Goal: Transaction & Acquisition: Purchase product/service

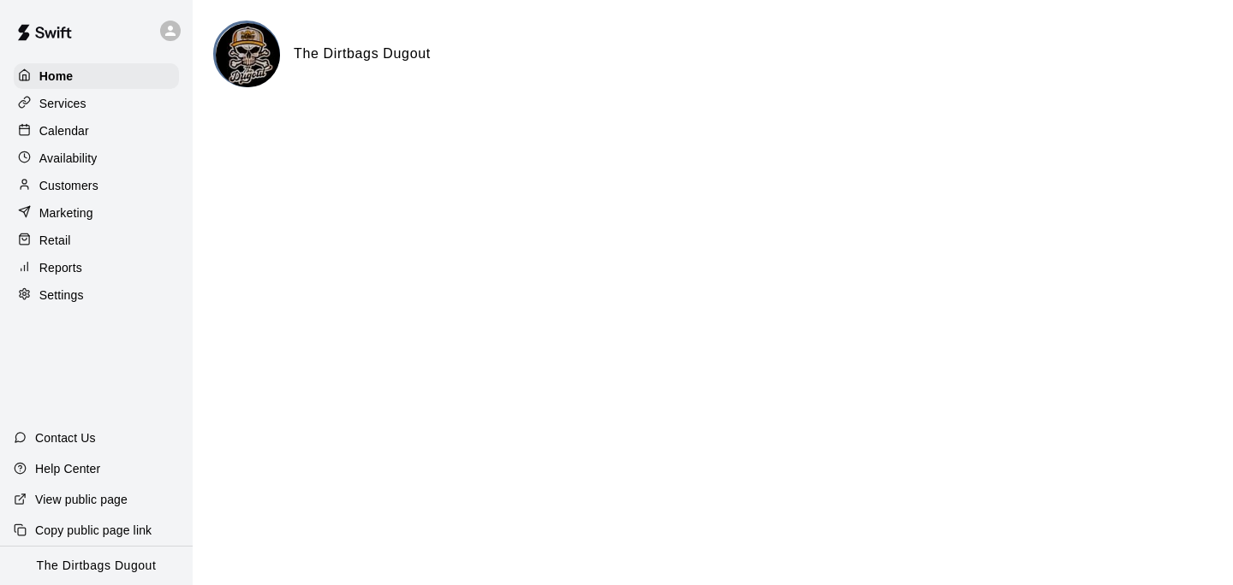
click at [87, 103] on div "Services" at bounding box center [96, 104] width 165 height 26
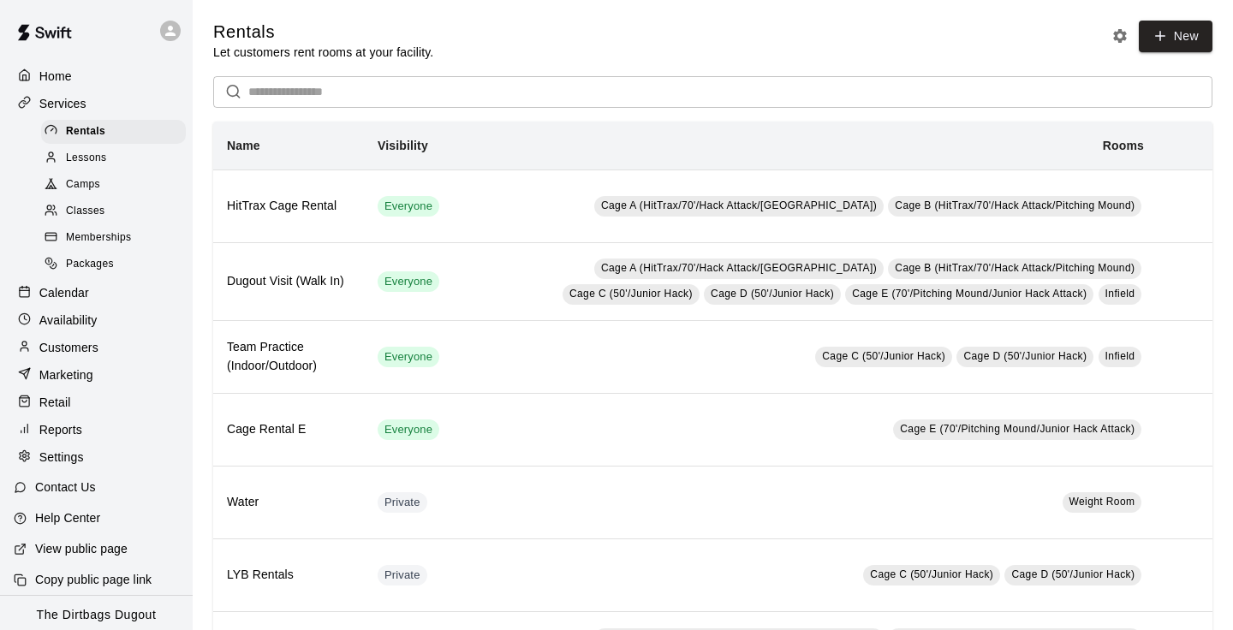
click at [84, 406] on div "Retail" at bounding box center [96, 402] width 165 height 26
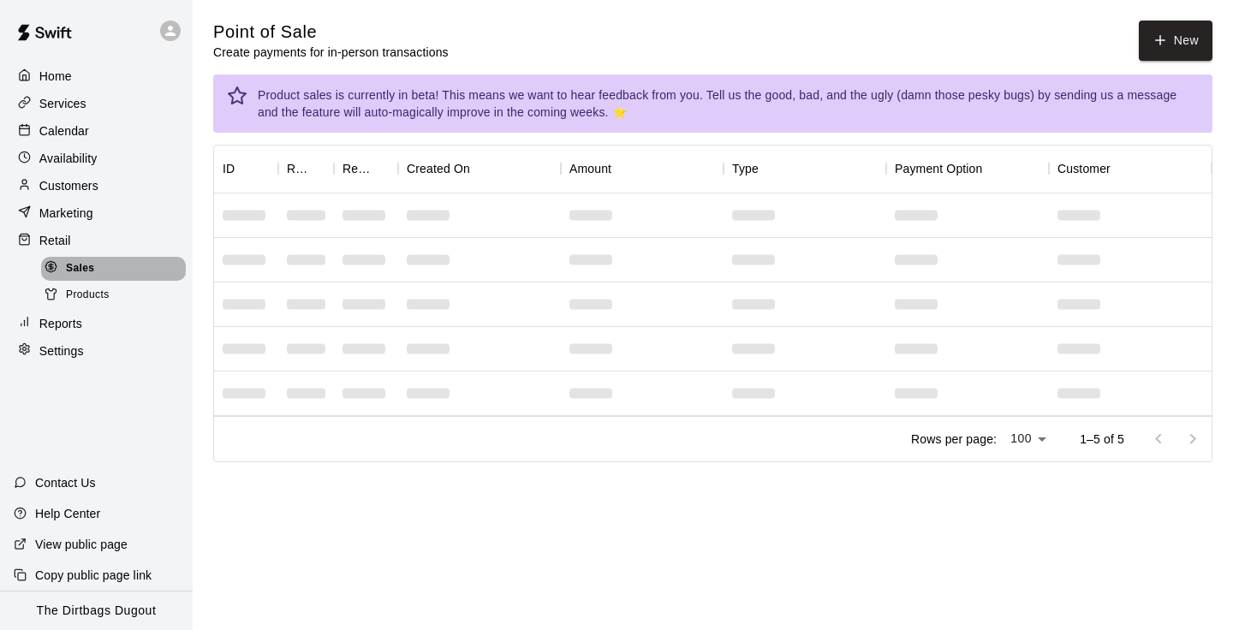
click at [95, 274] on div "Sales" at bounding box center [113, 269] width 145 height 24
click at [104, 297] on span "Products" at bounding box center [88, 295] width 44 height 17
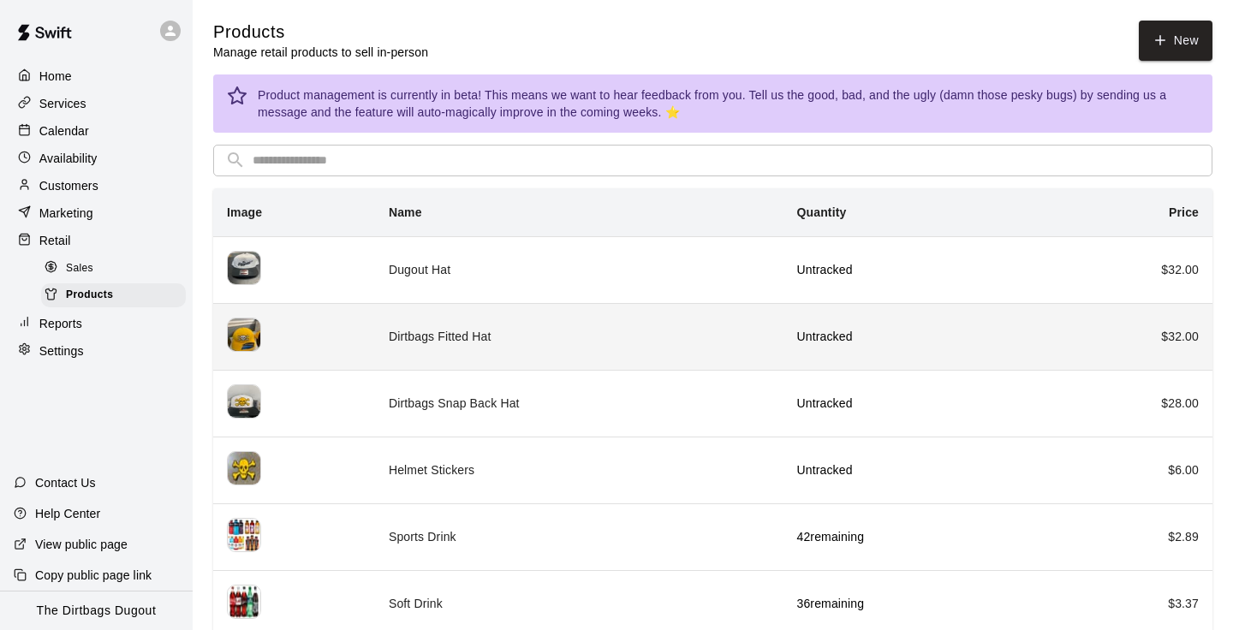
scroll to position [80, 0]
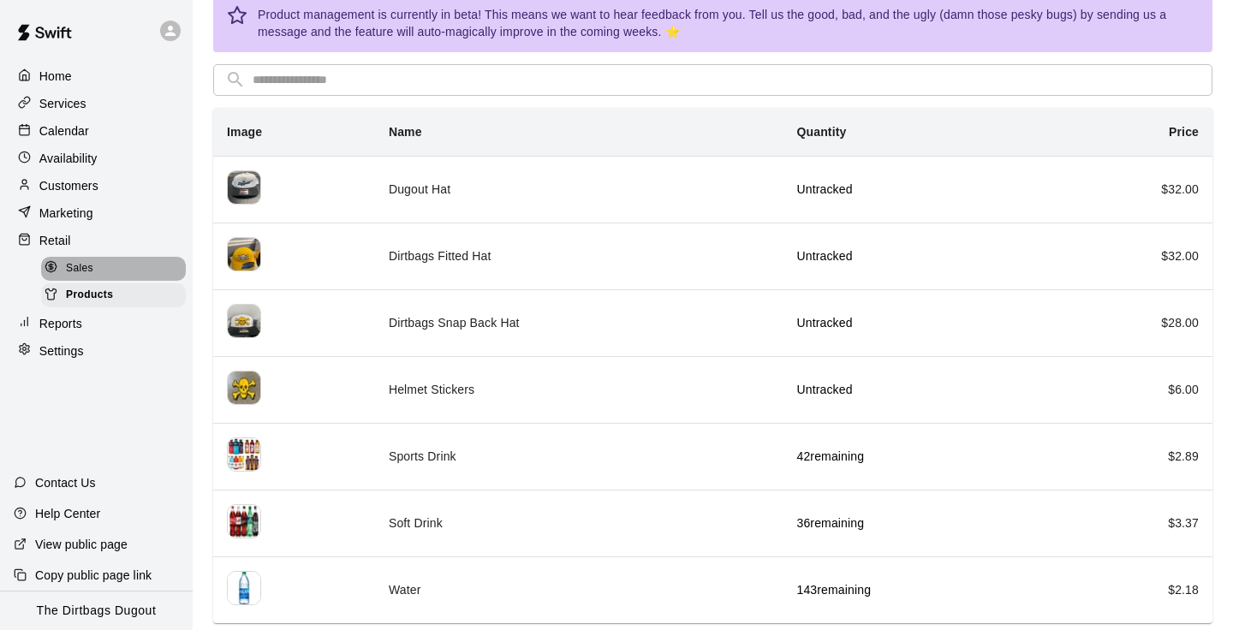
click at [104, 272] on div "Sales" at bounding box center [113, 269] width 145 height 24
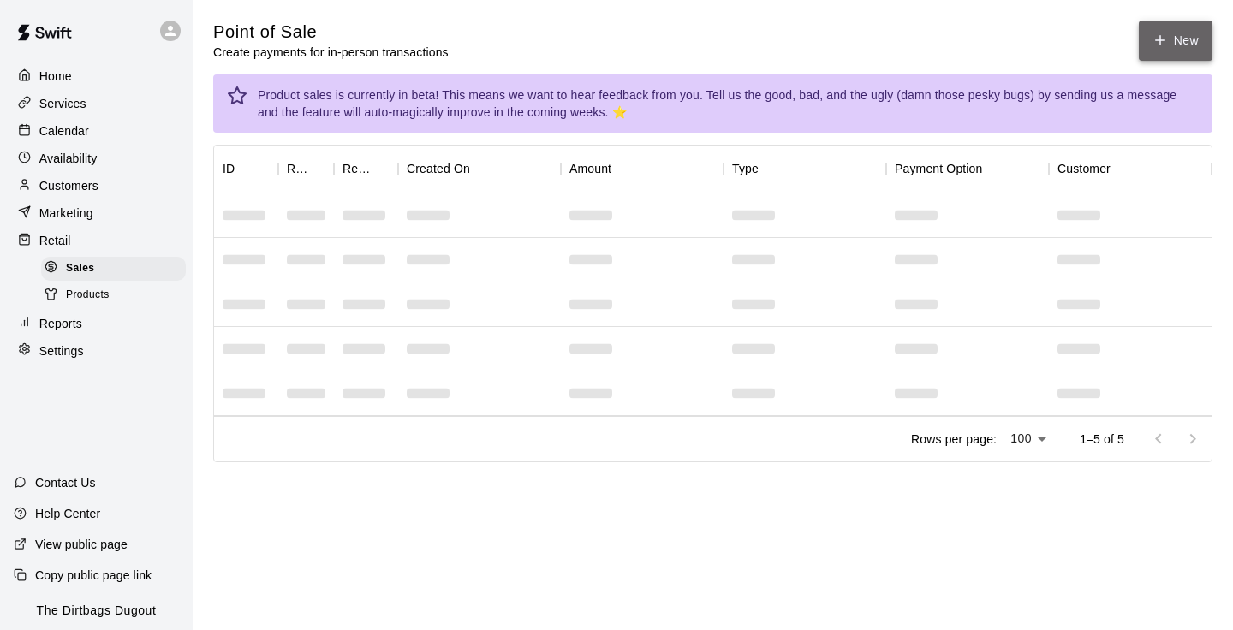
click at [1172, 46] on button "New" at bounding box center [1175, 41] width 74 height 40
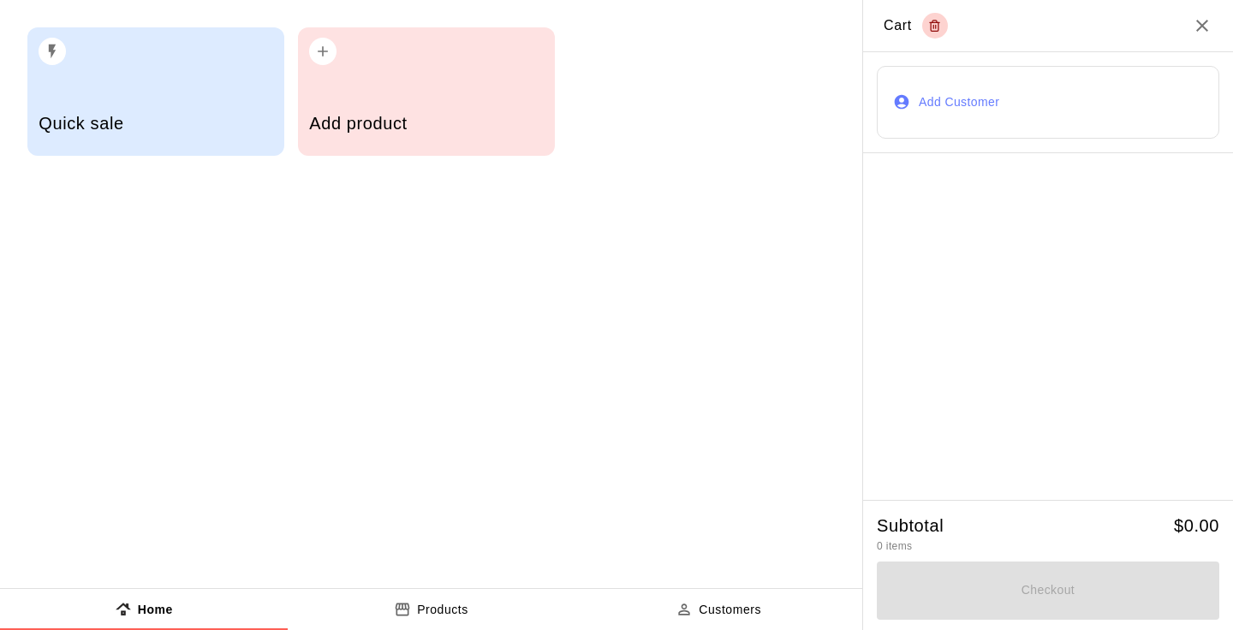
click at [449, 118] on h5 "Add product" at bounding box center [426, 123] width 234 height 23
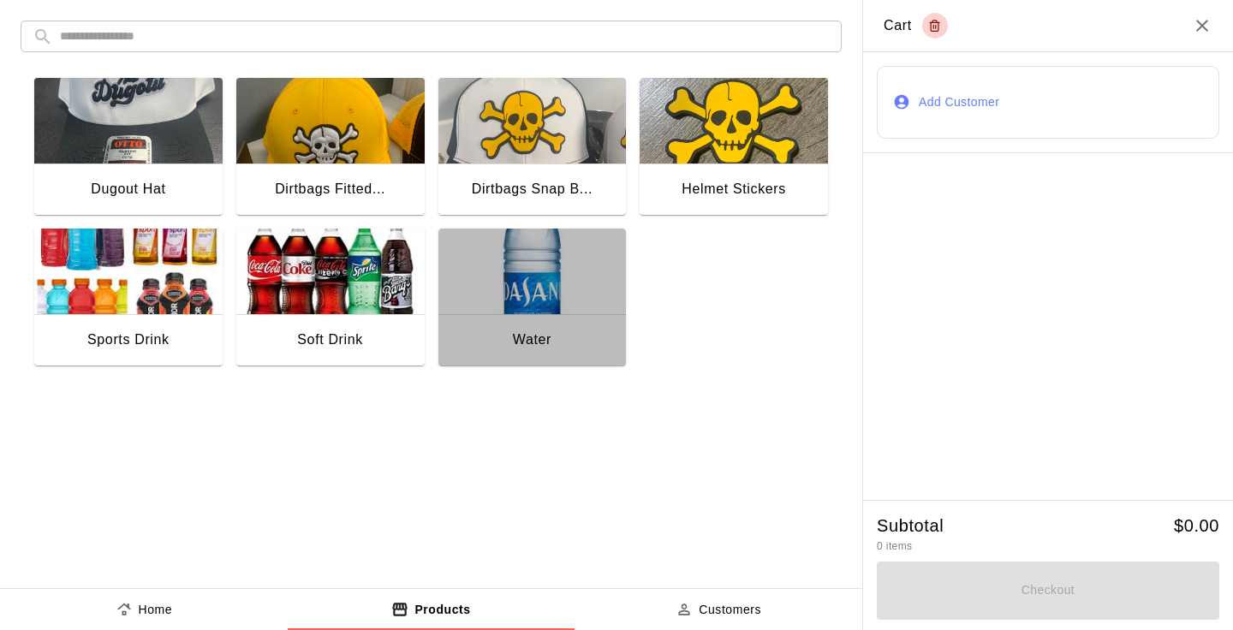
click at [525, 275] on img "button" at bounding box center [532, 272] width 188 height 86
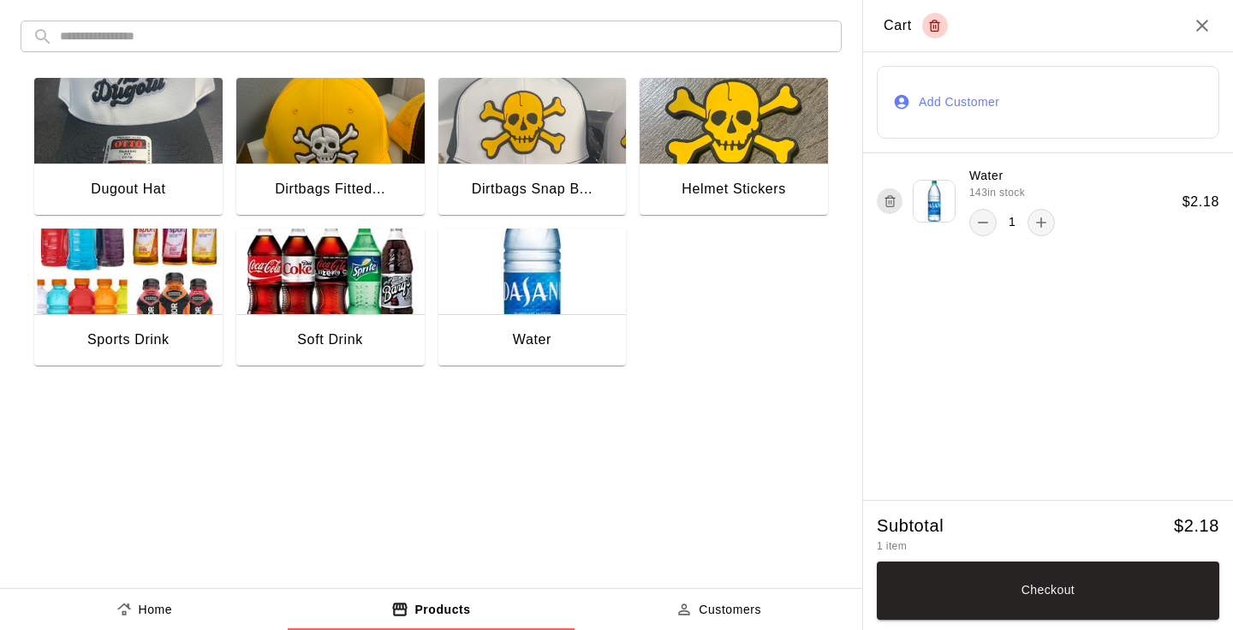
click at [969, 100] on button "Add Customer" at bounding box center [1047, 102] width 342 height 73
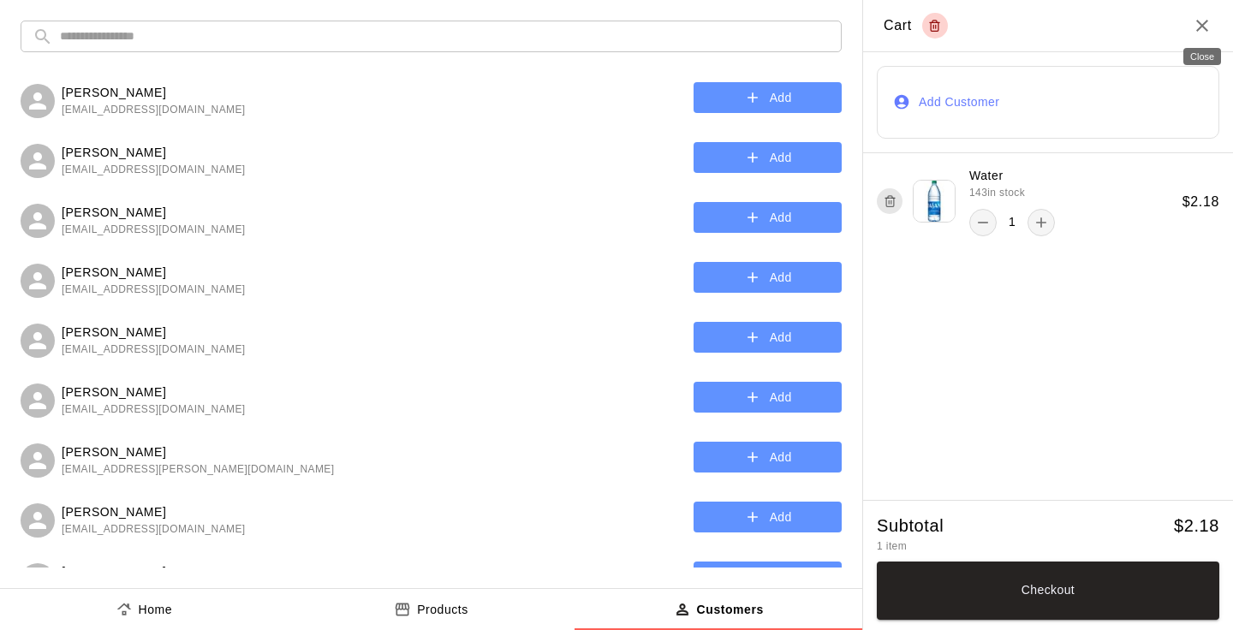
click at [1196, 23] on icon "Close" at bounding box center [1201, 25] width 21 height 21
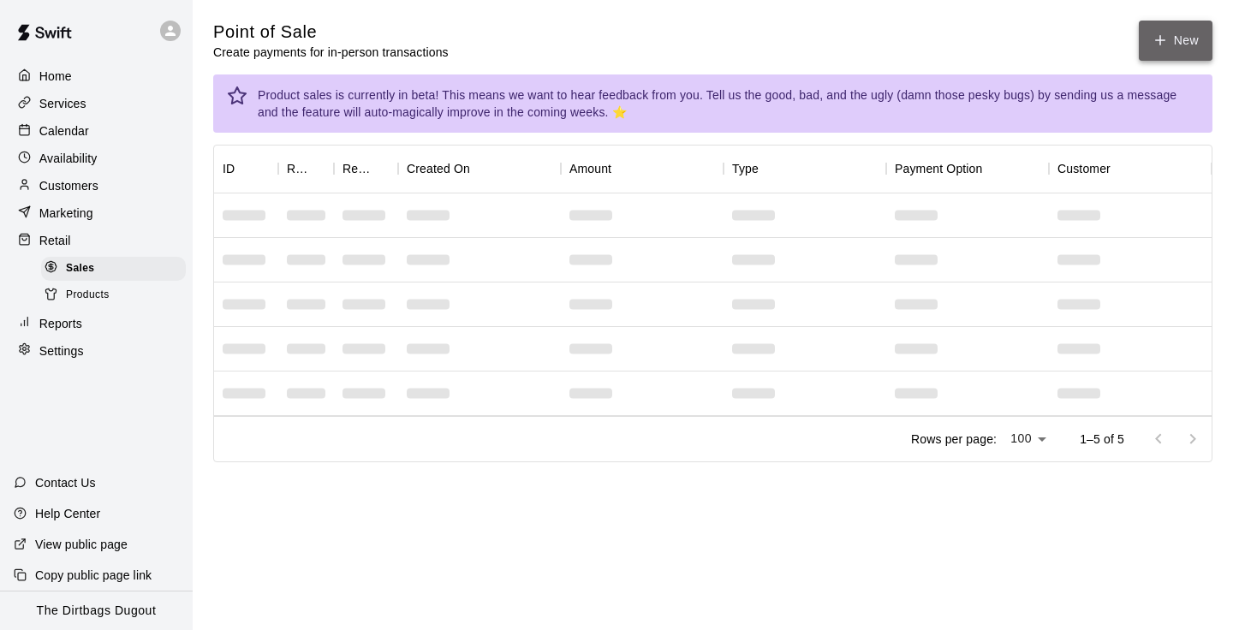
click at [1179, 23] on button "New" at bounding box center [1175, 41] width 74 height 40
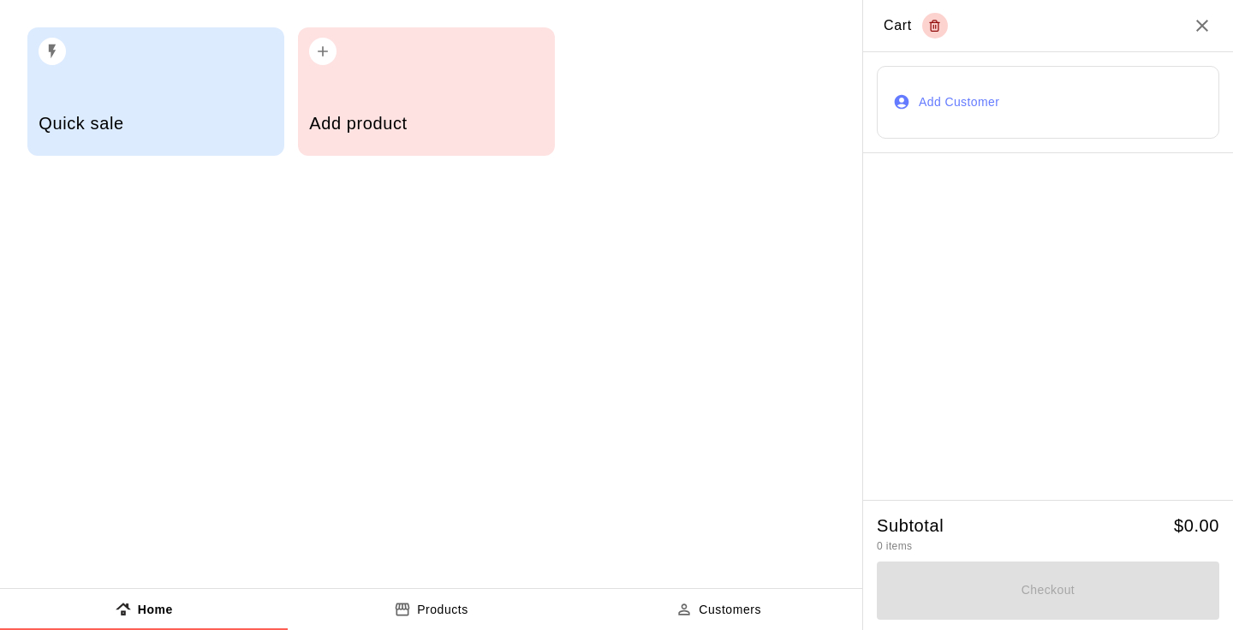
click at [399, 85] on div "Add product" at bounding box center [426, 91] width 257 height 128
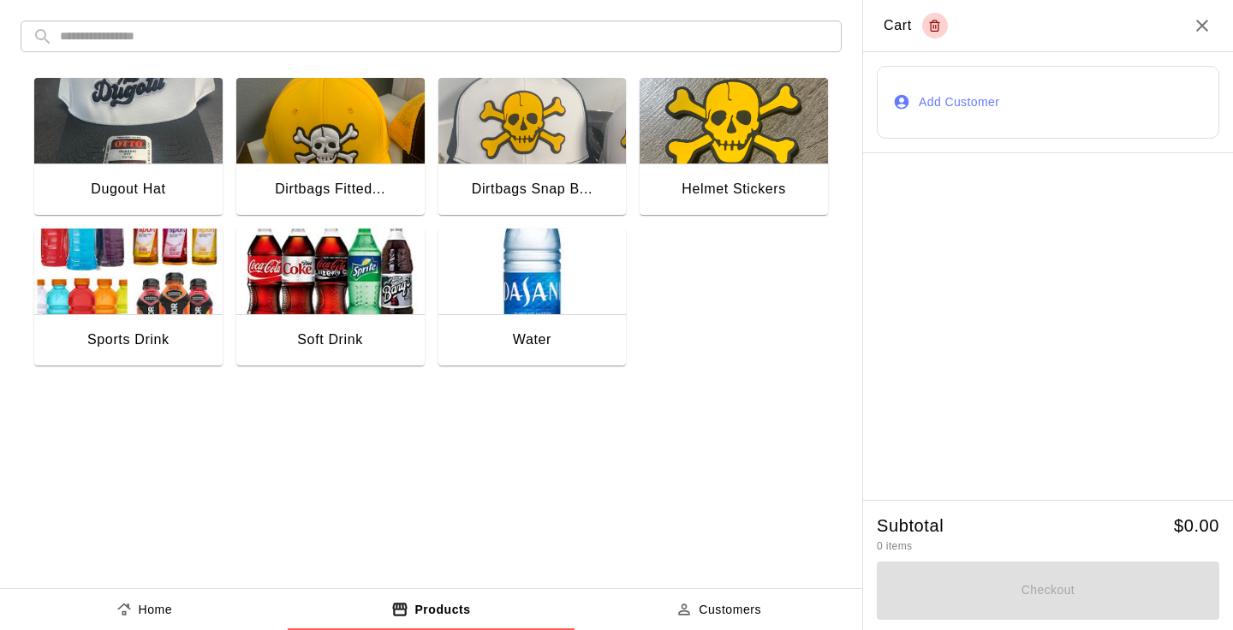
click at [516, 264] on img "button" at bounding box center [532, 272] width 188 height 86
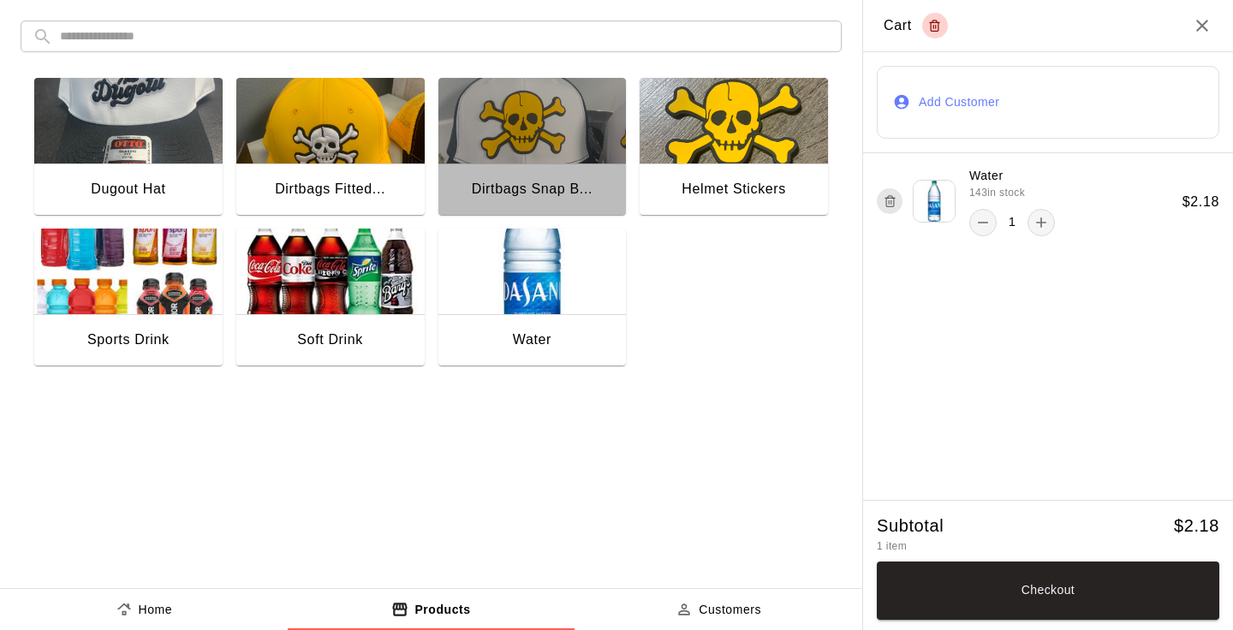
click at [551, 157] on img "button" at bounding box center [532, 121] width 188 height 86
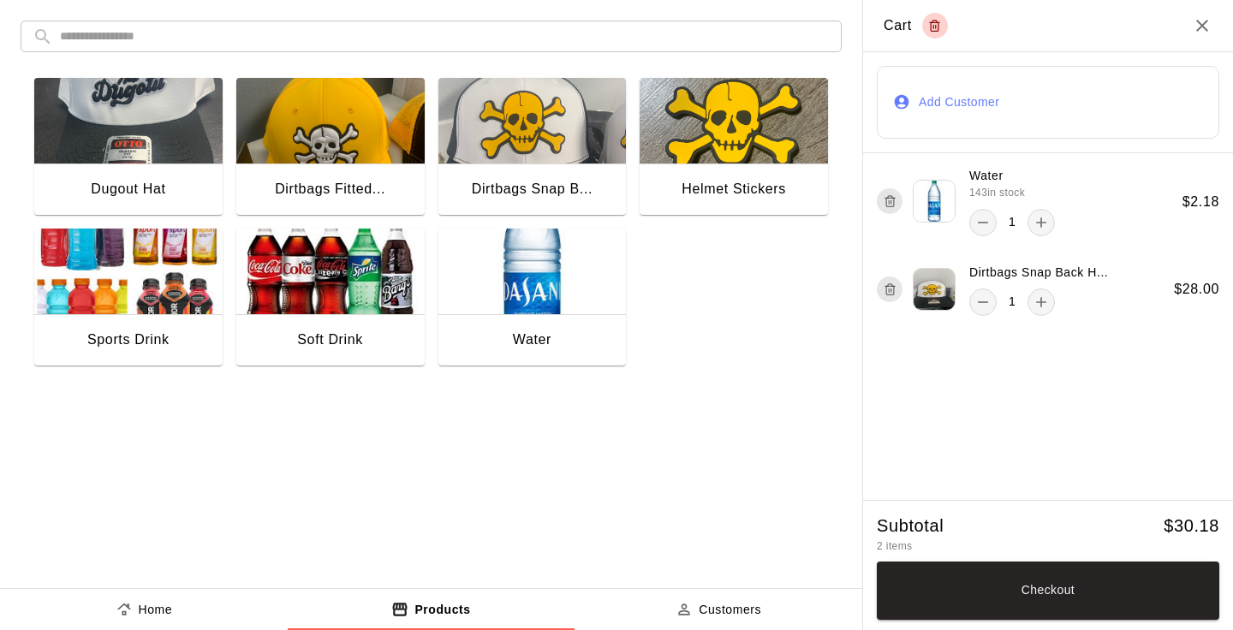
click at [129, 146] on img "button" at bounding box center [128, 121] width 188 height 86
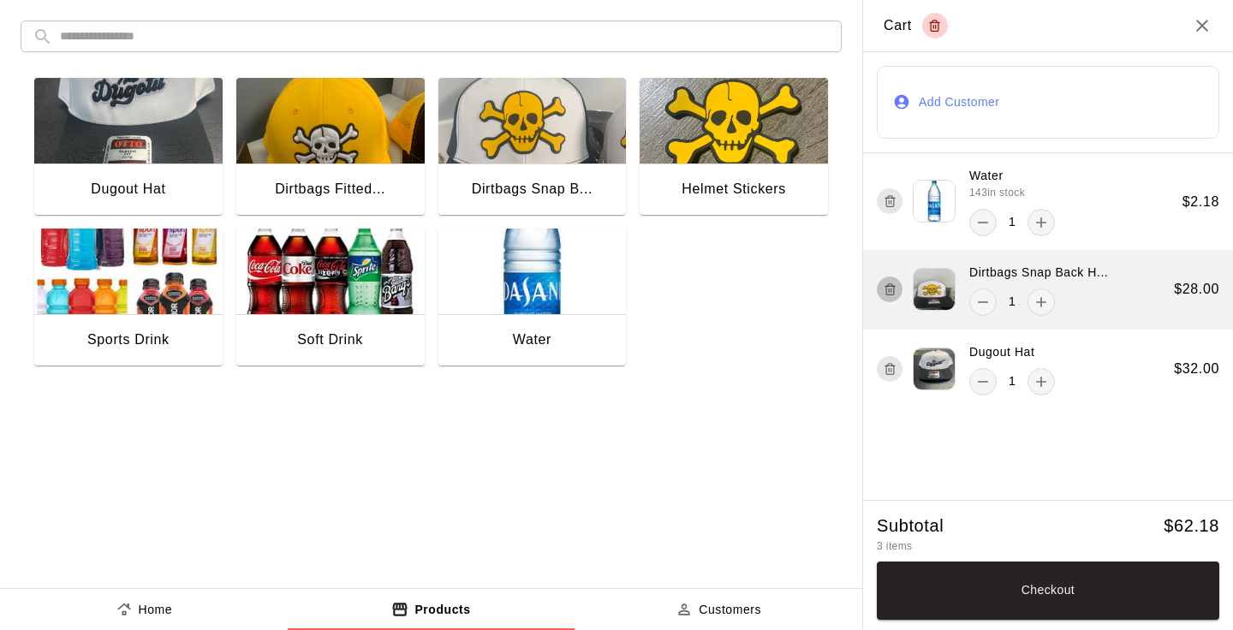
click at [888, 287] on icon "button" at bounding box center [889, 289] width 13 height 21
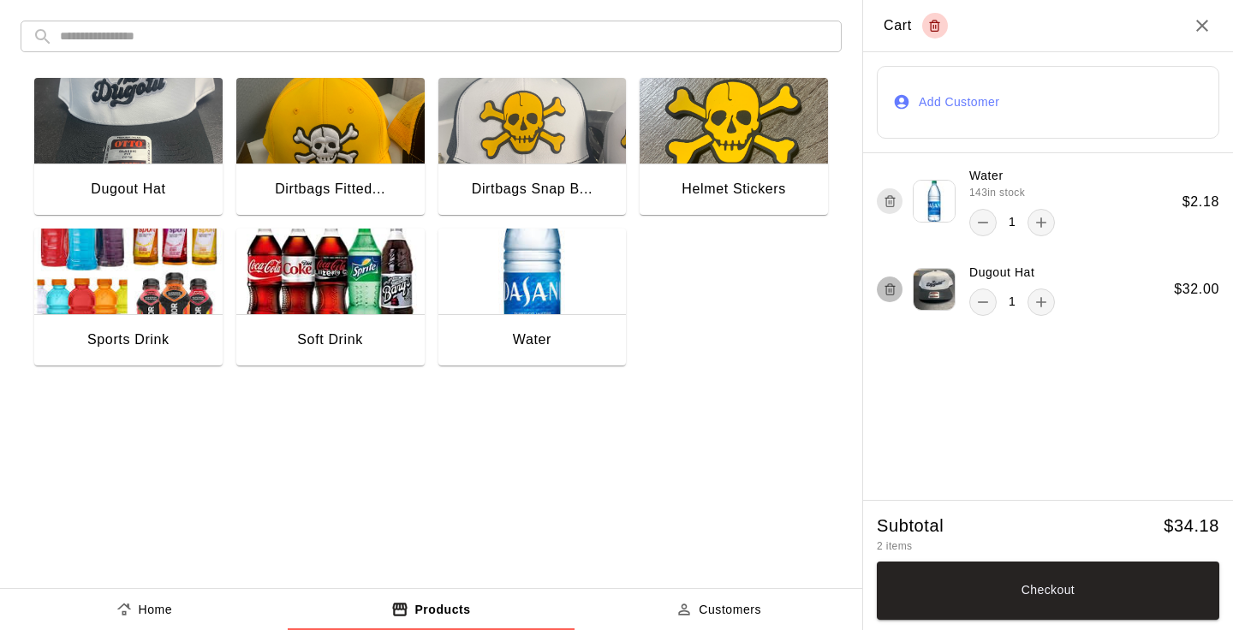
click at [888, 287] on icon "button" at bounding box center [889, 289] width 13 height 21
click at [1001, 592] on button "Checkout" at bounding box center [1047, 590] width 342 height 58
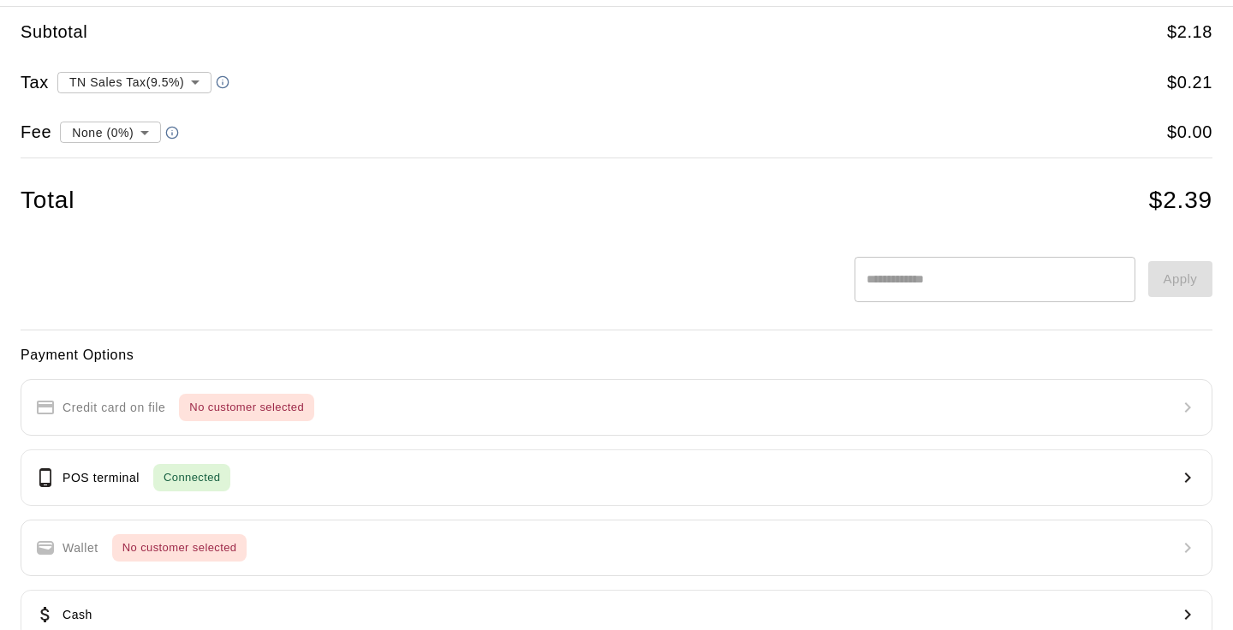
scroll to position [156, 0]
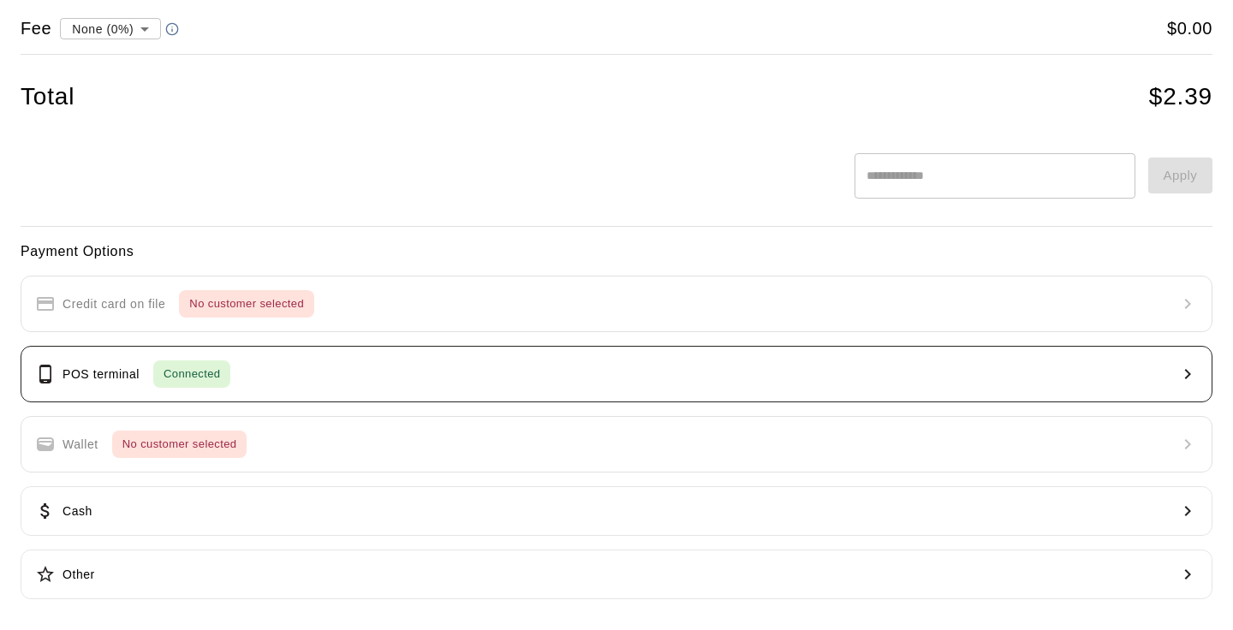
click at [513, 365] on button "POS terminal Connected" at bounding box center [616, 374] width 1191 height 56
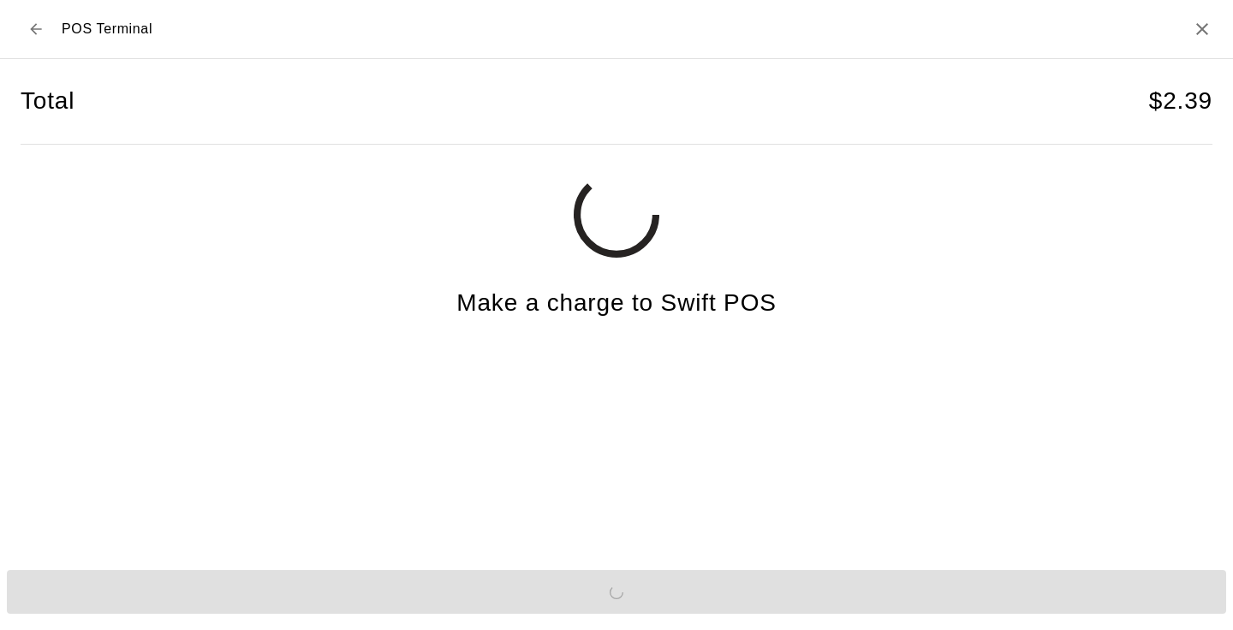
scroll to position [0, 0]
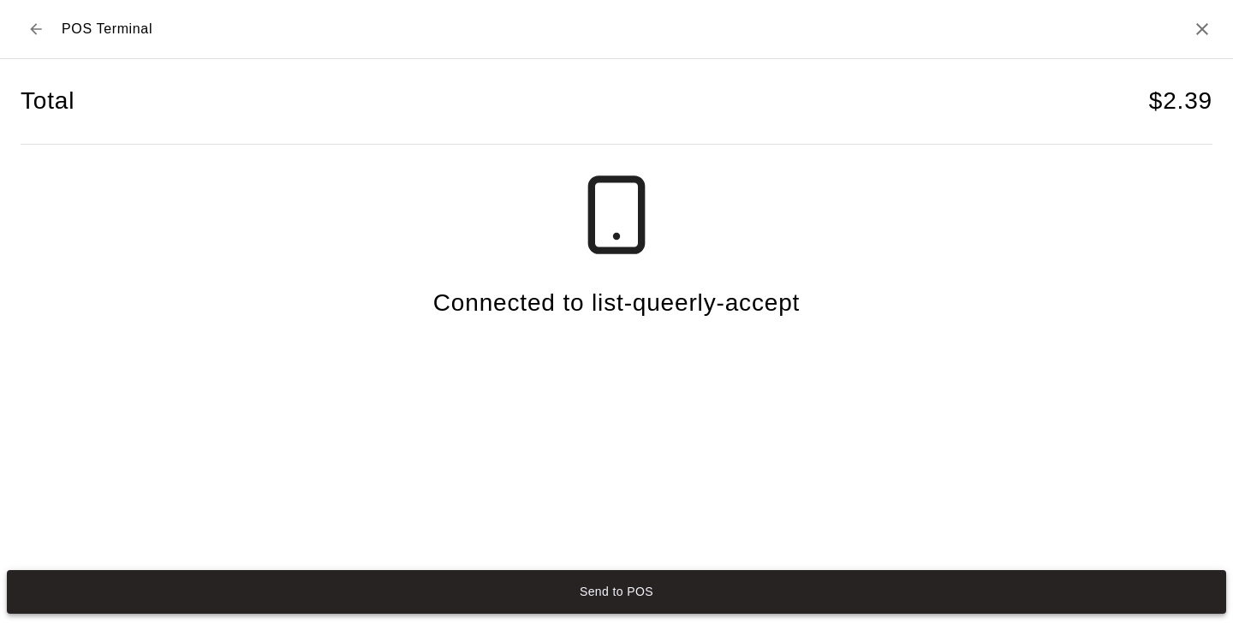
click at [589, 586] on button "Send to POS" at bounding box center [616, 592] width 1219 height 45
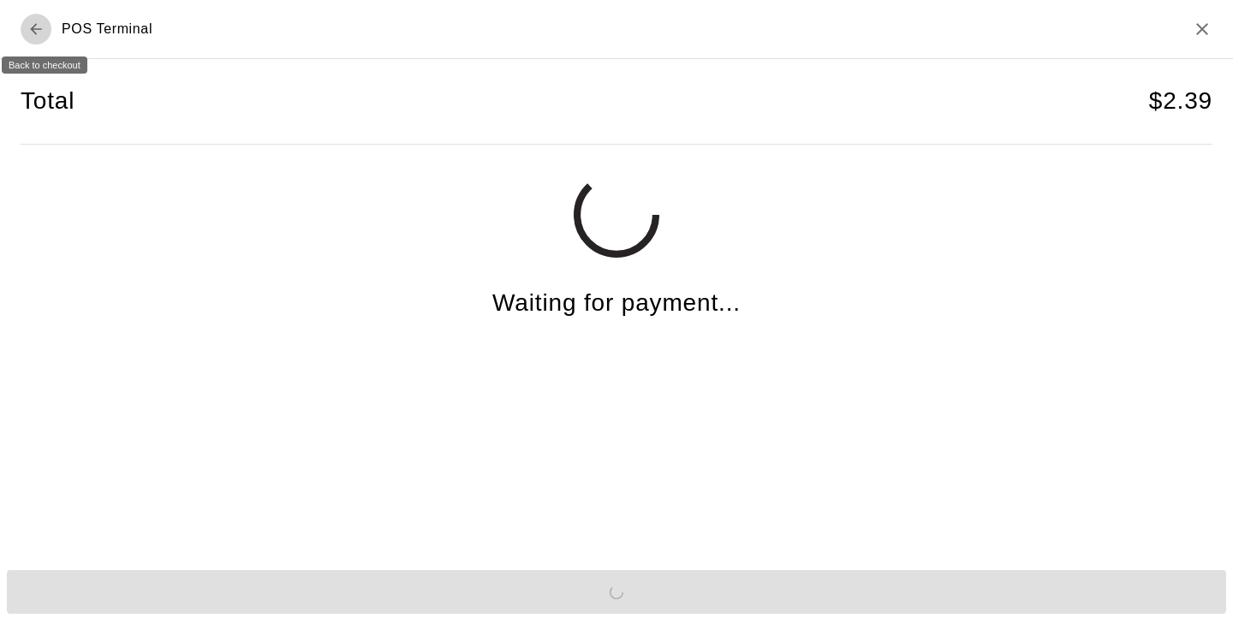
click at [40, 31] on icon "Back to checkout" at bounding box center [35, 29] width 17 height 17
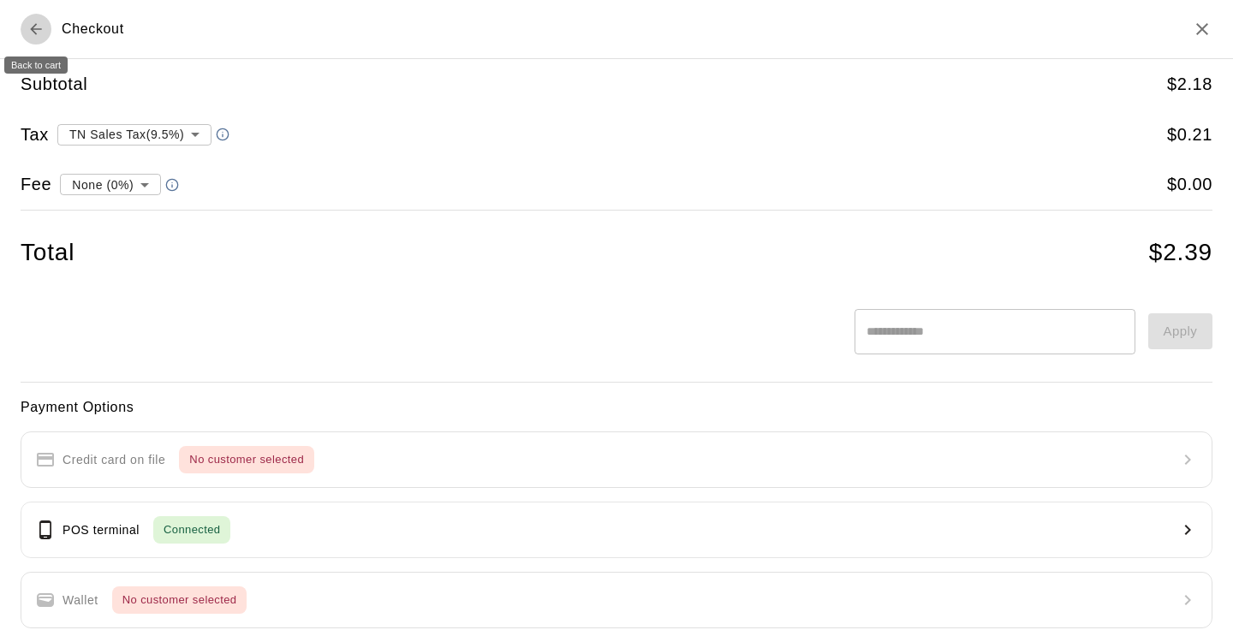
click at [34, 23] on icon "Back to cart" at bounding box center [35, 29] width 17 height 17
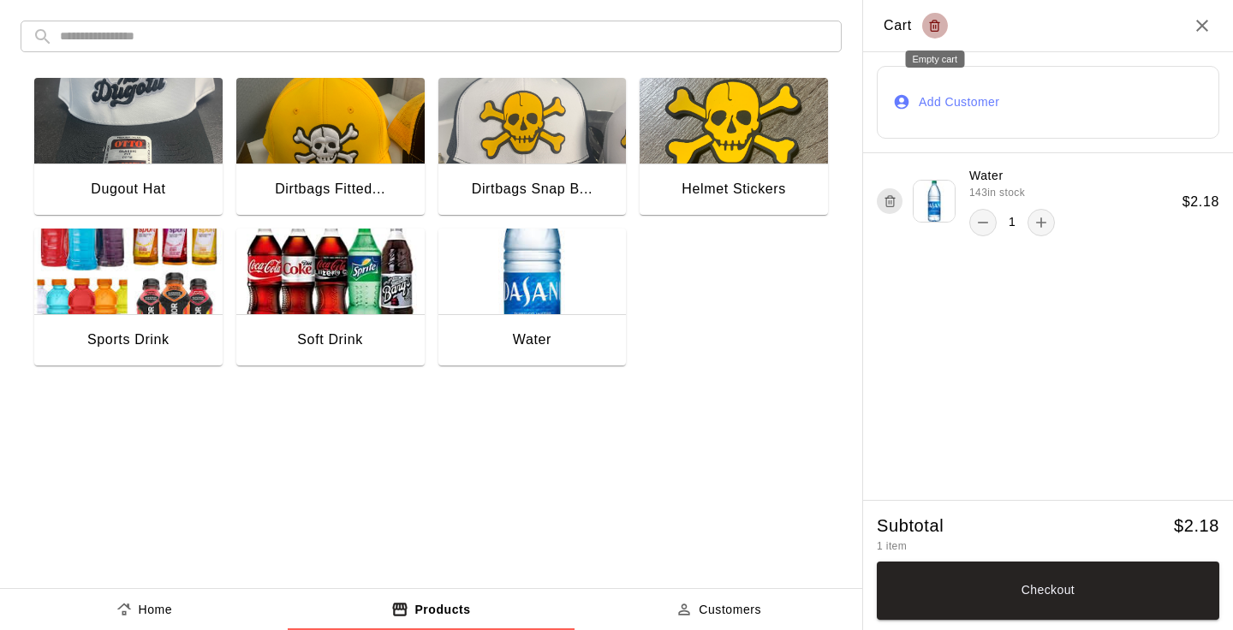
click at [936, 25] on icon "Empty cart" at bounding box center [934, 25] width 13 height 21
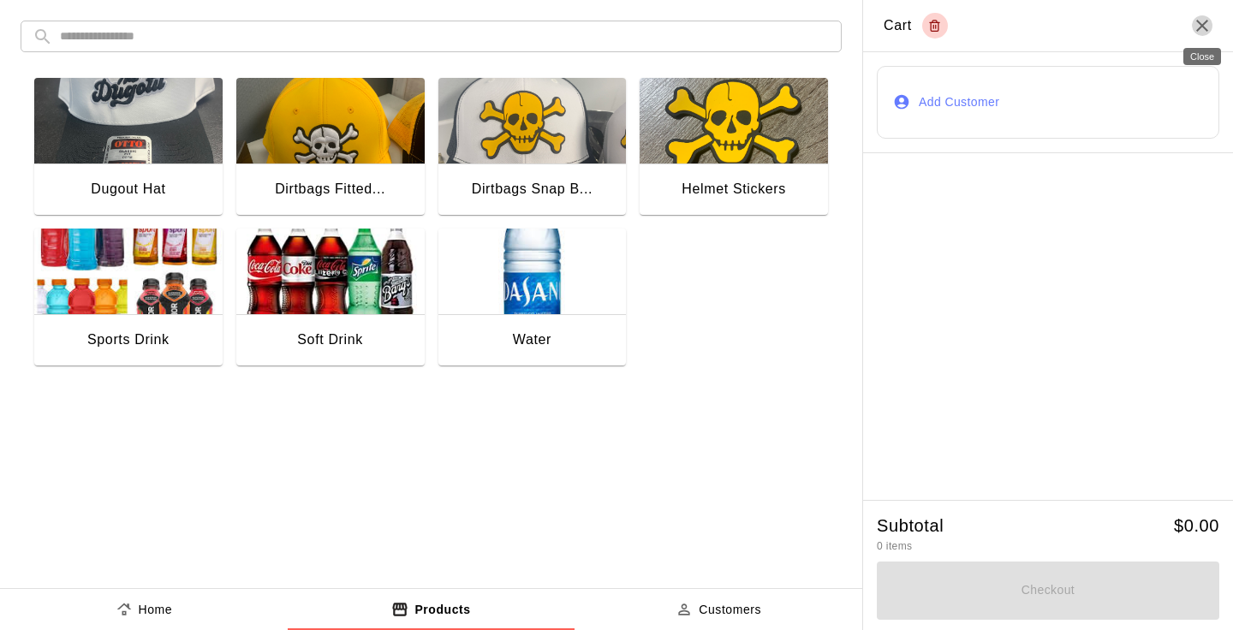
click at [1203, 27] on icon "Close" at bounding box center [1202, 26] width 12 height 12
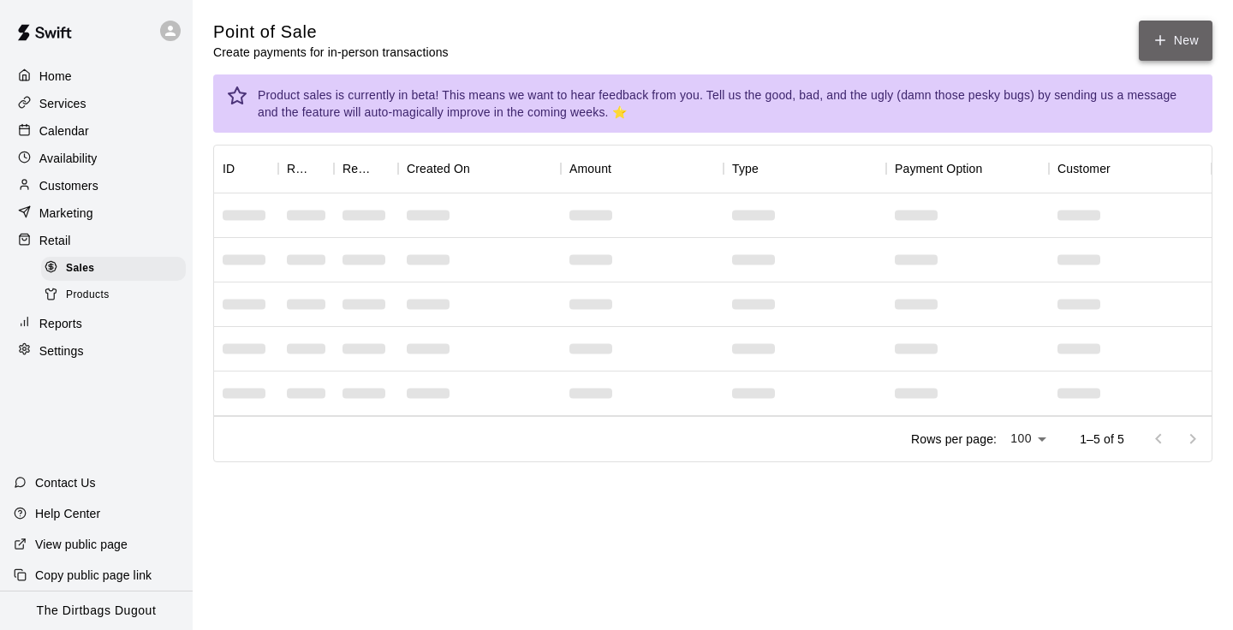
click at [1181, 56] on button "New" at bounding box center [1175, 41] width 74 height 40
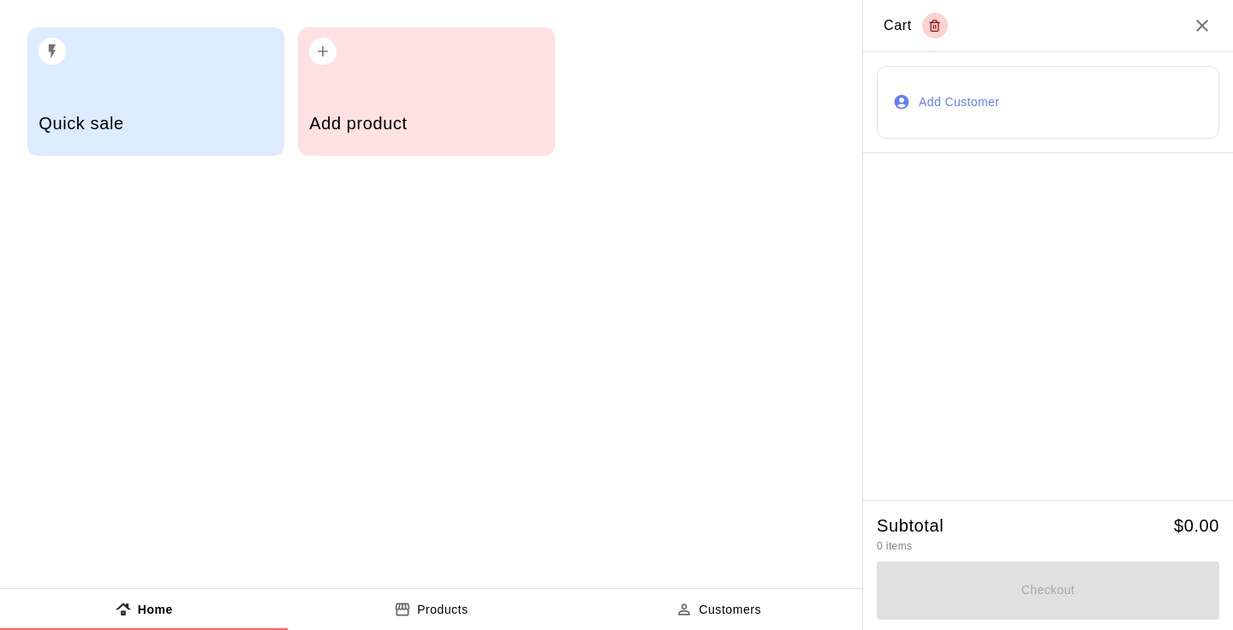
click at [365, 88] on div "Add product" at bounding box center [426, 91] width 257 height 128
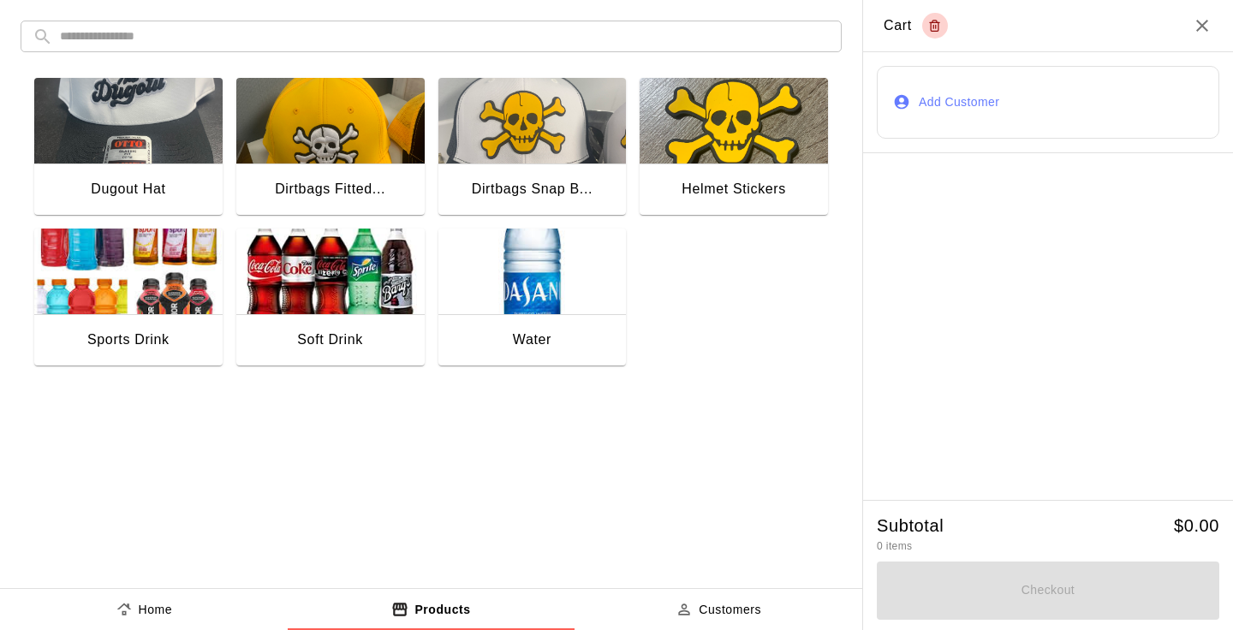
click at [1197, 28] on icon "Close" at bounding box center [1202, 26] width 12 height 12
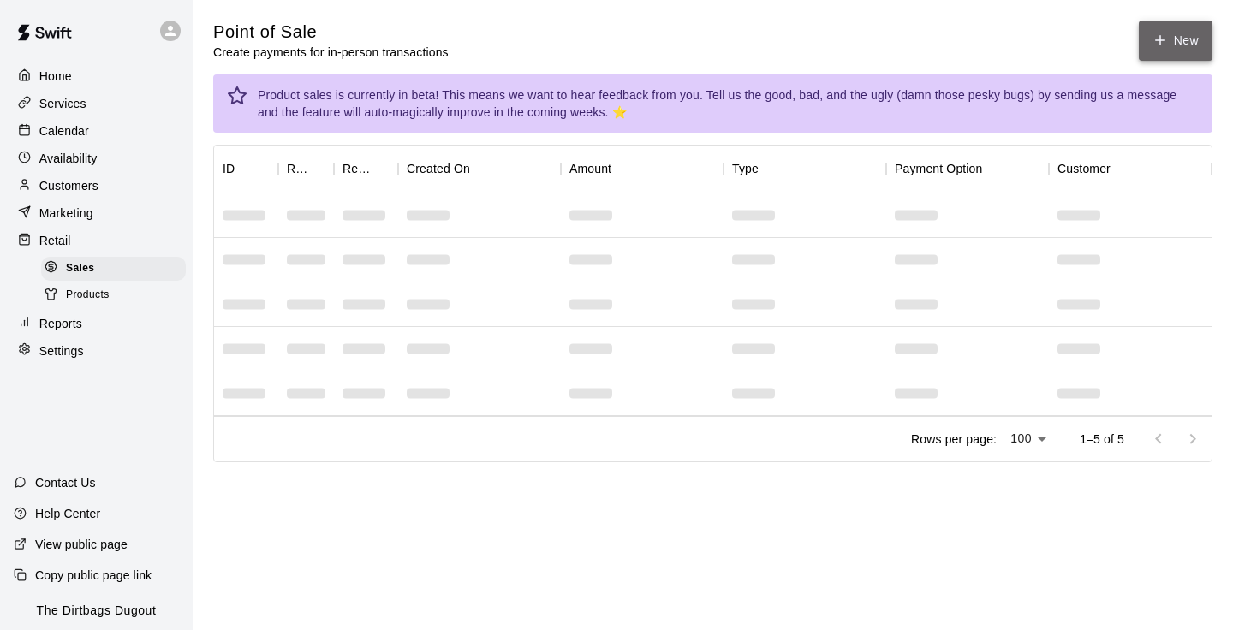
click at [1152, 38] on icon "button" at bounding box center [1159, 40] width 15 height 15
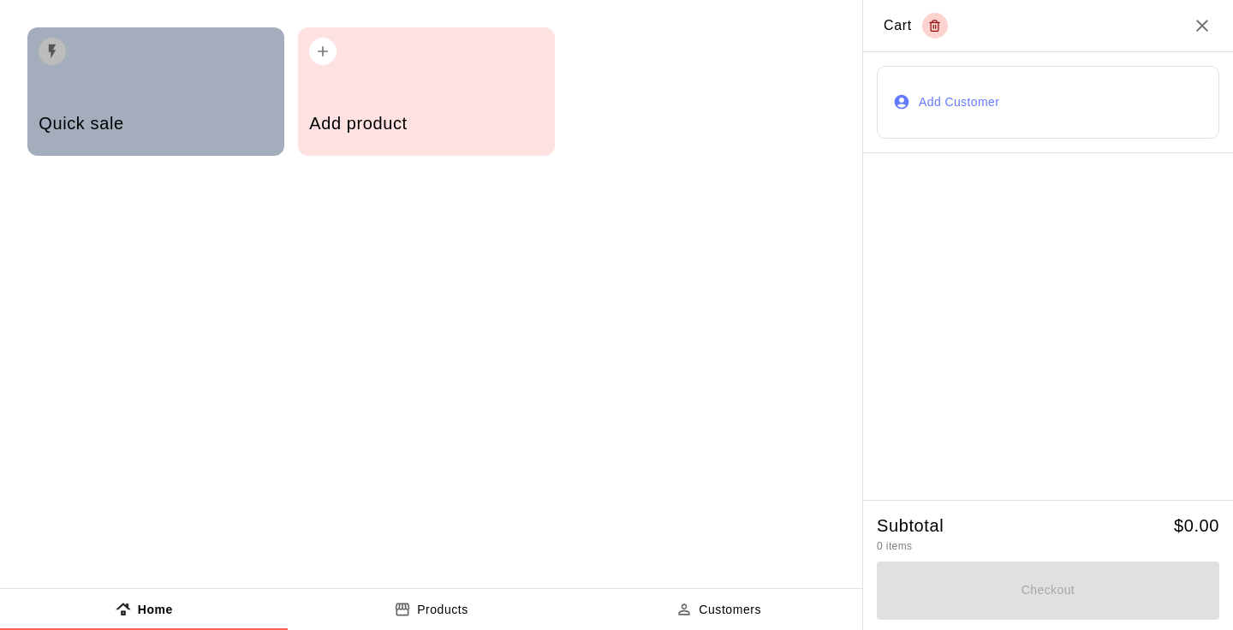
click at [133, 115] on h5 "Quick sale" at bounding box center [156, 123] width 234 height 23
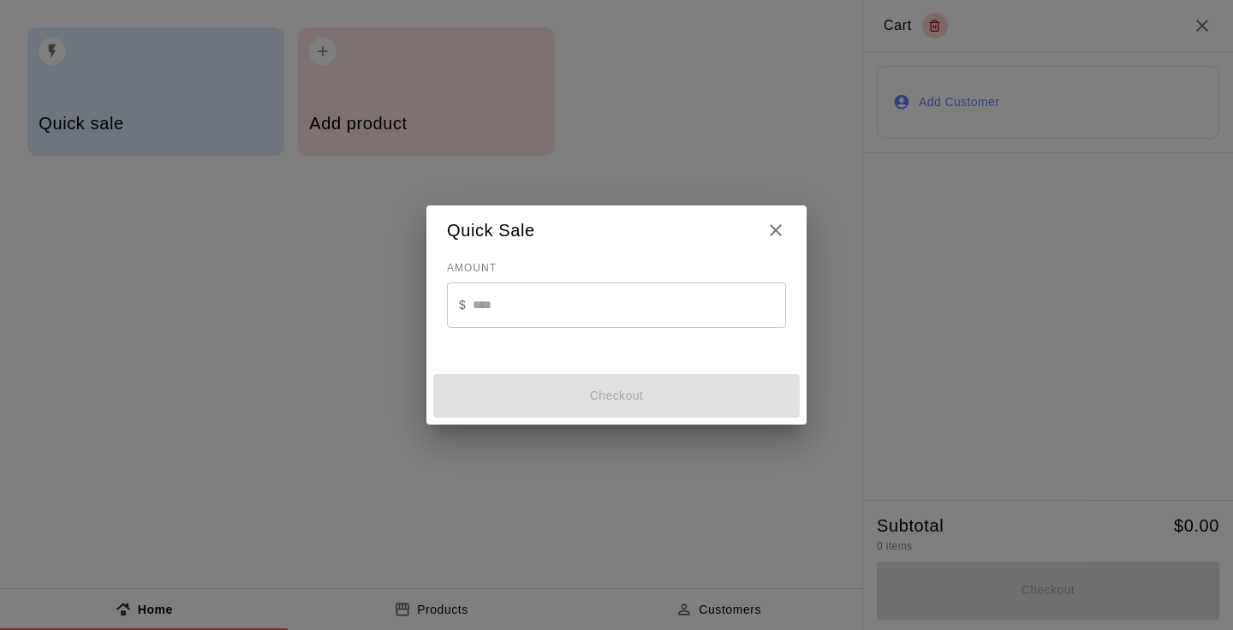
click at [622, 297] on input "text" at bounding box center [628, 304] width 313 height 45
click at [783, 225] on icon "Close" at bounding box center [775, 230] width 21 height 21
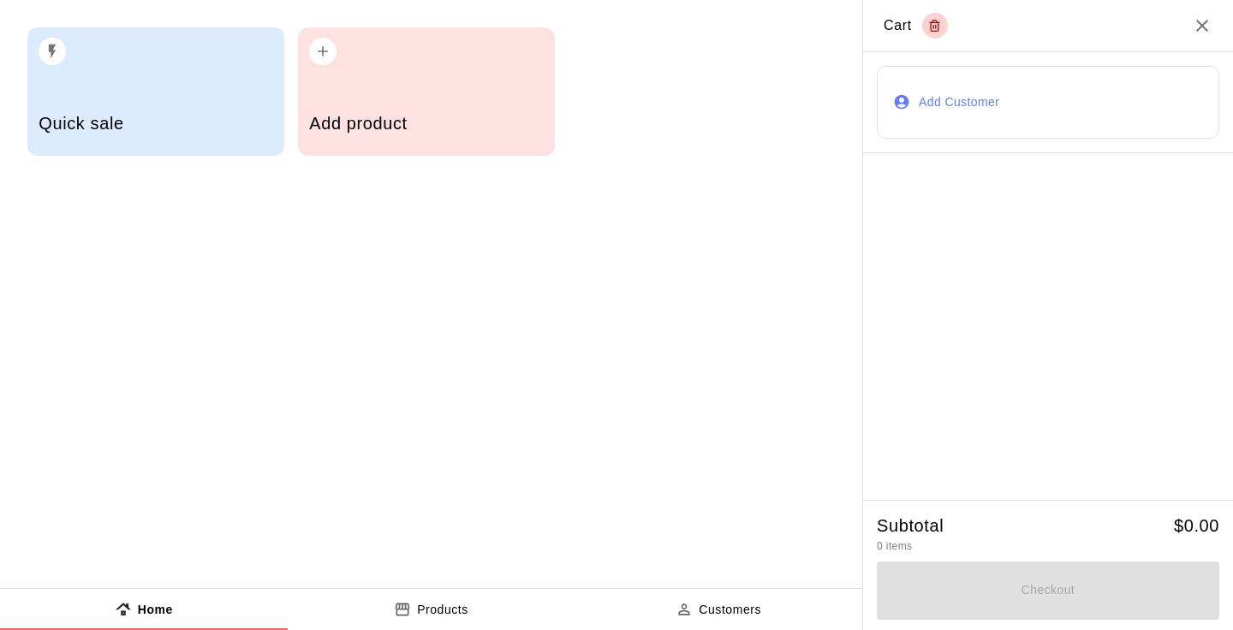
click at [401, 30] on div "button" at bounding box center [426, 46] width 234 height 38
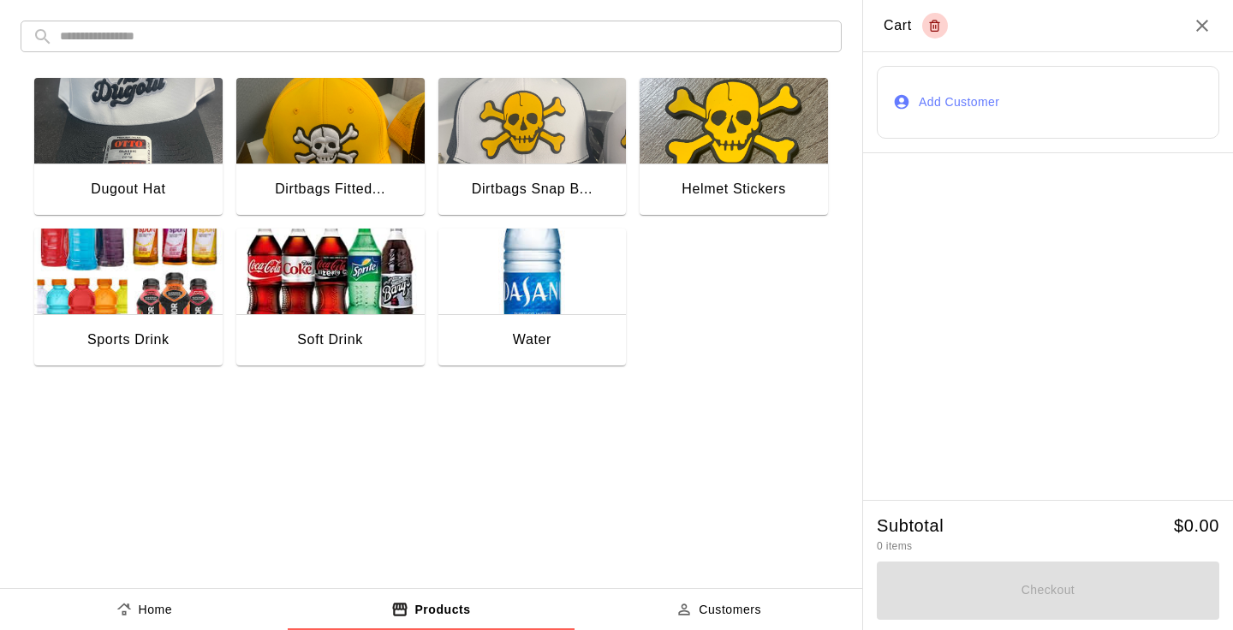
click at [536, 246] on img "button" at bounding box center [532, 272] width 188 height 86
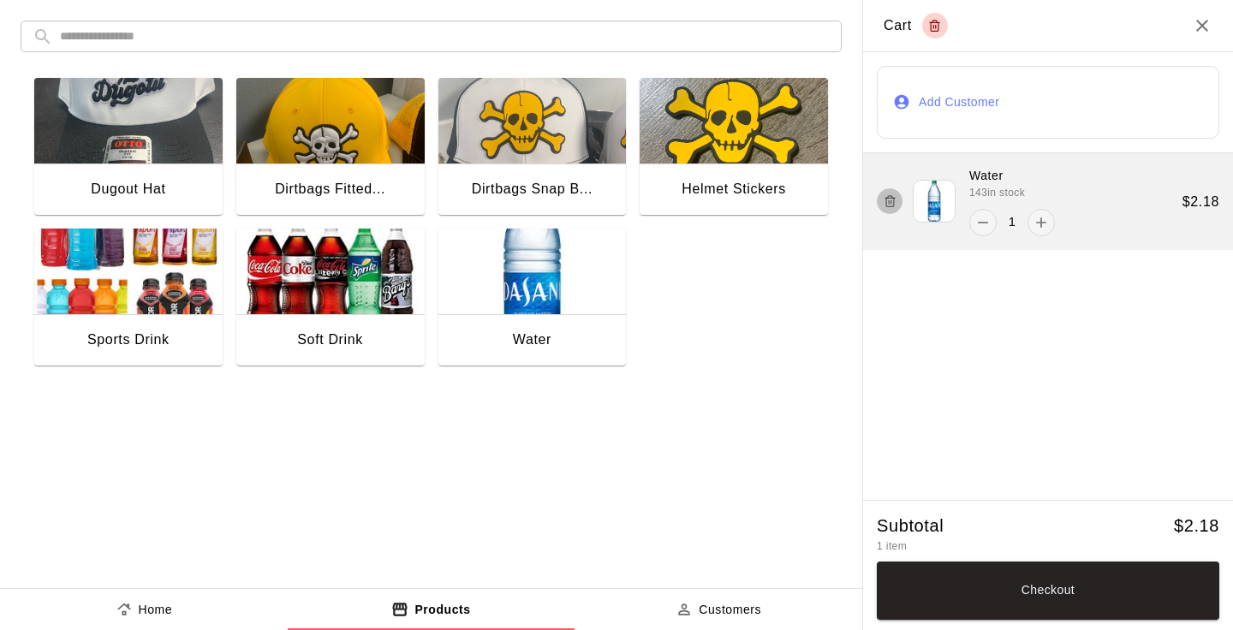
click at [898, 207] on button "button" at bounding box center [889, 201] width 26 height 26
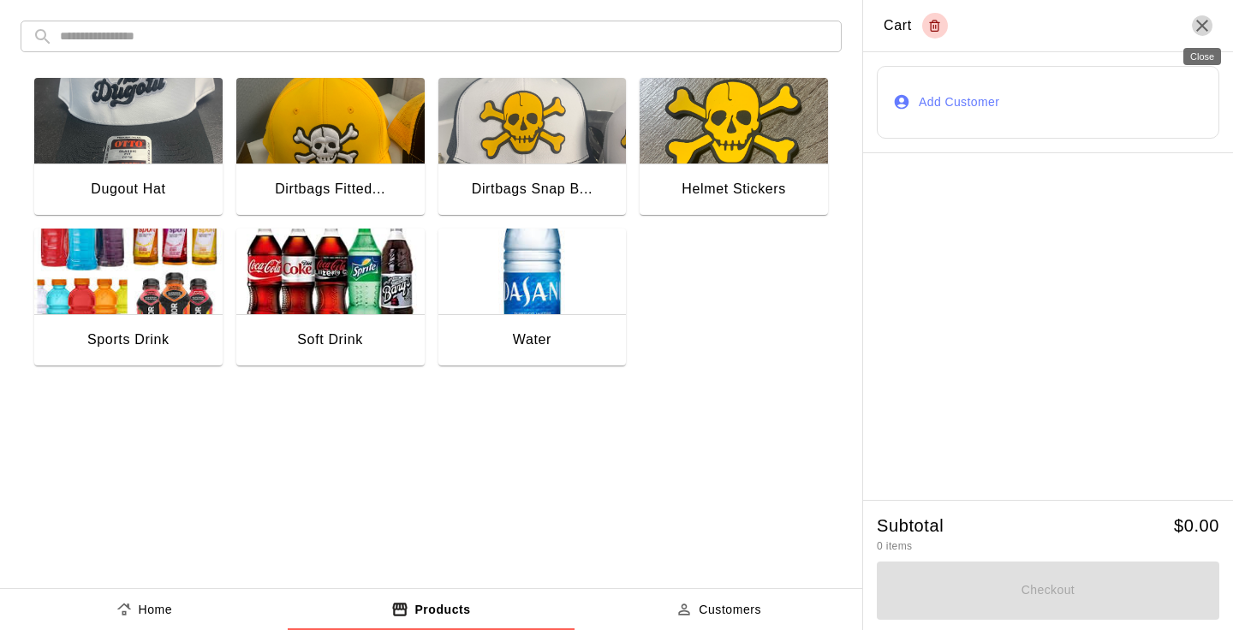
click at [1204, 27] on icon "Close" at bounding box center [1201, 25] width 21 height 21
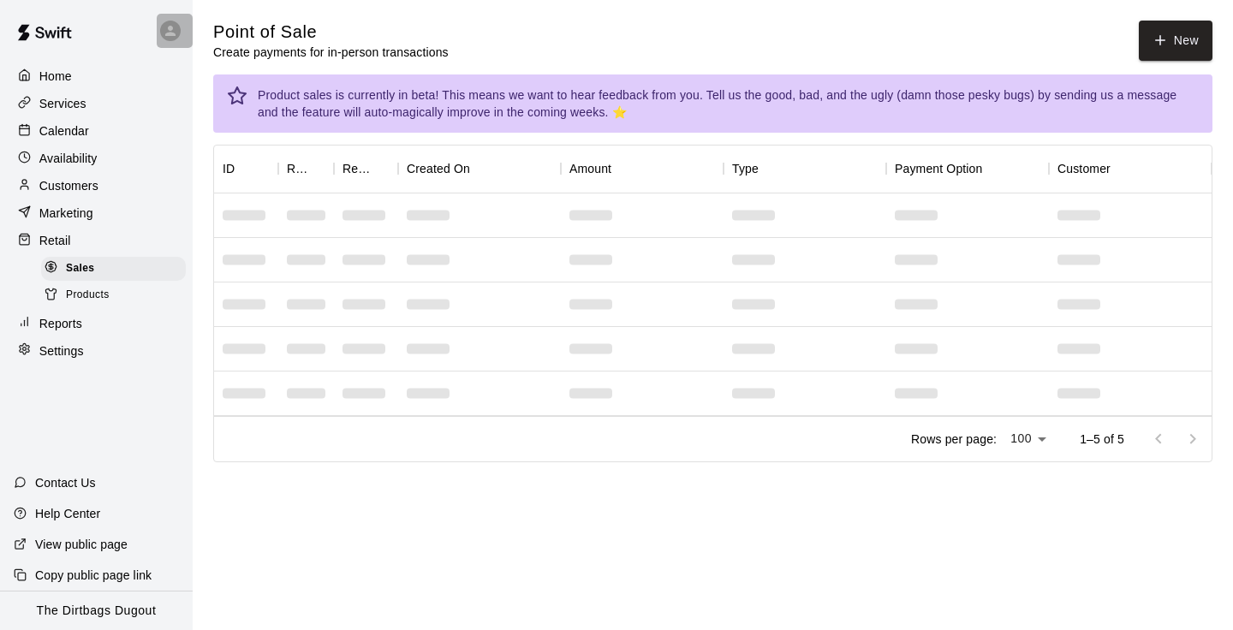
click at [170, 35] on icon at bounding box center [170, 31] width 10 height 10
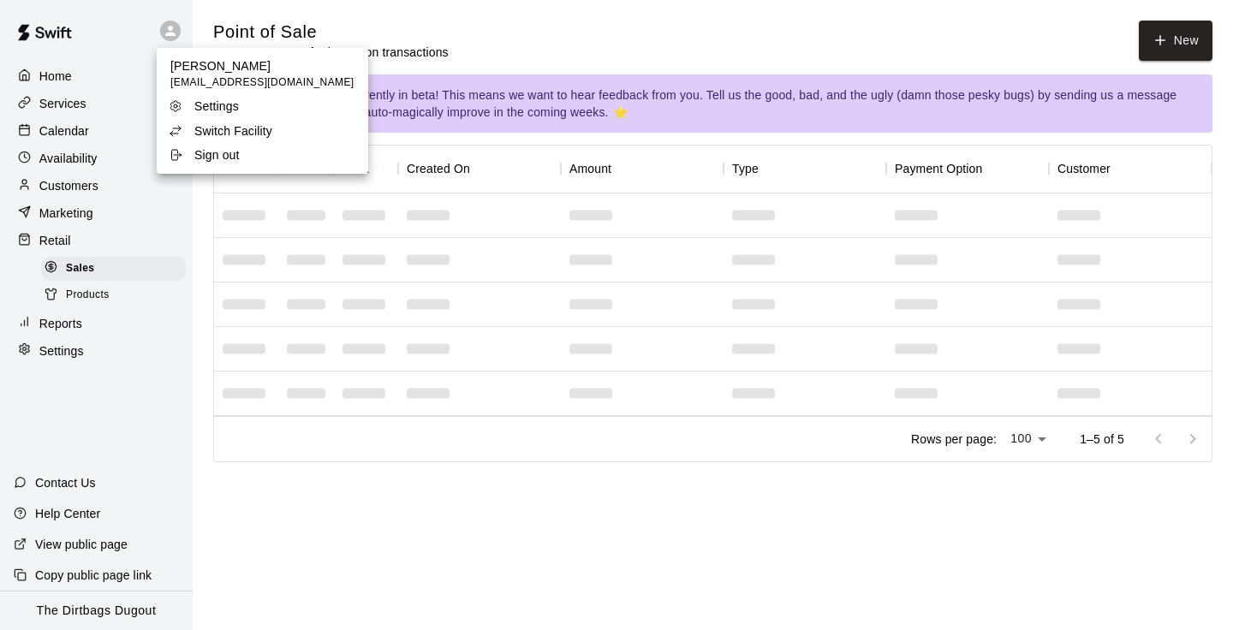
click at [213, 132] on p "Switch Facility" at bounding box center [233, 130] width 78 height 17
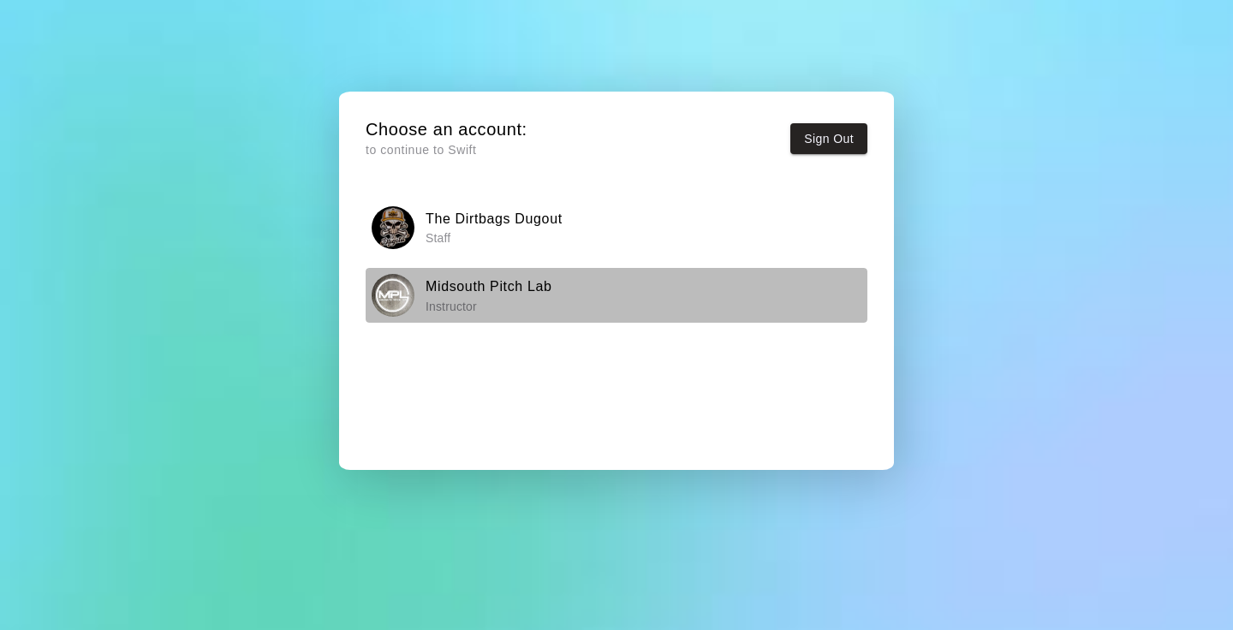
click at [506, 280] on h6 "Midsouth Pitch Lab" at bounding box center [488, 287] width 127 height 22
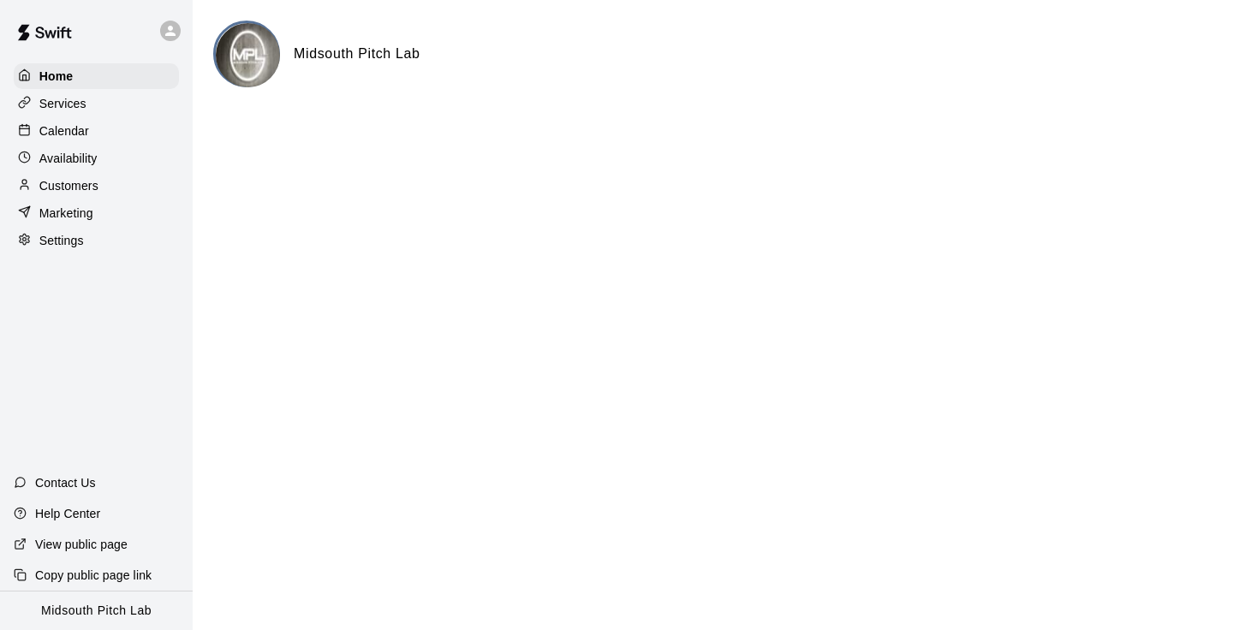
click at [81, 126] on p "Calendar" at bounding box center [64, 130] width 50 height 17
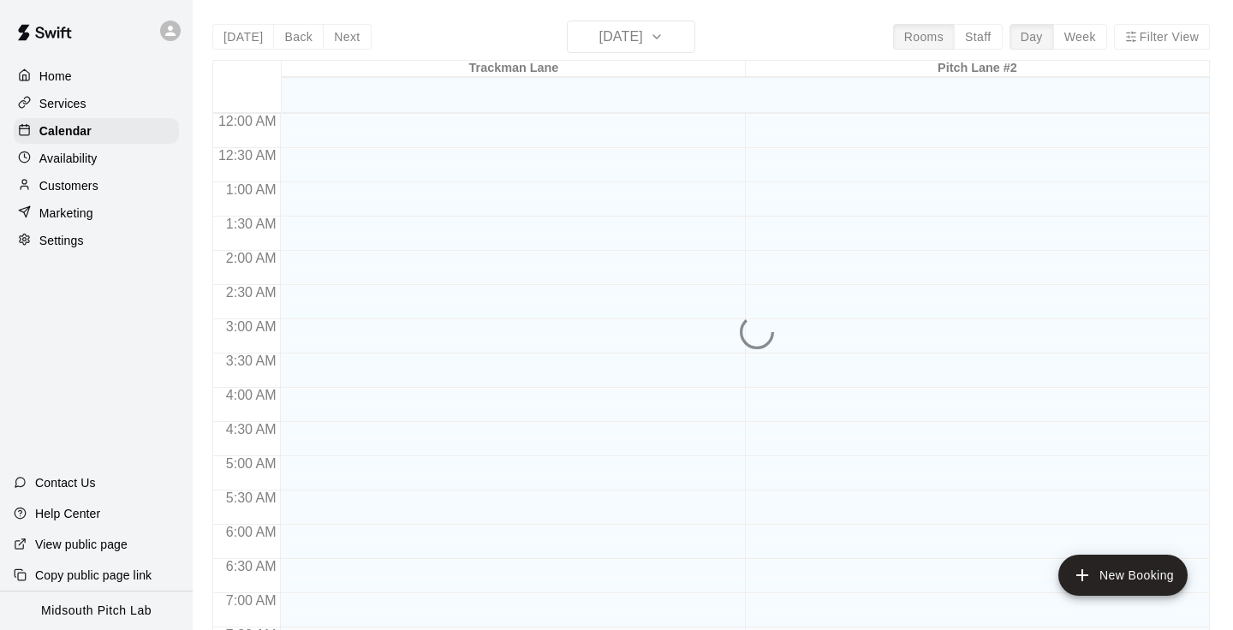
scroll to position [1057, 0]
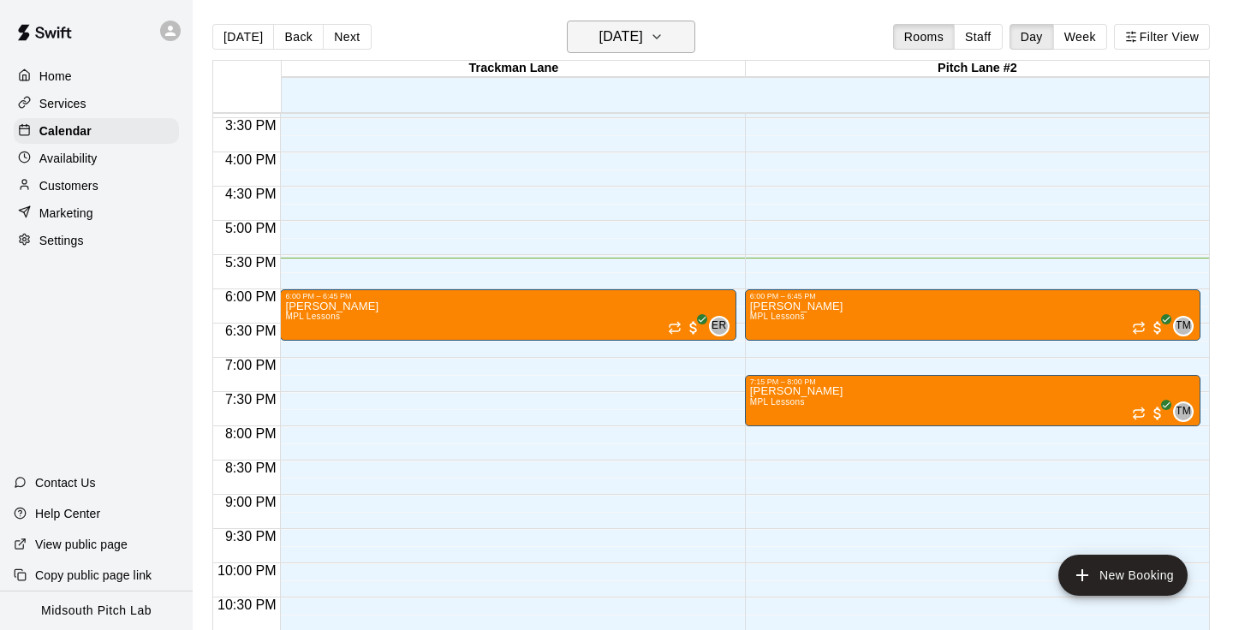
click at [663, 34] on icon "button" at bounding box center [657, 37] width 14 height 21
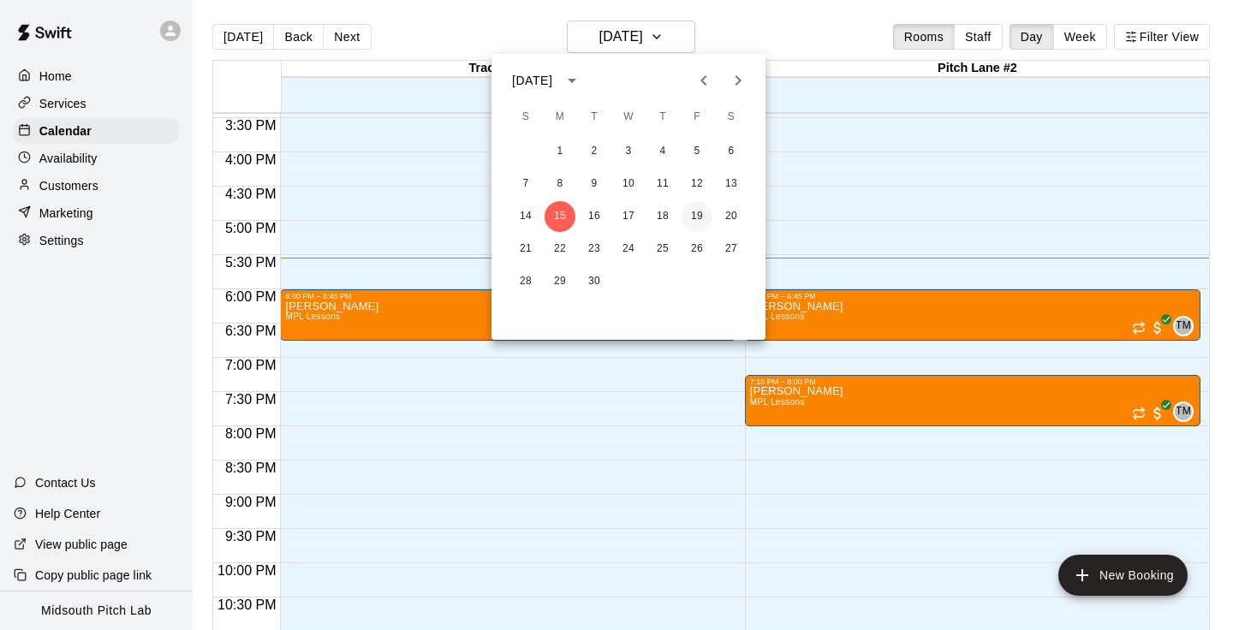
click at [703, 223] on button "19" at bounding box center [696, 216] width 31 height 31
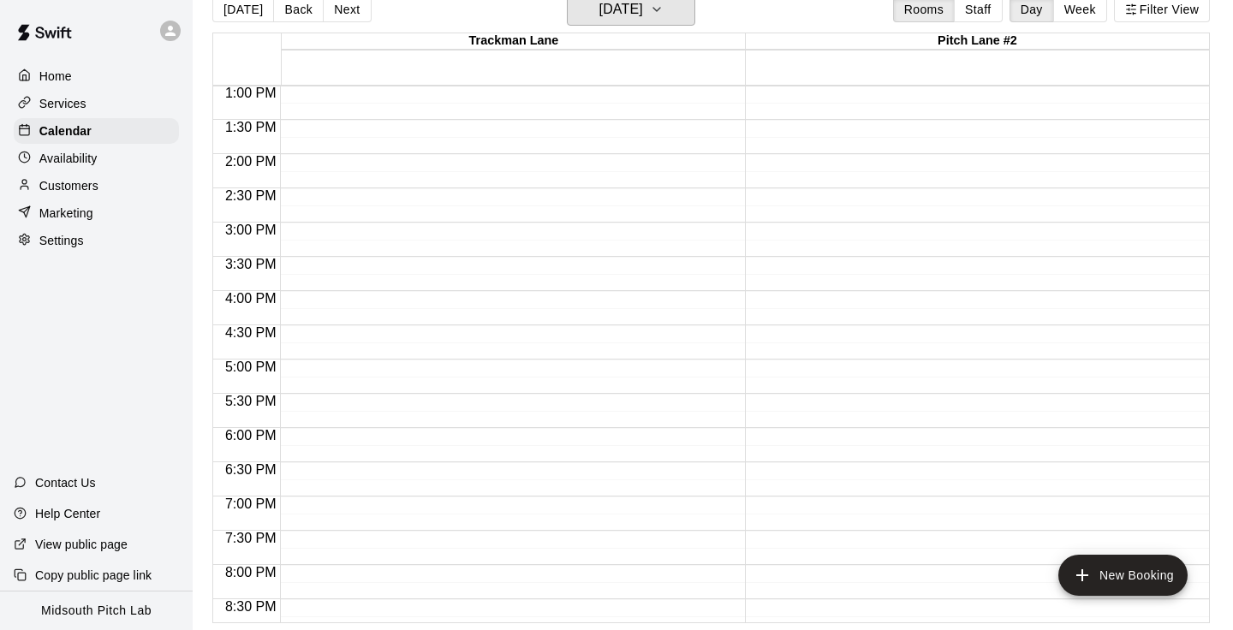
scroll to position [791, 0]
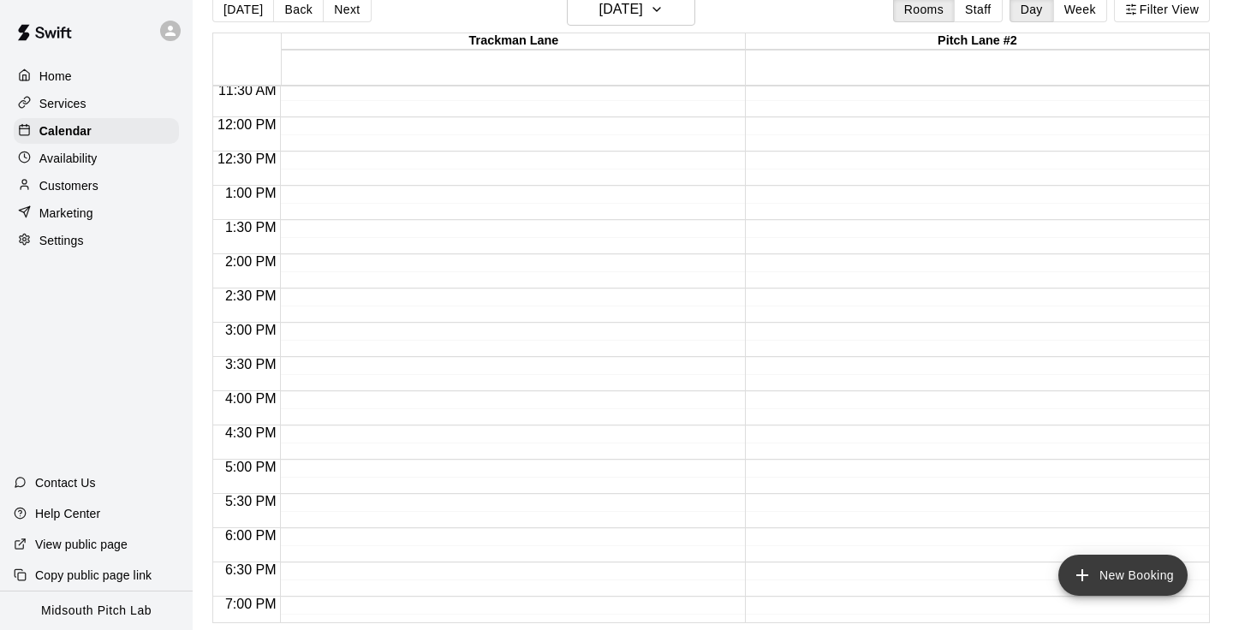
click at [1126, 557] on button "New Booking" at bounding box center [1122, 575] width 129 height 41
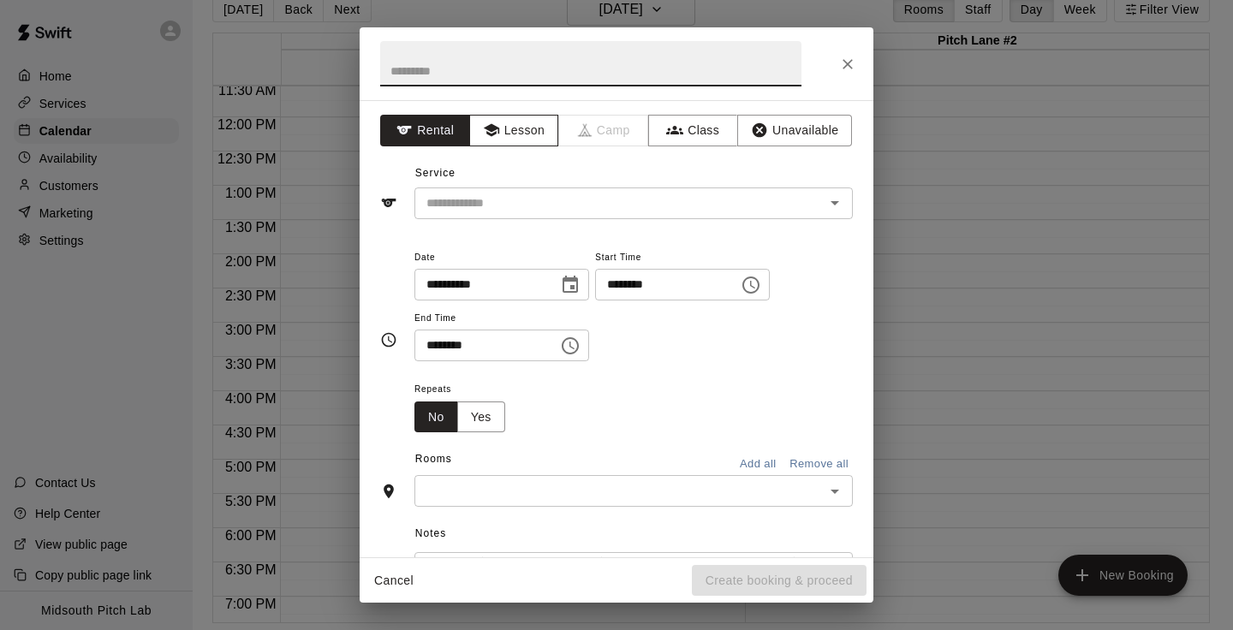
click at [544, 122] on button "Lesson" at bounding box center [514, 131] width 90 height 32
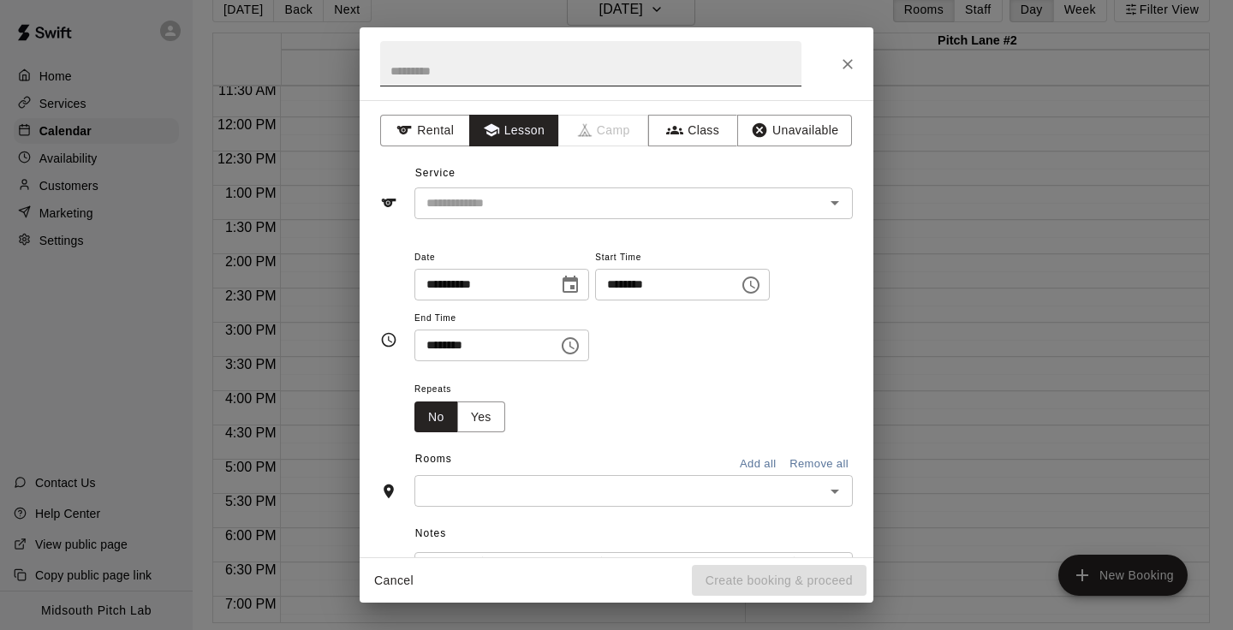
click at [530, 72] on input "text" at bounding box center [590, 63] width 421 height 45
type input "**********"
click at [735, 213] on input "text" at bounding box center [607, 203] width 377 height 21
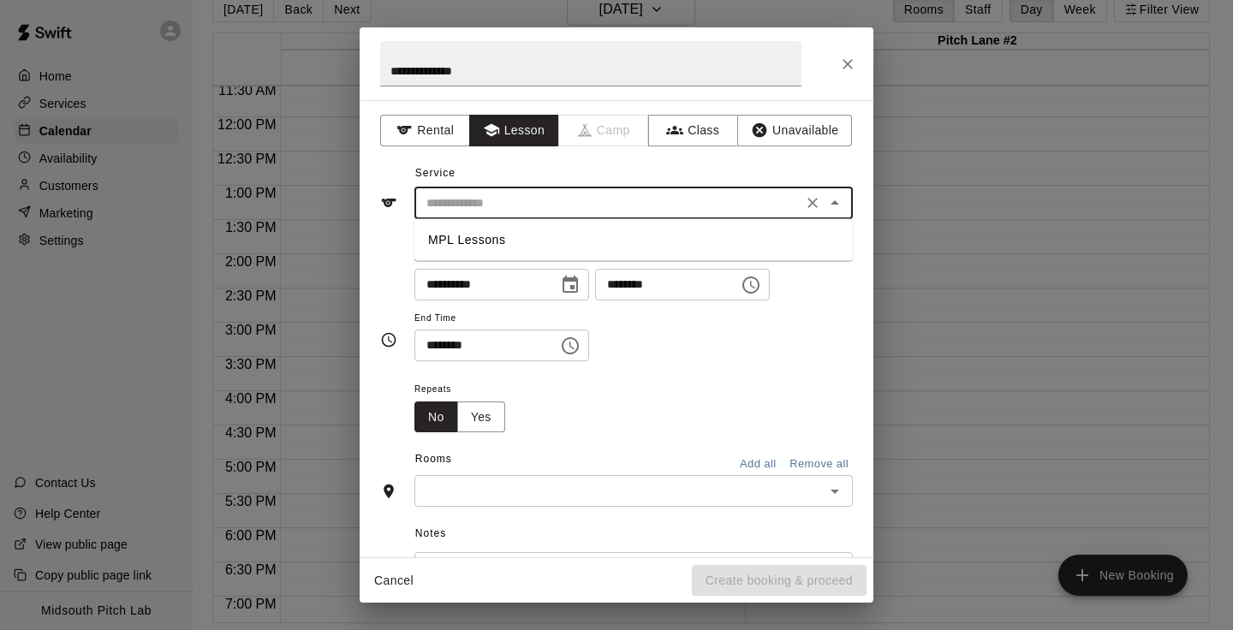
click at [650, 242] on li "MPL Lessons" at bounding box center [633, 240] width 438 height 28
type input "**********"
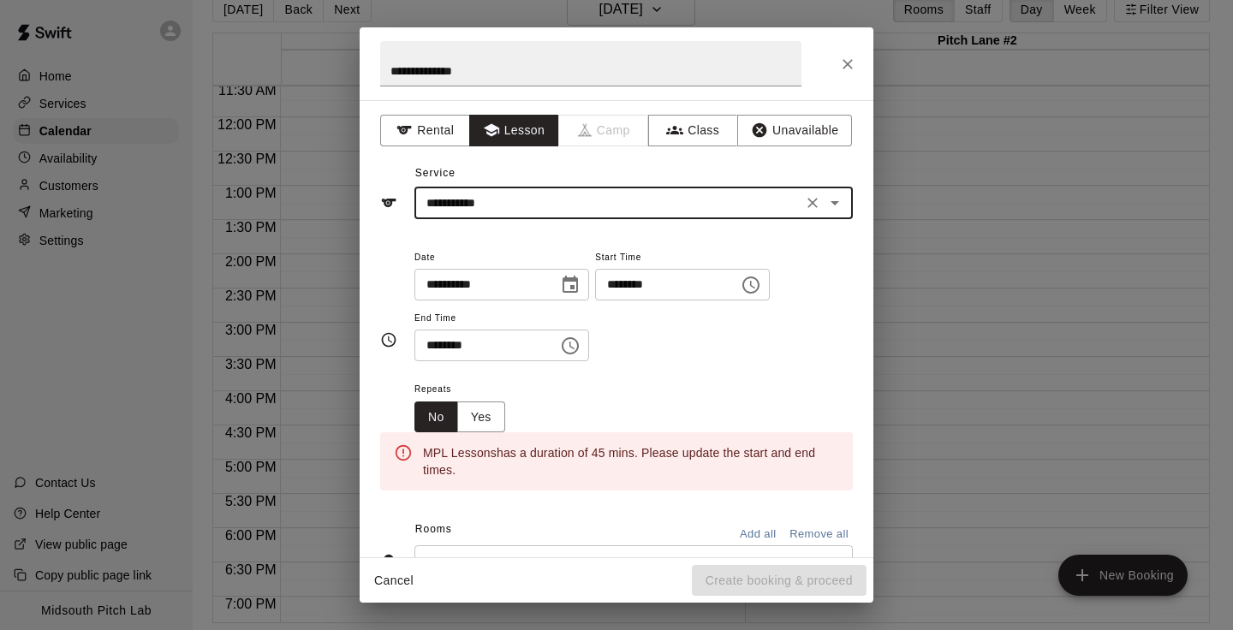
click at [661, 289] on input "********" at bounding box center [661, 285] width 132 height 32
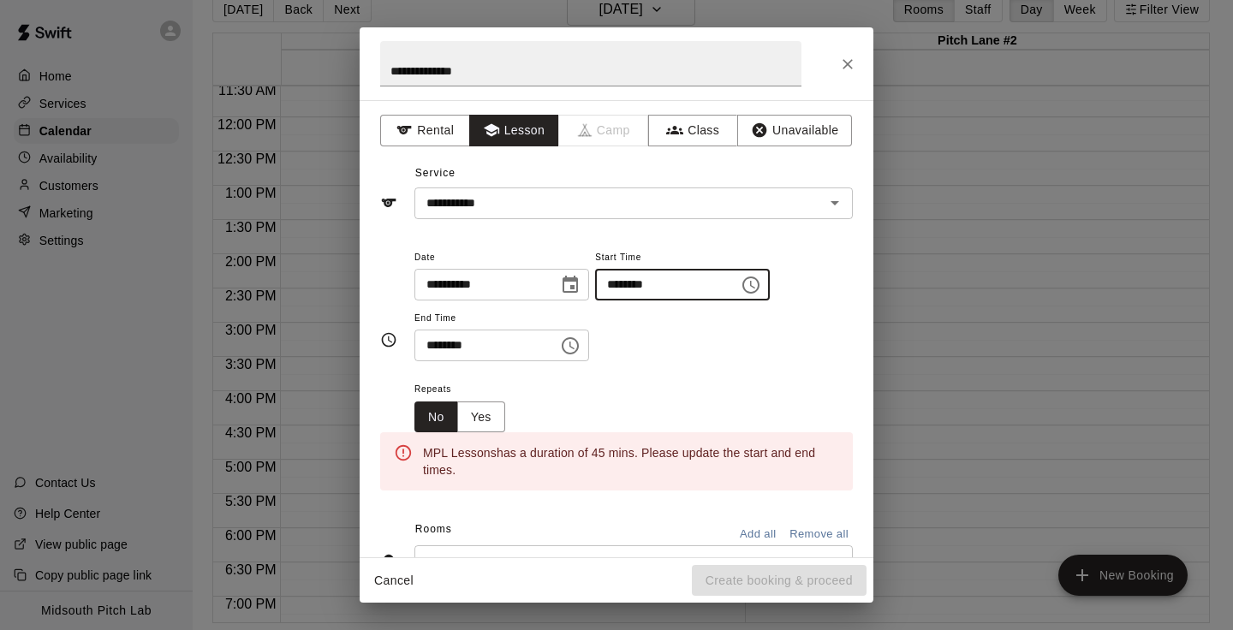
click at [639, 288] on input "********" at bounding box center [661, 285] width 132 height 32
type input "********"
click at [436, 346] on input "********" at bounding box center [480, 346] width 132 height 32
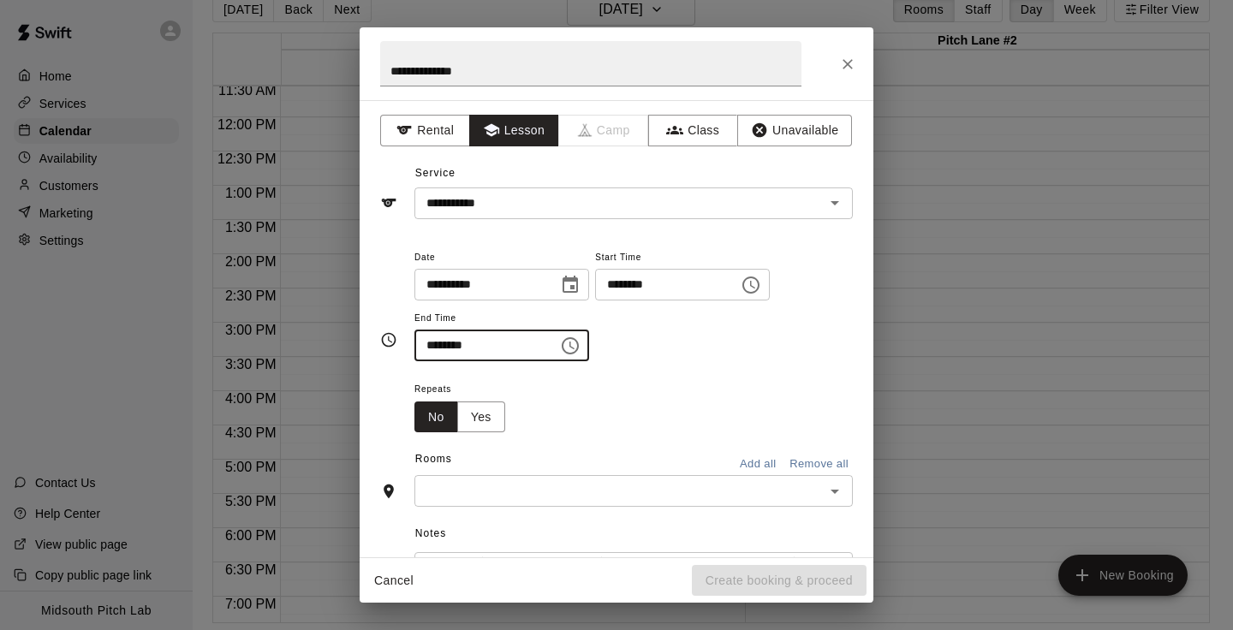
type input "********"
click at [541, 496] on input "text" at bounding box center [619, 490] width 400 height 21
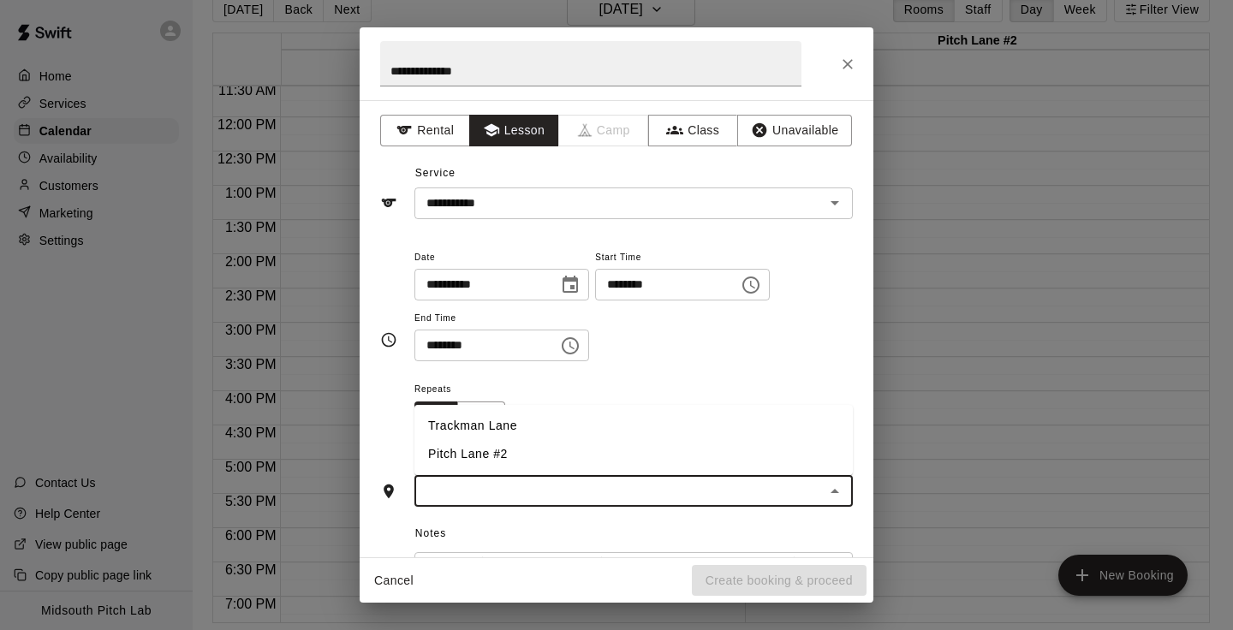
click at [526, 423] on li "Trackman Lane" at bounding box center [633, 426] width 438 height 28
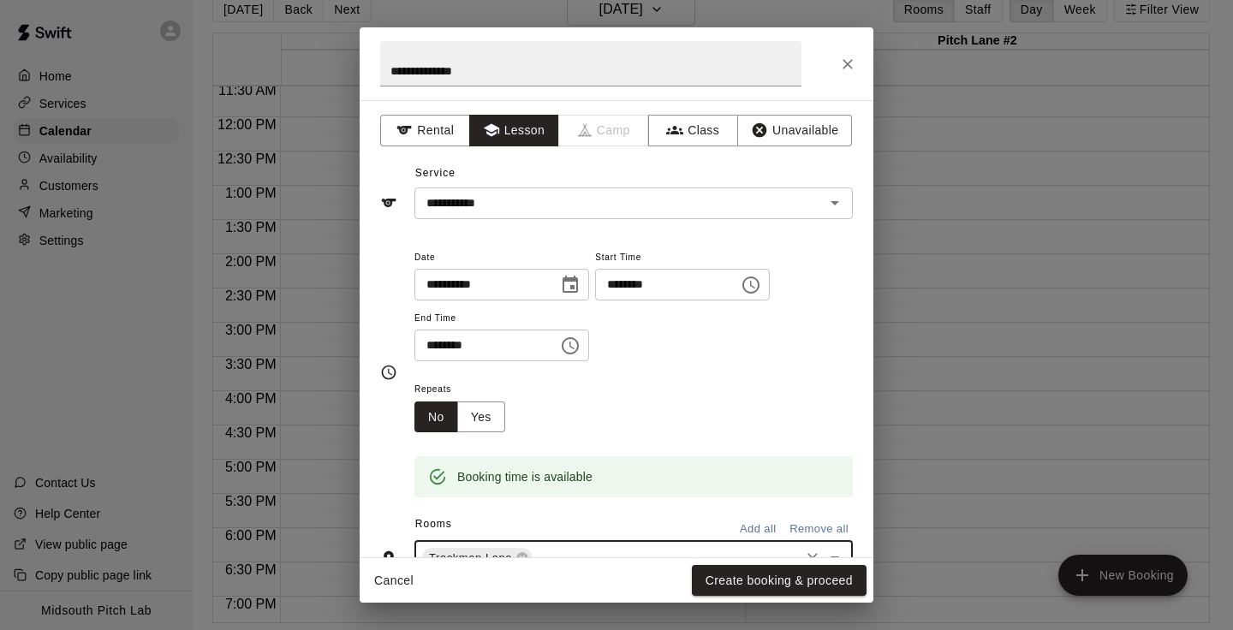
scroll to position [295, 0]
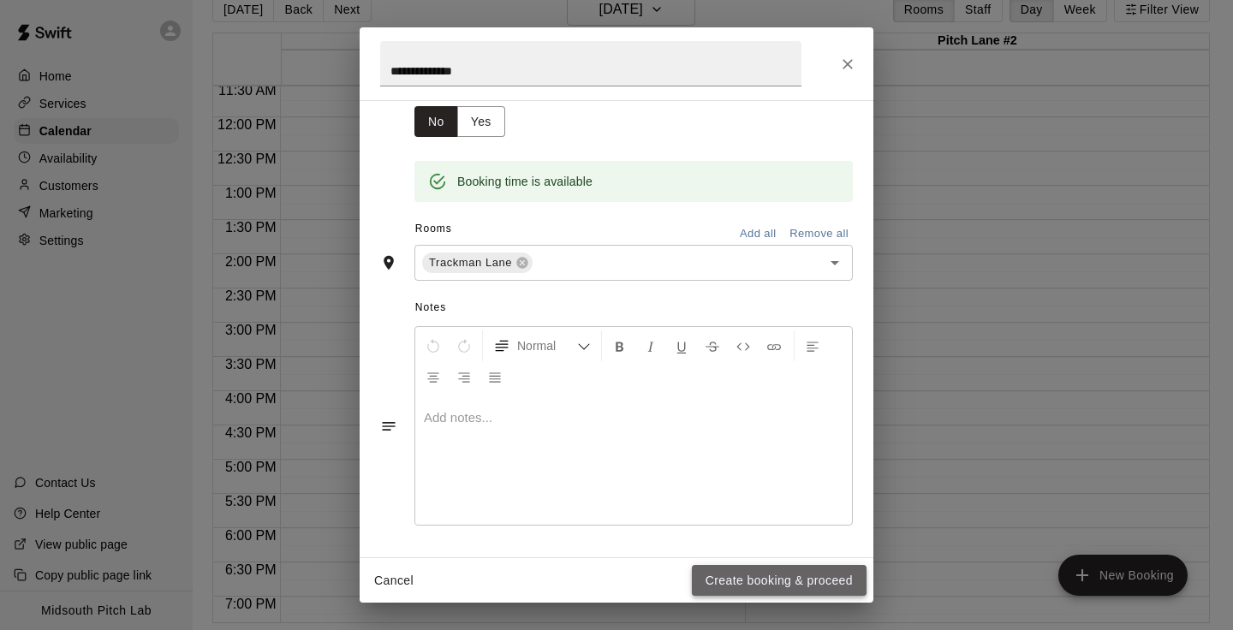
click at [751, 577] on button "Create booking & proceed" at bounding box center [779, 581] width 175 height 32
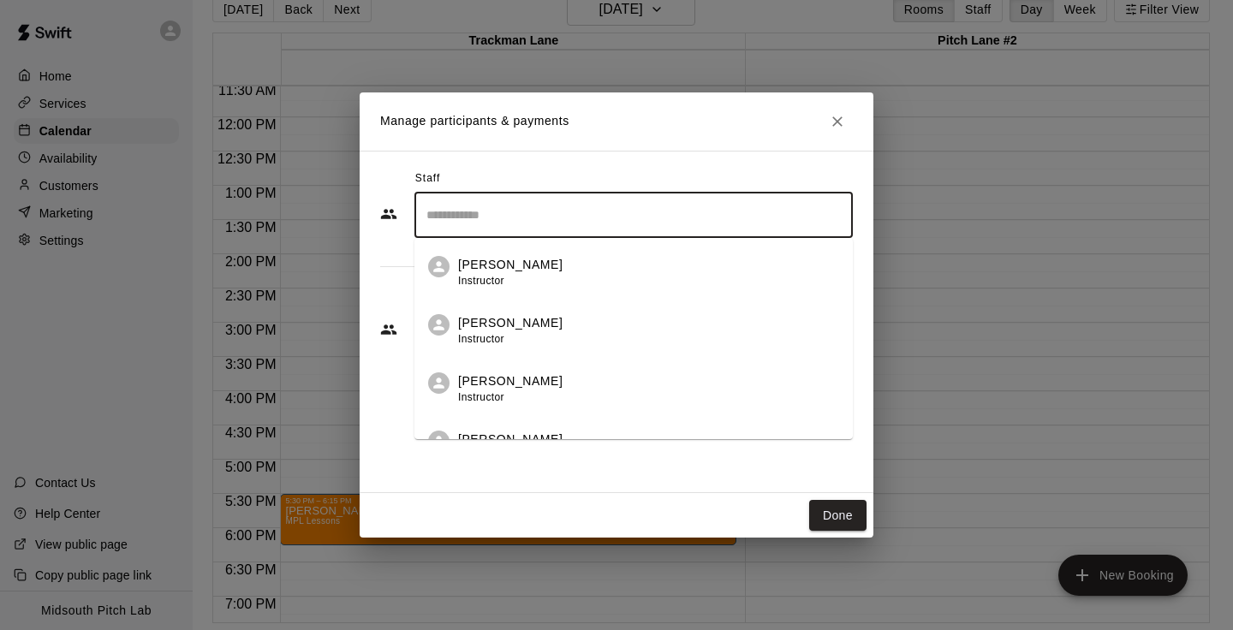
click at [572, 214] on input "Search staff" at bounding box center [633, 215] width 423 height 30
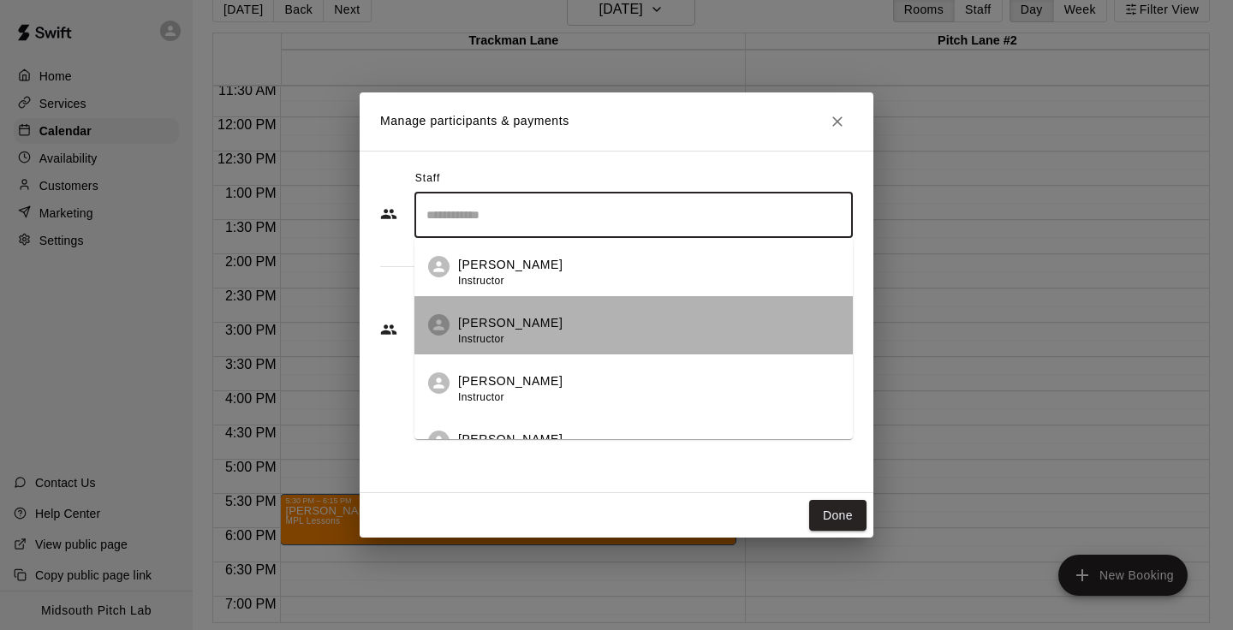
click at [555, 327] on div "JP Kenyon Instructor" at bounding box center [648, 330] width 381 height 33
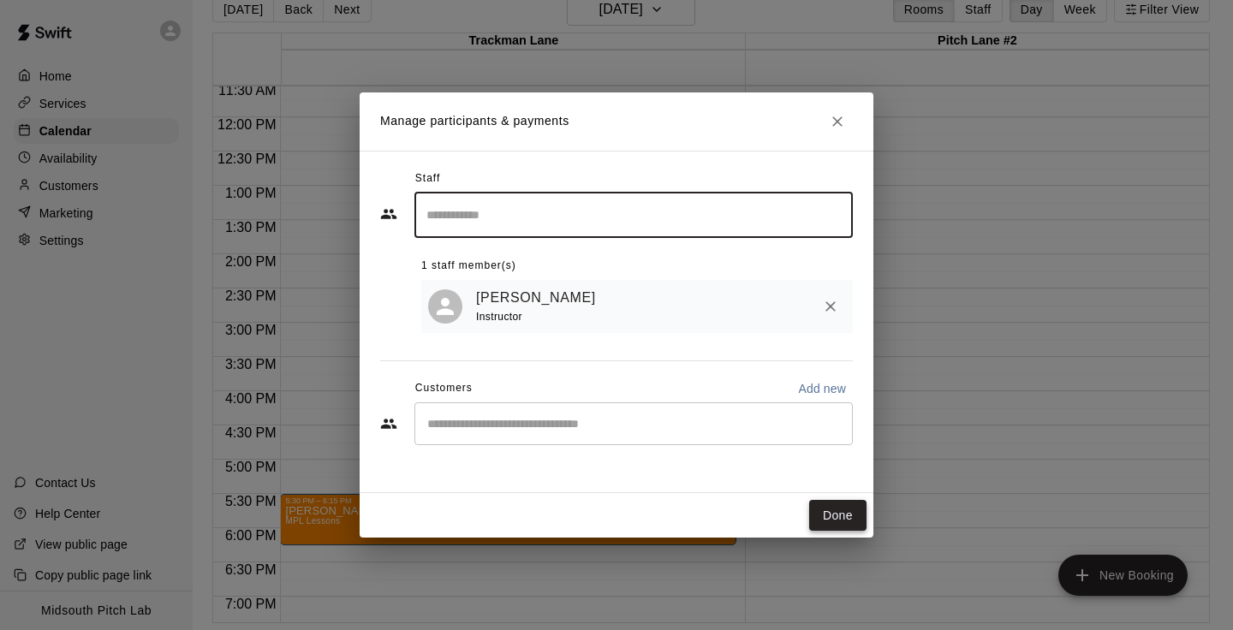
click at [840, 515] on button "Done" at bounding box center [837, 516] width 57 height 32
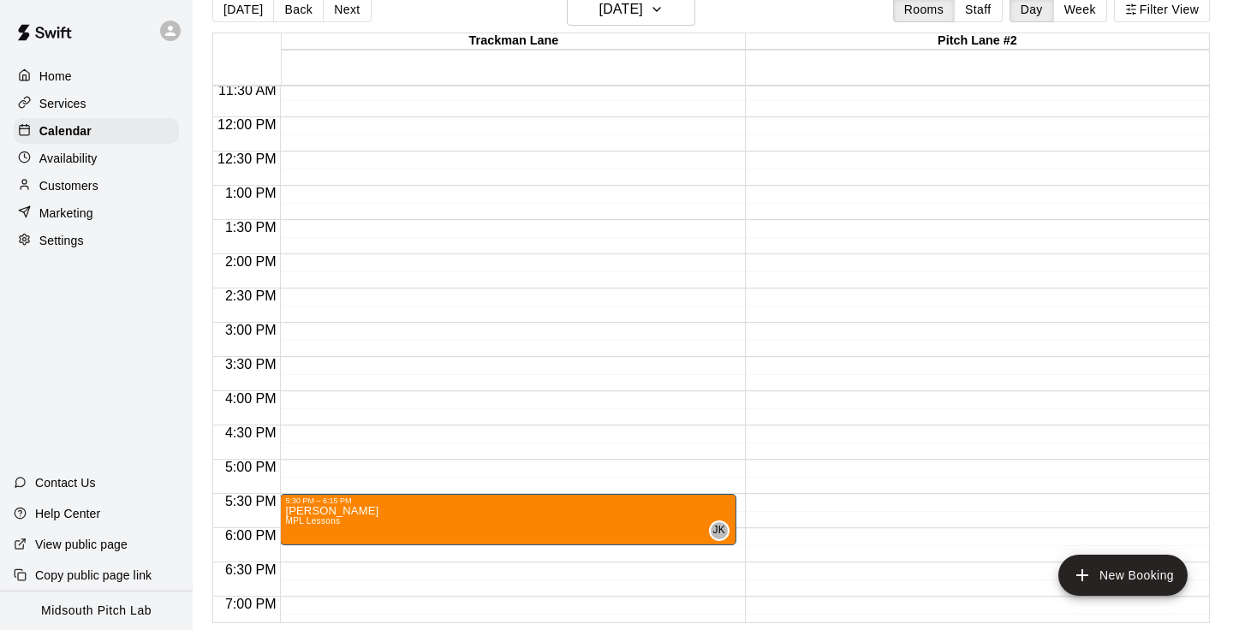
scroll to position [769, 0]
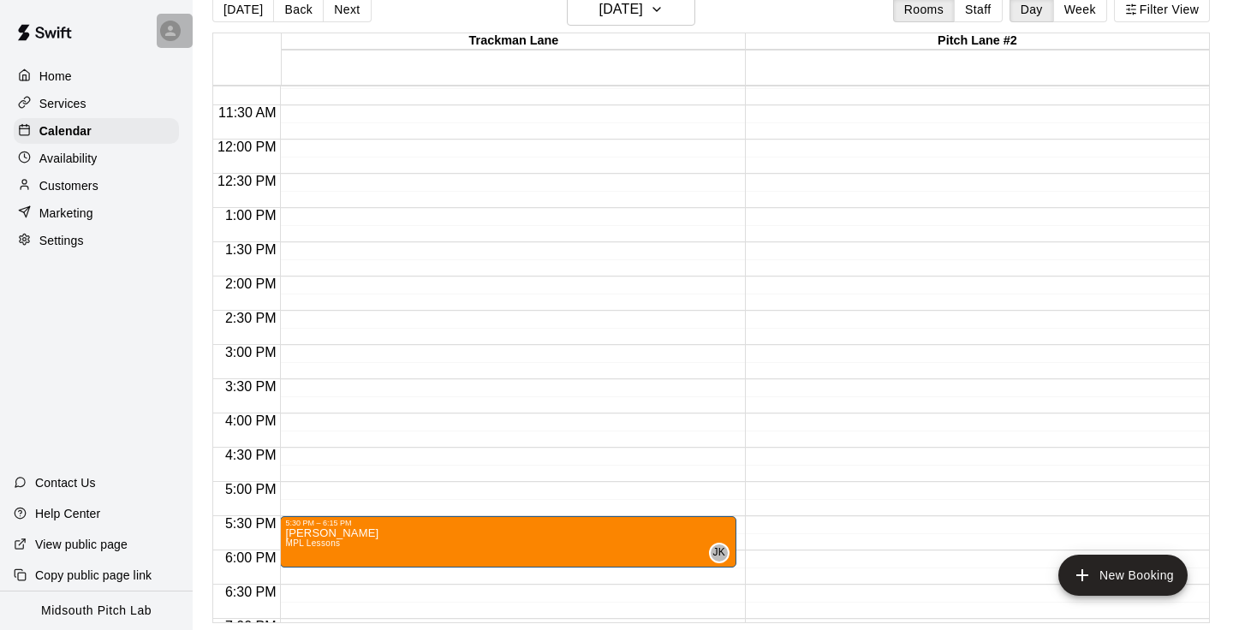
click at [169, 29] on icon at bounding box center [170, 30] width 15 height 15
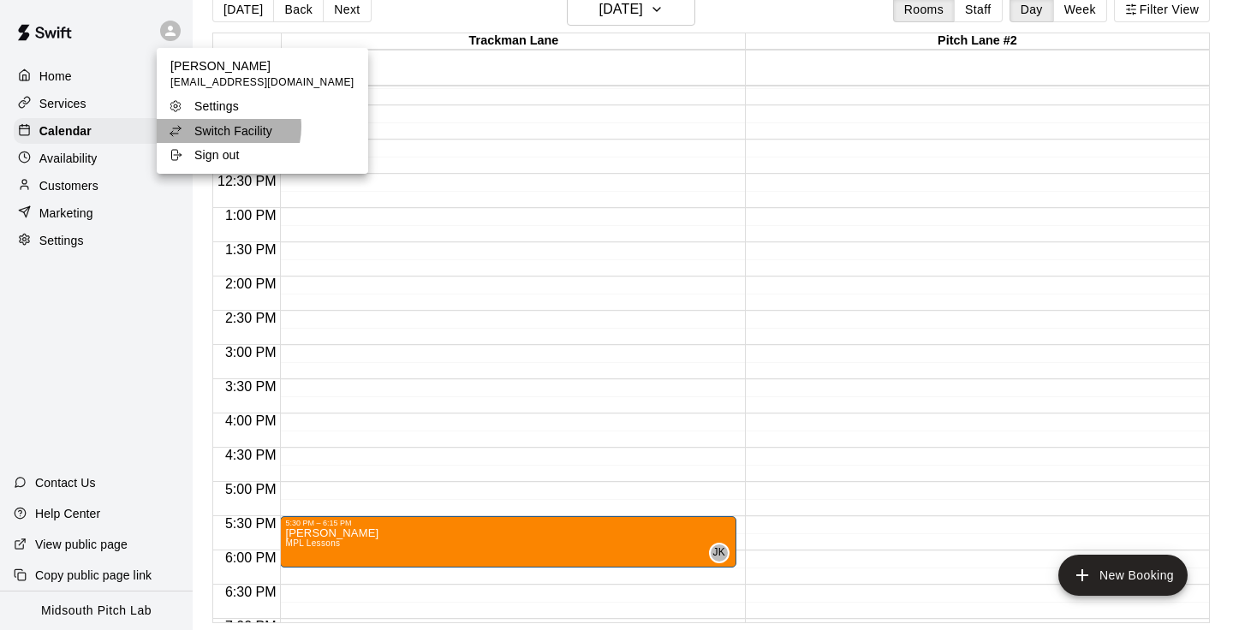
click at [221, 127] on p "Switch Facility" at bounding box center [233, 130] width 78 height 17
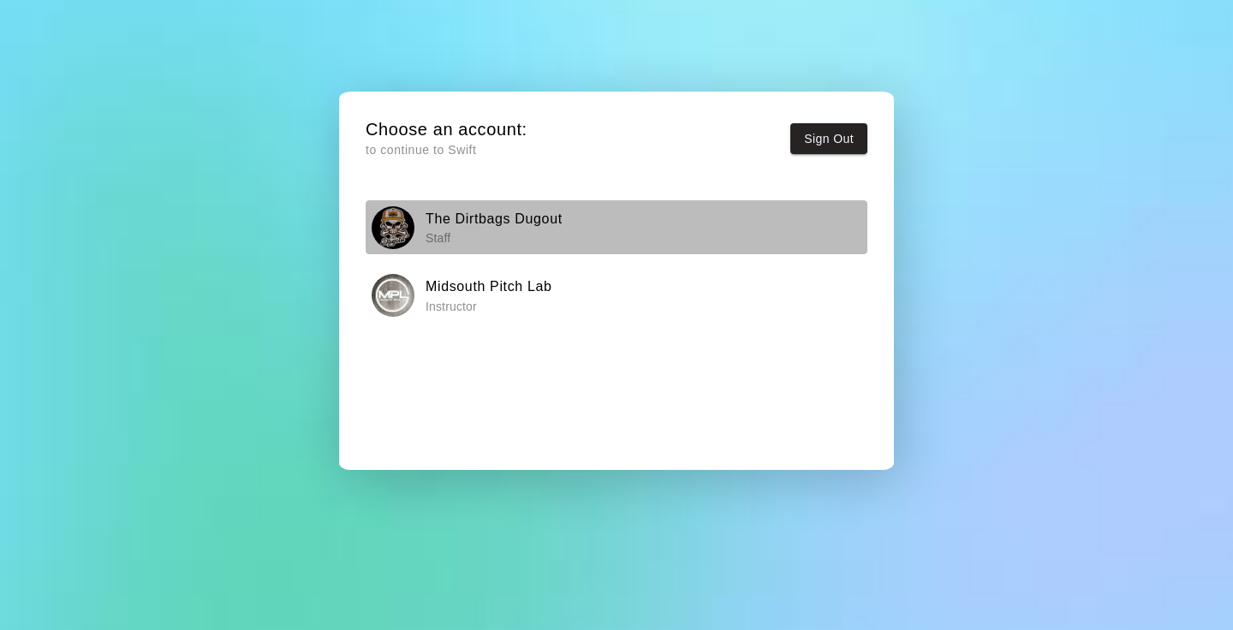
click at [436, 212] on h6 "The Dirtbags Dugout" at bounding box center [493, 219] width 137 height 22
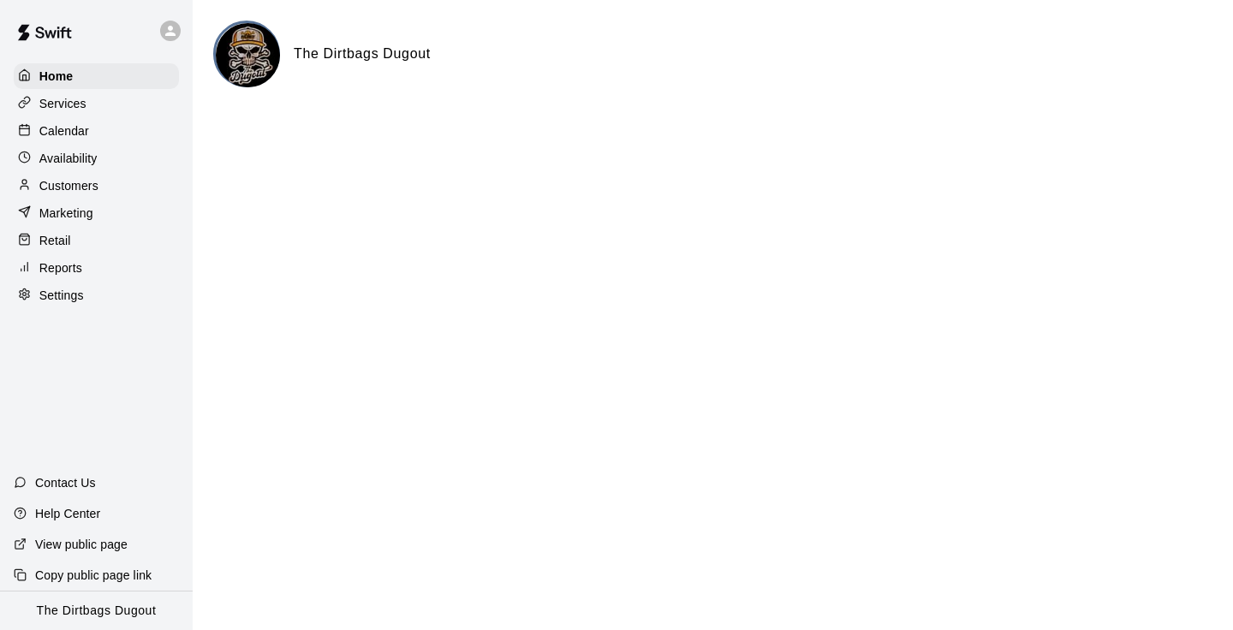
click at [81, 130] on p "Calendar" at bounding box center [64, 130] width 50 height 17
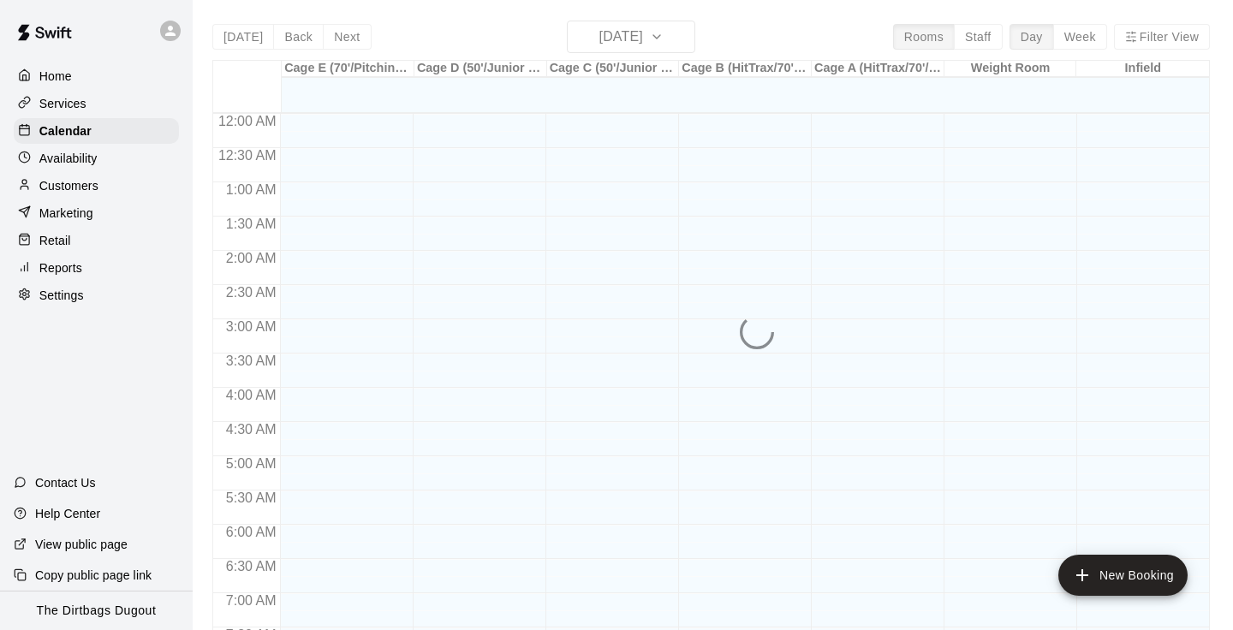
scroll to position [1057, 0]
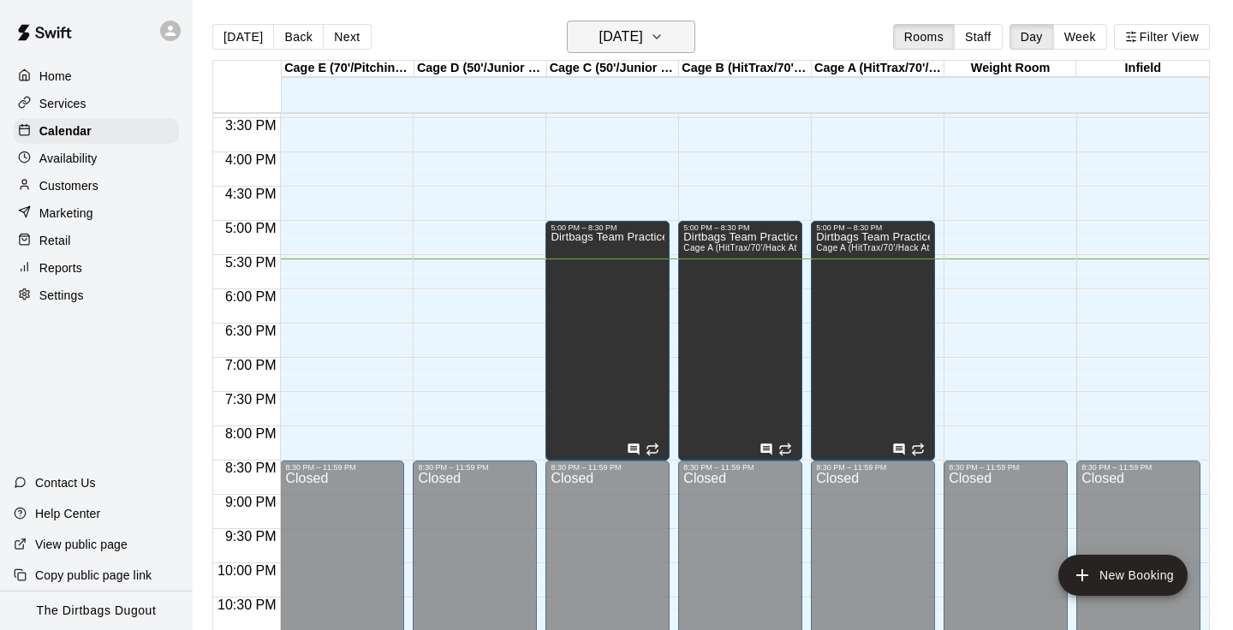
click at [643, 33] on h6 "[DATE]" at bounding box center [621, 37] width 44 height 24
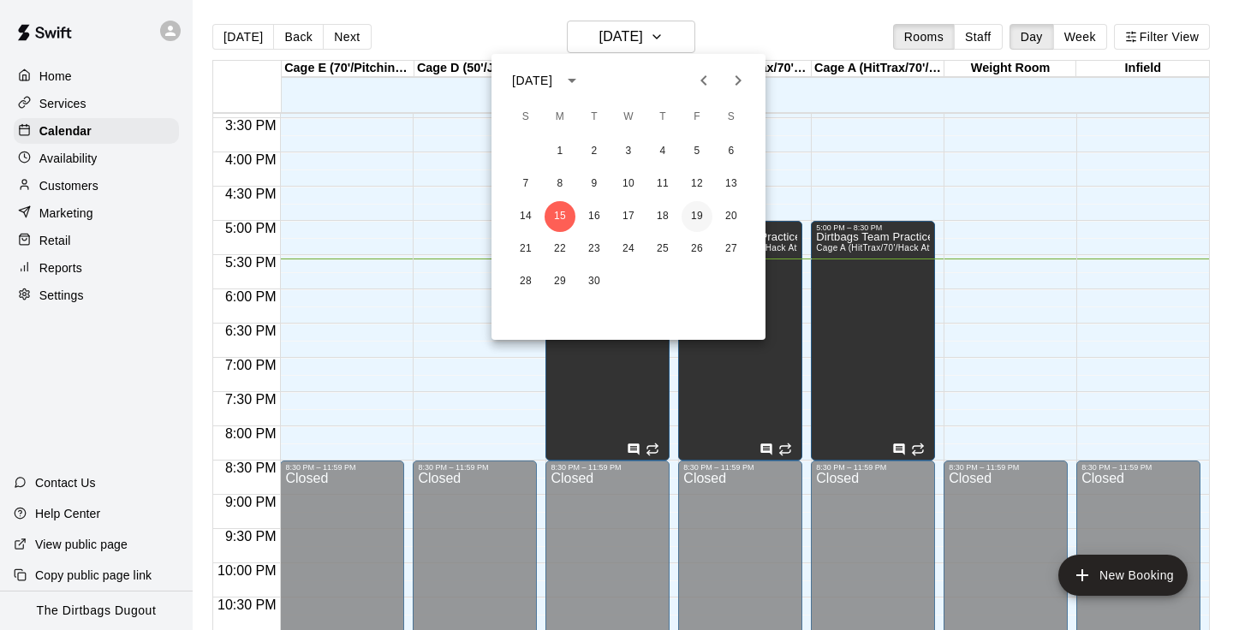
click at [704, 216] on button "19" at bounding box center [696, 216] width 31 height 31
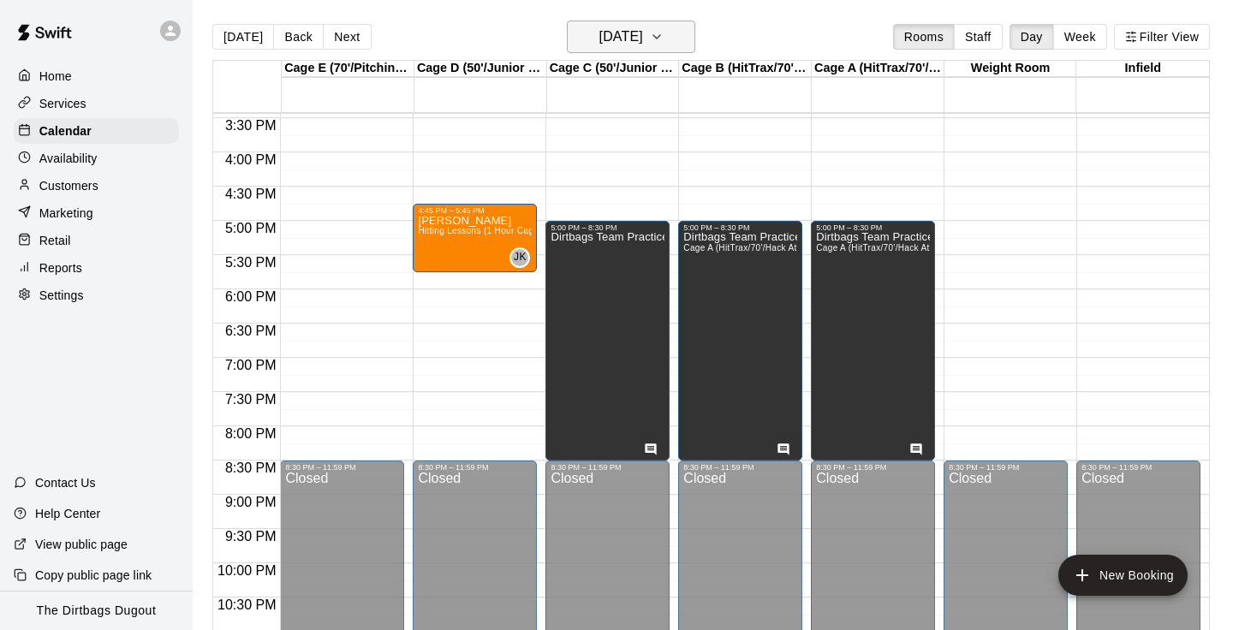
click at [630, 53] on button "[DATE]" at bounding box center [631, 37] width 128 height 33
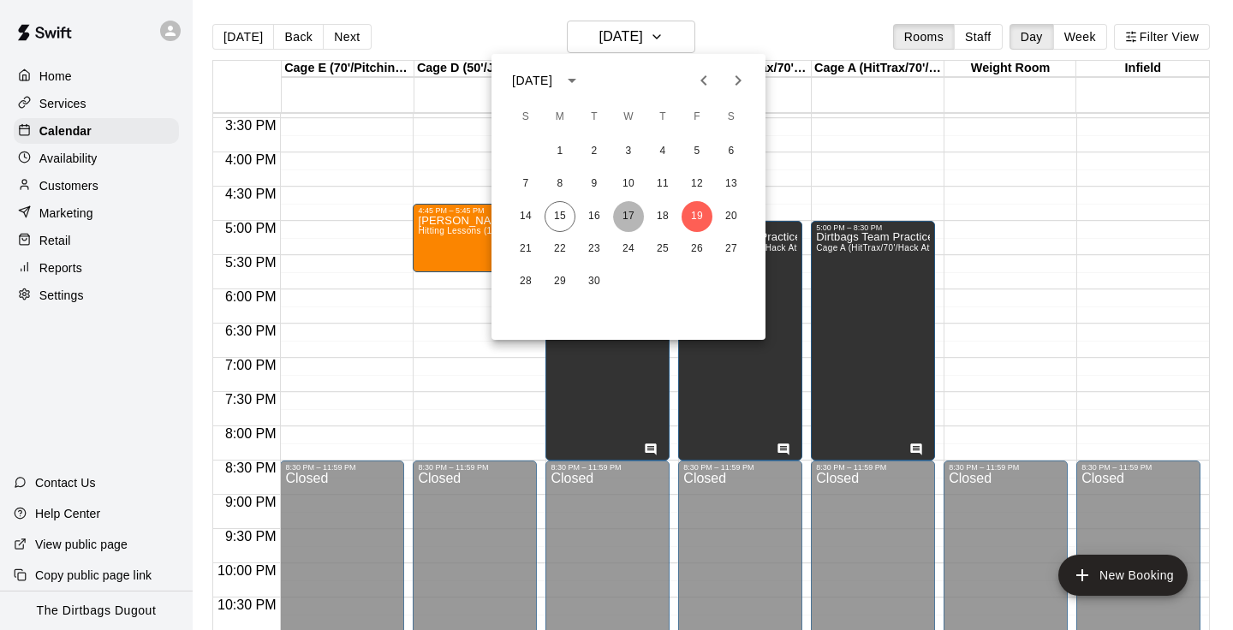
click at [631, 211] on button "17" at bounding box center [628, 216] width 31 height 31
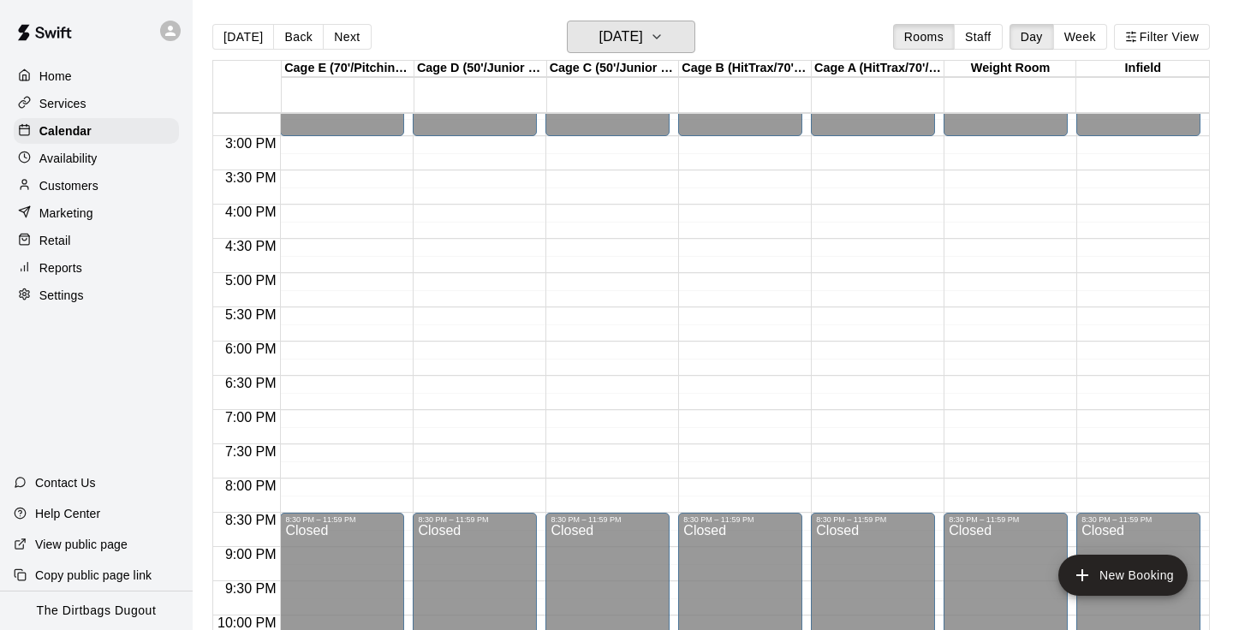
scroll to position [983, 0]
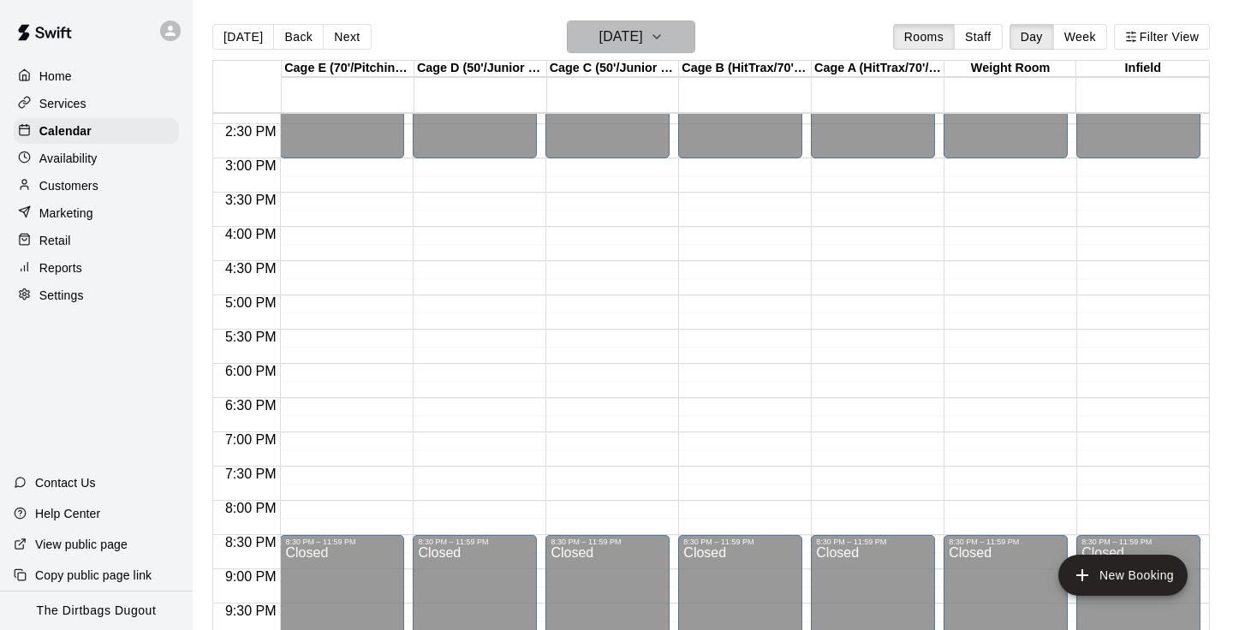
click at [643, 40] on h6 "[DATE]" at bounding box center [621, 37] width 44 height 24
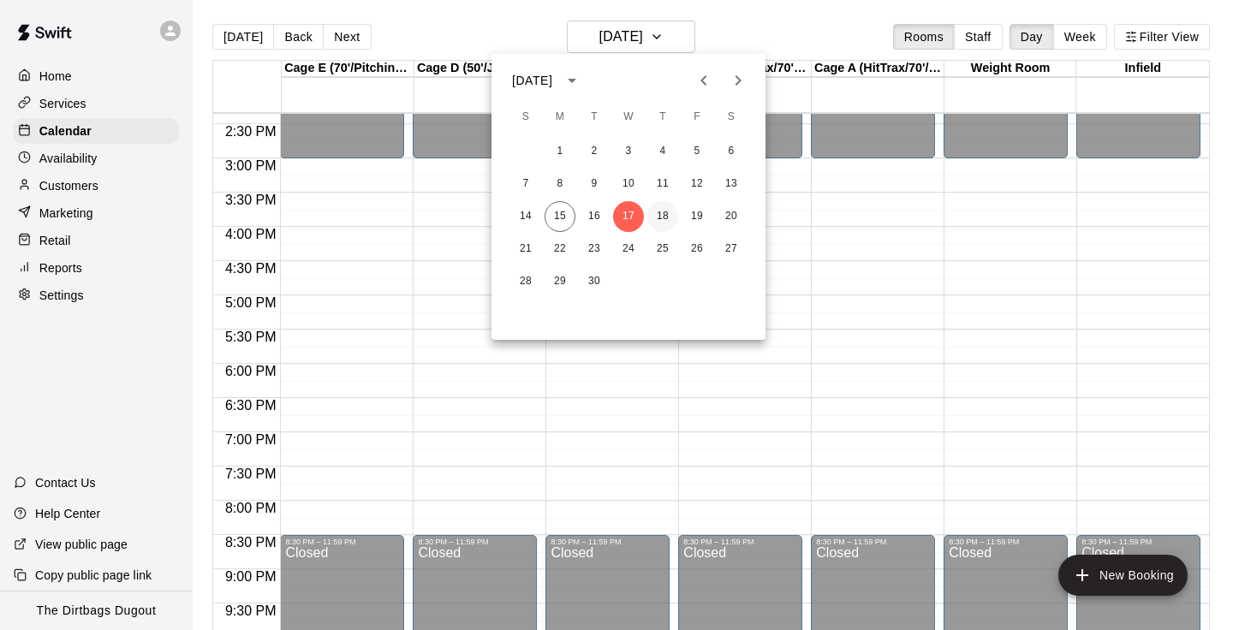
click at [669, 212] on button "18" at bounding box center [662, 216] width 31 height 31
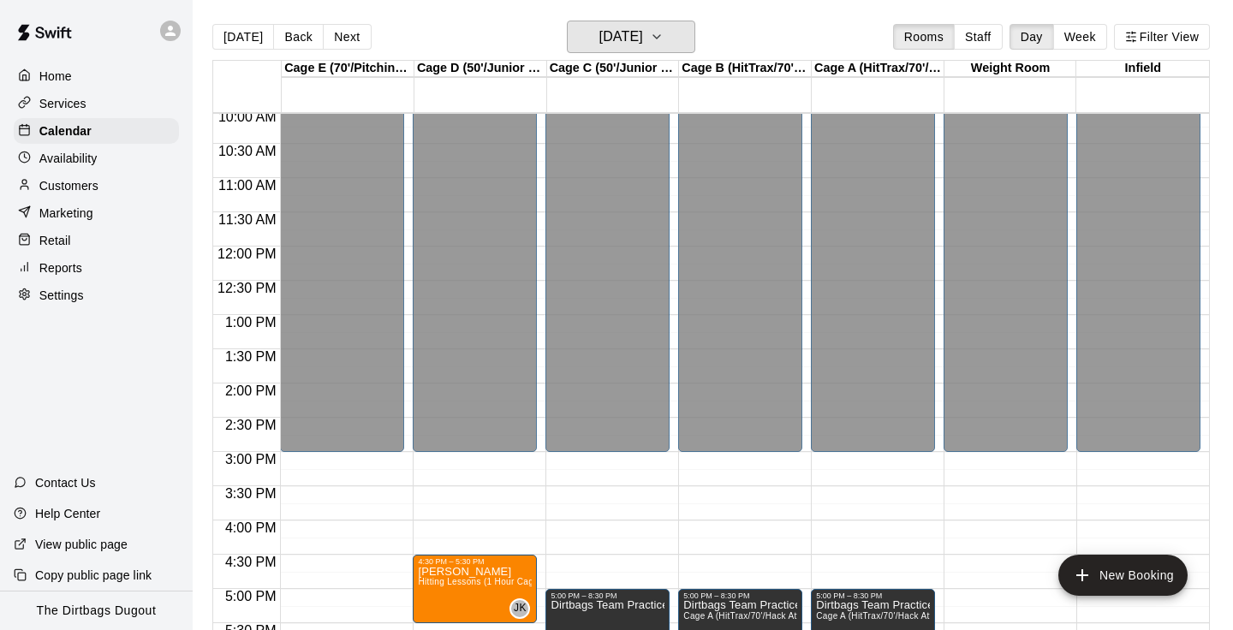
scroll to position [677, 0]
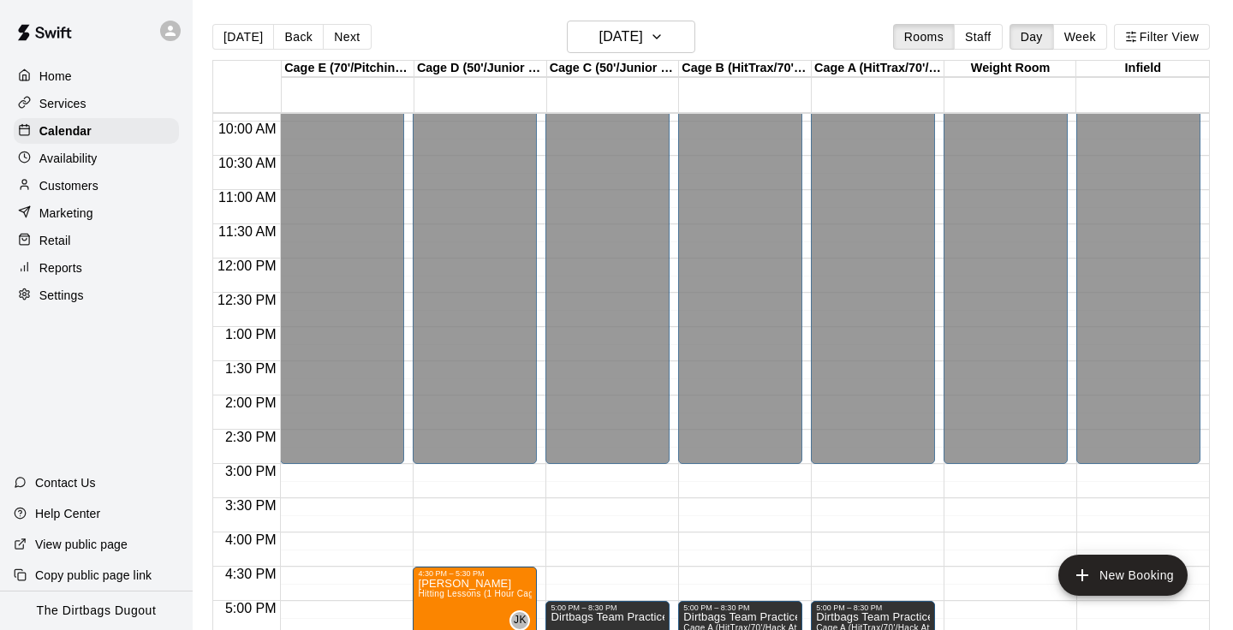
click at [68, 236] on p "Retail" at bounding box center [55, 240] width 32 height 17
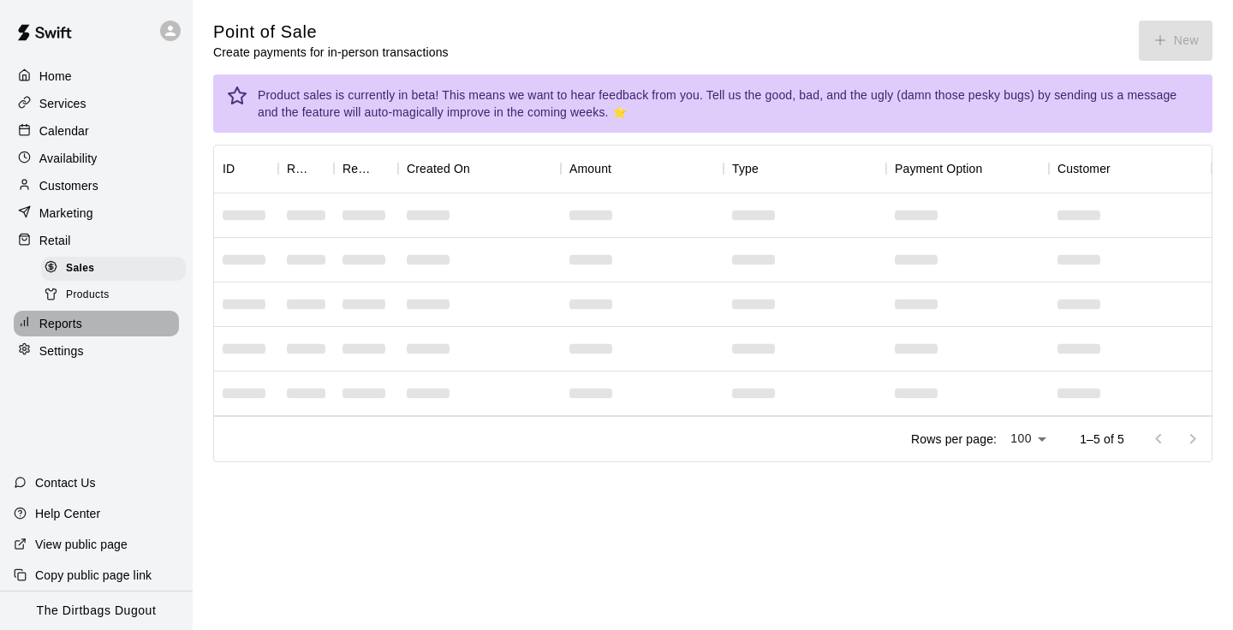
click at [66, 326] on p "Reports" at bounding box center [60, 323] width 43 height 17
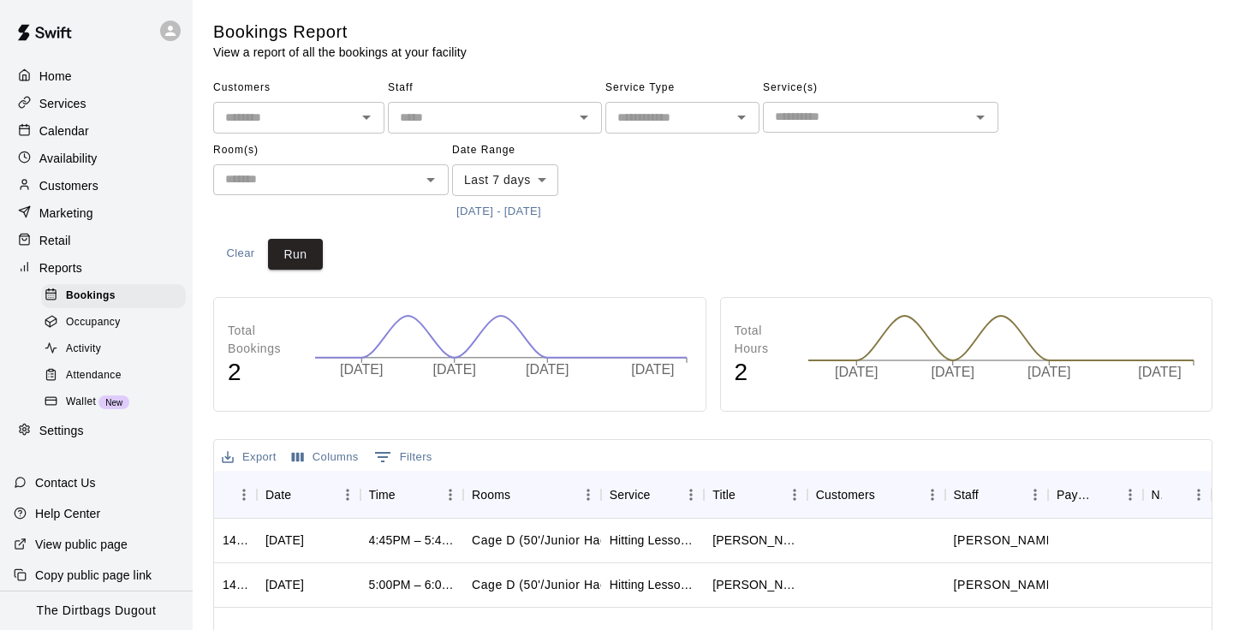
click at [548, 179] on body "Home Services Calendar Availability Customers Marketing Retail Reports Bookings…" at bounding box center [616, 522] width 1233 height 1045
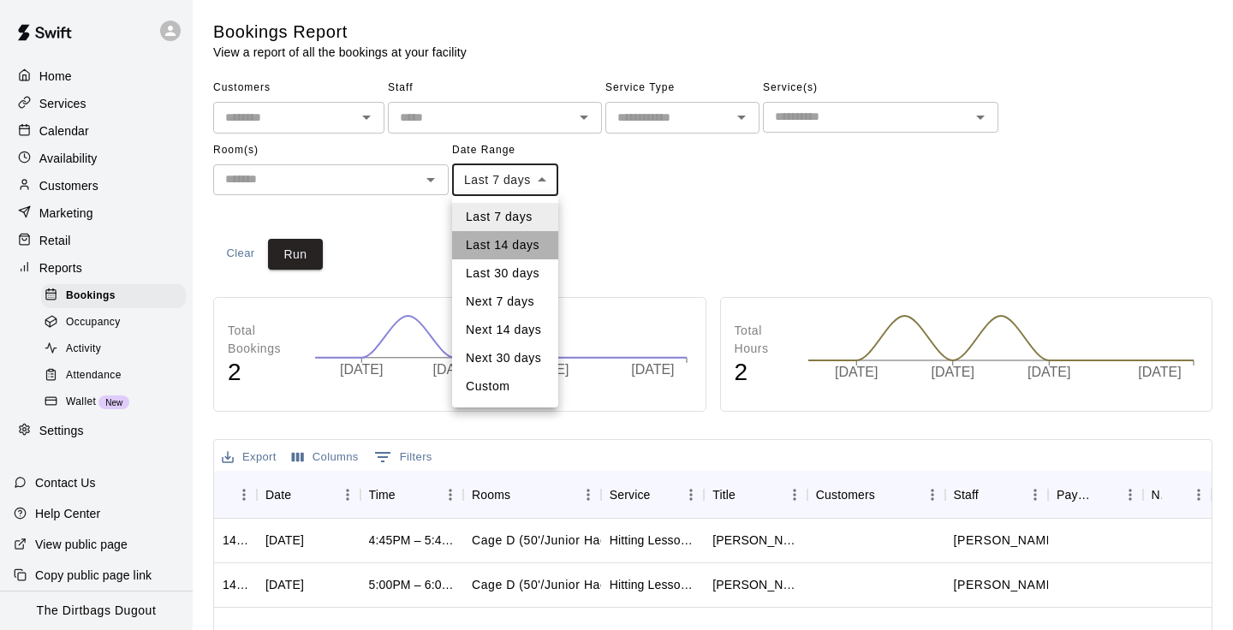
click at [529, 247] on li "Last 14 days" at bounding box center [505, 245] width 106 height 28
type input "******"
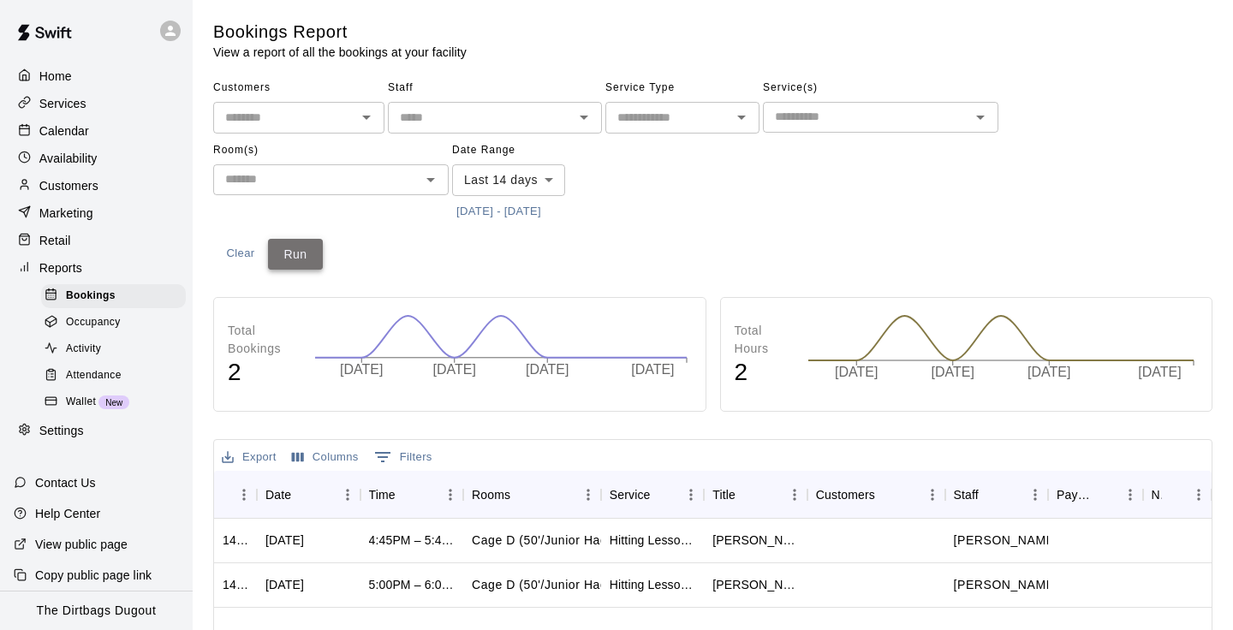
click at [288, 262] on button "Run" at bounding box center [295, 255] width 55 height 32
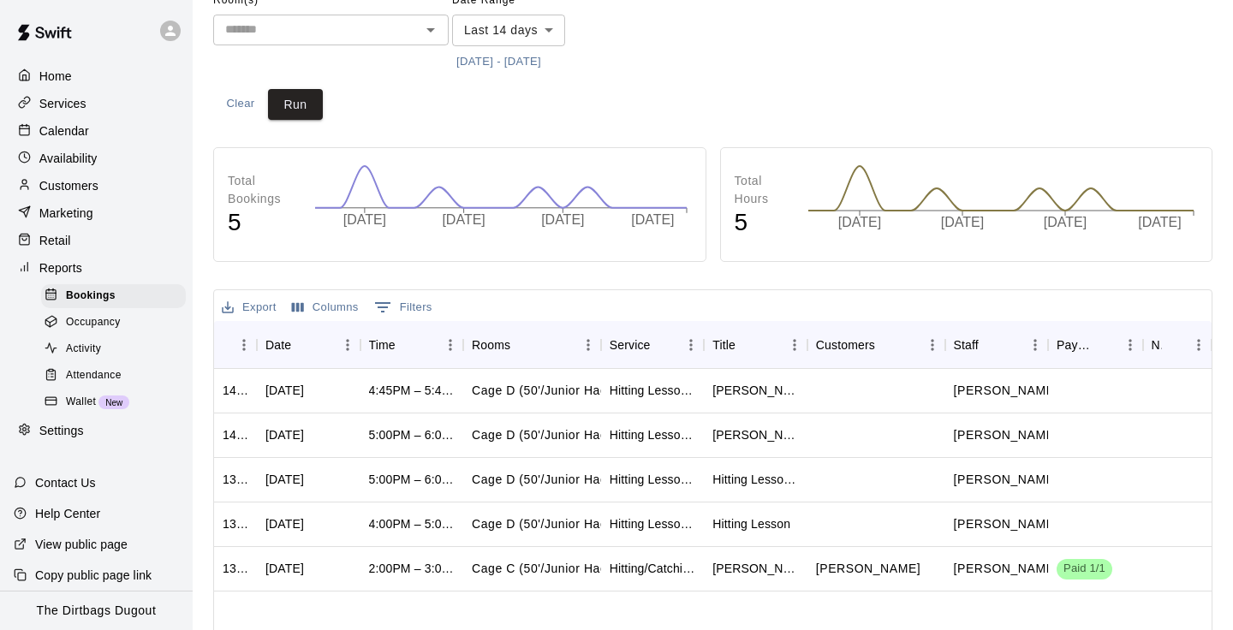
scroll to position [139, 0]
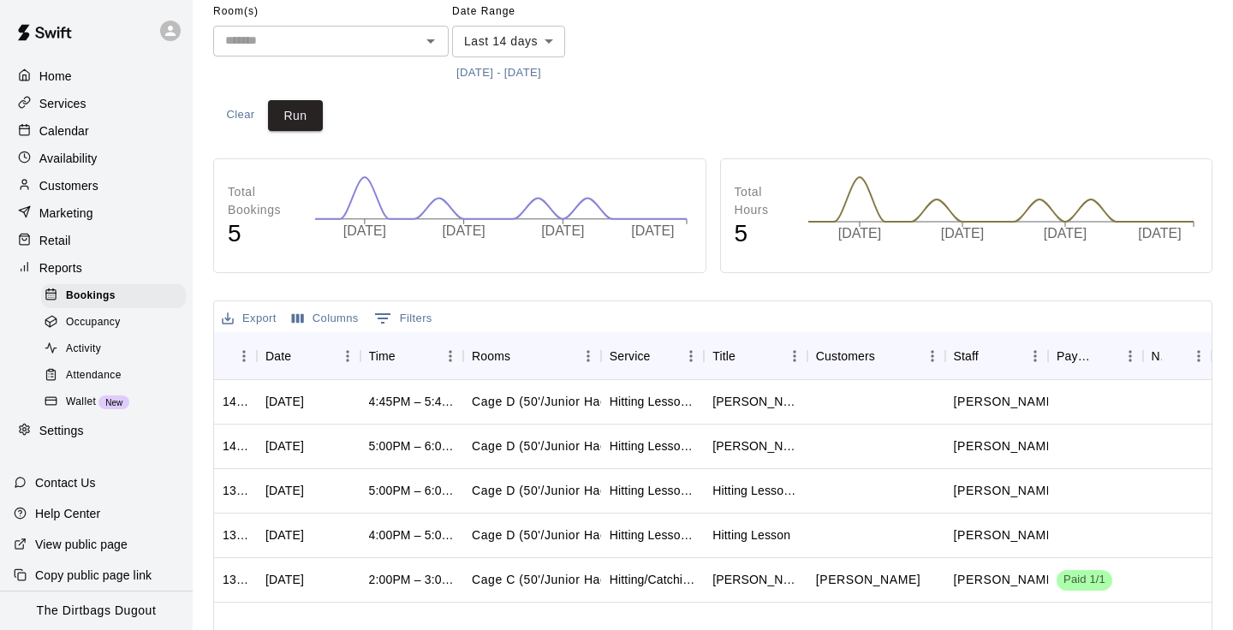
click at [87, 214] on p "Marketing" at bounding box center [66, 213] width 54 height 17
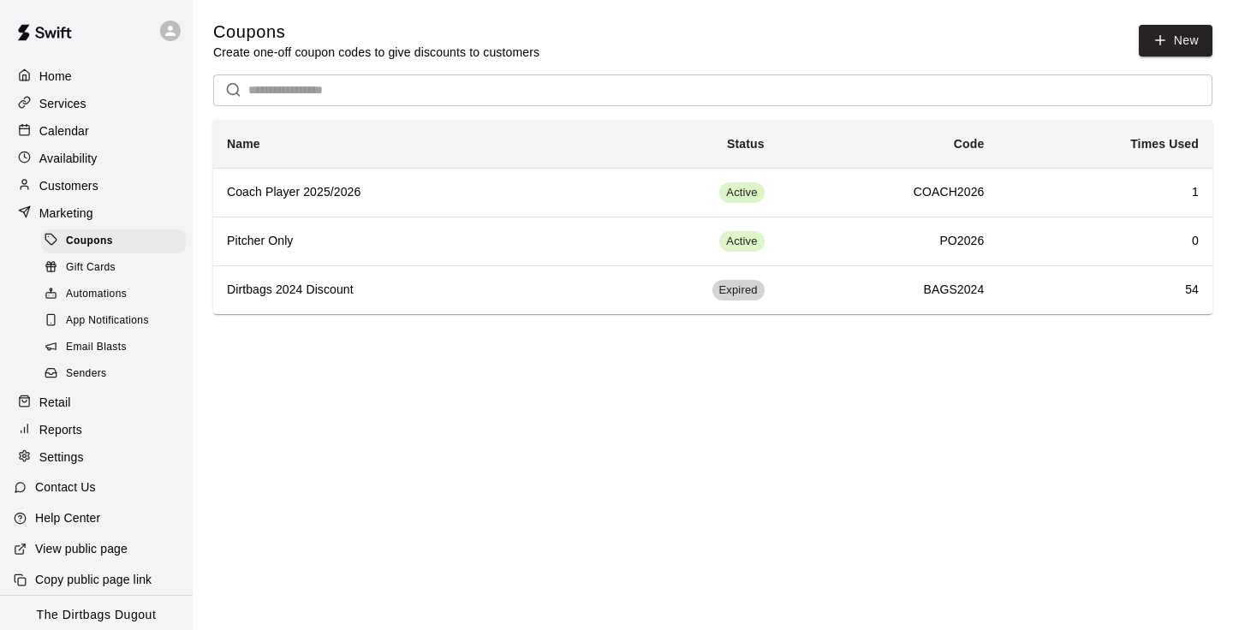
click at [92, 77] on div "Home" at bounding box center [96, 76] width 165 height 26
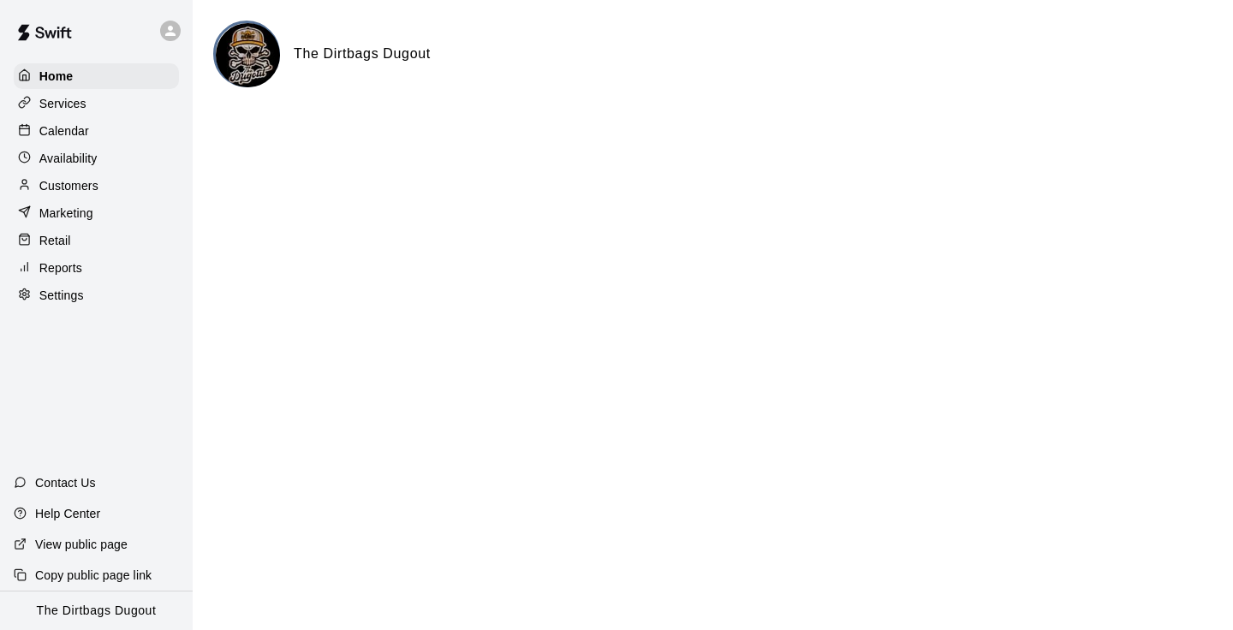
click at [173, 27] on icon at bounding box center [170, 30] width 15 height 15
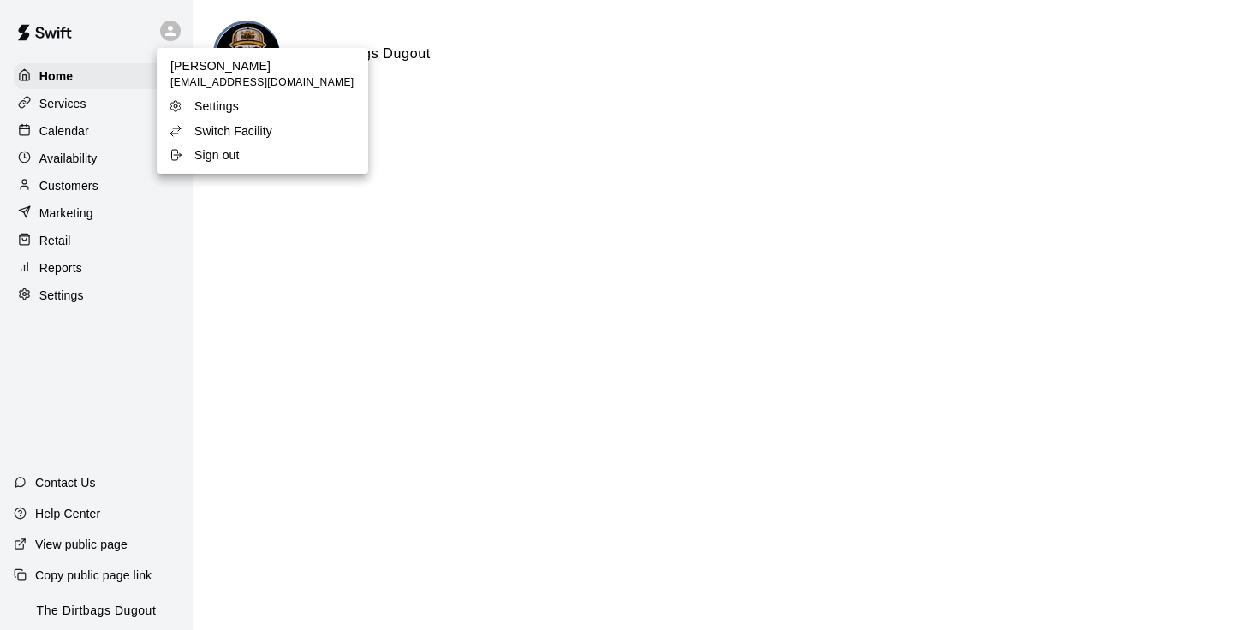
click at [210, 140] on li "Switch Facility" at bounding box center [262, 131] width 211 height 24
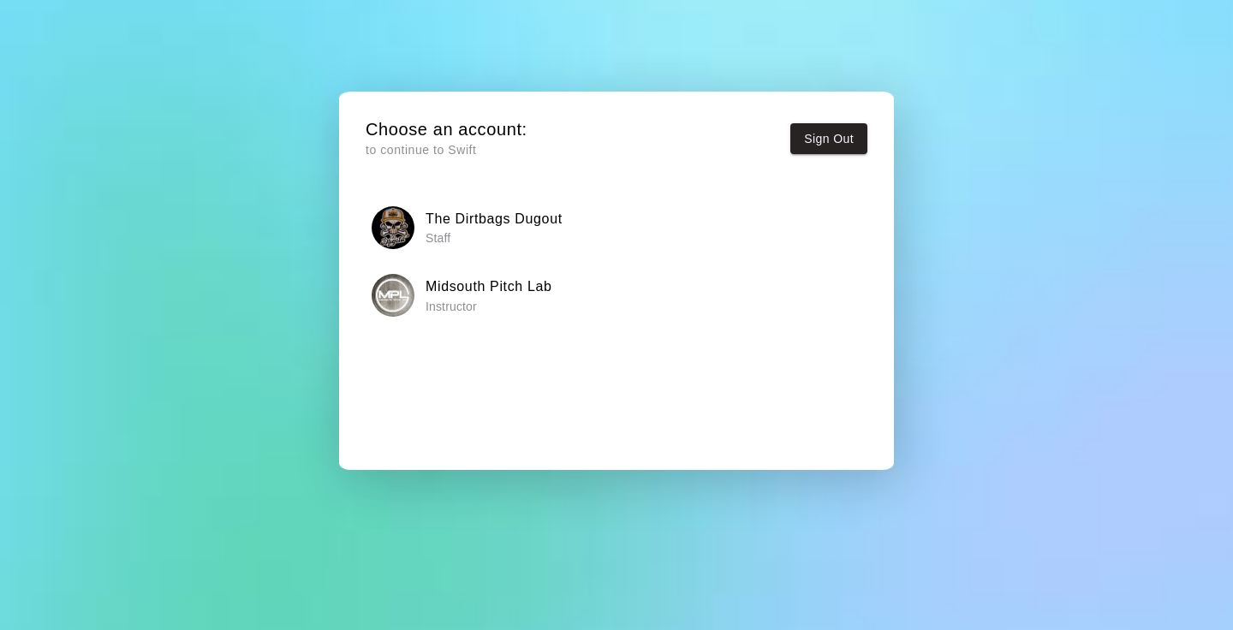
click at [526, 292] on h6 "Midsouth Pitch Lab" at bounding box center [488, 287] width 127 height 22
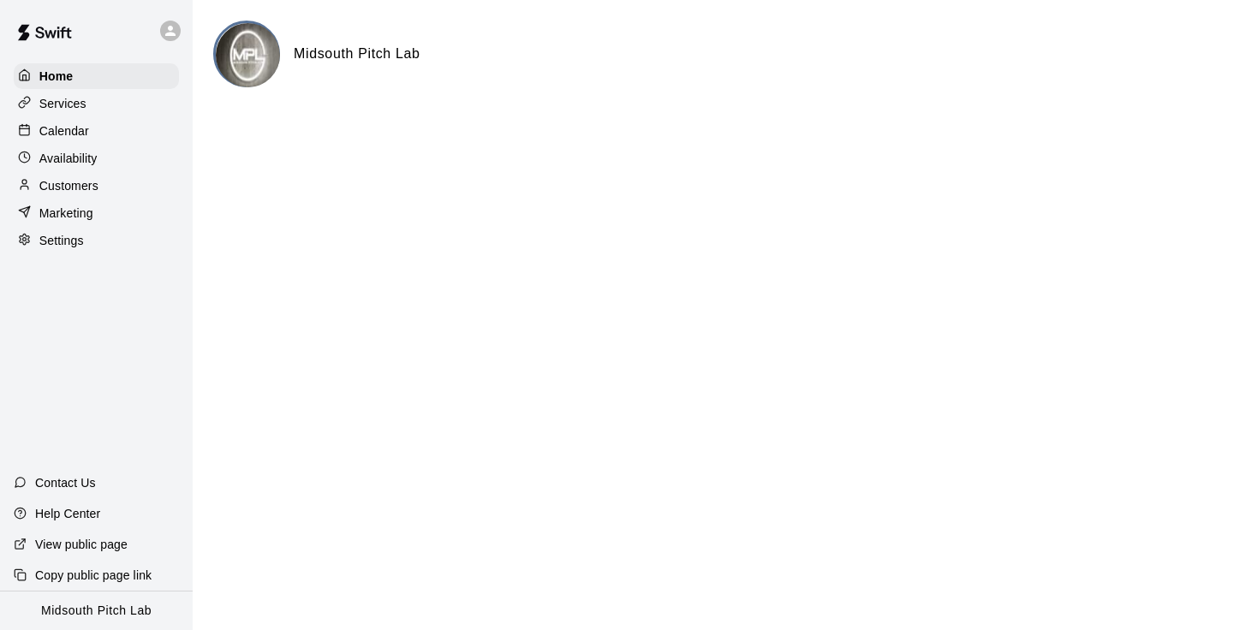
click at [93, 179] on p "Customers" at bounding box center [68, 185] width 59 height 17
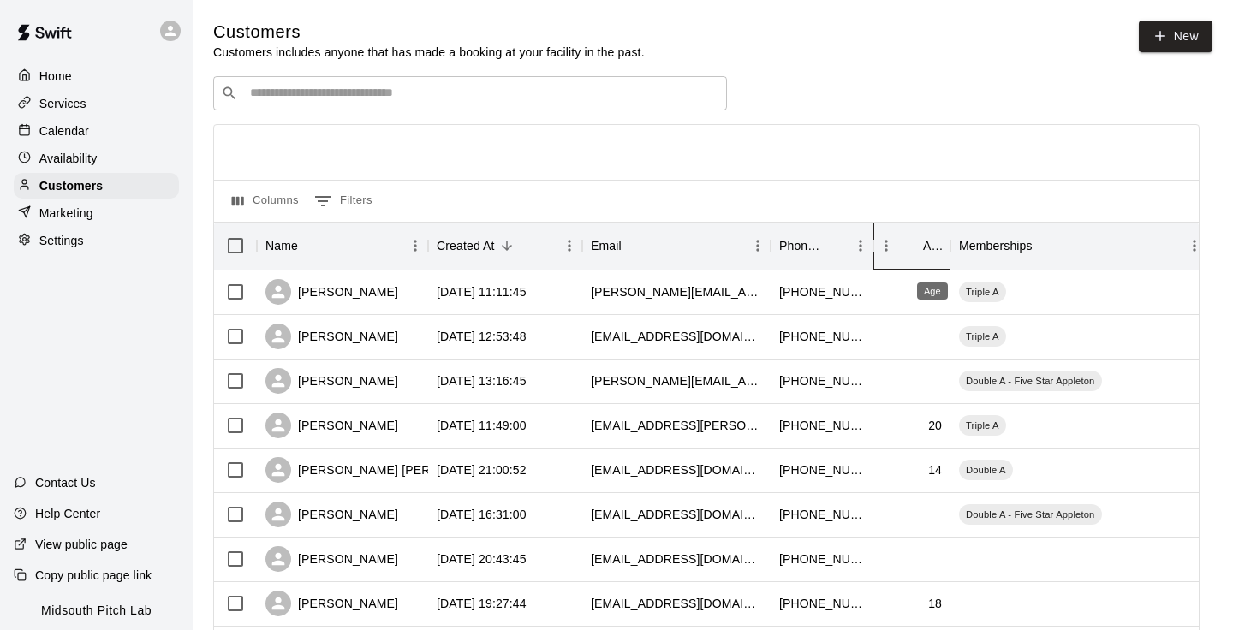
click at [935, 250] on div "Age" at bounding box center [932, 246] width 19 height 48
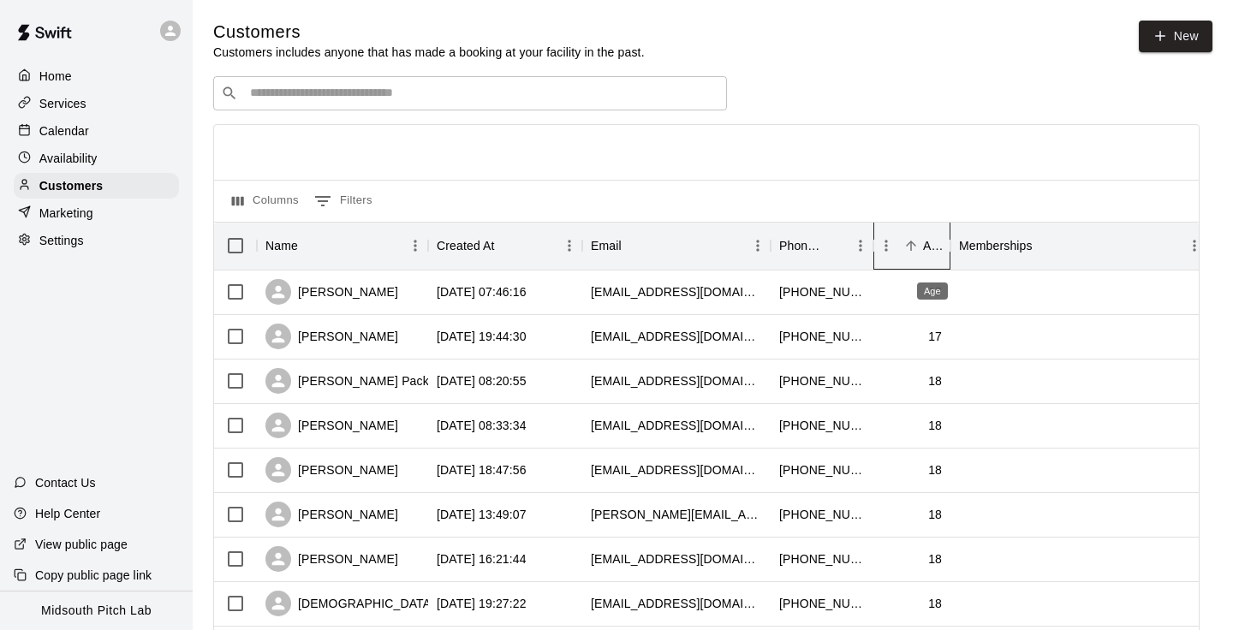
click at [933, 243] on div "Age" at bounding box center [932, 246] width 19 height 48
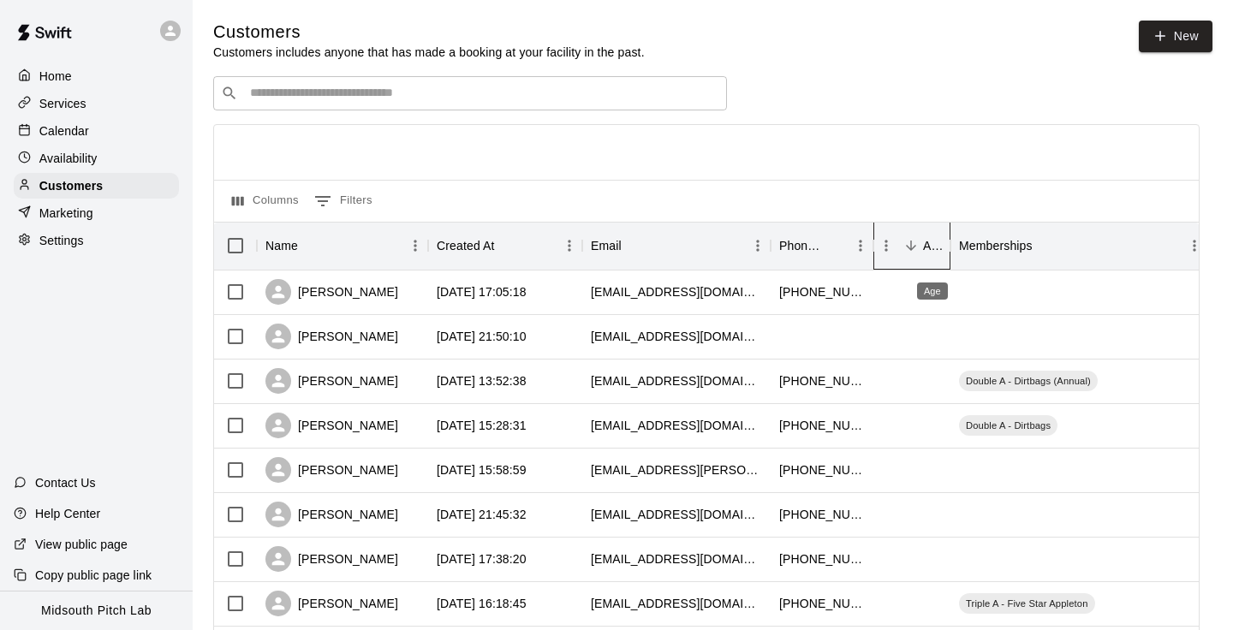
click at [935, 253] on div "Age" at bounding box center [932, 246] width 19 height 48
click at [163, 37] on icon at bounding box center [170, 30] width 15 height 15
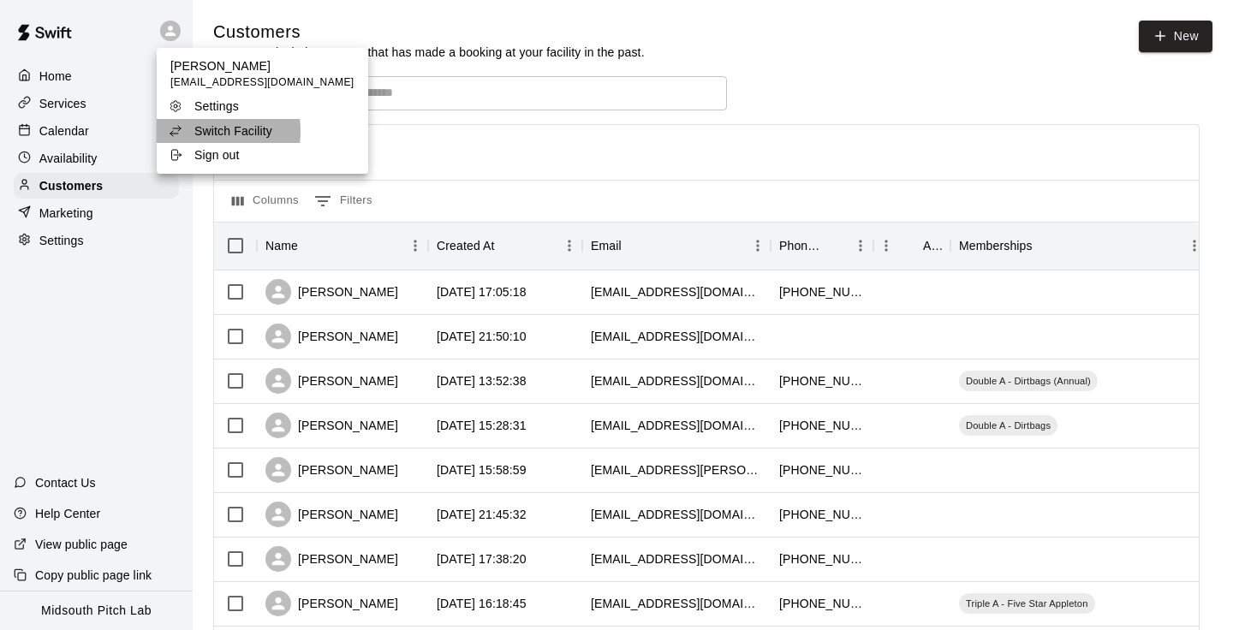
click at [210, 132] on p "Switch Facility" at bounding box center [233, 130] width 78 height 17
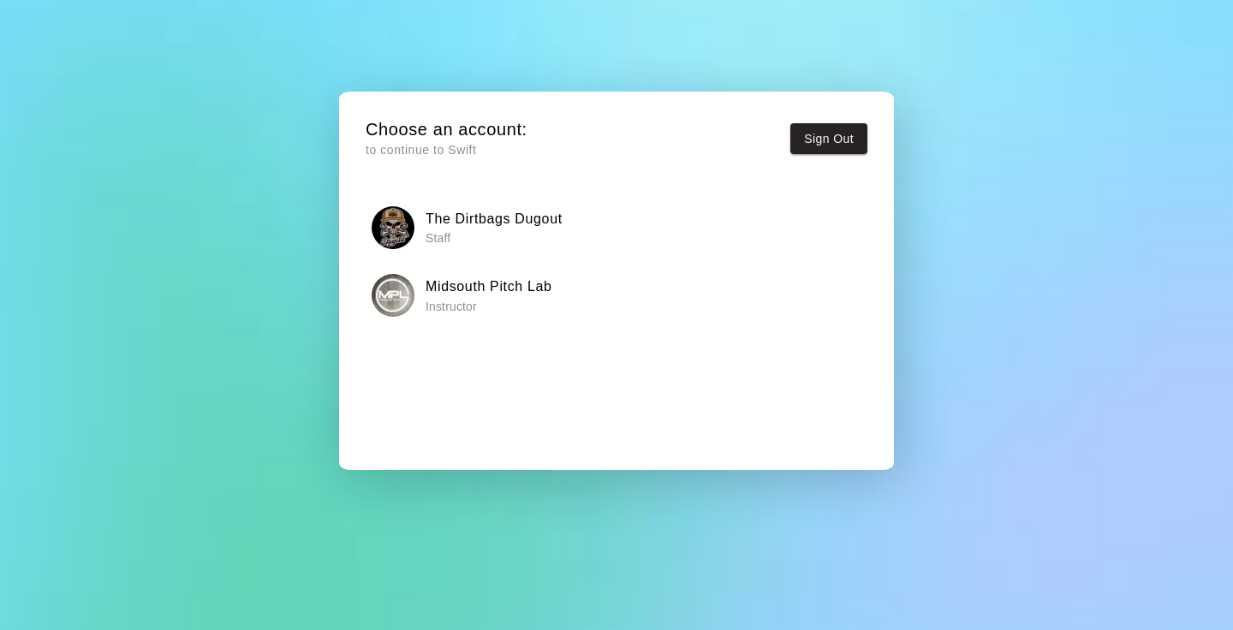
click at [454, 223] on h6 "The Dirtbags Dugout" at bounding box center [493, 219] width 137 height 22
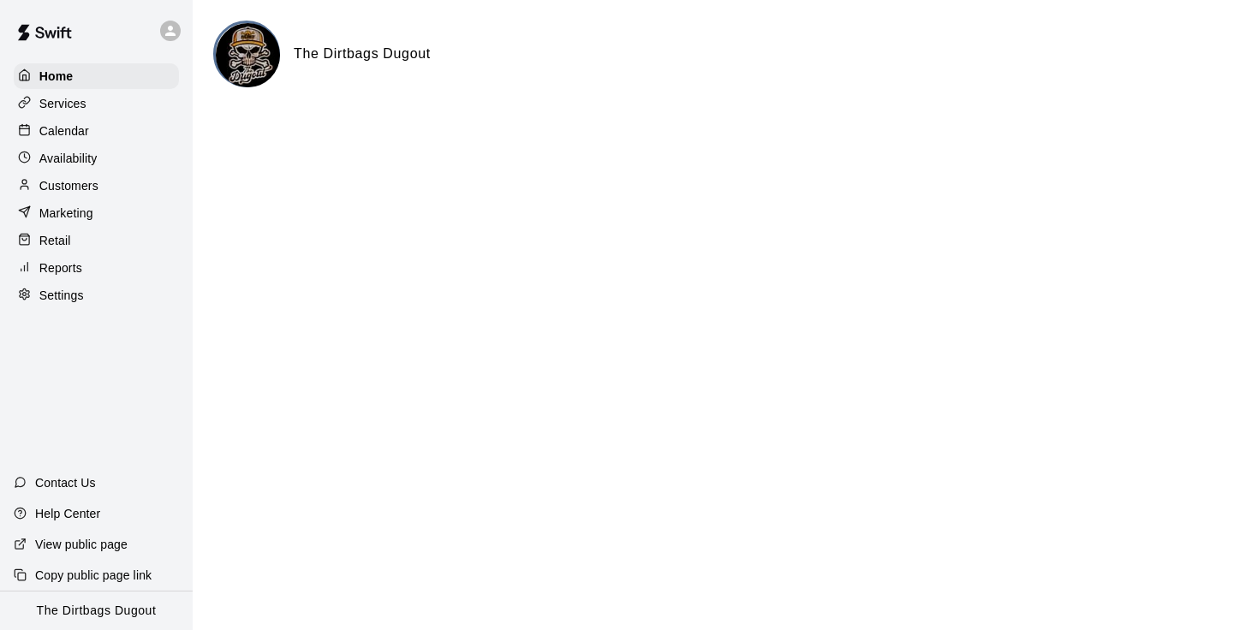
click at [86, 248] on div "Retail" at bounding box center [96, 241] width 165 height 26
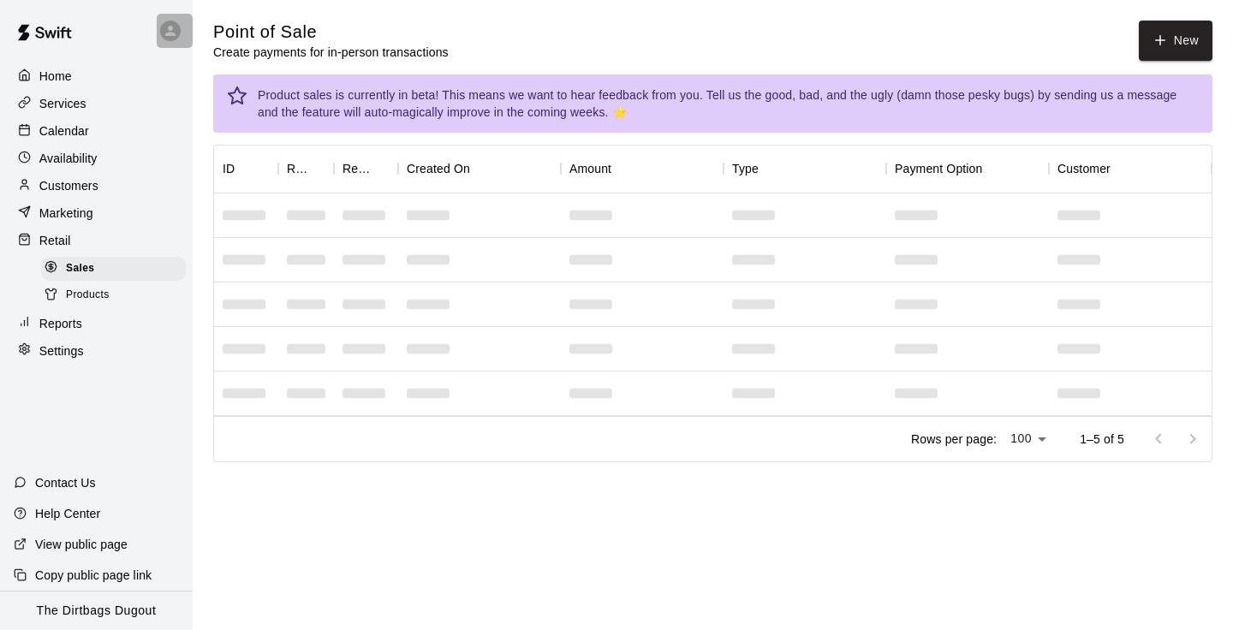
click at [165, 37] on icon at bounding box center [170, 30] width 15 height 15
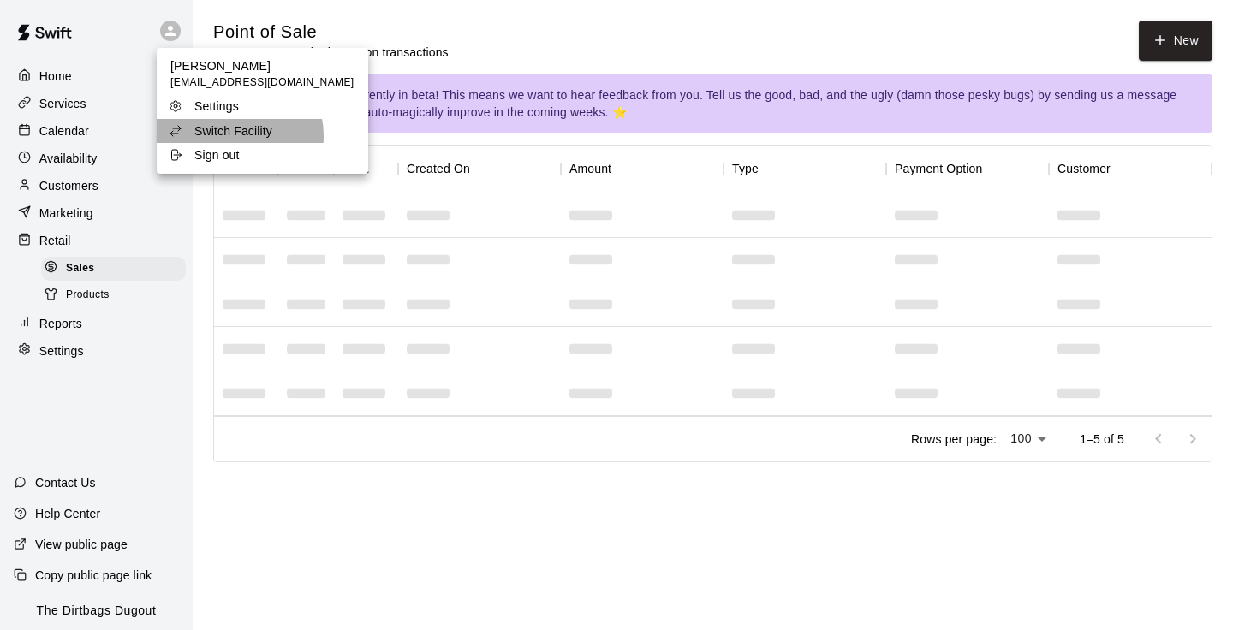
click at [238, 136] on p "Switch Facility" at bounding box center [233, 130] width 78 height 17
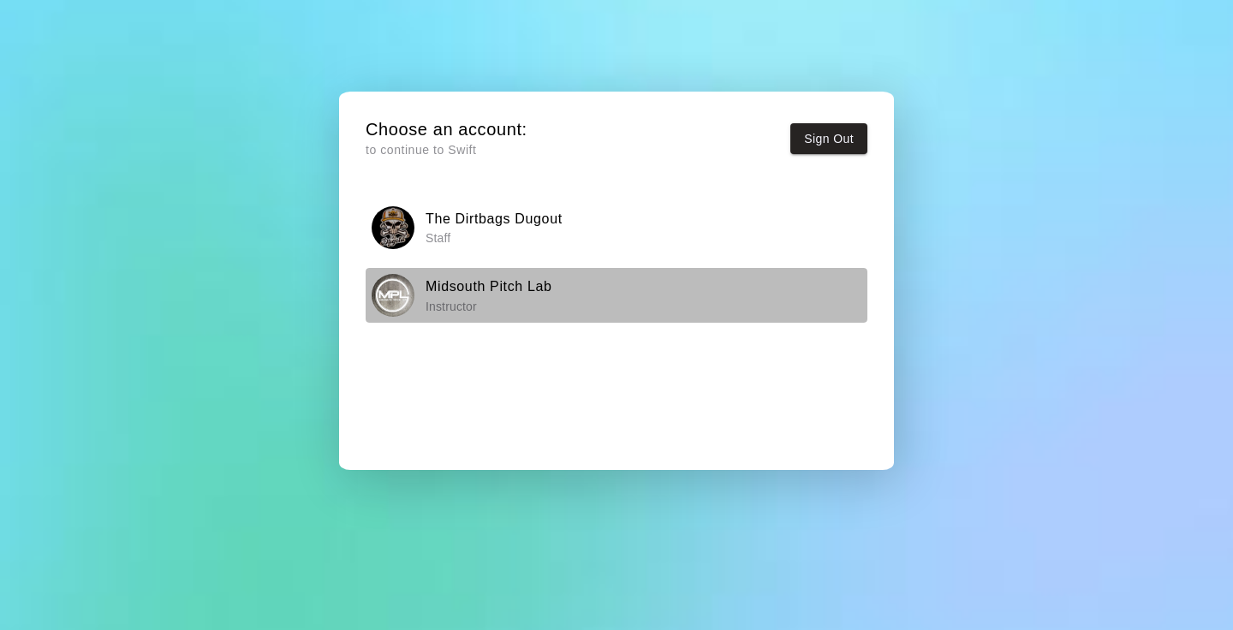
click at [464, 290] on h6 "Midsouth Pitch Lab" at bounding box center [488, 287] width 127 height 22
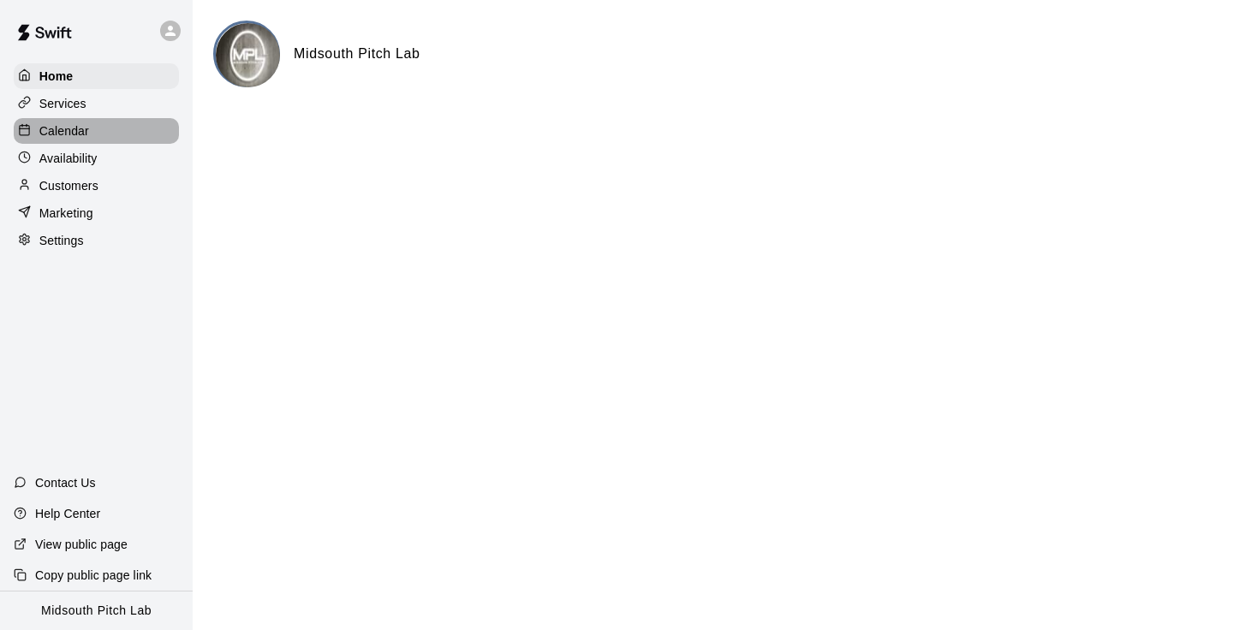
click at [91, 129] on div "Calendar" at bounding box center [96, 131] width 165 height 26
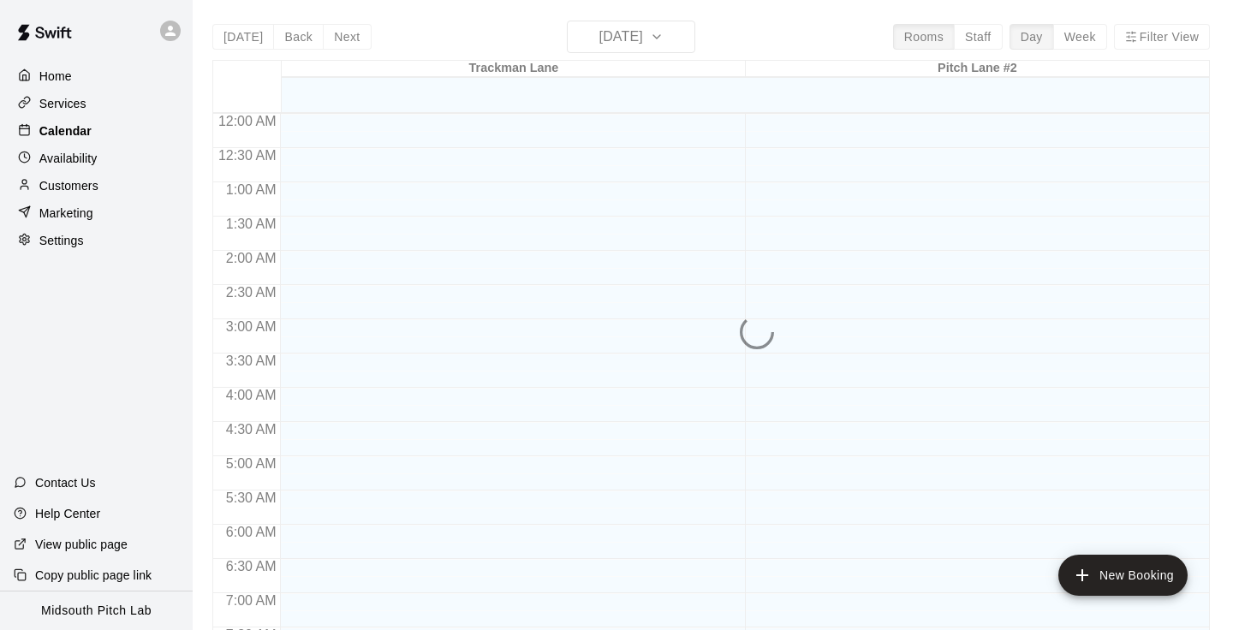
scroll to position [1057, 0]
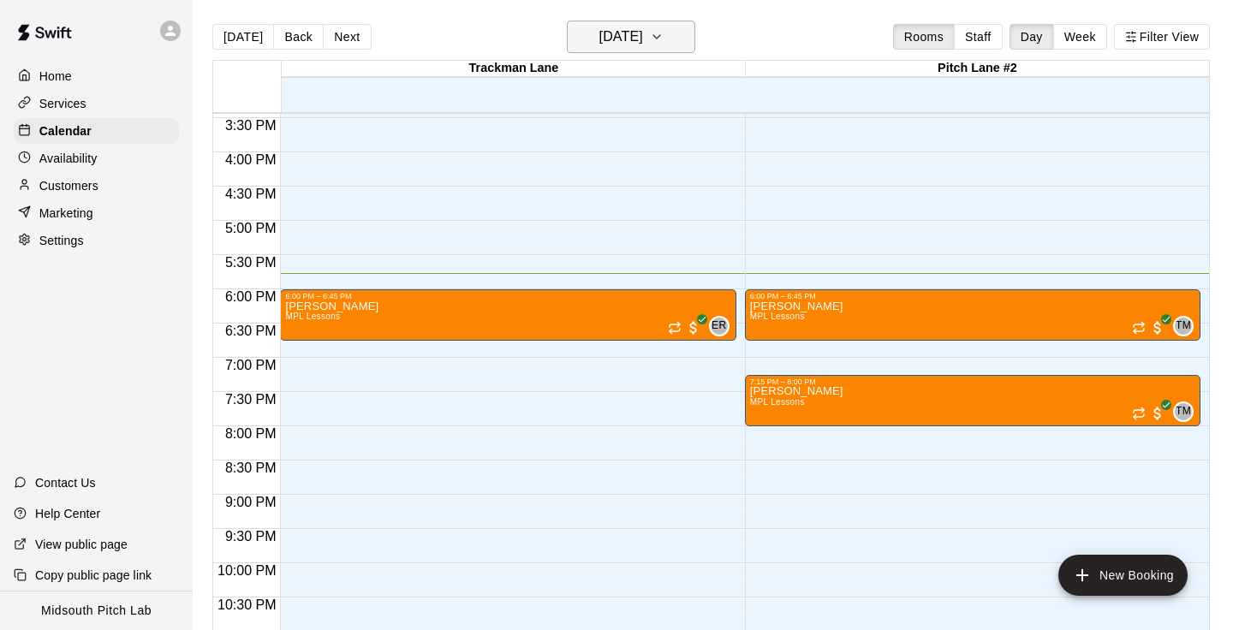
click at [668, 39] on button "[DATE]" at bounding box center [631, 37] width 128 height 33
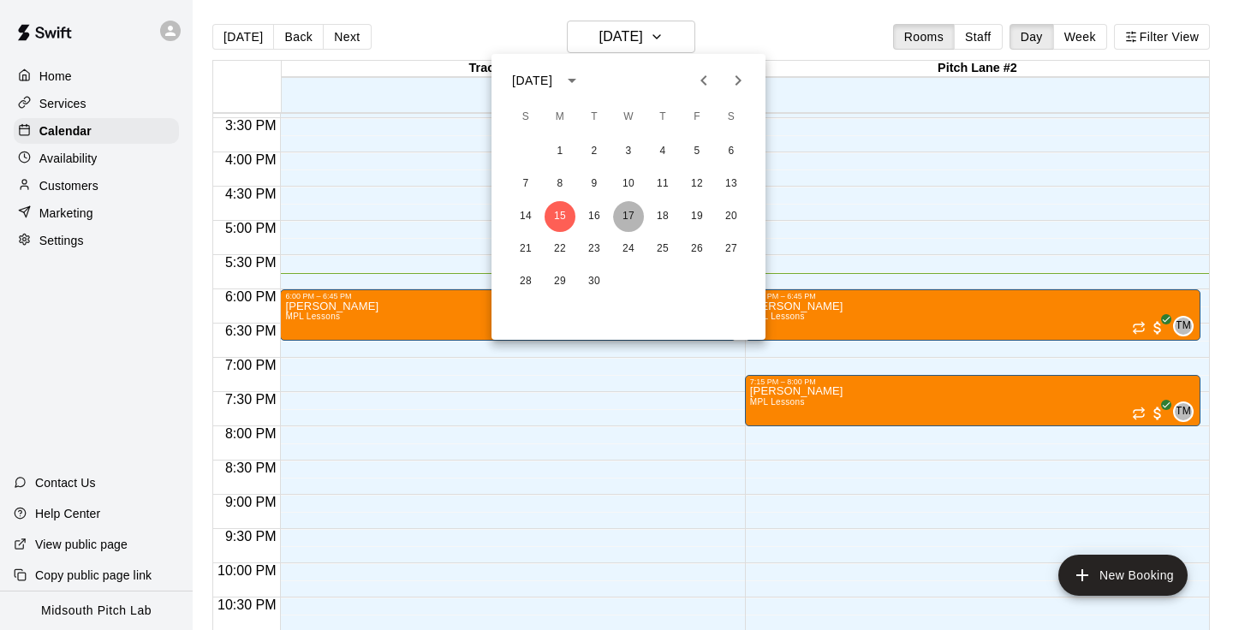
click at [631, 212] on button "17" at bounding box center [628, 216] width 31 height 31
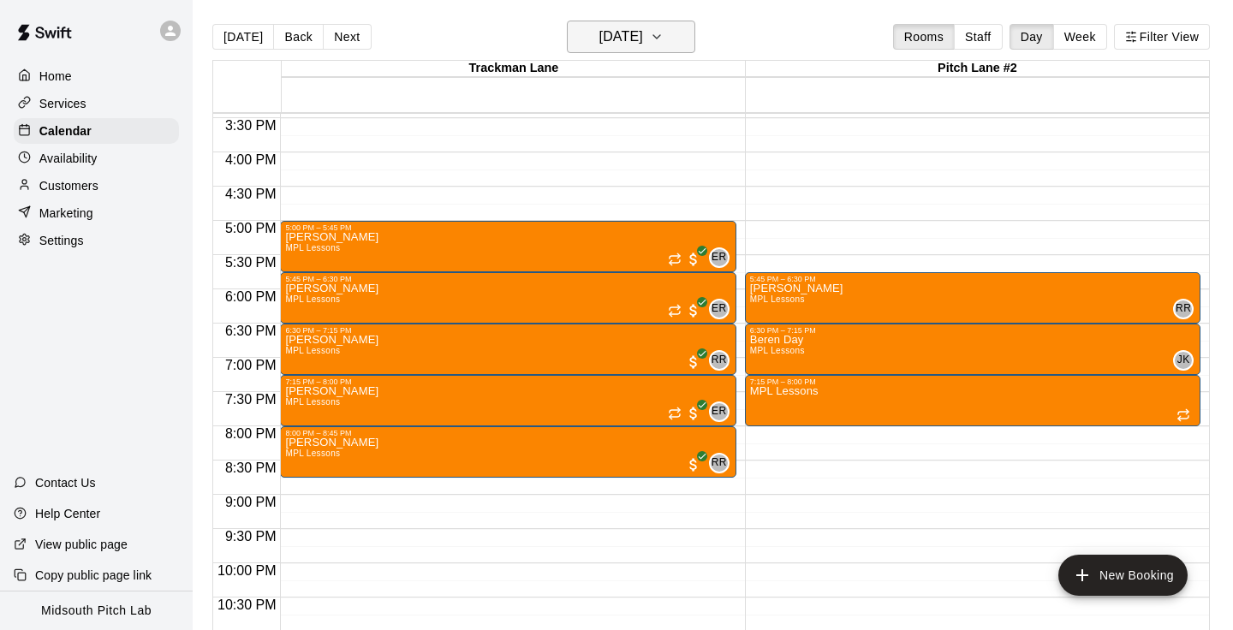
click at [685, 51] on button "[DATE]" at bounding box center [631, 37] width 128 height 33
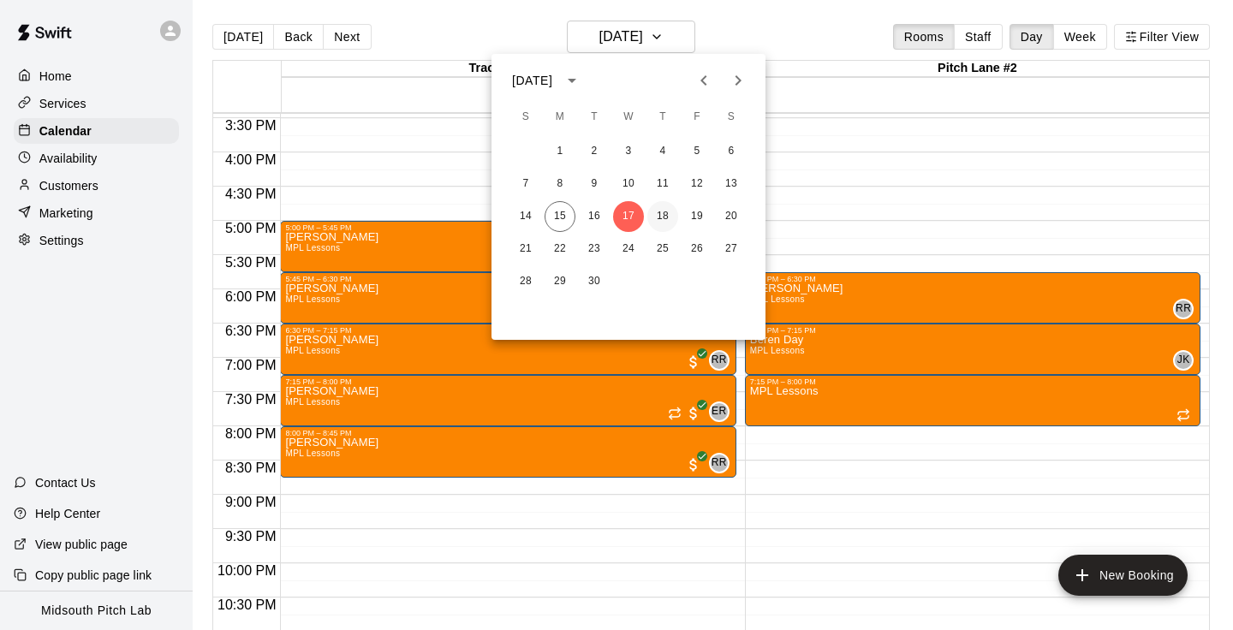
click at [664, 213] on button "18" at bounding box center [662, 216] width 31 height 31
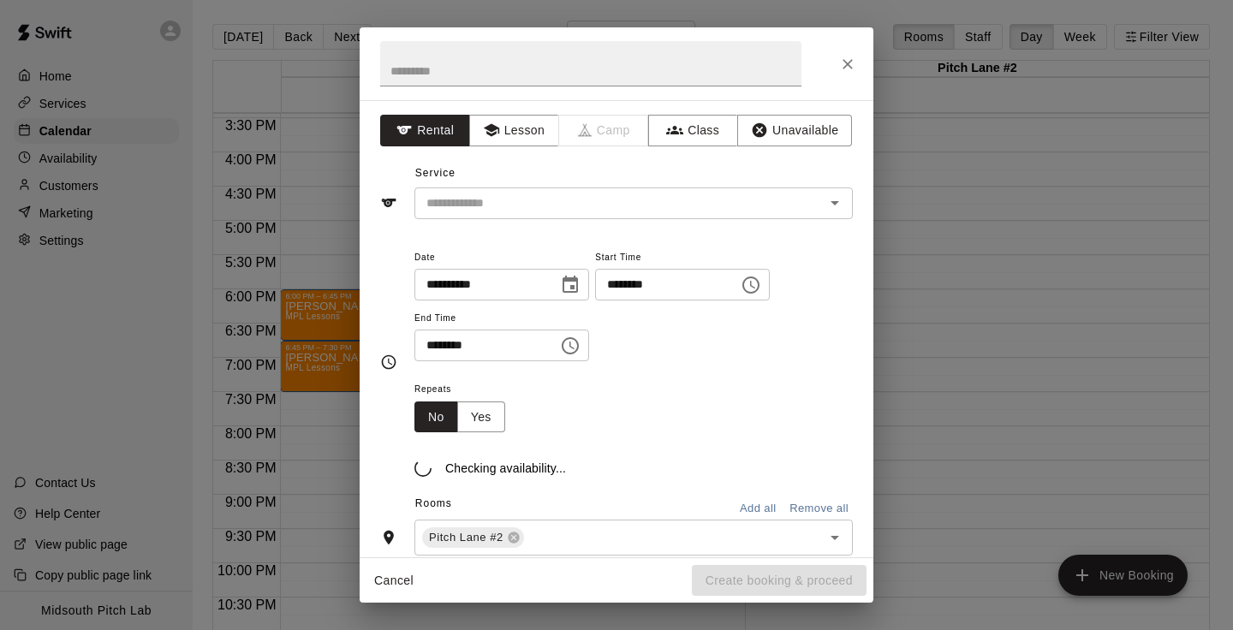
click at [573, 385] on div "Repeats No Yes" at bounding box center [633, 405] width 438 height 54
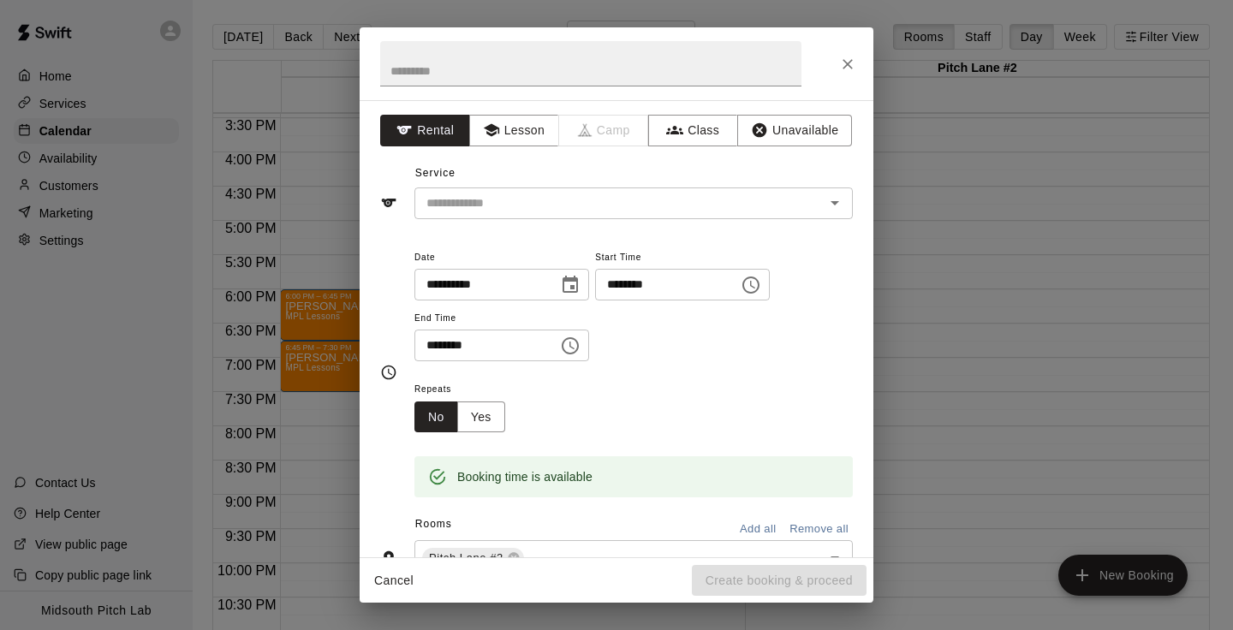
click at [829, 72] on div at bounding box center [616, 63] width 514 height 73
drag, startPoint x: 829, startPoint y: 72, endPoint x: 839, endPoint y: 68, distance: 10.0
click at [838, 68] on div at bounding box center [616, 63] width 514 height 73
click at [839, 68] on icon "Close" at bounding box center [847, 64] width 17 height 17
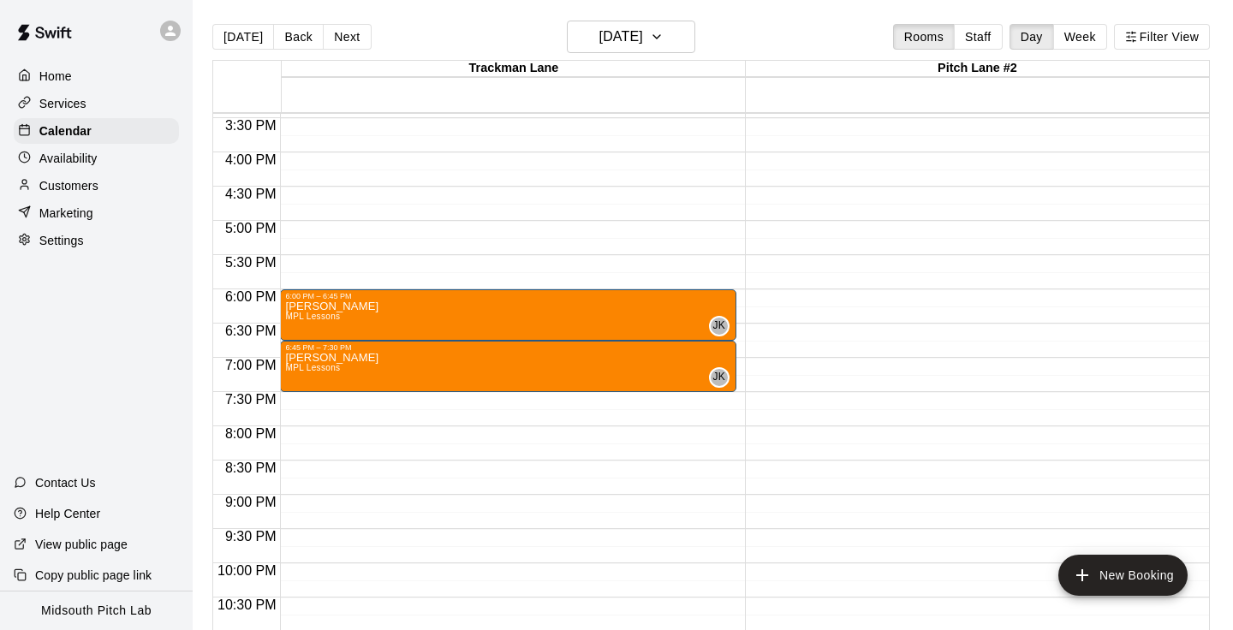
click at [32, 104] on div at bounding box center [28, 104] width 21 height 16
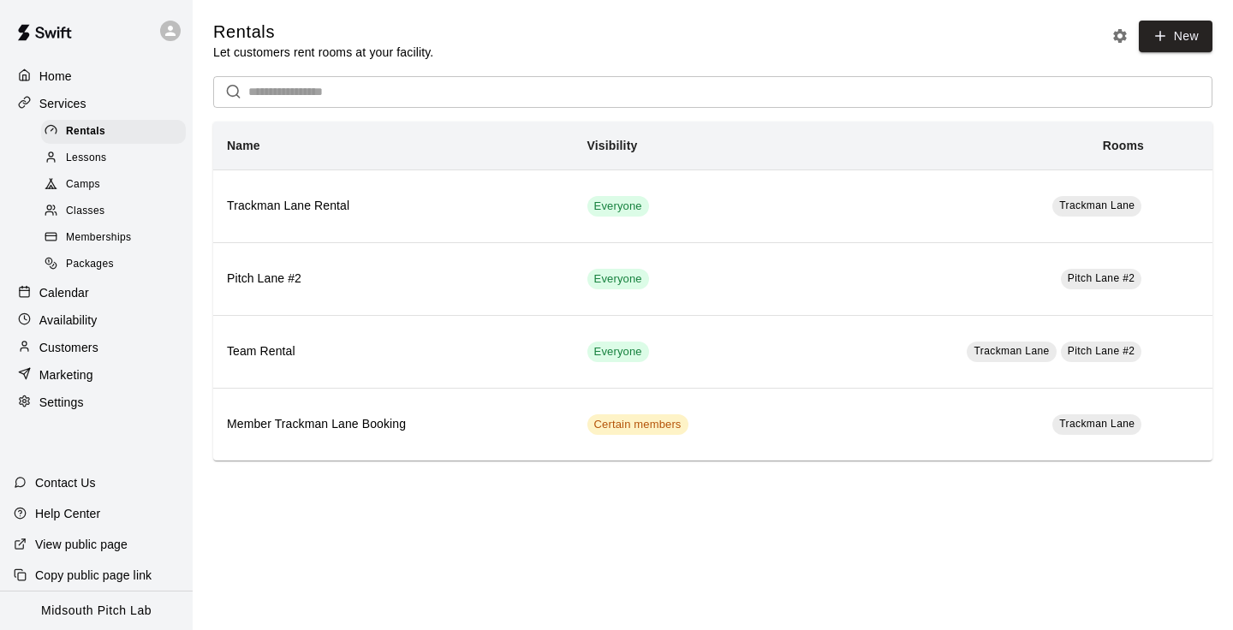
click at [61, 76] on p "Home" at bounding box center [55, 76] width 33 height 17
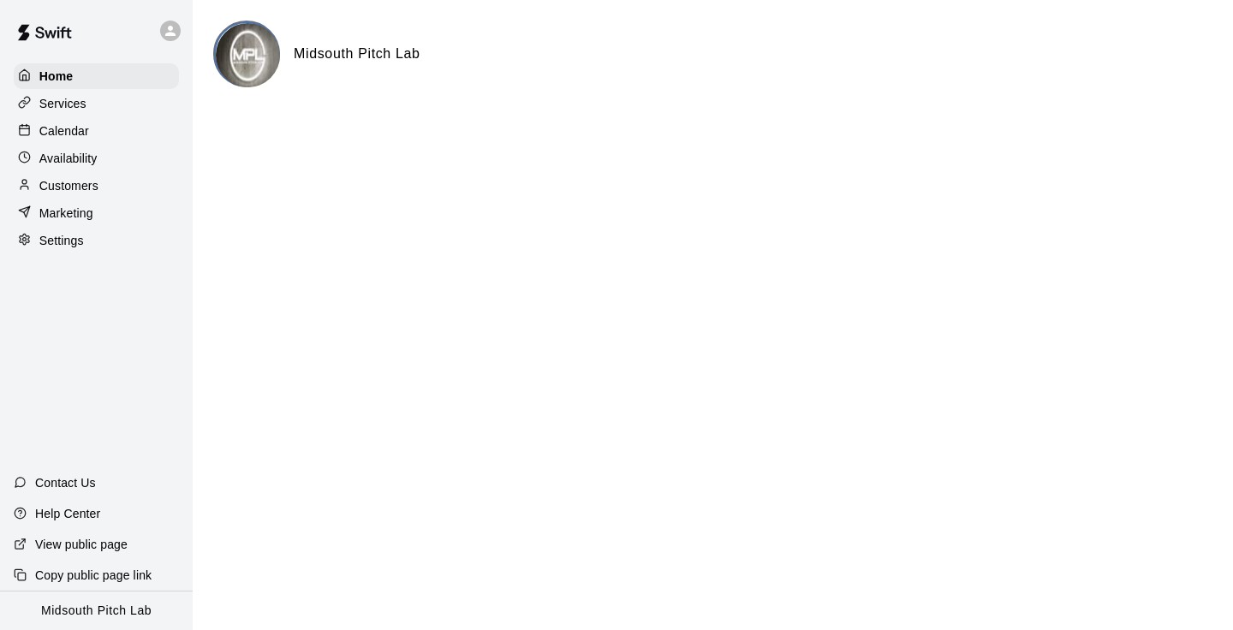
click at [48, 236] on p "Settings" at bounding box center [61, 240] width 45 height 17
select select "**"
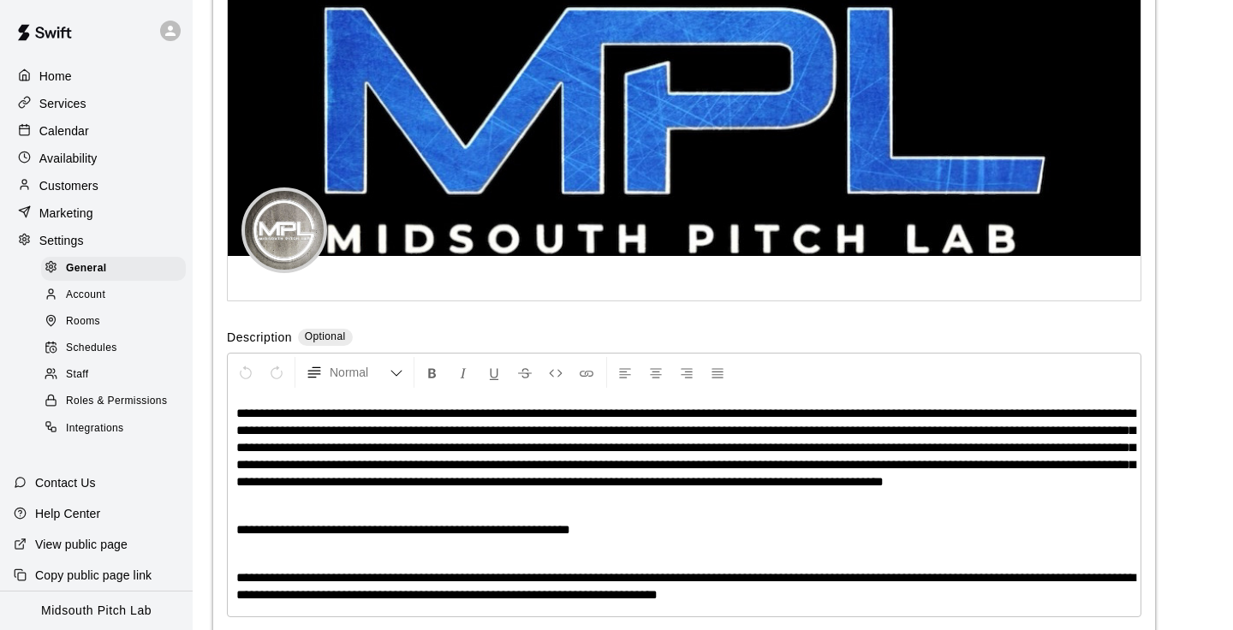
scroll to position [4083, 0]
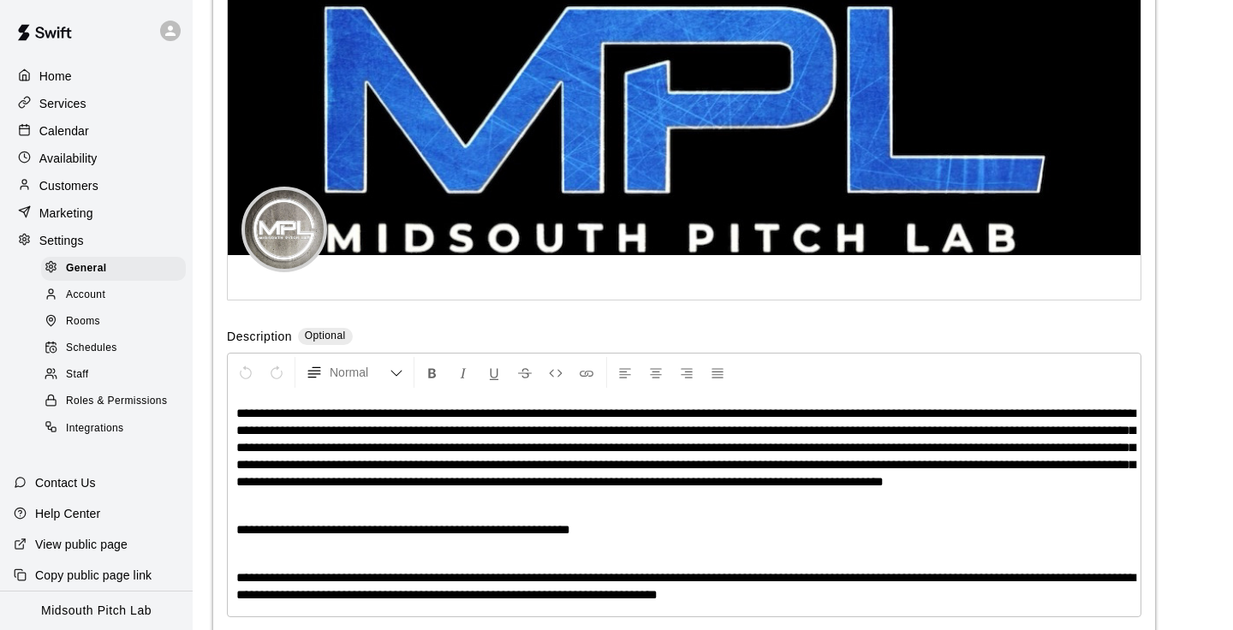
click at [64, 205] on p "Marketing" at bounding box center [66, 213] width 54 height 17
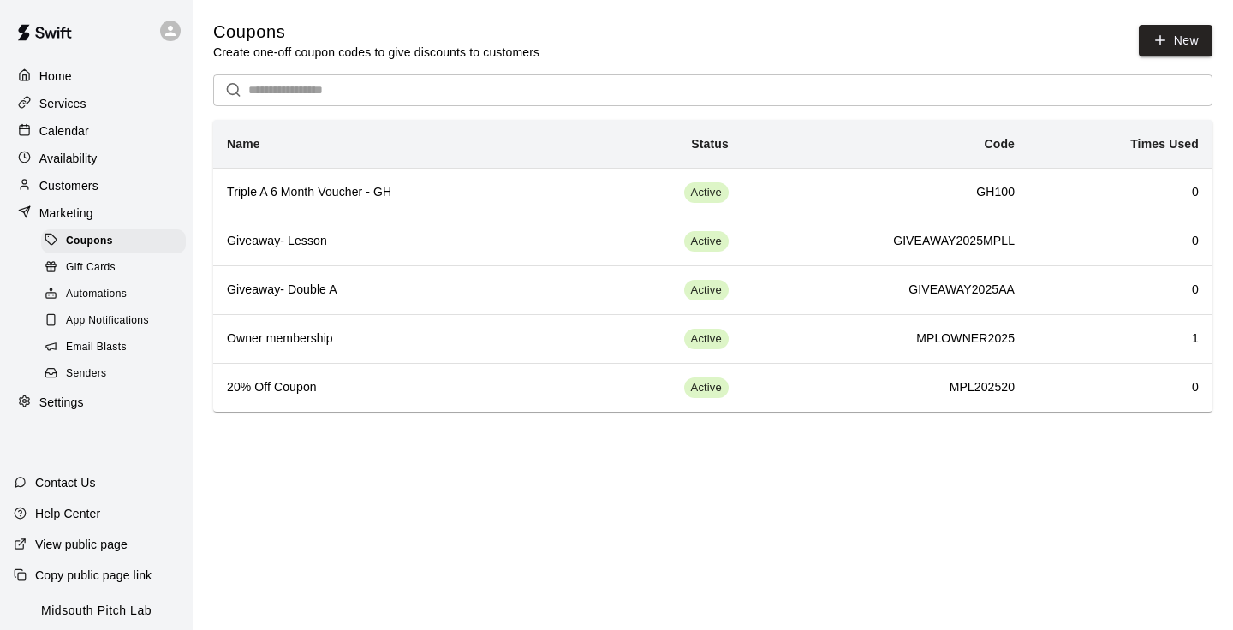
click at [49, 156] on p "Availability" at bounding box center [68, 158] width 58 height 17
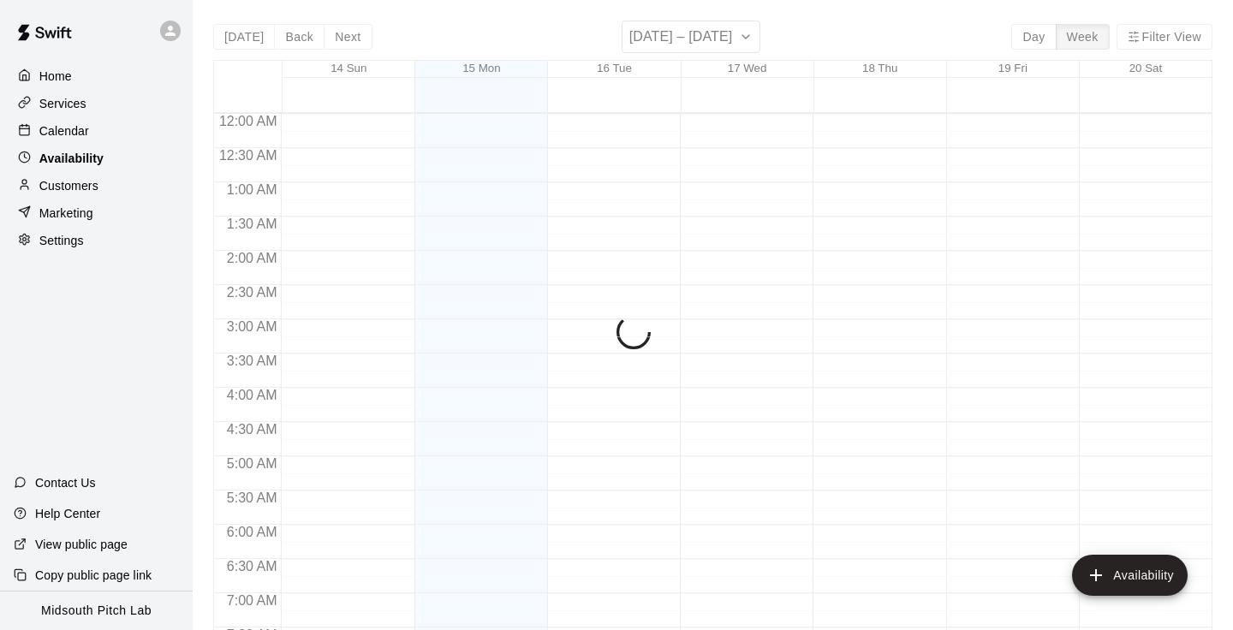
scroll to position [1108, 0]
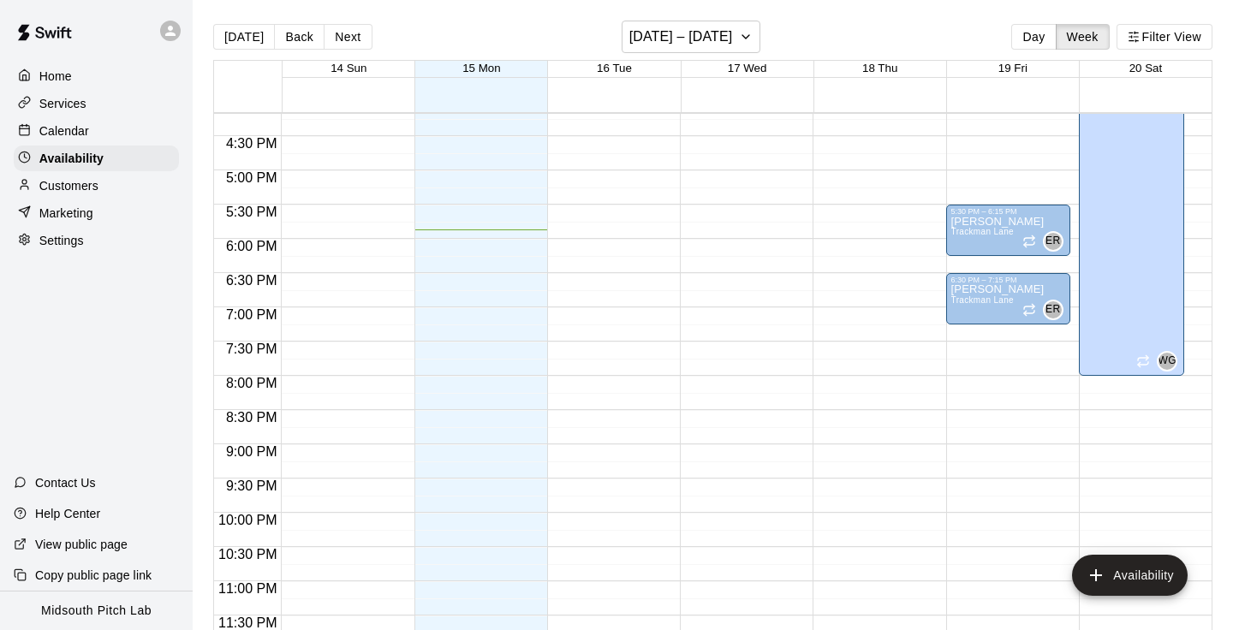
click at [63, 73] on p "Home" at bounding box center [55, 76] width 33 height 17
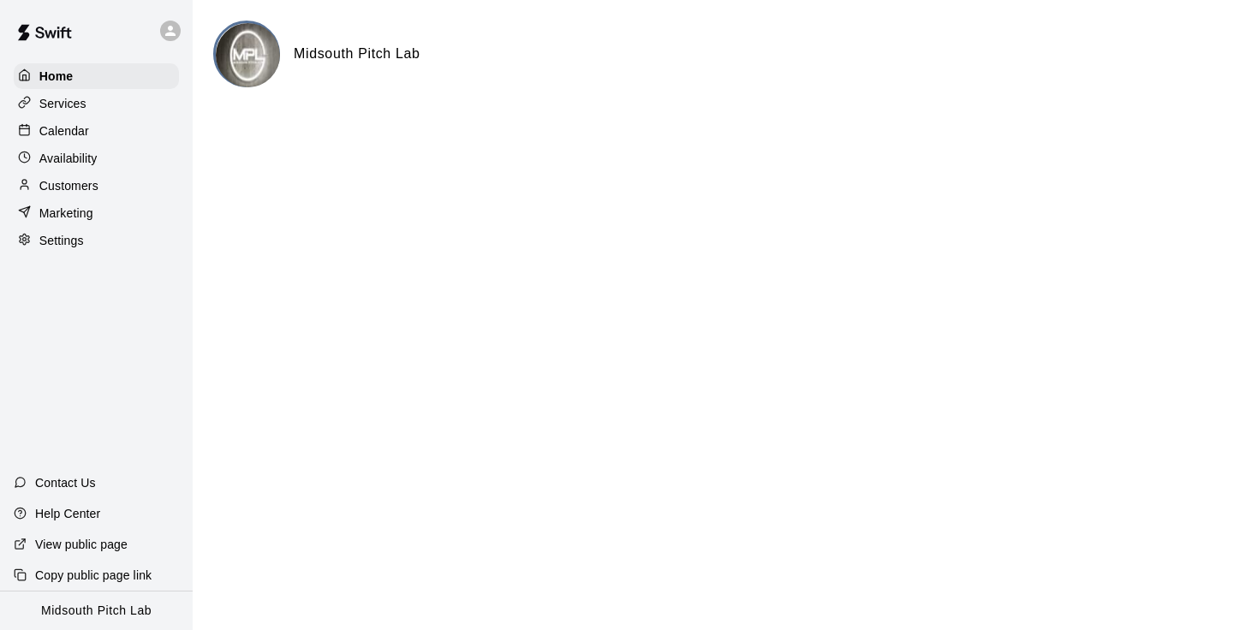
click at [56, 102] on p "Services" at bounding box center [62, 103] width 47 height 17
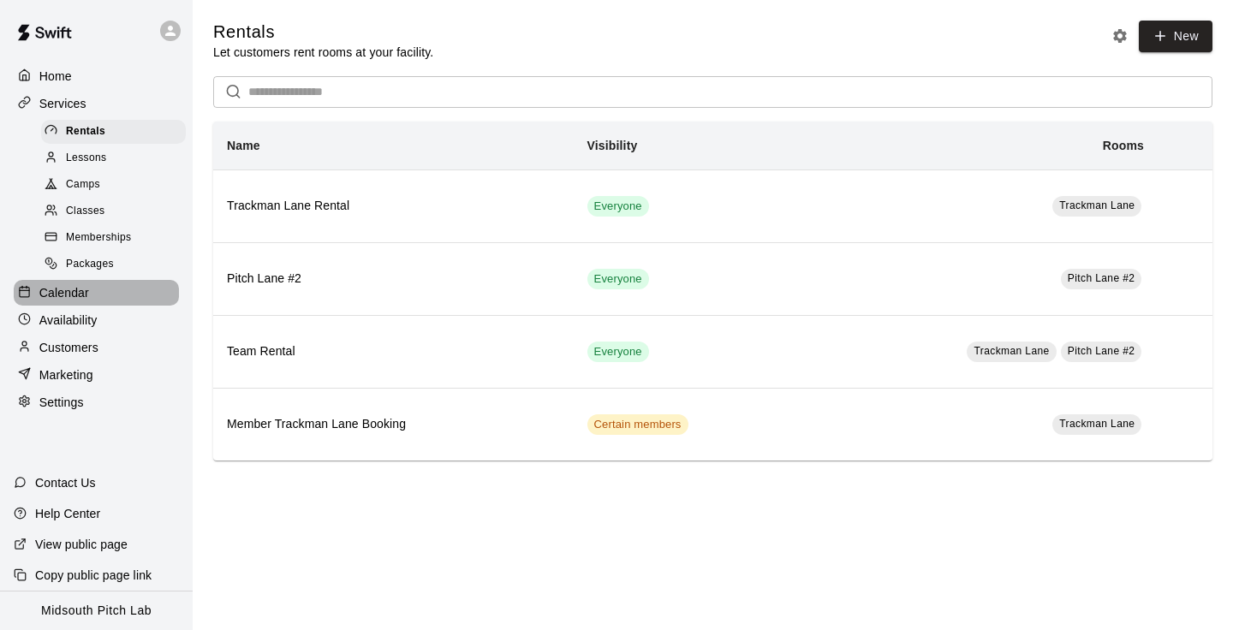
click at [101, 294] on div "Calendar" at bounding box center [96, 293] width 165 height 26
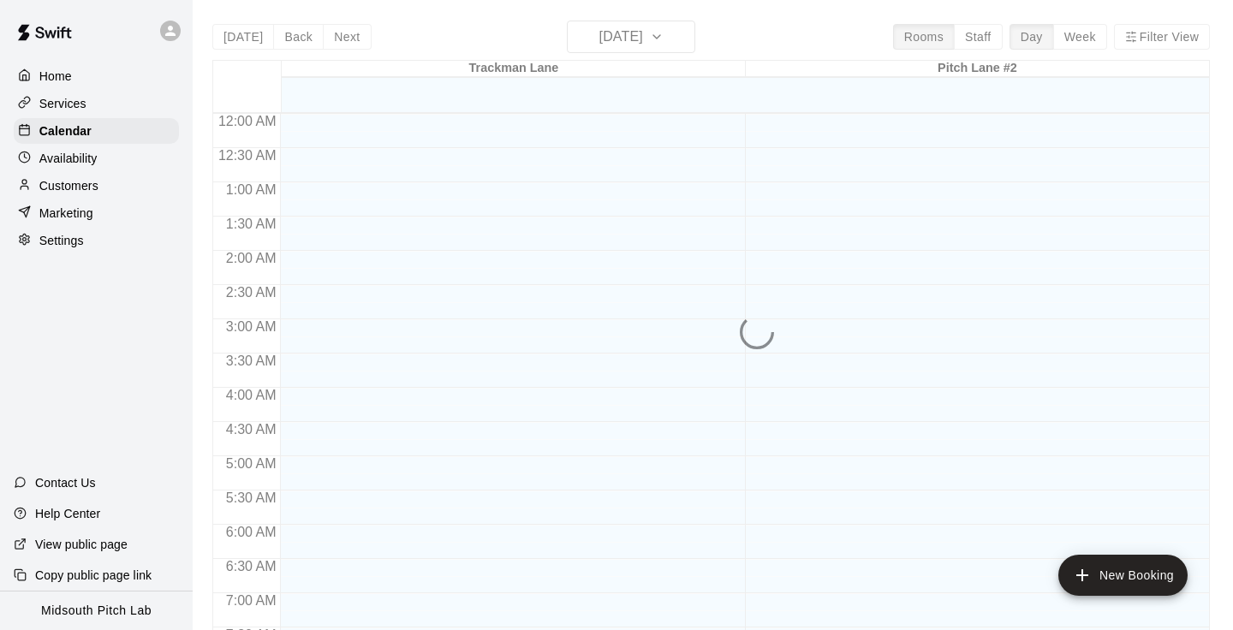
scroll to position [1057, 0]
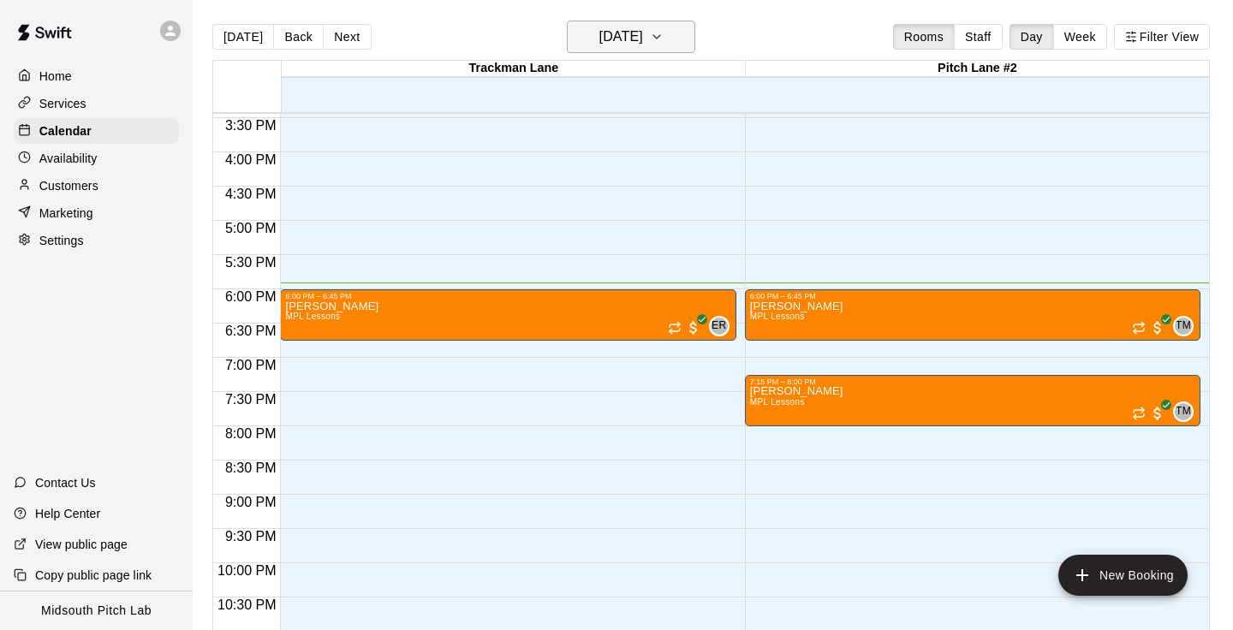
click at [643, 45] on h6 "[DATE]" at bounding box center [621, 37] width 44 height 24
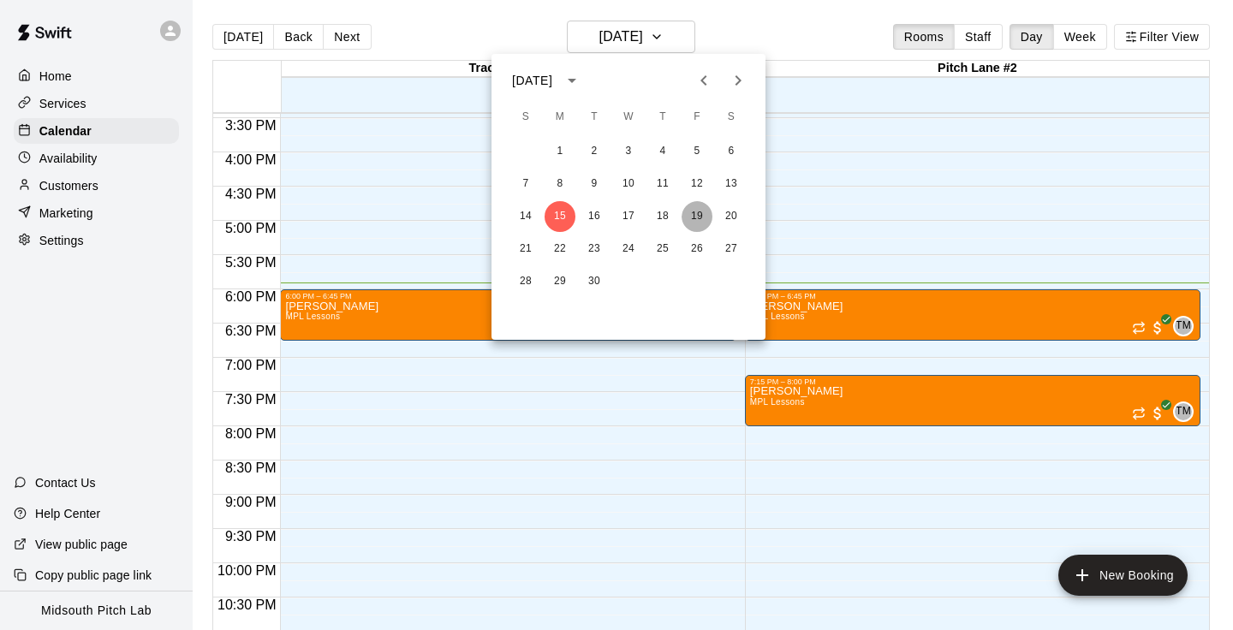
click at [690, 213] on button "19" at bounding box center [696, 216] width 31 height 31
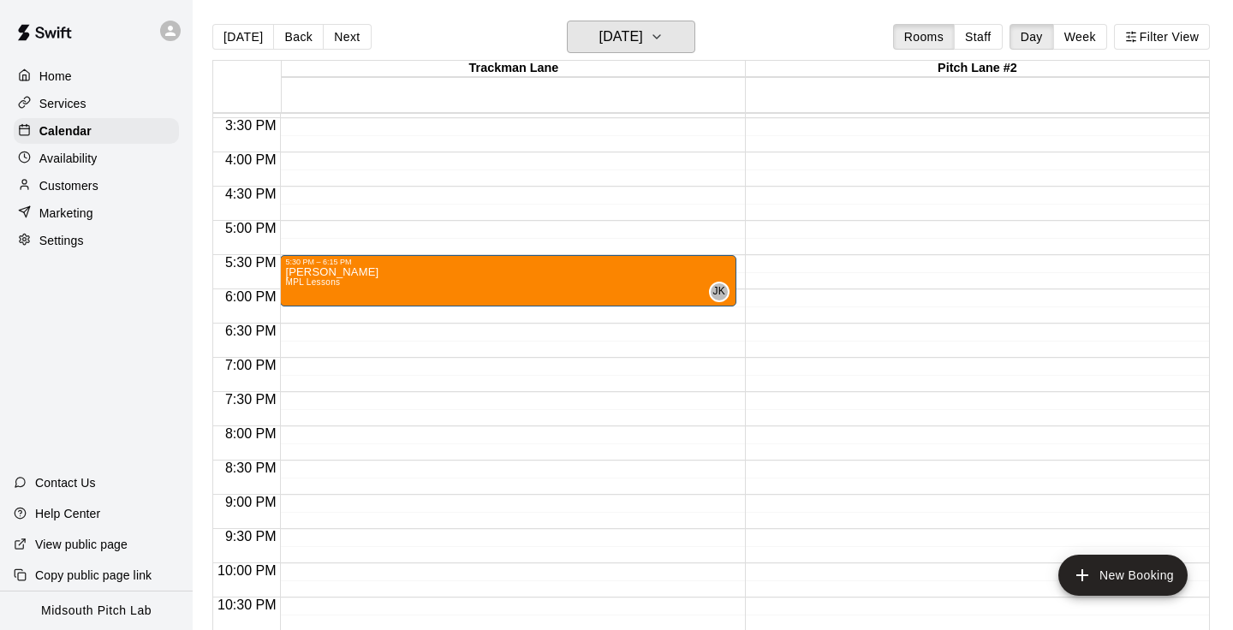
scroll to position [1019, 0]
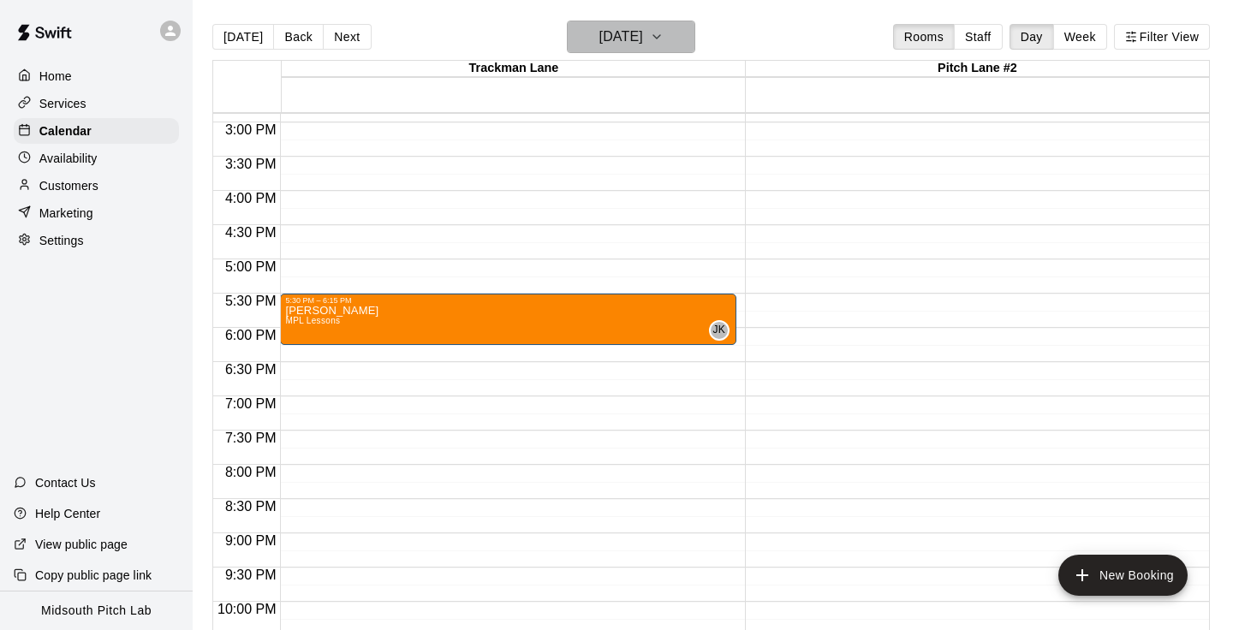
click at [643, 45] on h6 "[DATE]" at bounding box center [621, 37] width 44 height 24
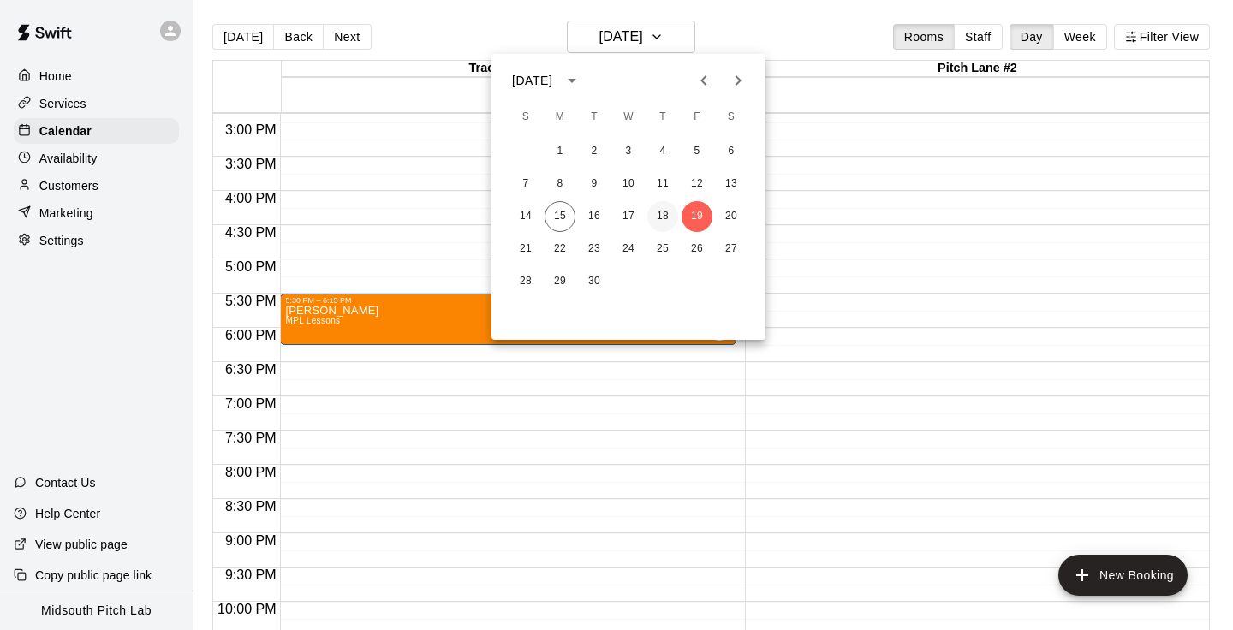
click at [668, 215] on button "18" at bounding box center [662, 216] width 31 height 31
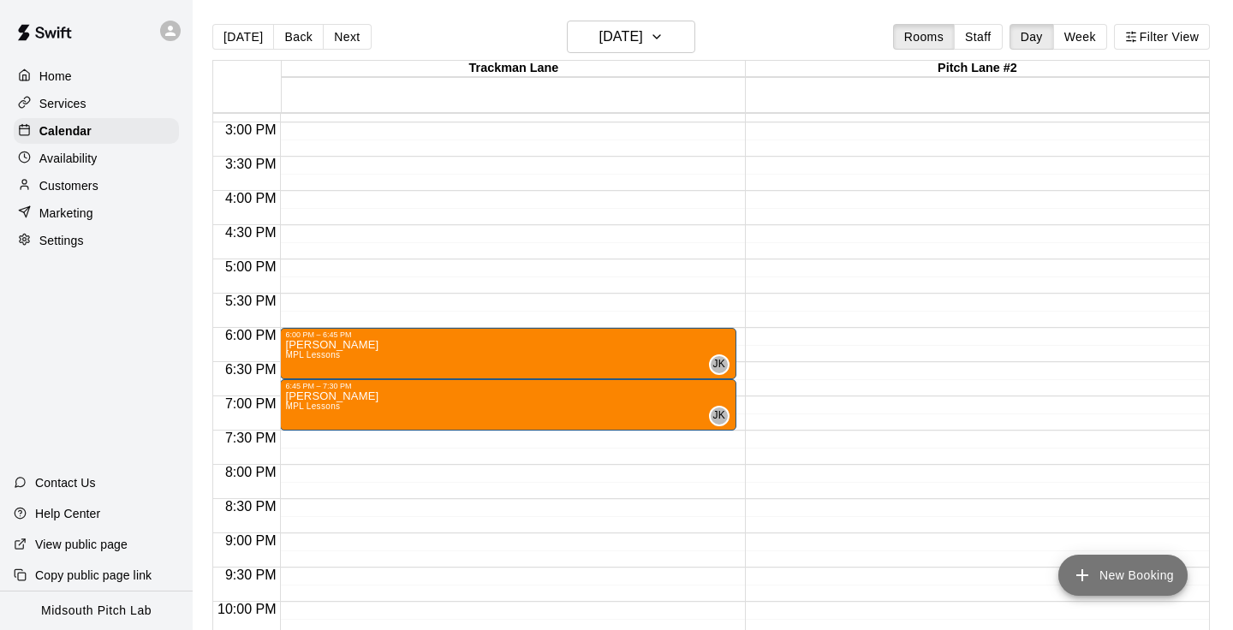
click at [1130, 571] on button "New Booking" at bounding box center [1122, 575] width 129 height 41
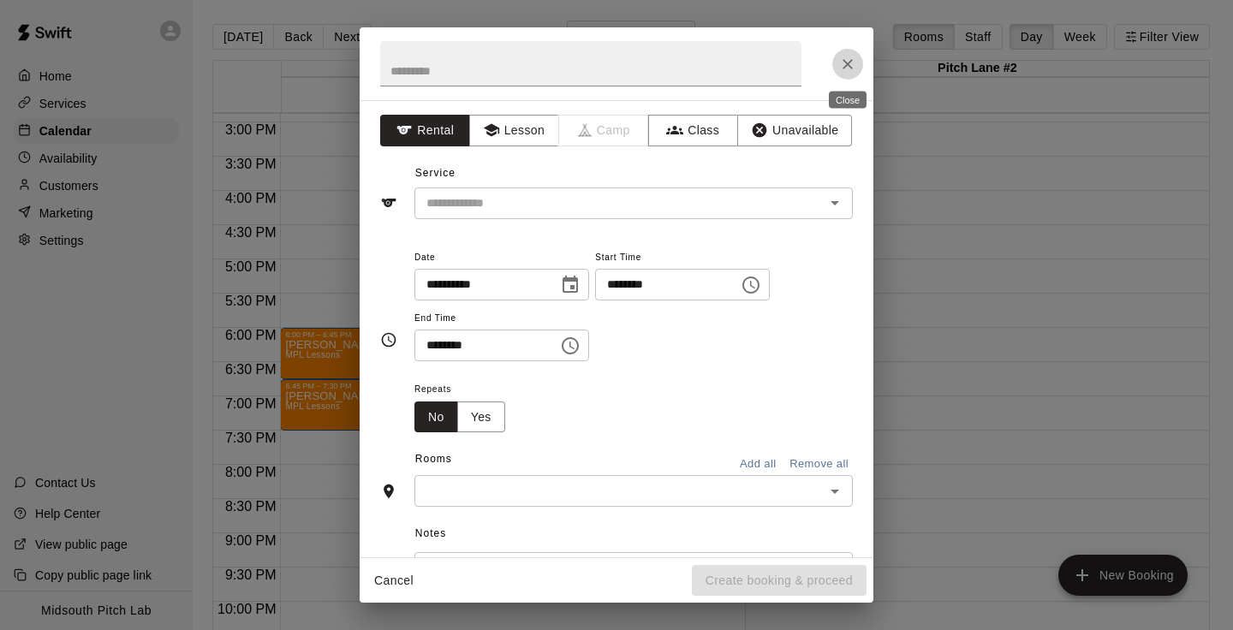
click at [846, 64] on icon "Close" at bounding box center [847, 64] width 10 height 10
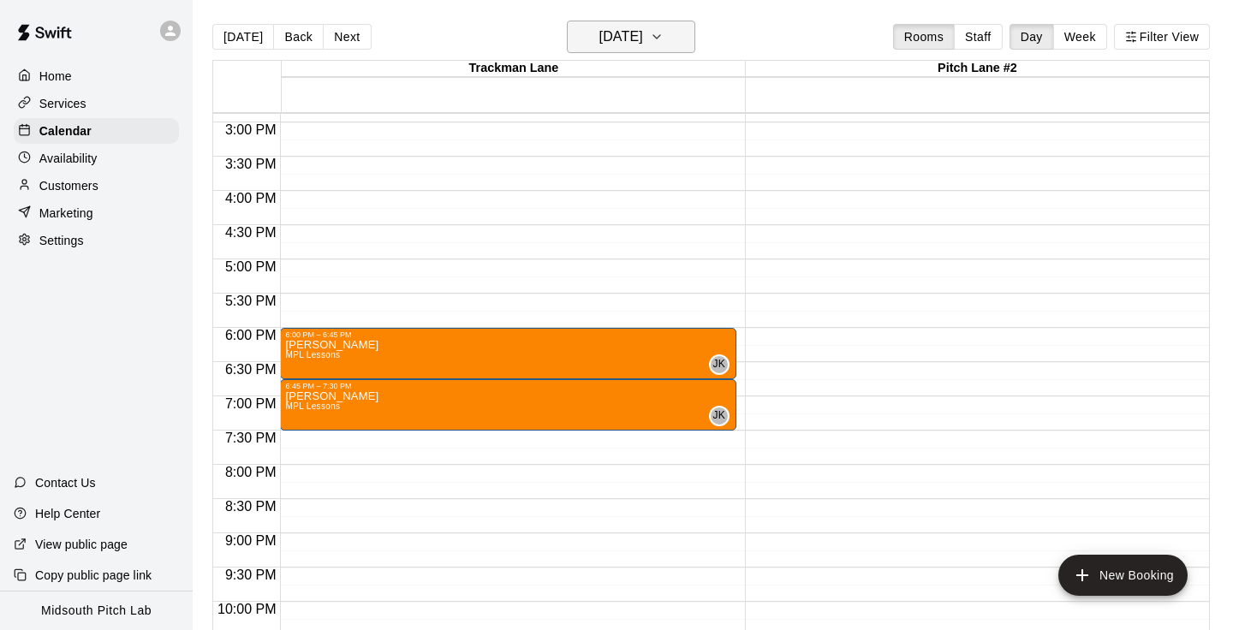
click at [663, 37] on icon "button" at bounding box center [657, 37] width 14 height 21
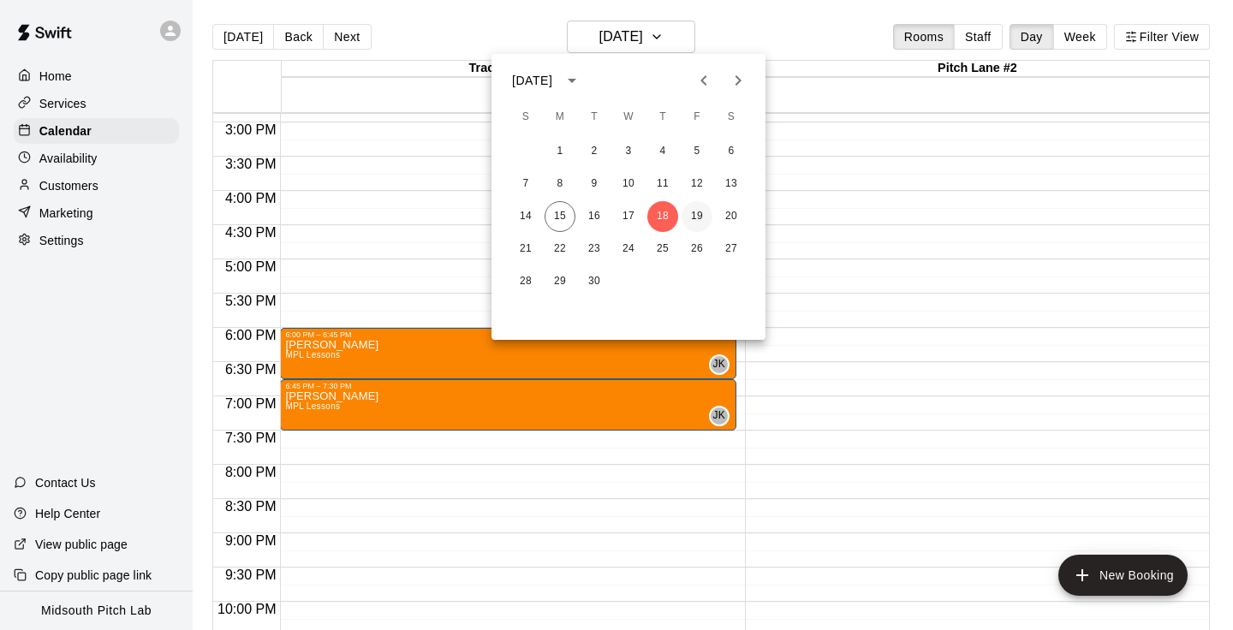
click at [699, 210] on button "19" at bounding box center [696, 216] width 31 height 31
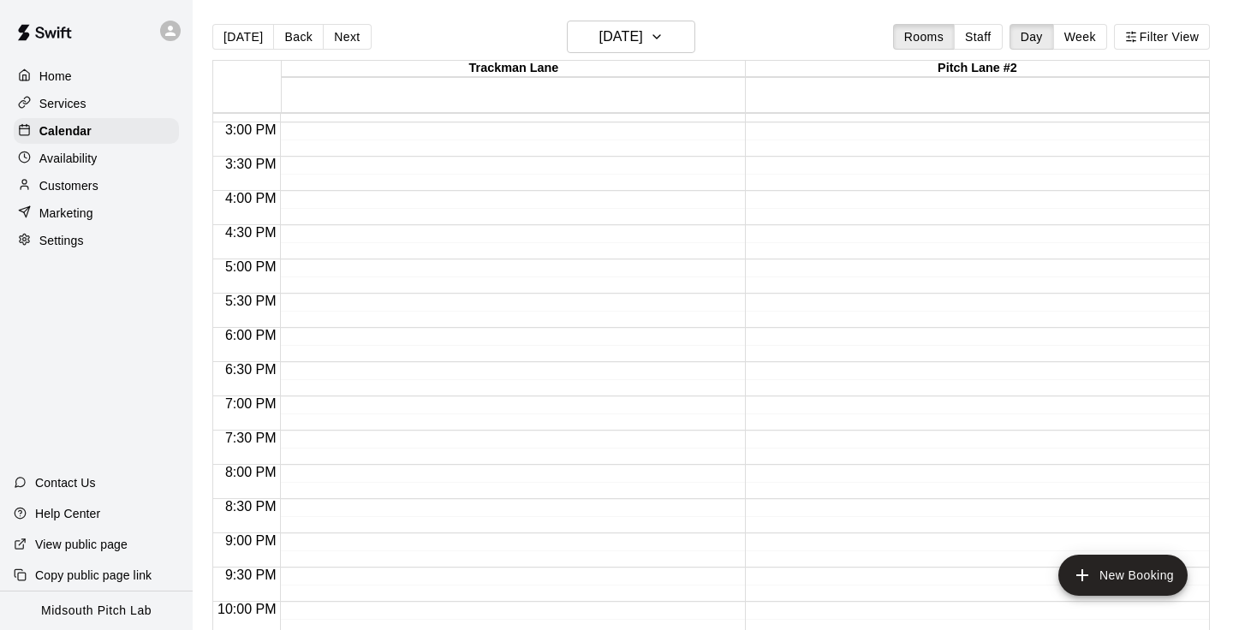
click at [654, 319] on div "[PERSON_NAME] MPL Lessons JK 0" at bounding box center [507, 620] width 445 height 630
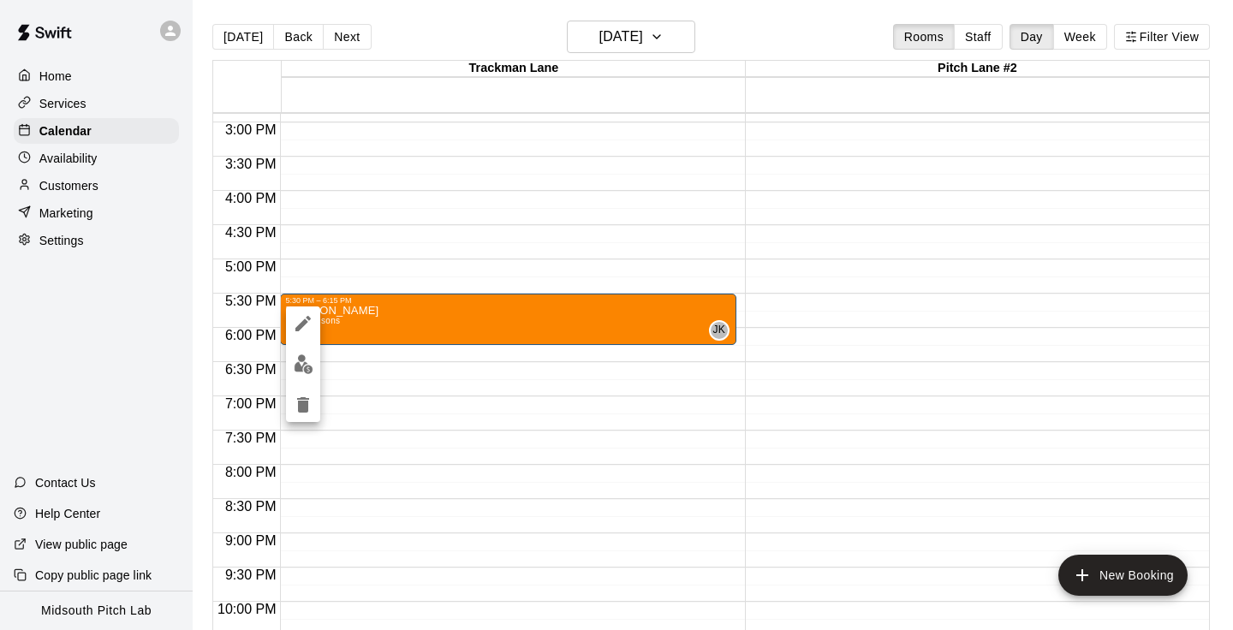
click at [300, 323] on icon "edit" at bounding box center [302, 323] width 15 height 15
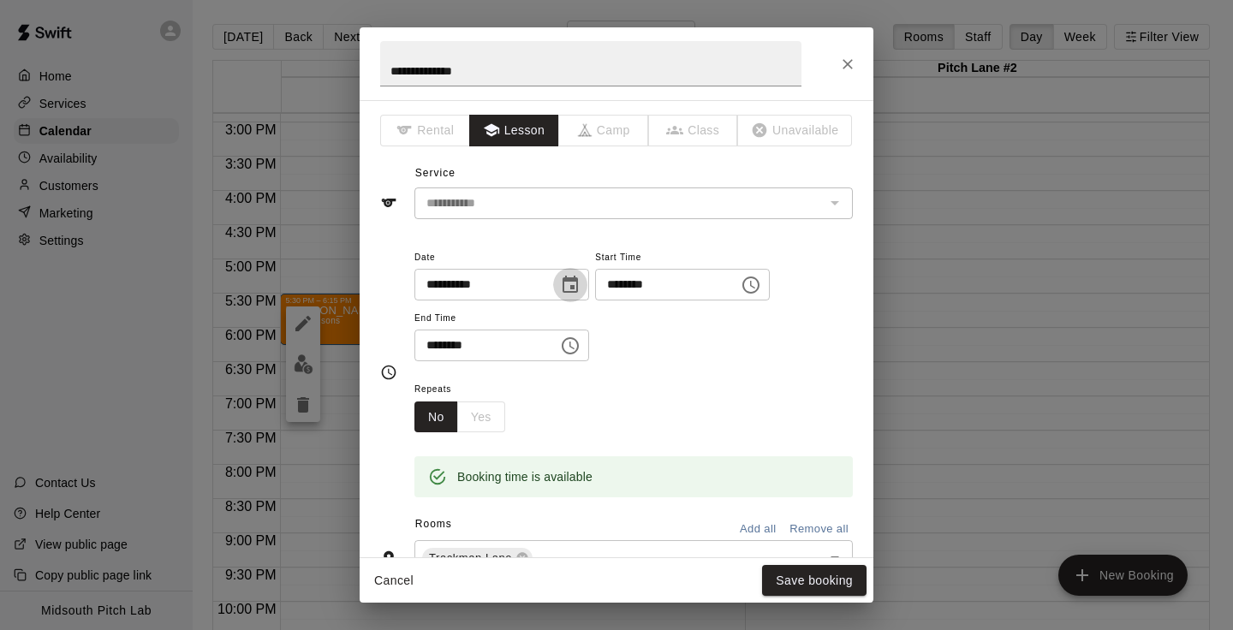
click at [574, 292] on icon "Choose date, selected date is Sep 19, 2025" at bounding box center [570, 285] width 21 height 21
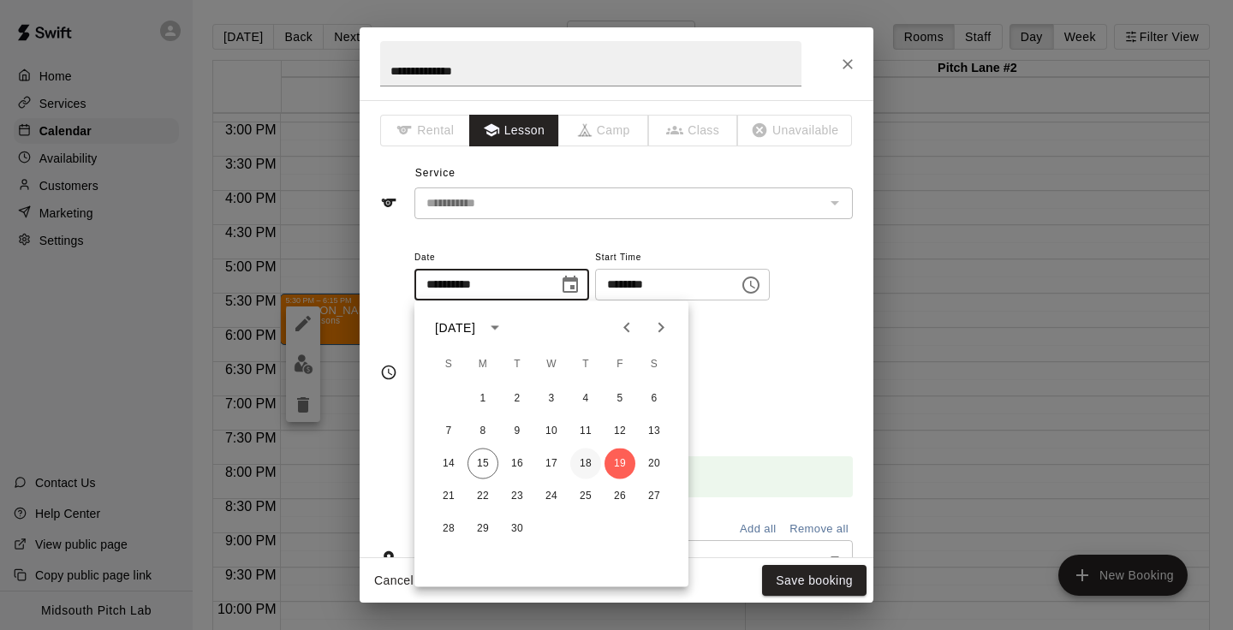
click at [592, 458] on button "18" at bounding box center [585, 464] width 31 height 31
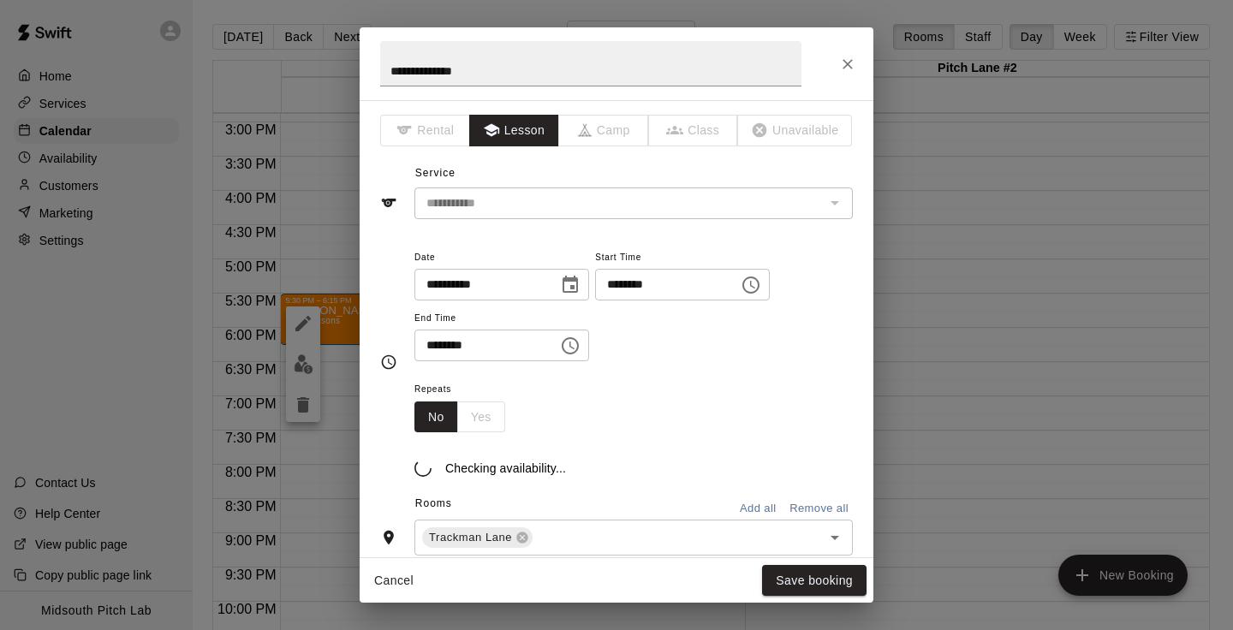
type input "**********"
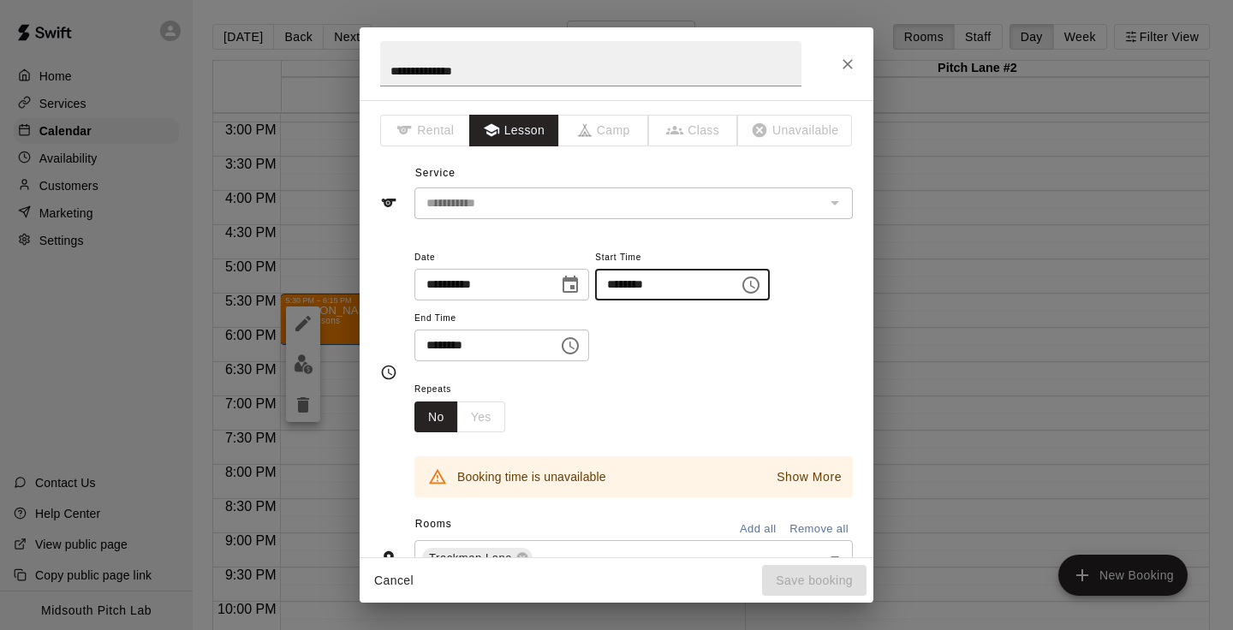
click at [670, 286] on input "********" at bounding box center [661, 285] width 132 height 32
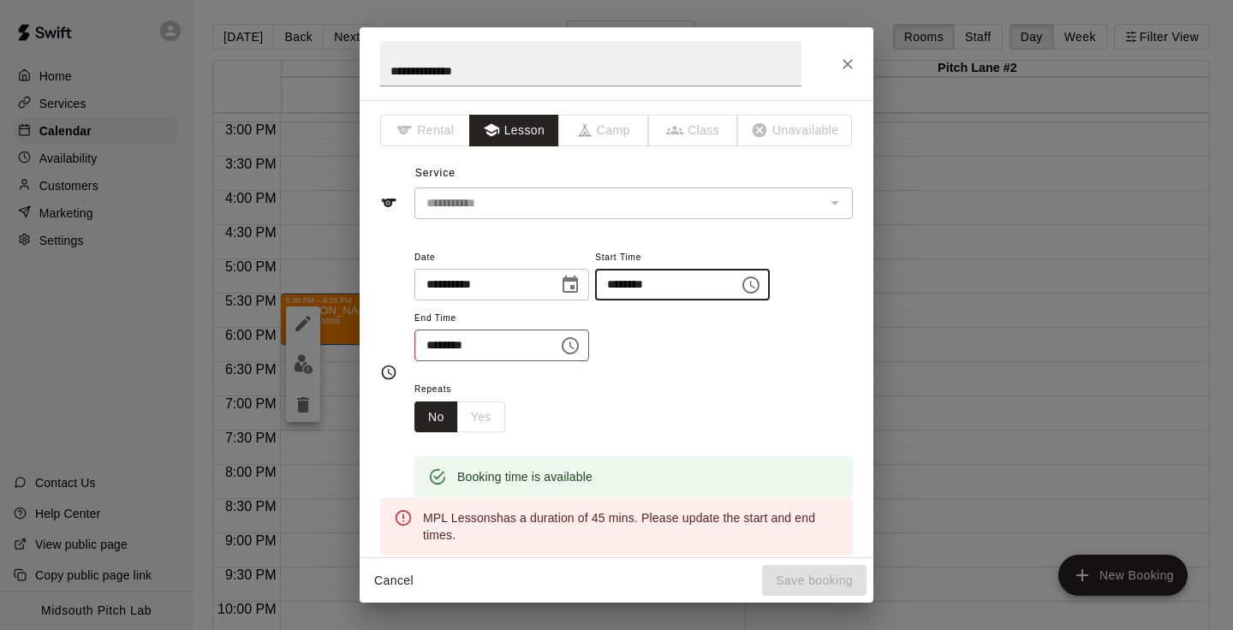
type input "********"
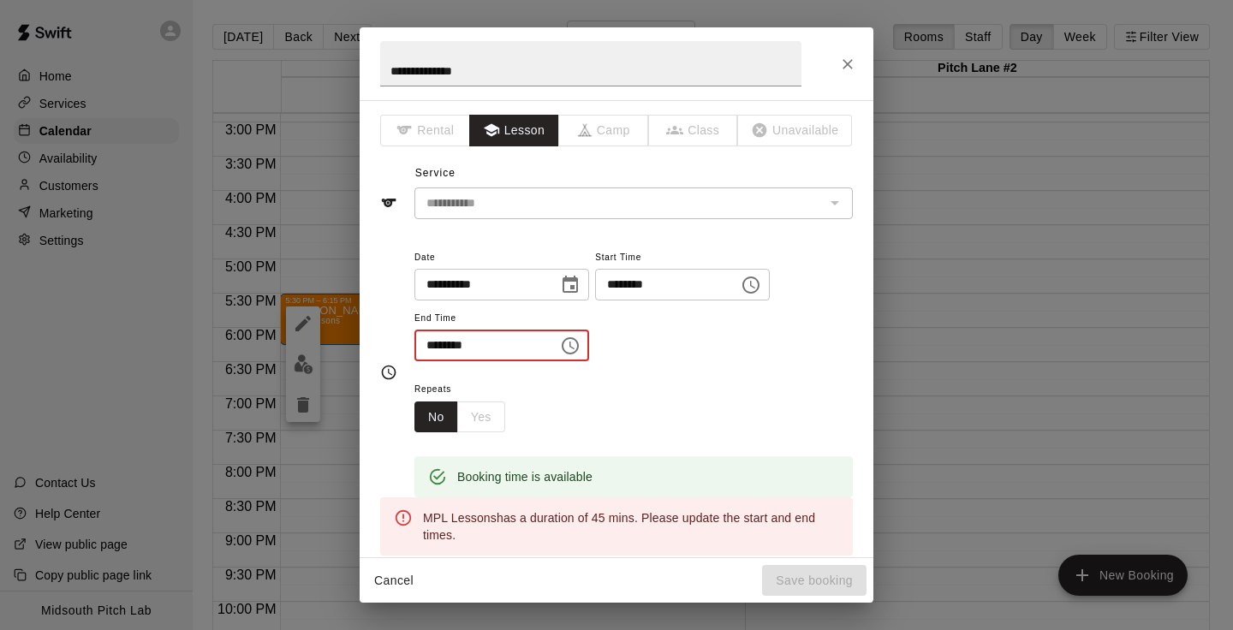
click at [437, 350] on input "********" at bounding box center [480, 346] width 132 height 32
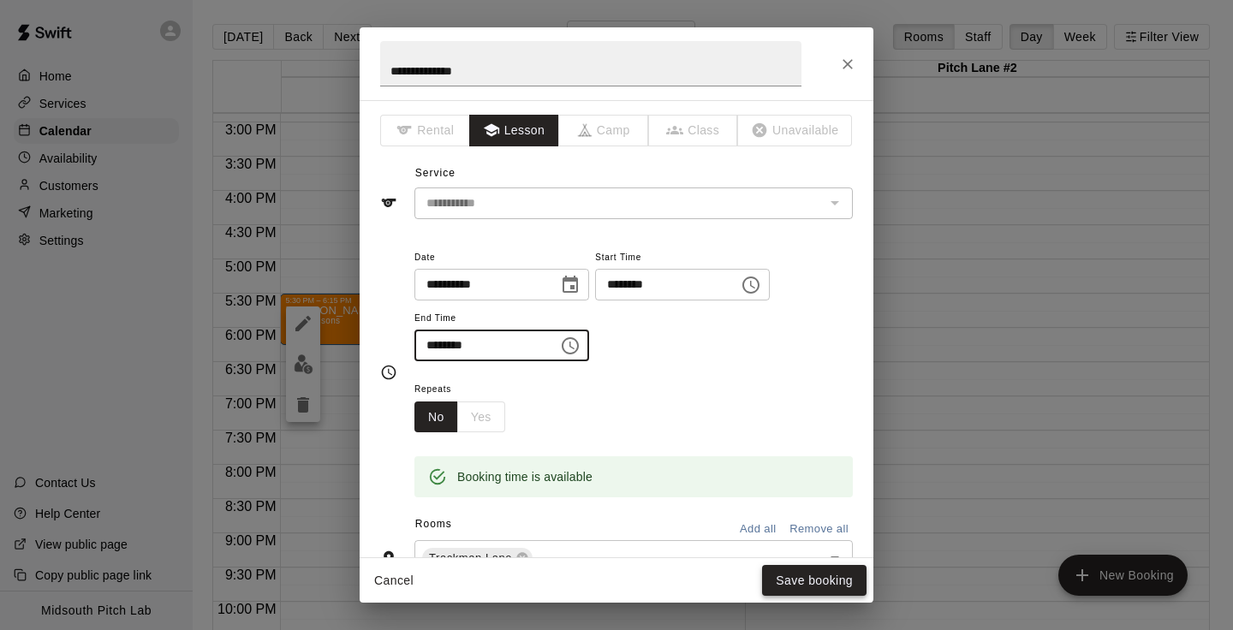
type input "********"
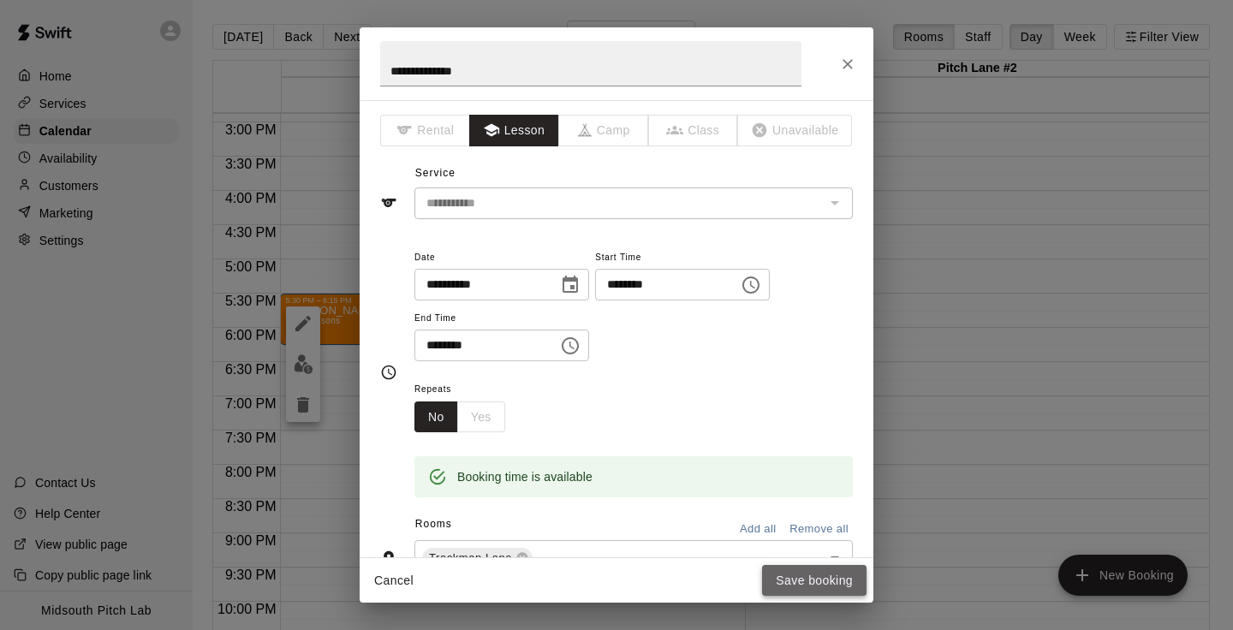
click at [803, 579] on button "Save booking" at bounding box center [814, 581] width 104 height 32
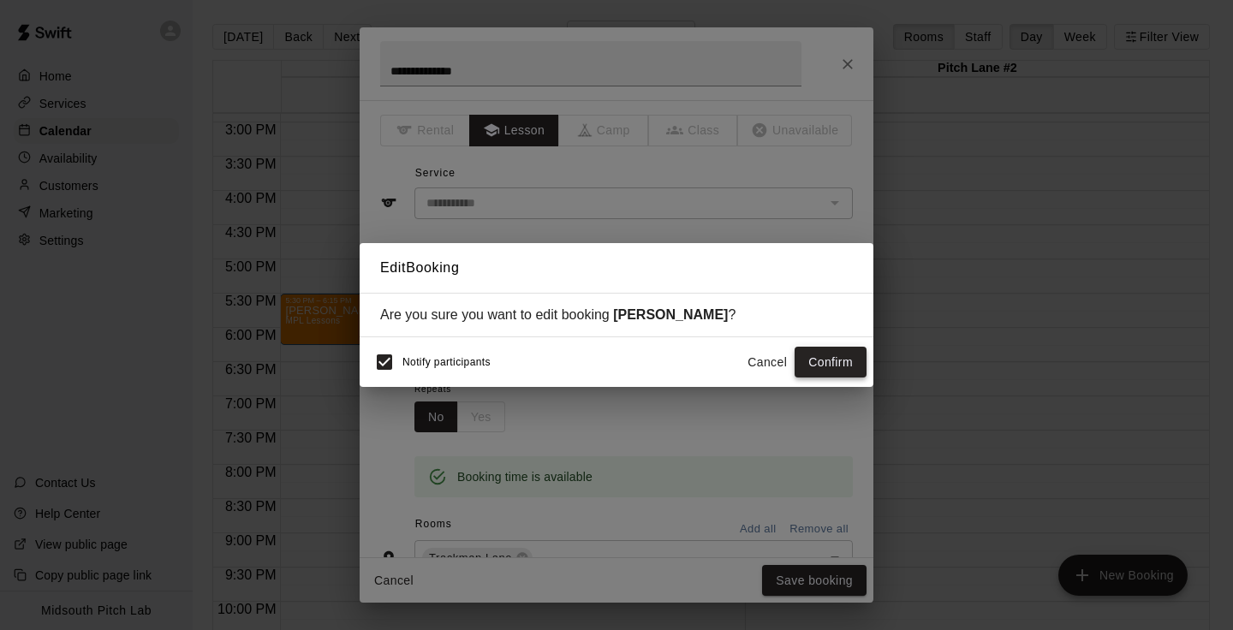
click at [846, 365] on button "Confirm" at bounding box center [830, 363] width 72 height 32
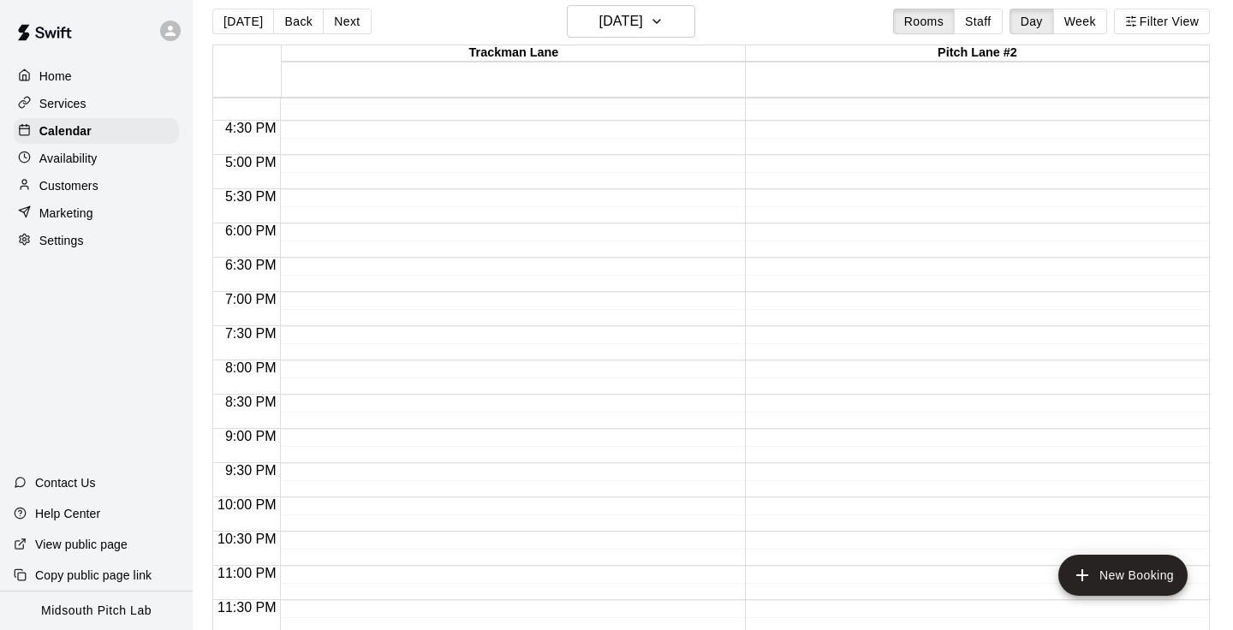
scroll to position [0, 0]
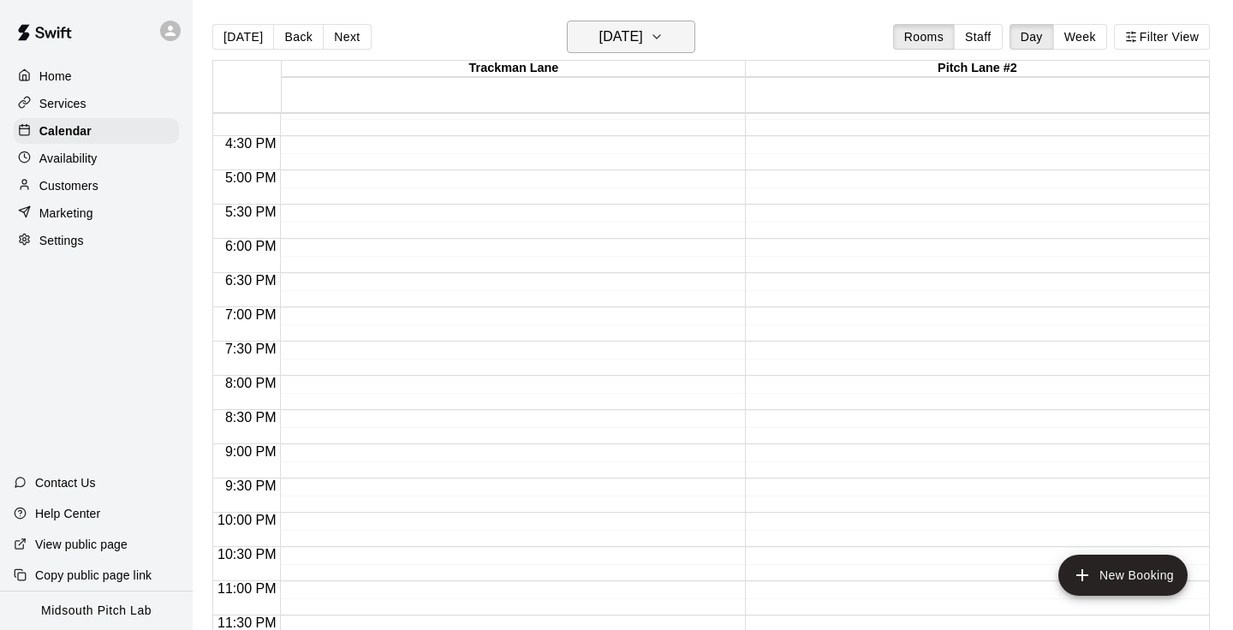
click at [643, 33] on h6 "[DATE]" at bounding box center [621, 37] width 44 height 24
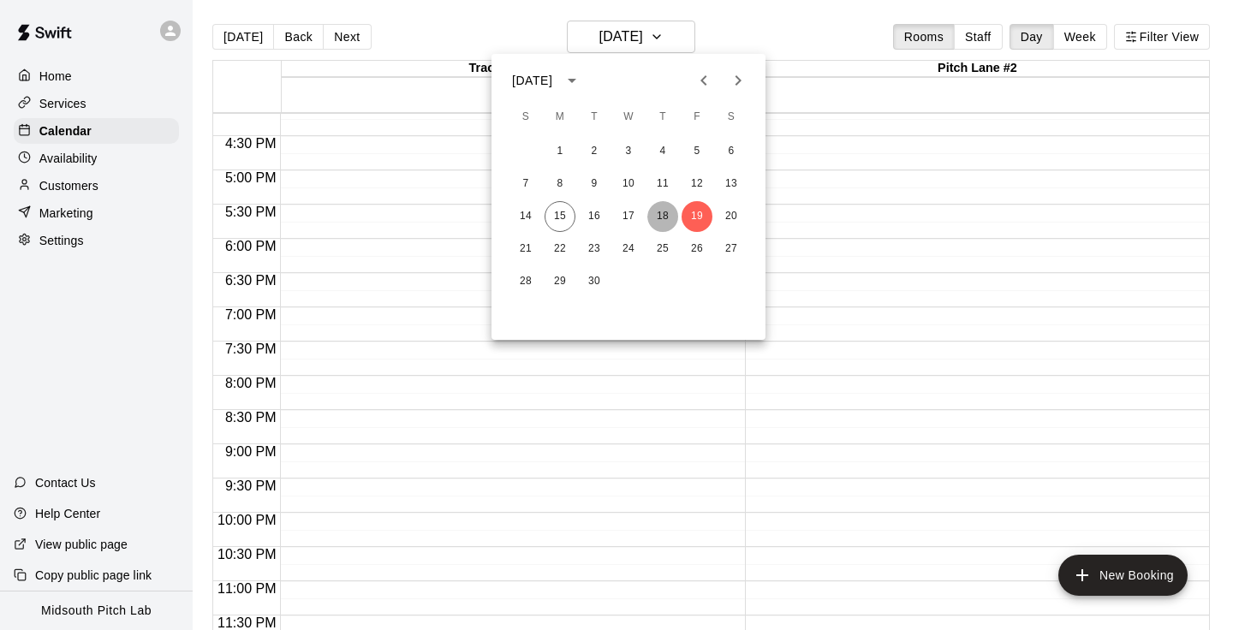
click at [668, 216] on button "18" at bounding box center [662, 216] width 31 height 31
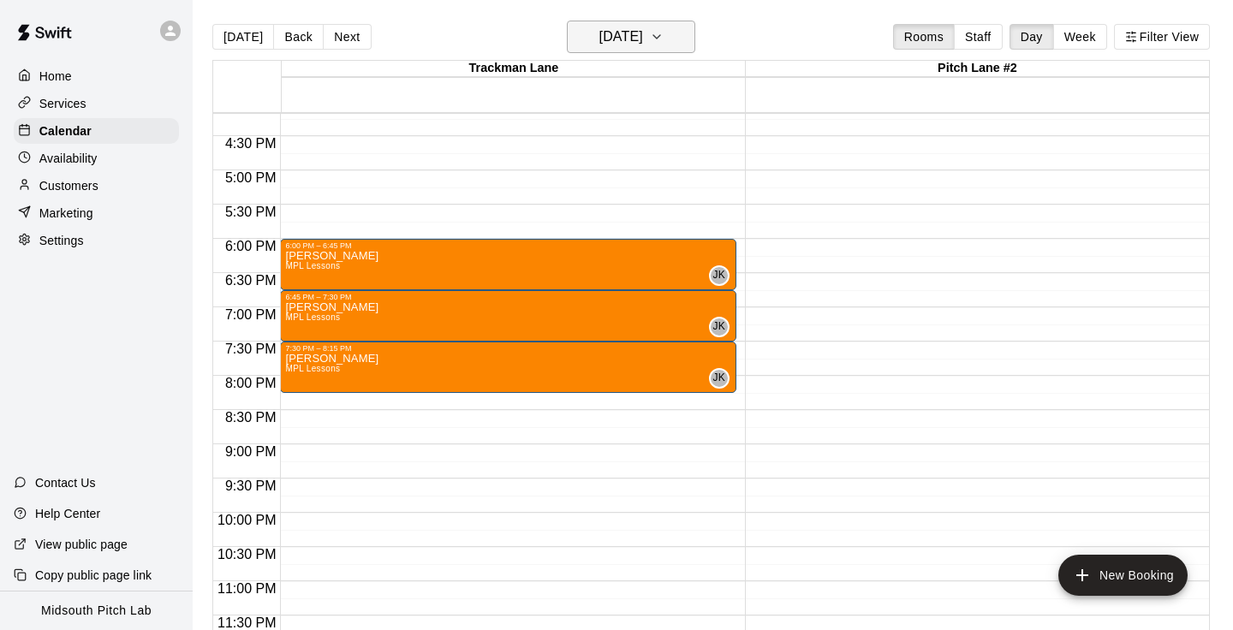
click at [643, 41] on h6 "[DATE]" at bounding box center [621, 37] width 44 height 24
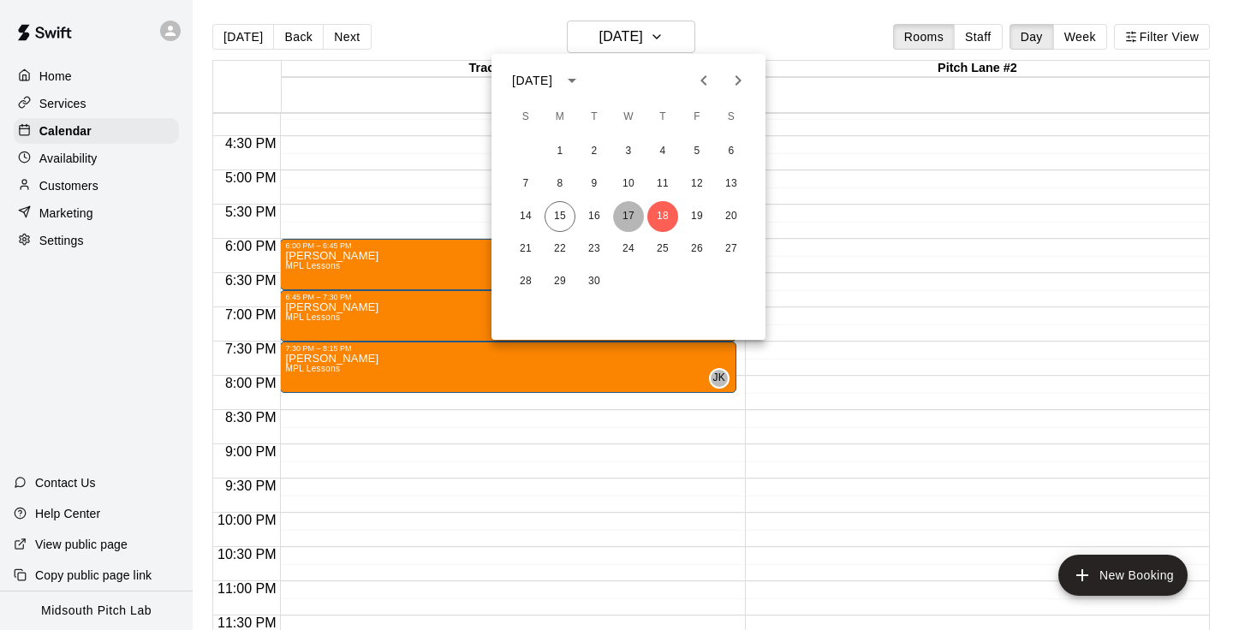
click at [628, 212] on button "17" at bounding box center [628, 216] width 31 height 31
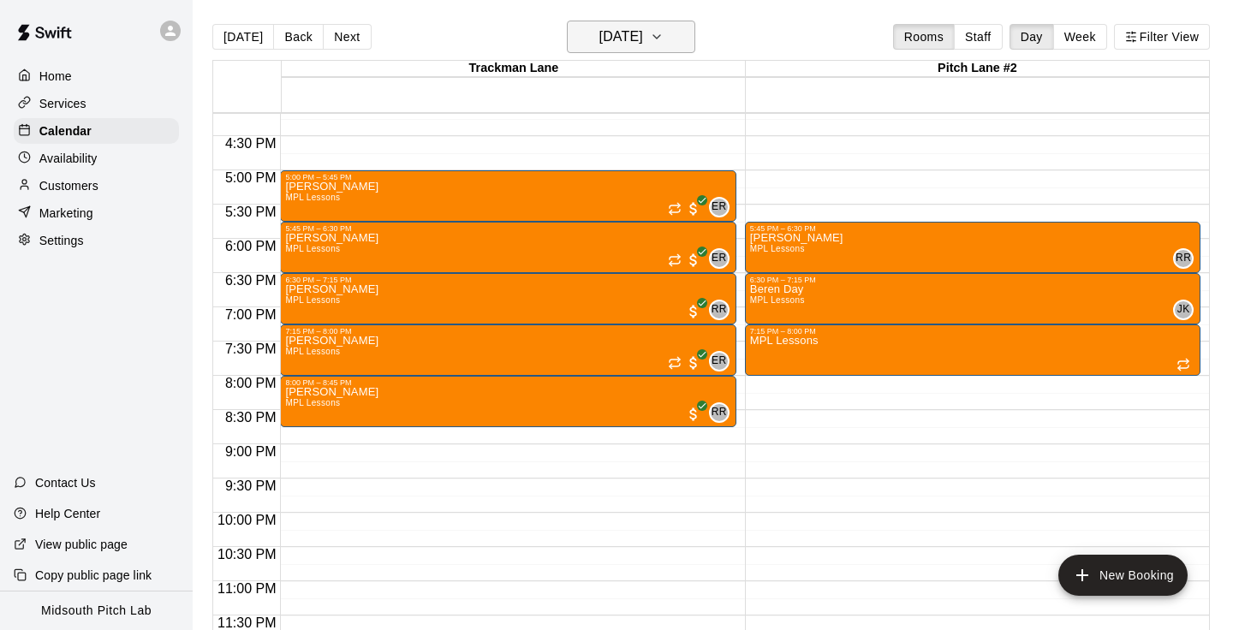
click at [682, 40] on button "[DATE]" at bounding box center [631, 37] width 128 height 33
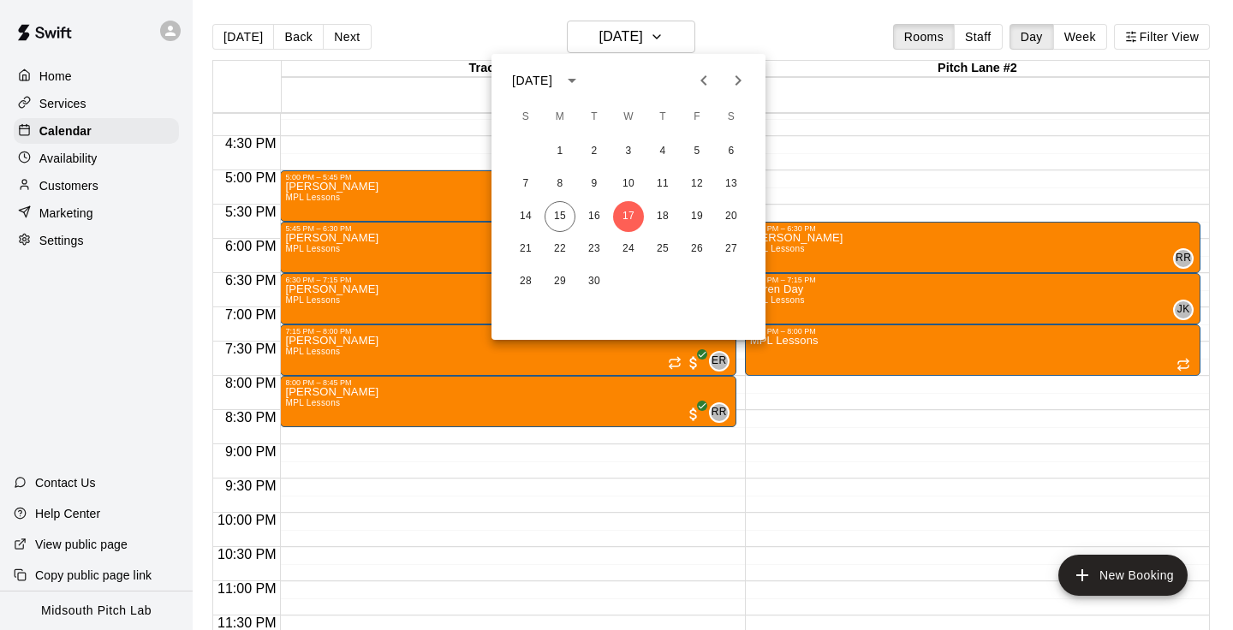
click at [822, 173] on div at bounding box center [616, 315] width 1233 height 630
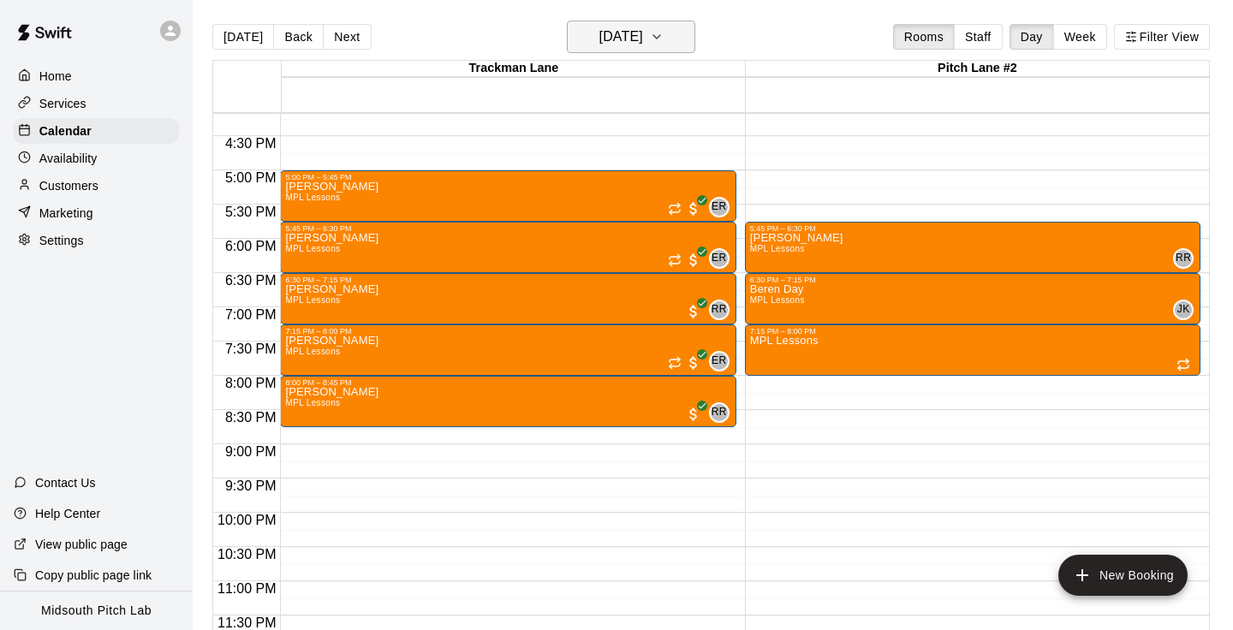
click at [643, 32] on h6 "[DATE]" at bounding box center [621, 37] width 44 height 24
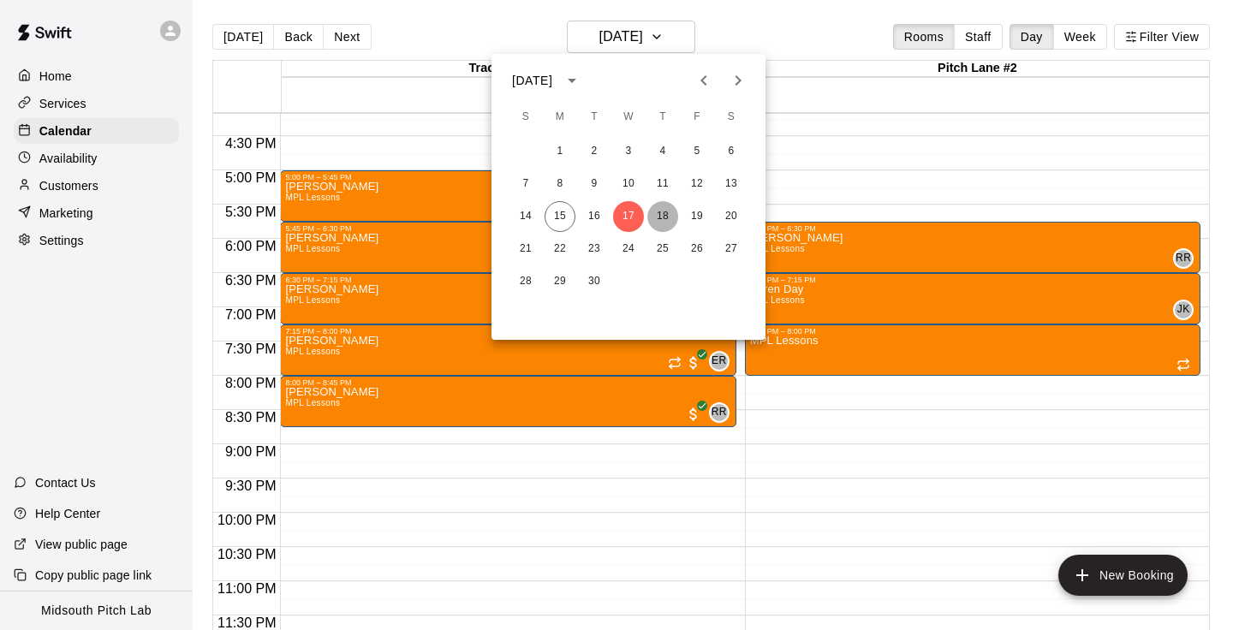
click at [667, 223] on button "18" at bounding box center [662, 216] width 31 height 31
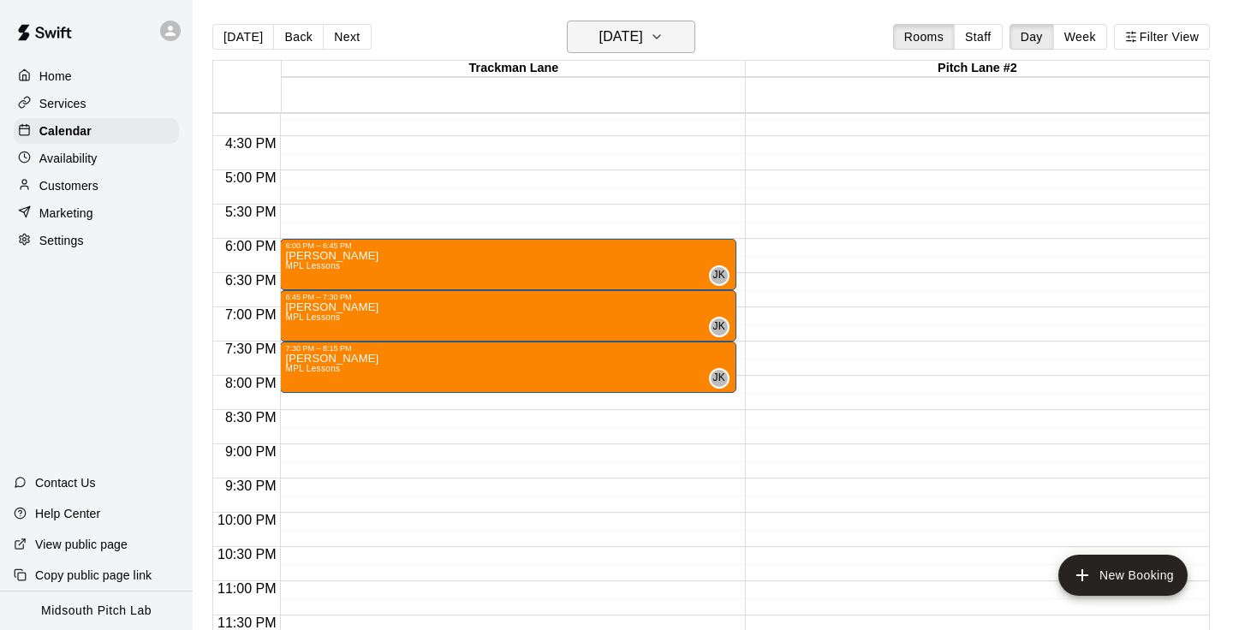
click at [643, 48] on h6 "[DATE]" at bounding box center [621, 37] width 44 height 24
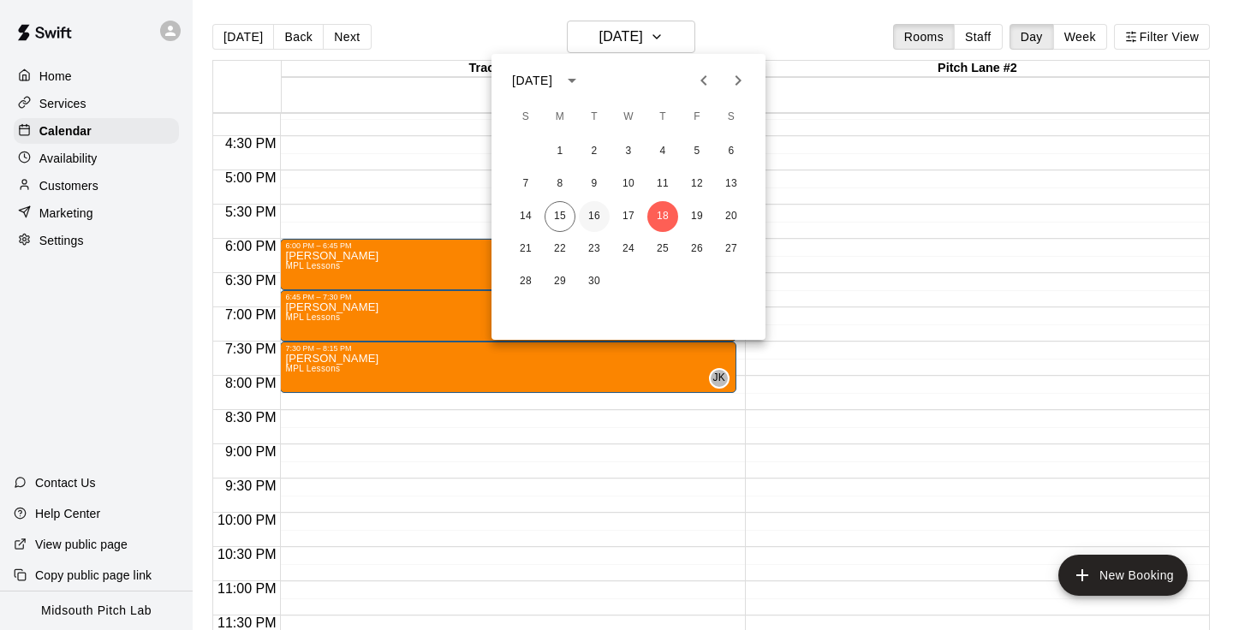
click at [602, 220] on button "16" at bounding box center [594, 216] width 31 height 31
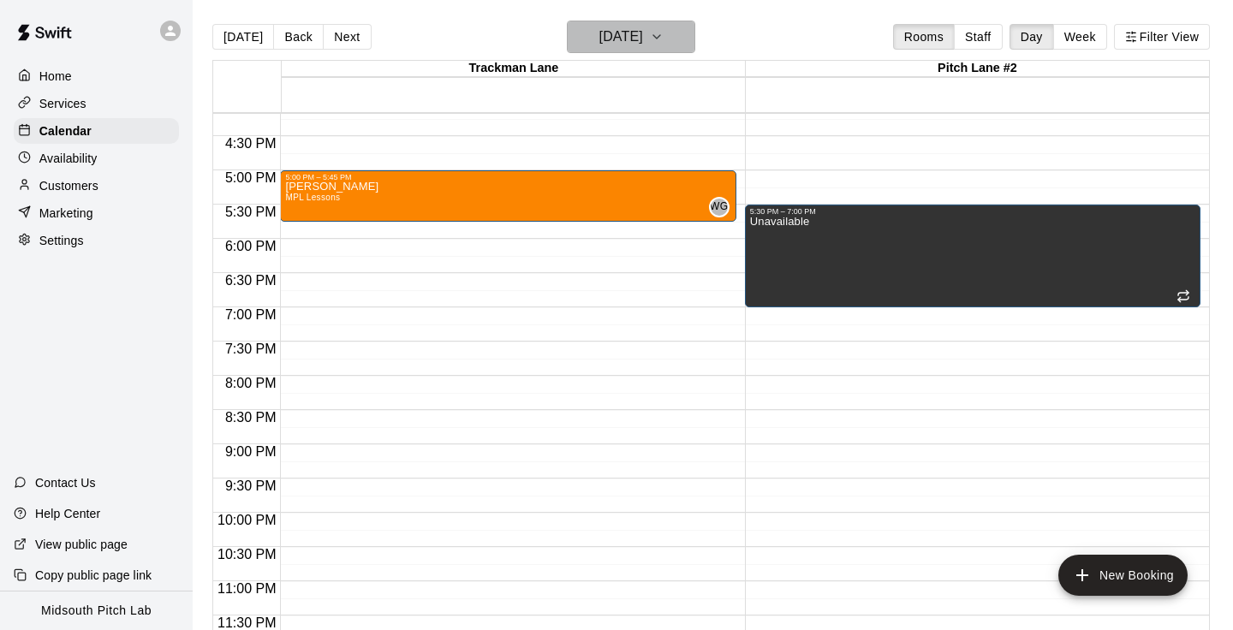
click at [619, 43] on h6 "[DATE]" at bounding box center [621, 37] width 44 height 24
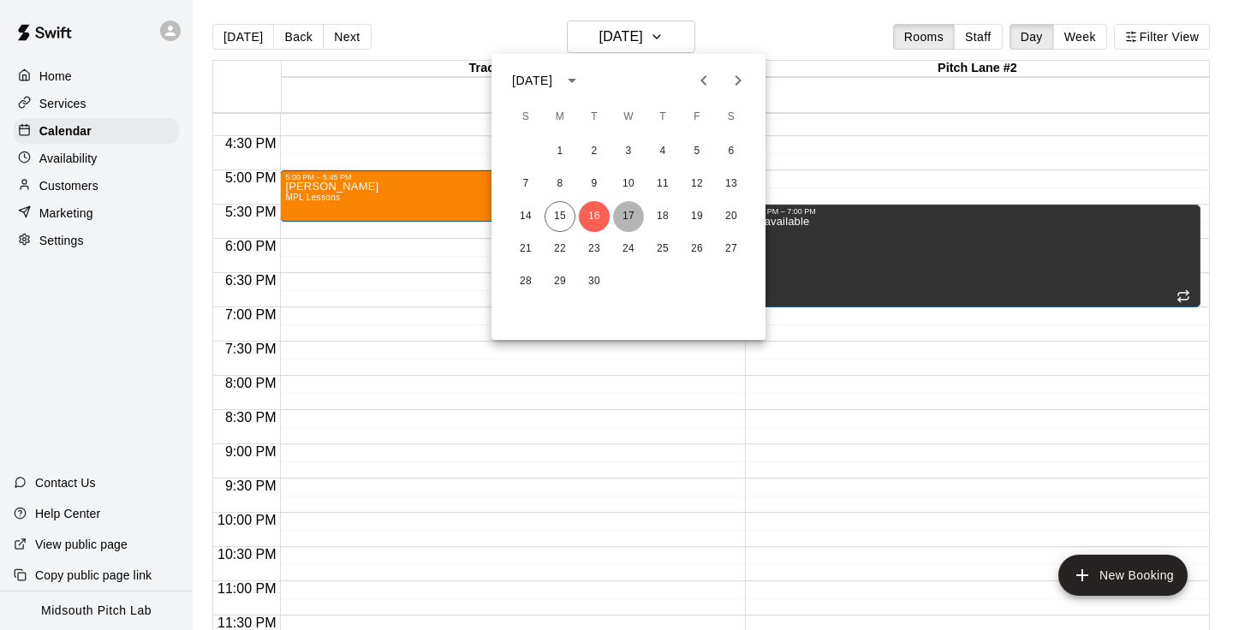
click at [629, 224] on button "17" at bounding box center [628, 216] width 31 height 31
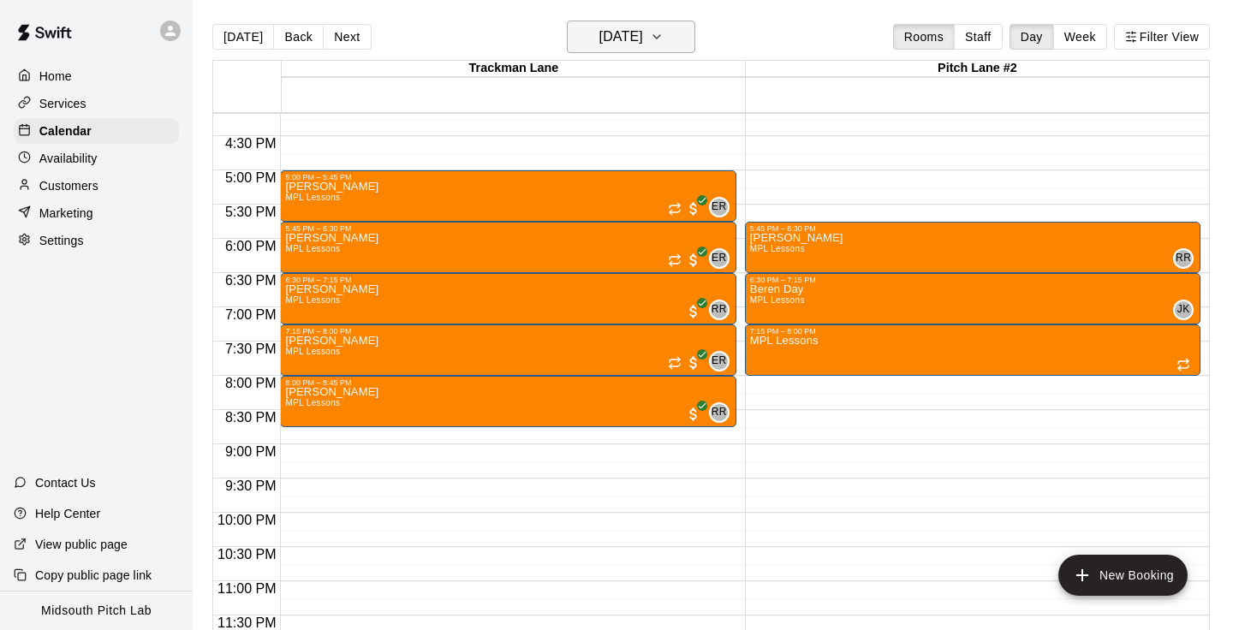
click at [643, 32] on h6 "[DATE]" at bounding box center [621, 37] width 44 height 24
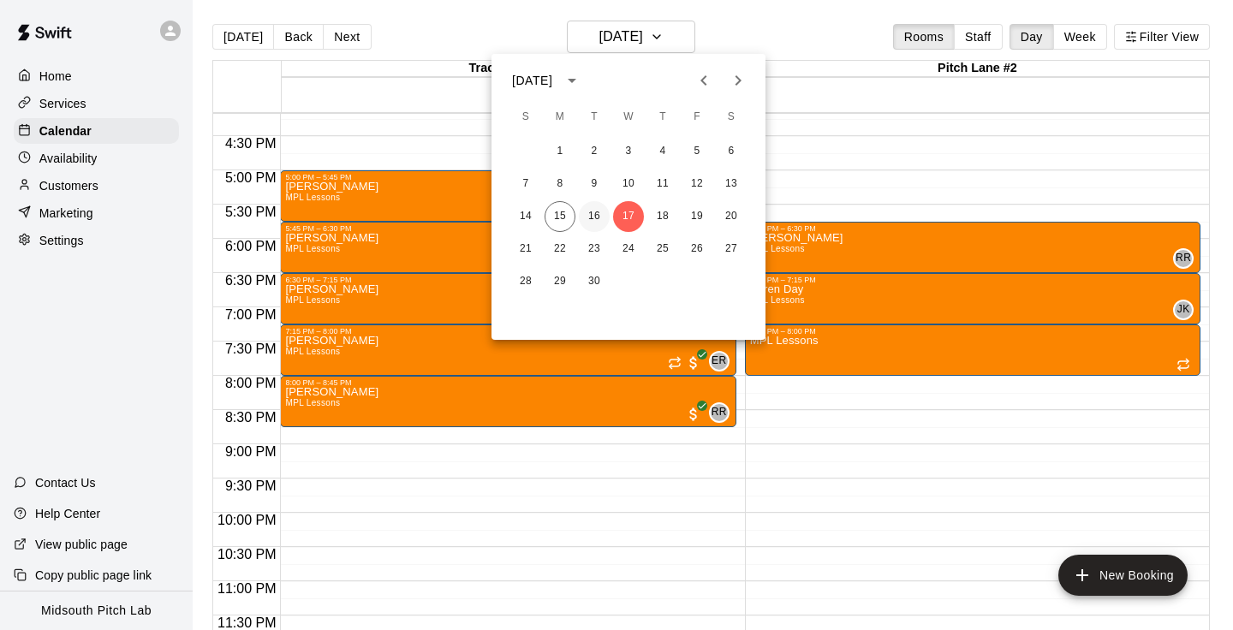
click at [593, 219] on button "16" at bounding box center [594, 216] width 31 height 31
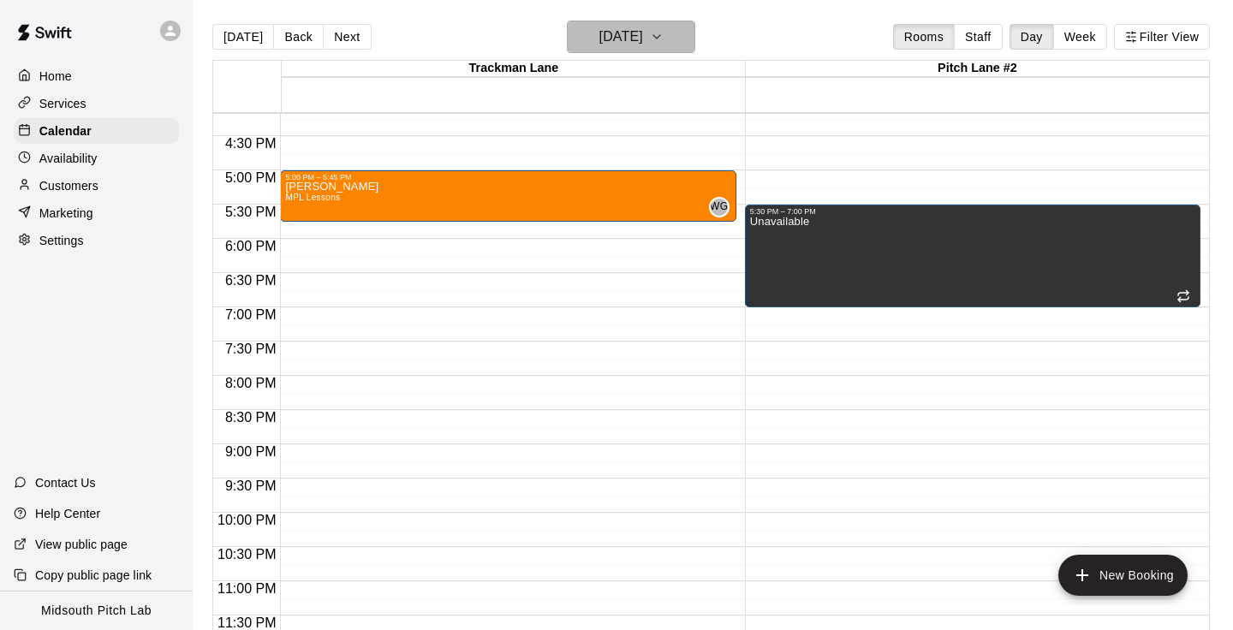
click at [643, 38] on h6 "[DATE]" at bounding box center [621, 37] width 44 height 24
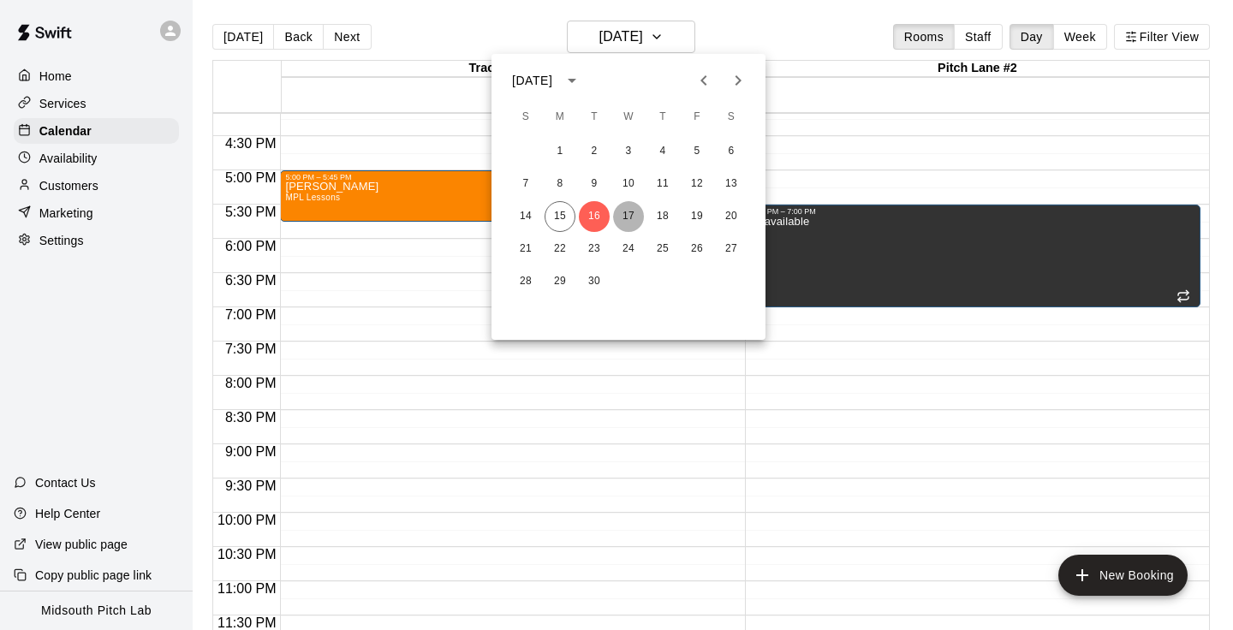
click at [628, 223] on button "17" at bounding box center [628, 216] width 31 height 31
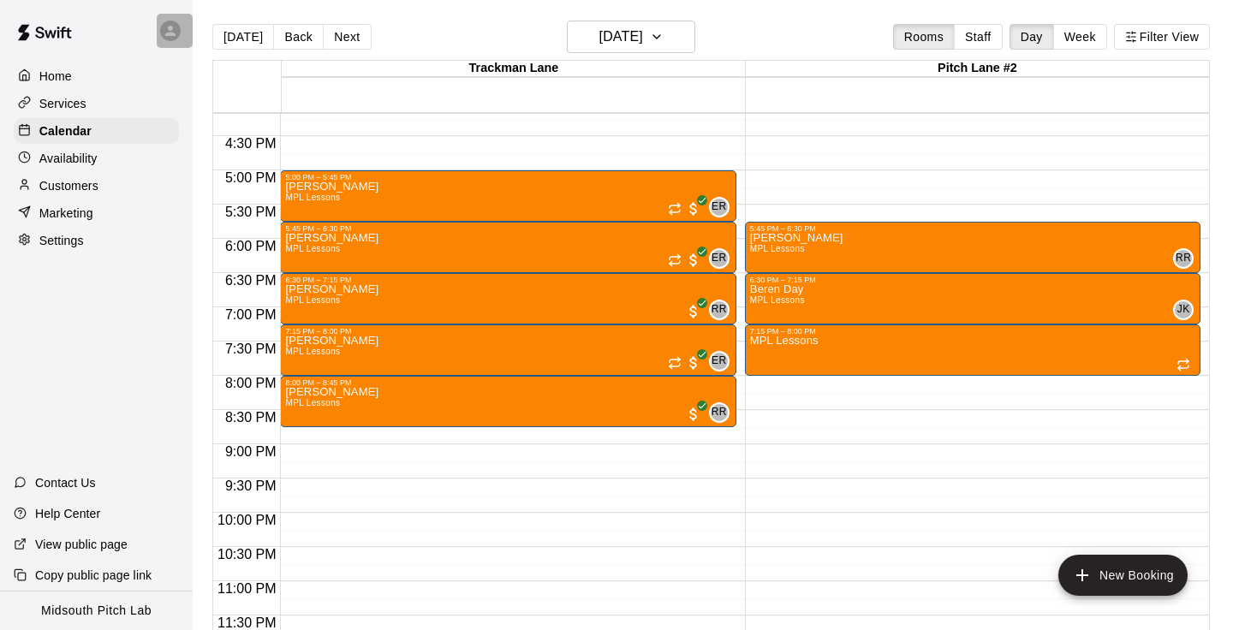
click at [167, 38] on icon at bounding box center [170, 30] width 15 height 15
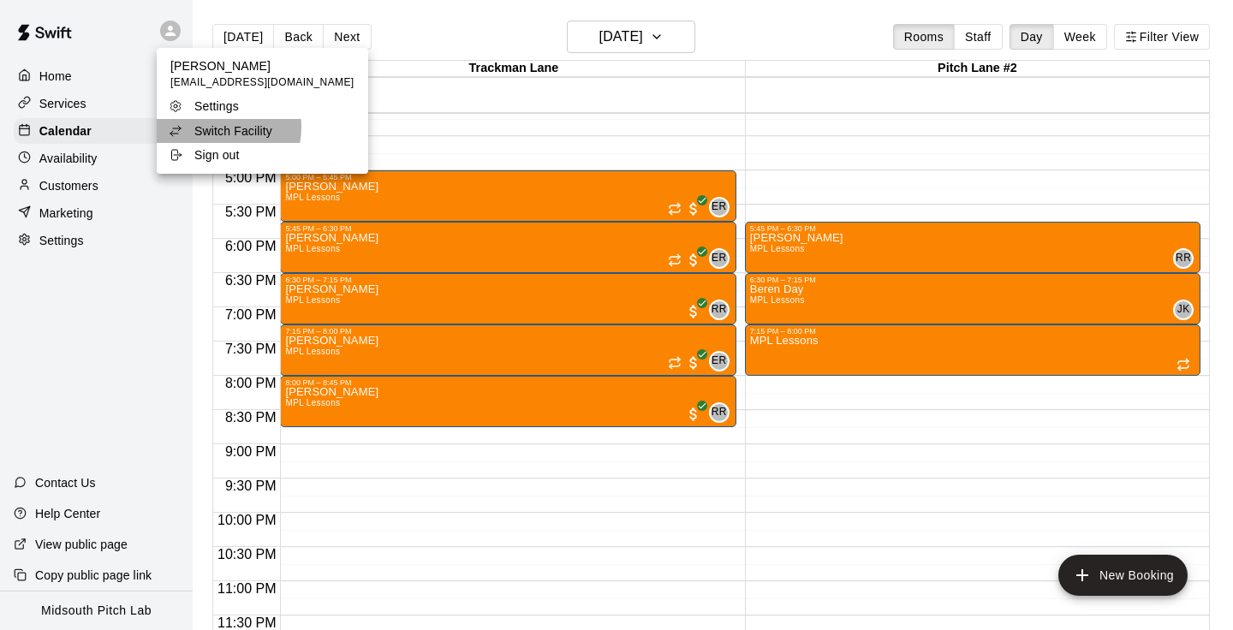
click at [208, 127] on p "Switch Facility" at bounding box center [233, 130] width 78 height 17
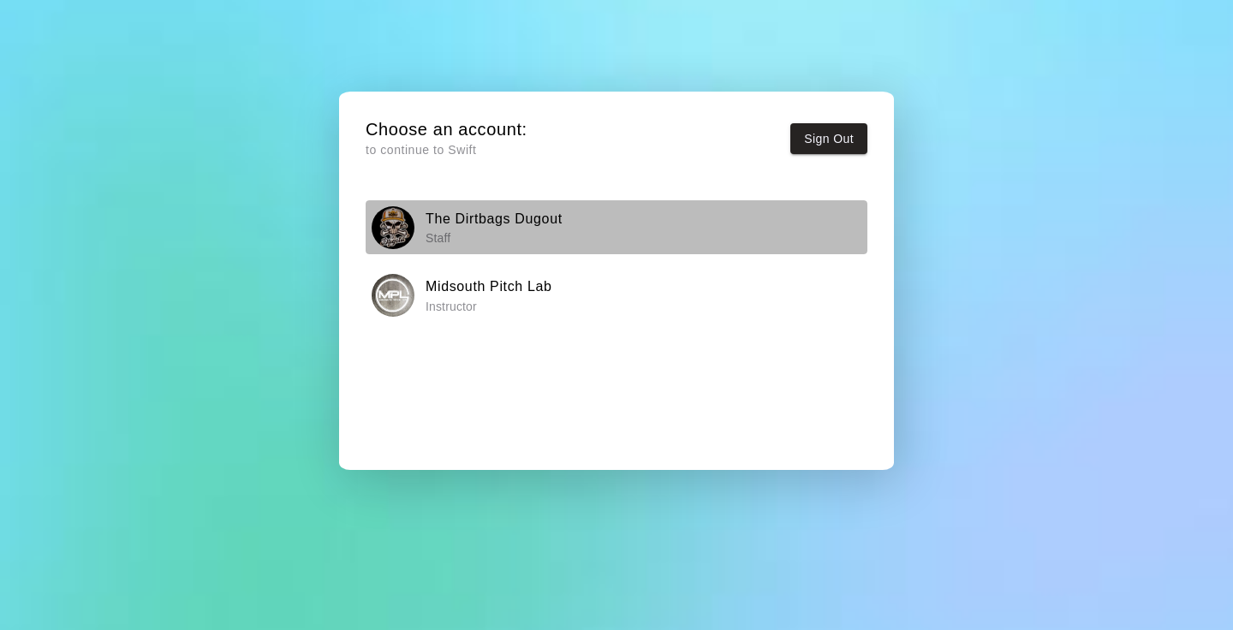
click at [454, 225] on h6 "The Dirtbags Dugout" at bounding box center [493, 219] width 137 height 22
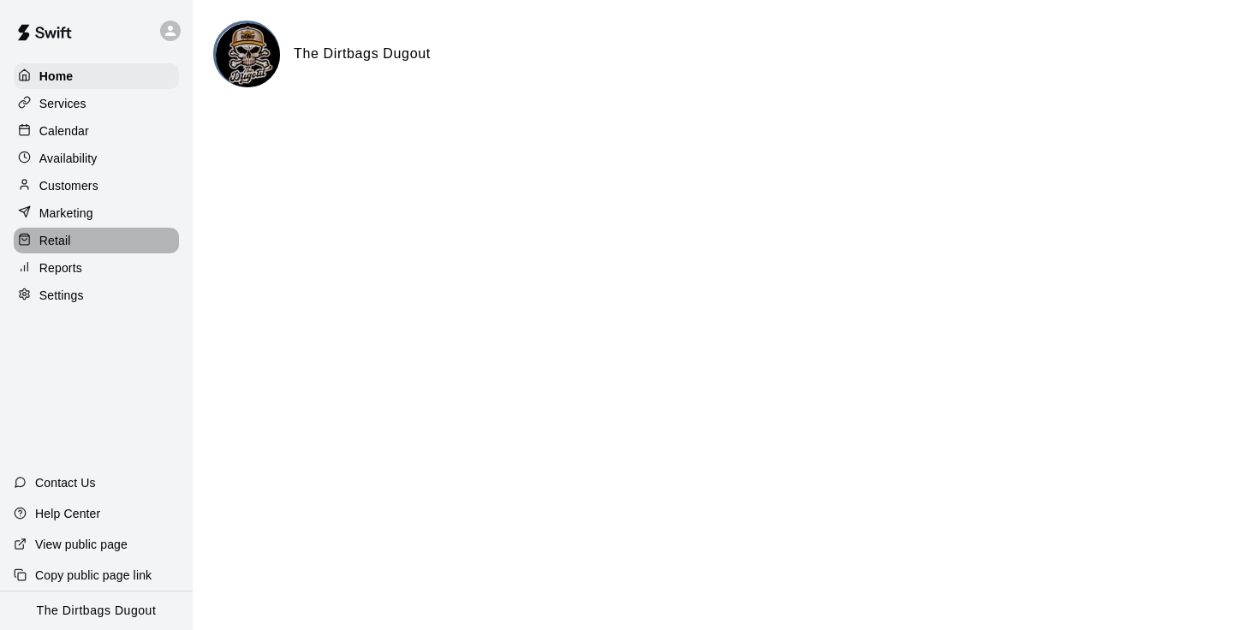
click at [74, 237] on div "Retail" at bounding box center [96, 241] width 165 height 26
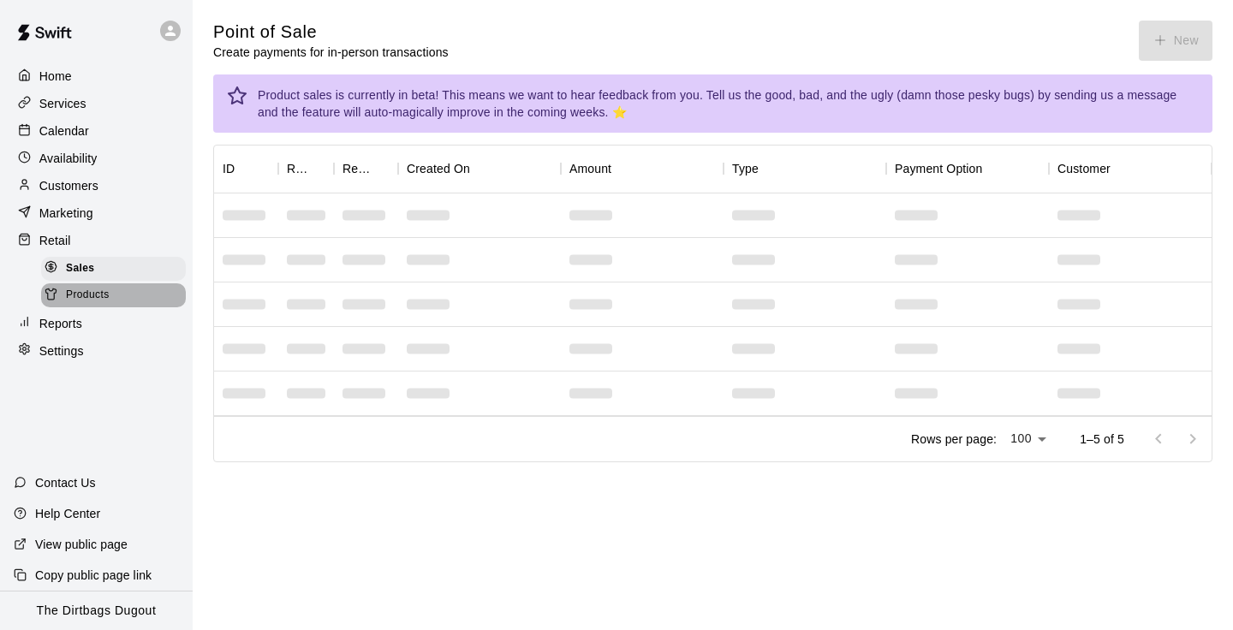
click at [103, 300] on span "Products" at bounding box center [88, 295] width 44 height 17
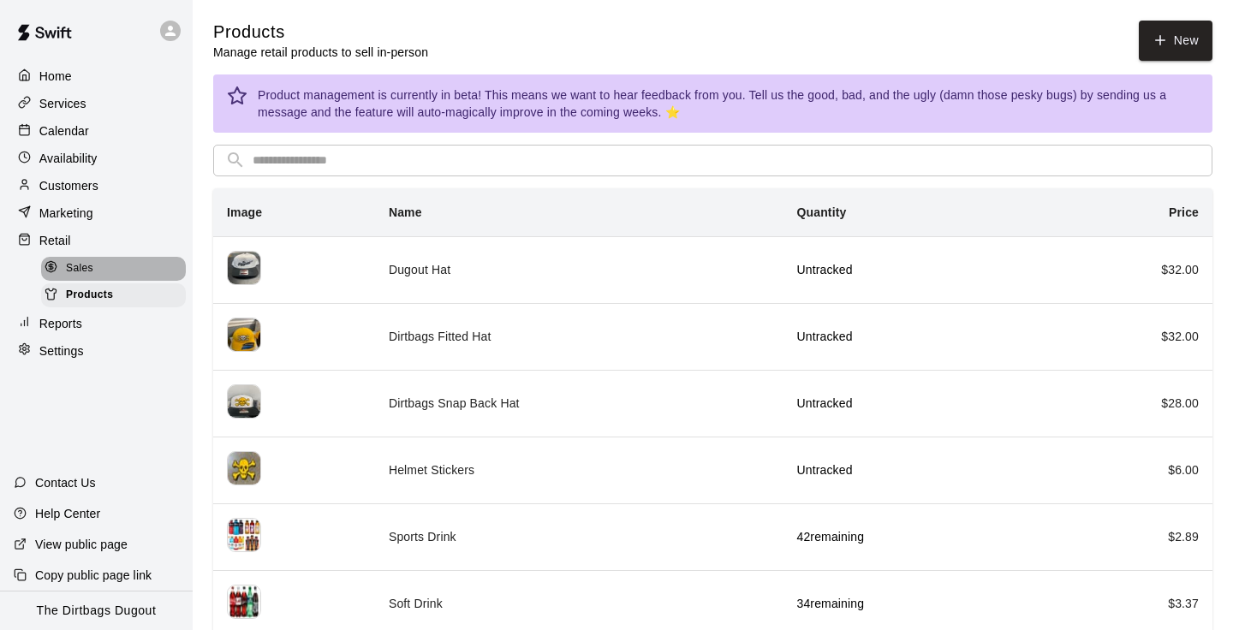
click at [116, 266] on div "Sales" at bounding box center [113, 269] width 145 height 24
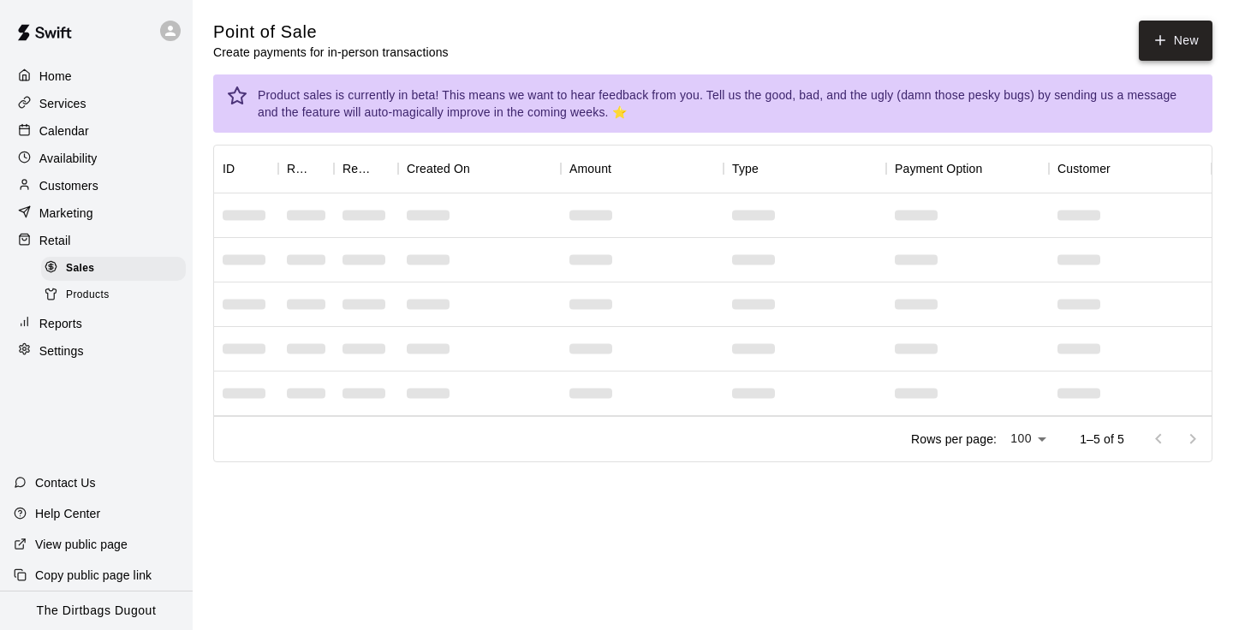
click at [1190, 42] on button "New" at bounding box center [1175, 41] width 74 height 40
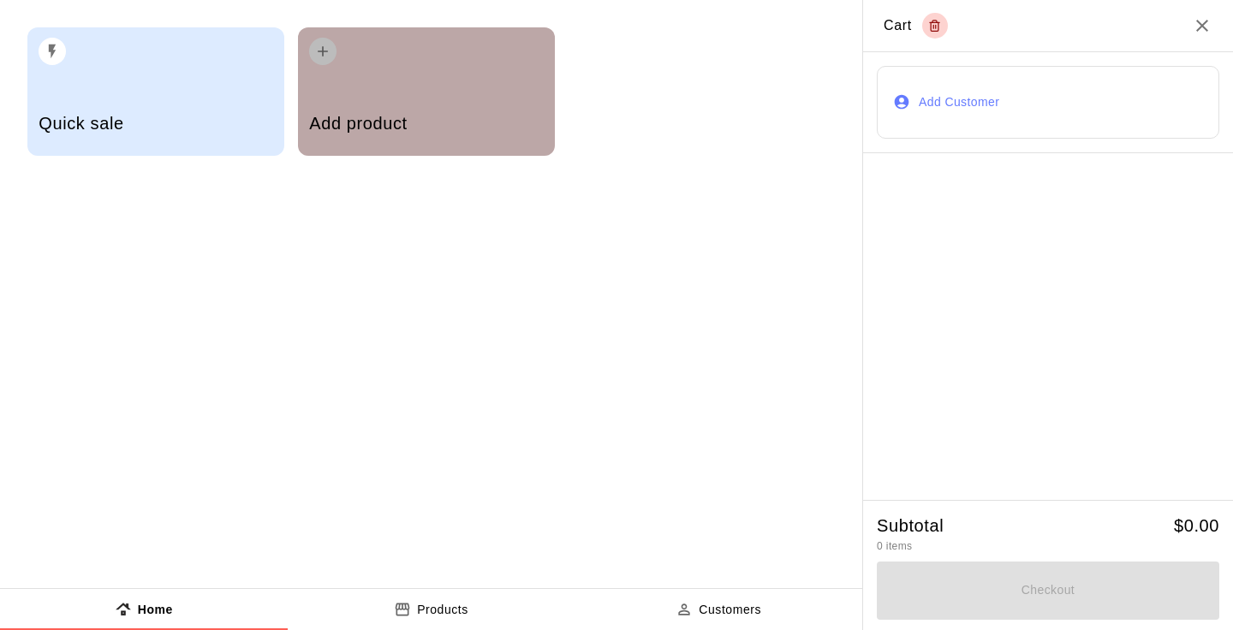
click at [496, 109] on div "Add product" at bounding box center [426, 125] width 234 height 61
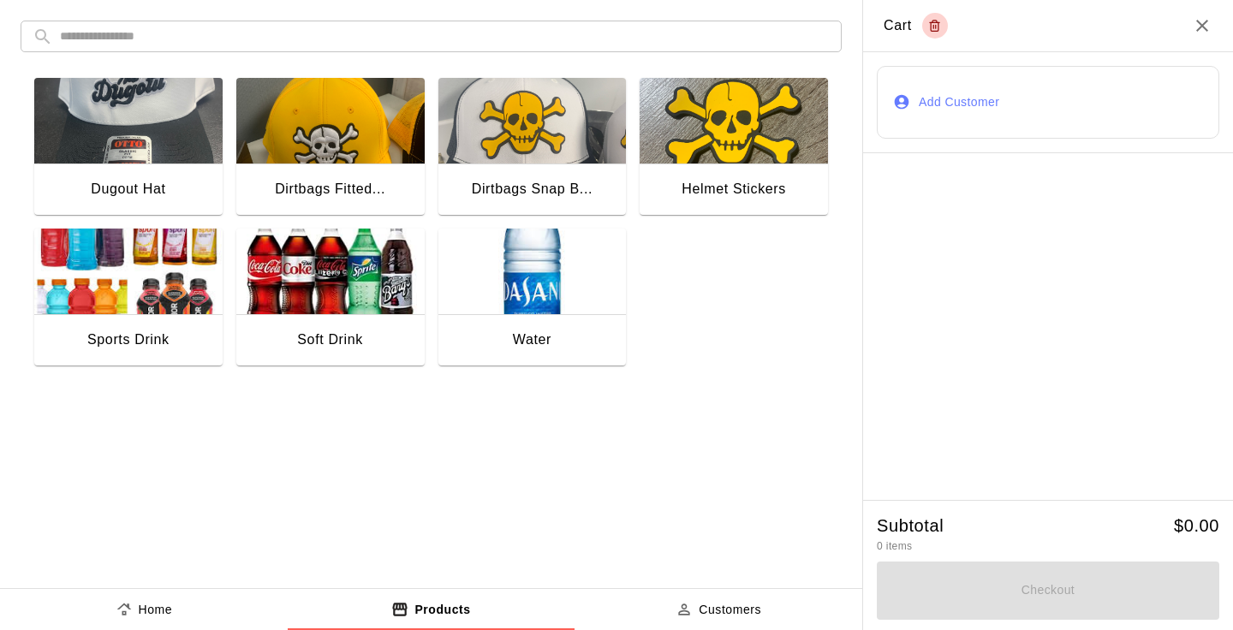
click at [120, 288] on img "button" at bounding box center [128, 272] width 188 height 86
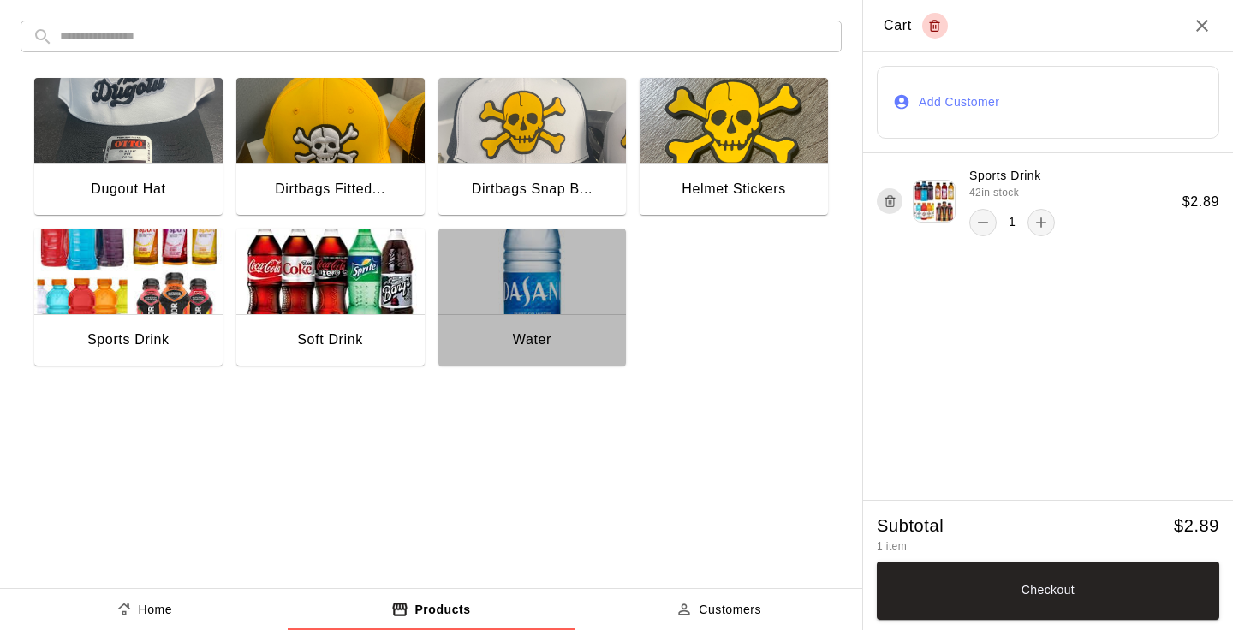
click at [513, 269] on img "button" at bounding box center [532, 272] width 188 height 86
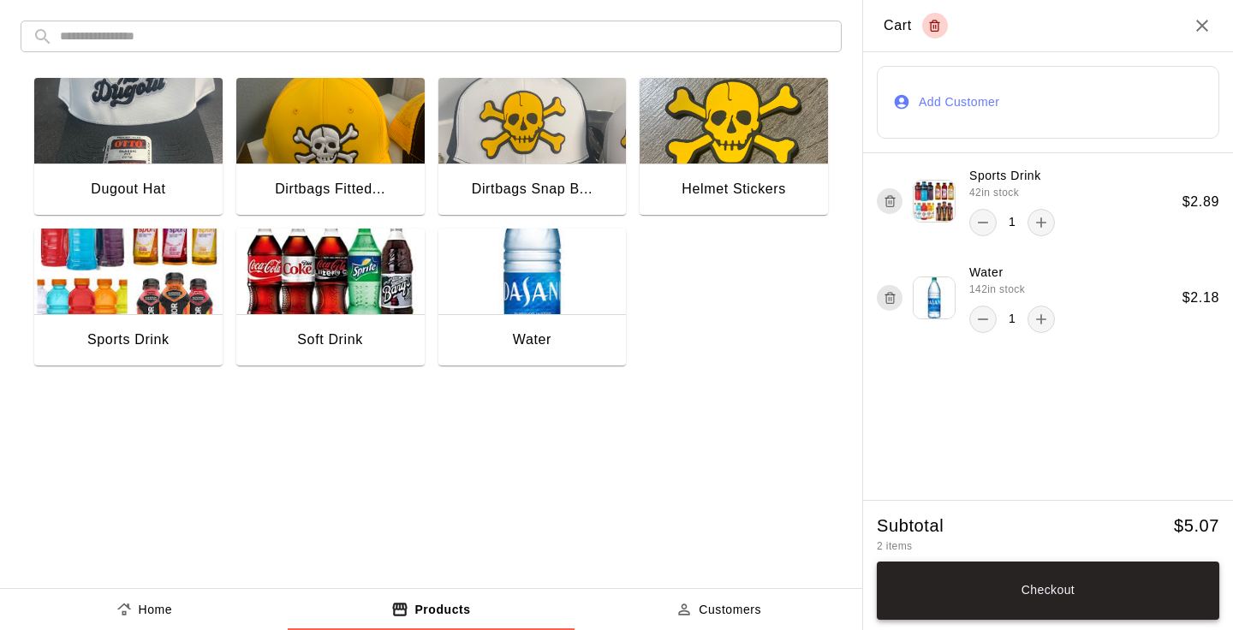
click at [1108, 585] on button "Checkout" at bounding box center [1047, 590] width 342 height 58
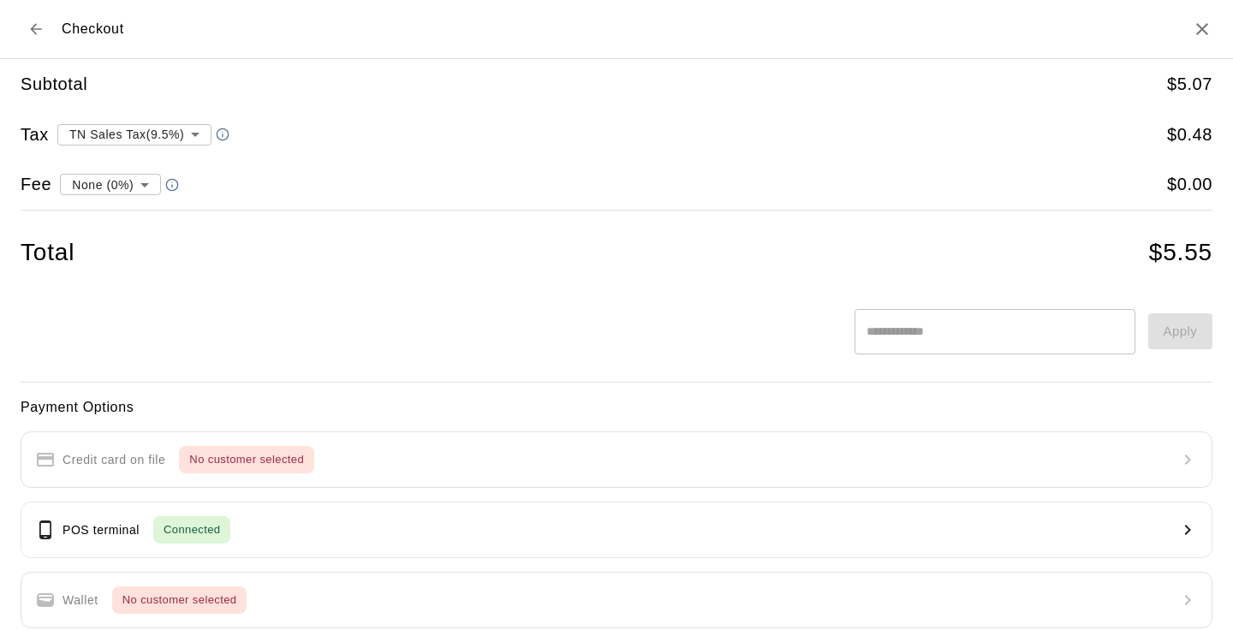
click at [122, 177] on body "**********" at bounding box center [616, 255] width 1233 height 510
click at [122, 177] on div at bounding box center [616, 315] width 1233 height 630
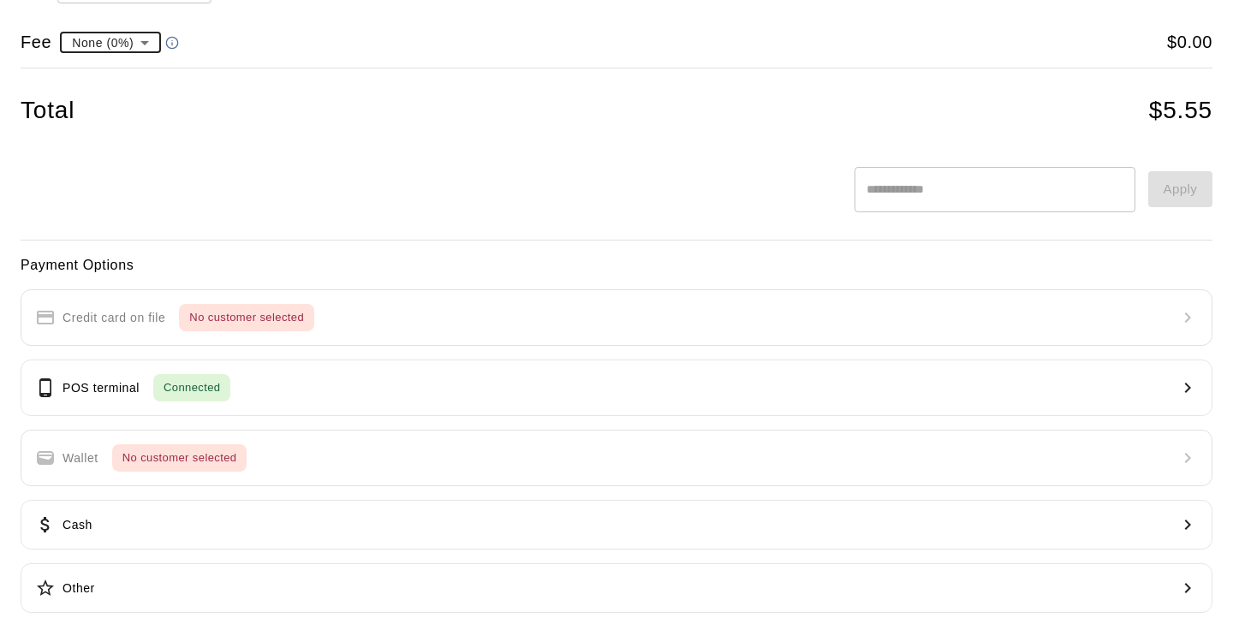
scroll to position [156, 0]
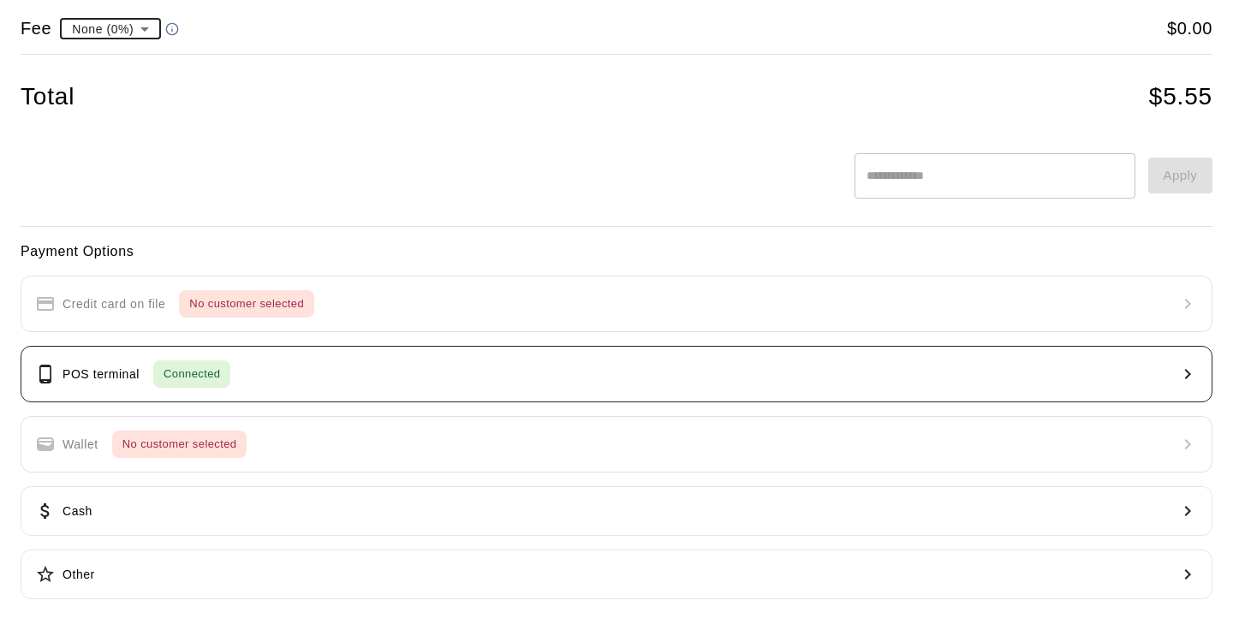
click at [276, 376] on button "POS terminal Connected" at bounding box center [616, 374] width 1191 height 56
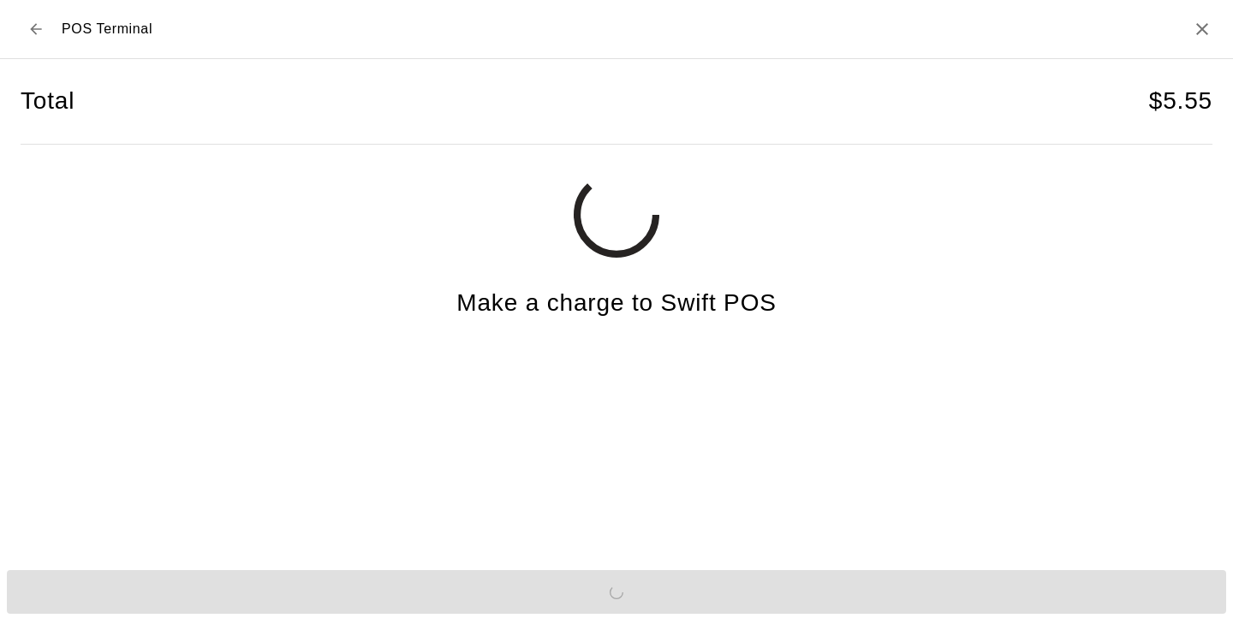
scroll to position [0, 0]
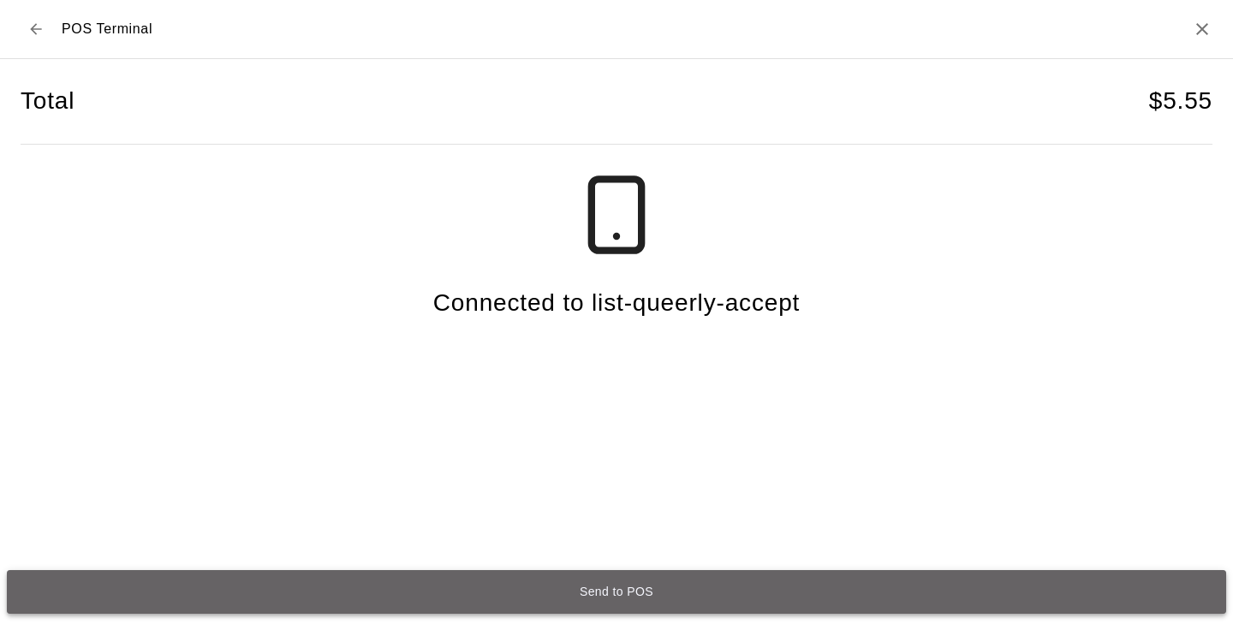
click at [555, 587] on button "Send to POS" at bounding box center [616, 592] width 1219 height 45
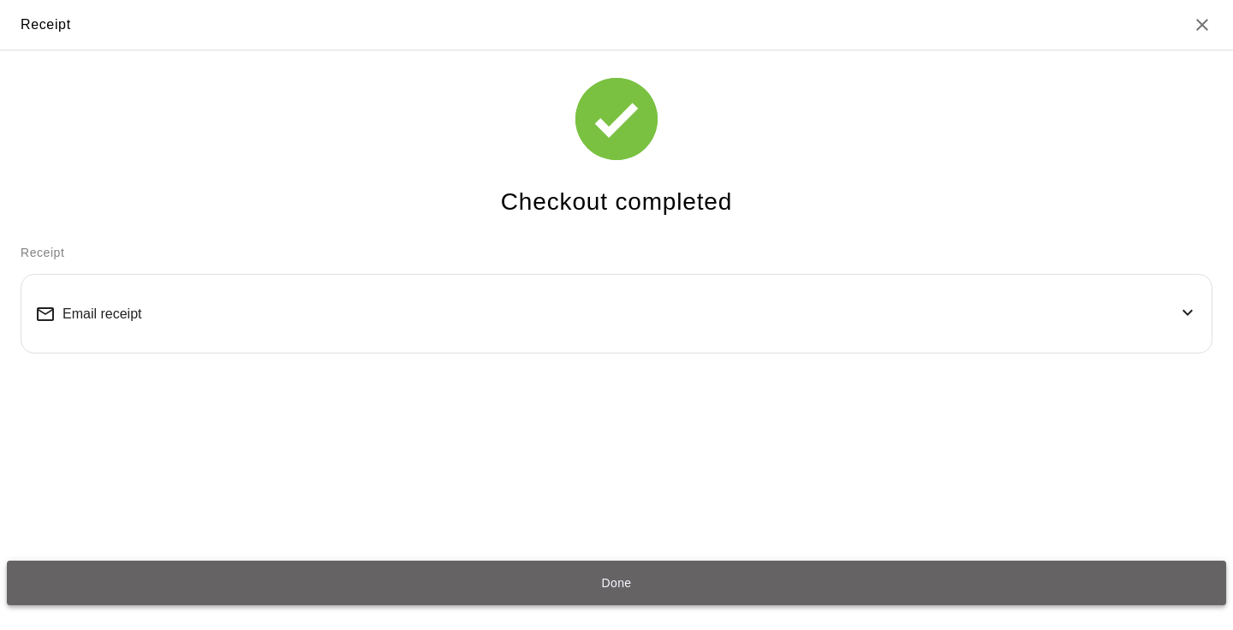
click at [637, 585] on button "Done" at bounding box center [616, 583] width 1219 height 45
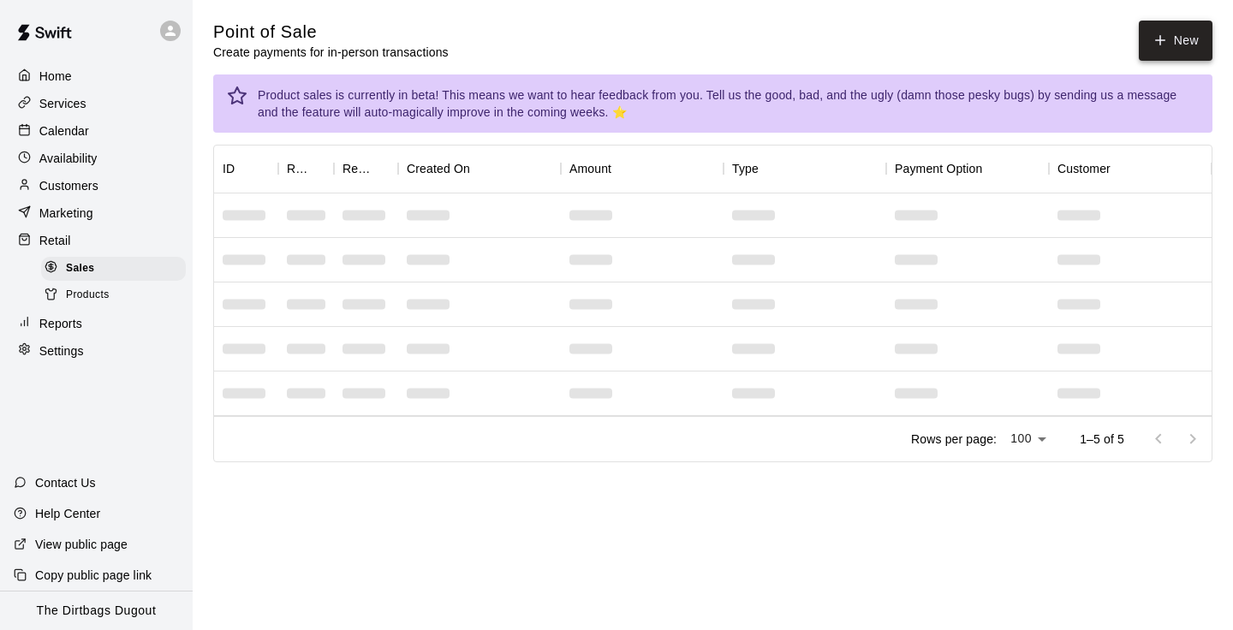
click at [1168, 44] on button "New" at bounding box center [1175, 41] width 74 height 40
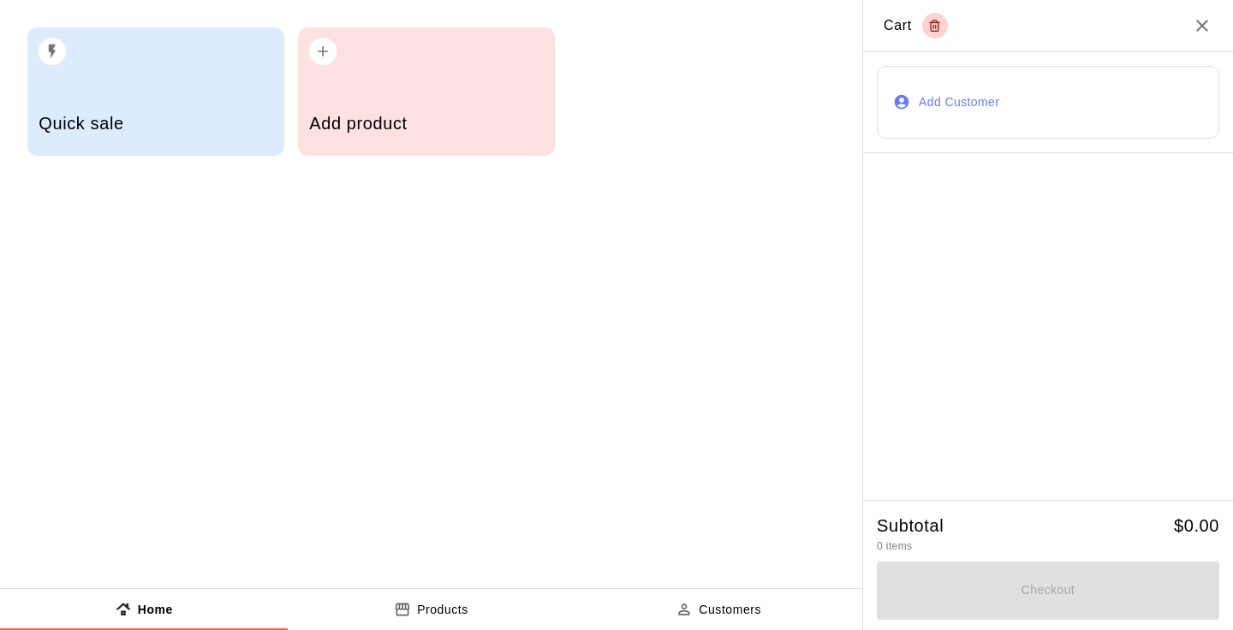
click at [374, 112] on h5 "Add product" at bounding box center [426, 123] width 234 height 23
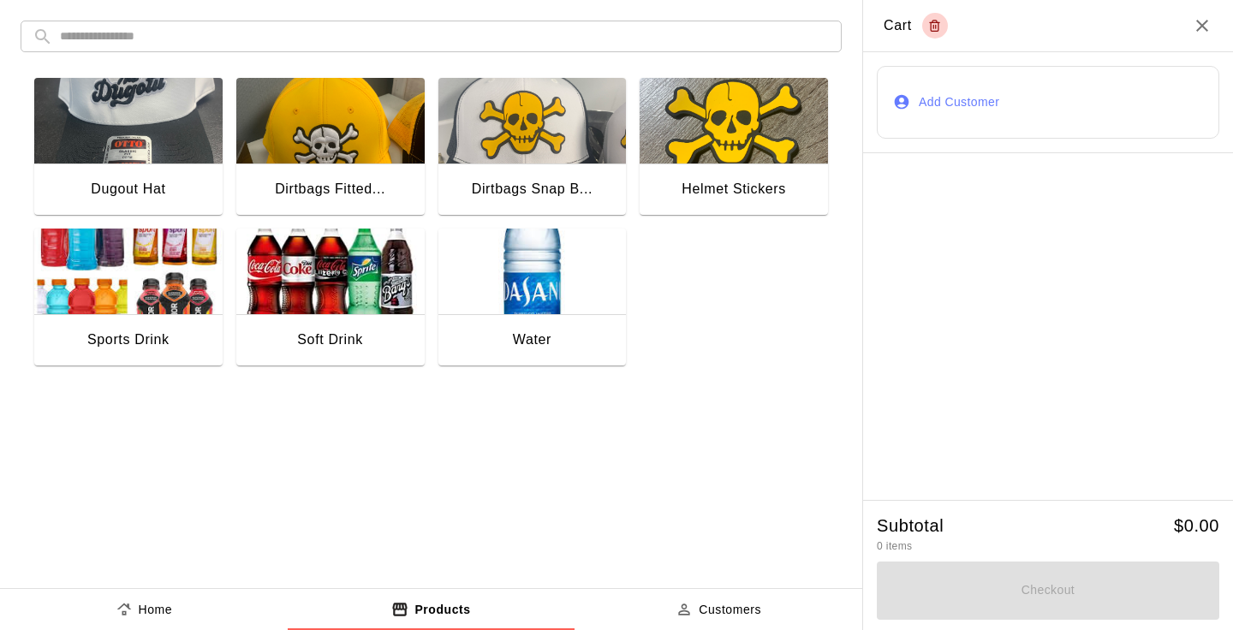
click at [293, 318] on div "Soft Drink" at bounding box center [330, 341] width 188 height 55
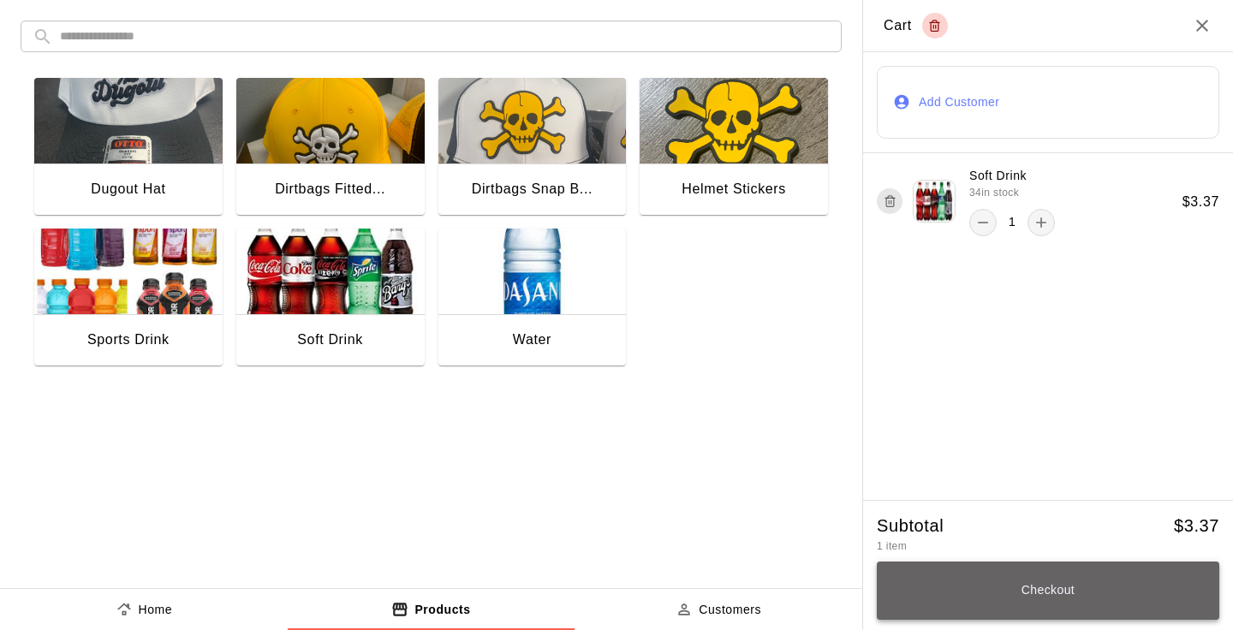
click at [1020, 597] on button "Checkout" at bounding box center [1047, 590] width 342 height 58
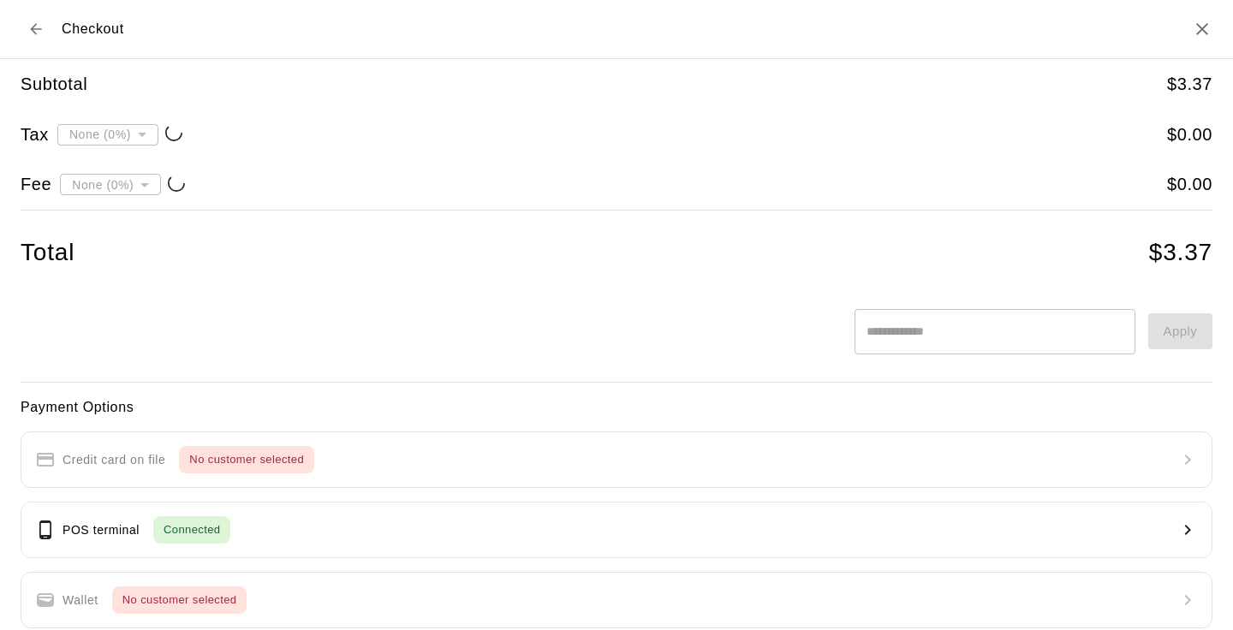
type input "**********"
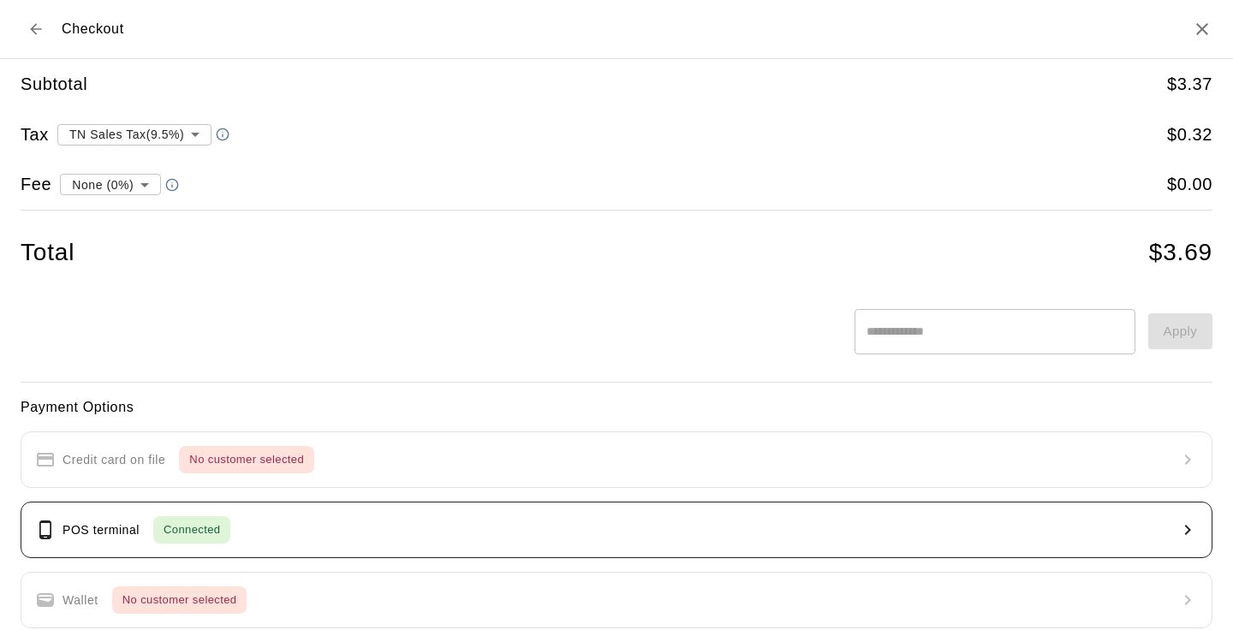
drag, startPoint x: 1020, startPoint y: 597, endPoint x: 918, endPoint y: 544, distance: 116.0
click at [918, 544] on div "Payment Options Credit card on file No customer selected POS terminal Connected…" at bounding box center [616, 575] width 1191 height 359
drag, startPoint x: 918, startPoint y: 544, endPoint x: 805, endPoint y: 544, distance: 112.1
click at [805, 544] on button "POS terminal Connected" at bounding box center [616, 530] width 1191 height 56
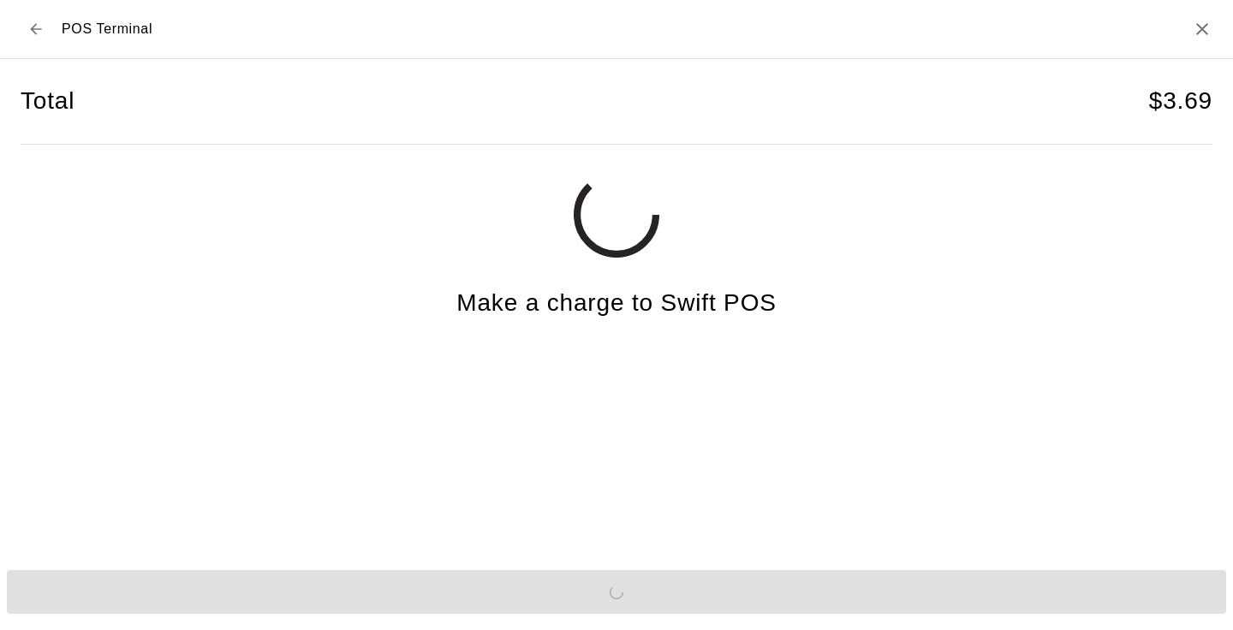
drag, startPoint x: 805, startPoint y: 544, endPoint x: 725, endPoint y: 544, distance: 80.5
click at [725, 544] on div "Total $ 3.69 Make a charge to Swift POS" at bounding box center [616, 302] width 1191 height 487
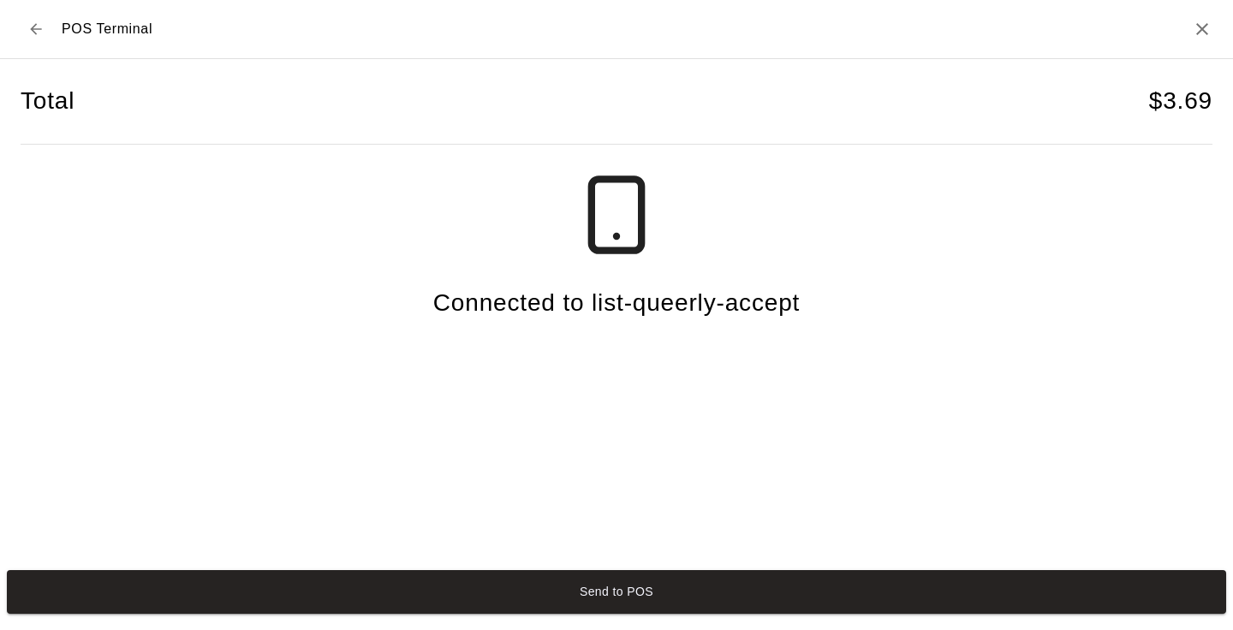
drag, startPoint x: 777, startPoint y: 518, endPoint x: 704, endPoint y: 554, distance: 81.1
click at [704, 552] on div "Total $ 3.69 Connected to list-queerly-accept" at bounding box center [616, 311] width 1233 height 504
drag, startPoint x: 698, startPoint y: 555, endPoint x: 673, endPoint y: 567, distance: 28.7
click at [673, 567] on div "POS Terminal Total $ 3.69 Connected to list-queerly-accept Send to POS" at bounding box center [616, 310] width 1233 height 621
click at [673, 567] on div "Send to POS" at bounding box center [616, 592] width 1233 height 58
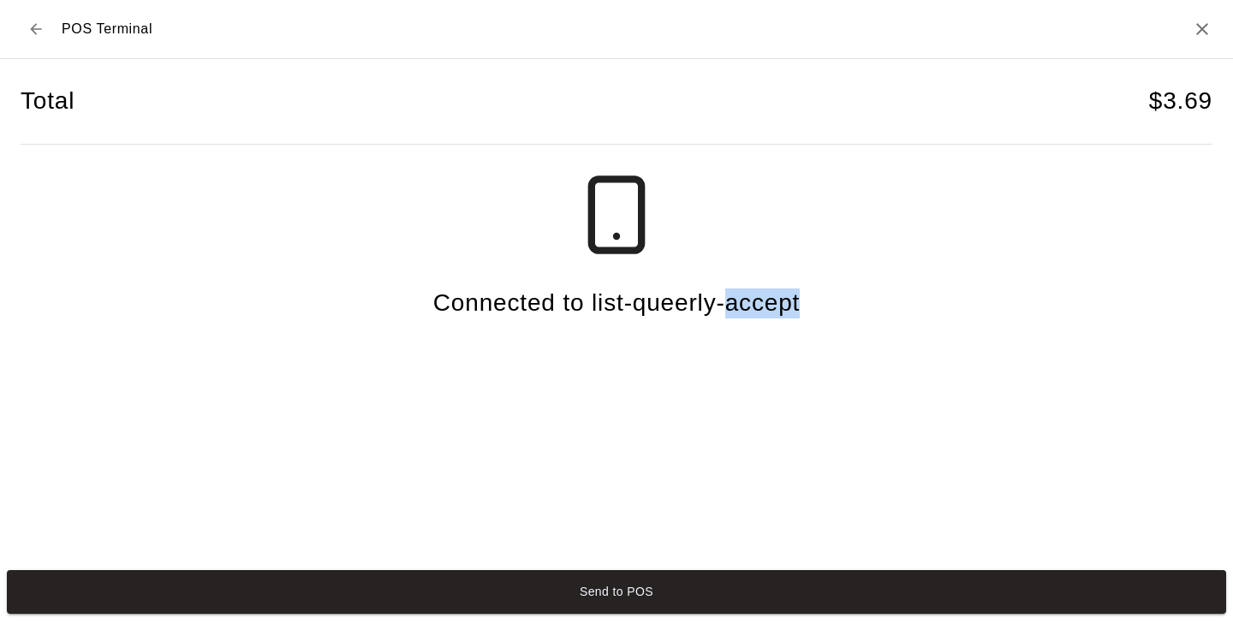
click at [670, 567] on div "Send to POS" at bounding box center [616, 592] width 1233 height 58
click at [651, 589] on button "Send to POS" at bounding box center [616, 592] width 1219 height 45
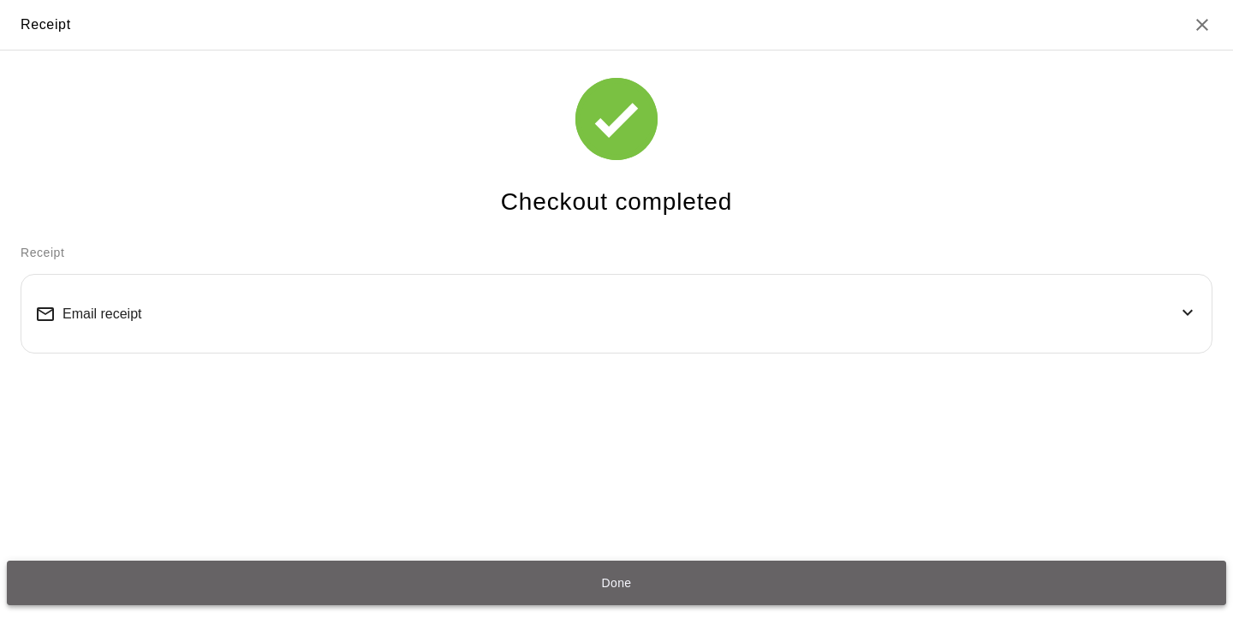
drag, startPoint x: 651, startPoint y: 589, endPoint x: 509, endPoint y: 589, distance: 142.1
click at [619, 589] on button "Done" at bounding box center [616, 583] width 1219 height 45
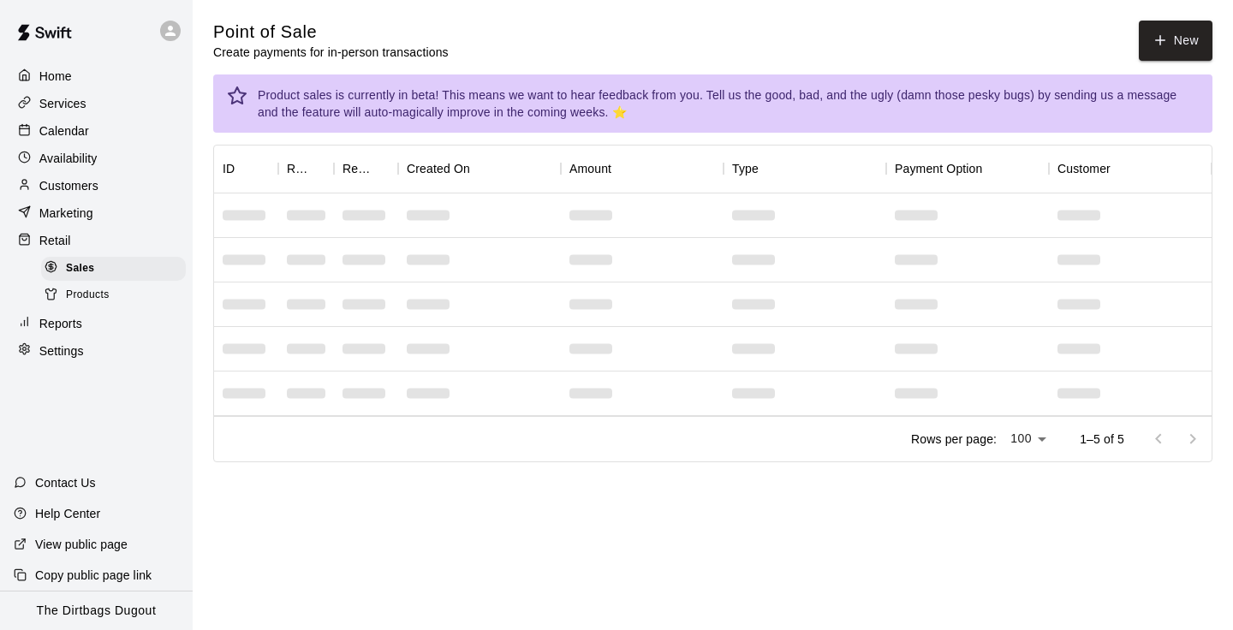
drag, startPoint x: 478, startPoint y: 72, endPoint x: 414, endPoint y: 86, distance: 65.6
click at [417, 86] on main "Point of Sale Create payments for in-person transactions New Product sales is c…" at bounding box center [712, 242] width 999 height 442
drag, startPoint x: 261, startPoint y: 169, endPoint x: 211, endPoint y: 203, distance: 59.8
click at [211, 202] on div "Point of Sale Create payments for in-person transactions New Product sales is c…" at bounding box center [712, 242] width 1026 height 442
click at [77, 188] on p "Customers" at bounding box center [68, 185] width 59 height 17
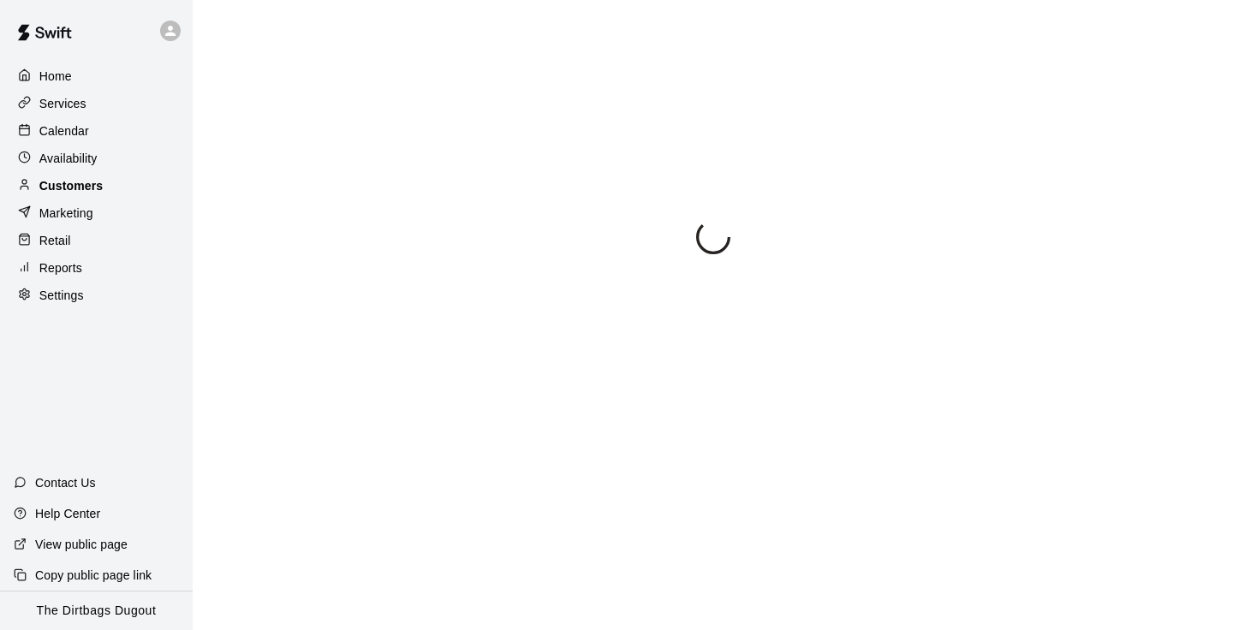
click at [77, 188] on p "Customers" at bounding box center [70, 185] width 63 height 17
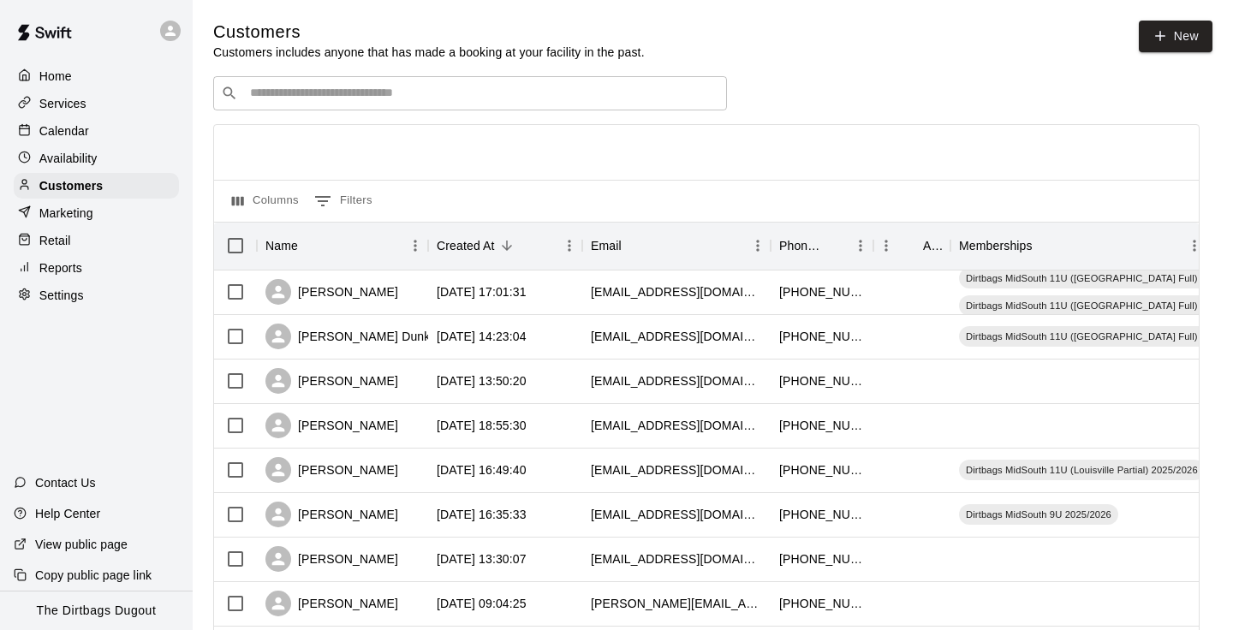
click at [348, 92] on input "Search customers by name or email" at bounding box center [482, 93] width 474 height 17
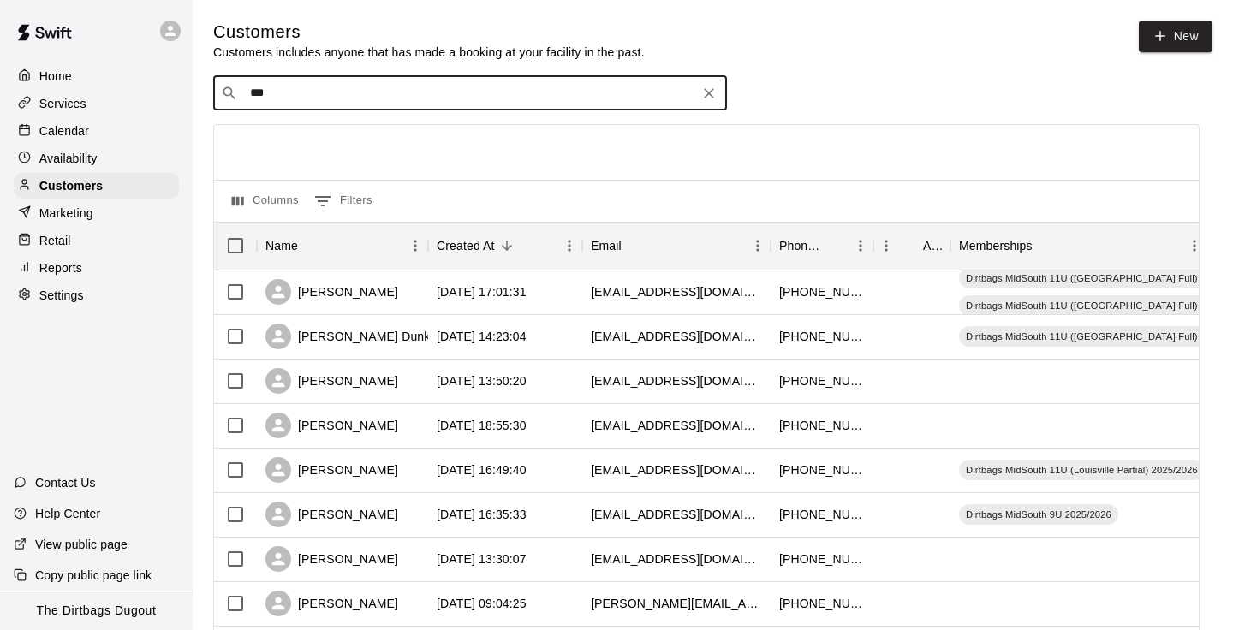
type input "****"
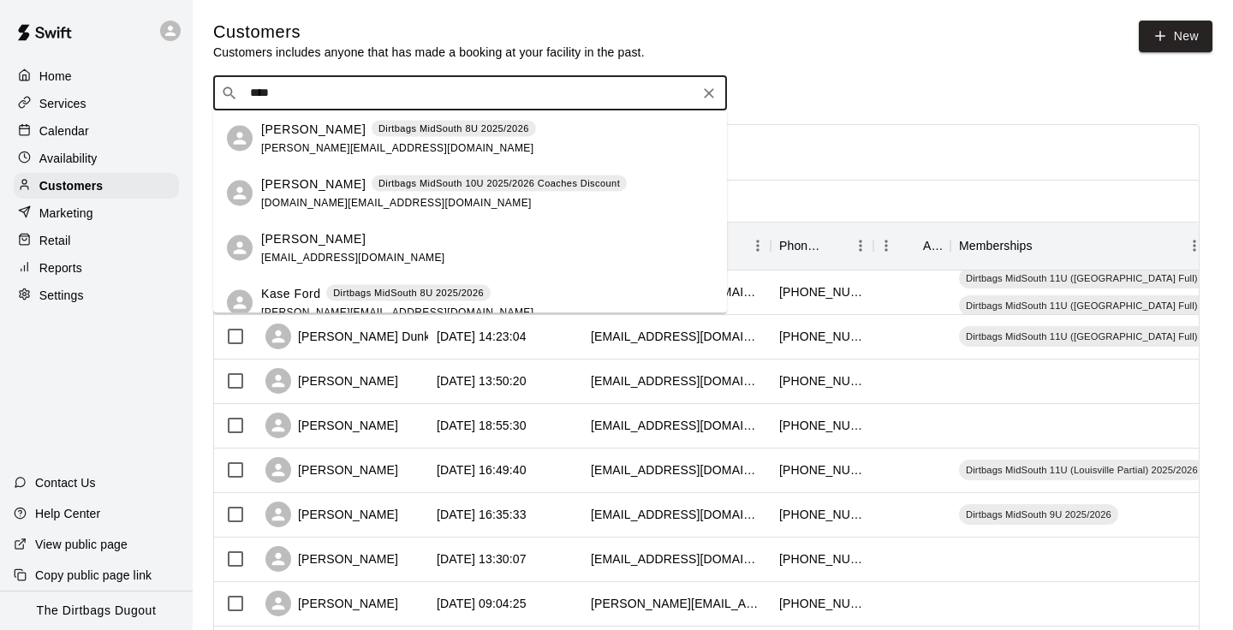
click at [321, 143] on span "[PERSON_NAME][EMAIL_ADDRESS][DOMAIN_NAME]" at bounding box center [397, 147] width 272 height 12
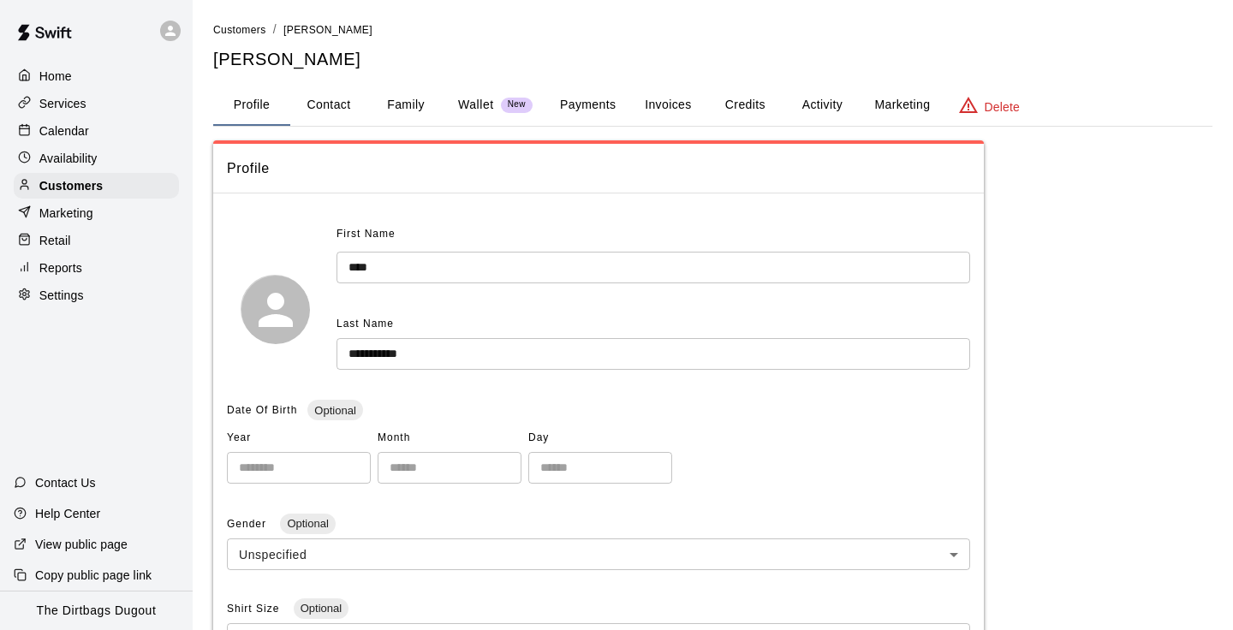
drag, startPoint x: 609, startPoint y: 160, endPoint x: 662, endPoint y: 160, distance: 52.2
click at [636, 160] on span "Profile" at bounding box center [598, 168] width 743 height 22
drag, startPoint x: 662, startPoint y: 160, endPoint x: 706, endPoint y: 160, distance: 44.5
click at [706, 160] on span "Profile" at bounding box center [598, 168] width 743 height 22
drag, startPoint x: 713, startPoint y: 160, endPoint x: 739, endPoint y: 148, distance: 28.3
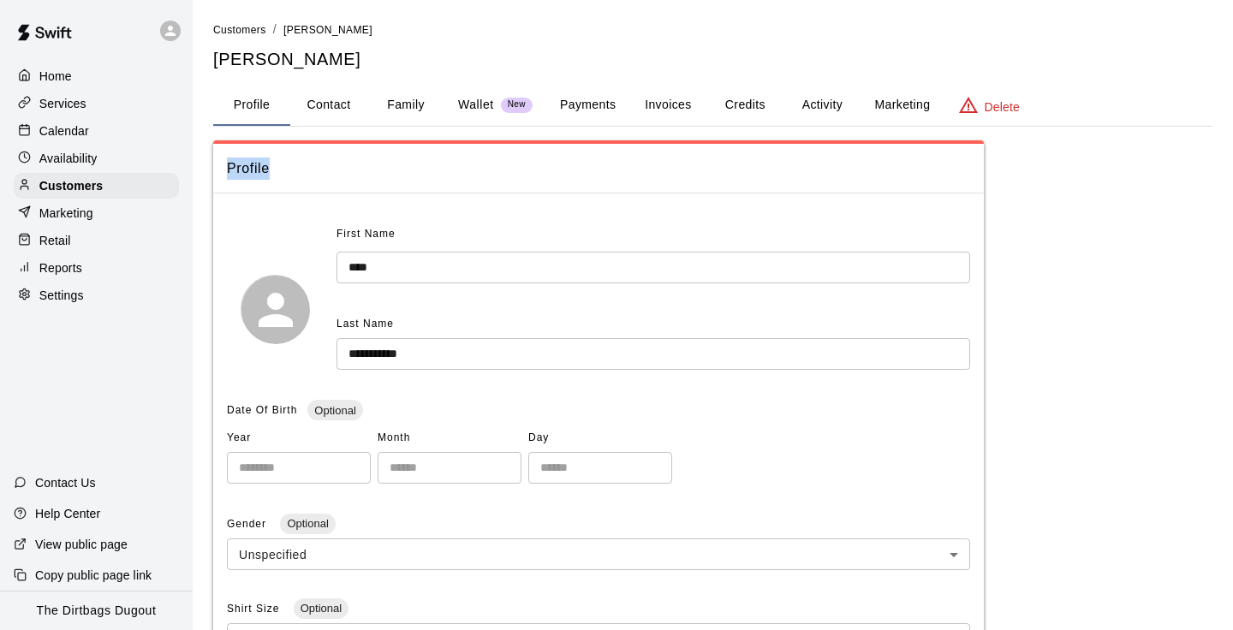
click at [739, 148] on div "Profile" at bounding box center [598, 169] width 770 height 50
drag, startPoint x: 739, startPoint y: 148, endPoint x: 776, endPoint y: 134, distance: 40.1
click at [775, 134] on div "**********" at bounding box center [712, 563] width 999 height 1085
click at [588, 100] on button "Payments" at bounding box center [587, 105] width 83 height 41
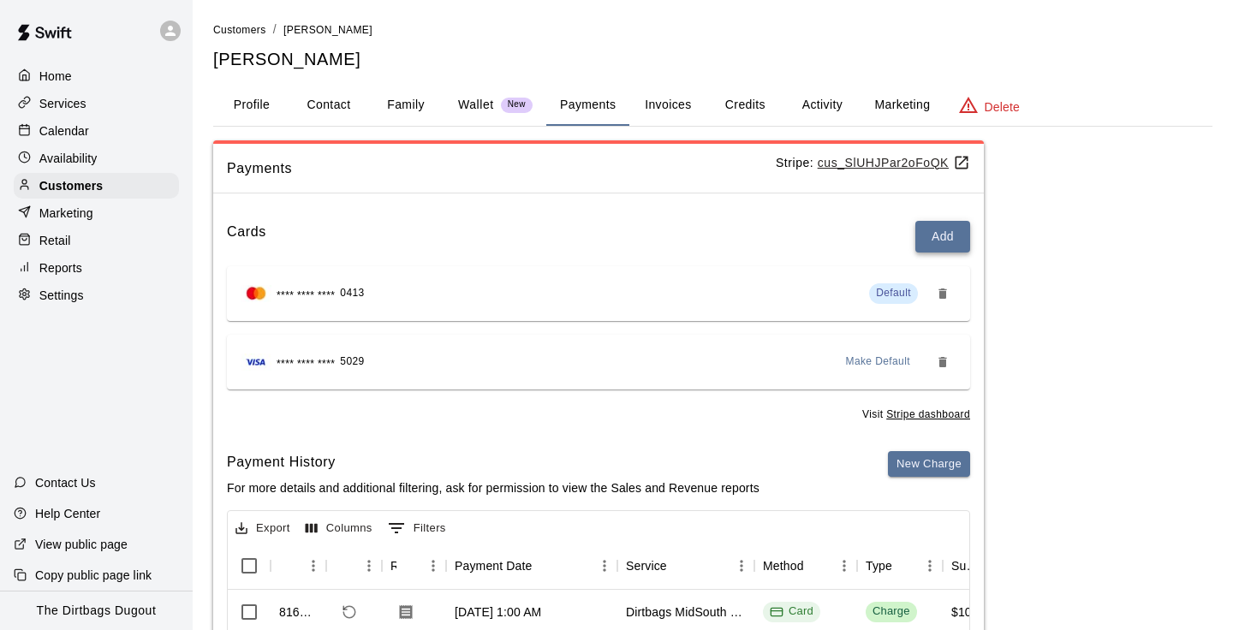
click at [938, 236] on button "Add" at bounding box center [942, 237] width 55 height 32
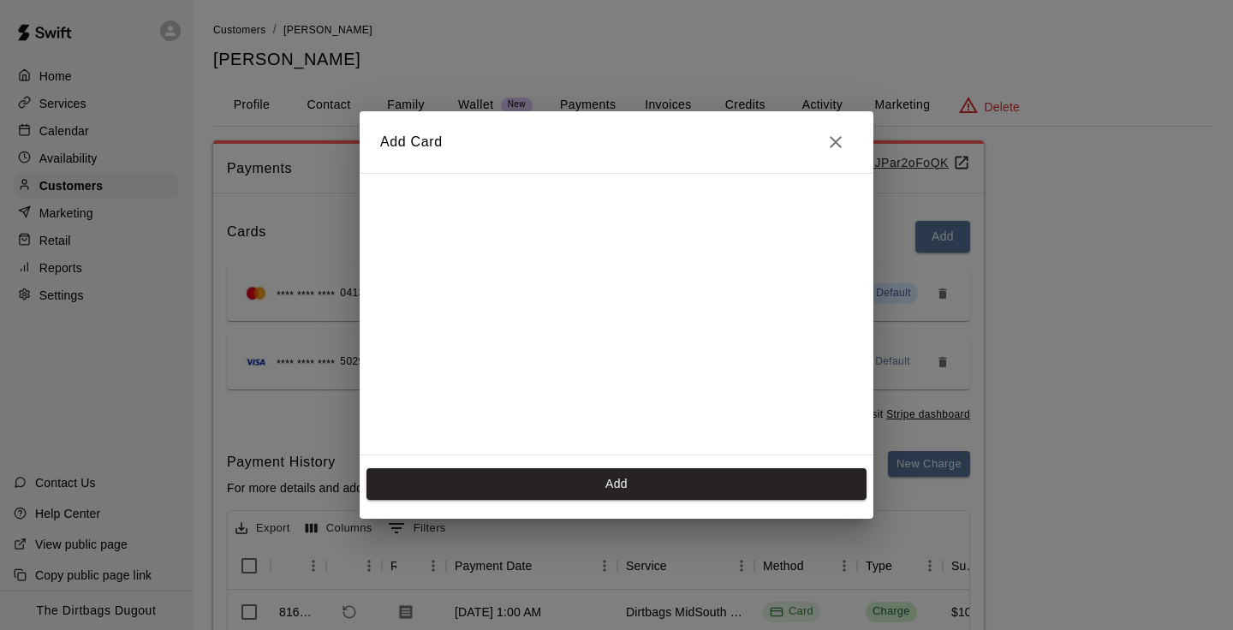
scroll to position [306, 0]
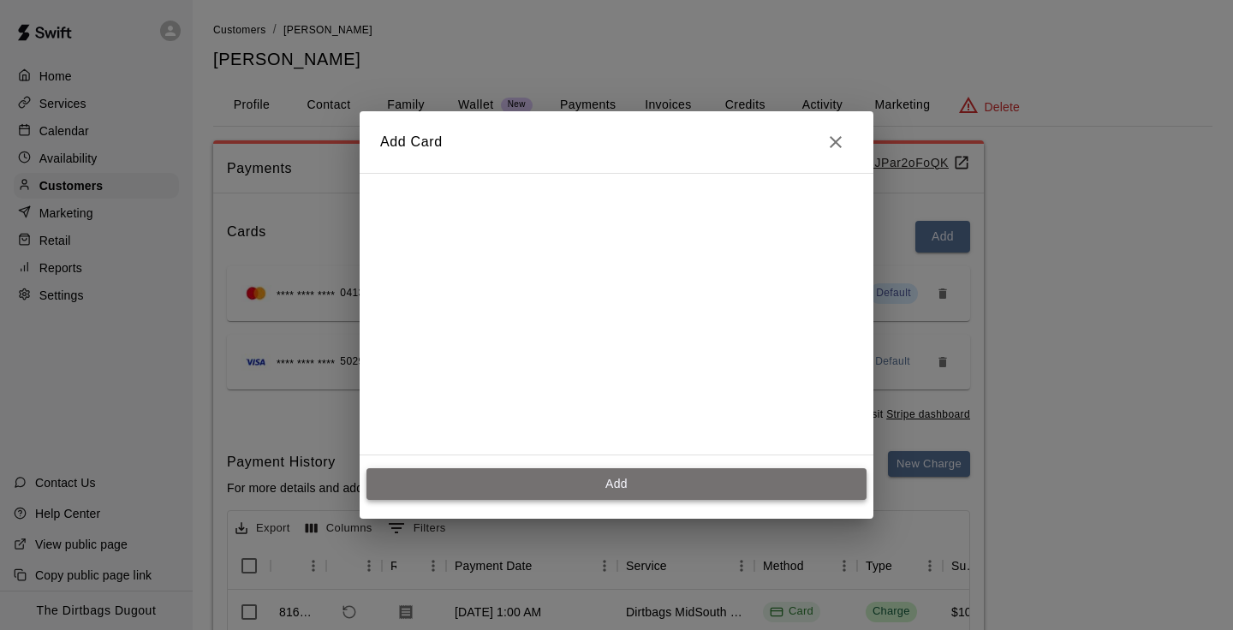
click at [585, 478] on button "Add" at bounding box center [616, 484] width 500 height 32
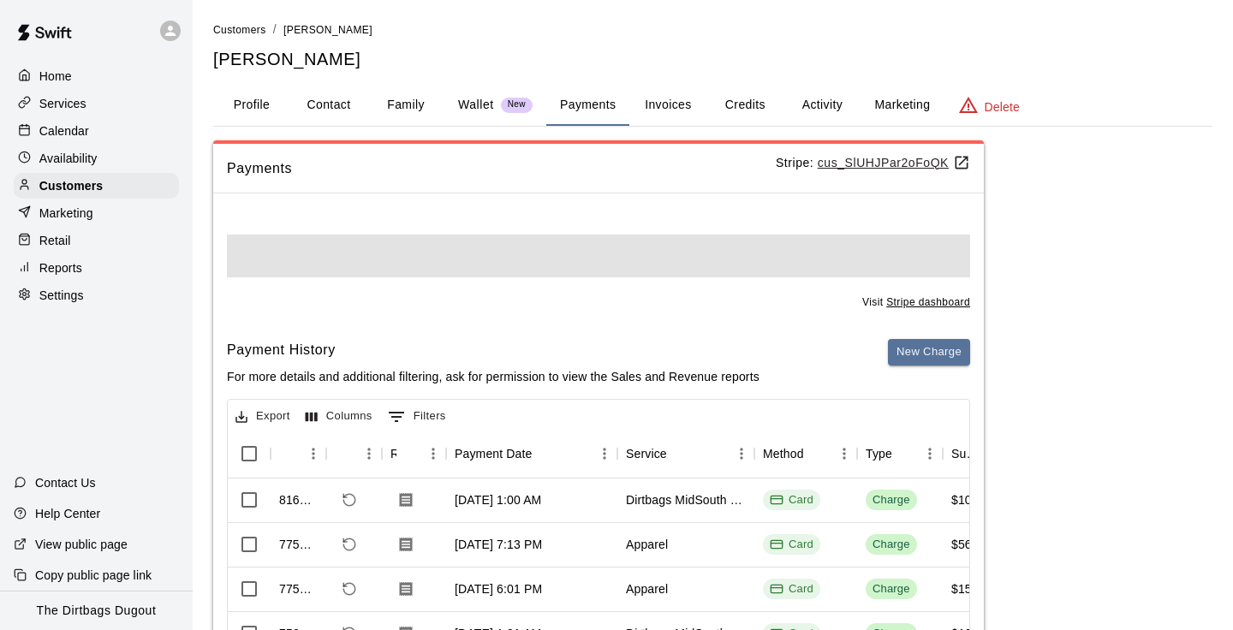
scroll to position [0, 0]
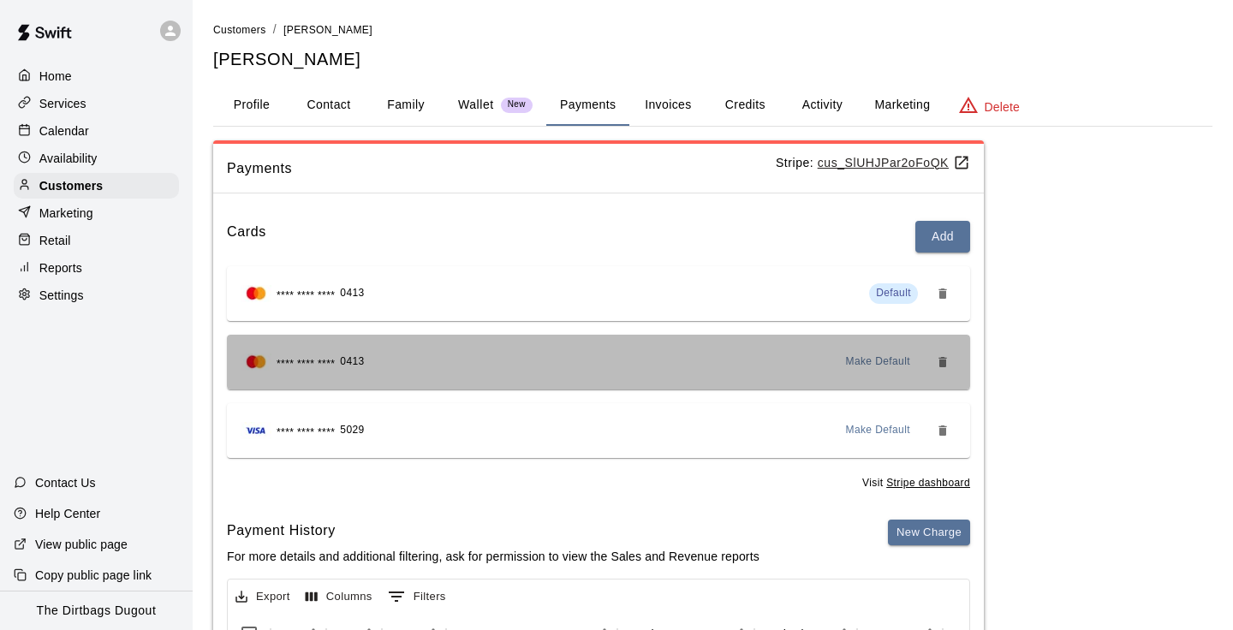
drag, startPoint x: 781, startPoint y: 360, endPoint x: 862, endPoint y: 361, distance: 80.5
click at [862, 361] on div "**** **** **** 0413 Make Default" at bounding box center [599, 361] width 716 height 27
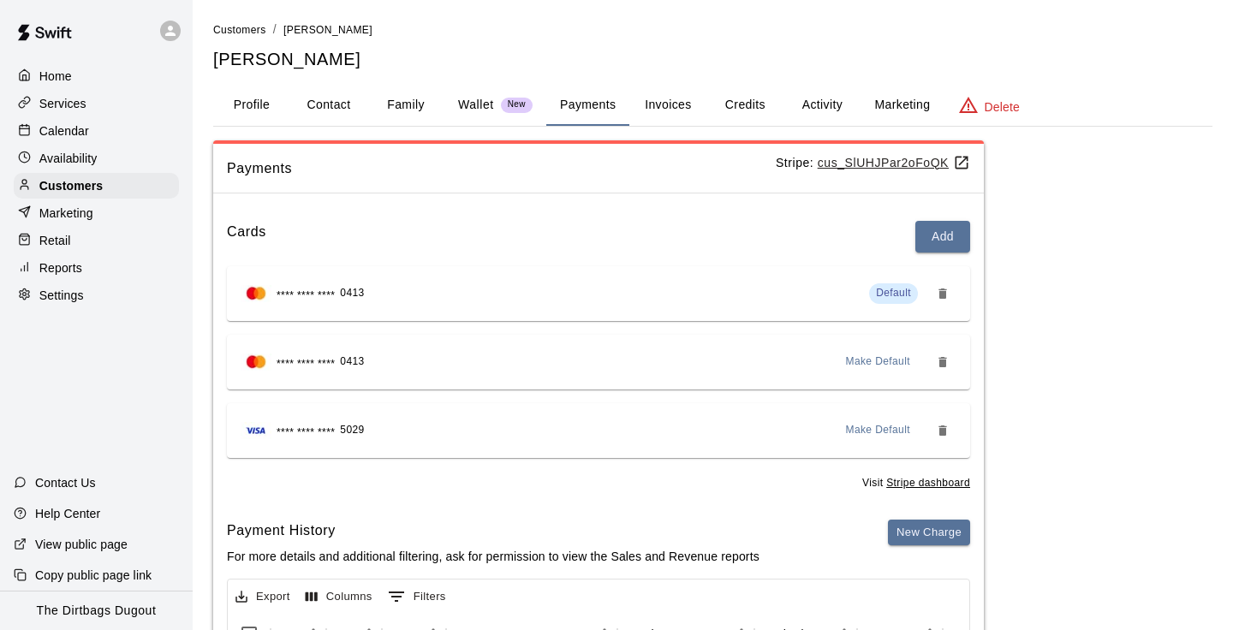
click at [862, 361] on span "Make Default" at bounding box center [878, 361] width 65 height 17
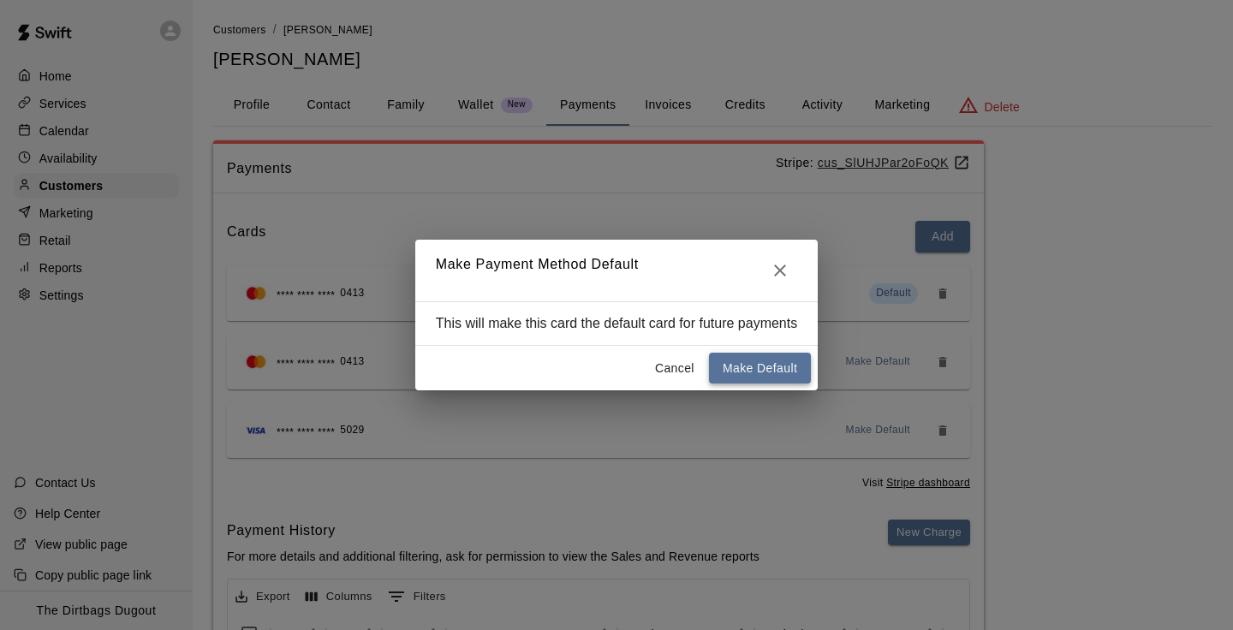
click at [782, 368] on button "Make Default" at bounding box center [760, 369] width 102 height 32
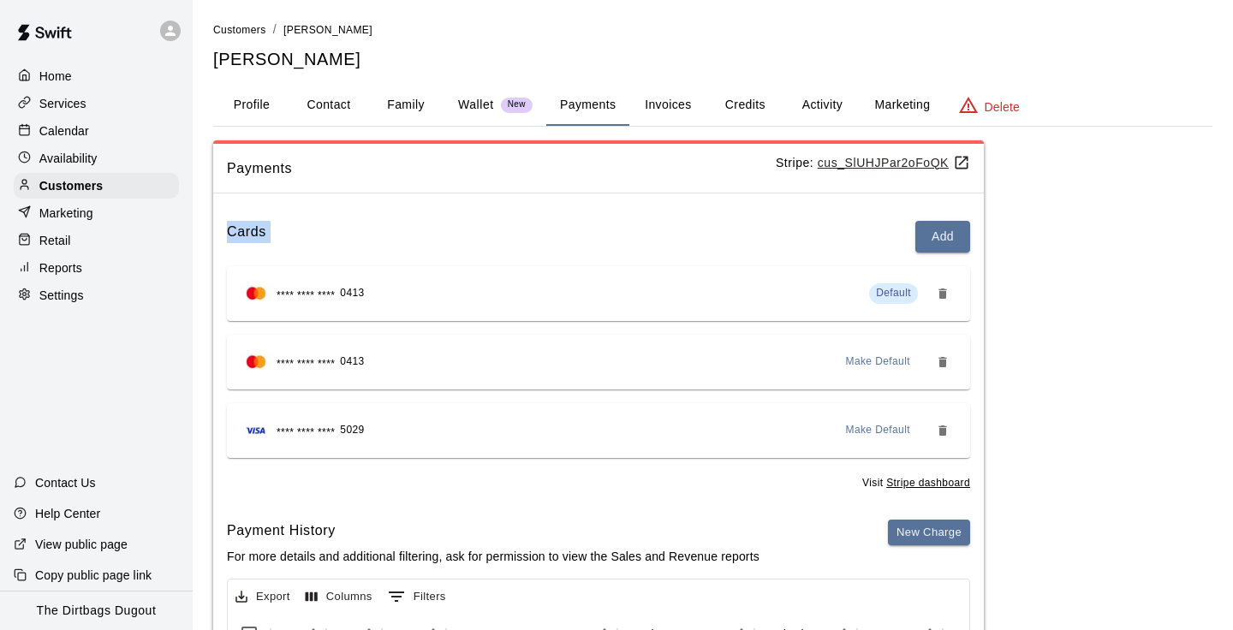
drag, startPoint x: 1091, startPoint y: 189, endPoint x: 1057, endPoint y: 288, distance: 104.2
click at [1059, 283] on div "Payments Stripe: cus_SlUHJPar2oFoQK Cards Add **** **** **** 0413 Default **** …" at bounding box center [712, 554] width 999 height 828
drag, startPoint x: 1057, startPoint y: 288, endPoint x: 1037, endPoint y: 328, distance: 44.8
click at [1050, 304] on div "Payments Stripe: cus_SlUHJPar2oFoQK Cards Add **** **** **** 0413 Default **** …" at bounding box center [712, 554] width 999 height 828
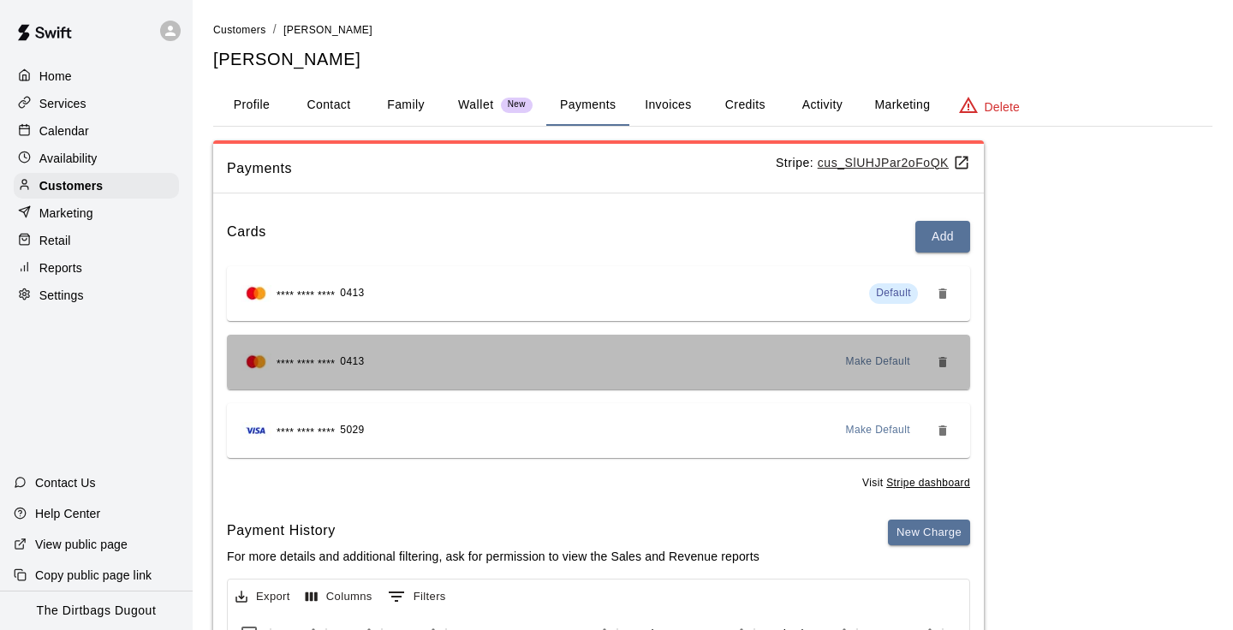
drag, startPoint x: 952, startPoint y: 375, endPoint x: 780, endPoint y: 352, distance: 173.6
click at [781, 360] on div "**** **** **** 0413 Make Default" at bounding box center [599, 361] width 716 height 27
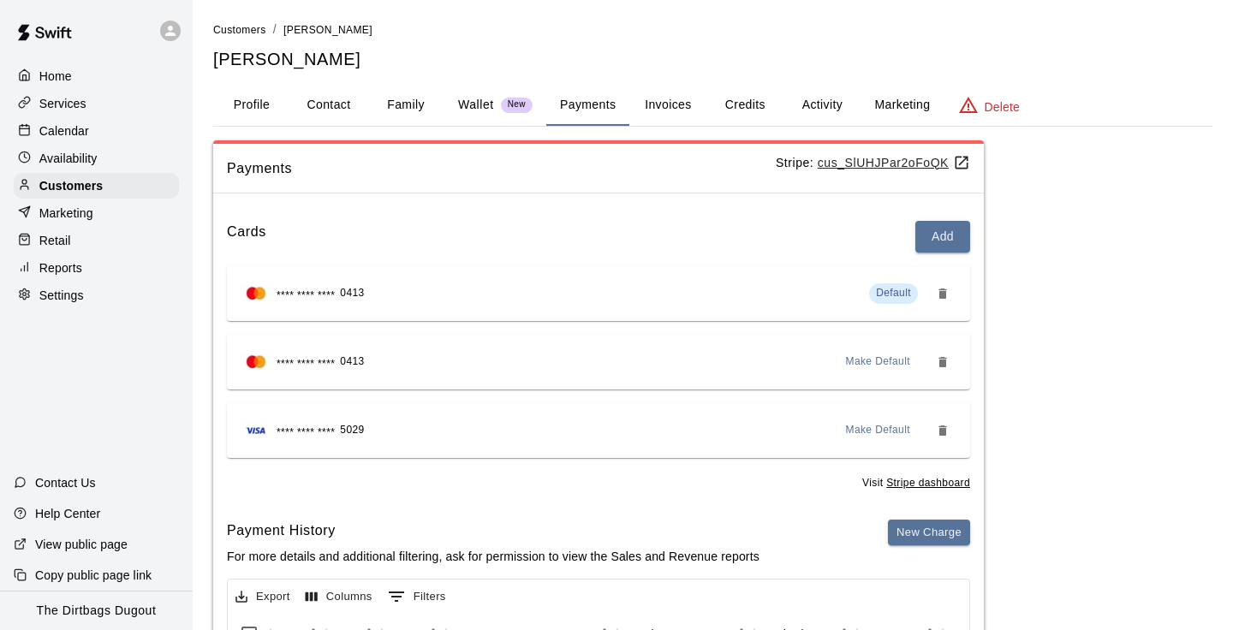
drag, startPoint x: 780, startPoint y: 352, endPoint x: 579, endPoint y: 350, distance: 200.3
click at [588, 352] on div "**** **** **** 0413 Make Default" at bounding box center [599, 361] width 716 height 27
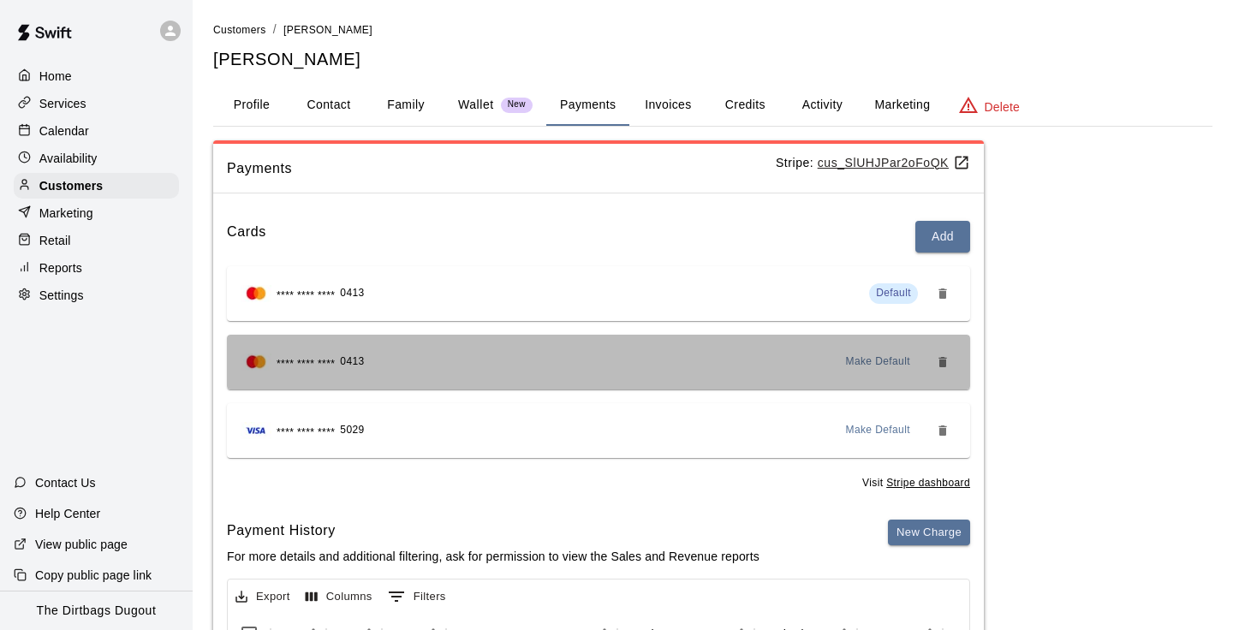
drag, startPoint x: 579, startPoint y: 350, endPoint x: 432, endPoint y: 317, distance: 151.0
click at [435, 328] on div "**** **** **** 0413 Default **** **** **** 0413 Make Default **** **** **** 502…" at bounding box center [598, 362] width 743 height 192
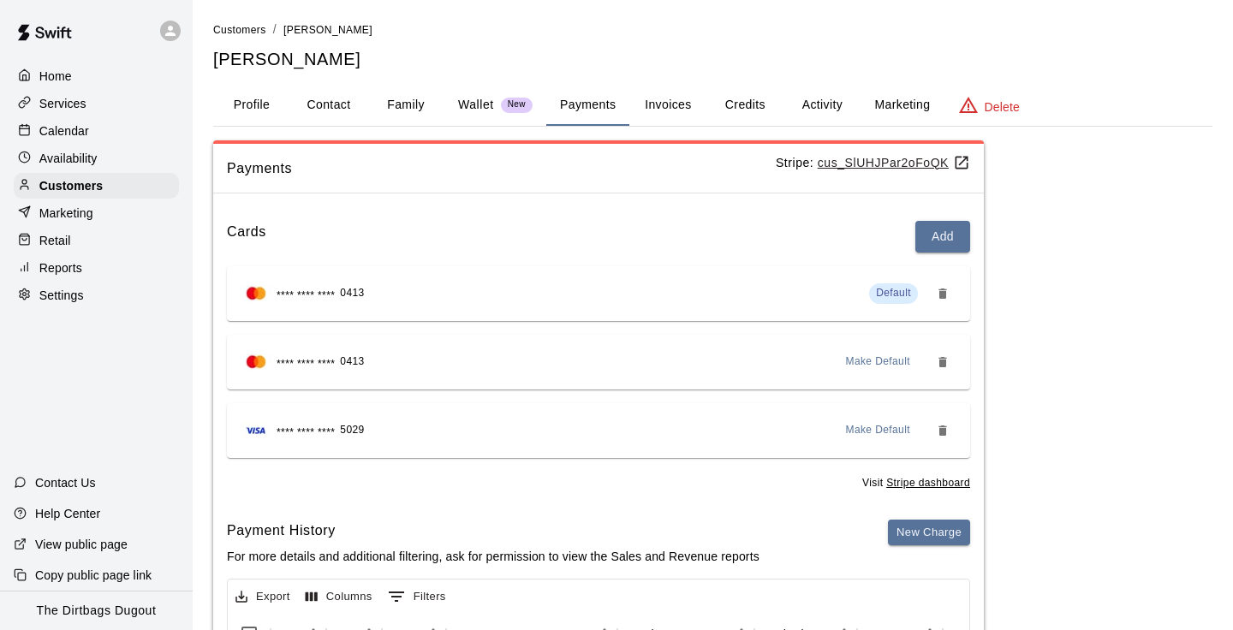
drag, startPoint x: 432, startPoint y: 317, endPoint x: 304, endPoint y: 317, distance: 128.4
click at [304, 317] on div "**** **** **** 0413 Default" at bounding box center [598, 293] width 743 height 55
drag, startPoint x: 303, startPoint y: 314, endPoint x: 204, endPoint y: 312, distance: 99.3
click at [206, 313] on div "Customers / [PERSON_NAME] [PERSON_NAME] Ford Profile Contact Family Wallet New …" at bounding box center [712, 494] width 1026 height 947
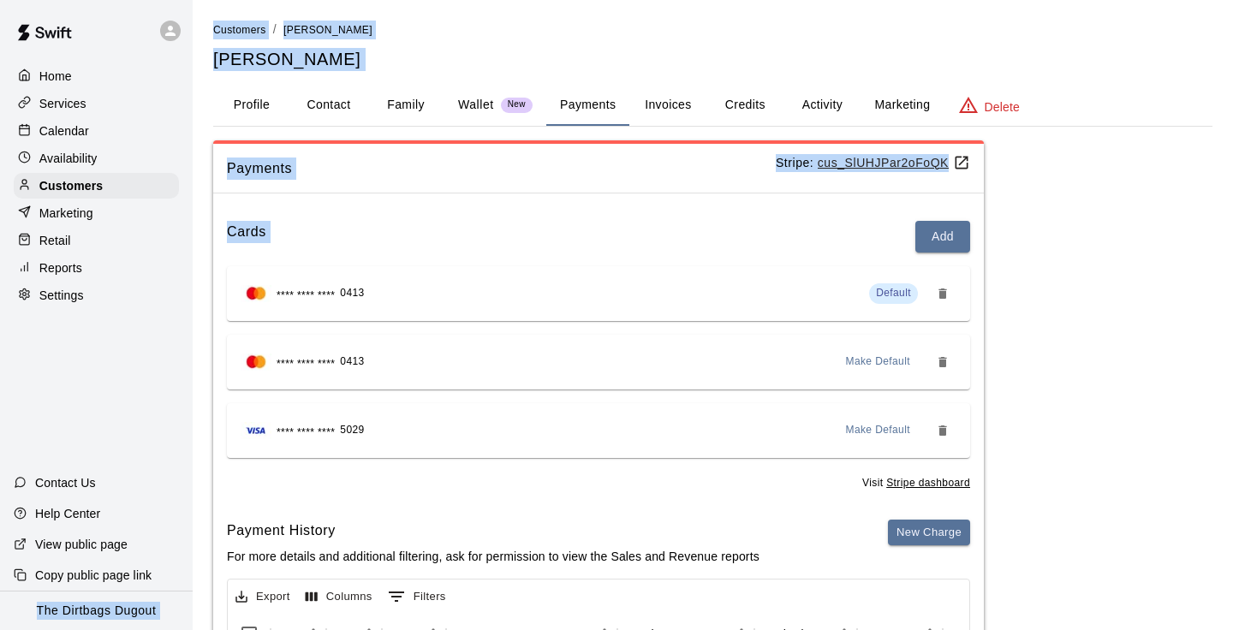
drag, startPoint x: 204, startPoint y: 312, endPoint x: 160, endPoint y: 282, distance: 53.4
click at [160, 282] on div "Home Services Calendar Availability Customers Marketing Retail Reports Settings…" at bounding box center [616, 500] width 1233 height 1001
click at [62, 241] on p "Retail" at bounding box center [55, 240] width 32 height 17
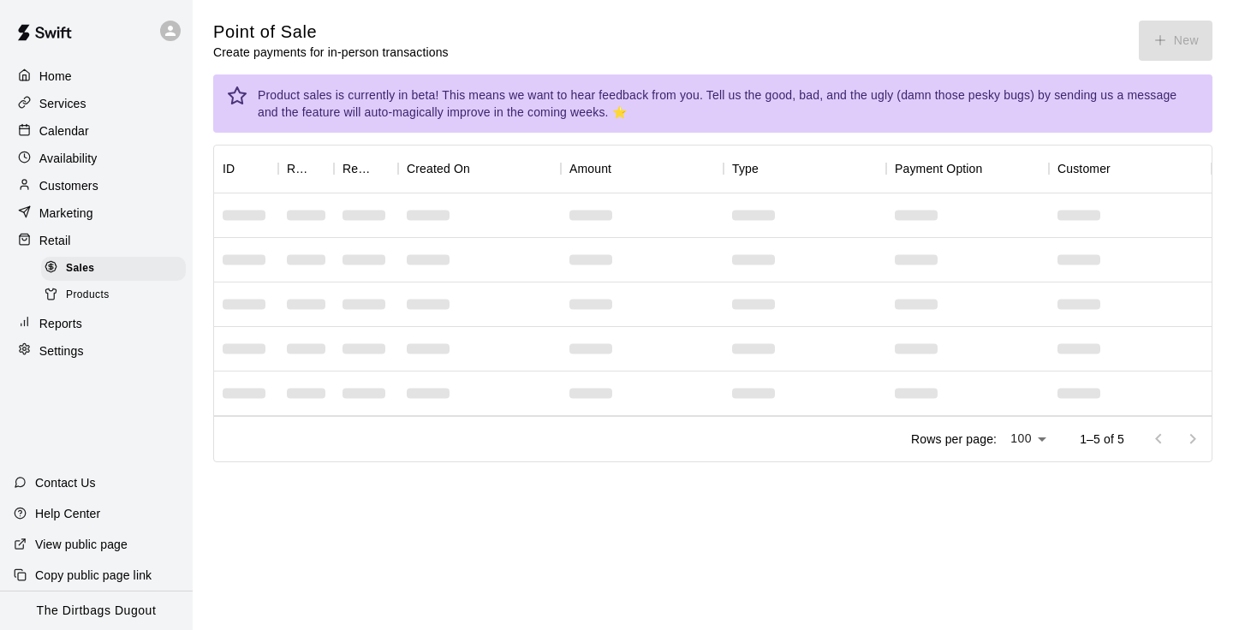
drag, startPoint x: 257, startPoint y: 234, endPoint x: 451, endPoint y: 234, distance: 194.3
click at [449, 234] on div at bounding box center [712, 215] width 997 height 45
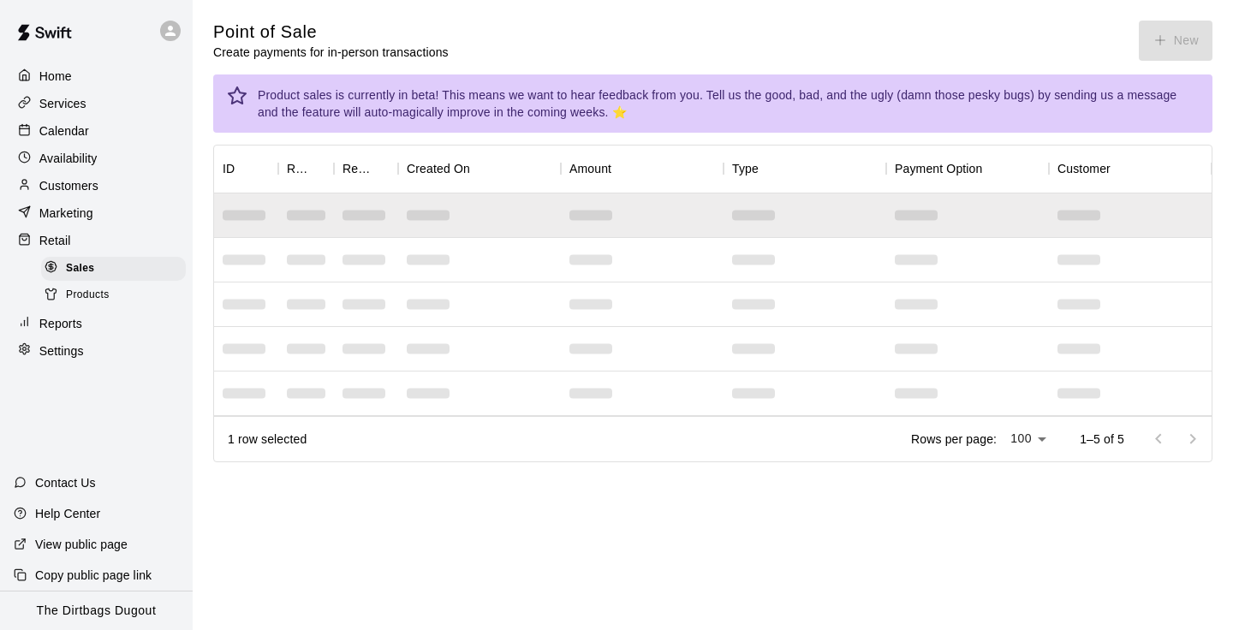
drag, startPoint x: 451, startPoint y: 234, endPoint x: 840, endPoint y: 233, distance: 388.6
click at [837, 234] on div at bounding box center [712, 215] width 997 height 45
drag, startPoint x: 1125, startPoint y: 127, endPoint x: 1166, endPoint y: 124, distance: 41.2
click at [1166, 125] on div "Product sales is currently in beta! This means we want to hear feedback from yo…" at bounding box center [728, 104] width 941 height 48
drag, startPoint x: 1166, startPoint y: 124, endPoint x: 1166, endPoint y: 100, distance: 24.0
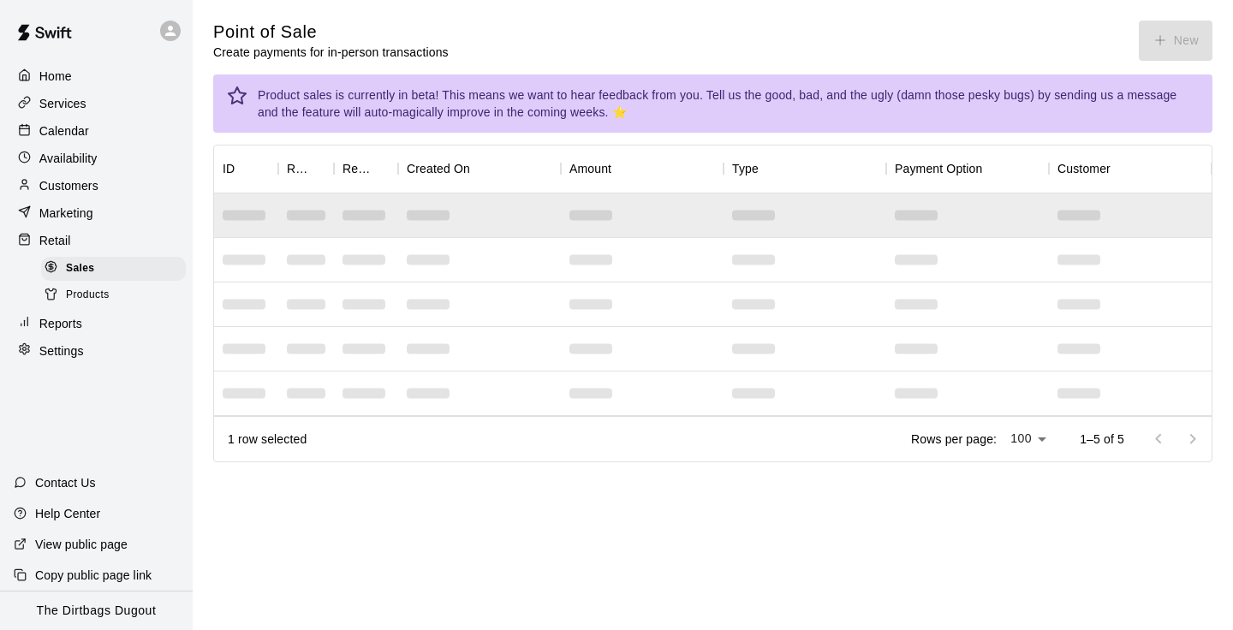
click at [1166, 104] on div "Product sales is currently in beta! This means we want to hear feedback from yo…" at bounding box center [728, 104] width 941 height 48
click at [1029, 42] on div "Point of Sale Create payments for in-person transactions New" at bounding box center [712, 41] width 999 height 40
click at [1157, 47] on icon "button" at bounding box center [1159, 40] width 15 height 15
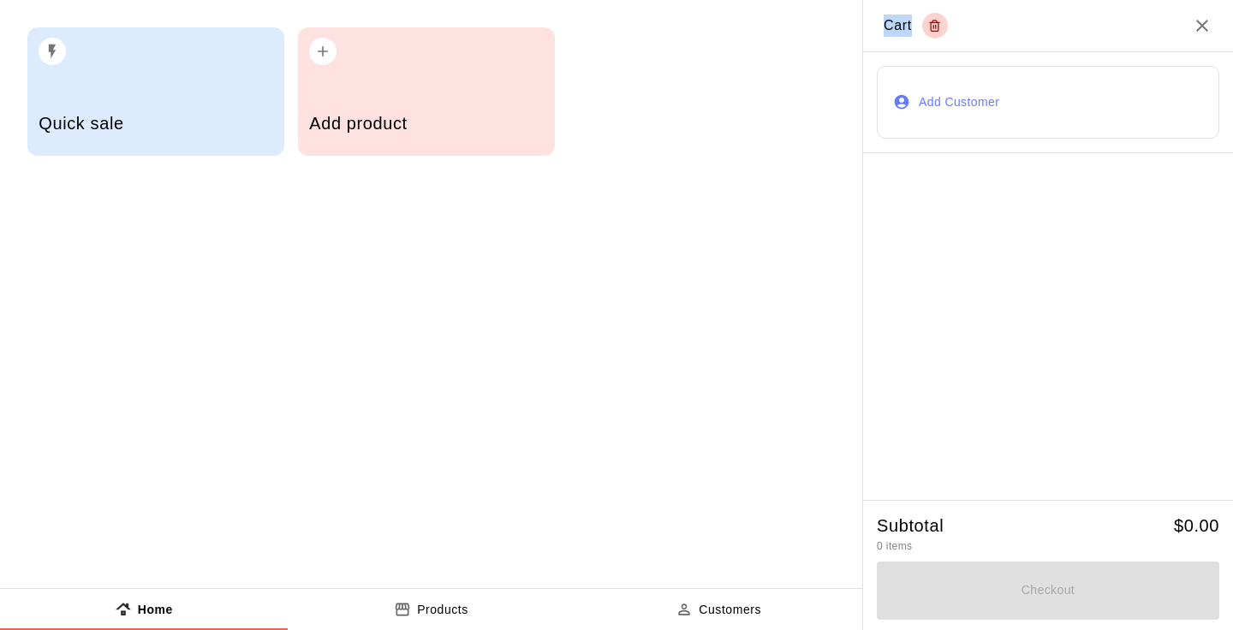
drag, startPoint x: 1157, startPoint y: 47, endPoint x: 840, endPoint y: 87, distance: 320.1
click at [840, 87] on div "Quick sale Add product ​ ​ Dugout Hat Dirtbags Fitted... Dirtbags Snap B... Hel…" at bounding box center [616, 315] width 1233 height 630
drag, startPoint x: 830, startPoint y: 87, endPoint x: 569, endPoint y: 128, distance: 264.1
click at [575, 128] on div "Quick sale Add product" at bounding box center [431, 91] width 862 height 183
drag, startPoint x: 569, startPoint y: 128, endPoint x: 490, endPoint y: 128, distance: 78.7
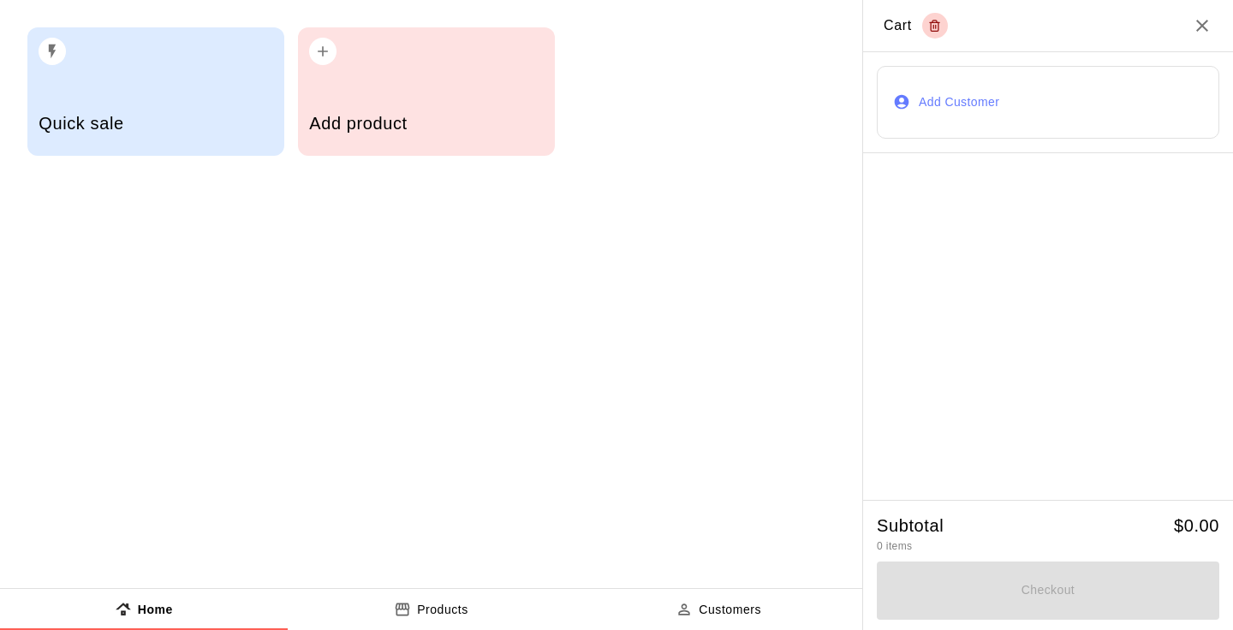
click at [490, 128] on div "Quick sale Add product" at bounding box center [431, 91] width 862 height 183
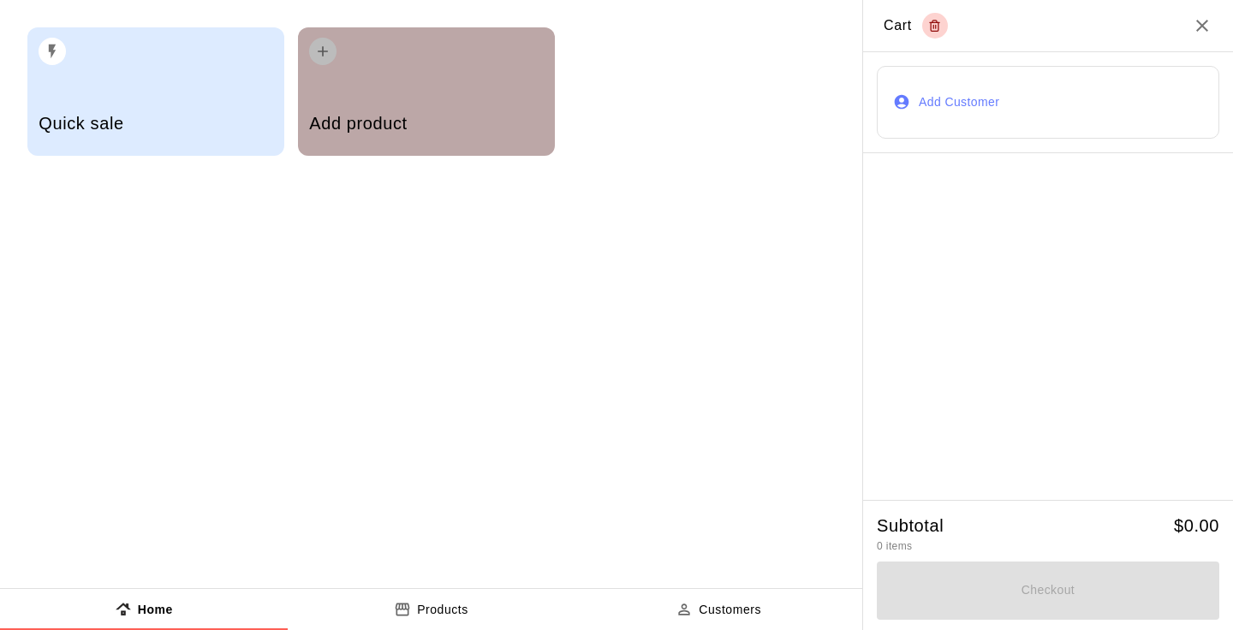
click at [490, 128] on h5 "Add product" at bounding box center [426, 123] width 234 height 23
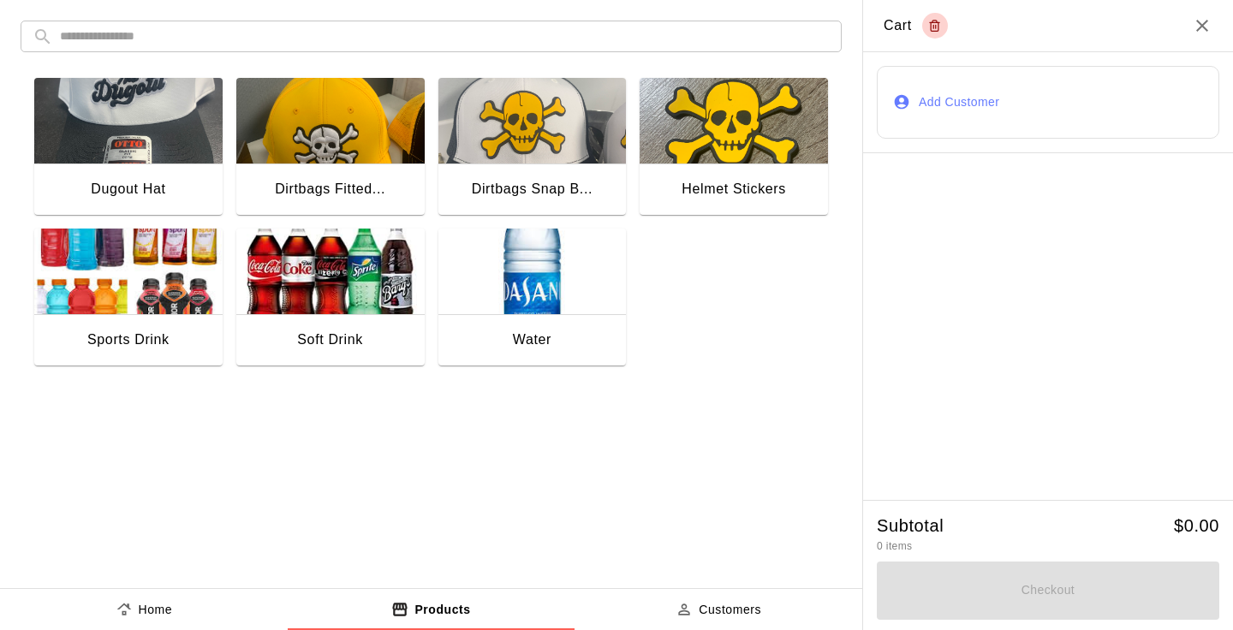
click at [365, 251] on div "Dugout Hat Dirtbags Fitted... Dirtbags Snap B... Helmet Stickers Sports Drink S…" at bounding box center [424, 214] width 807 height 301
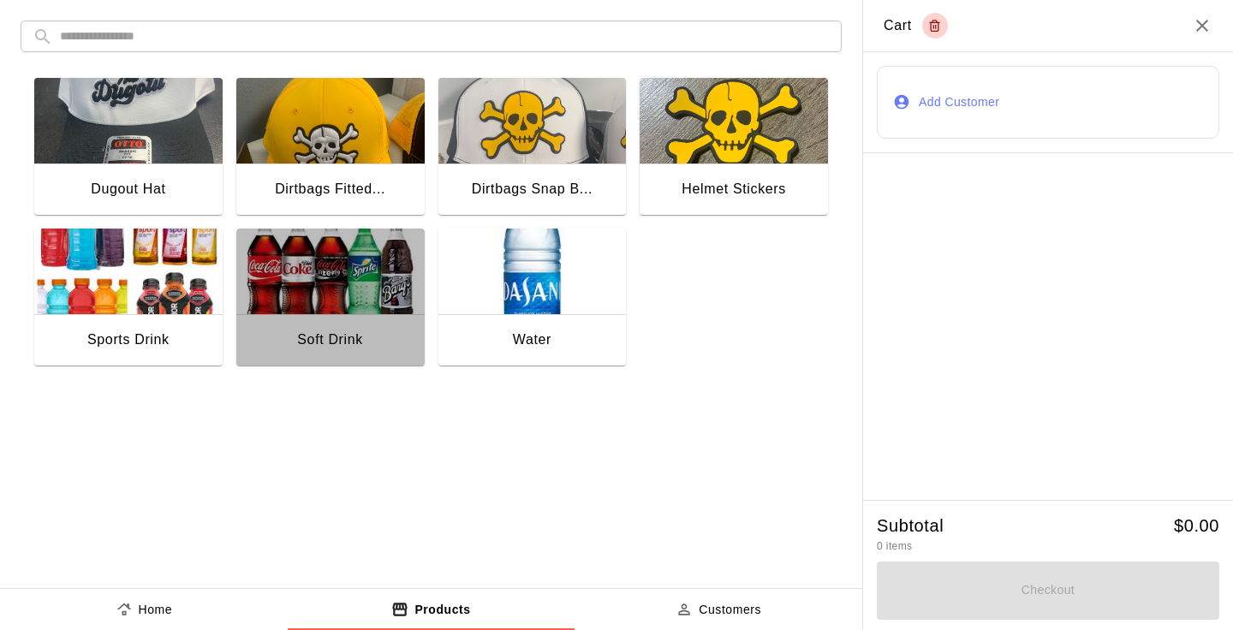
click at [365, 251] on img "button" at bounding box center [330, 272] width 188 height 86
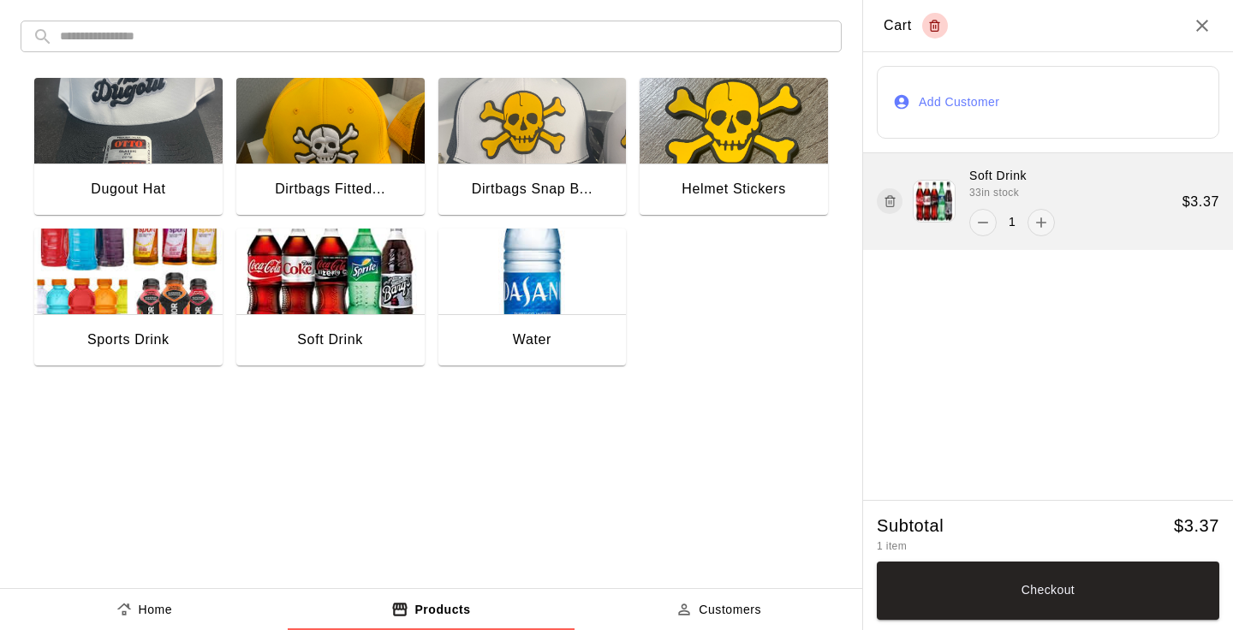
drag, startPoint x: 1019, startPoint y: 163, endPoint x: 1024, endPoint y: 210, distance: 47.3
click at [1024, 210] on div "Soft Drink 33 in stock 1 $ 3.37" at bounding box center [1048, 201] width 370 height 97
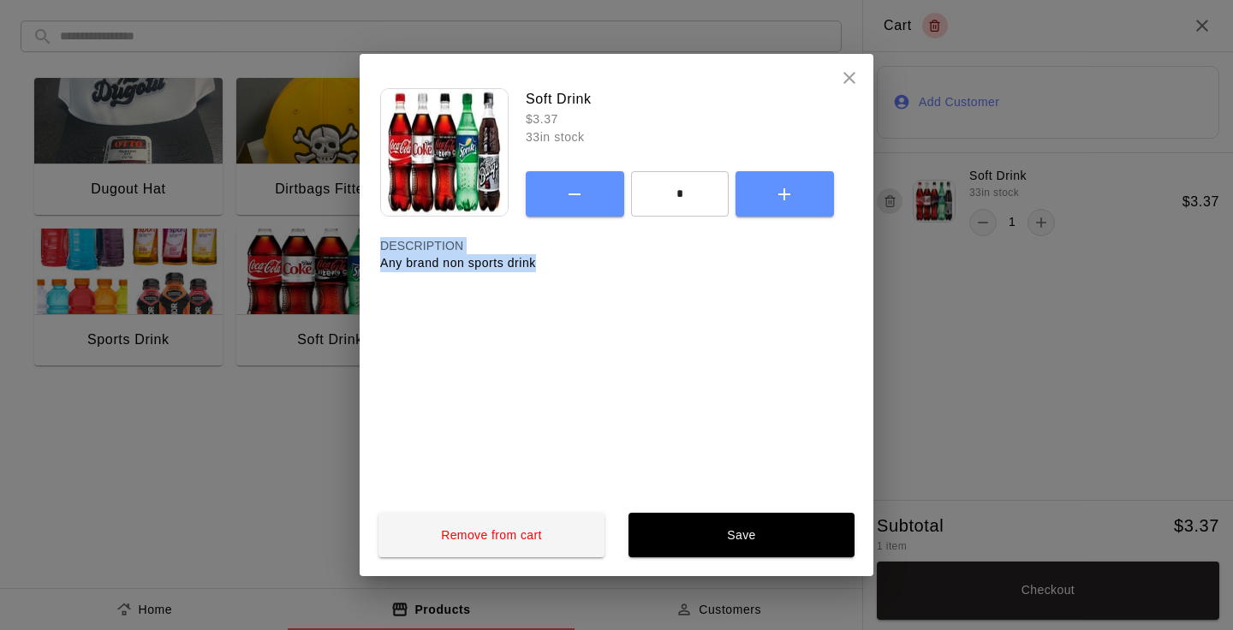
drag, startPoint x: 1024, startPoint y: 210, endPoint x: 894, endPoint y: 307, distance: 162.6
click at [901, 306] on div "Soft Drink $ 3.37 33 in stock * ​ DESCRIPTION Any brand non sports drink Remove…" at bounding box center [616, 315] width 1233 height 630
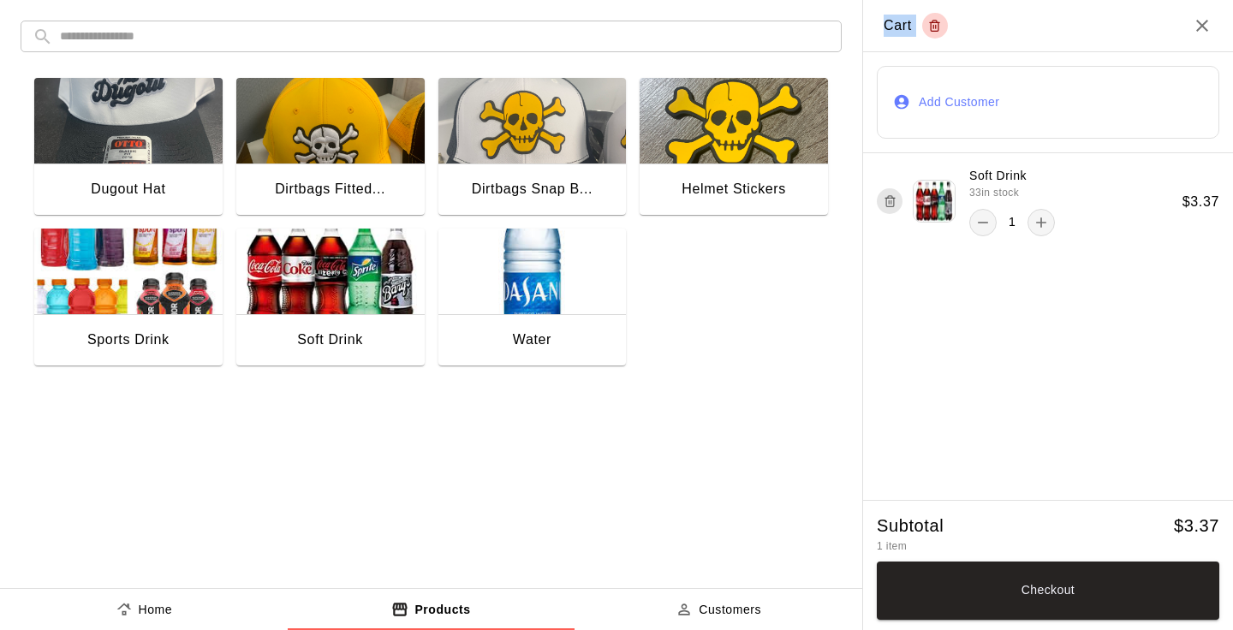
drag, startPoint x: 894, startPoint y: 307, endPoint x: 816, endPoint y: 307, distance: 77.9
click at [817, 307] on div "Quick sale Add product ​ ​ Dugout Hat Dirtbags Fitted... Dirtbags Snap B... Hel…" at bounding box center [616, 315] width 1233 height 630
drag, startPoint x: 816, startPoint y: 307, endPoint x: 750, endPoint y: 309, distance: 65.9
click at [751, 308] on div "Dugout Hat Dirtbags Fitted... Dirtbags Snap B... Helmet Stickers Sports Drink S…" at bounding box center [424, 214] width 807 height 301
click at [556, 185] on div "Dirtbags Snap B..." at bounding box center [532, 189] width 121 height 22
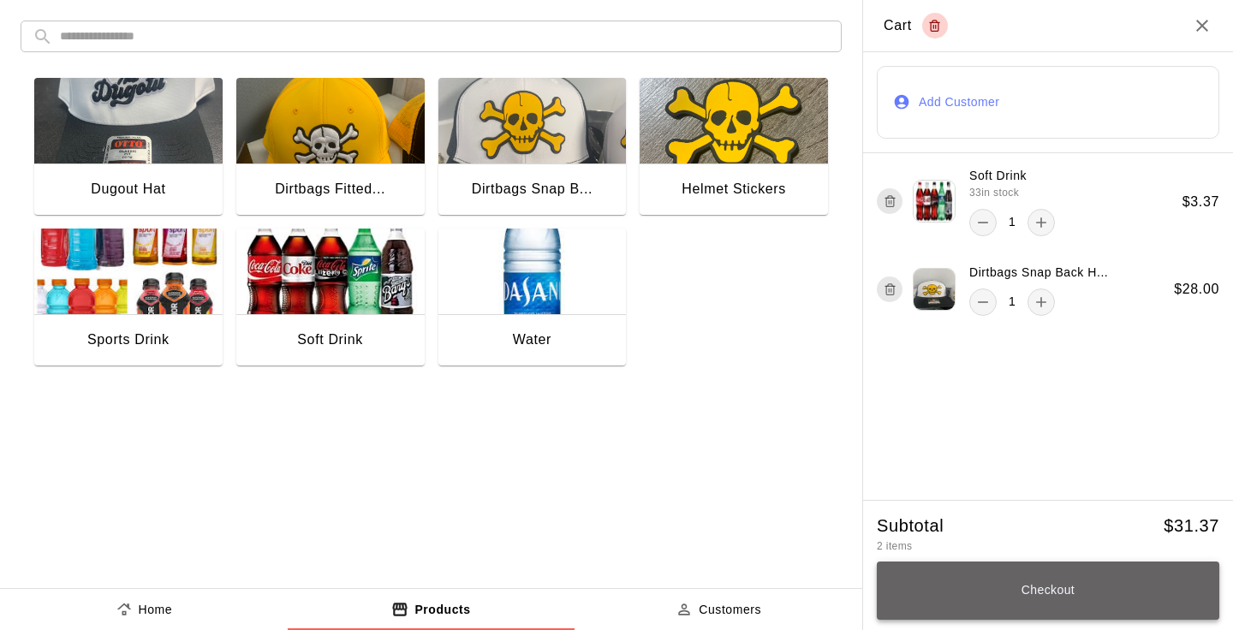
click at [1025, 585] on button "Checkout" at bounding box center [1047, 590] width 342 height 58
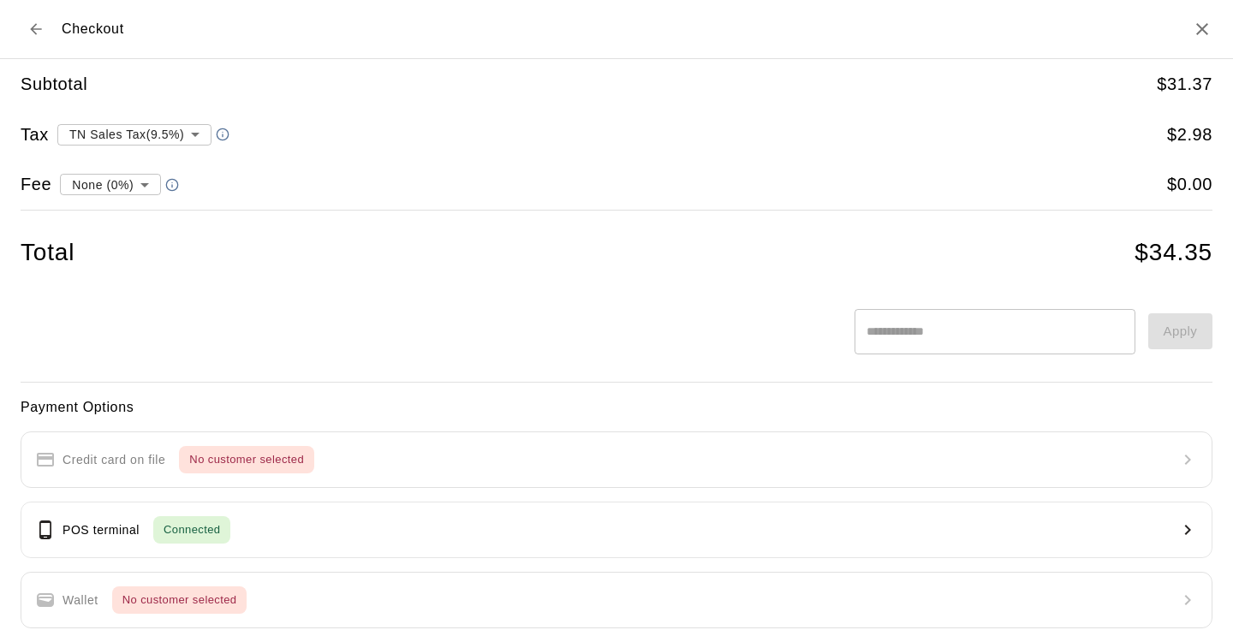
drag, startPoint x: 731, startPoint y: 235, endPoint x: 543, endPoint y: 256, distance: 189.5
click at [544, 256] on div "**********" at bounding box center [616, 177] width 1191 height 236
click at [30, 33] on icon "Back to cart" at bounding box center [35, 29] width 17 height 17
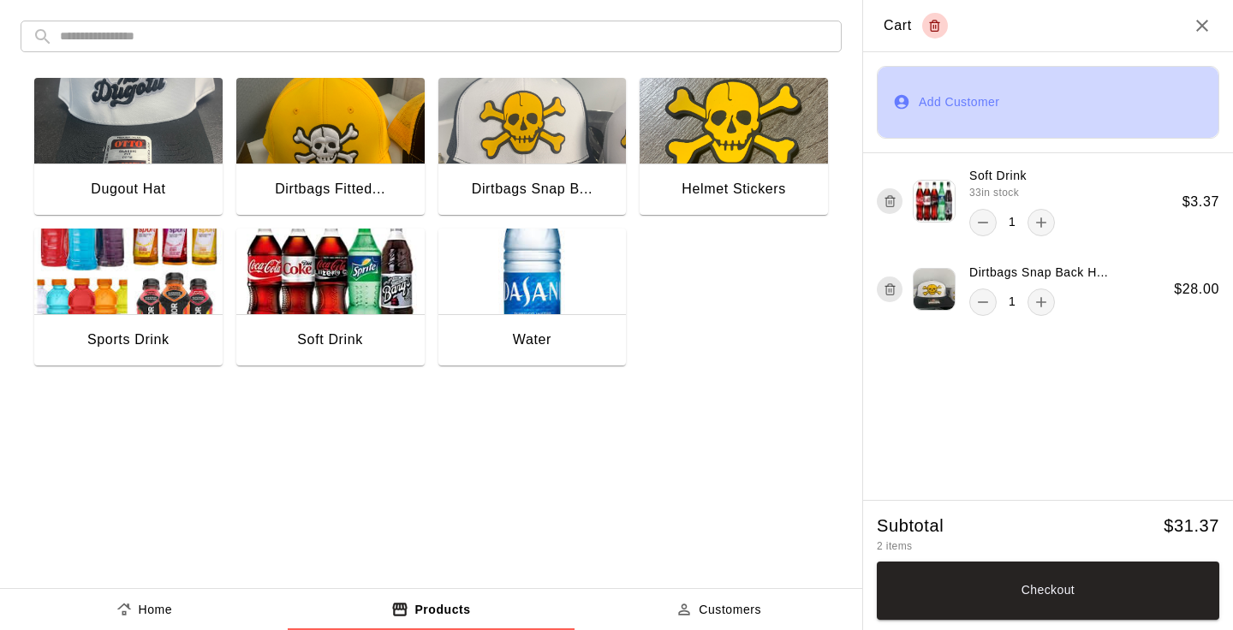
click at [912, 108] on button "Add Customer" at bounding box center [1047, 102] width 342 height 73
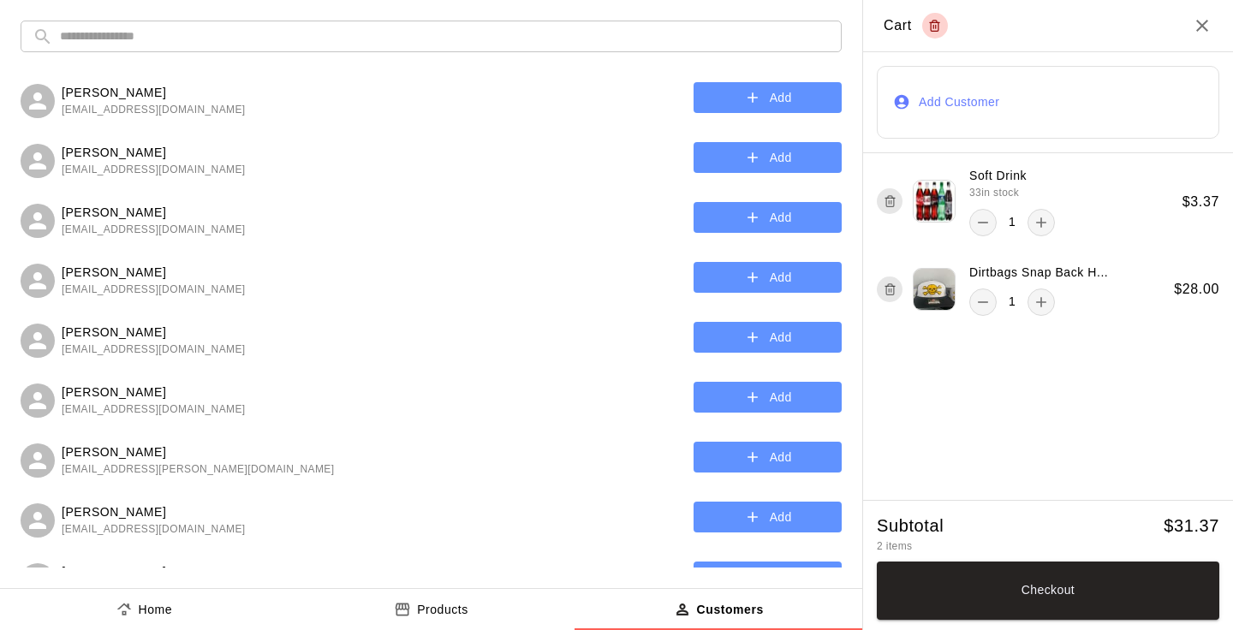
click at [419, 43] on input "text" at bounding box center [444, 37] width 769 height 32
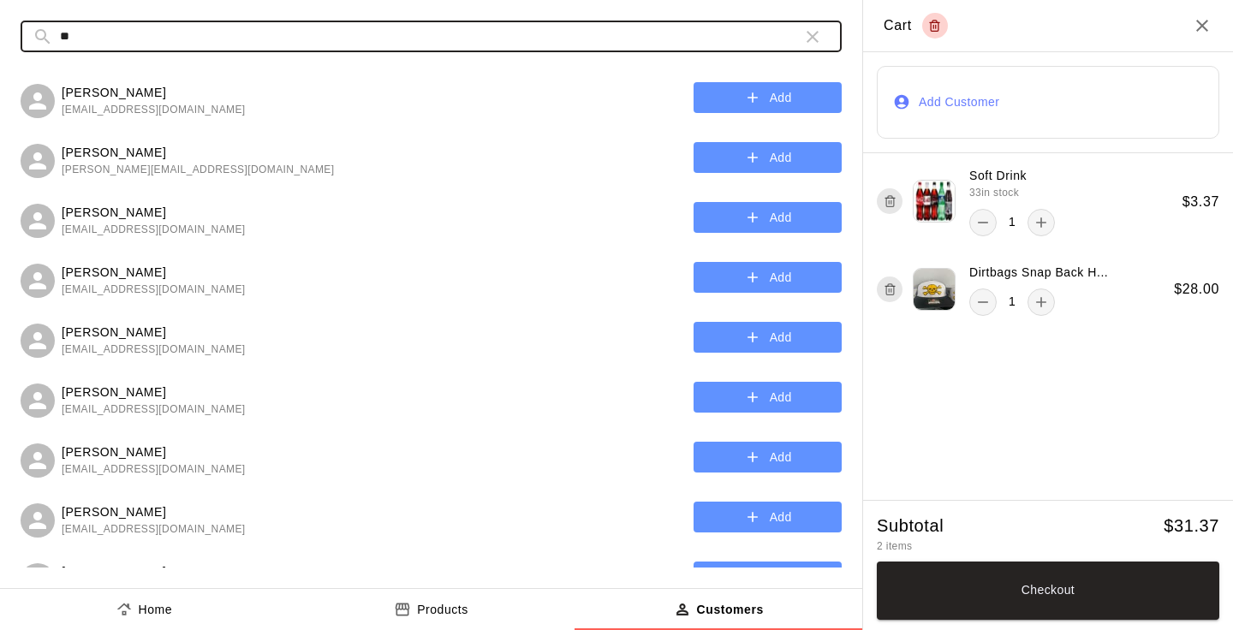
type input "*"
type input "****"
click at [135, 336] on p "[PERSON_NAME]" at bounding box center [198, 333] width 272 height 18
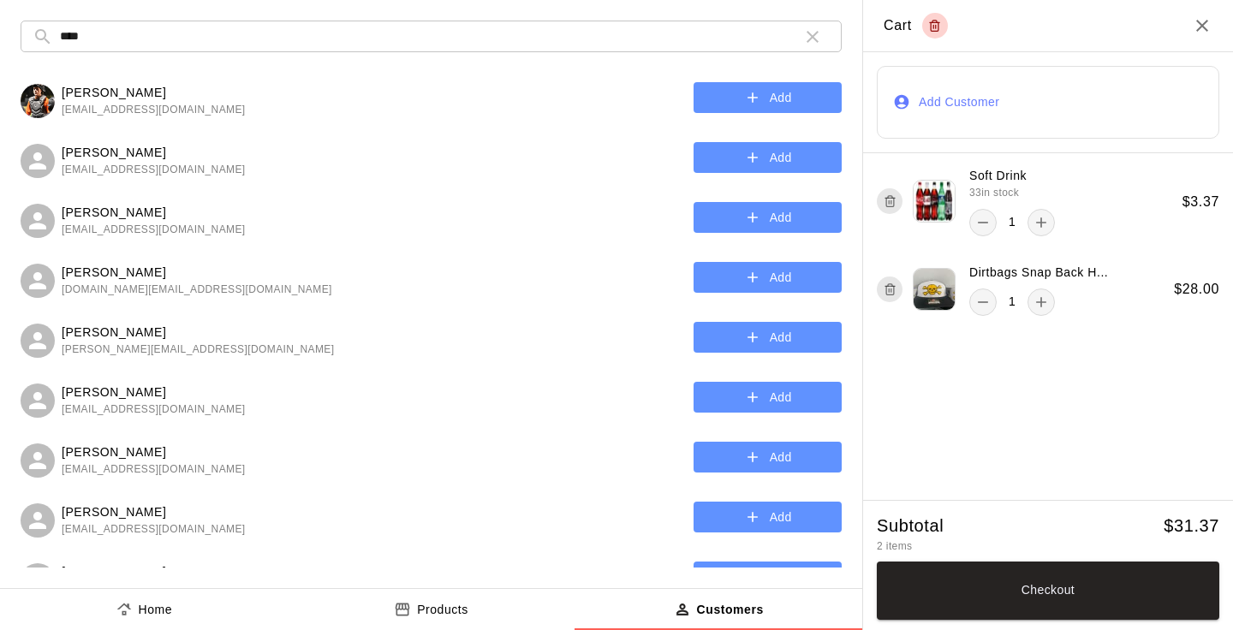
click at [760, 342] on icon "button" at bounding box center [752, 337] width 17 height 17
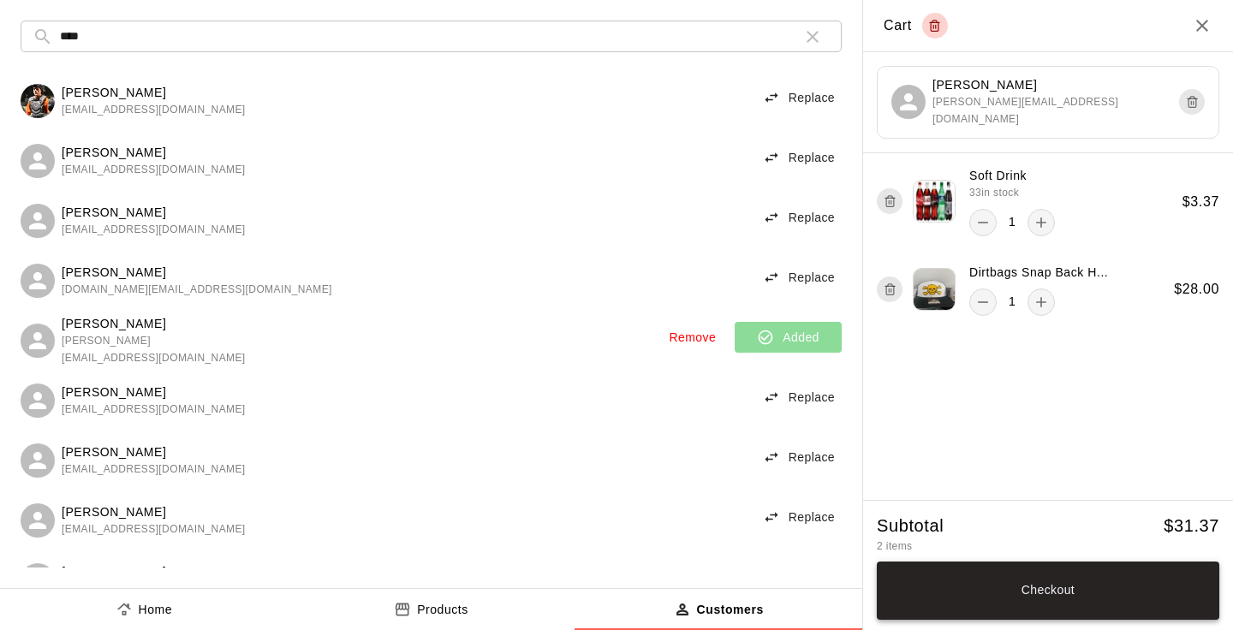
click at [1018, 597] on button "Checkout" at bounding box center [1047, 590] width 342 height 58
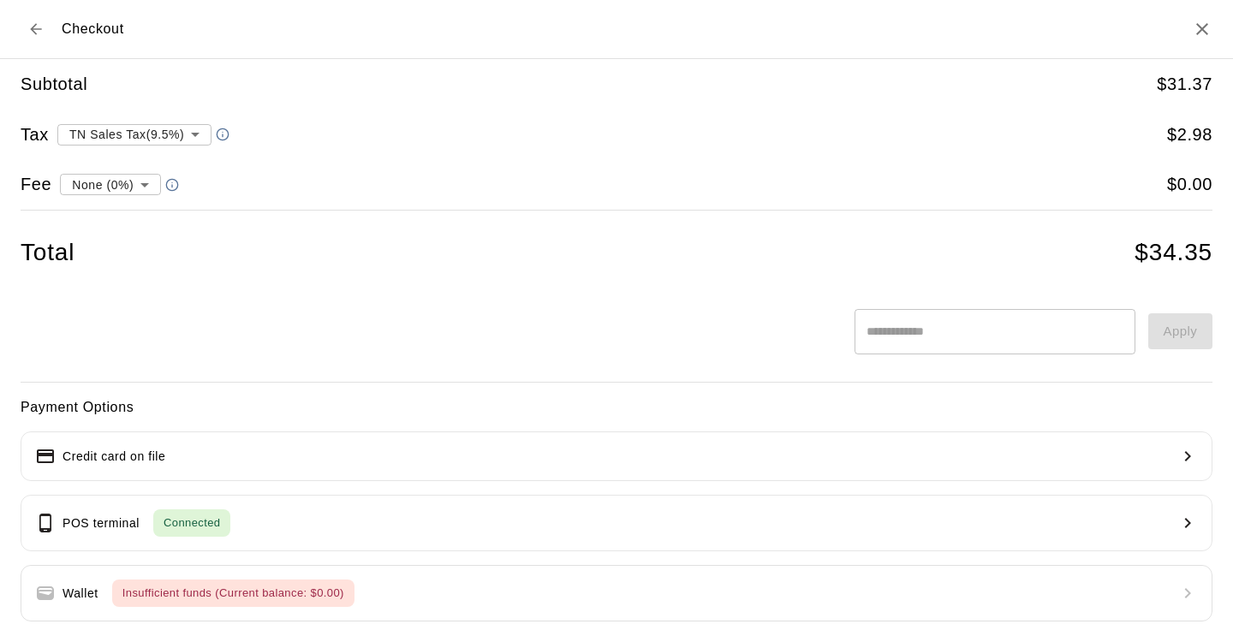
drag, startPoint x: 894, startPoint y: 597, endPoint x: 864, endPoint y: 596, distance: 30.0
click at [867, 597] on div "Payment Options Credit card on file POS terminal Connected Wallet Insufficient …" at bounding box center [616, 572] width 1191 height 353
drag, startPoint x: 864, startPoint y: 596, endPoint x: 710, endPoint y: 588, distance: 155.1
click at [708, 590] on div "Payment Options Credit card on file POS terminal Connected Wallet Insufficient …" at bounding box center [616, 572] width 1191 height 353
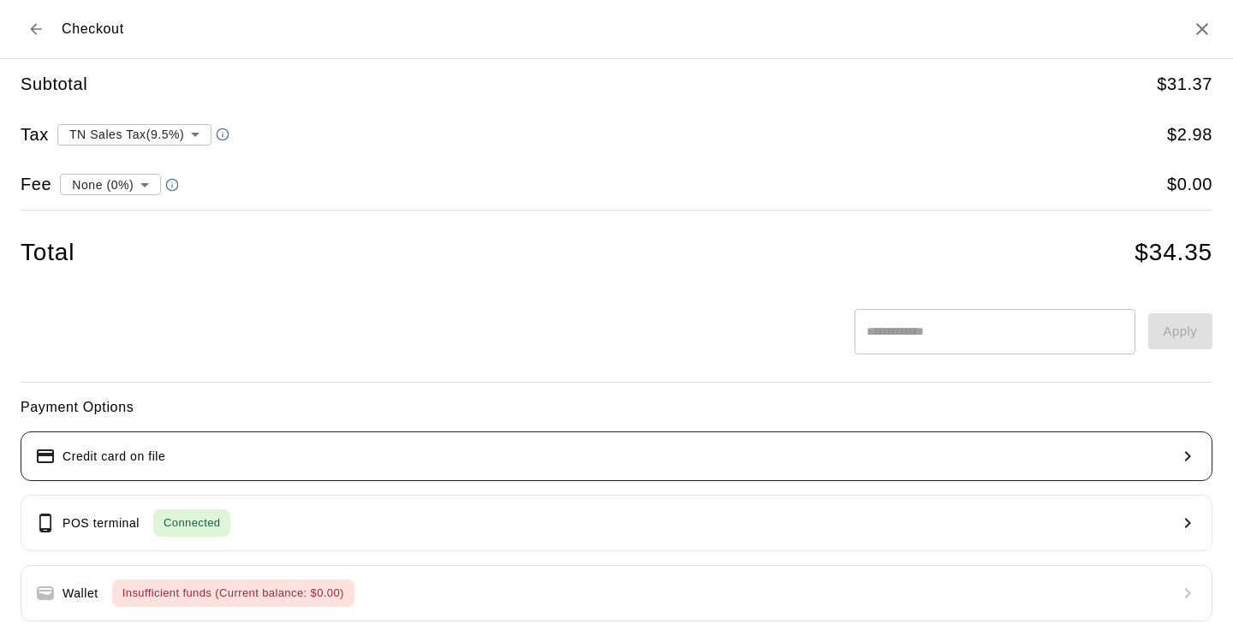
drag, startPoint x: 710, startPoint y: 588, endPoint x: 713, endPoint y: 461, distance: 126.7
click at [712, 461] on div "Payment Options Credit card on file POS terminal Connected Wallet Insufficient …" at bounding box center [616, 572] width 1191 height 353
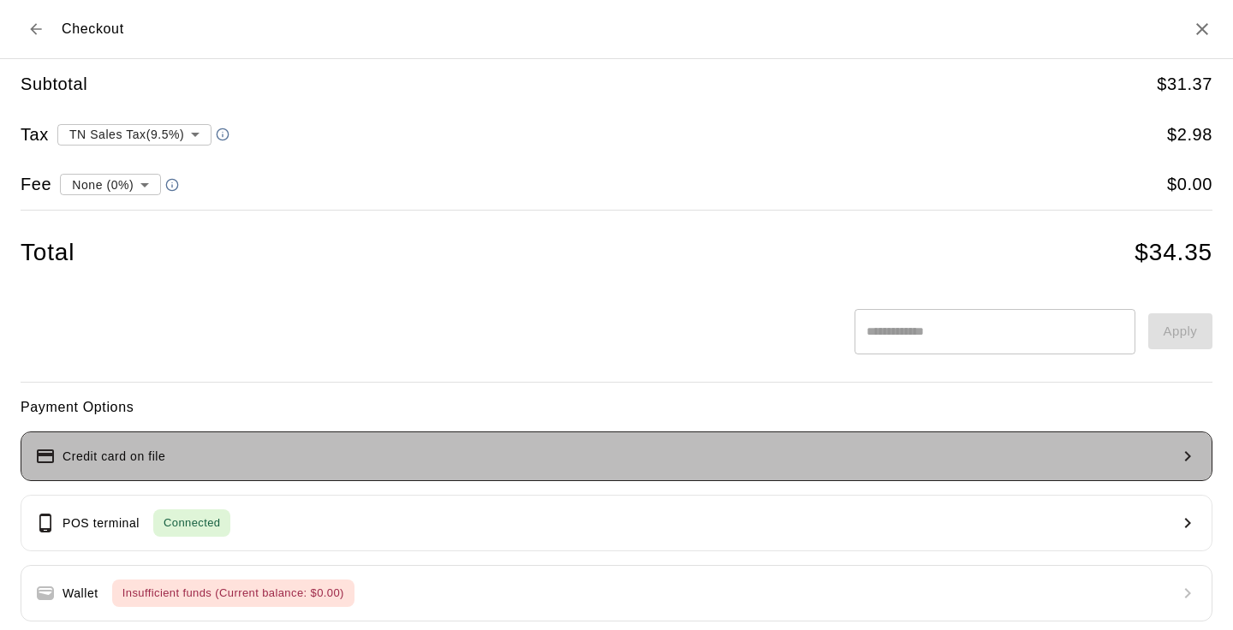
click at [713, 461] on button "Credit card on file" at bounding box center [616, 456] width 1191 height 50
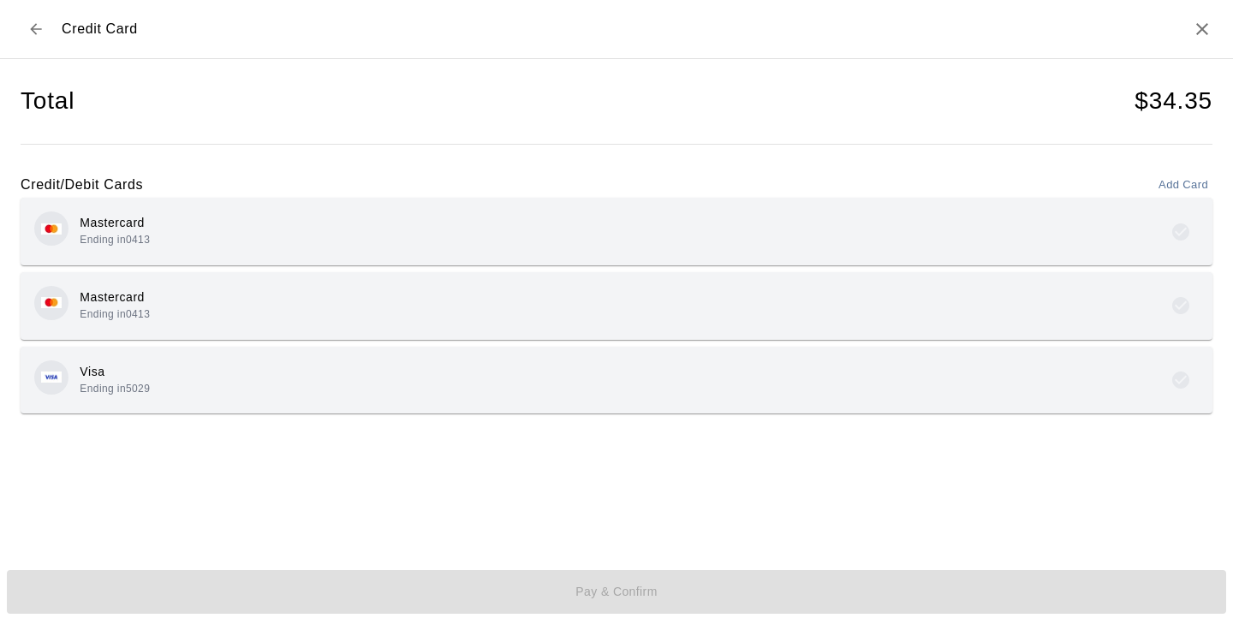
click at [702, 443] on div "Total $ 34.35 Credit/Debit Cards Add Card Mastercard Ending in 0413 Mastercard …" at bounding box center [616, 302] width 1191 height 487
click at [843, 319] on div "Mastercard Ending in 0413" at bounding box center [616, 306] width 1164 height 40
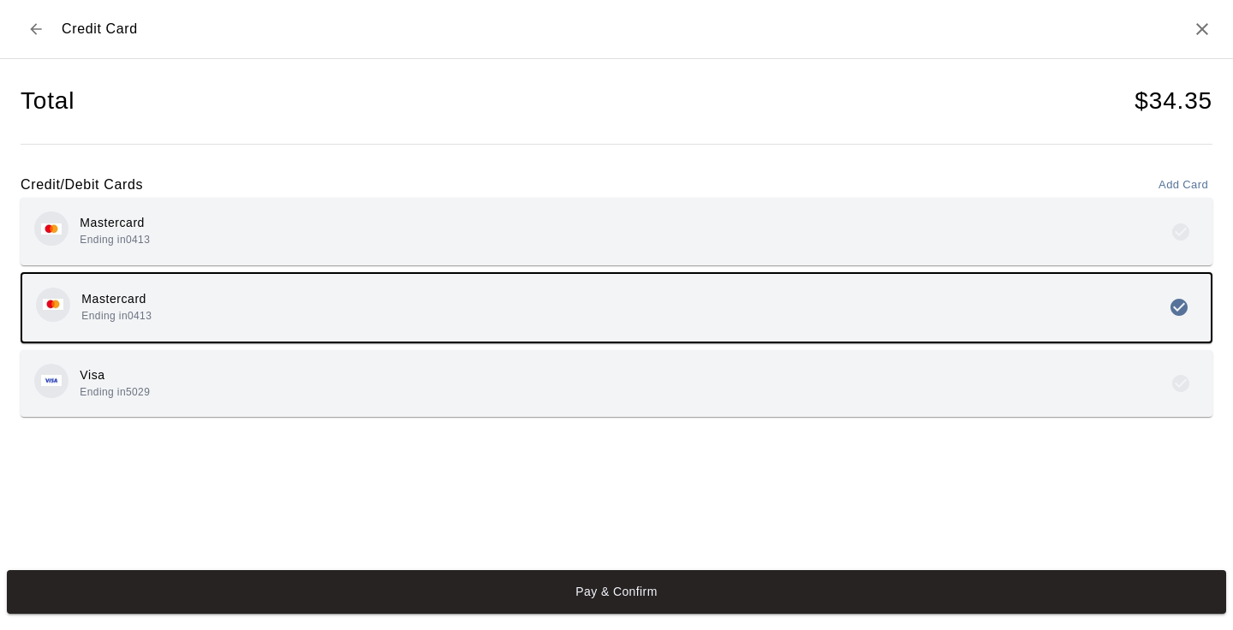
click at [752, 502] on div "Total $ 34.35 Credit/Debit Cards Add Card Mastercard Ending in 0413 Mastercard …" at bounding box center [616, 302] width 1191 height 487
click at [729, 586] on button "Pay & Confirm" at bounding box center [616, 592] width 1219 height 45
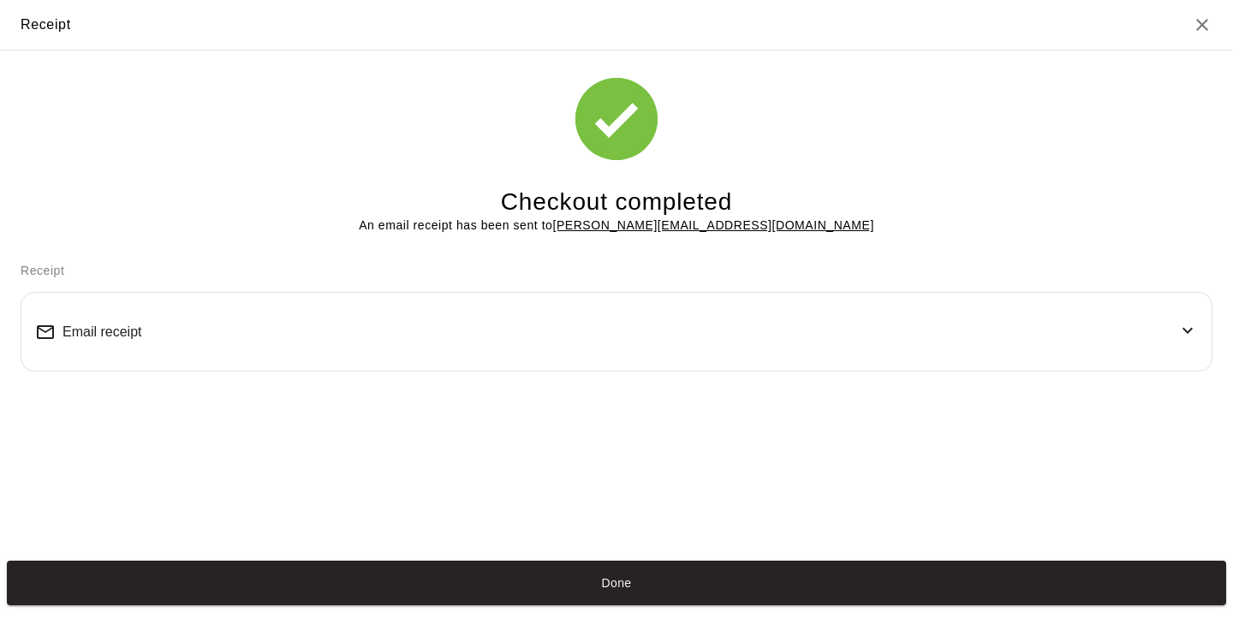
click at [729, 586] on button "Done" at bounding box center [616, 583] width 1219 height 45
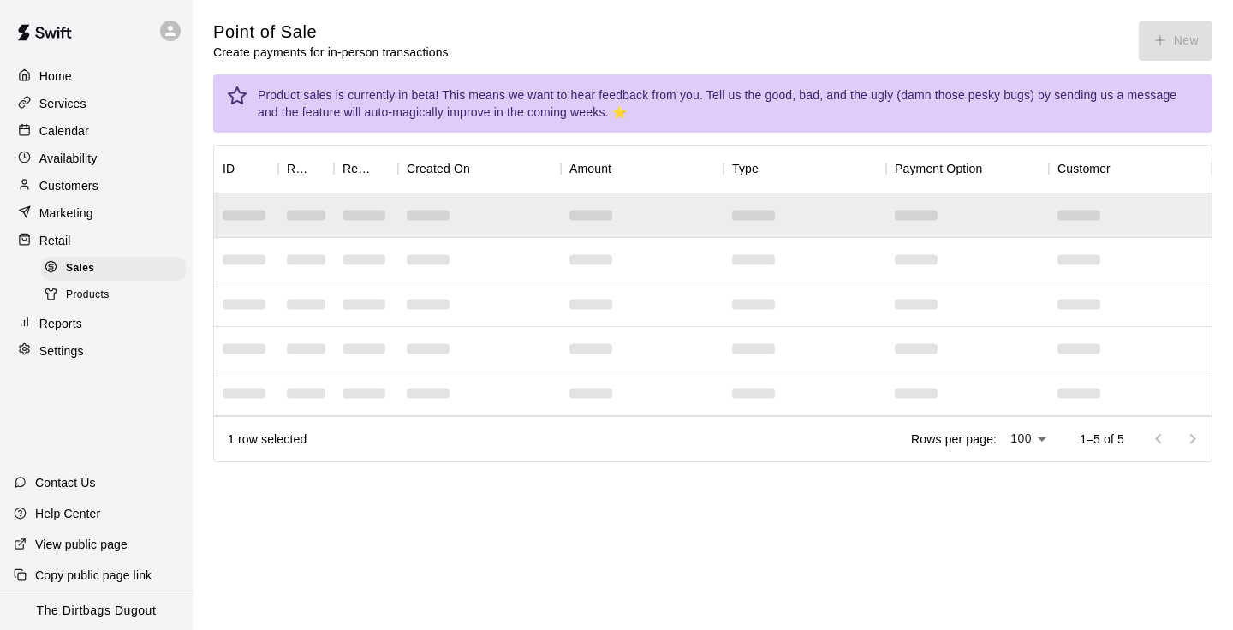
drag, startPoint x: 729, startPoint y: 586, endPoint x: 597, endPoint y: 533, distance: 142.9
click at [600, 510] on html "Home Services Calendar Availability Customers Marketing Retail Sales Products R…" at bounding box center [616, 255] width 1233 height 510
drag, startPoint x: 788, startPoint y: 236, endPoint x: 903, endPoint y: 185, distance: 125.7
click at [903, 185] on div "ID Refund Receipt Created On Amount Type Payment Option Customer" at bounding box center [712, 281] width 997 height 270
drag, startPoint x: 903, startPoint y: 185, endPoint x: 637, endPoint y: 246, distance: 273.0
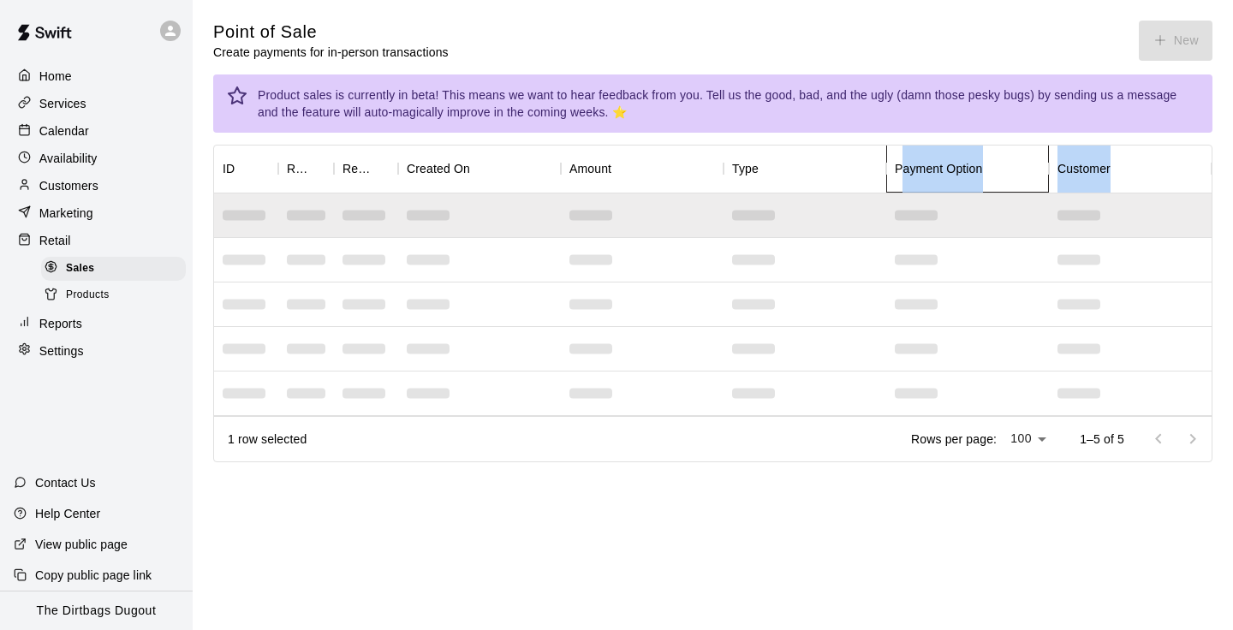
click at [639, 245] on div "ID Refund Receipt Created On Amount Type Payment Option Customer" at bounding box center [712, 281] width 997 height 270
click at [1177, 56] on button "New" at bounding box center [1175, 41] width 74 height 40
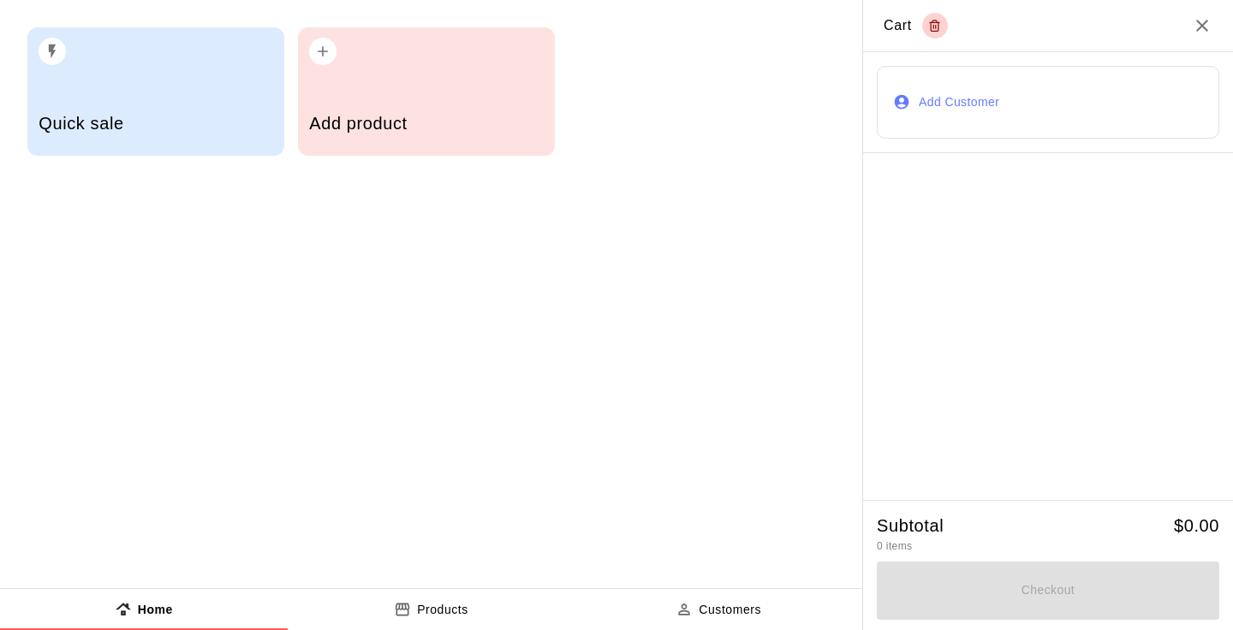
drag, startPoint x: 1177, startPoint y: 56, endPoint x: 815, endPoint y: 173, distance: 380.3
click at [815, 173] on div "Quick sale Add product ​ ​ Dugout Hat Dirtbags Fitted... Dirtbags Snap B... Hel…" at bounding box center [616, 315] width 1233 height 630
drag, startPoint x: 804, startPoint y: 176, endPoint x: 466, endPoint y: 207, distance: 339.5
click at [466, 207] on div "Quick sale Add product" at bounding box center [431, 294] width 862 height 588
click at [460, 207] on div "Quick sale Add product" at bounding box center [431, 294] width 862 height 588
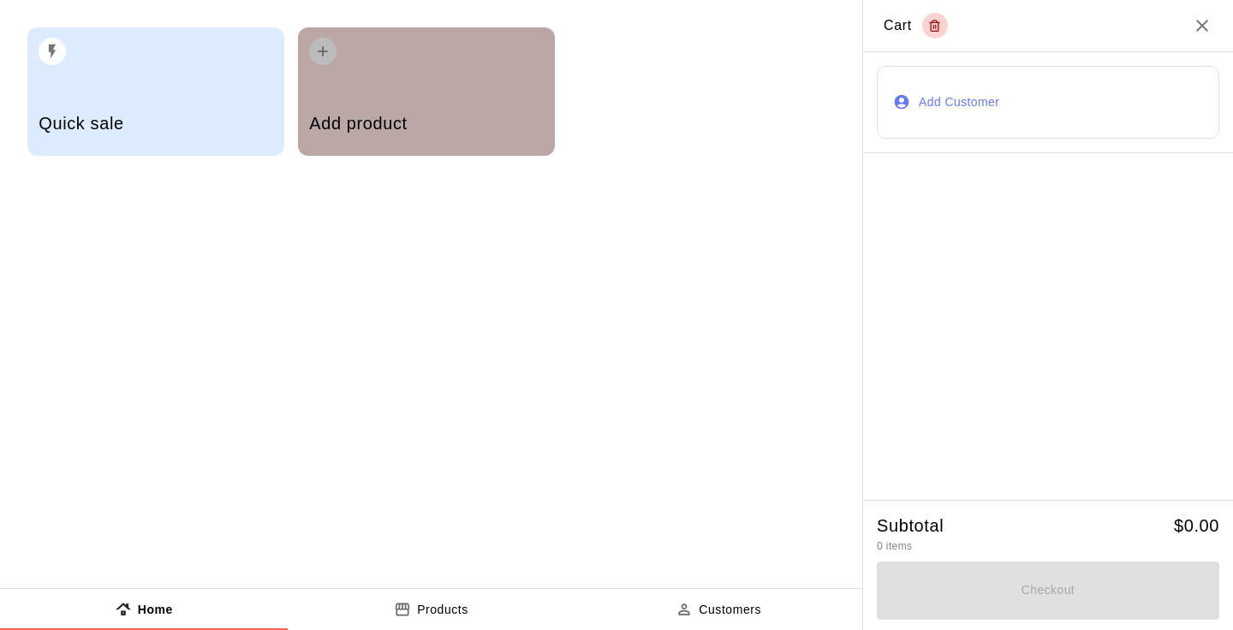
click at [445, 137] on div "Add product" at bounding box center [426, 125] width 234 height 61
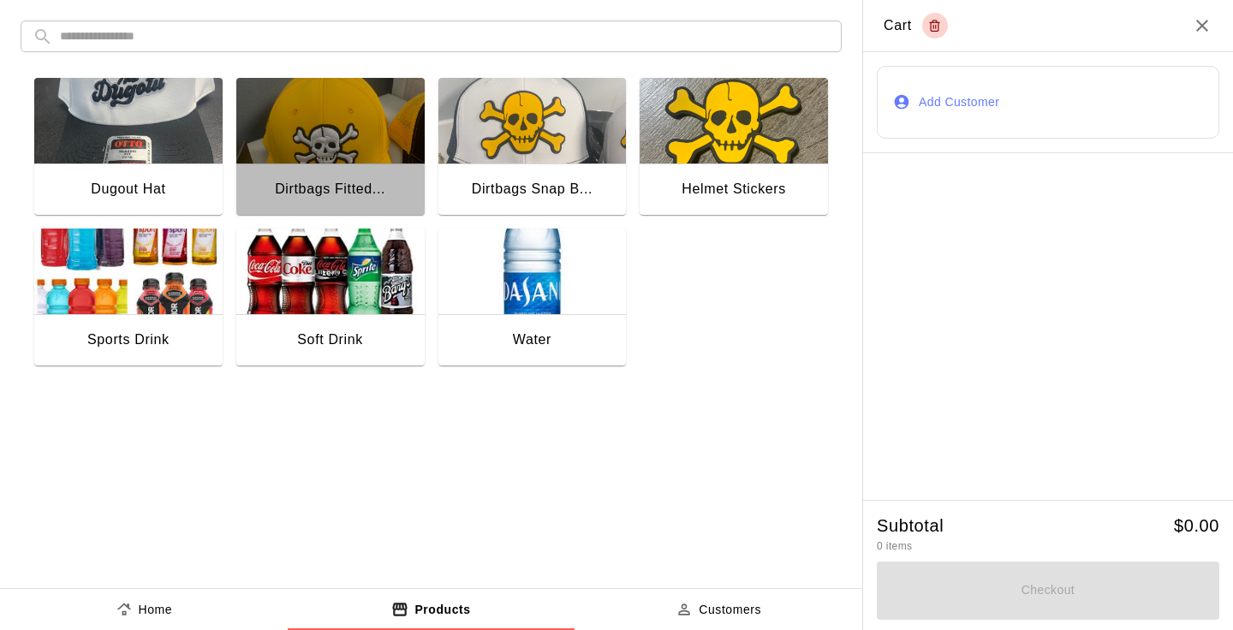
drag, startPoint x: 335, startPoint y: 191, endPoint x: 345, endPoint y: 206, distance: 18.5
click at [345, 206] on div "Dirtbags Fitted..." at bounding box center [330, 190] width 188 height 55
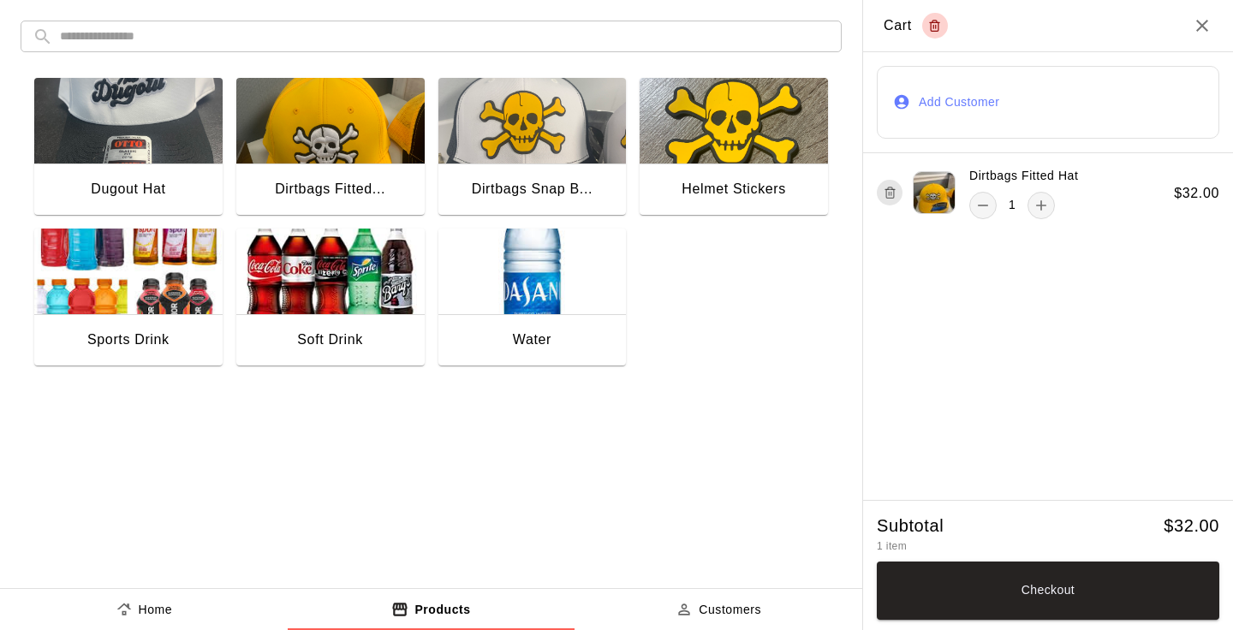
click at [583, 178] on div "Dirtbags Snap B..." at bounding box center [532, 189] width 121 height 22
click at [159, 330] on div "Sports Drink" at bounding box center [128, 340] width 82 height 22
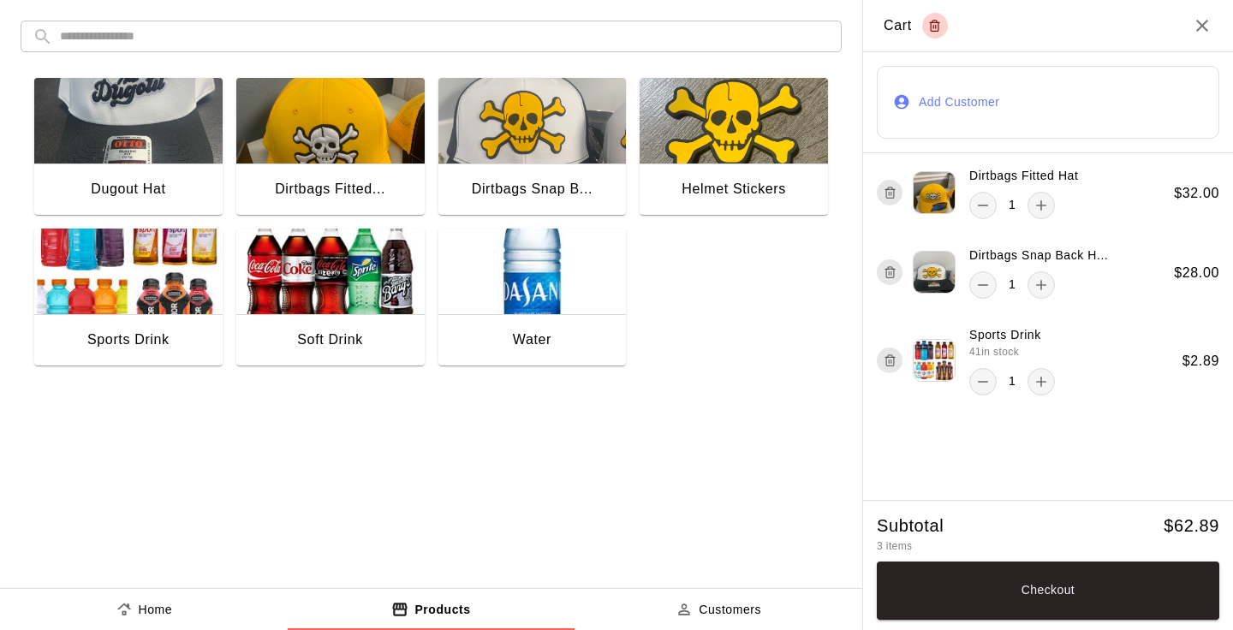
click at [764, 144] on img "button" at bounding box center [733, 121] width 188 height 86
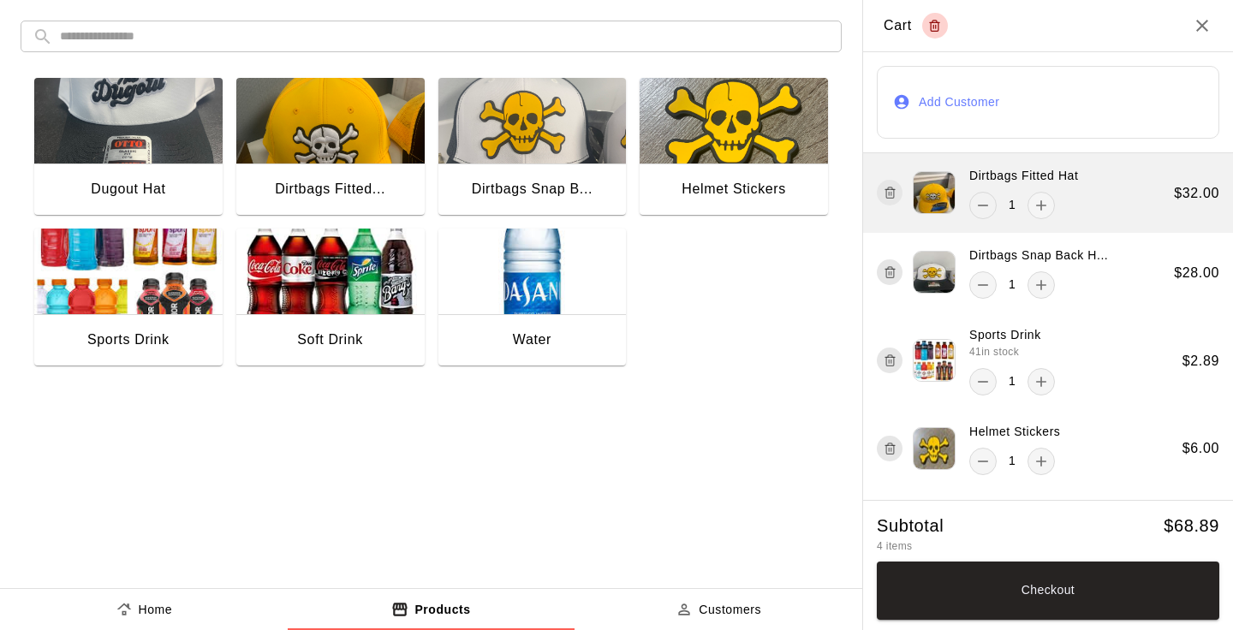
click at [981, 205] on icon "remove" at bounding box center [982, 206] width 10 height 2
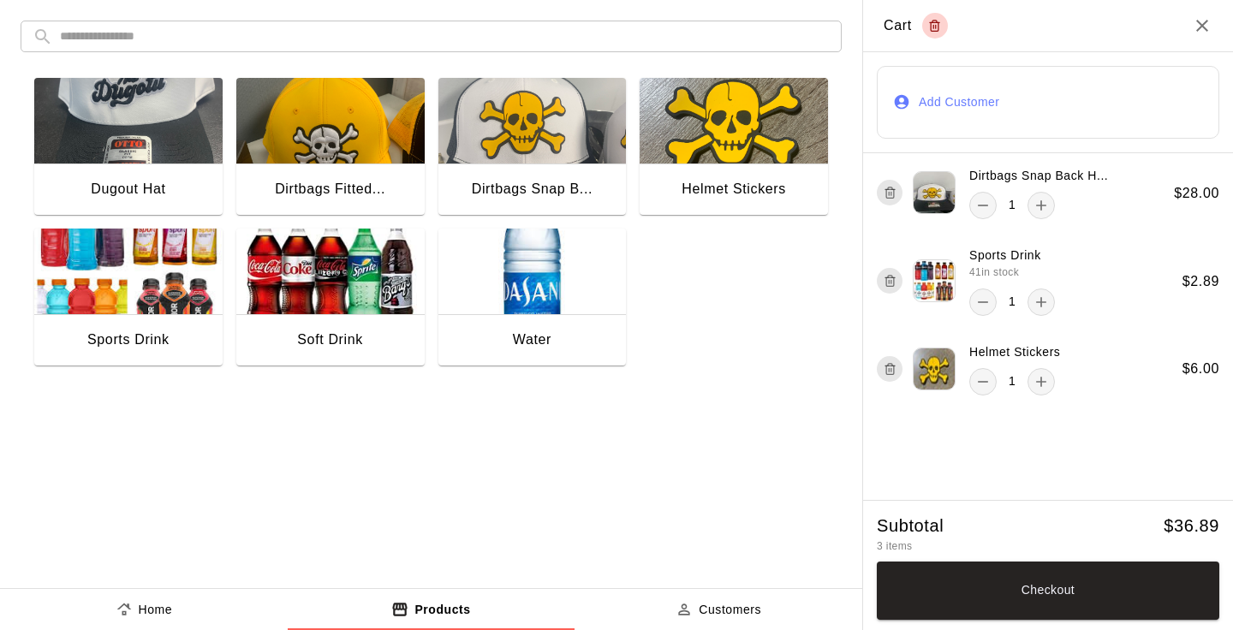
click at [967, 101] on button "Add Customer" at bounding box center [1047, 102] width 342 height 73
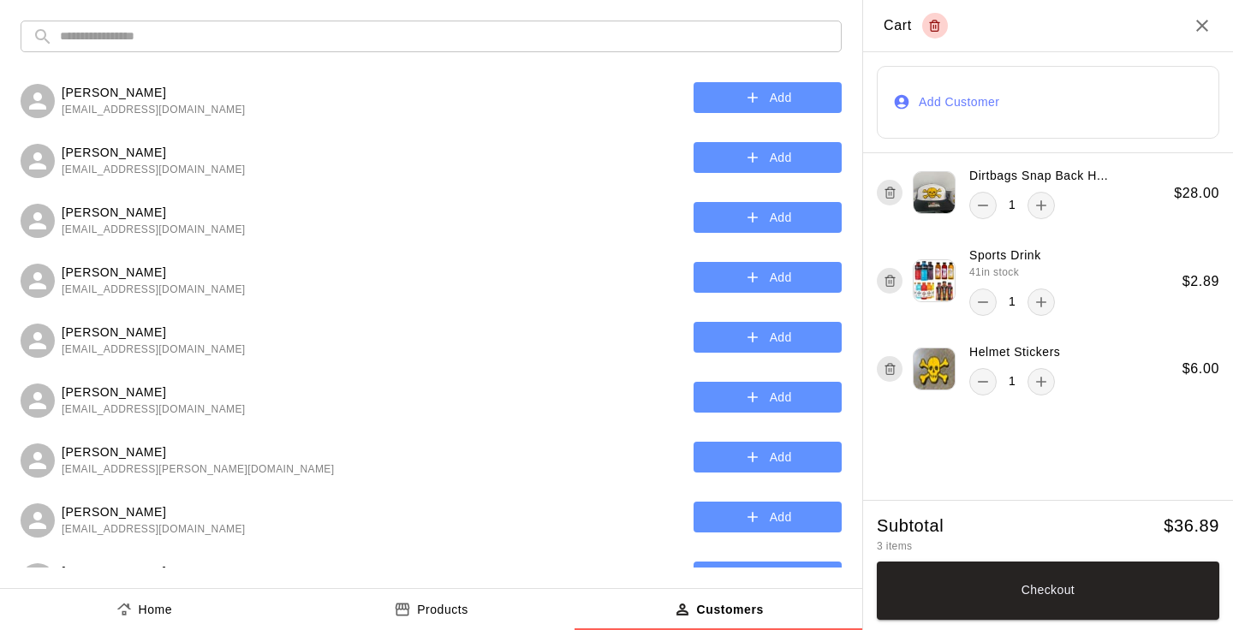
click at [246, 36] on input "text" at bounding box center [444, 37] width 769 height 32
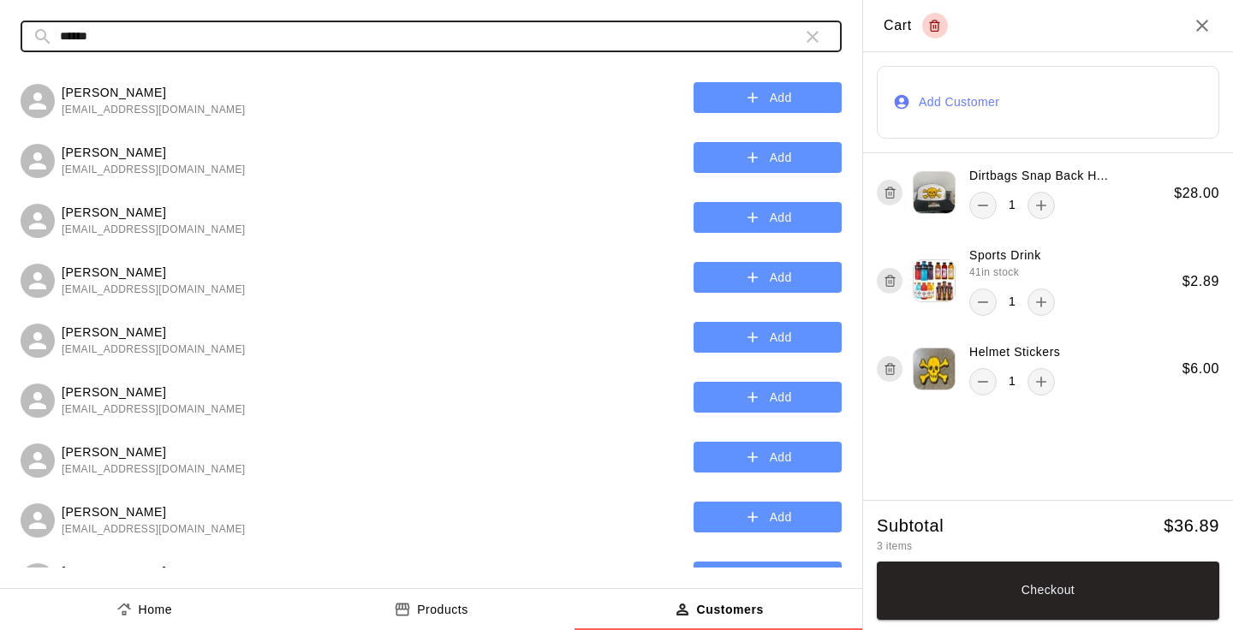
type input "******"
click at [740, 155] on button "Add" at bounding box center [767, 158] width 148 height 32
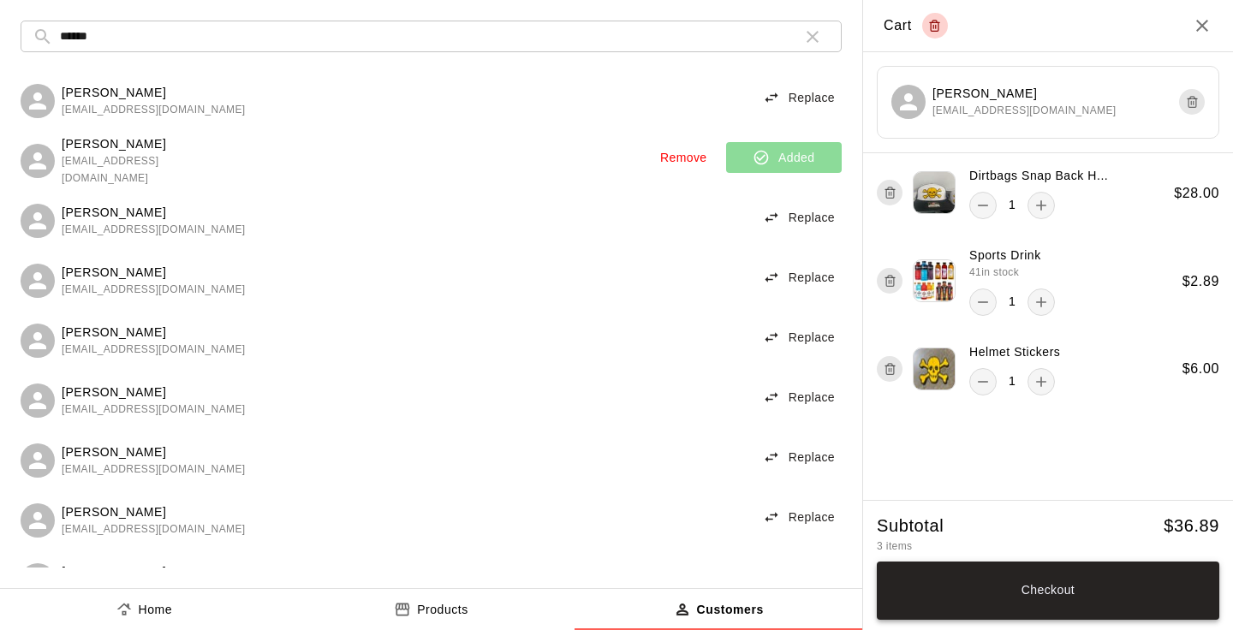
click at [999, 583] on button "Checkout" at bounding box center [1047, 590] width 342 height 58
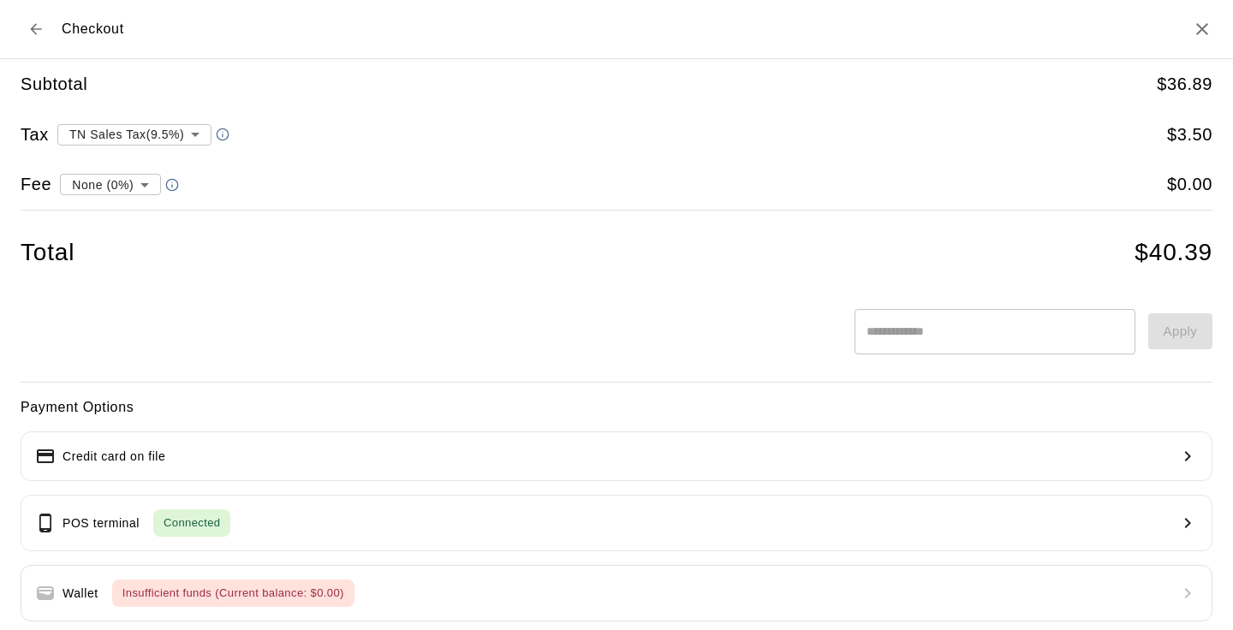
drag, startPoint x: 999, startPoint y: 583, endPoint x: 838, endPoint y: 583, distance: 160.9
click at [838, 583] on div "Payment Options Credit card on file POS terminal Connected Wallet Insufficient …" at bounding box center [616, 572] width 1191 height 353
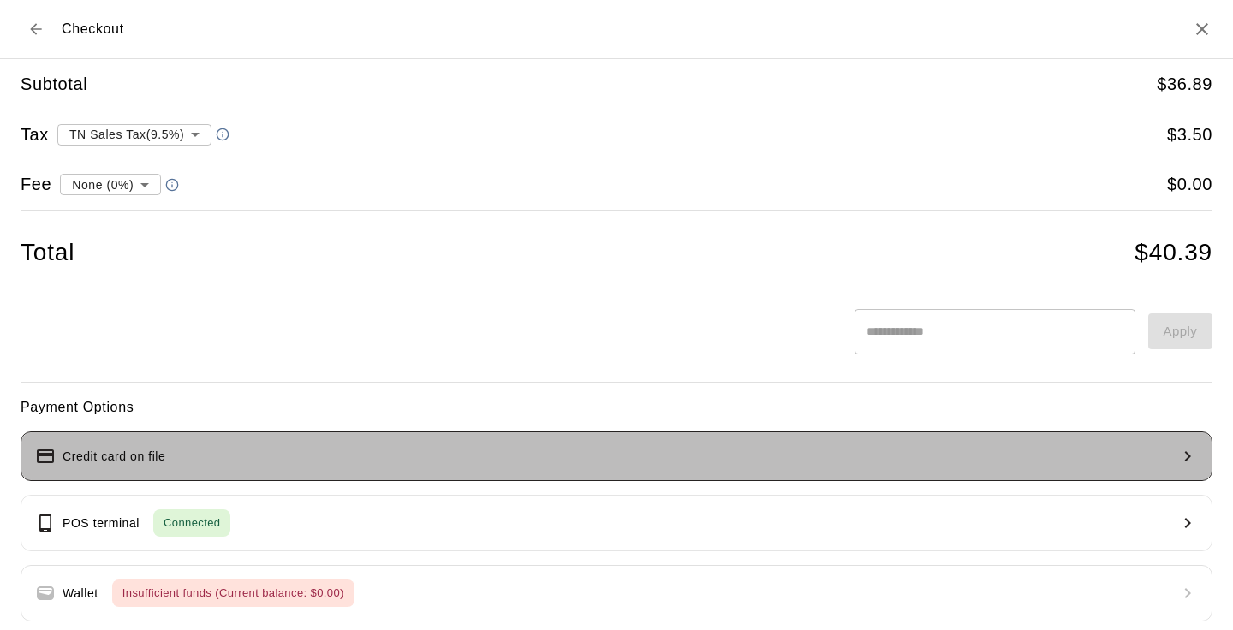
click at [537, 466] on button "Credit card on file" at bounding box center [616, 456] width 1191 height 50
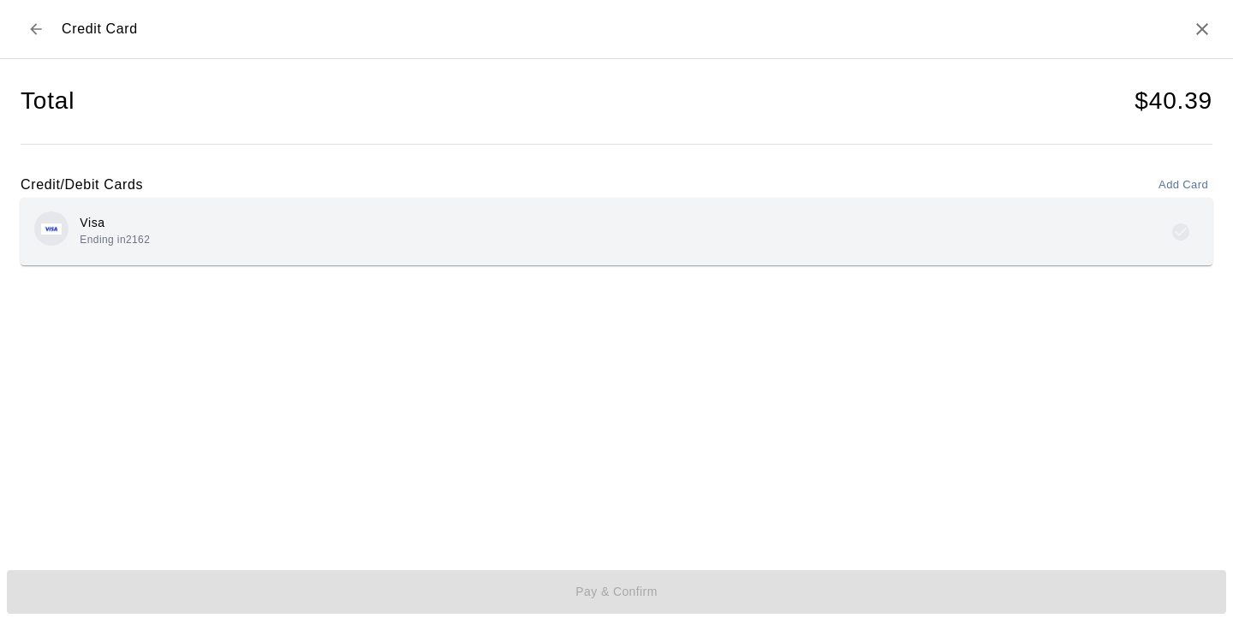
drag, startPoint x: 708, startPoint y: 506, endPoint x: 769, endPoint y: 353, distance: 164.8
click at [767, 355] on div "Total $ 40.39 Credit/Debit Cards Add Card Visa Ending in 2162" at bounding box center [616, 302] width 1191 height 487
click at [836, 213] on div "Visa Ending in 2162" at bounding box center [616, 231] width 1164 height 40
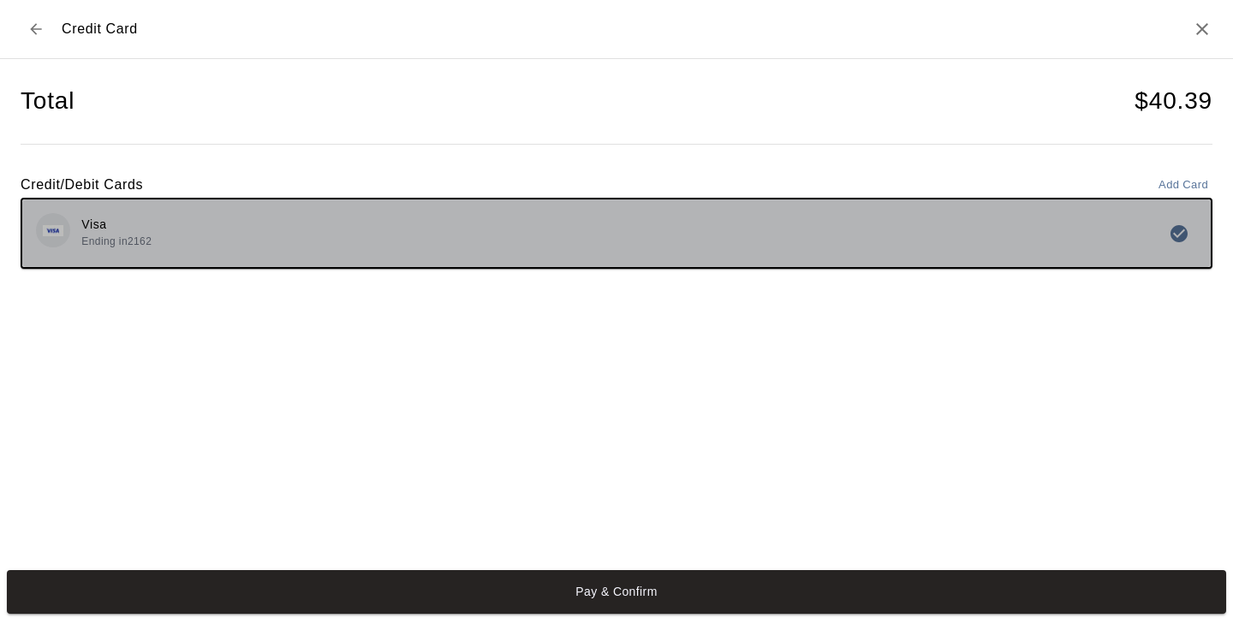
drag, startPoint x: 836, startPoint y: 213, endPoint x: 828, endPoint y: 347, distance: 133.8
click at [829, 342] on div "Total $ 40.39 Credit/Debit Cards Add Card Visa Ending in 2162" at bounding box center [616, 302] width 1191 height 487
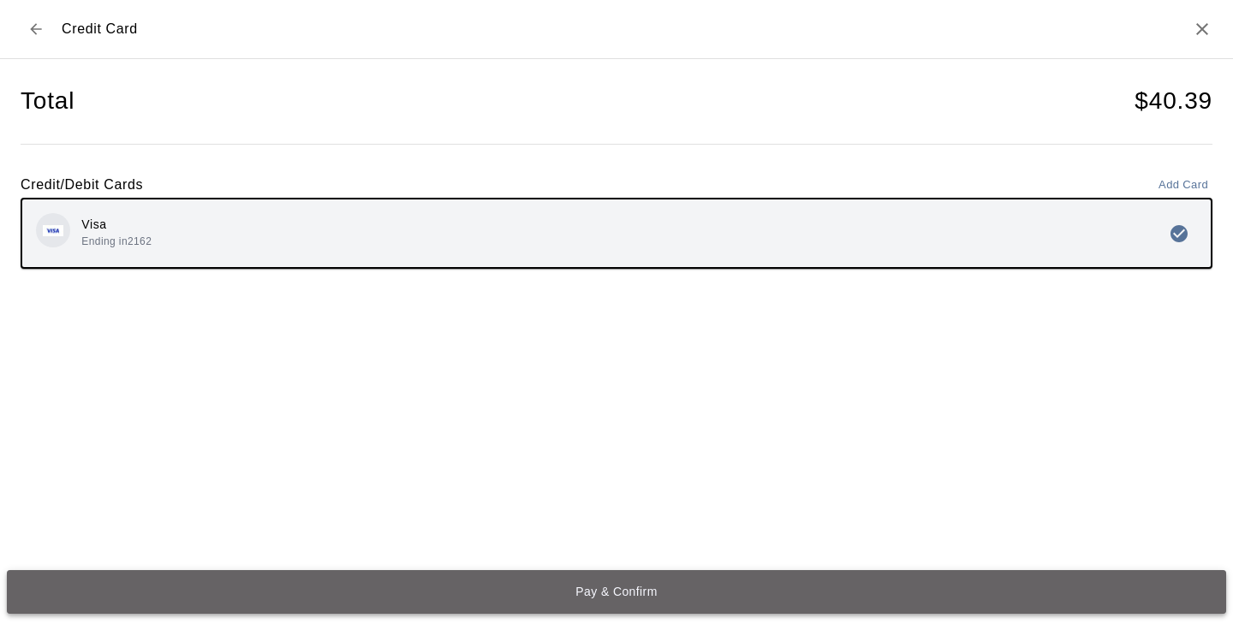
click at [711, 588] on button "Pay & Confirm" at bounding box center [616, 592] width 1219 height 45
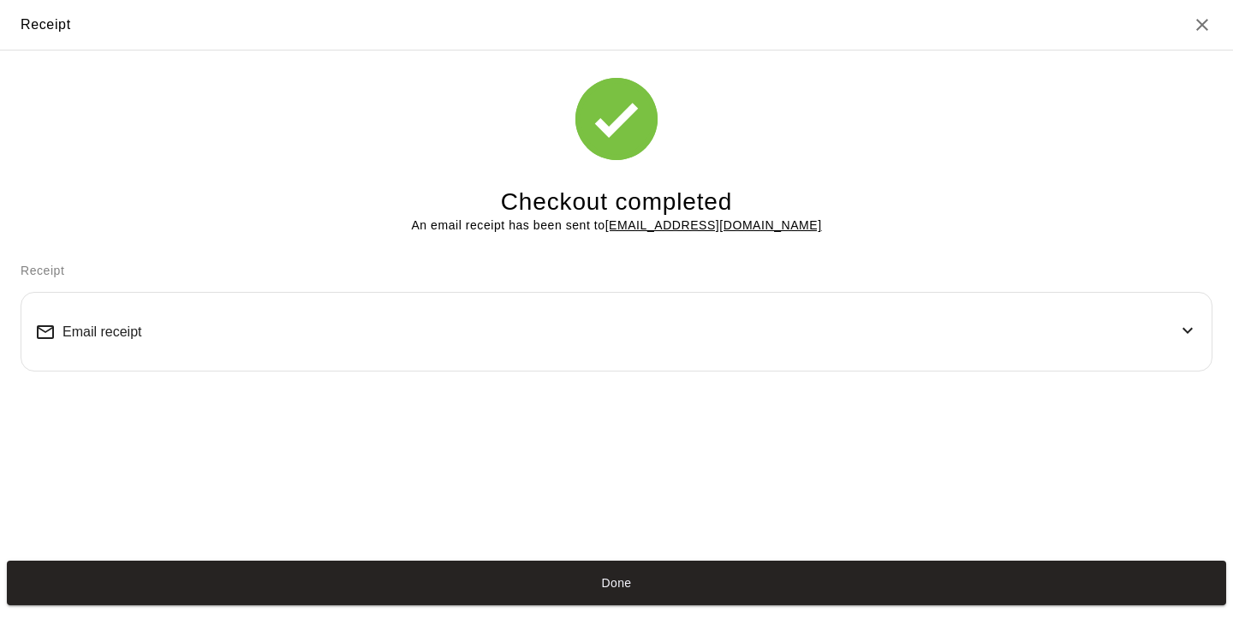
drag, startPoint x: 522, startPoint y: 39, endPoint x: 395, endPoint y: 38, distance: 127.5
click at [400, 39] on h2 "Receipt" at bounding box center [616, 25] width 1233 height 50
click at [769, 589] on button "Done" at bounding box center [616, 583] width 1219 height 45
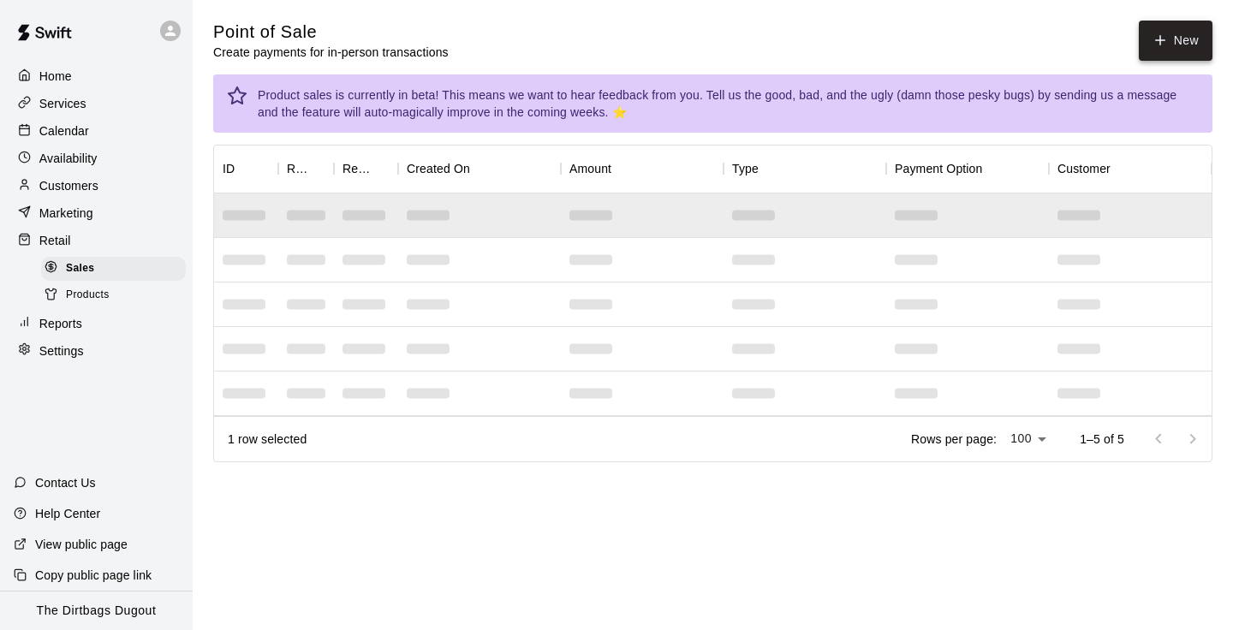
click at [1189, 42] on button "New" at bounding box center [1175, 41] width 74 height 40
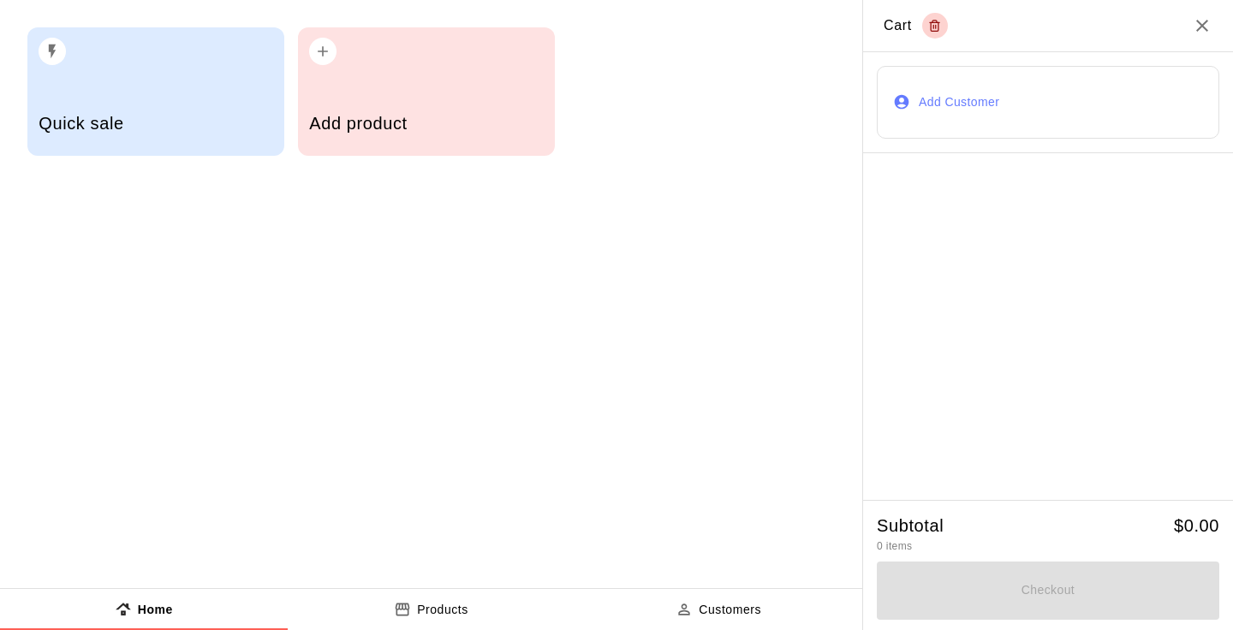
drag, startPoint x: 831, startPoint y: 137, endPoint x: 605, endPoint y: 137, distance: 226.0
click at [617, 137] on div "Quick sale Add product" at bounding box center [431, 91] width 862 height 183
drag, startPoint x: 605, startPoint y: 137, endPoint x: 538, endPoint y: 134, distance: 66.8
click at [538, 134] on div "Quick sale Add product" at bounding box center [431, 91] width 862 height 183
click at [538, 134] on h5 "Add product" at bounding box center [426, 123] width 234 height 23
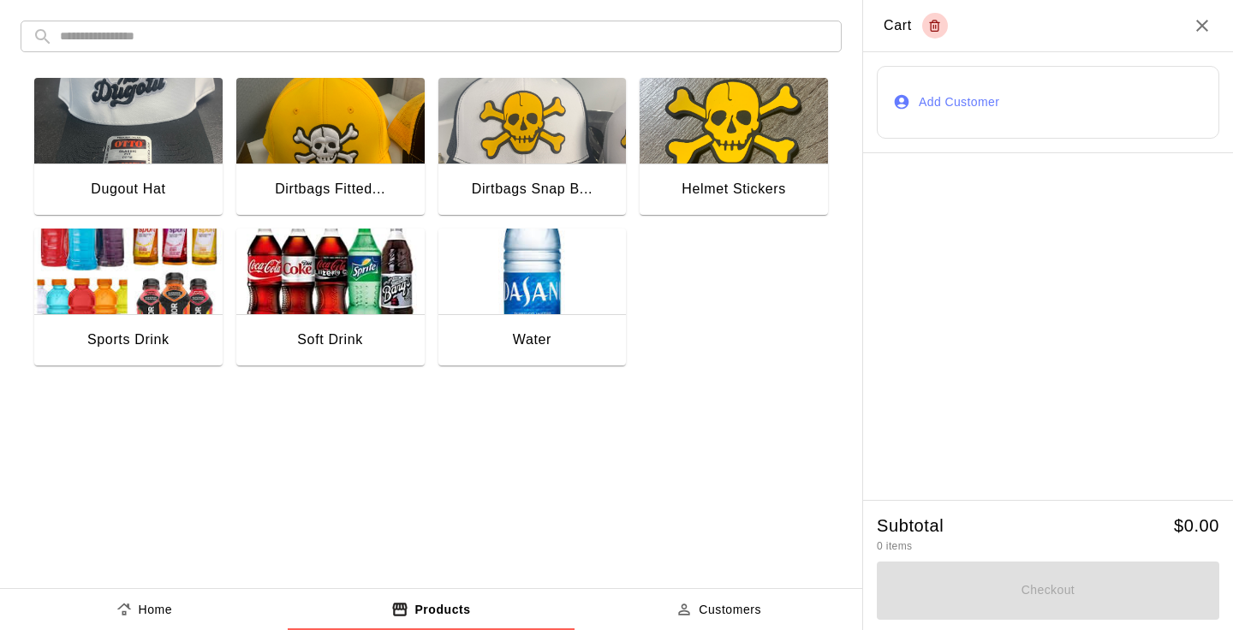
click at [362, 275] on img "button" at bounding box center [330, 272] width 188 height 86
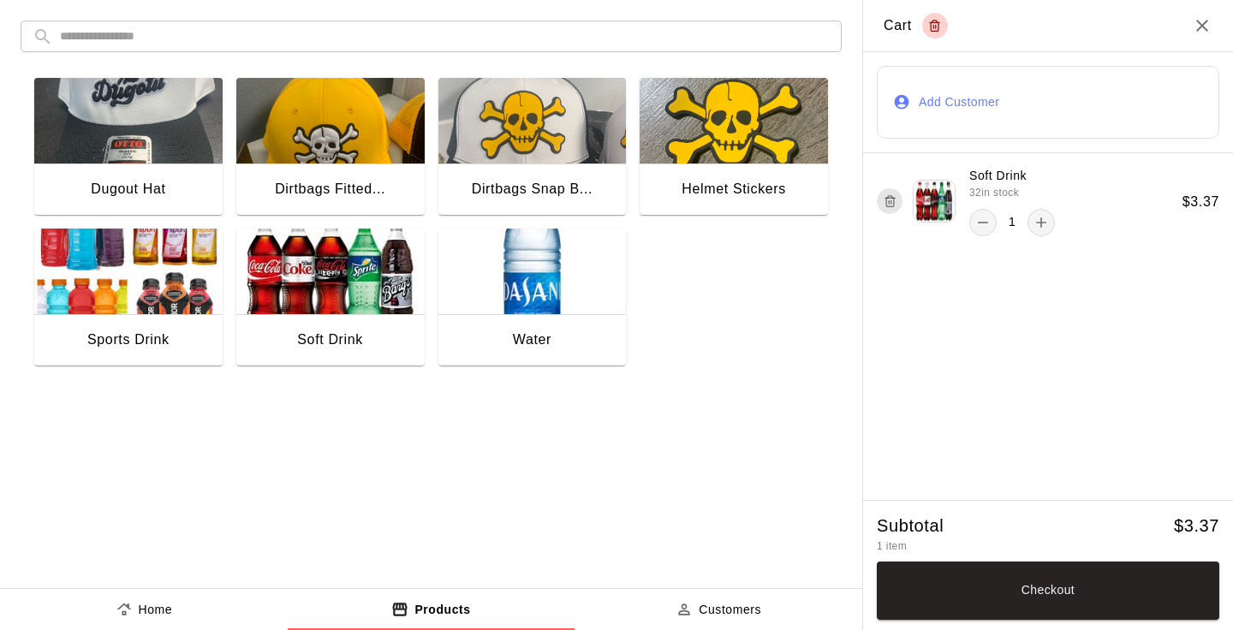
click at [939, 110] on button "Add Customer" at bounding box center [1047, 102] width 342 height 73
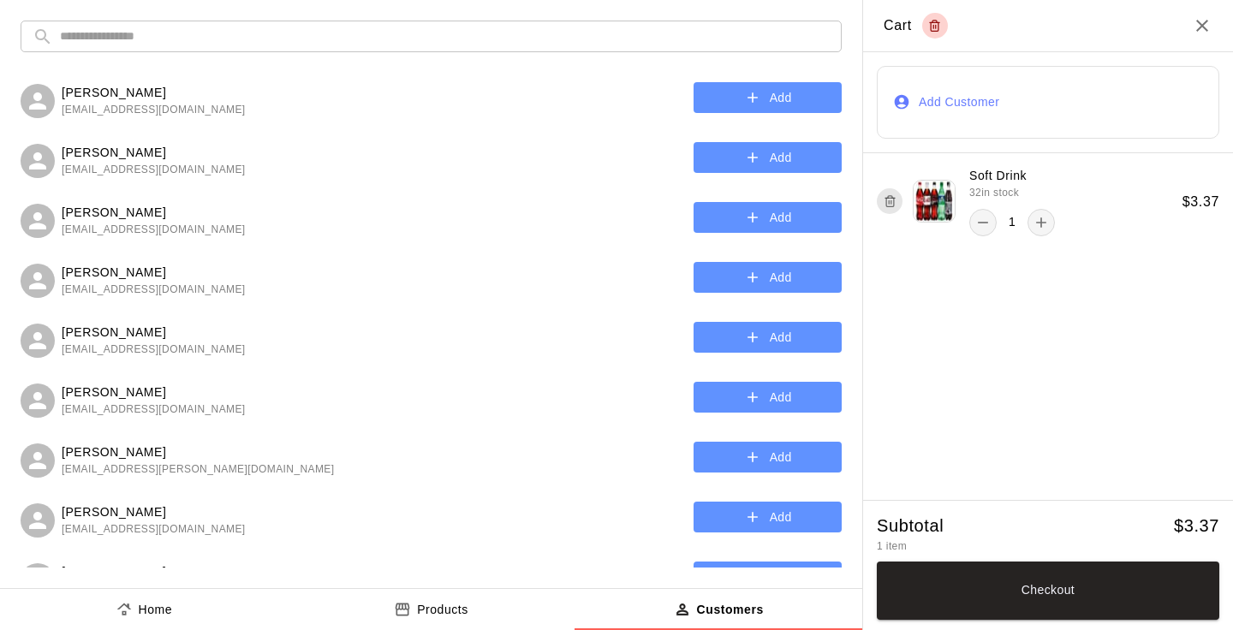
click at [502, 43] on input "text" at bounding box center [444, 37] width 769 height 32
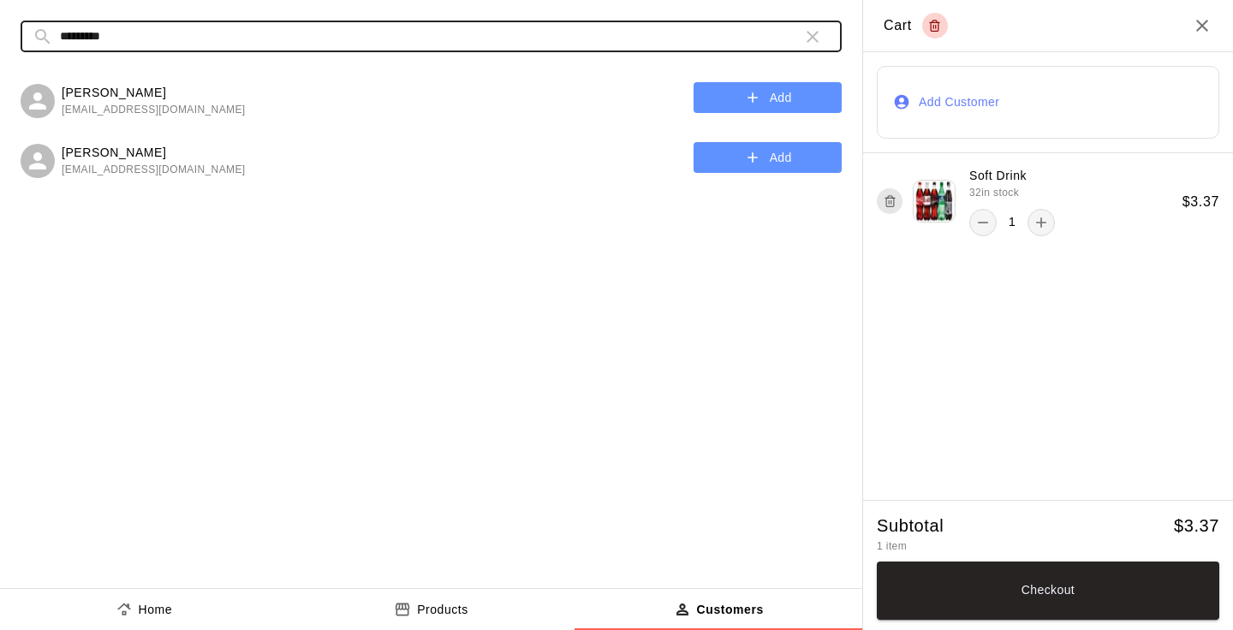
type input "*********"
click at [712, 93] on button "Add" at bounding box center [767, 98] width 148 height 32
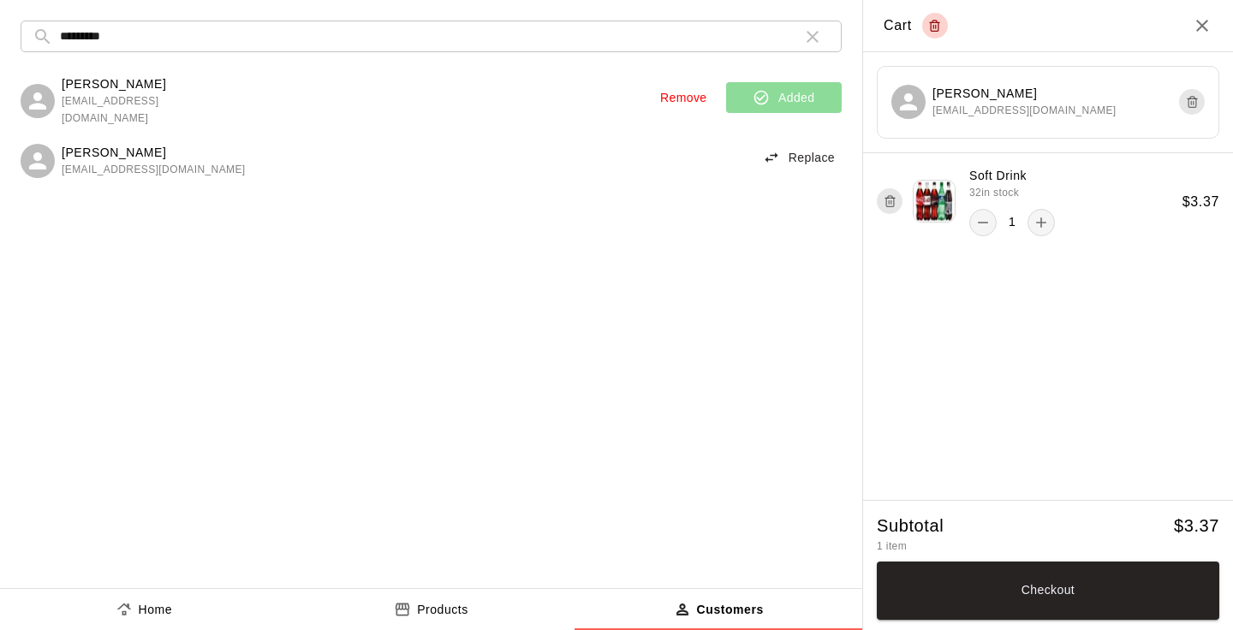
drag, startPoint x: 968, startPoint y: 416, endPoint x: 968, endPoint y: 460, distance: 44.5
click at [968, 419] on div "Soft Drink 32 in stock 1 $ 3.37" at bounding box center [1048, 326] width 370 height 347
click at [983, 590] on button "Checkout" at bounding box center [1047, 590] width 342 height 58
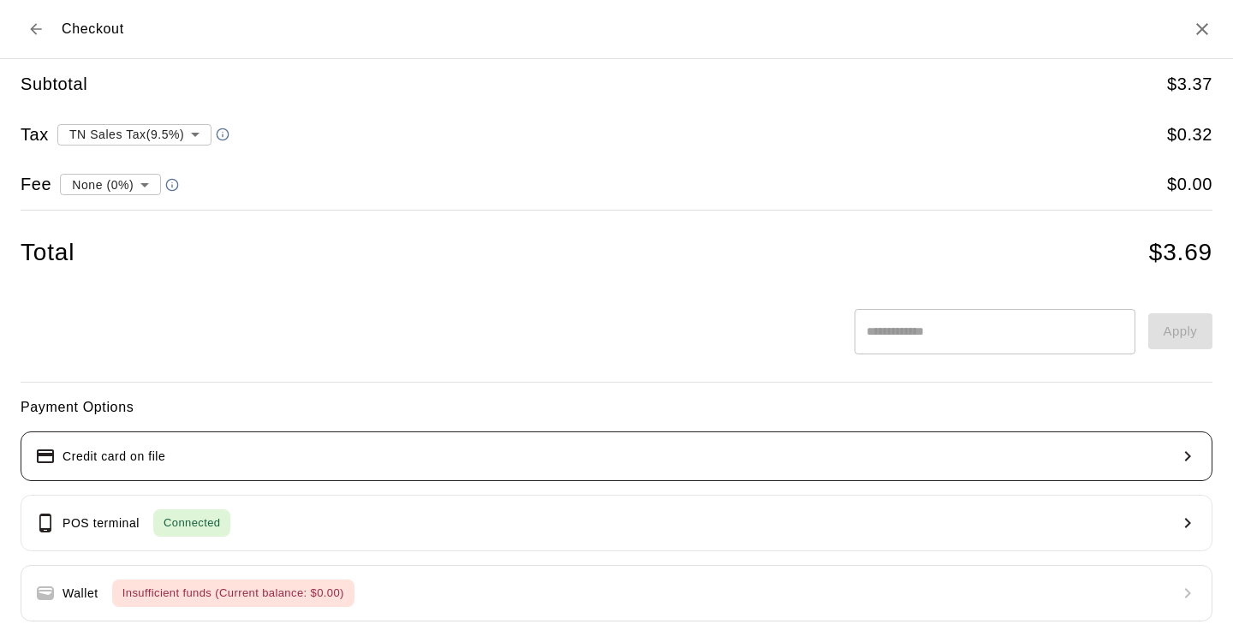
click at [803, 463] on button "Credit card on file" at bounding box center [616, 456] width 1191 height 50
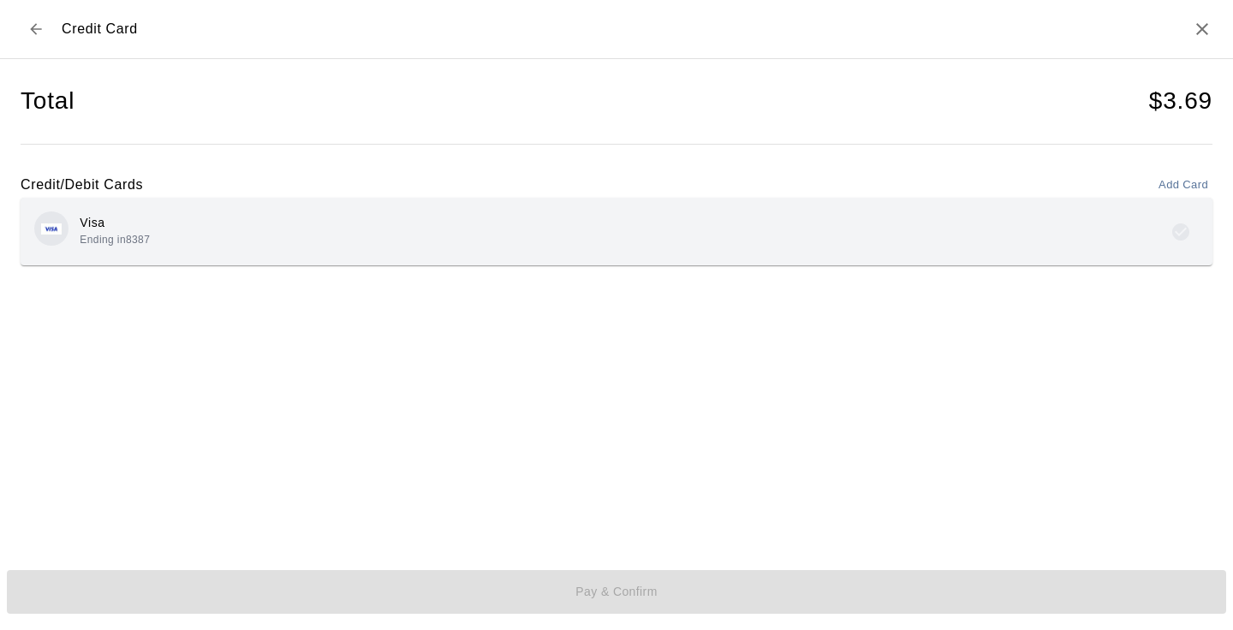
click at [834, 223] on div "Visa Ending in 8387" at bounding box center [616, 231] width 1164 height 40
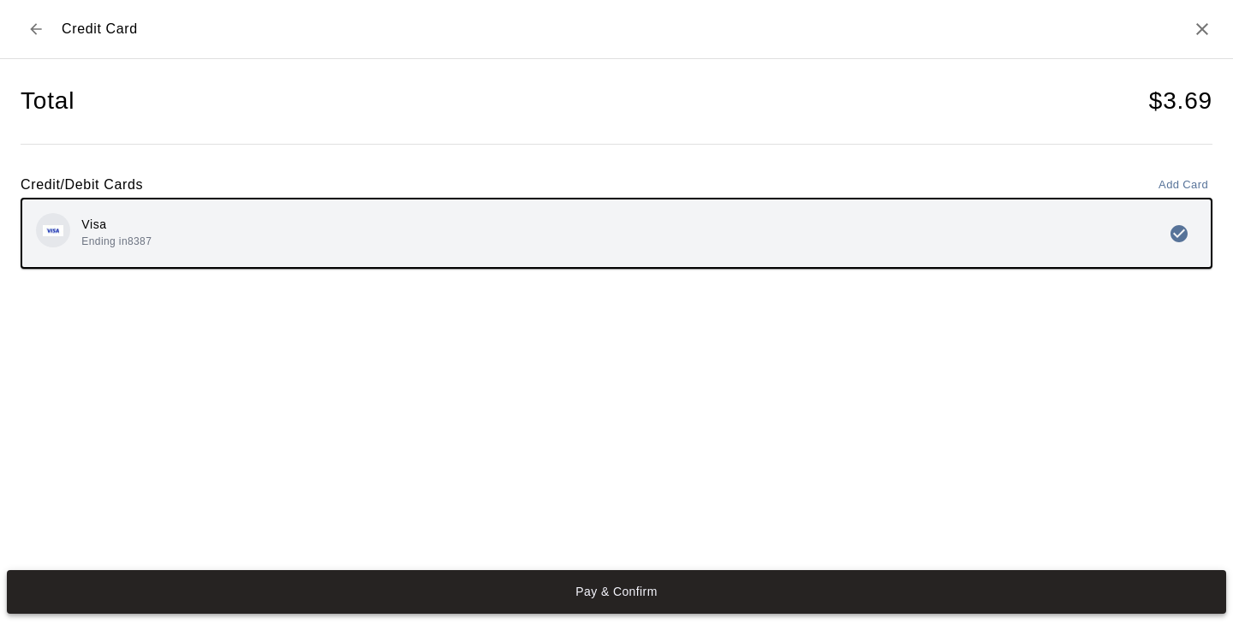
click at [703, 591] on button "Pay & Confirm" at bounding box center [616, 592] width 1219 height 45
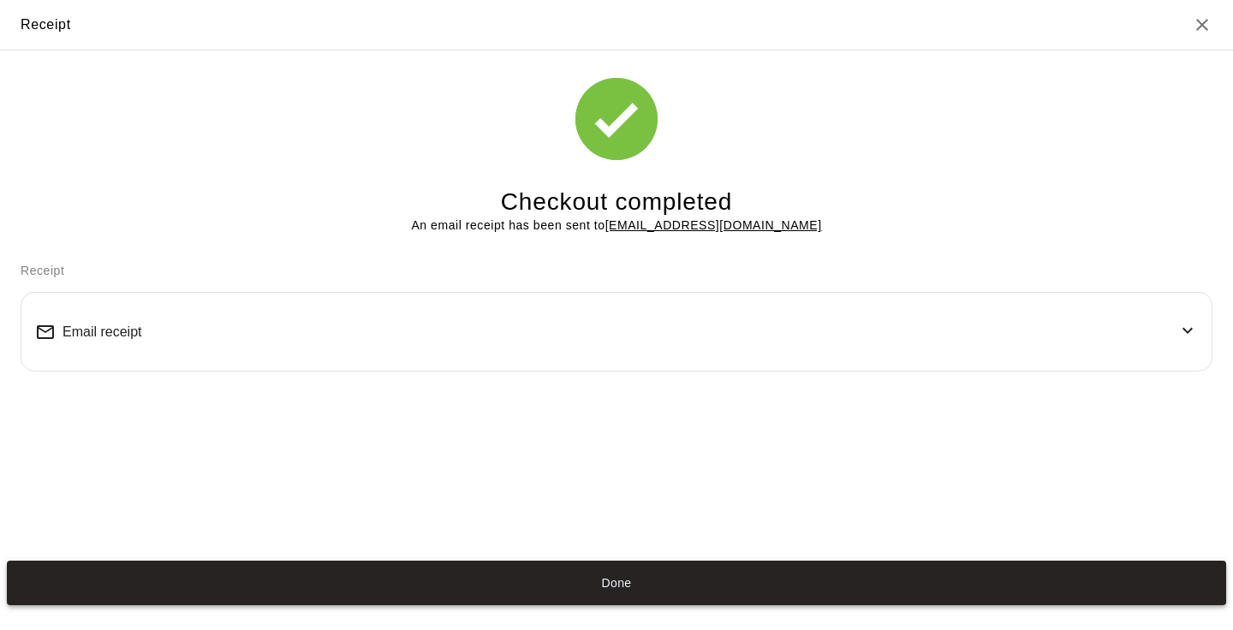
click at [546, 568] on button "Done" at bounding box center [616, 583] width 1219 height 45
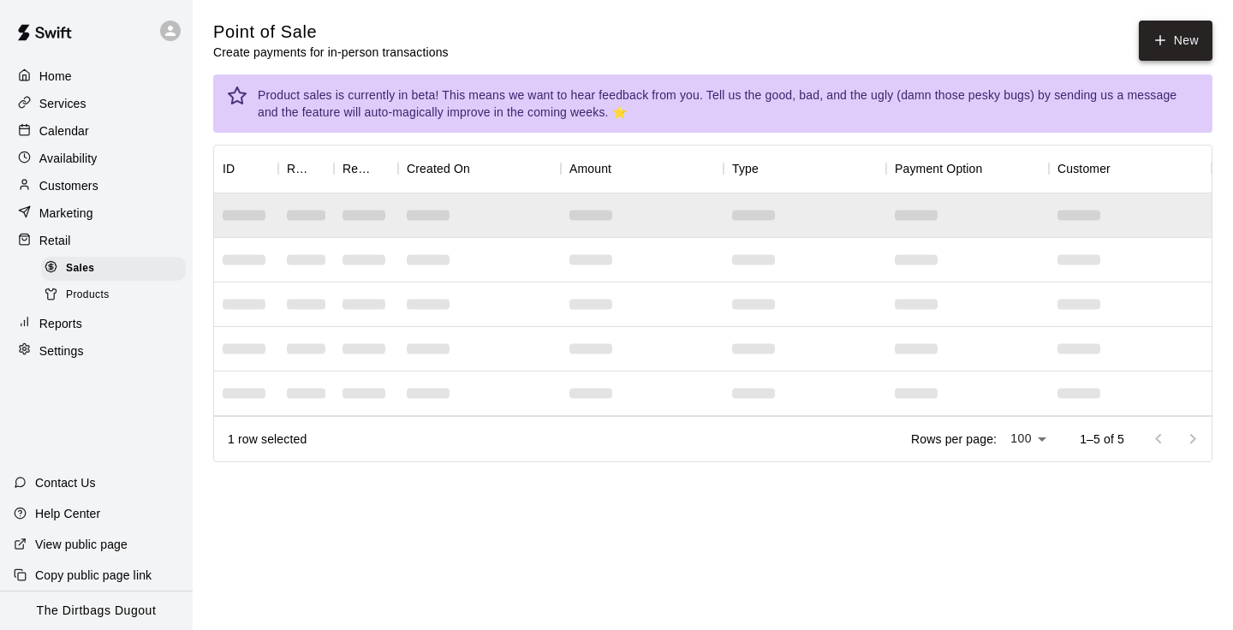
click at [1170, 51] on button "New" at bounding box center [1175, 41] width 74 height 40
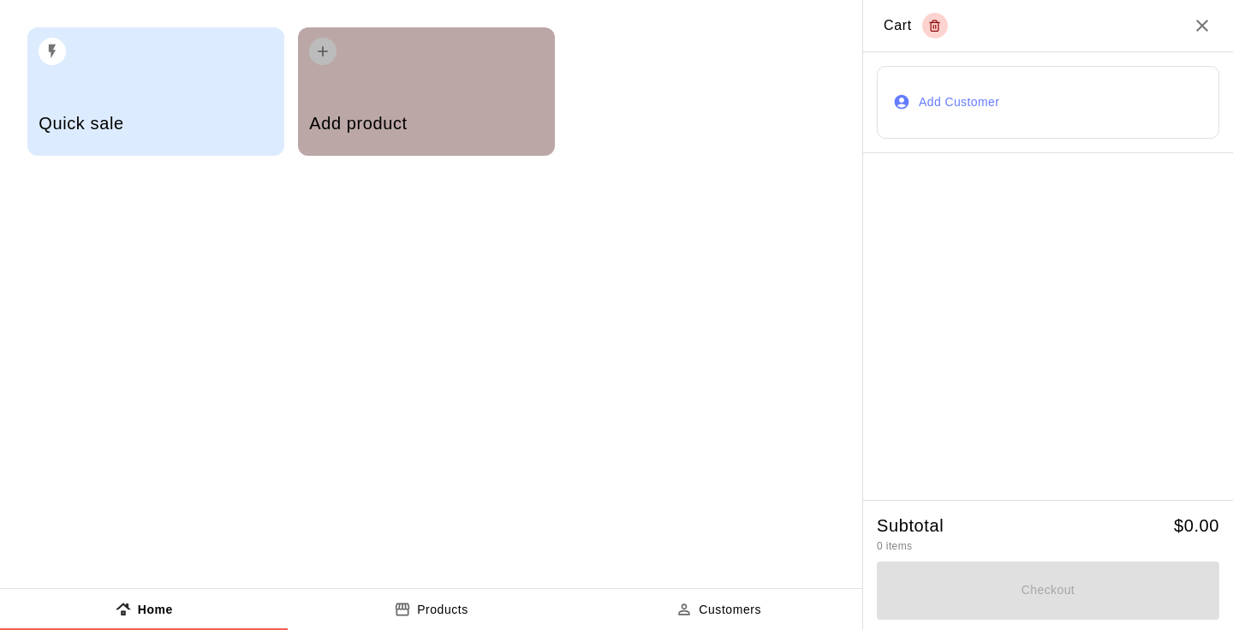
click at [444, 104] on div "Add product" at bounding box center [426, 125] width 234 height 61
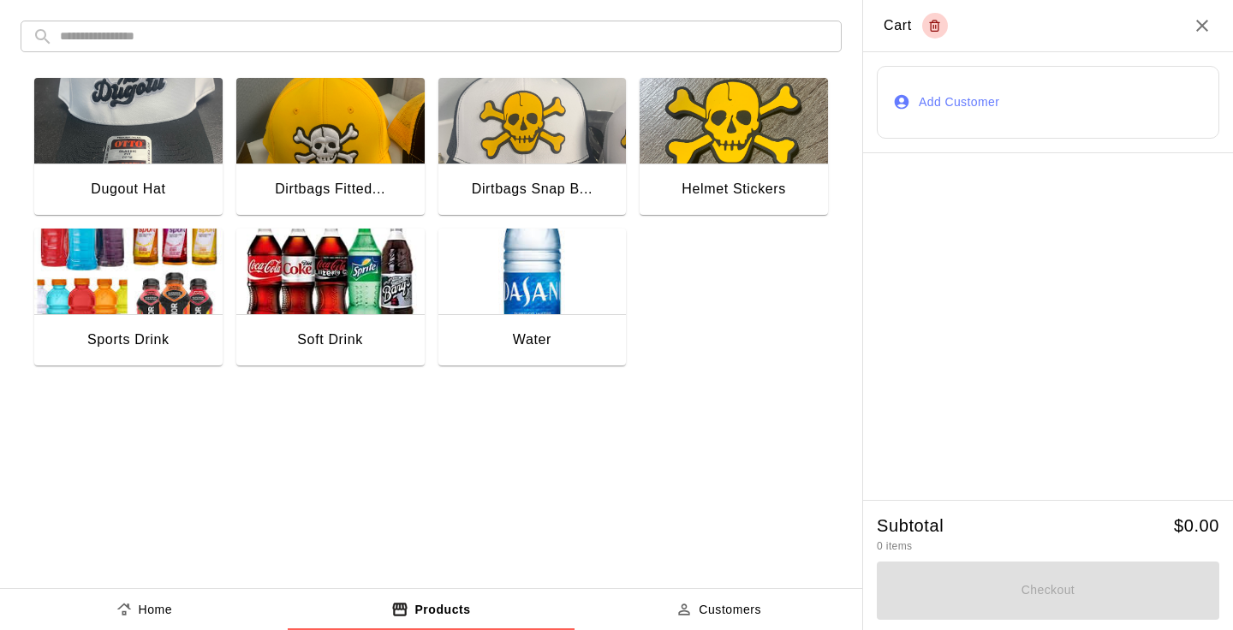
click at [522, 321] on div "Water" at bounding box center [532, 341] width 188 height 55
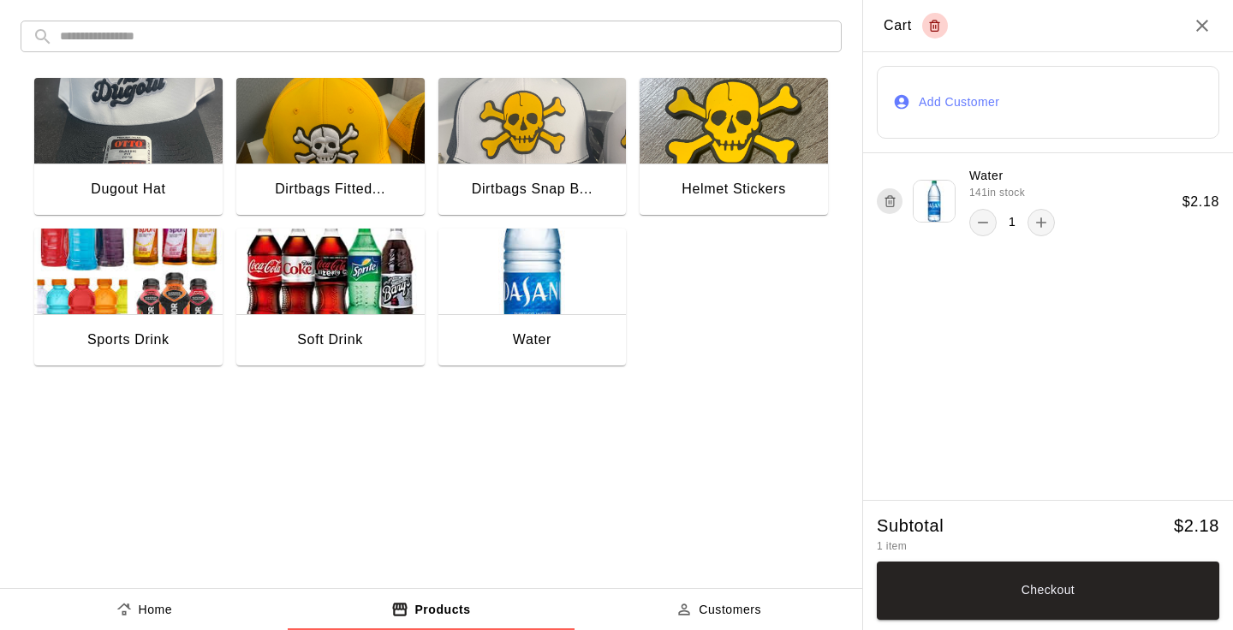
click at [949, 99] on button "Add Customer" at bounding box center [1047, 102] width 342 height 73
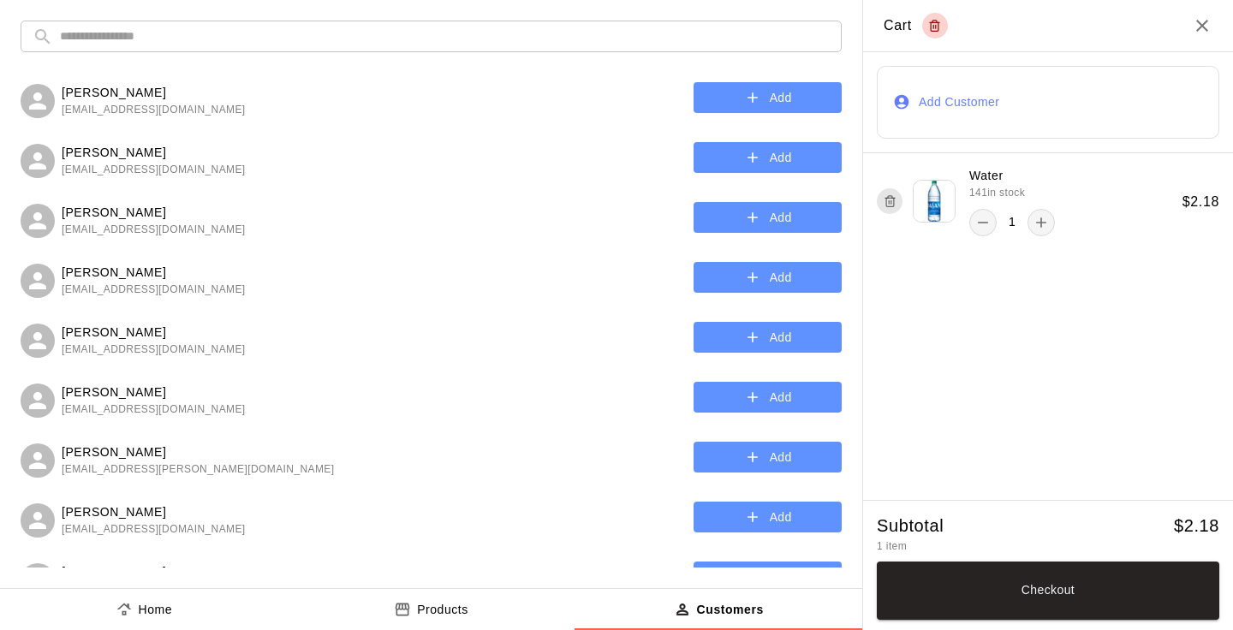
click at [462, 27] on input "text" at bounding box center [444, 37] width 769 height 32
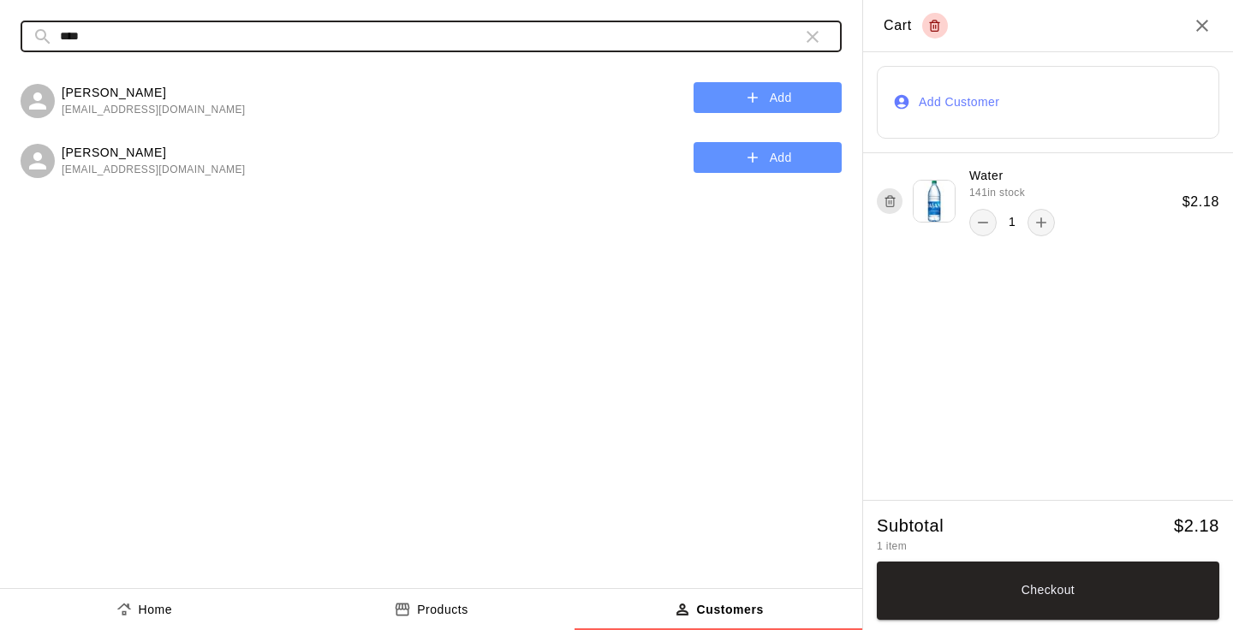
type input "****"
click at [747, 161] on icon "button" at bounding box center [752, 157] width 17 height 17
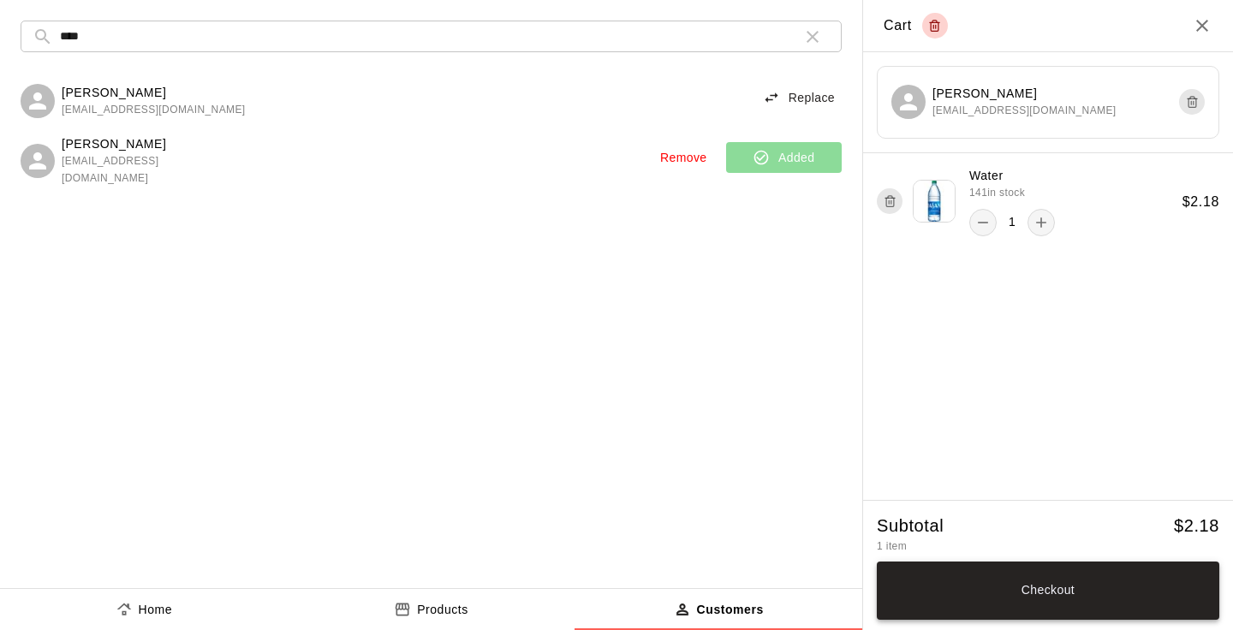
click at [1005, 603] on button "Checkout" at bounding box center [1047, 590] width 342 height 58
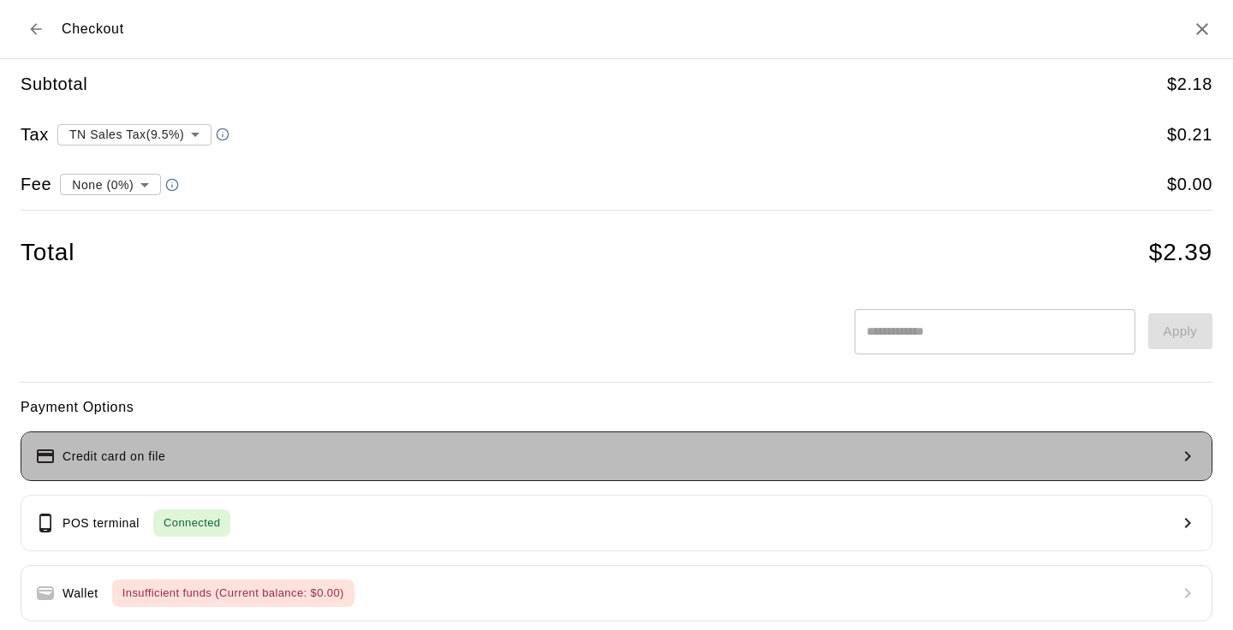
click at [458, 469] on button "Credit card on file" at bounding box center [616, 456] width 1191 height 50
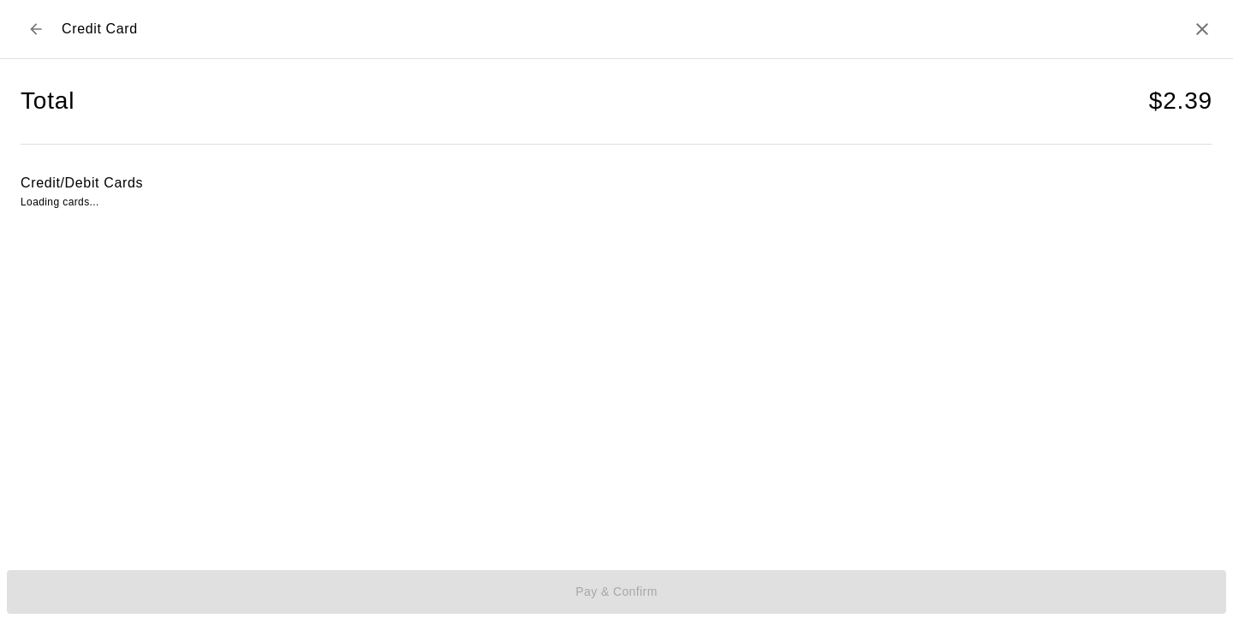
drag, startPoint x: 458, startPoint y: 469, endPoint x: 440, endPoint y: 422, distance: 50.4
click at [454, 455] on div "Total $ 2.39 Credit/Debit Cards Loading cards..." at bounding box center [616, 302] width 1191 height 487
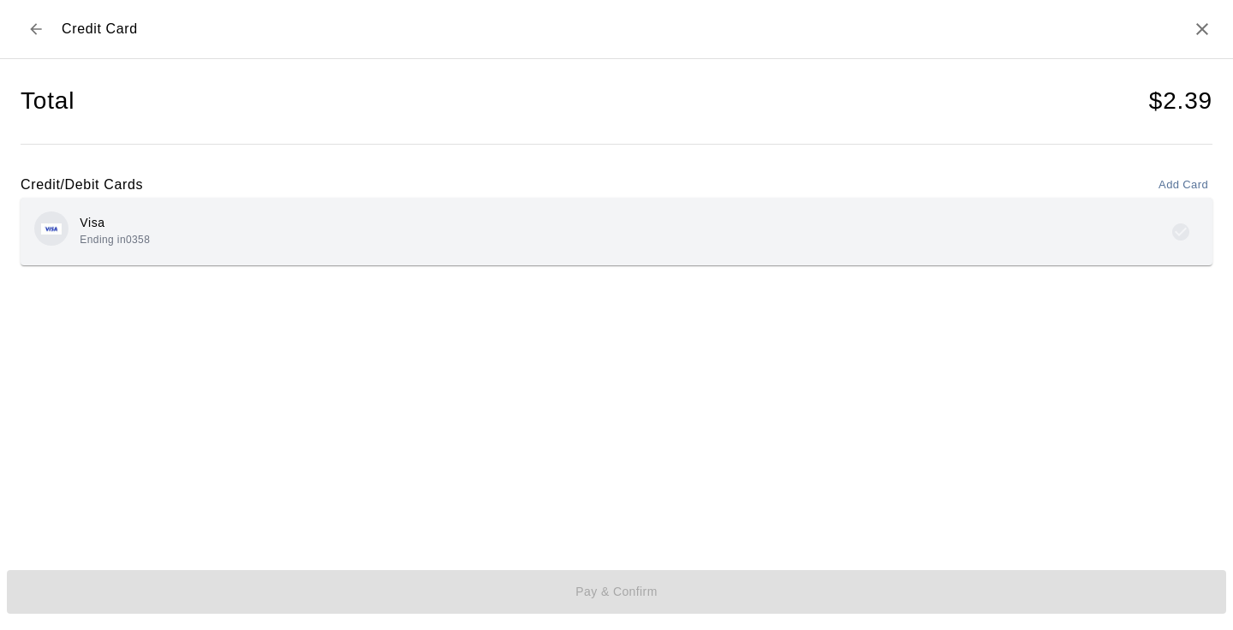
click at [566, 229] on div "Visa Ending in 0358" at bounding box center [616, 231] width 1164 height 40
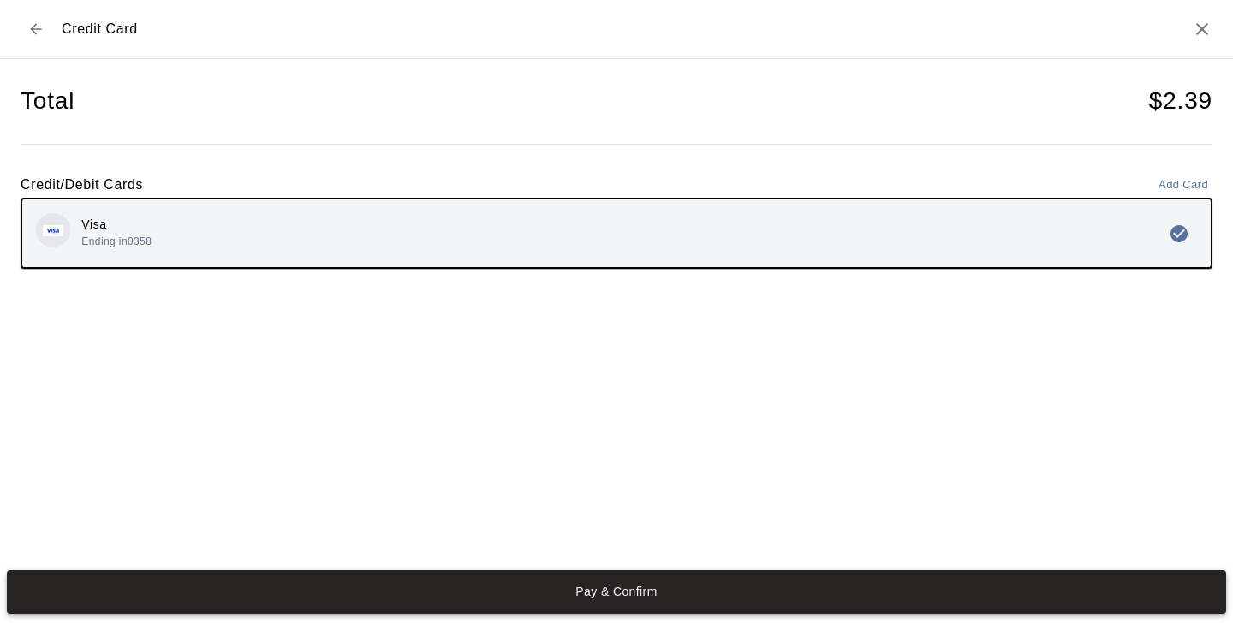
click at [621, 598] on button "Pay & Confirm" at bounding box center [616, 592] width 1219 height 45
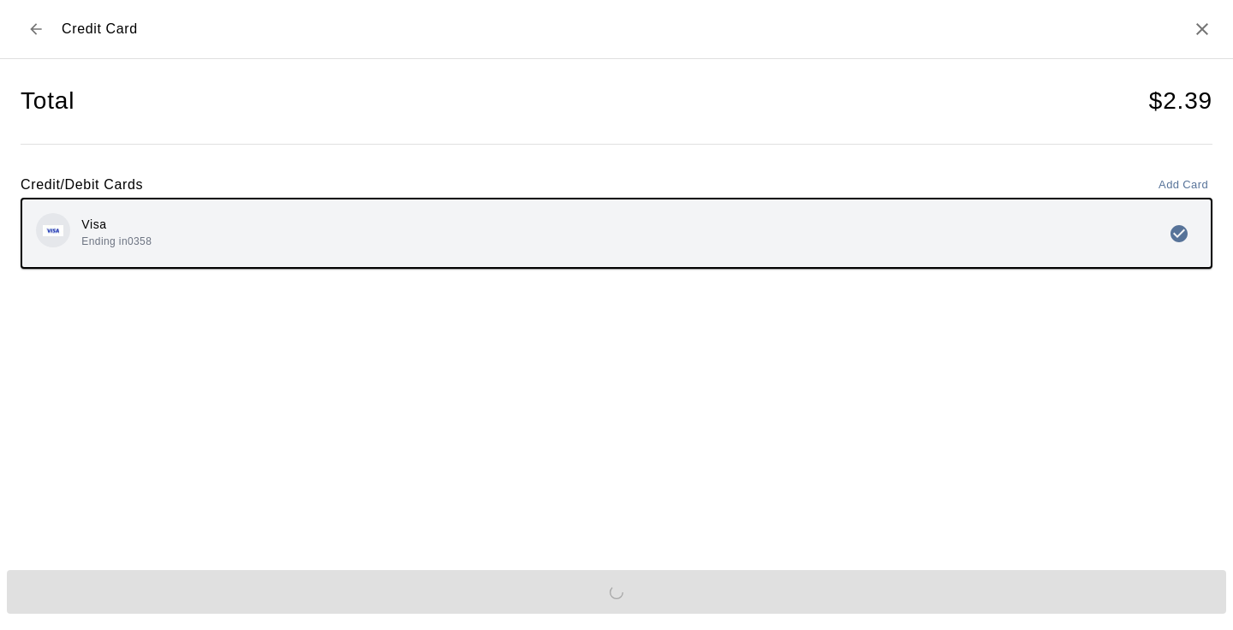
drag, startPoint x: 621, startPoint y: 598, endPoint x: 585, endPoint y: 485, distance: 118.3
click at [621, 597] on div "Pay & Confirm" at bounding box center [616, 592] width 1233 height 58
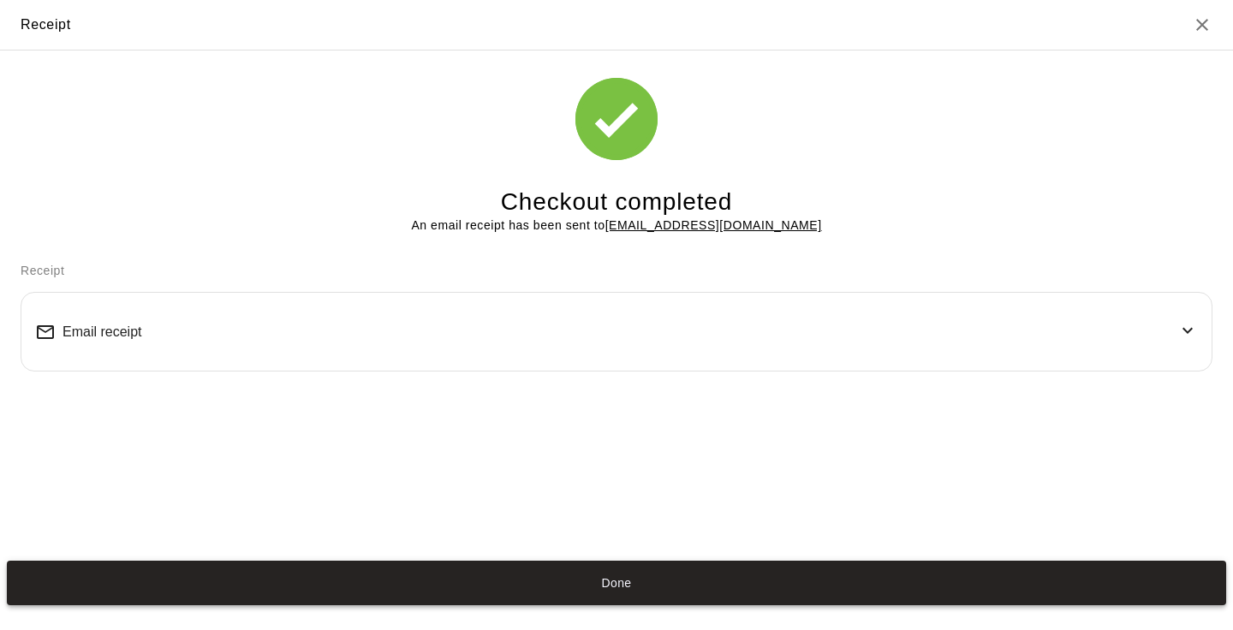
drag, startPoint x: 585, startPoint y: 485, endPoint x: 598, endPoint y: 570, distance: 85.7
click at [598, 569] on div "Receipt Checkout completed An email receipt has been sent to [EMAIL_ADDRESS][DO…" at bounding box center [616, 306] width 1233 height 612
click at [598, 570] on button "Done" at bounding box center [616, 583] width 1219 height 45
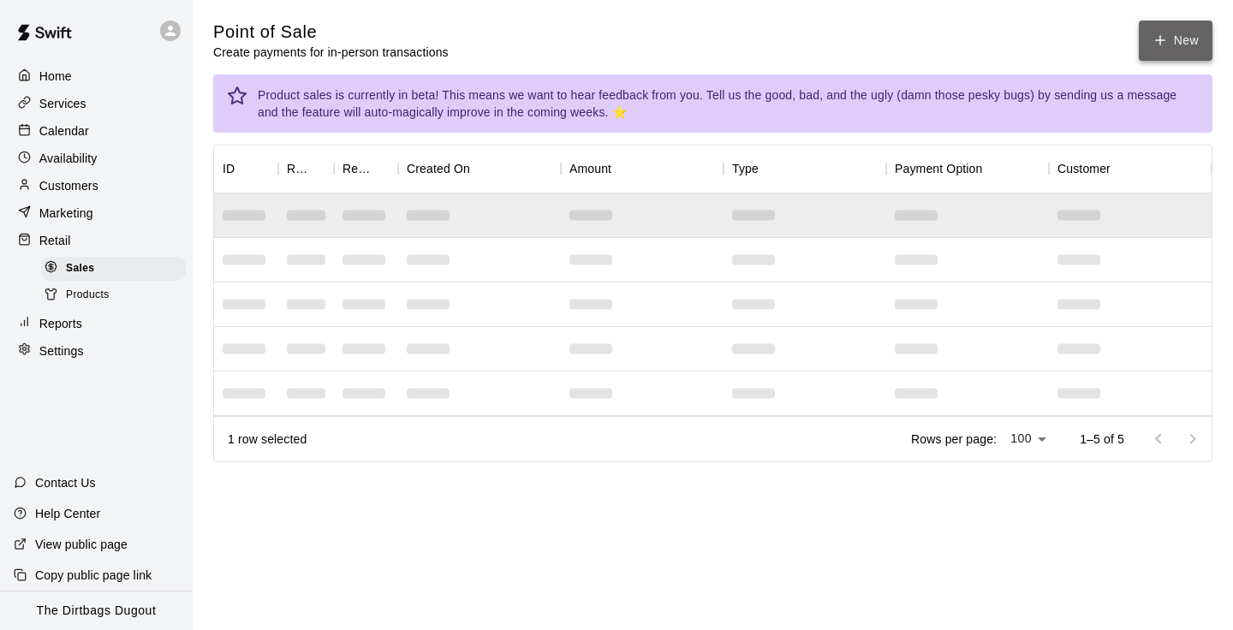
click at [1191, 31] on button "New" at bounding box center [1175, 41] width 74 height 40
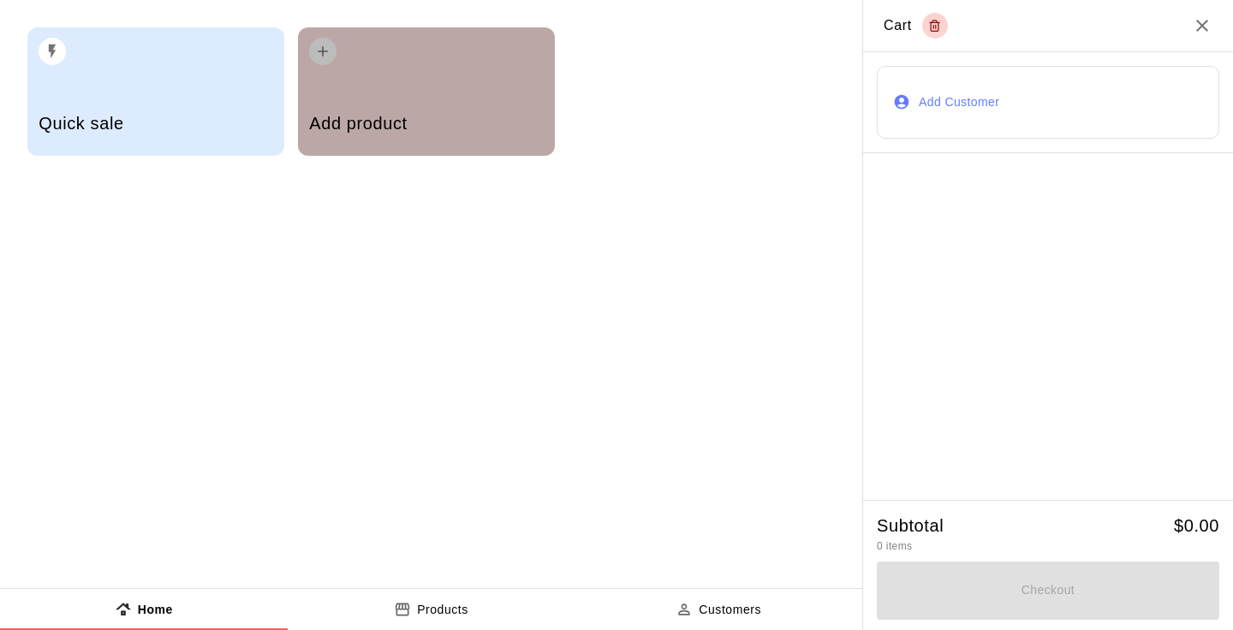
click at [419, 69] on div "Add product" at bounding box center [426, 91] width 257 height 128
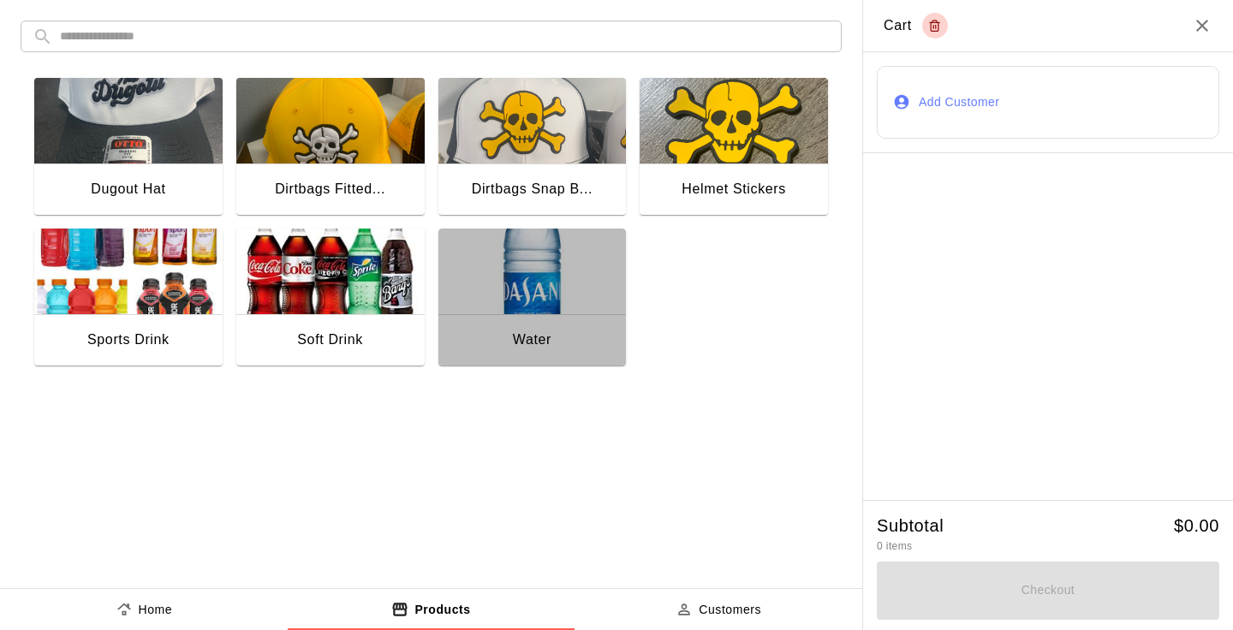
click at [548, 270] on img "button" at bounding box center [532, 272] width 188 height 86
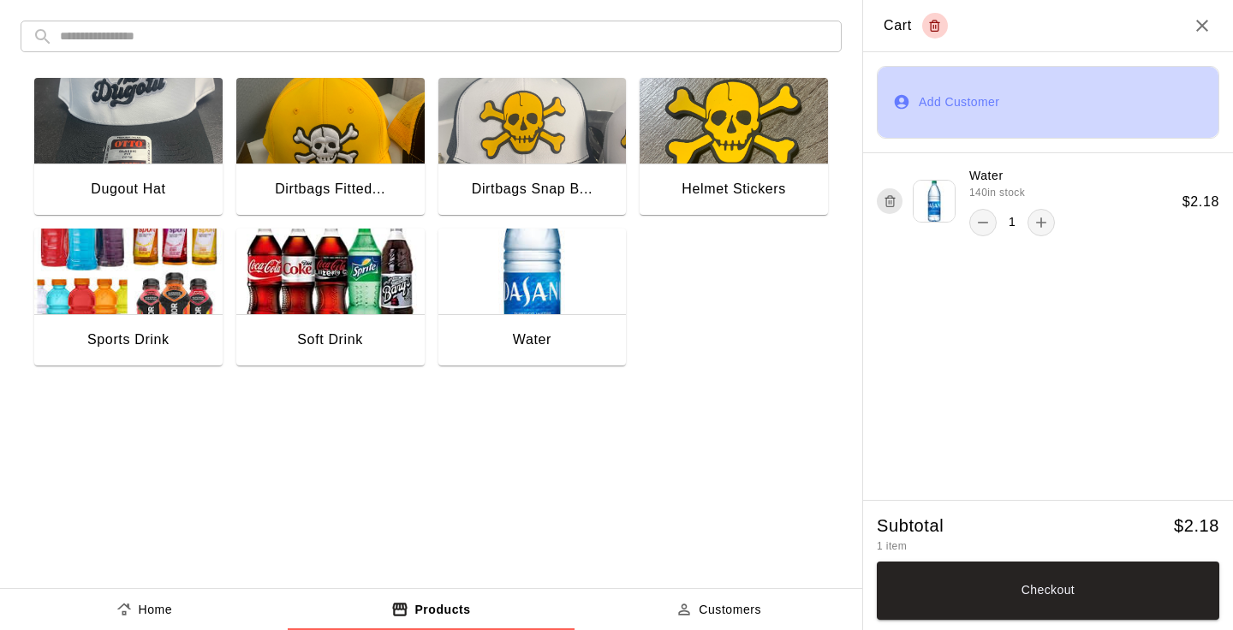
click at [968, 108] on button "Add Customer" at bounding box center [1047, 102] width 342 height 73
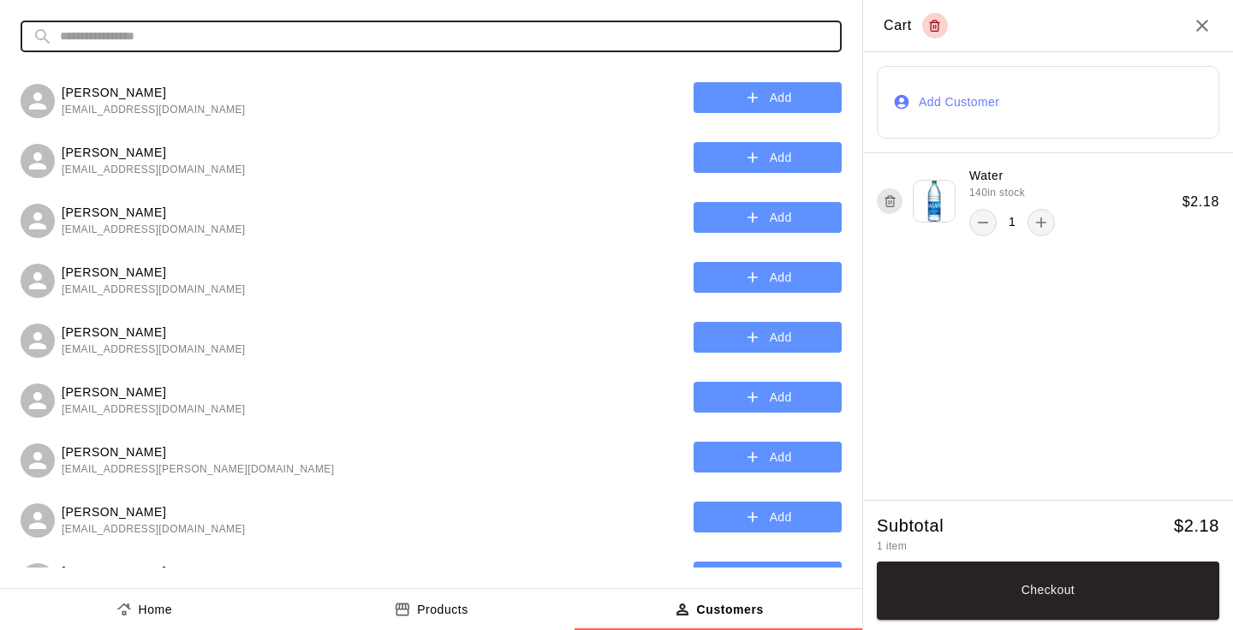
click at [602, 43] on input "text" at bounding box center [444, 37] width 769 height 32
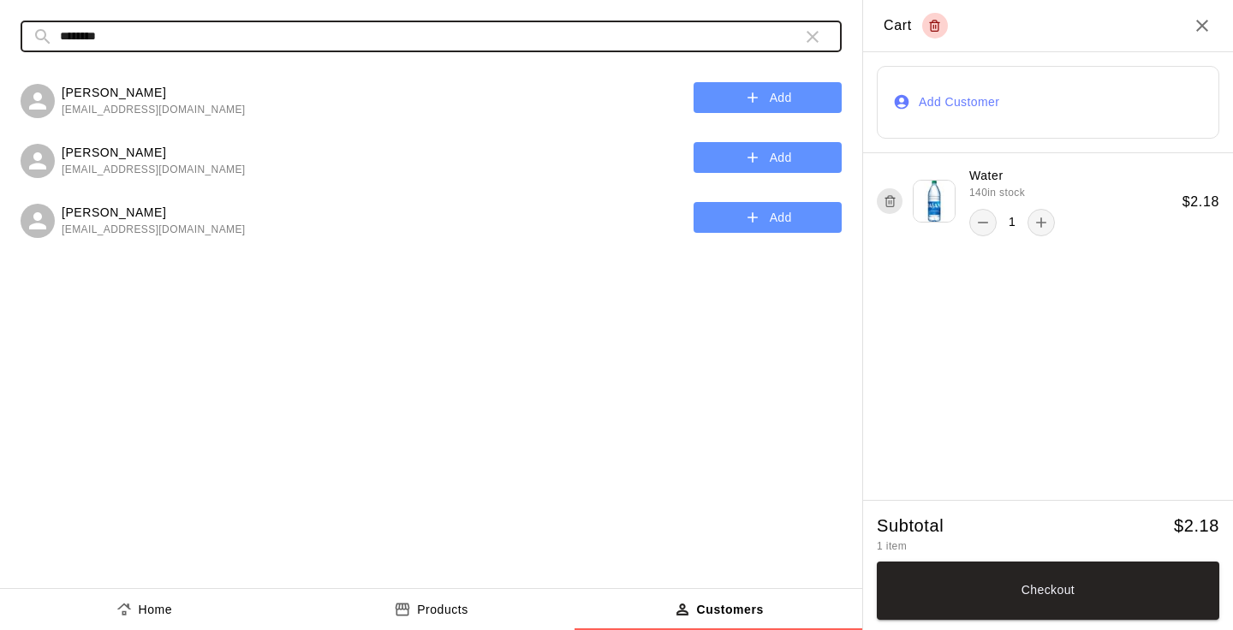
type input "********"
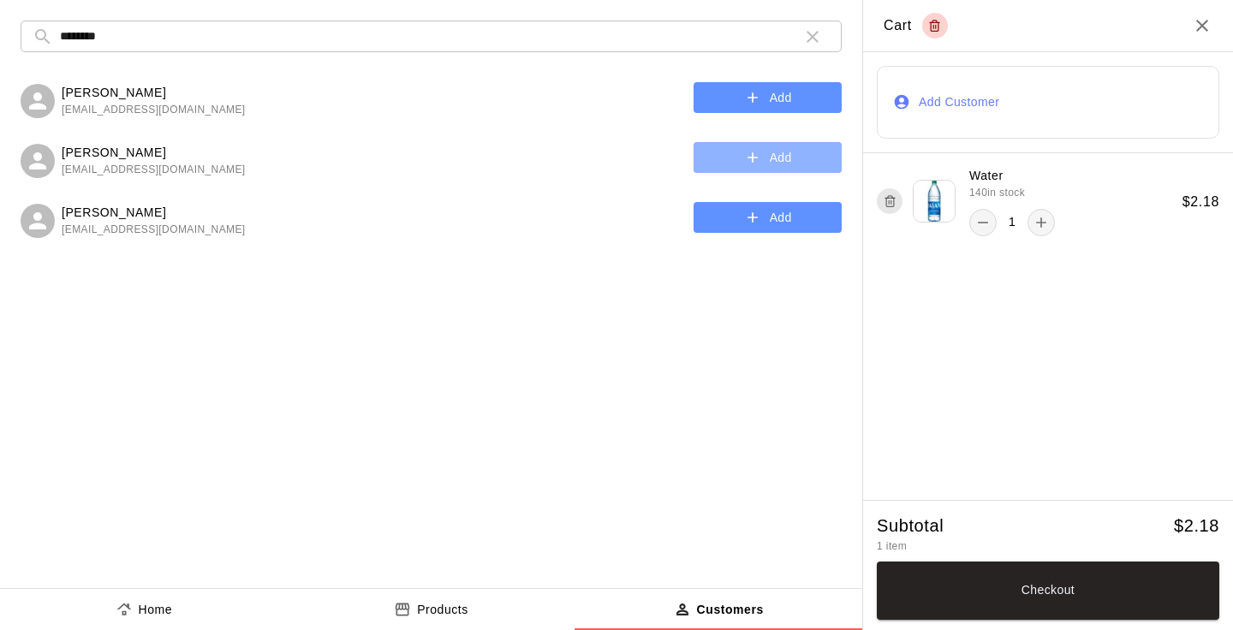
click at [778, 166] on button "Add" at bounding box center [767, 158] width 148 height 32
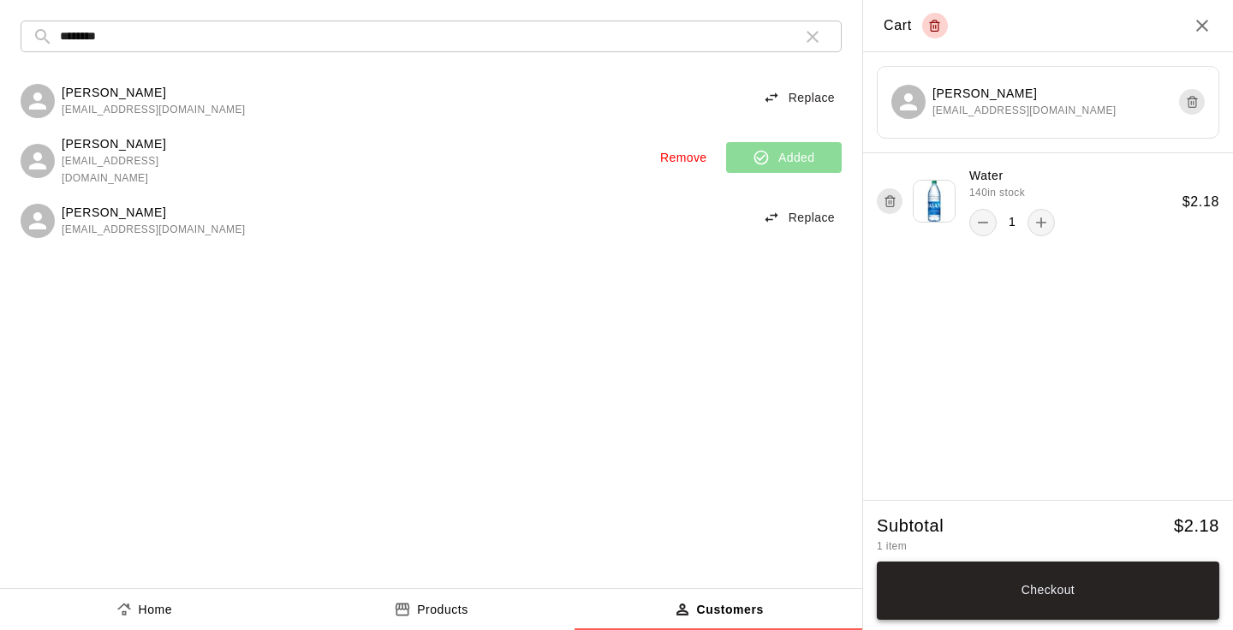
click at [1001, 588] on button "Checkout" at bounding box center [1047, 590] width 342 height 58
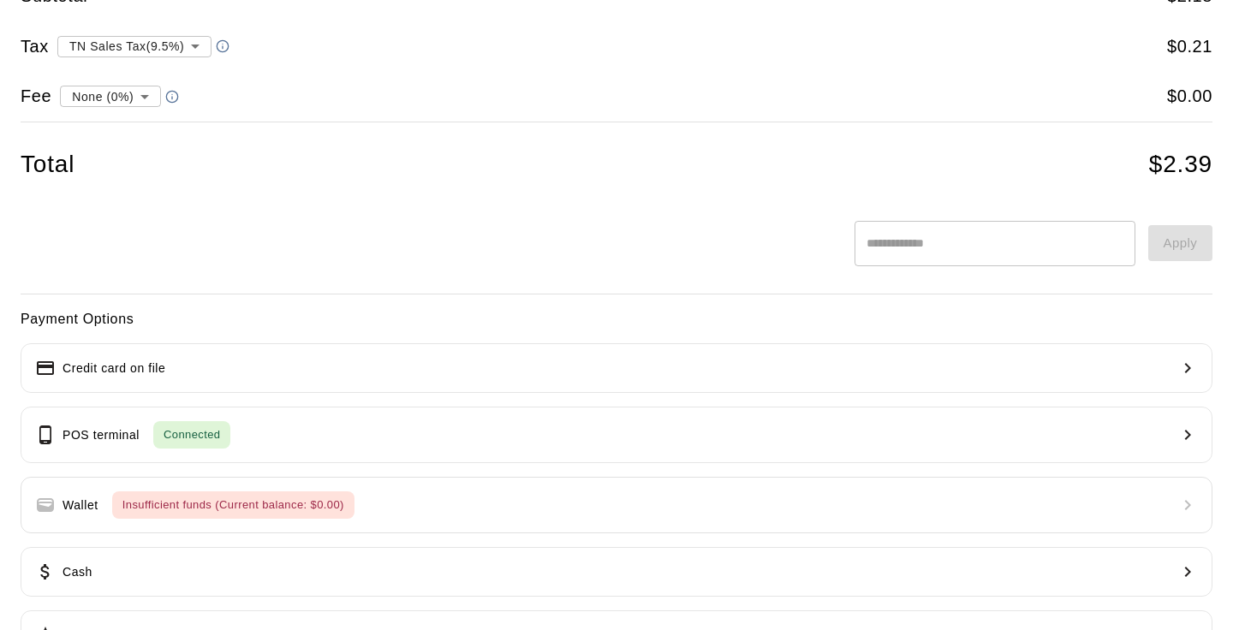
scroll to position [101, 0]
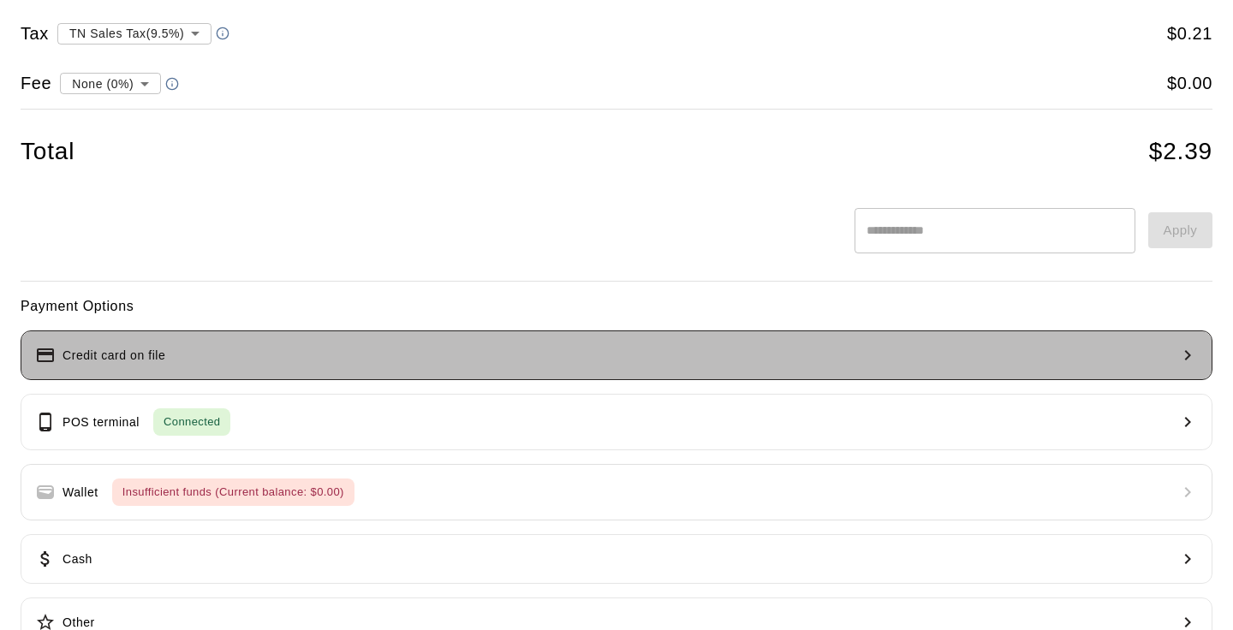
click at [247, 357] on button "Credit card on file" at bounding box center [616, 355] width 1191 height 50
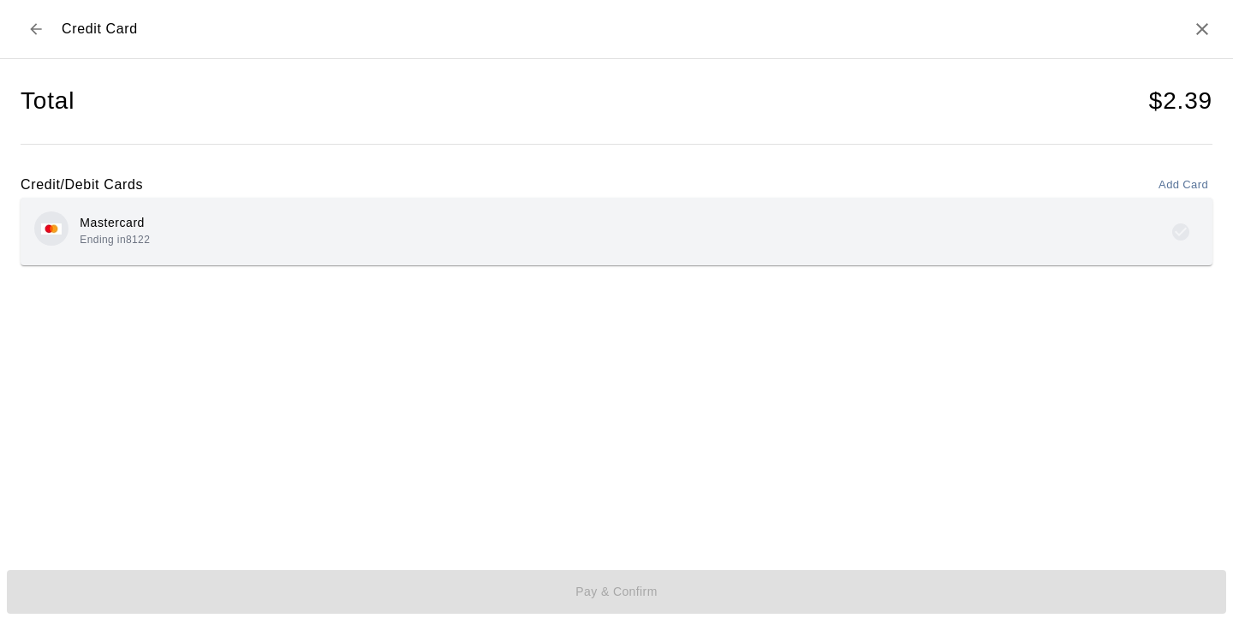
click at [632, 264] on div "Mastercard Ending in 8122" at bounding box center [616, 232] width 1191 height 68
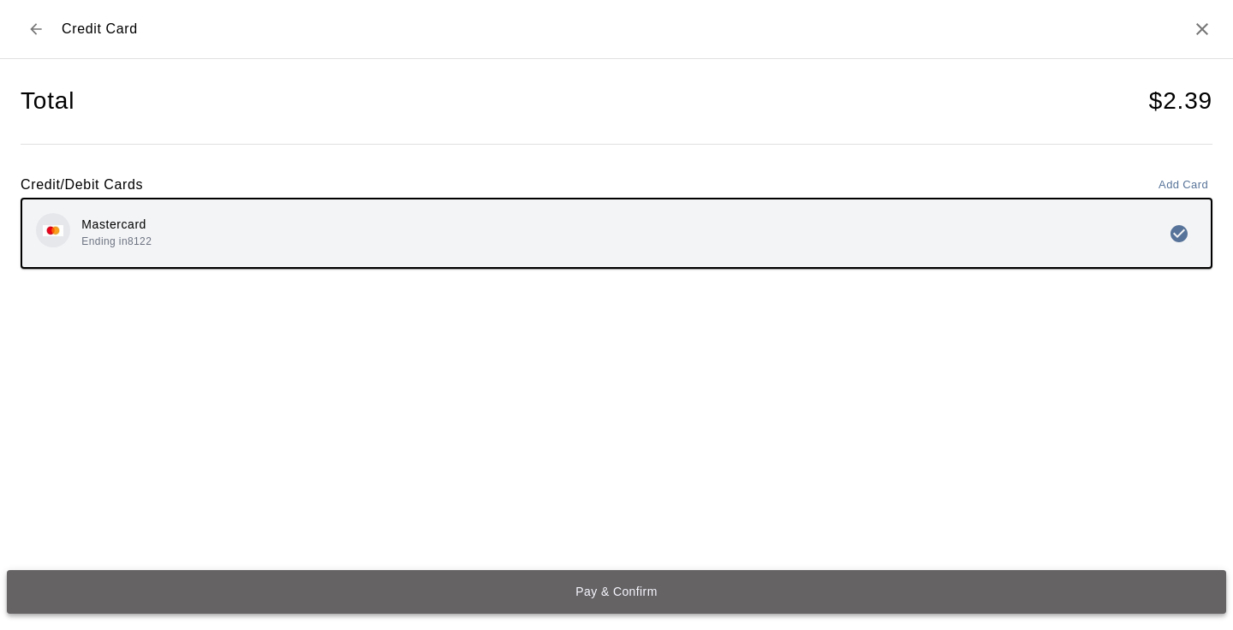
click at [674, 597] on button "Pay & Confirm" at bounding box center [616, 592] width 1219 height 45
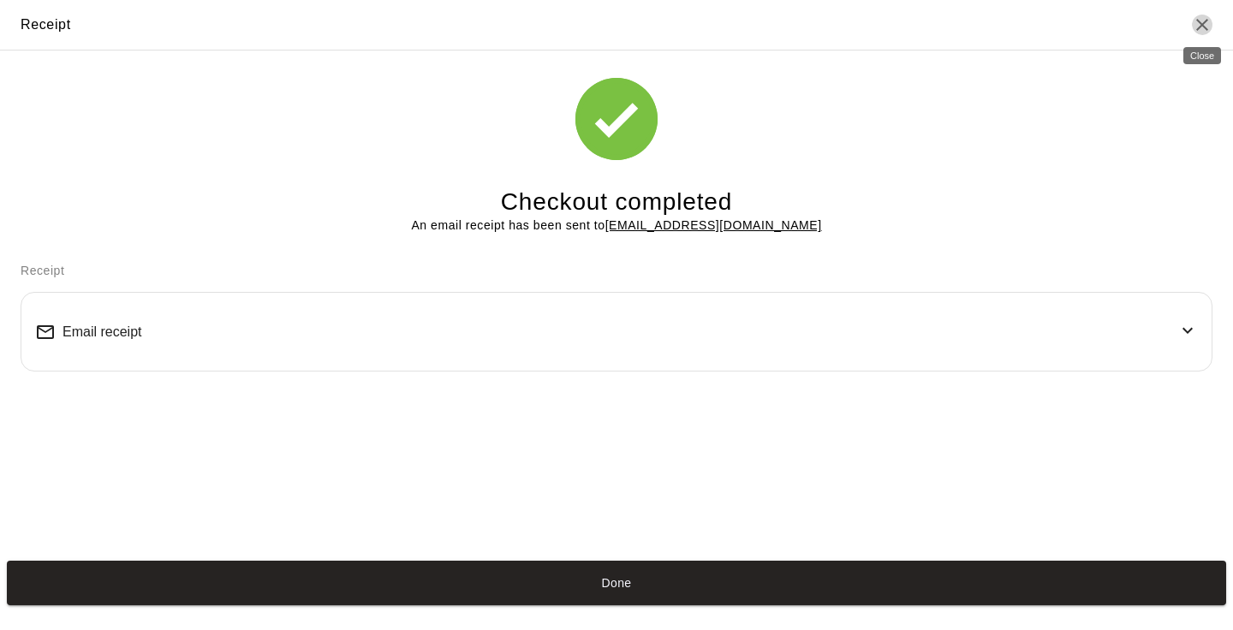
click at [1203, 27] on icon "Close" at bounding box center [1202, 25] width 12 height 12
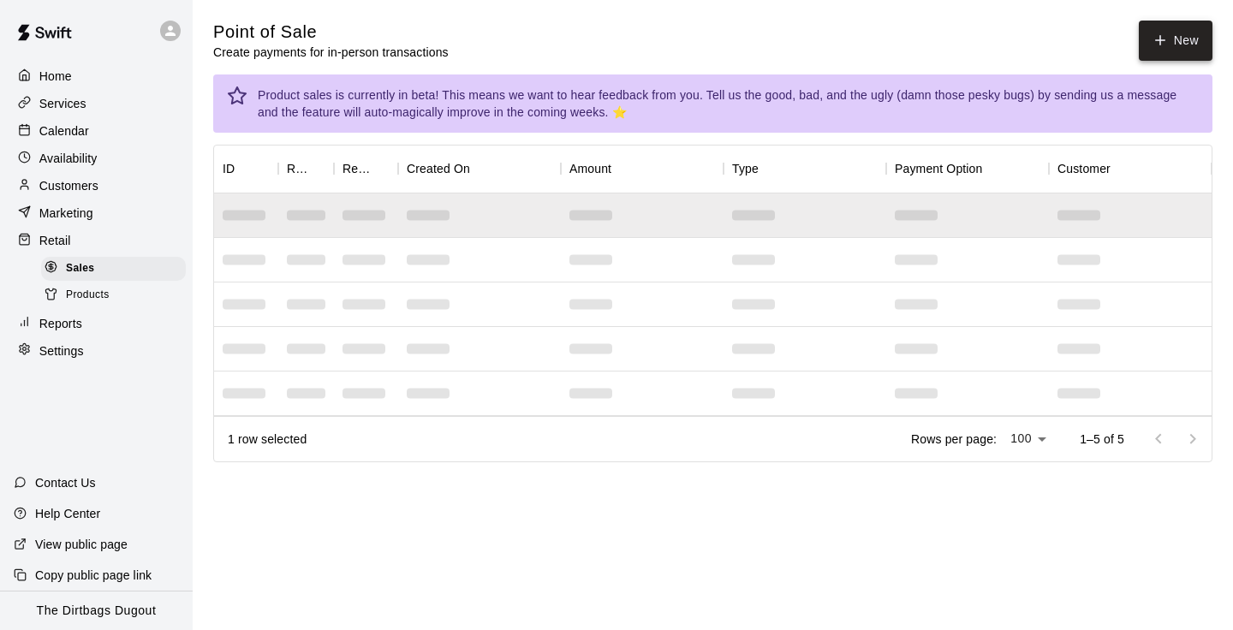
click at [1181, 33] on button "New" at bounding box center [1175, 41] width 74 height 40
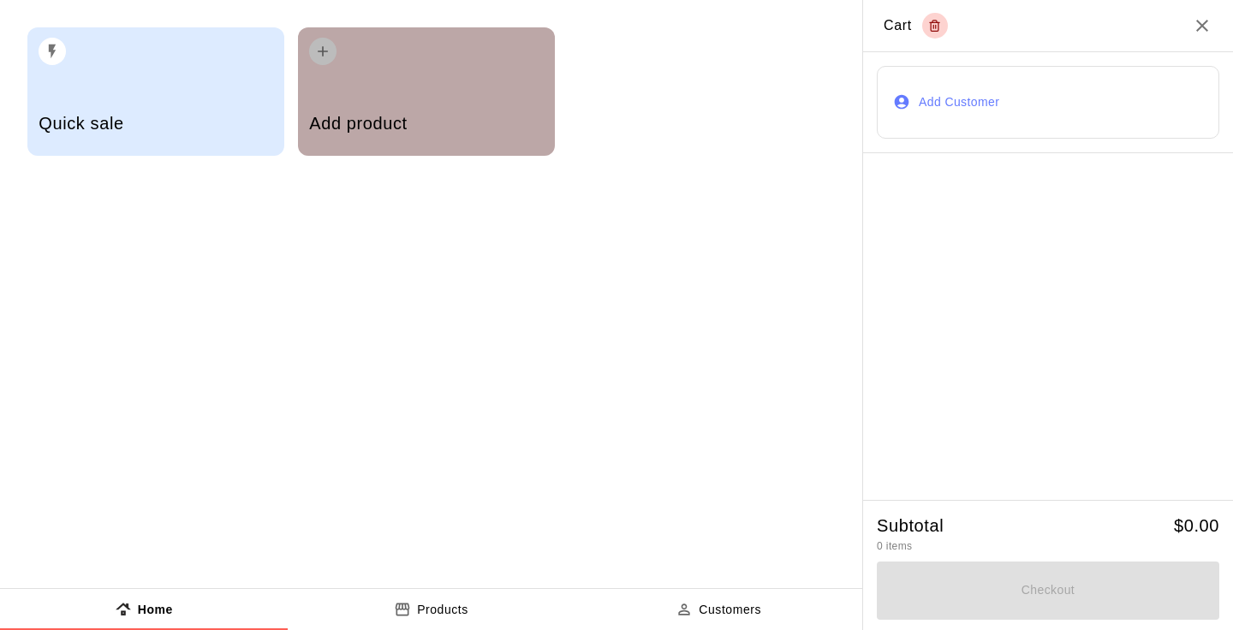
click at [402, 58] on div "button" at bounding box center [426, 46] width 234 height 38
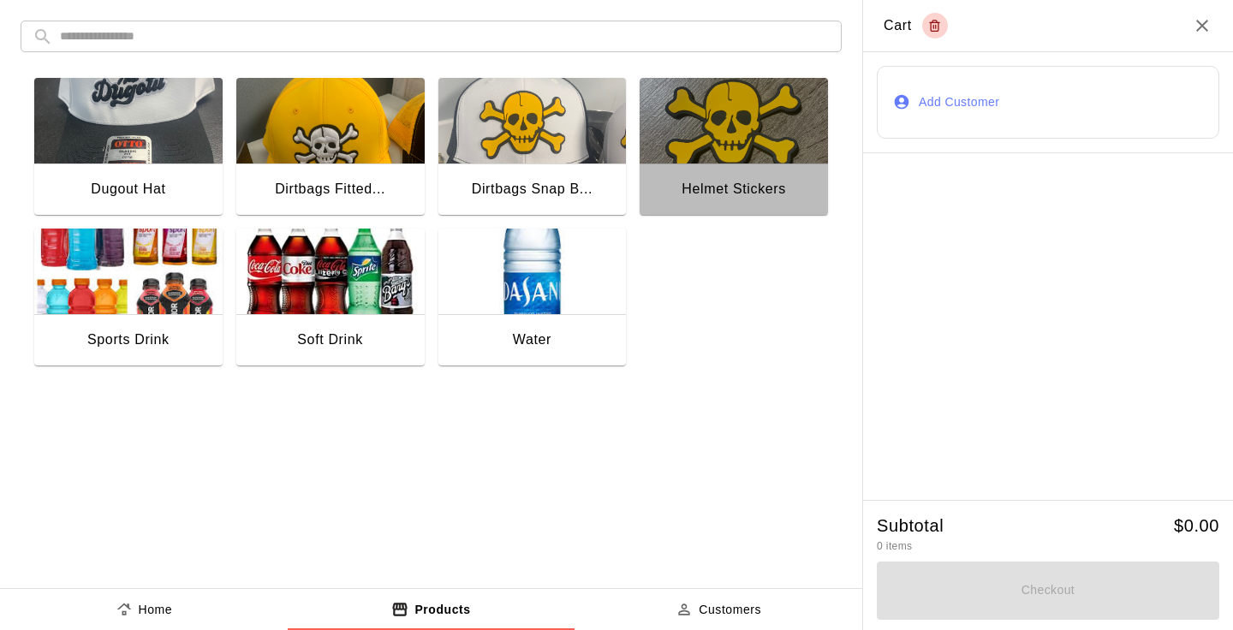
click at [699, 158] on img "button" at bounding box center [733, 121] width 188 height 86
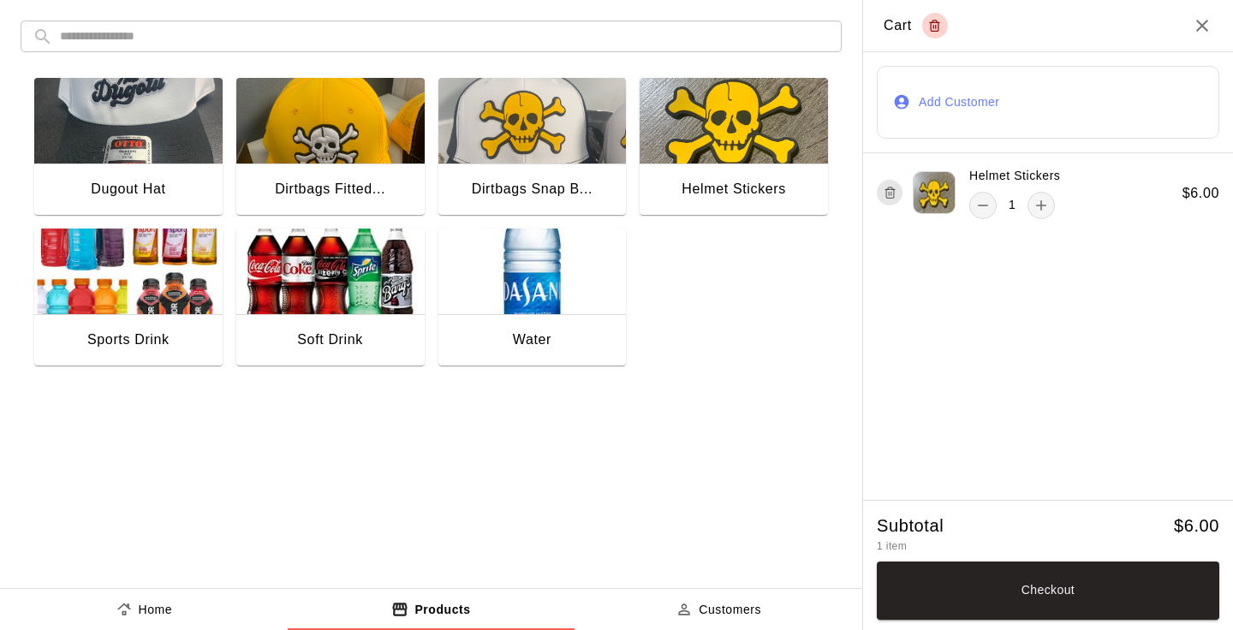
click at [531, 151] on img "button" at bounding box center [532, 121] width 188 height 86
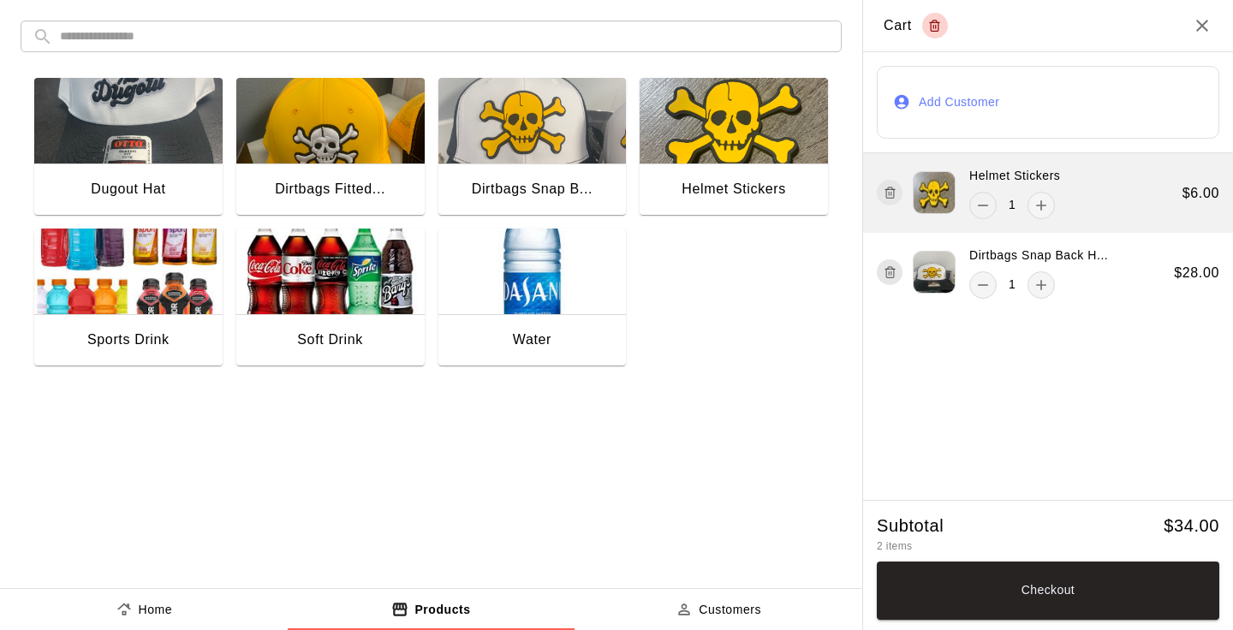
click at [988, 204] on icon "remove" at bounding box center [982, 205] width 17 height 17
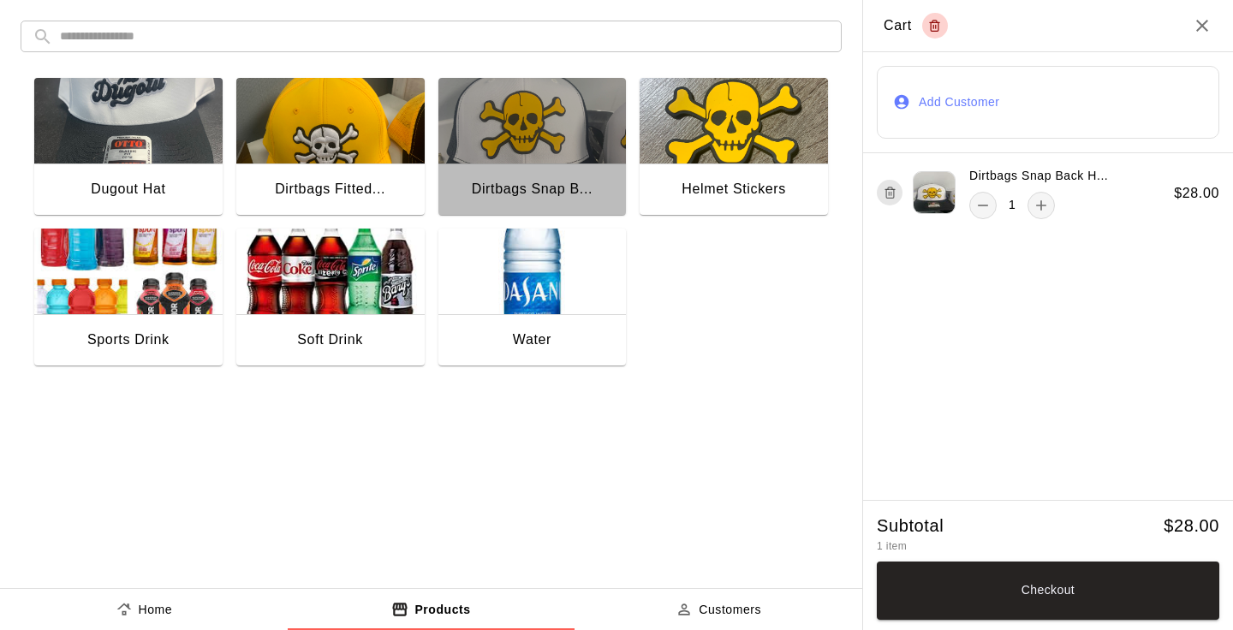
click at [583, 118] on img "button" at bounding box center [532, 121] width 188 height 86
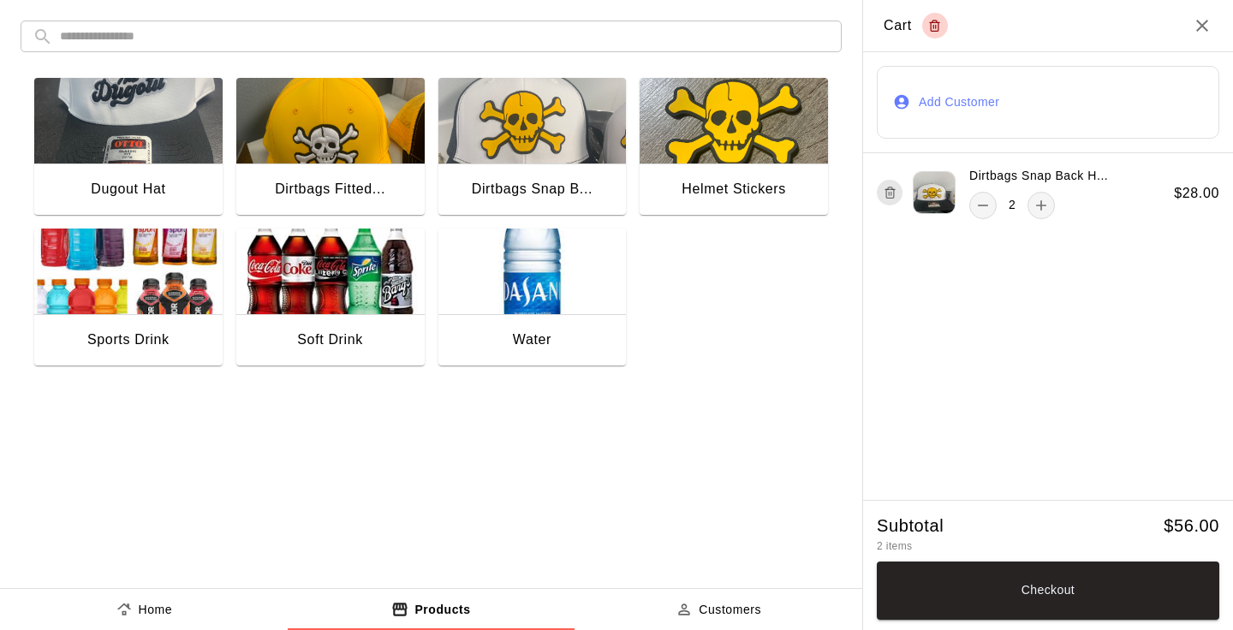
click at [583, 118] on img "button" at bounding box center [532, 121] width 188 height 86
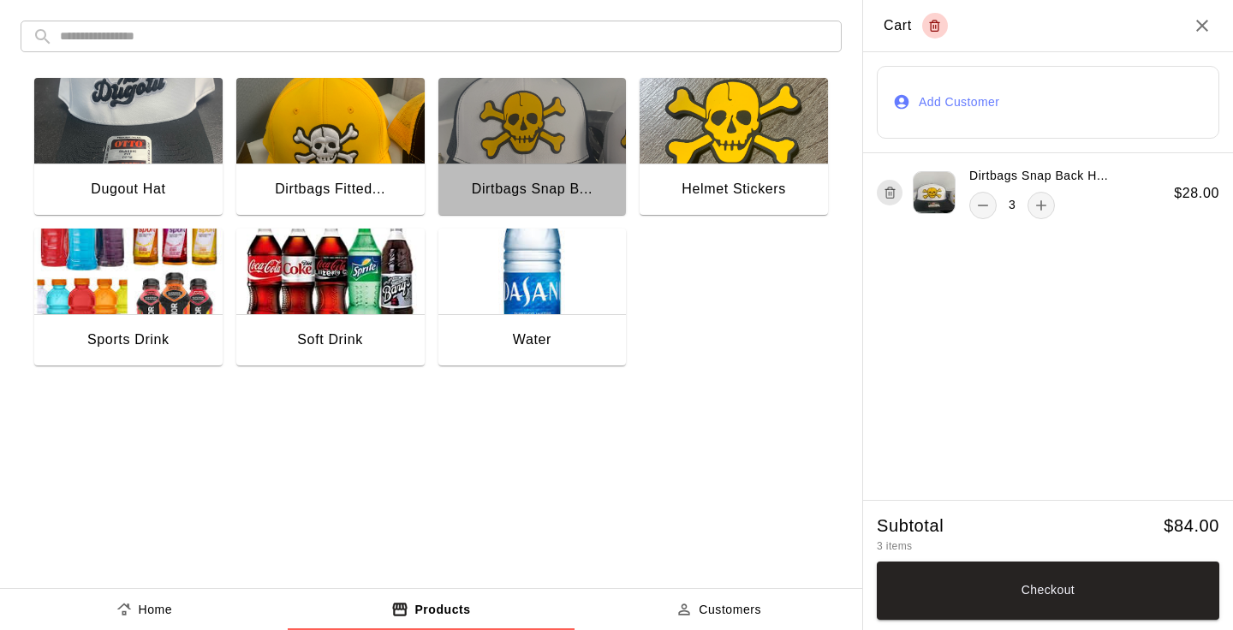
click at [583, 118] on img "button" at bounding box center [532, 121] width 188 height 86
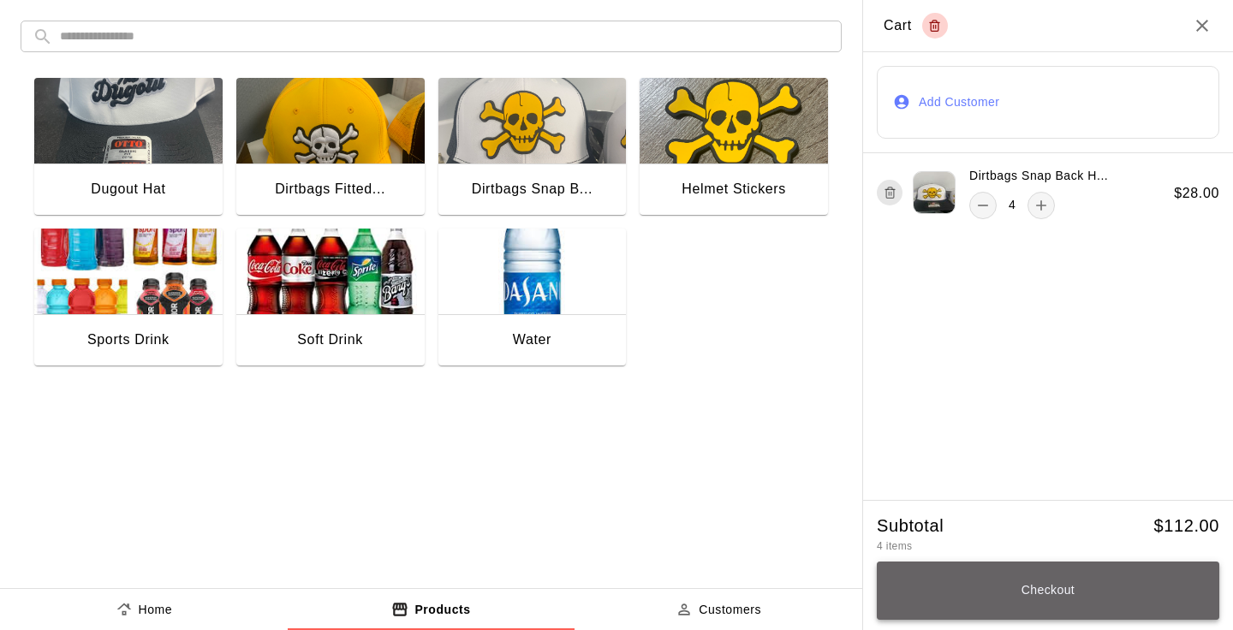
click at [1090, 594] on button "Checkout" at bounding box center [1047, 590] width 342 height 58
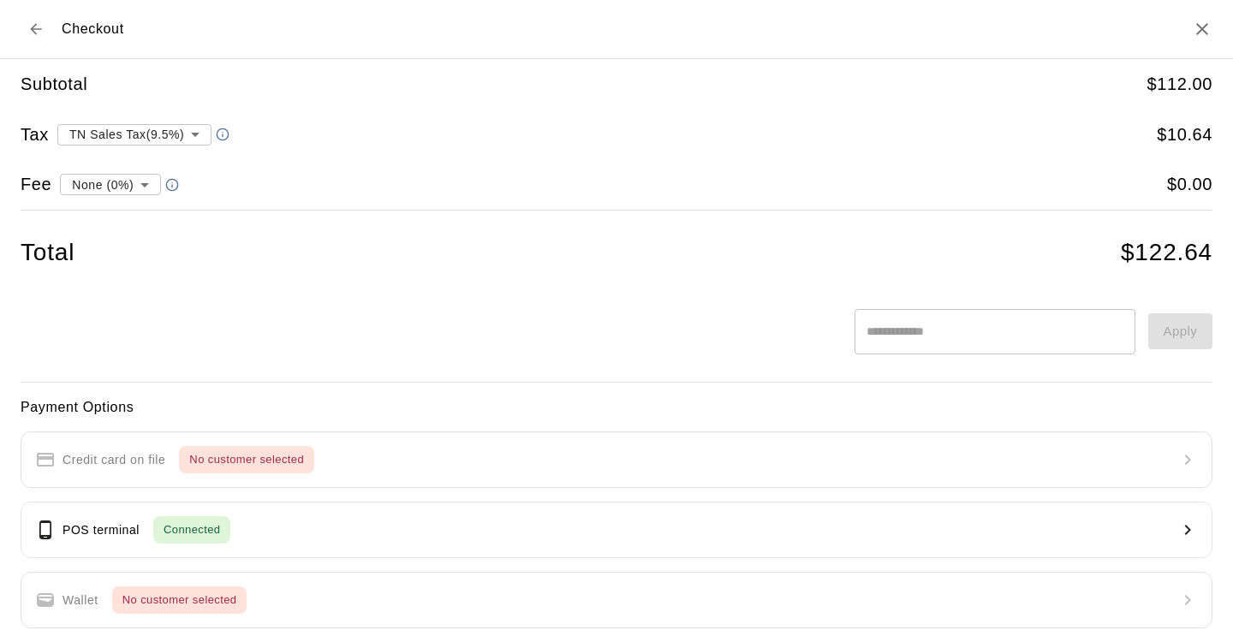
click at [41, 31] on icon "Back to cart" at bounding box center [35, 29] width 17 height 17
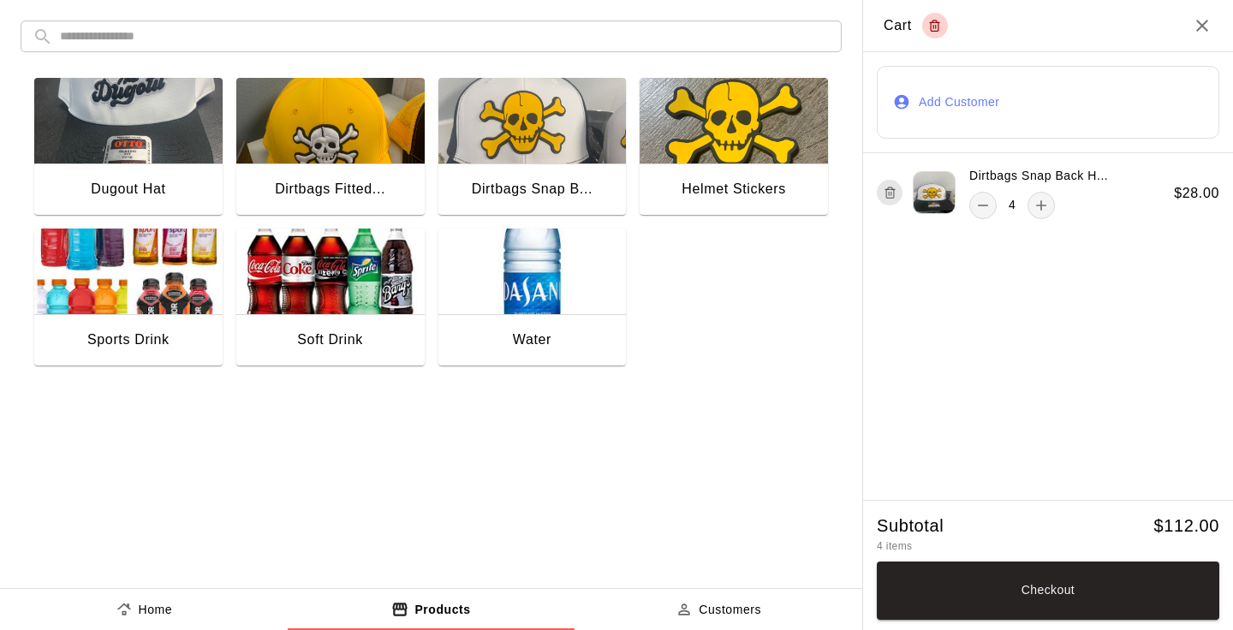
click at [936, 94] on button "Add Customer" at bounding box center [1047, 102] width 342 height 73
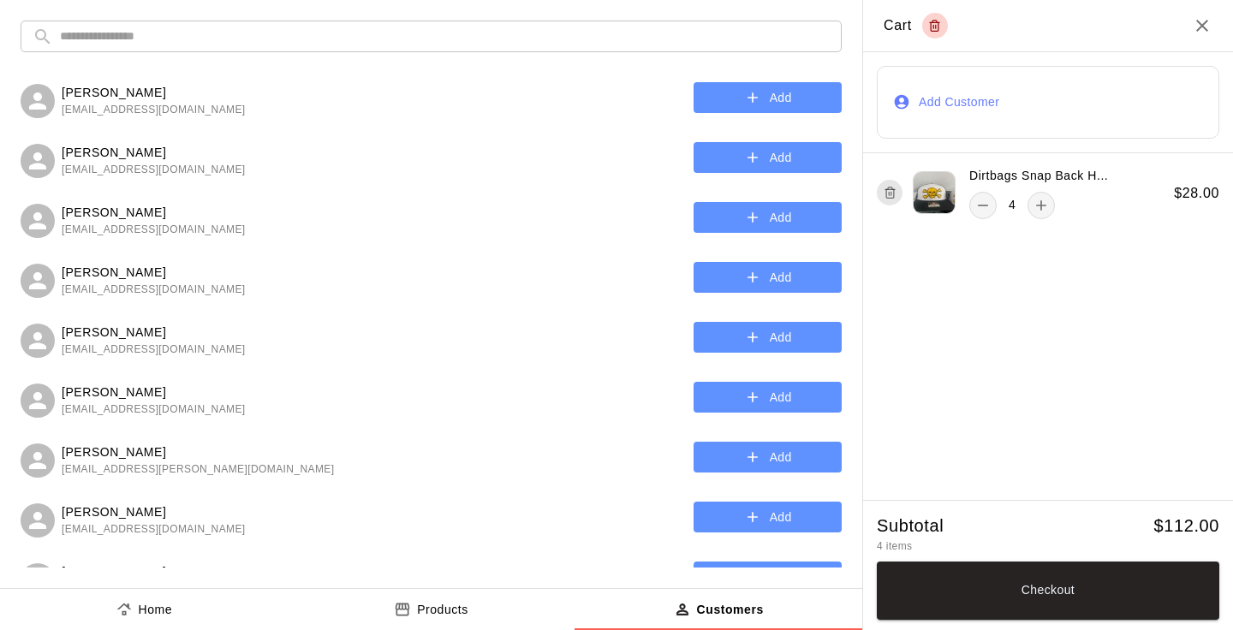
click at [477, 33] on input "text" at bounding box center [444, 37] width 769 height 32
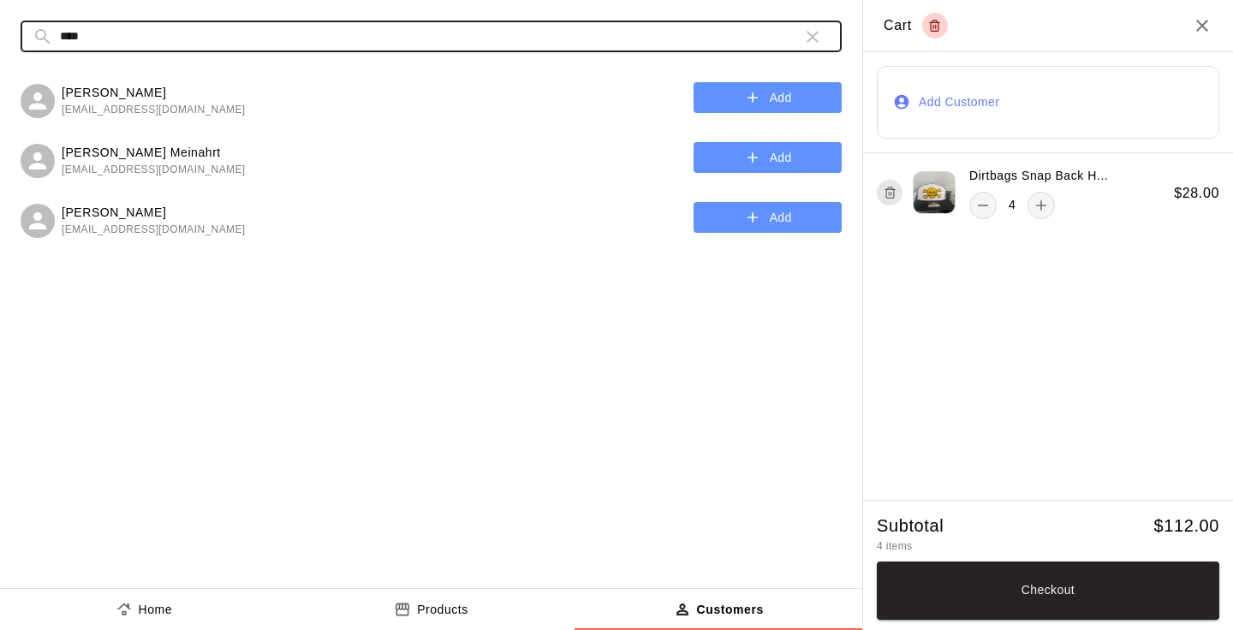
type input "****"
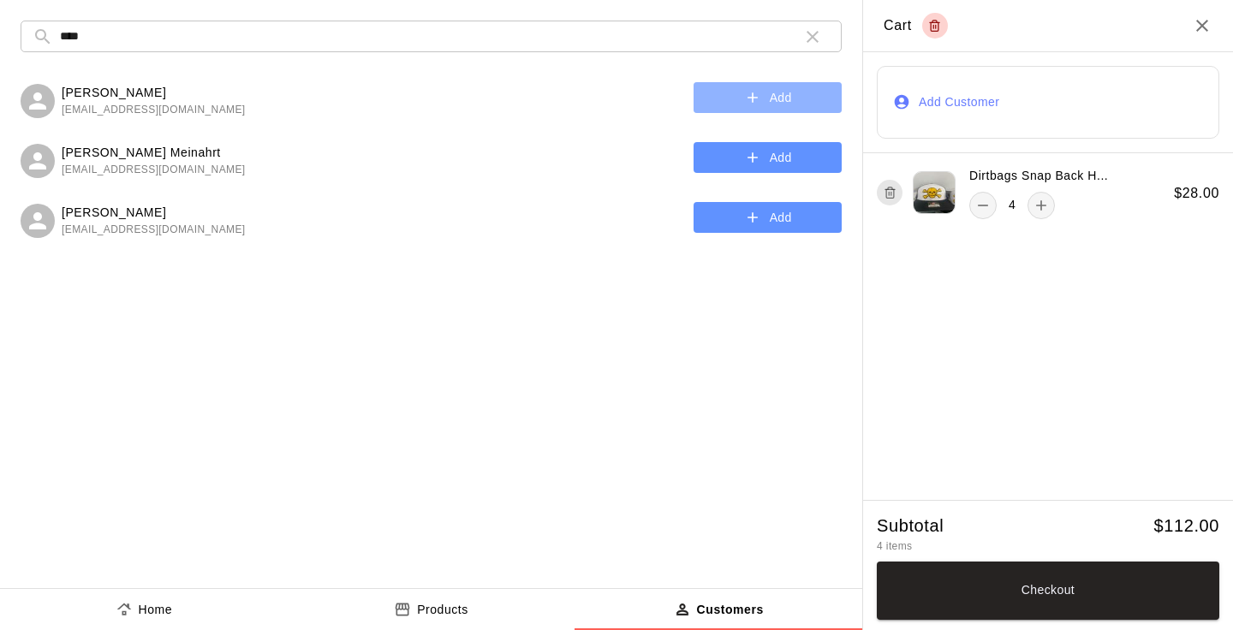
click at [738, 102] on button "Add" at bounding box center [767, 98] width 148 height 32
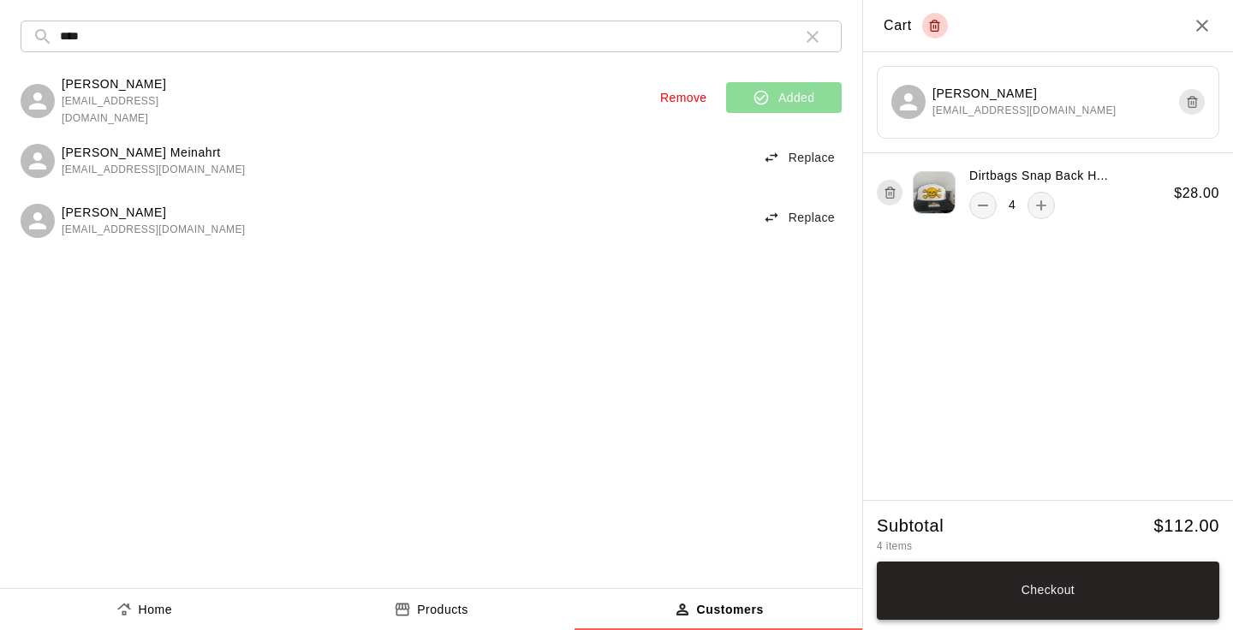
click at [1092, 599] on button "Checkout" at bounding box center [1047, 590] width 342 height 58
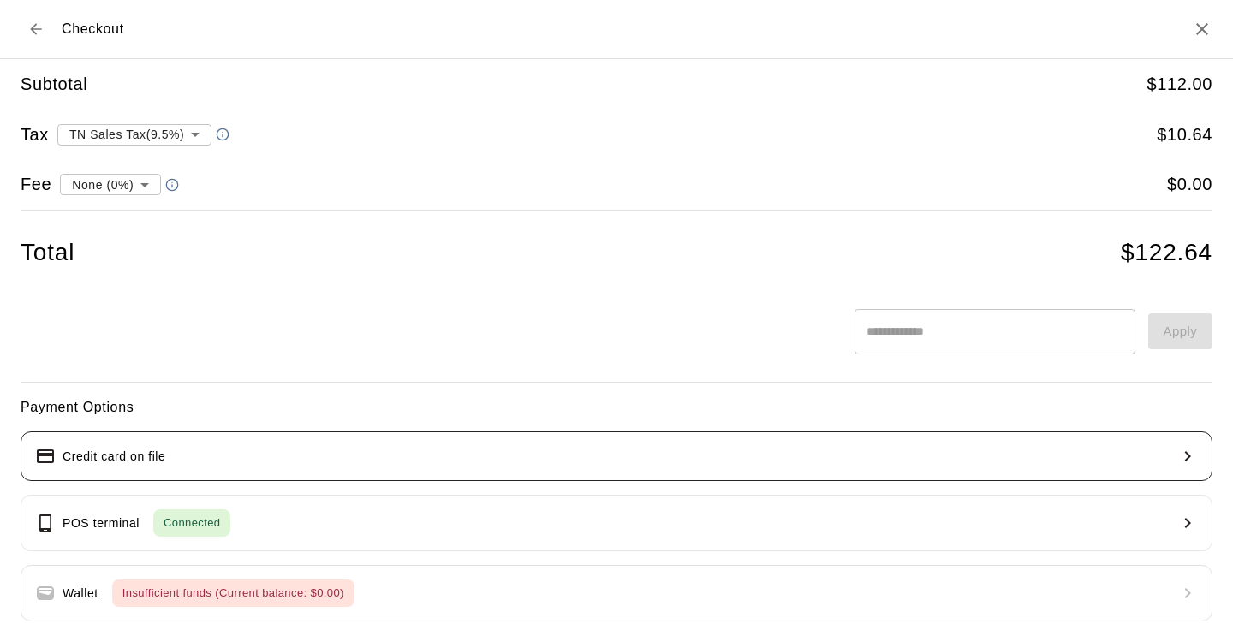
scroll to position [41, 0]
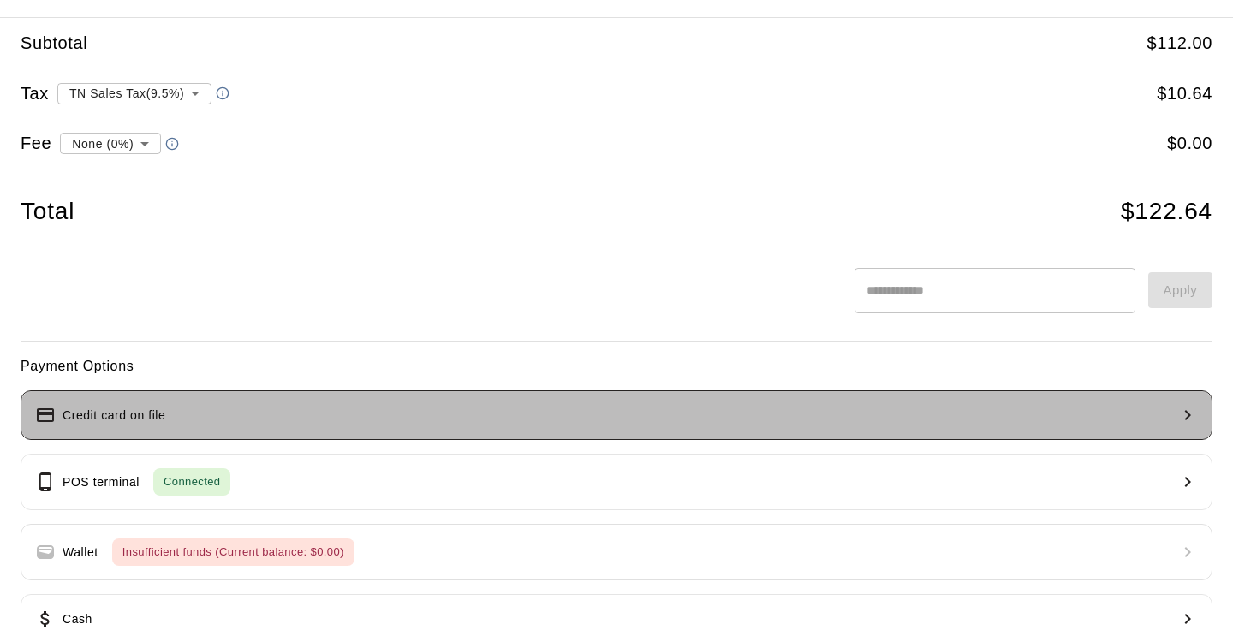
click at [260, 419] on button "Credit card on file" at bounding box center [616, 415] width 1191 height 50
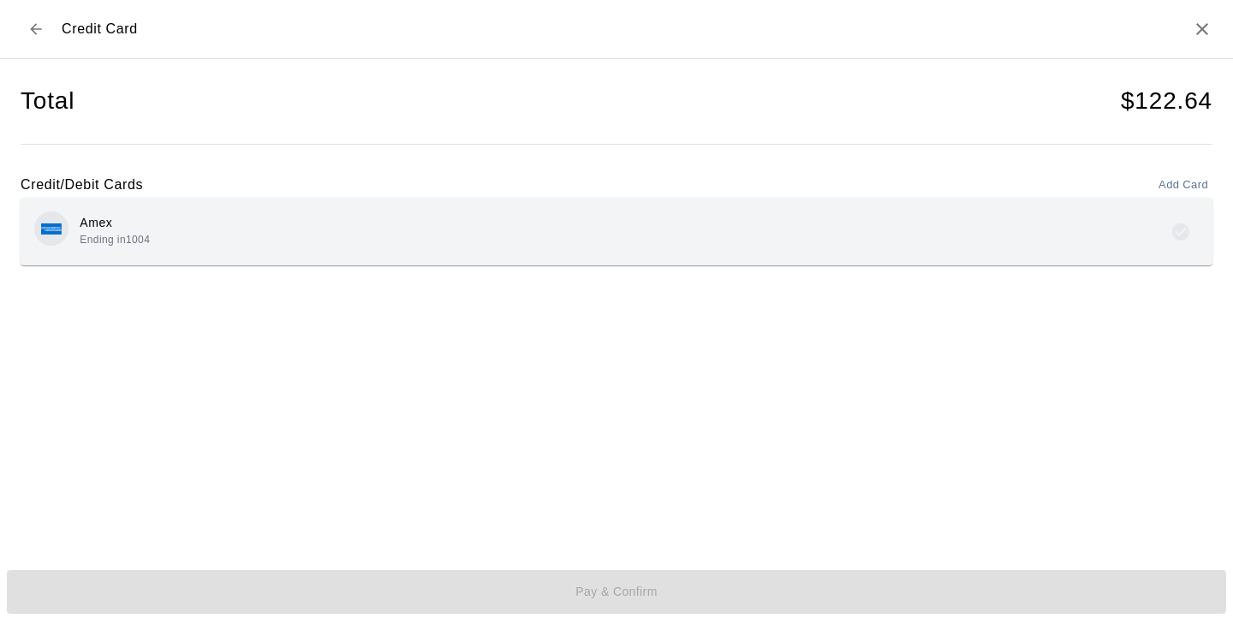
click at [567, 238] on div "Amex Ending in [DATE]" at bounding box center [616, 231] width 1164 height 40
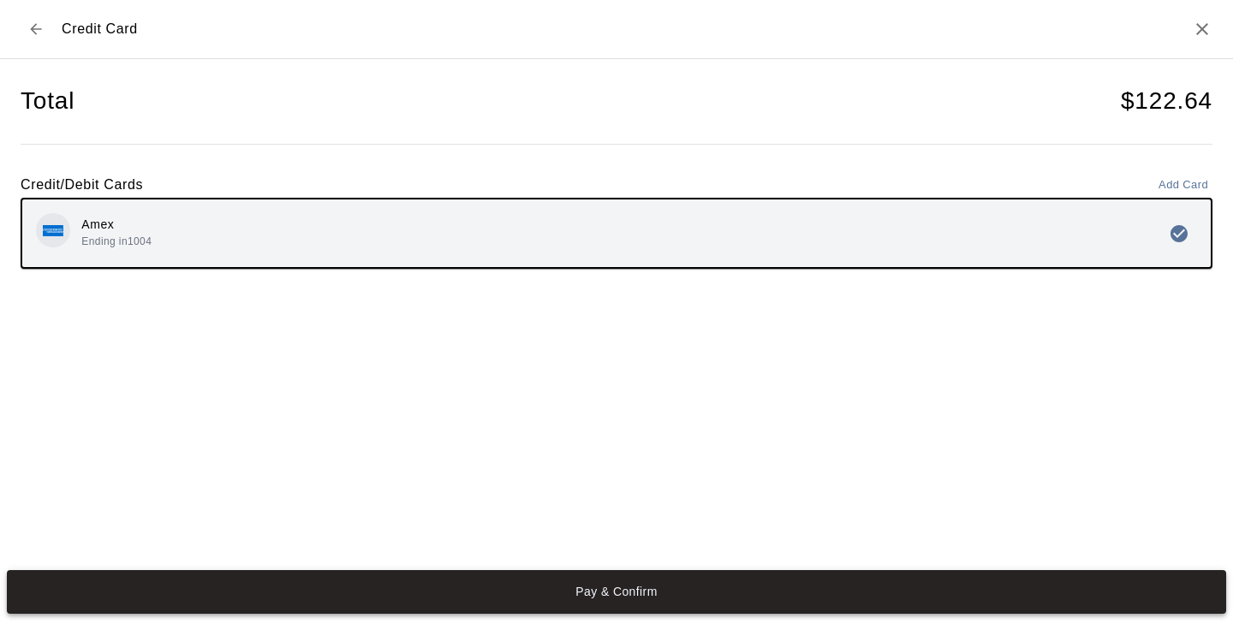
click at [641, 594] on button "Pay & Confirm" at bounding box center [616, 592] width 1219 height 45
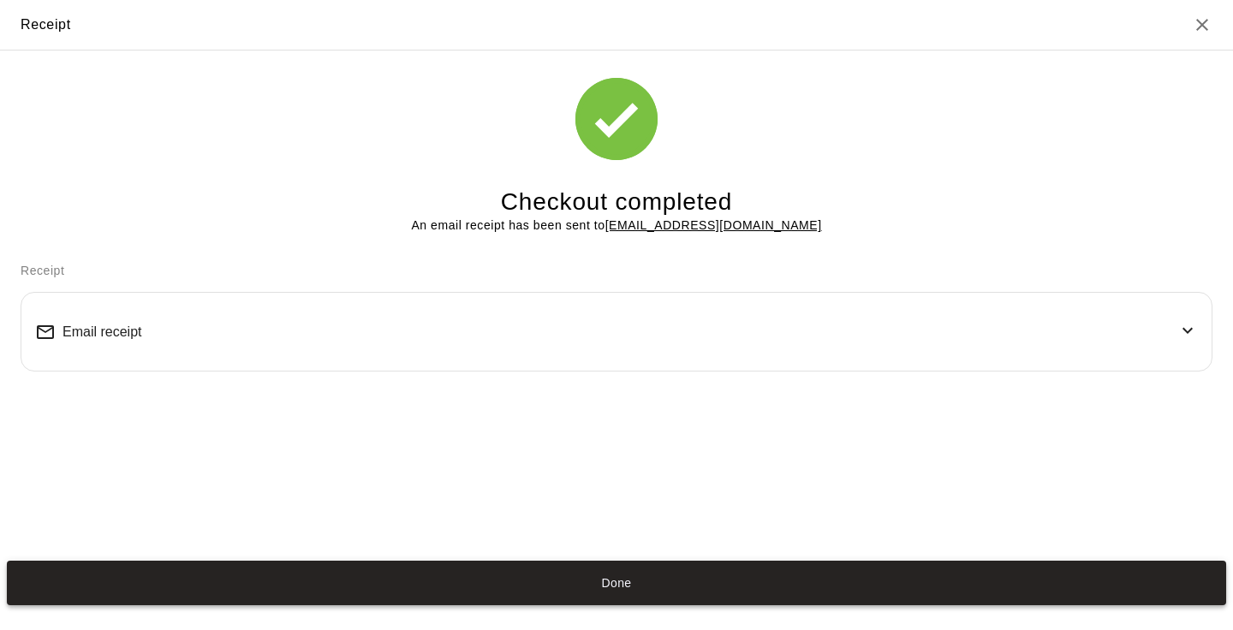
click at [632, 579] on button "Done" at bounding box center [616, 583] width 1219 height 45
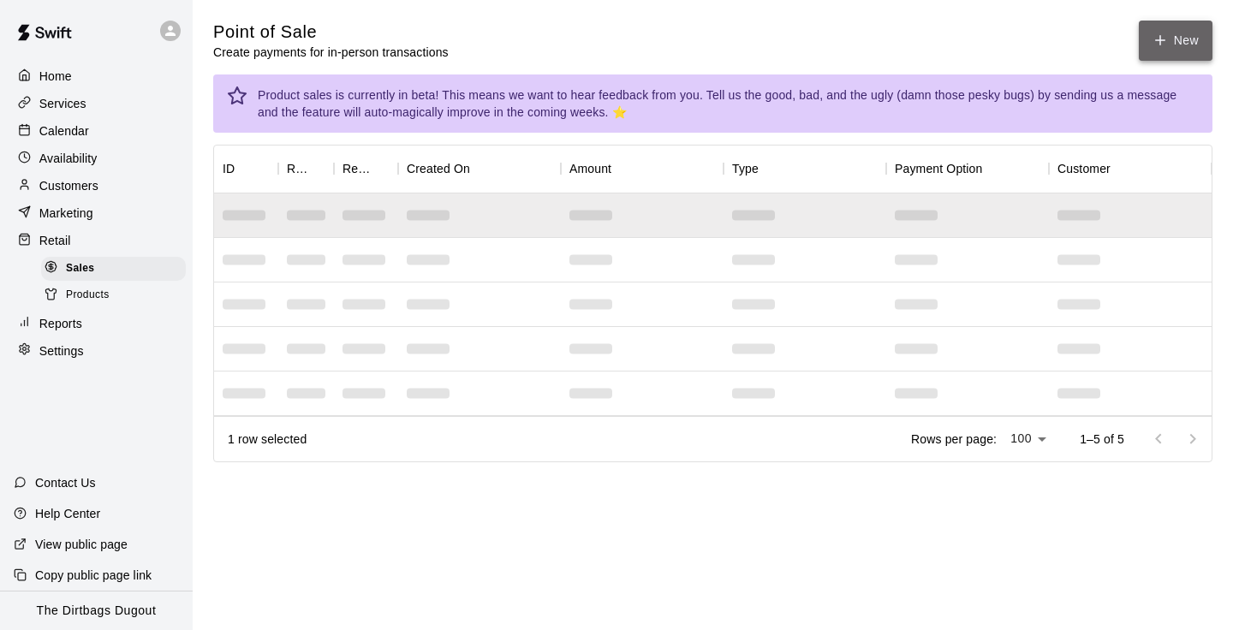
click at [1176, 47] on button "New" at bounding box center [1175, 41] width 74 height 40
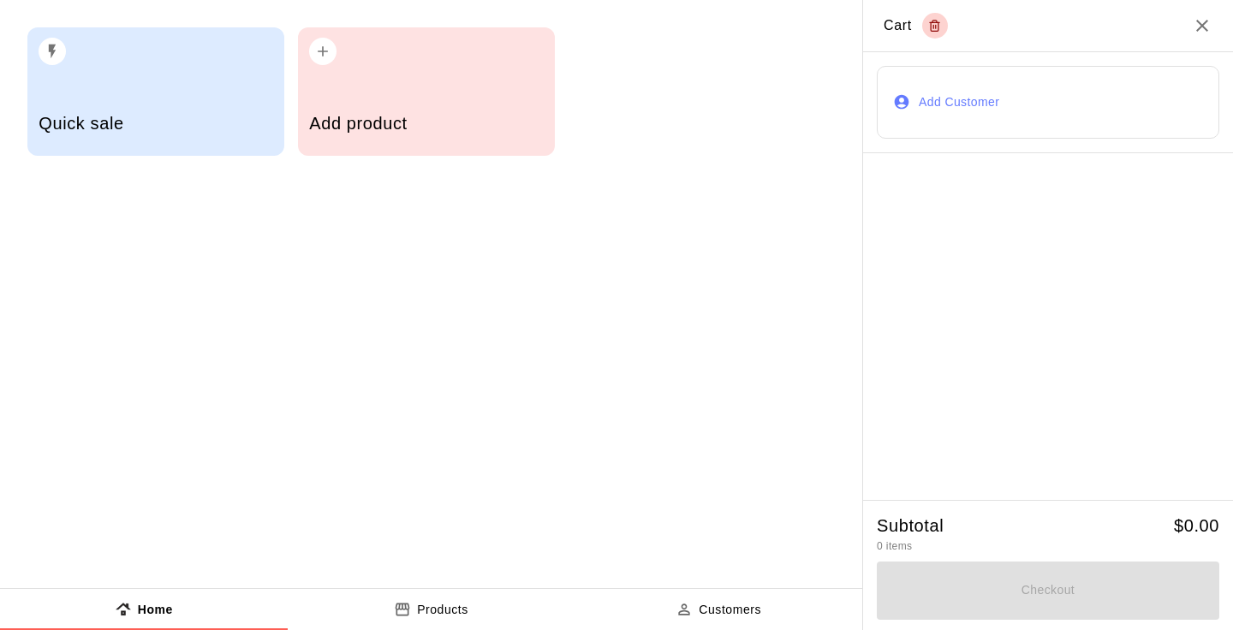
click at [443, 100] on div "Add product" at bounding box center [426, 125] width 234 height 61
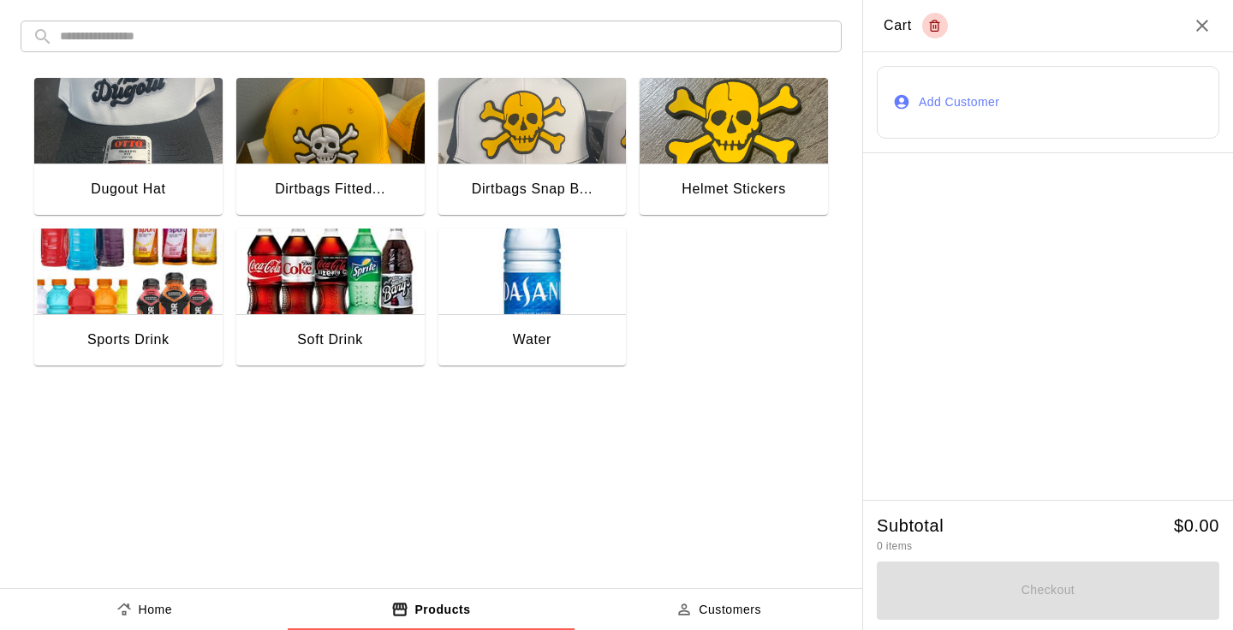
click at [348, 140] on img "button" at bounding box center [330, 121] width 188 height 86
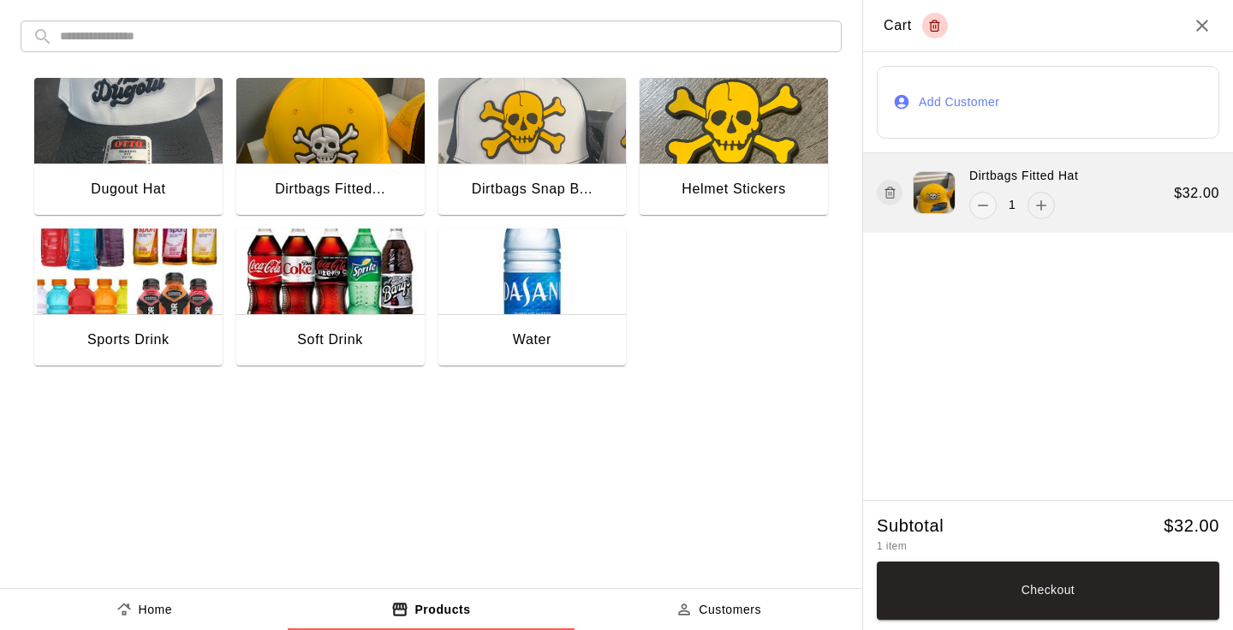
click at [1041, 208] on icon "add" at bounding box center [1042, 205] width 10 height 10
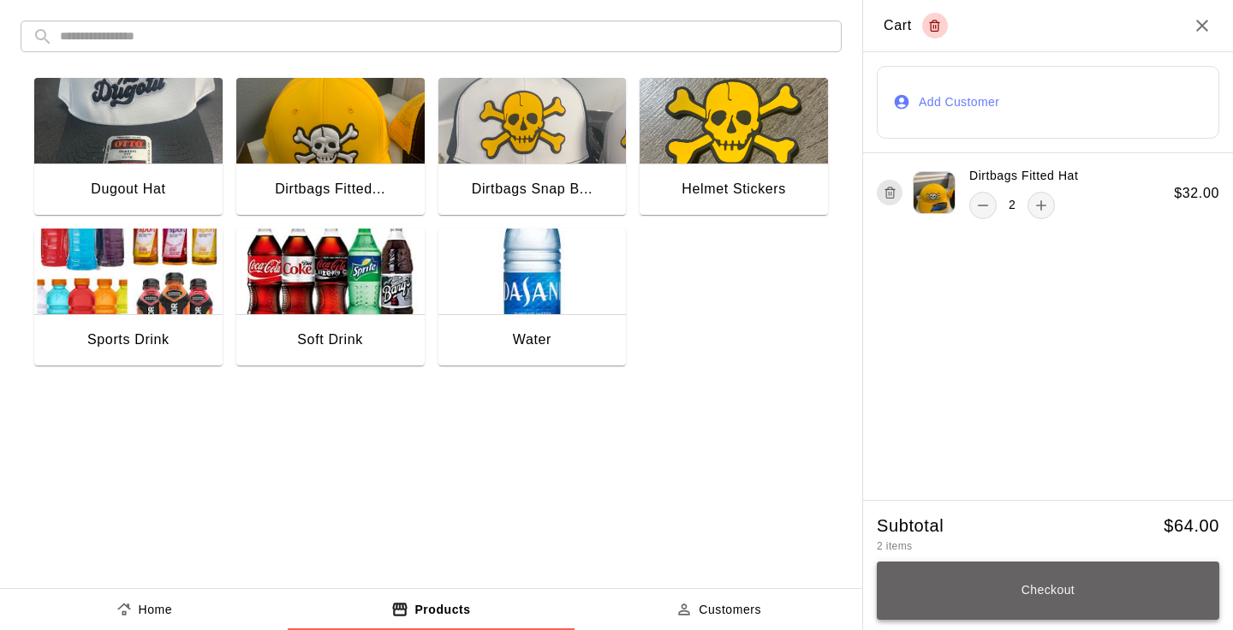
click at [1086, 597] on button "Checkout" at bounding box center [1047, 590] width 342 height 58
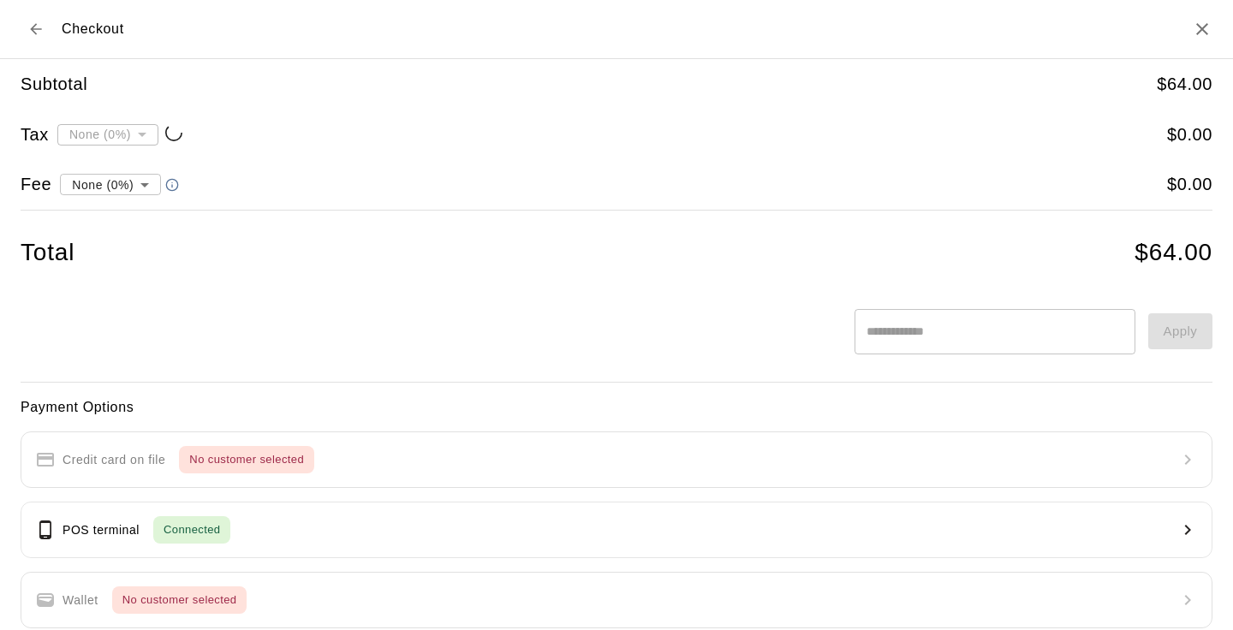
type input "**********"
click at [26, 22] on button "Back to cart" at bounding box center [36, 29] width 31 height 31
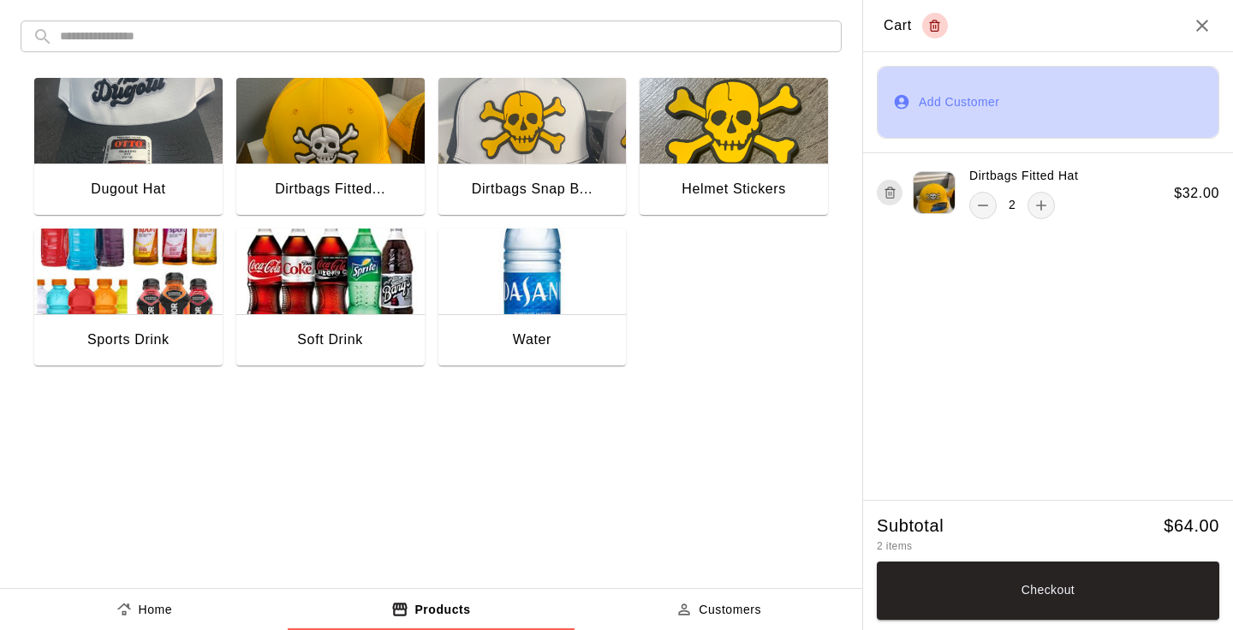
click at [977, 98] on button "Add Customer" at bounding box center [1047, 102] width 342 height 73
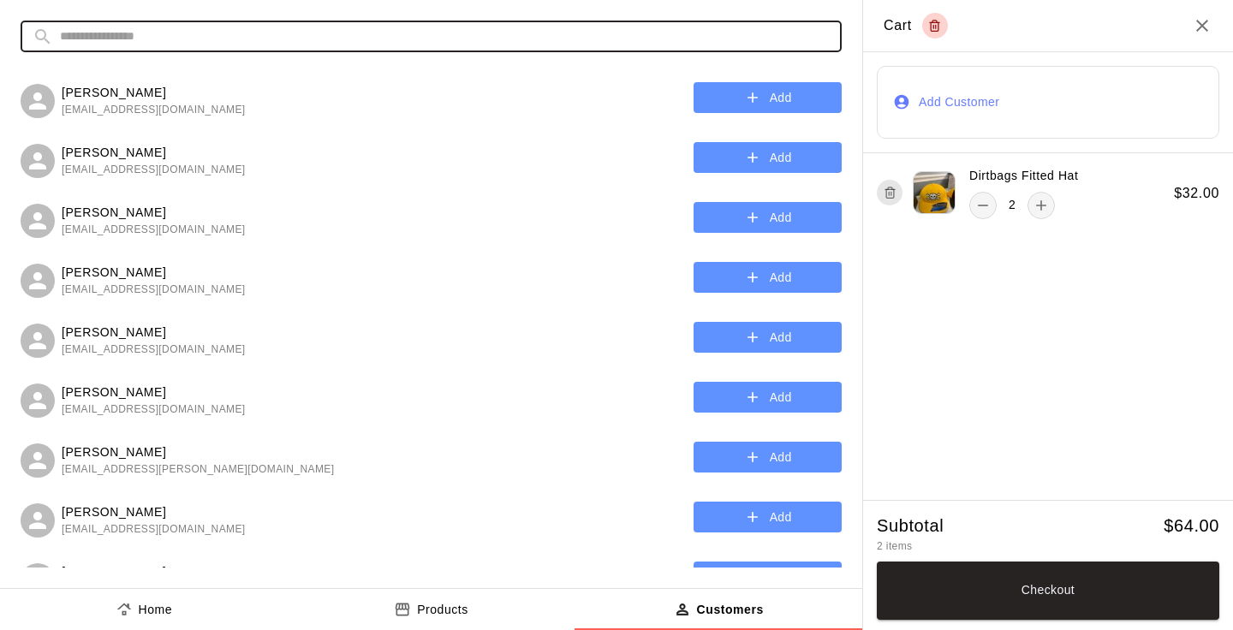
click at [490, 29] on input "text" at bounding box center [444, 37] width 769 height 32
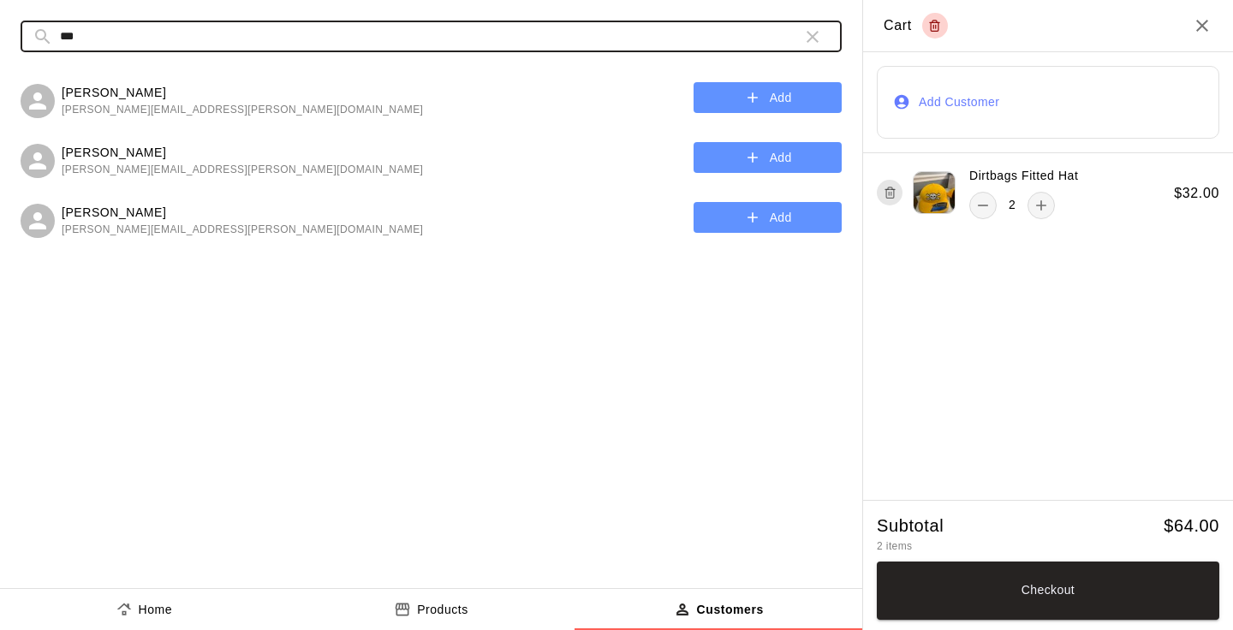
type input "***"
click at [773, 90] on button "Add" at bounding box center [767, 98] width 148 height 32
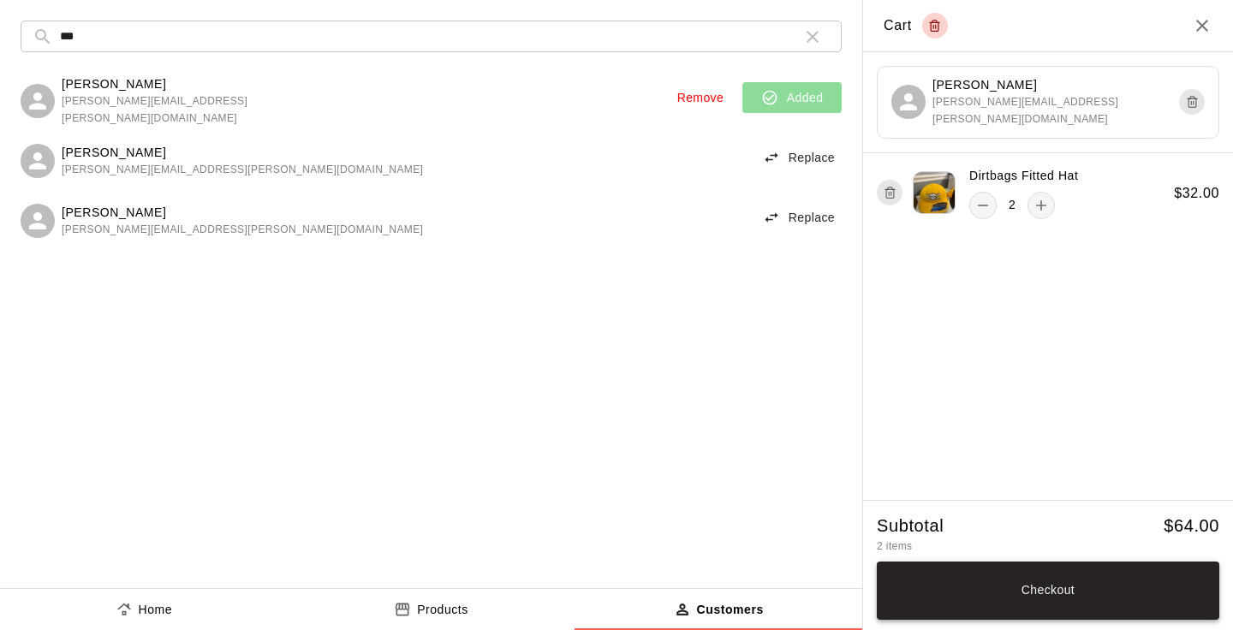
click at [1024, 596] on button "Checkout" at bounding box center [1047, 590] width 342 height 58
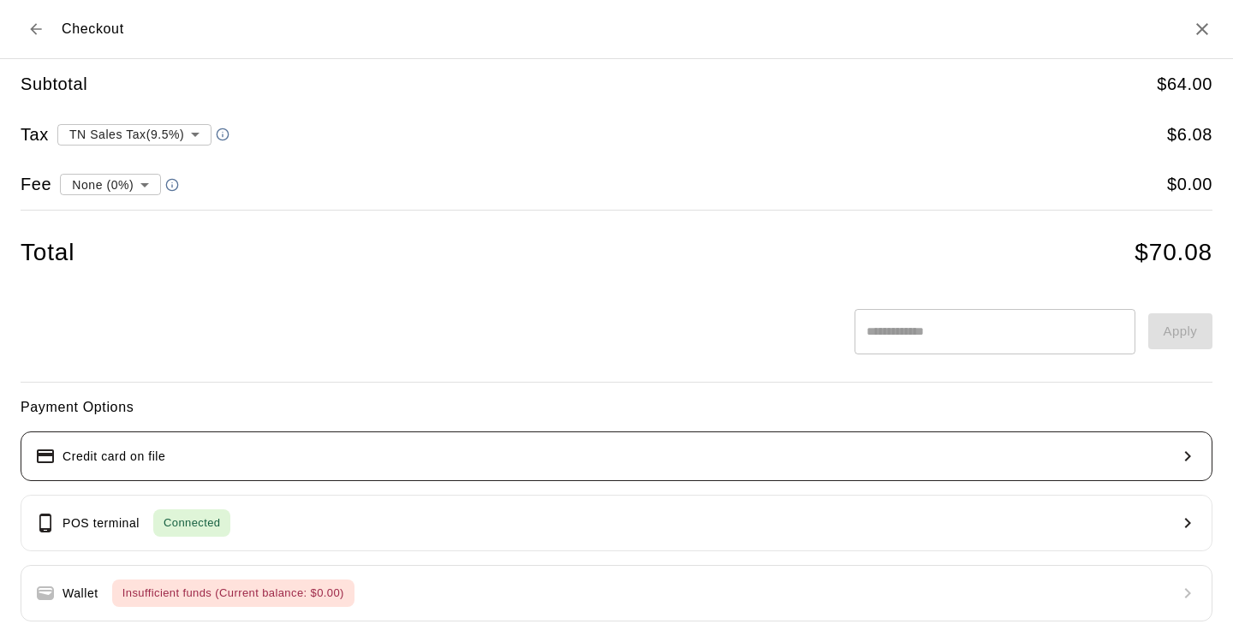
click at [236, 466] on button "Credit card on file" at bounding box center [616, 456] width 1191 height 50
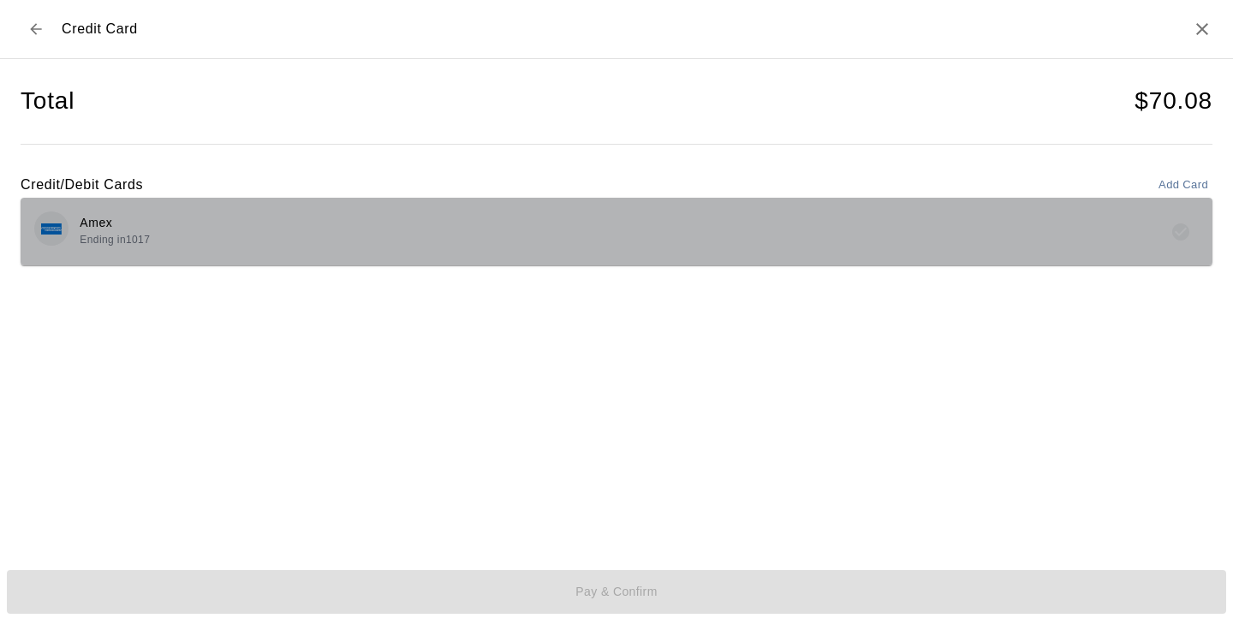
click at [303, 237] on div "Amex Ending in [DATE]" at bounding box center [616, 231] width 1164 height 40
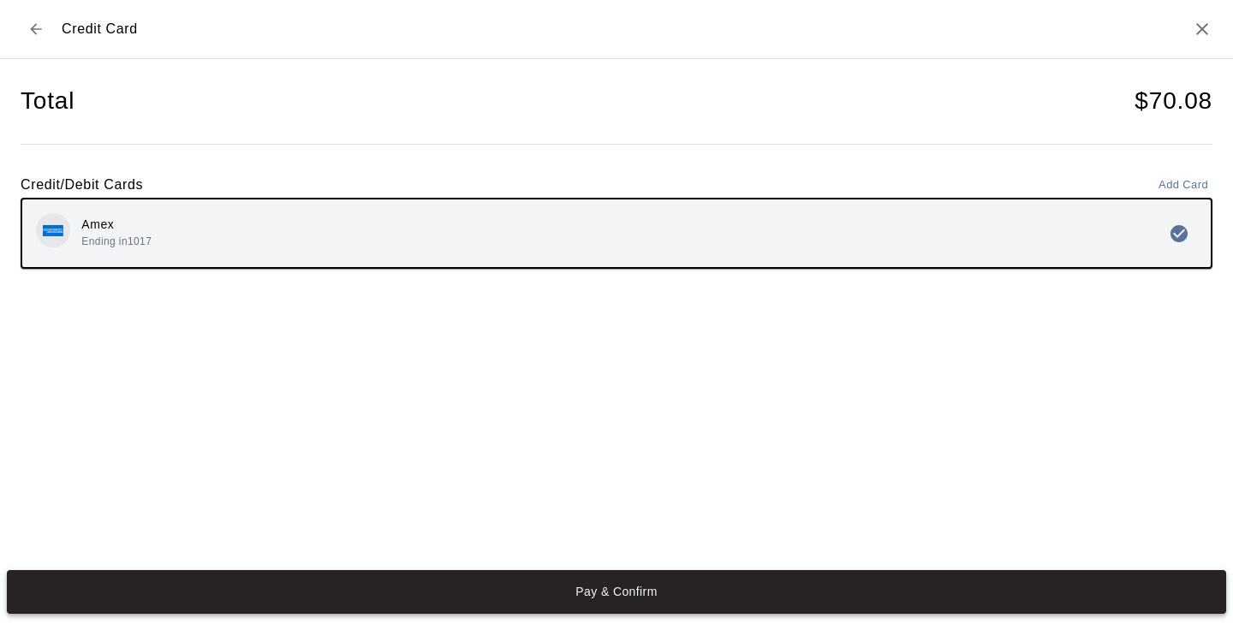
click at [631, 585] on button "Pay & Confirm" at bounding box center [616, 592] width 1219 height 45
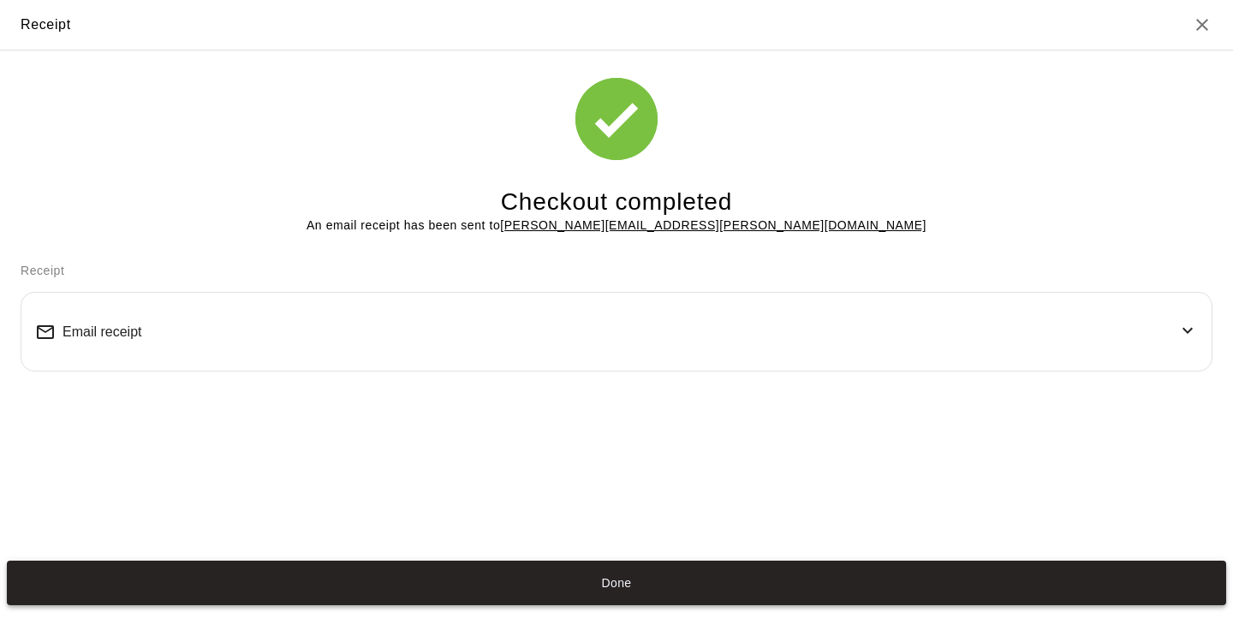
click at [698, 590] on button "Done" at bounding box center [616, 583] width 1219 height 45
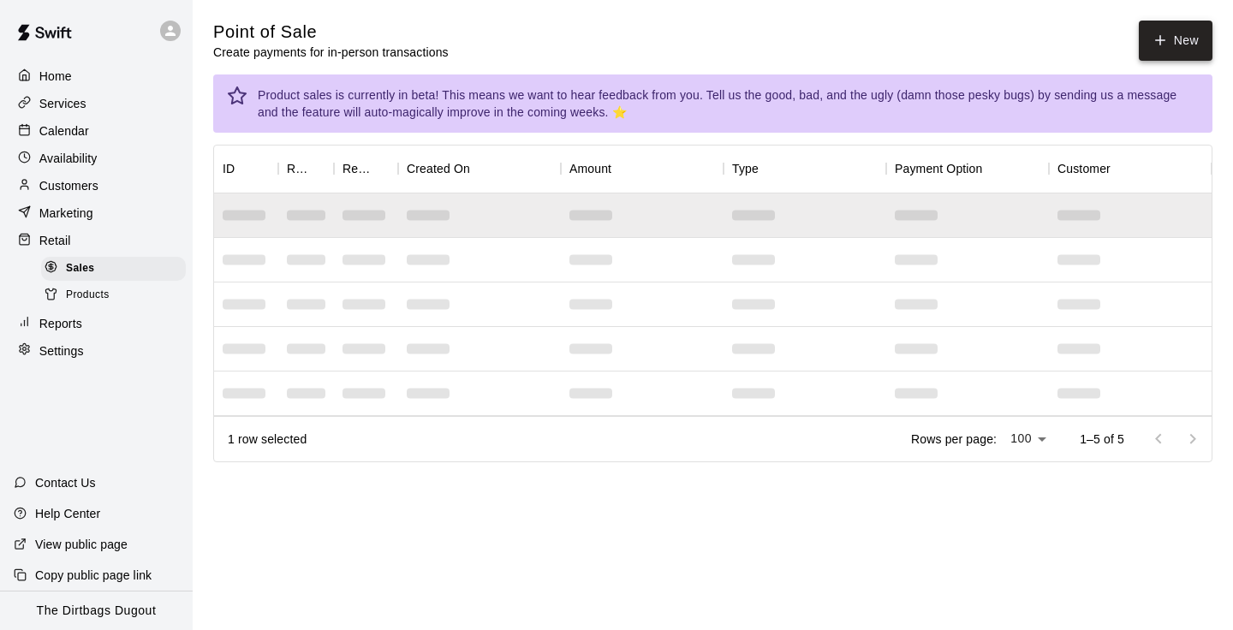
click at [1165, 47] on icon "button" at bounding box center [1159, 40] width 15 height 15
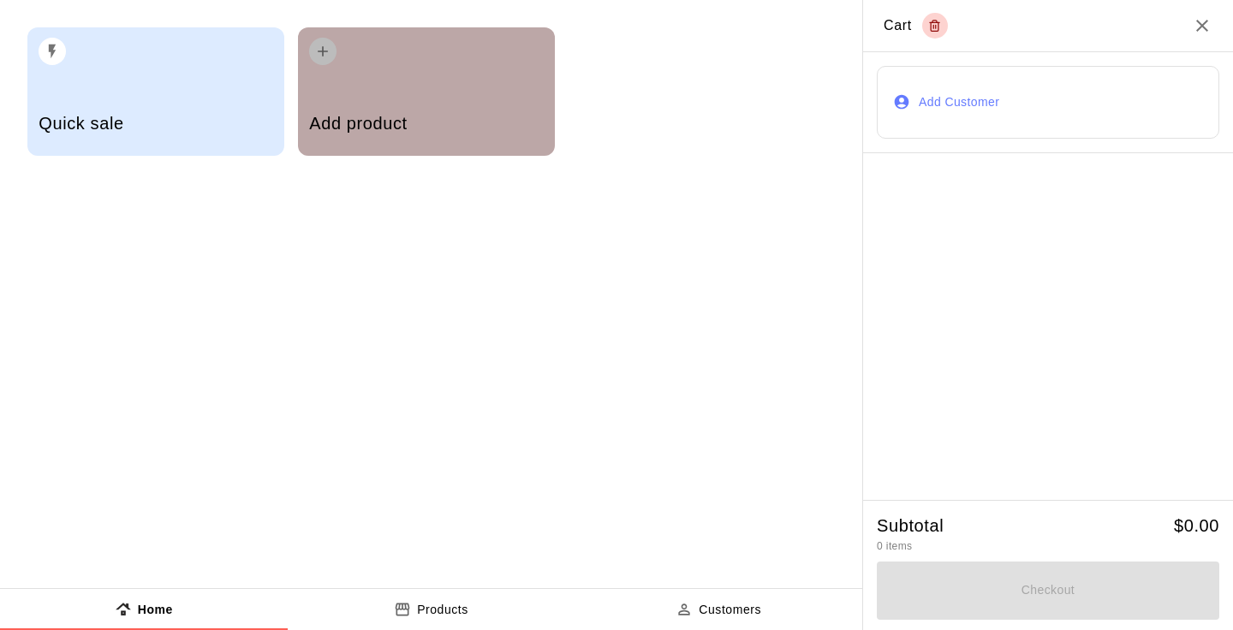
click at [407, 104] on div "Add product" at bounding box center [426, 125] width 234 height 61
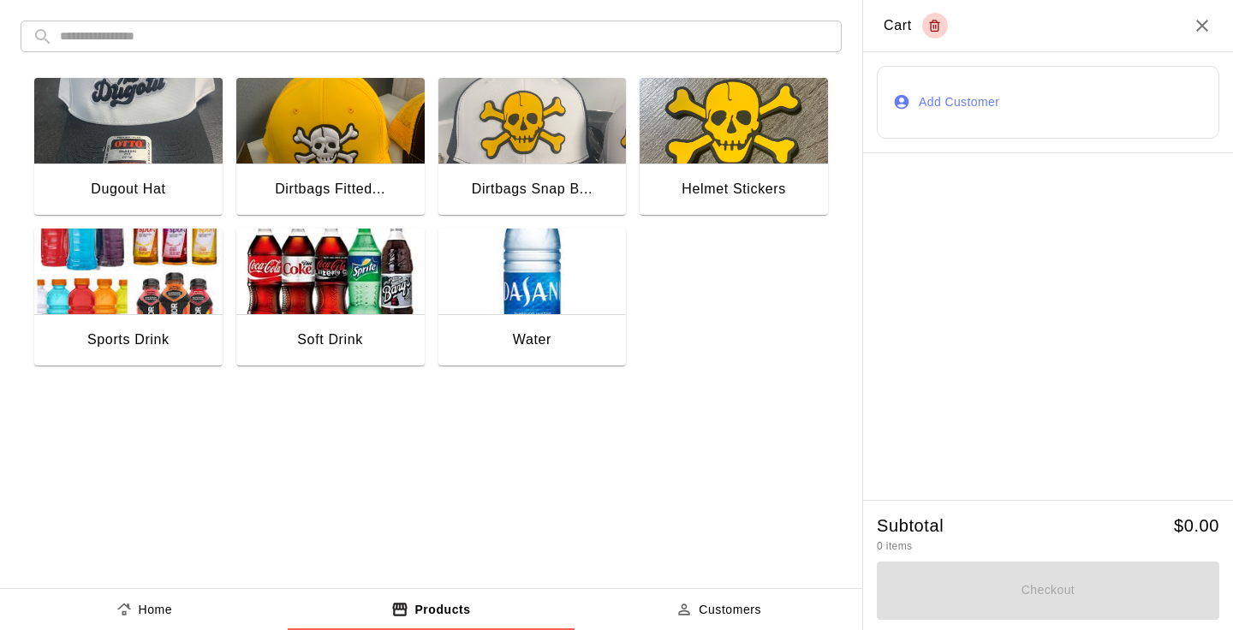
click at [330, 285] on img "button" at bounding box center [330, 272] width 188 height 86
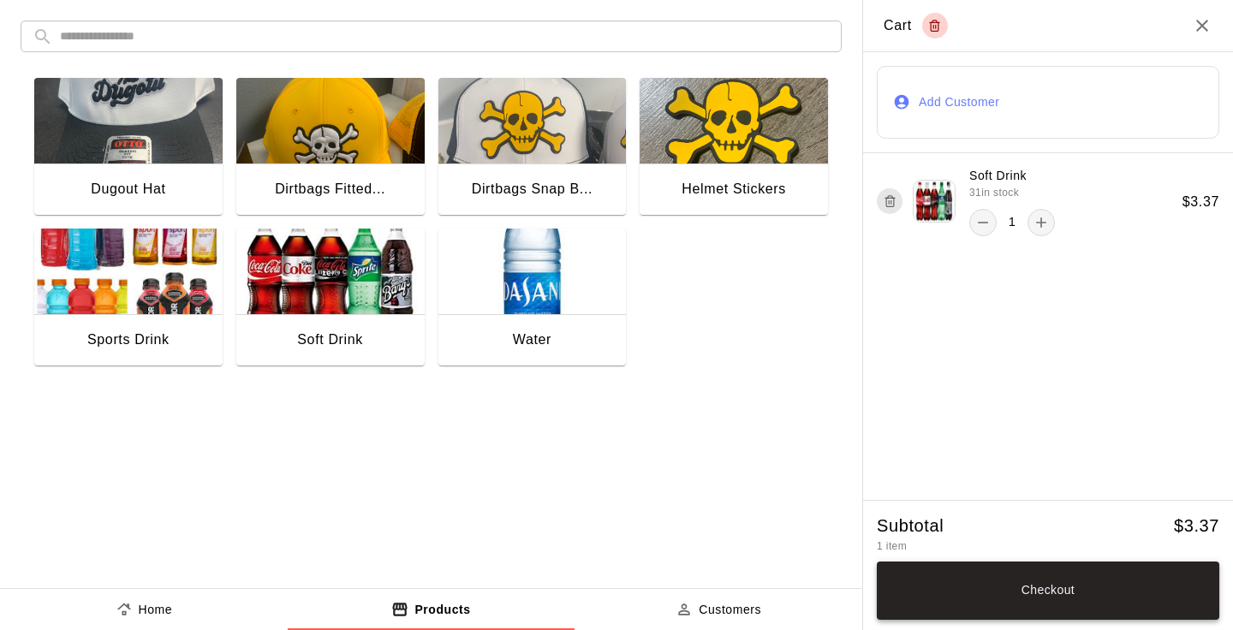
click at [1099, 593] on button "Checkout" at bounding box center [1047, 590] width 342 height 58
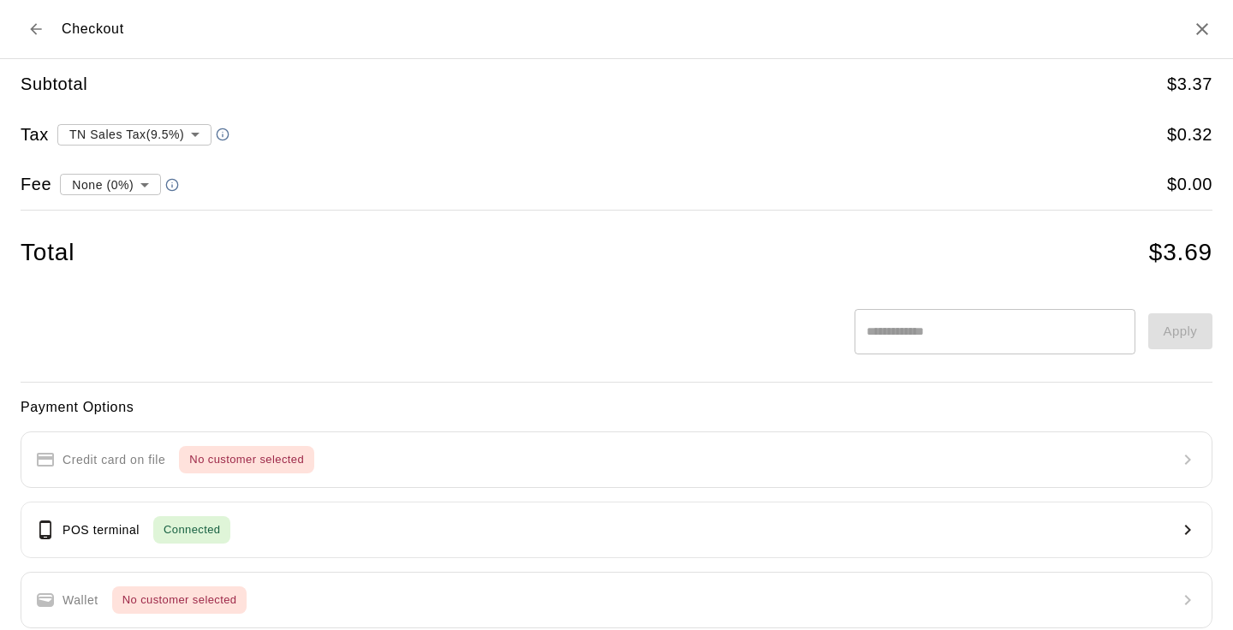
click at [33, 45] on h2 "Checkout" at bounding box center [616, 29] width 1233 height 59
click at [33, 40] on button "Back to cart" at bounding box center [36, 29] width 31 height 31
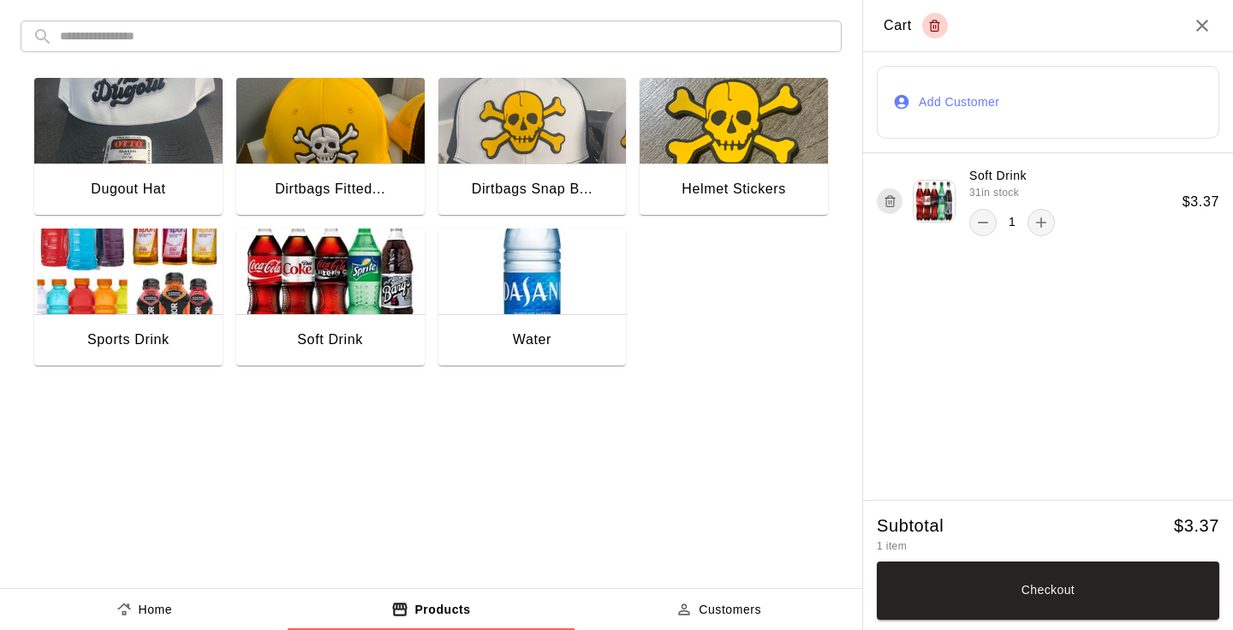
click at [958, 87] on button "Add Customer" at bounding box center [1047, 102] width 342 height 73
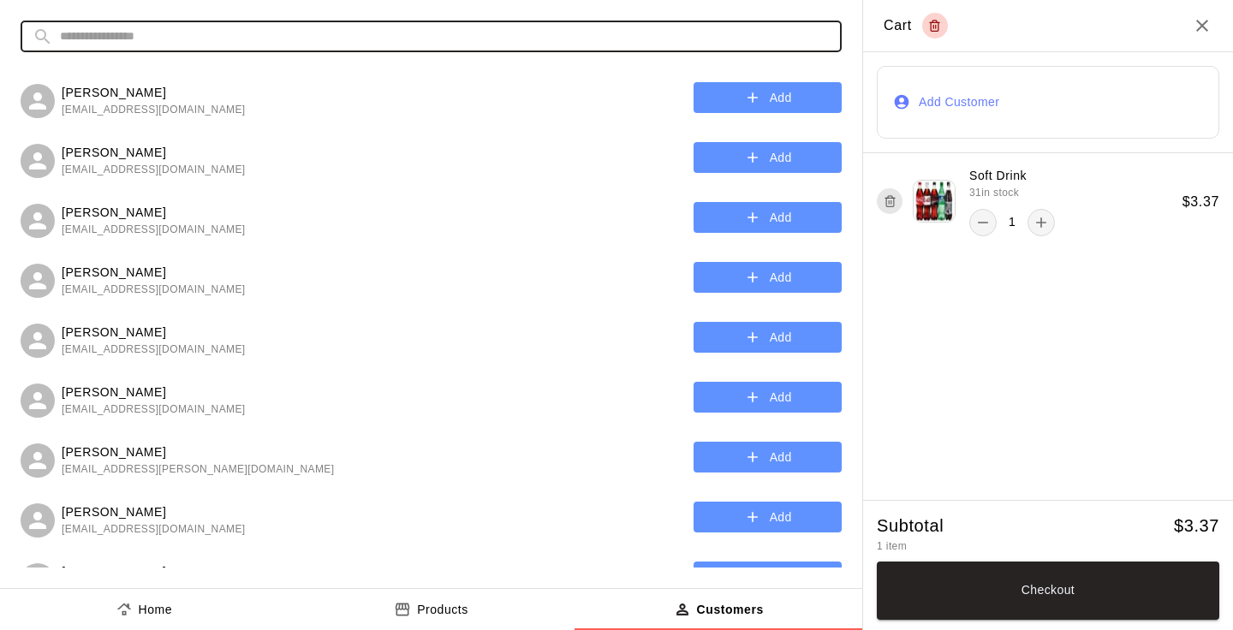
click at [604, 31] on input "text" at bounding box center [444, 37] width 769 height 32
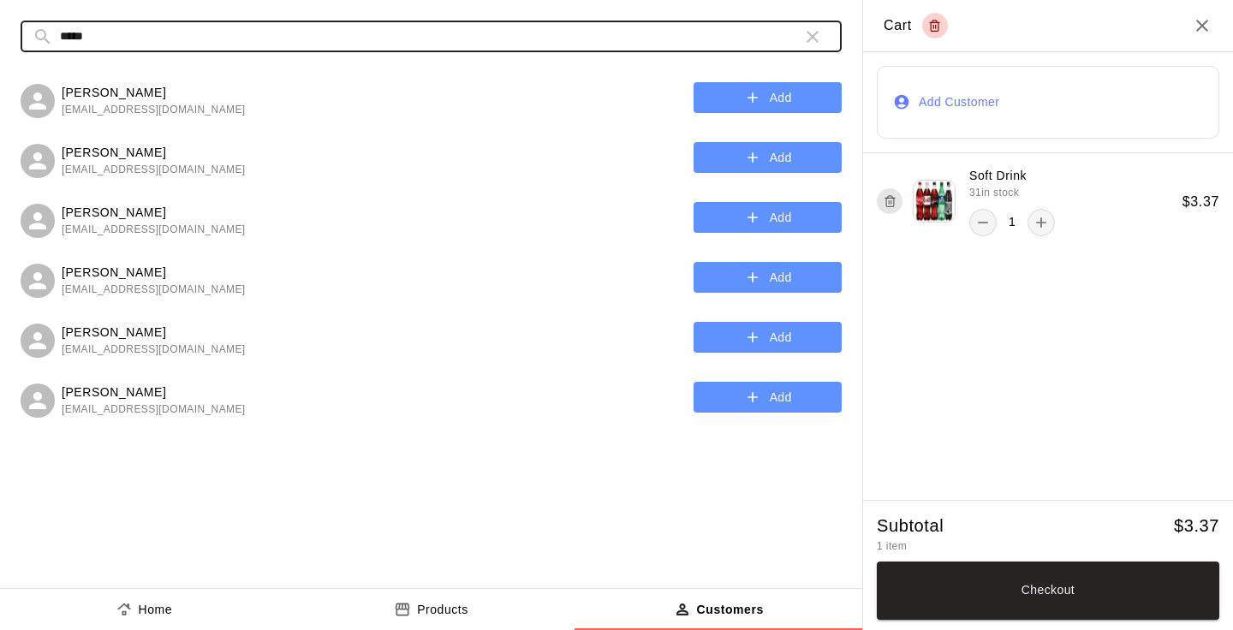
type input "*****"
click at [764, 274] on button "Add" at bounding box center [767, 278] width 148 height 32
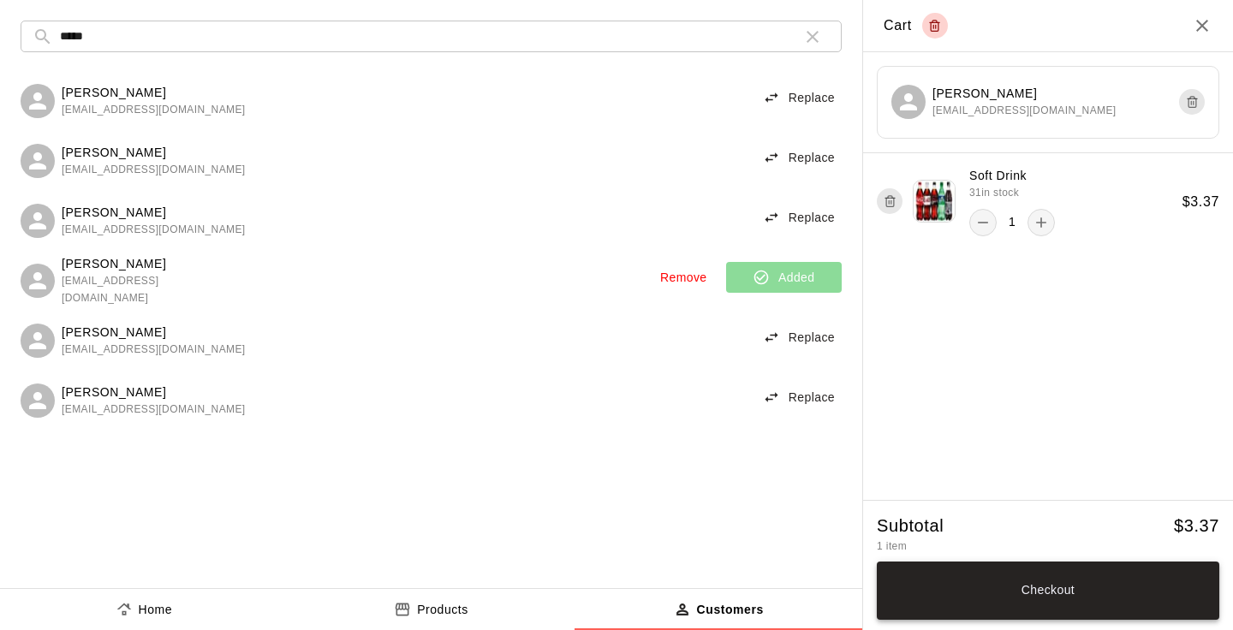
click at [1056, 595] on button "Checkout" at bounding box center [1047, 590] width 342 height 58
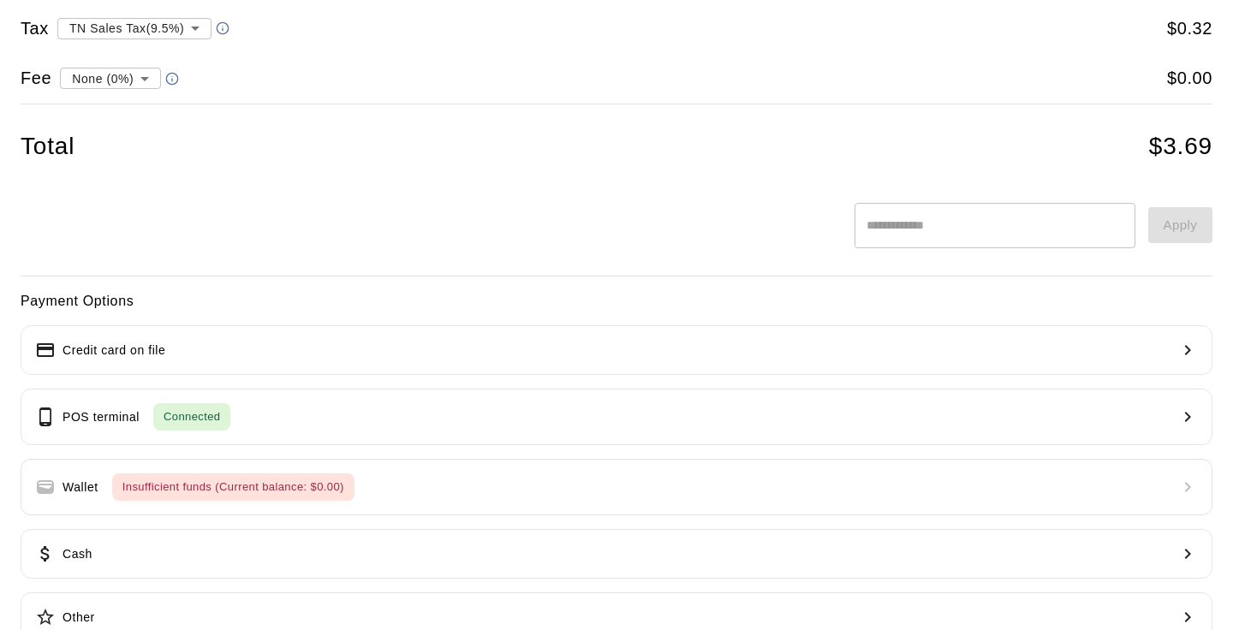
scroll to position [118, 0]
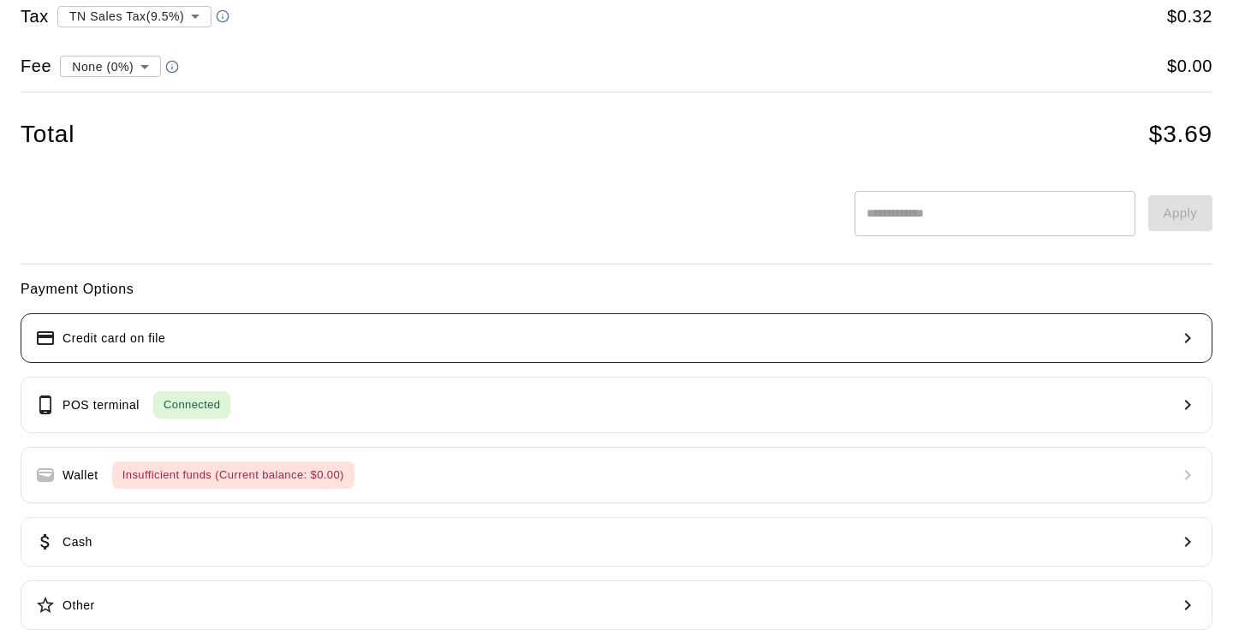
click at [457, 339] on button "Credit card on file" at bounding box center [616, 338] width 1191 height 50
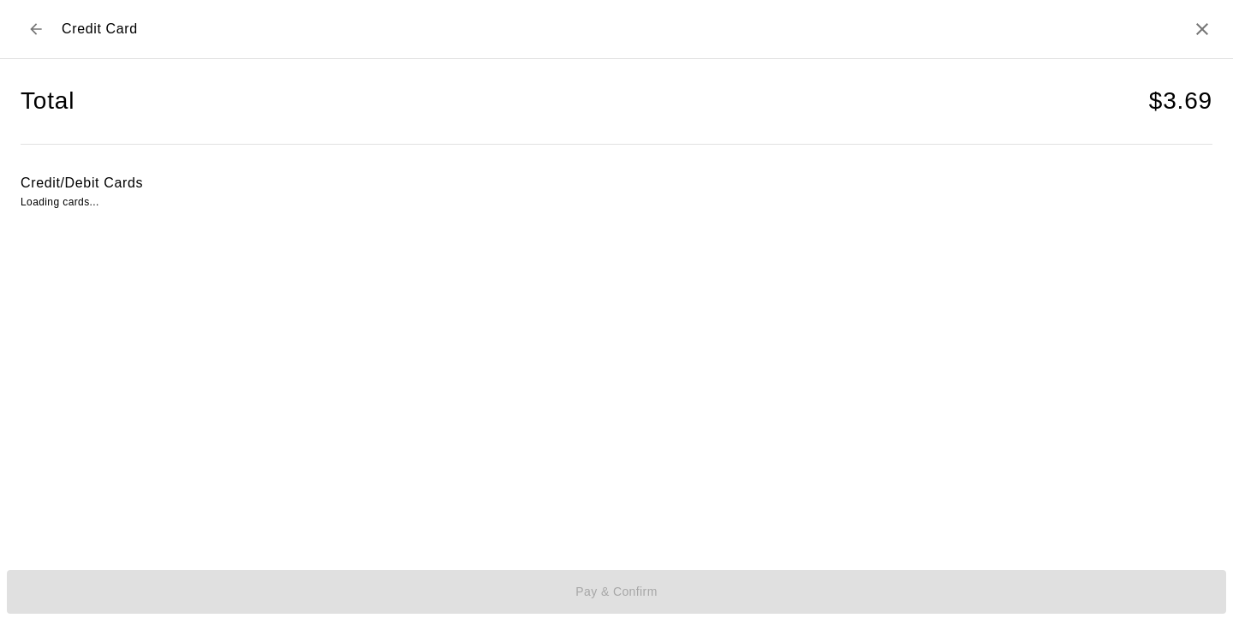
scroll to position [0, 0]
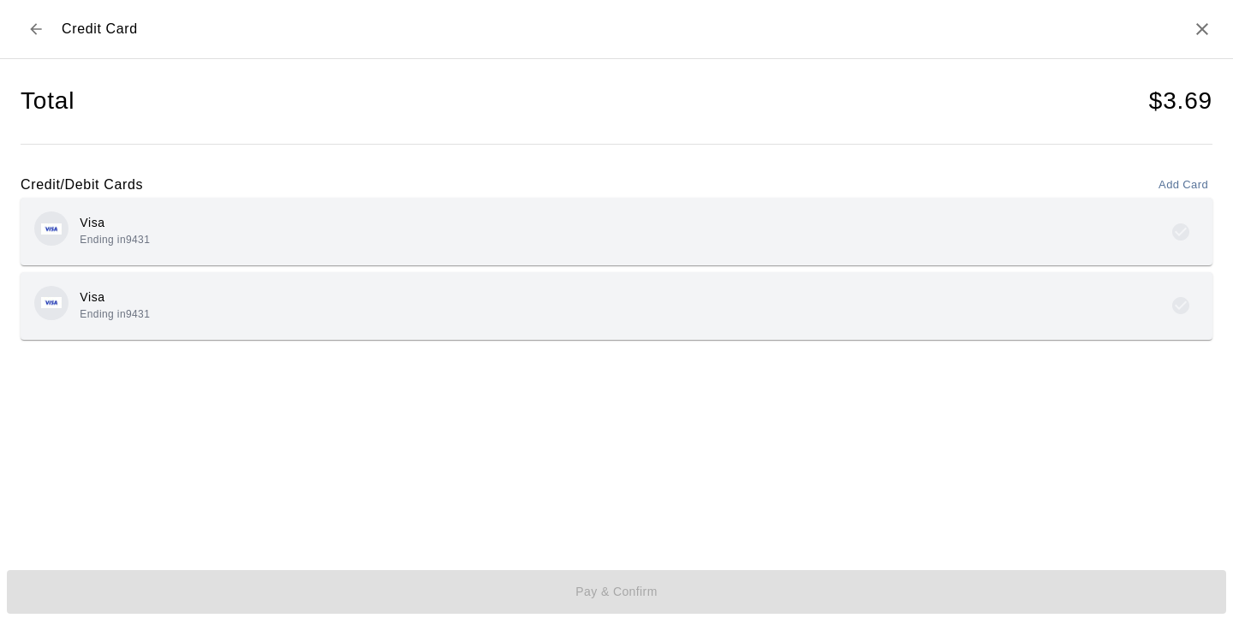
click at [365, 242] on div "Visa Ending in 9431" at bounding box center [616, 231] width 1164 height 40
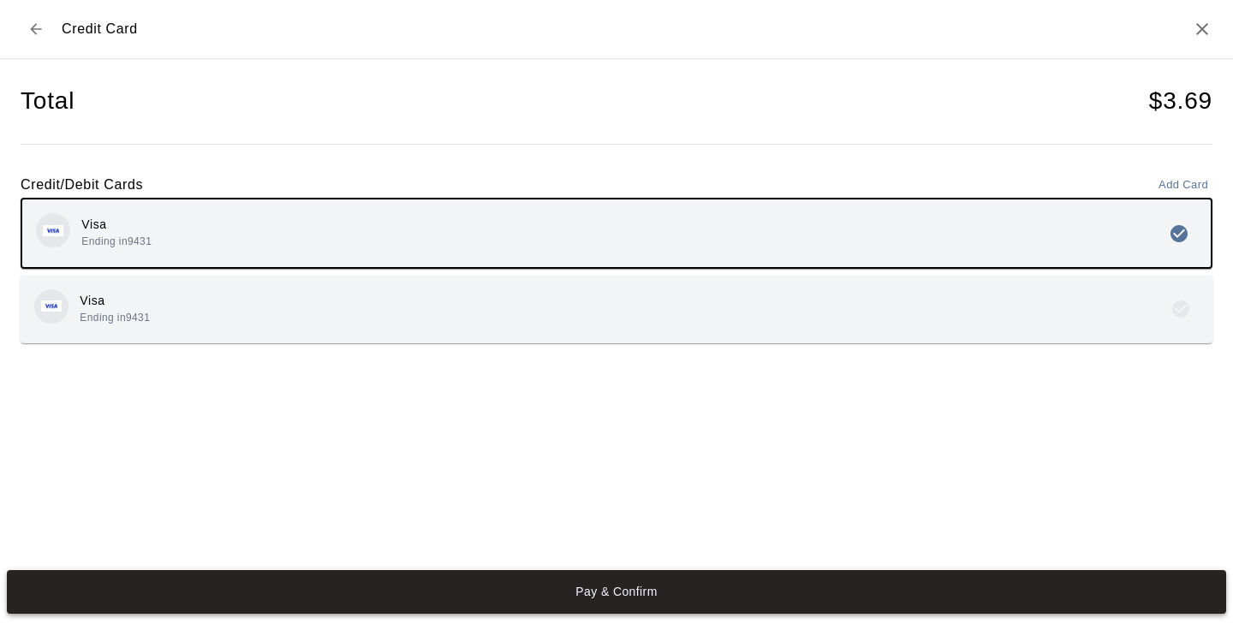
click at [590, 591] on button "Pay & Confirm" at bounding box center [616, 592] width 1219 height 45
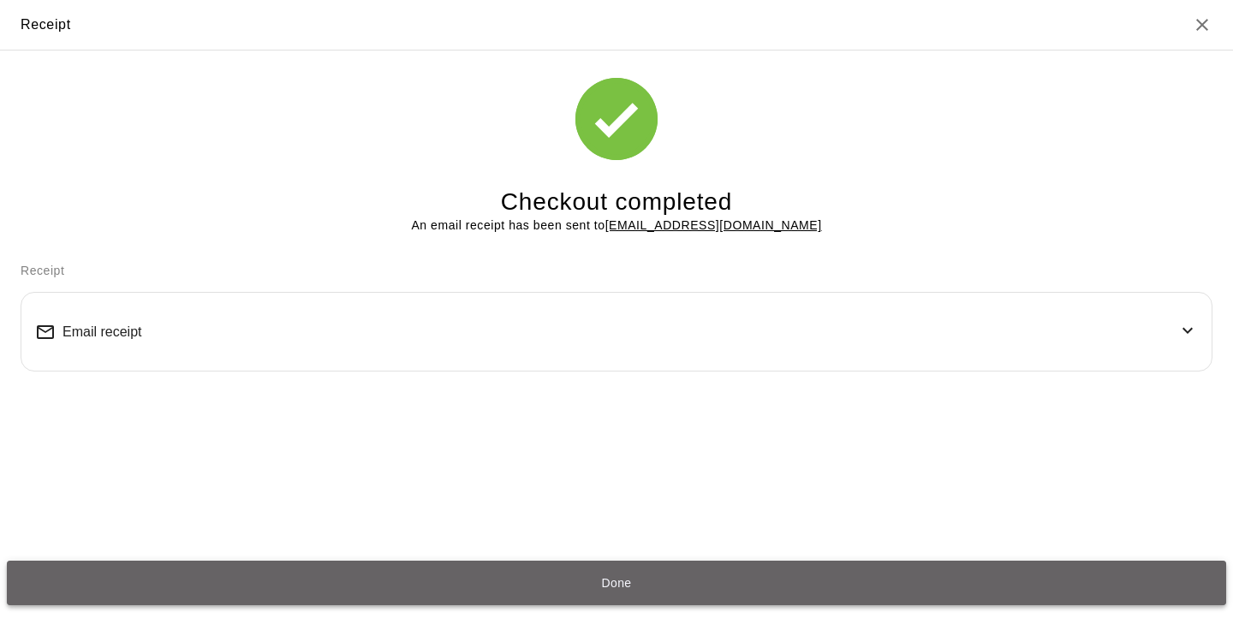
click at [645, 588] on button "Done" at bounding box center [616, 583] width 1219 height 45
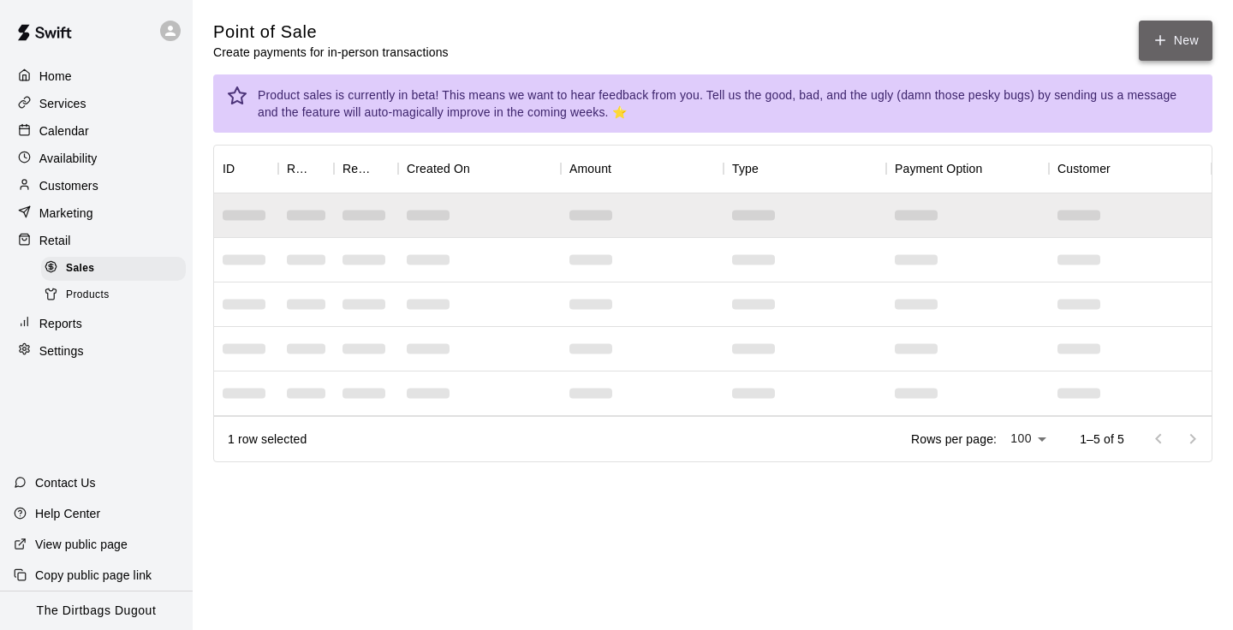
click at [1182, 23] on button "New" at bounding box center [1175, 41] width 74 height 40
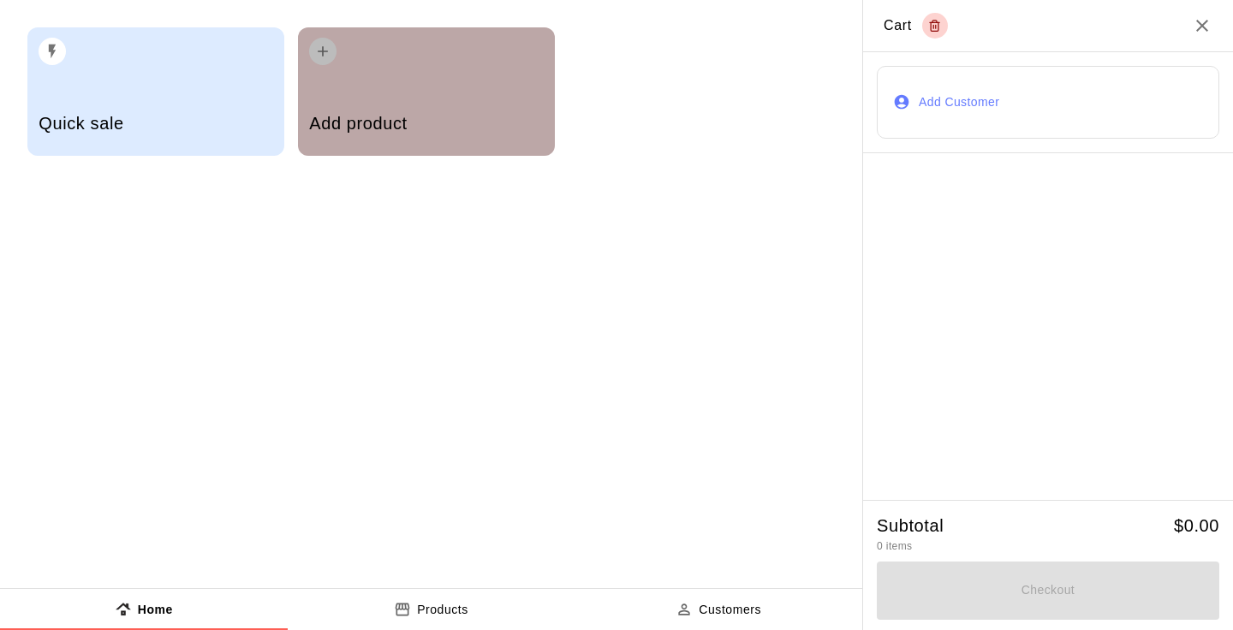
click at [423, 74] on div "Add product" at bounding box center [426, 91] width 257 height 128
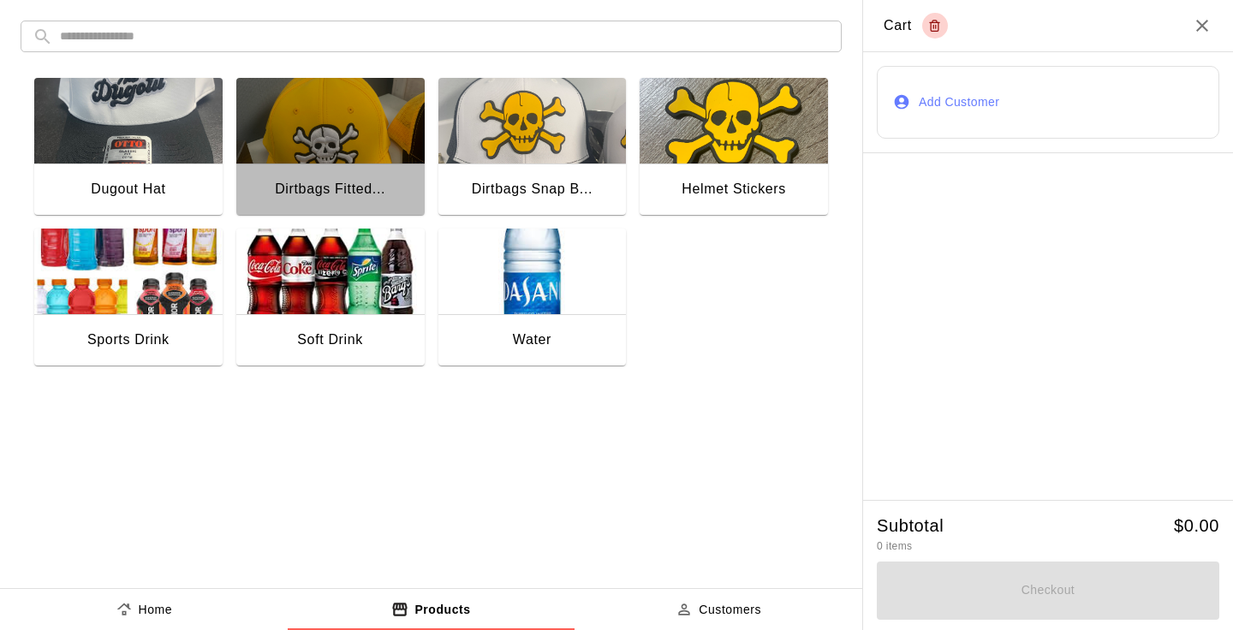
click at [306, 145] on img "button" at bounding box center [330, 121] width 188 height 86
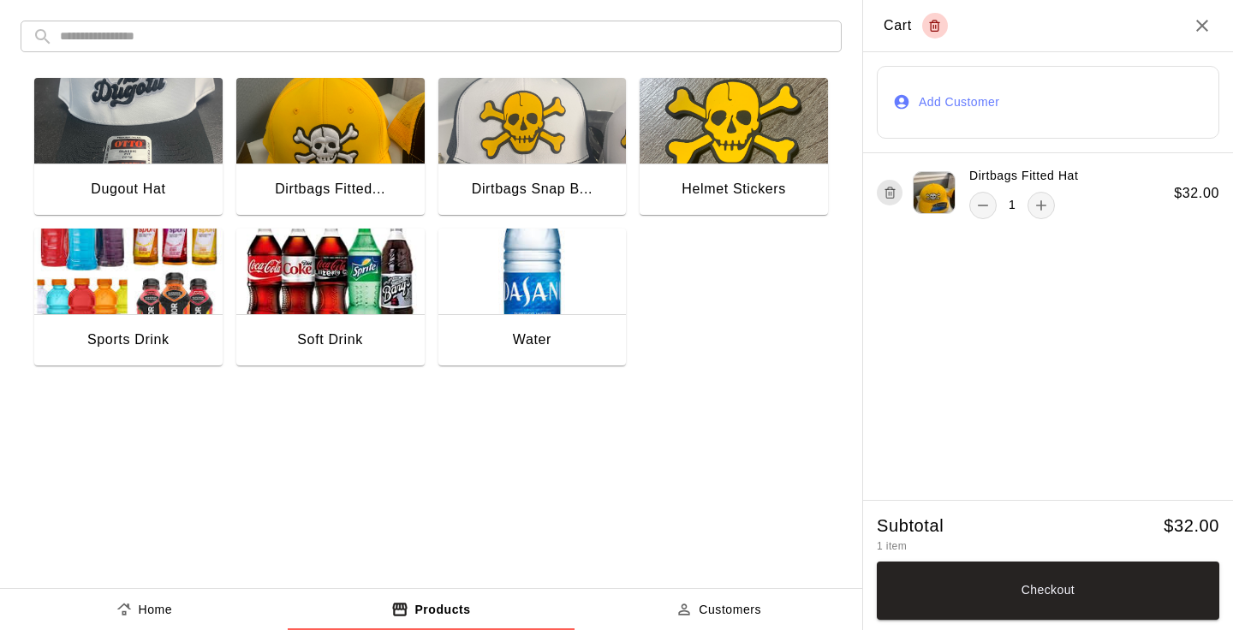
click at [1002, 92] on button "Add Customer" at bounding box center [1047, 102] width 342 height 73
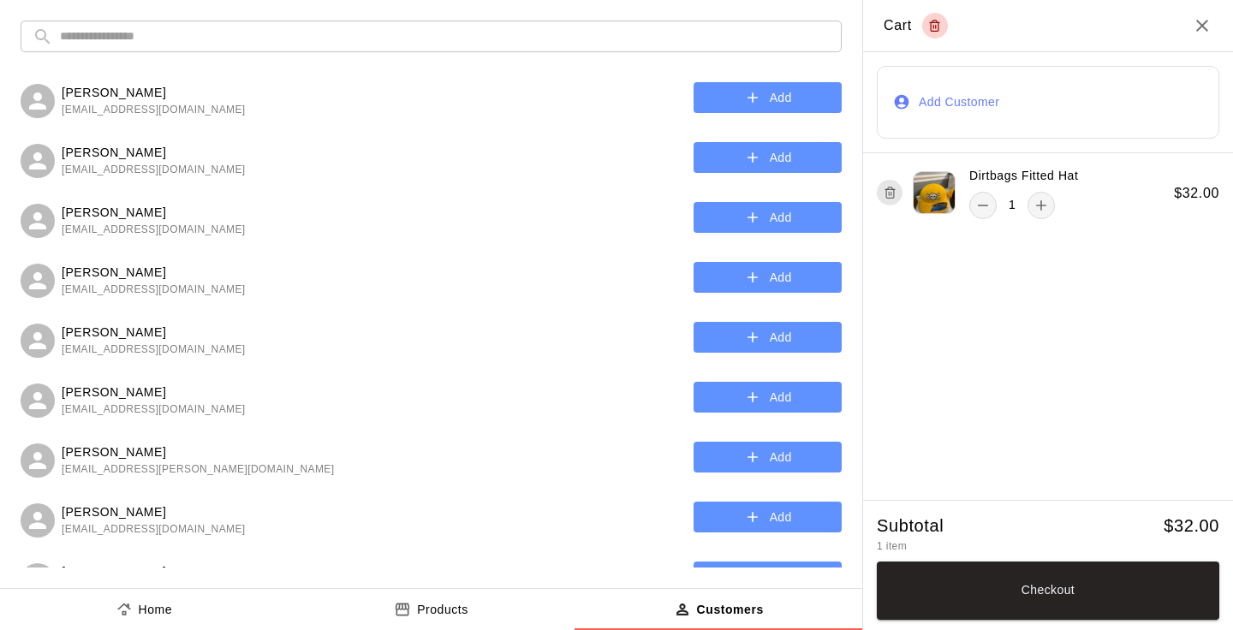
click at [317, 24] on input "text" at bounding box center [444, 37] width 769 height 32
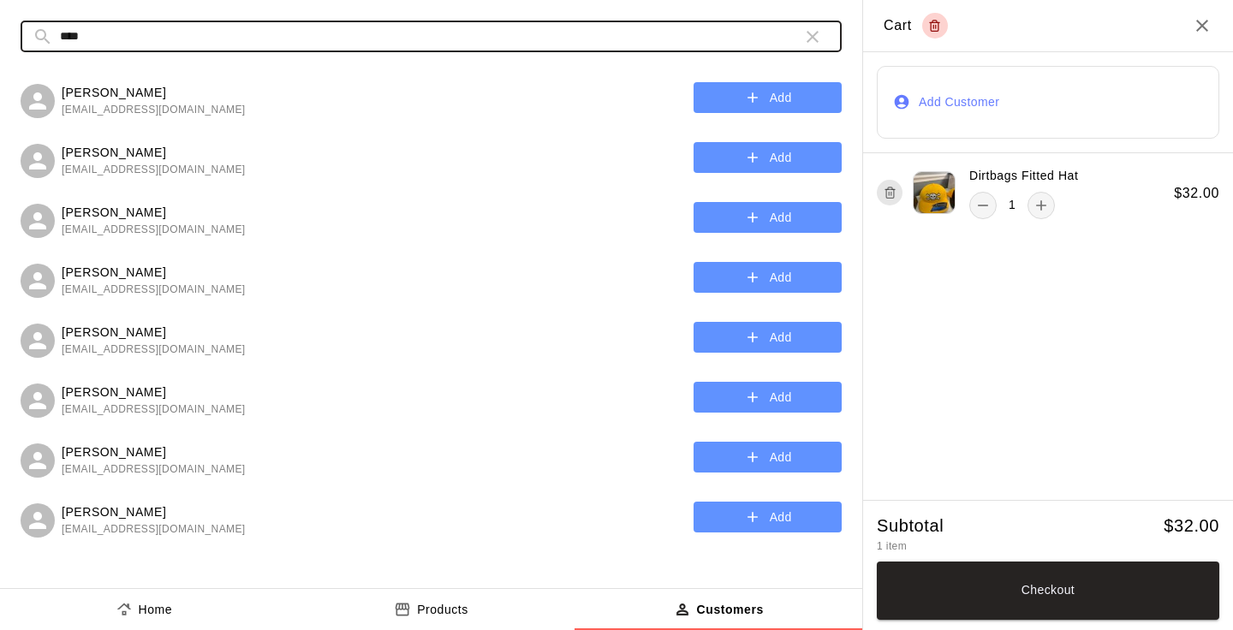
type input "****"
click at [791, 276] on button "Add" at bounding box center [767, 278] width 148 height 32
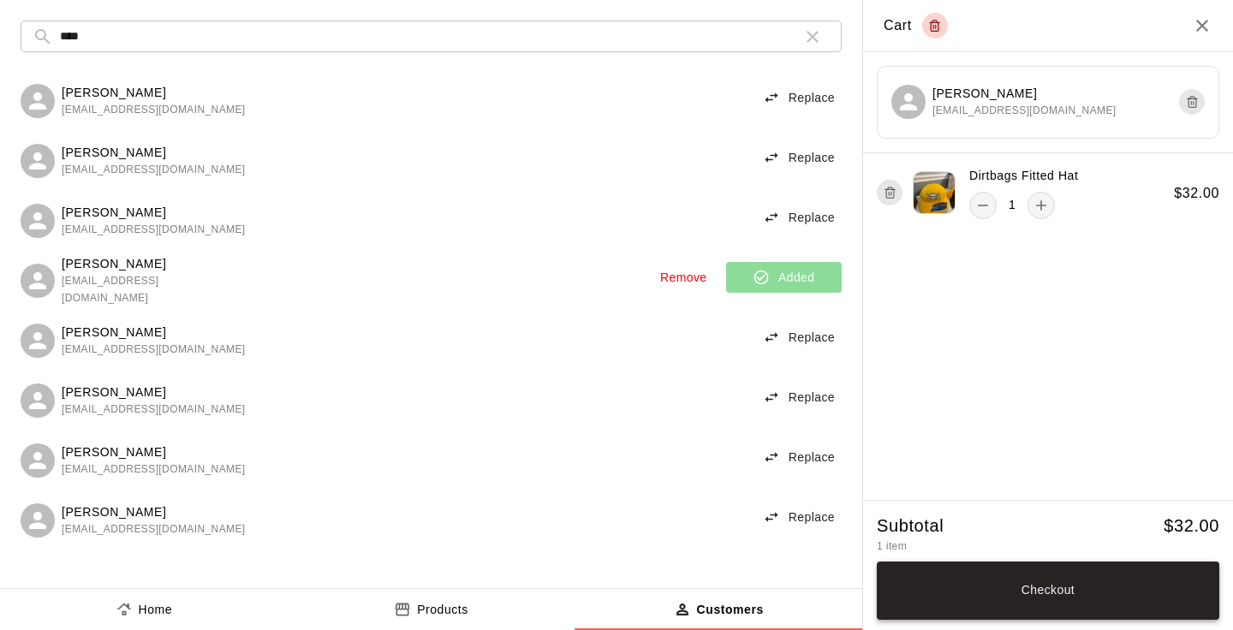
click at [1084, 583] on button "Checkout" at bounding box center [1047, 590] width 342 height 58
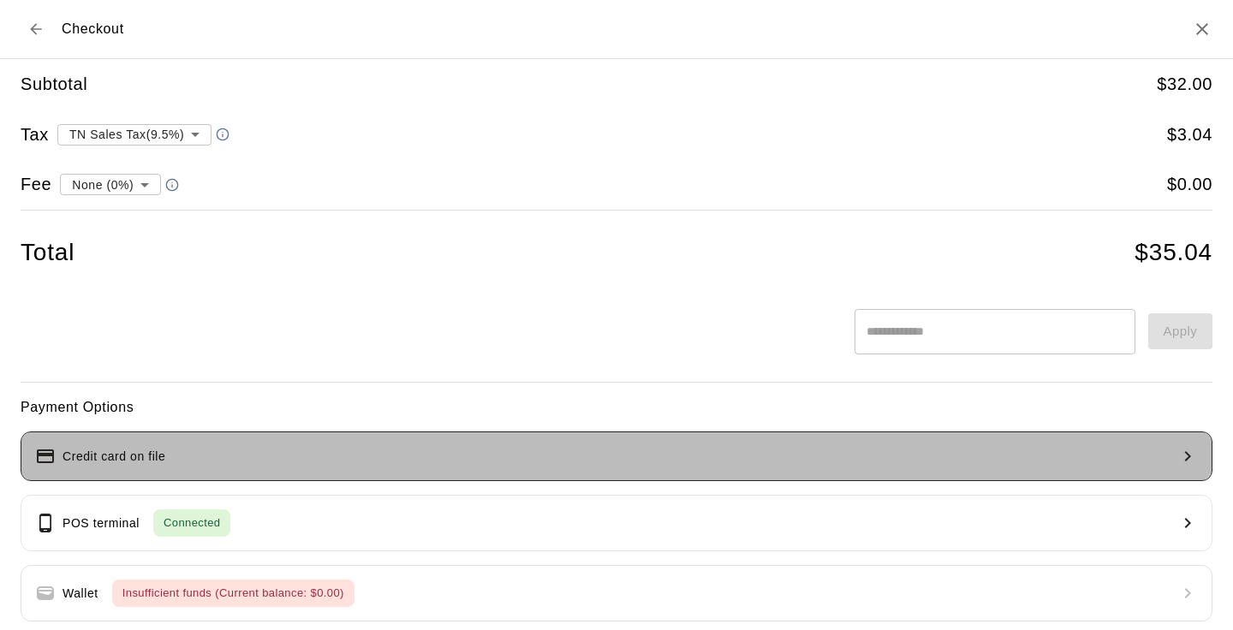
click at [327, 445] on button "Credit card on file" at bounding box center [616, 456] width 1191 height 50
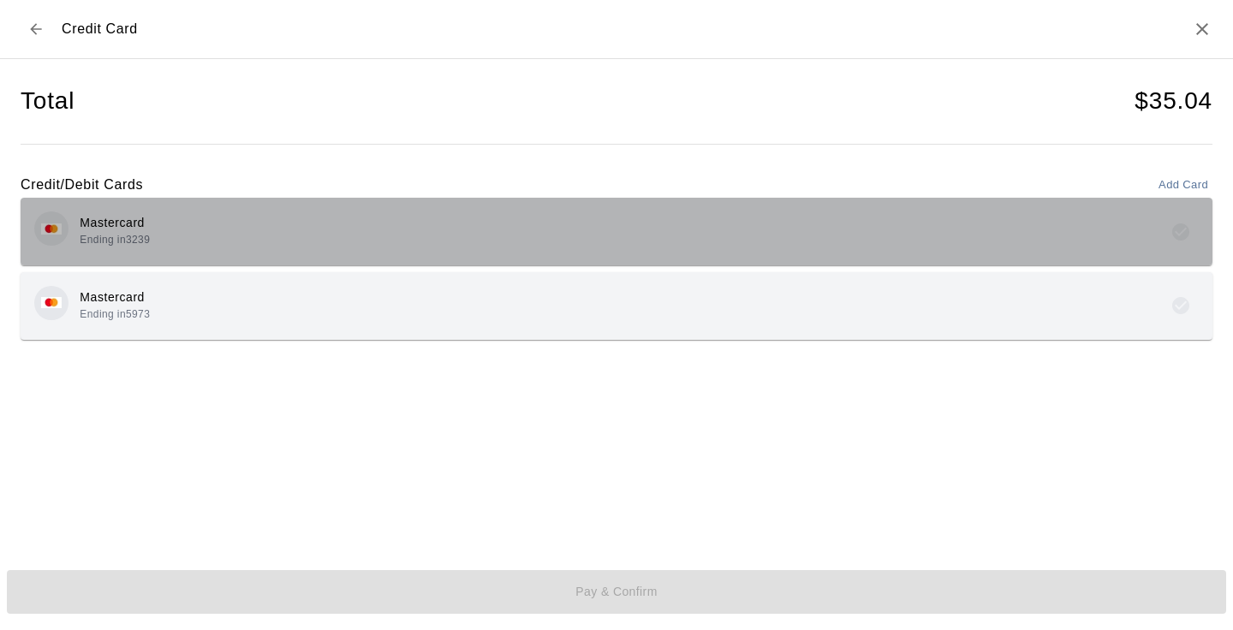
click at [277, 241] on div "Mastercard Ending in 3239" at bounding box center [616, 231] width 1164 height 40
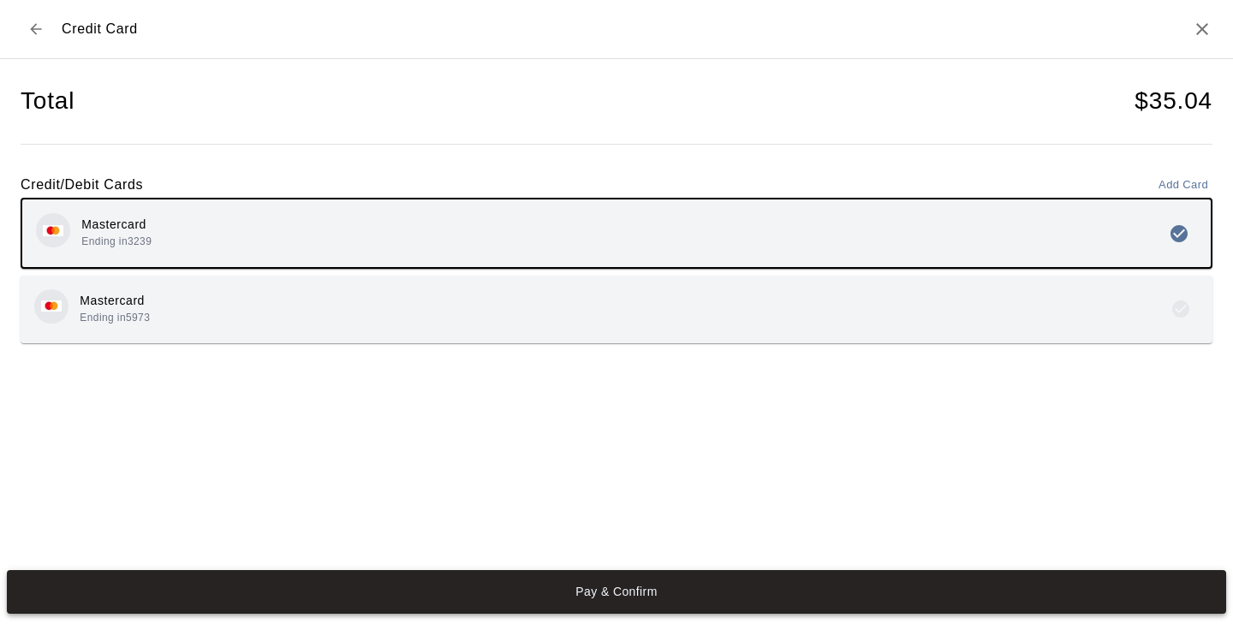
click at [710, 591] on button "Pay & Confirm" at bounding box center [616, 592] width 1219 height 45
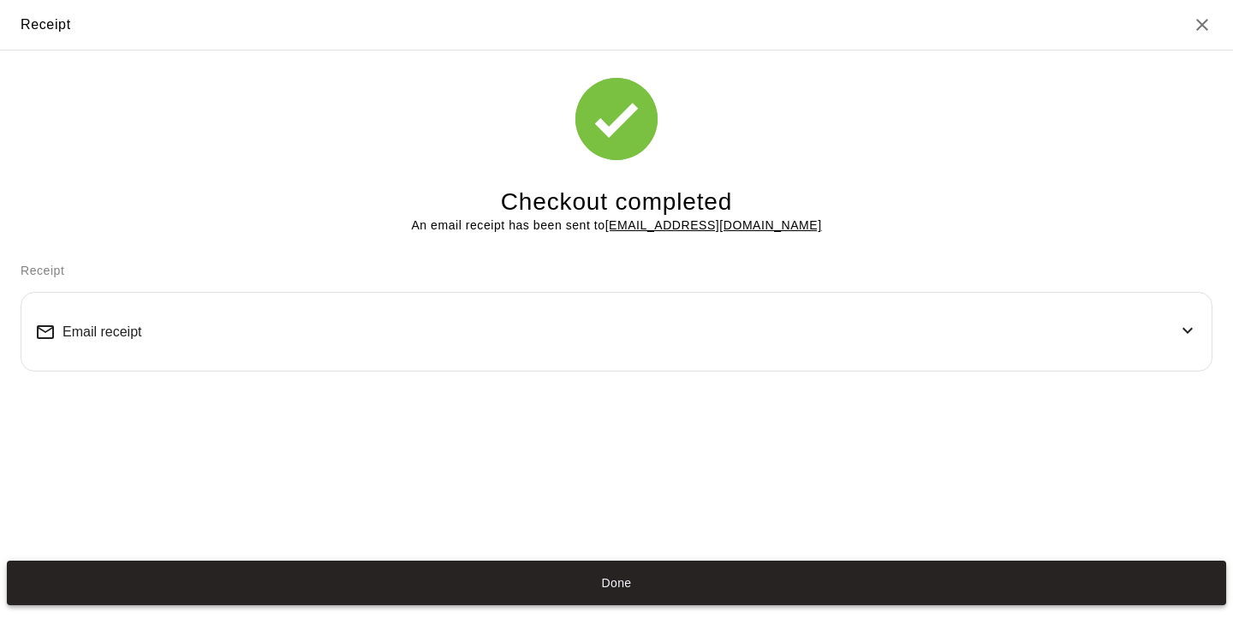
click at [648, 591] on button "Done" at bounding box center [616, 583] width 1219 height 45
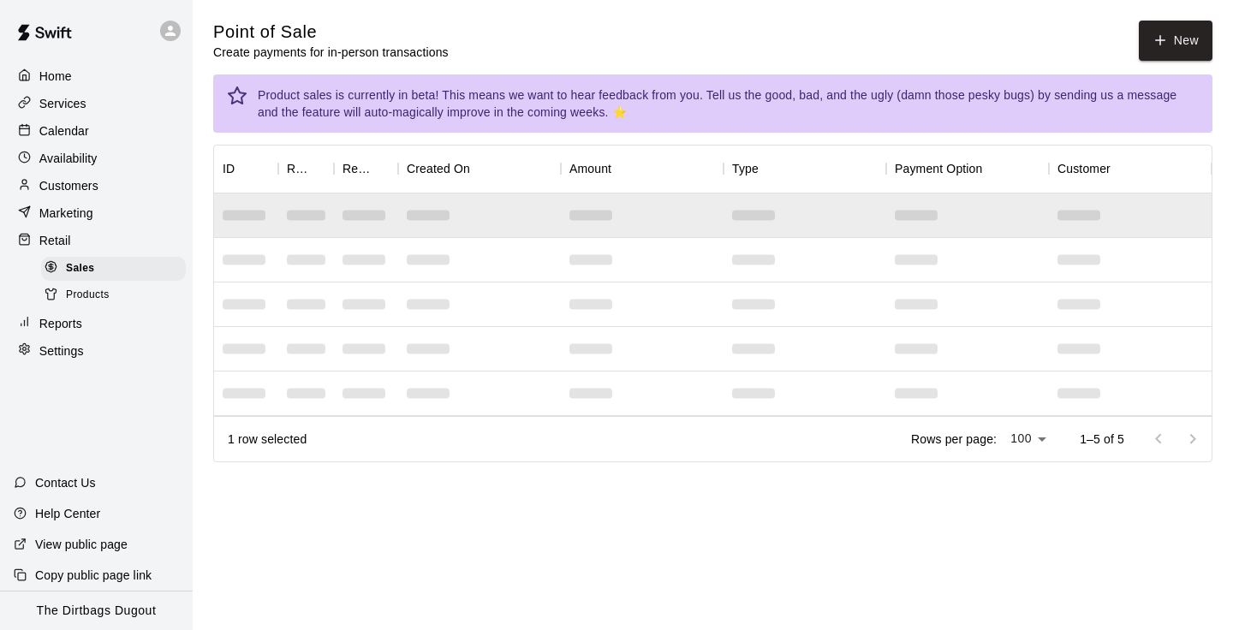
click at [1161, 19] on main "Point of Sale Create payments for in-person transactions New Product sales is c…" at bounding box center [713, 255] width 1040 height 510
click at [1161, 34] on icon "button" at bounding box center [1159, 40] width 15 height 15
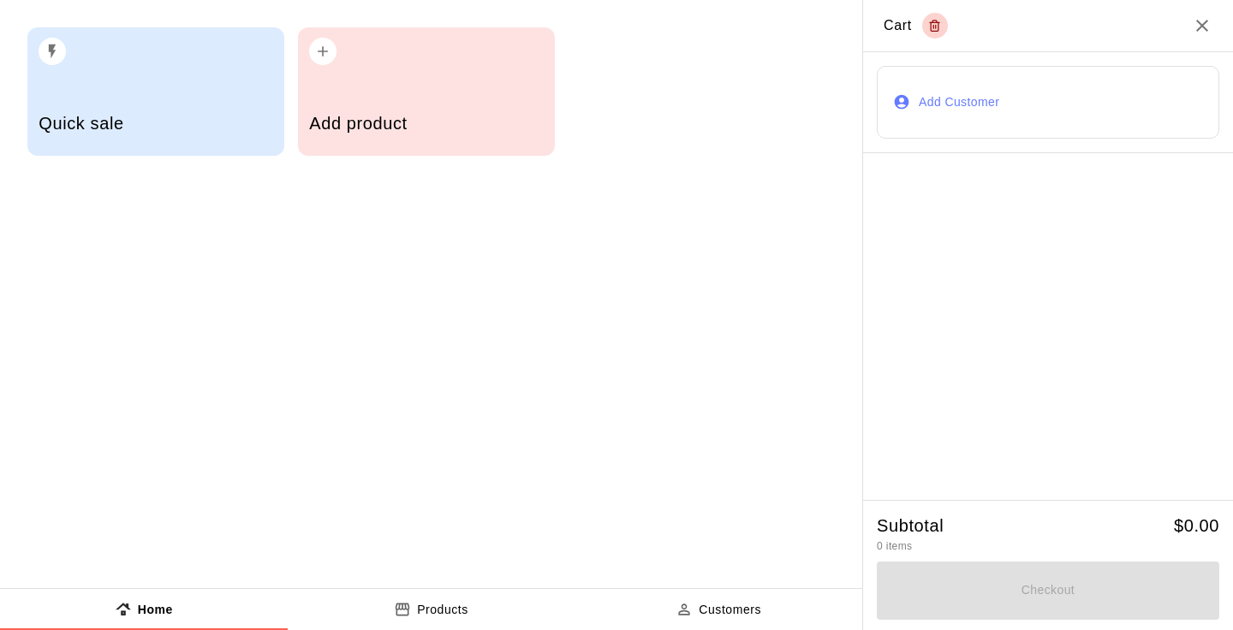
click at [383, 87] on div "Add product" at bounding box center [426, 91] width 257 height 128
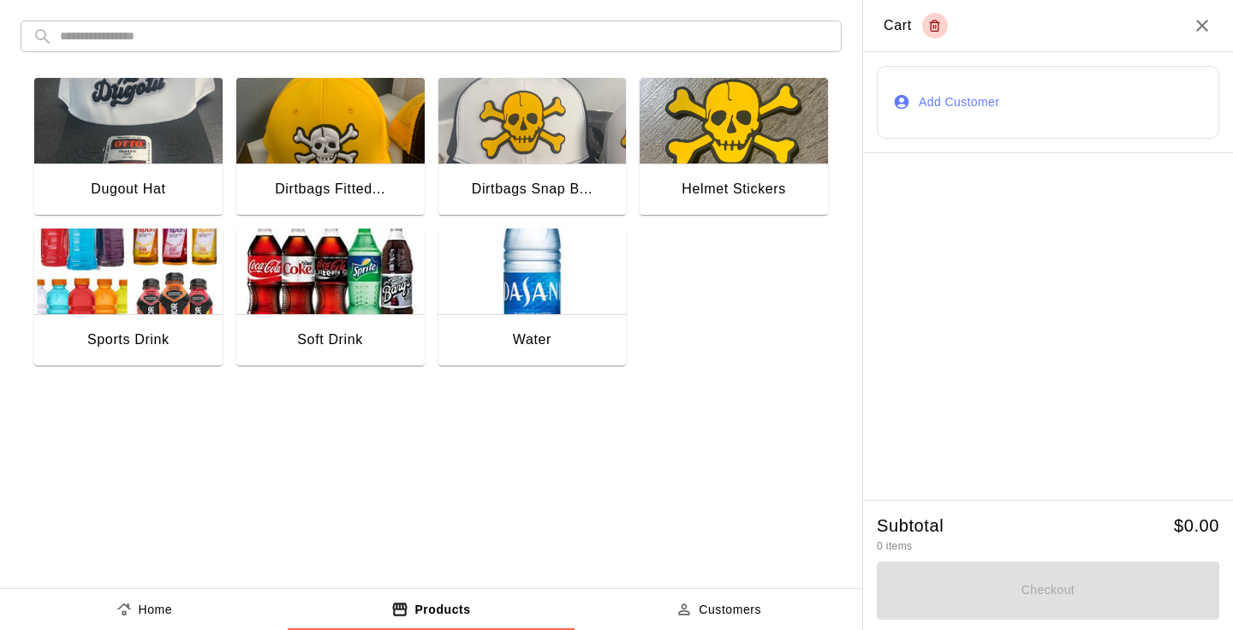
click at [590, 299] on img "button" at bounding box center [532, 272] width 188 height 86
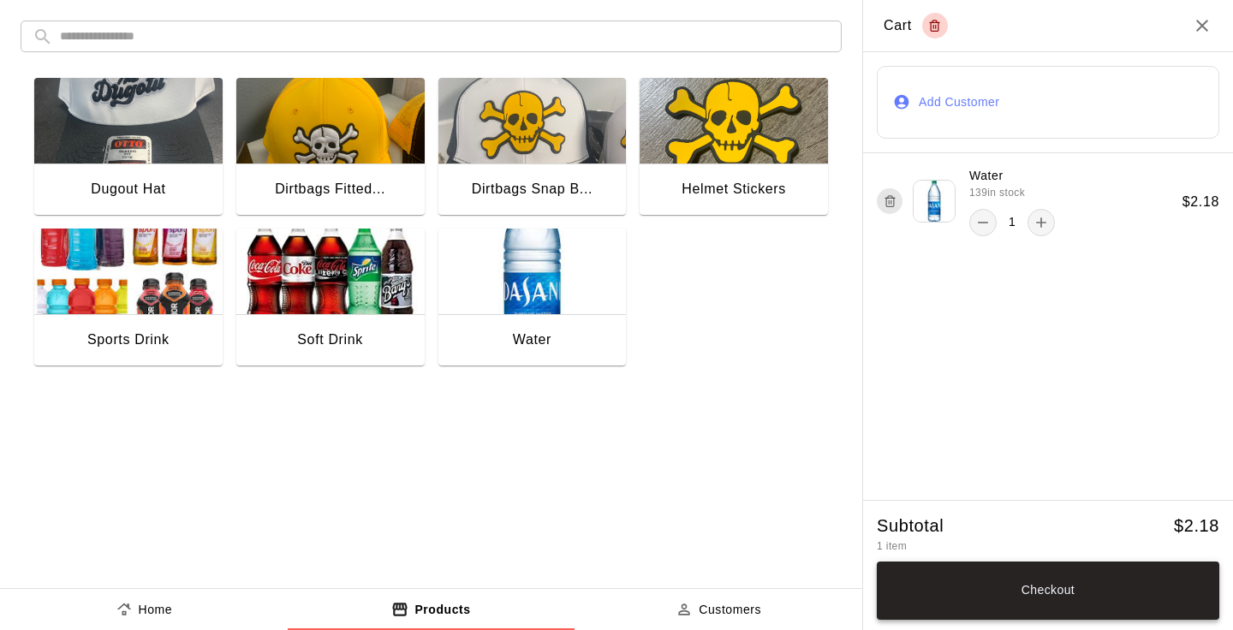
click at [1048, 588] on button "Checkout" at bounding box center [1047, 590] width 342 height 58
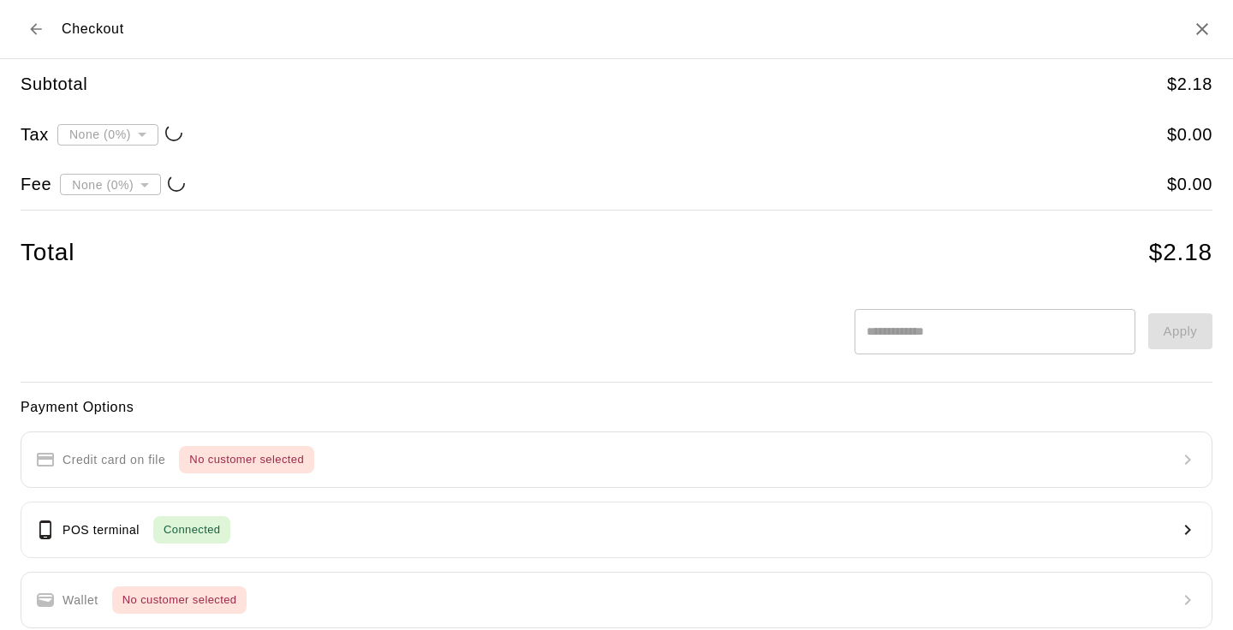
type input "**********"
click at [39, 33] on icon "Back to cart" at bounding box center [35, 29] width 17 height 17
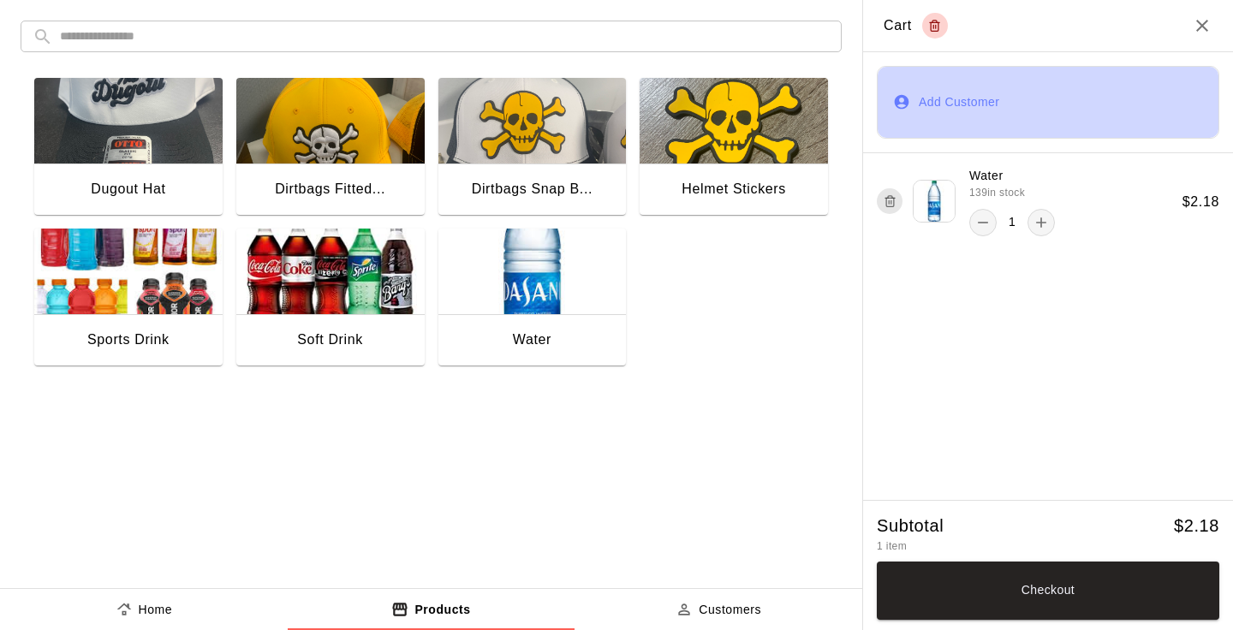
click at [1029, 101] on button "Add Customer" at bounding box center [1047, 102] width 342 height 73
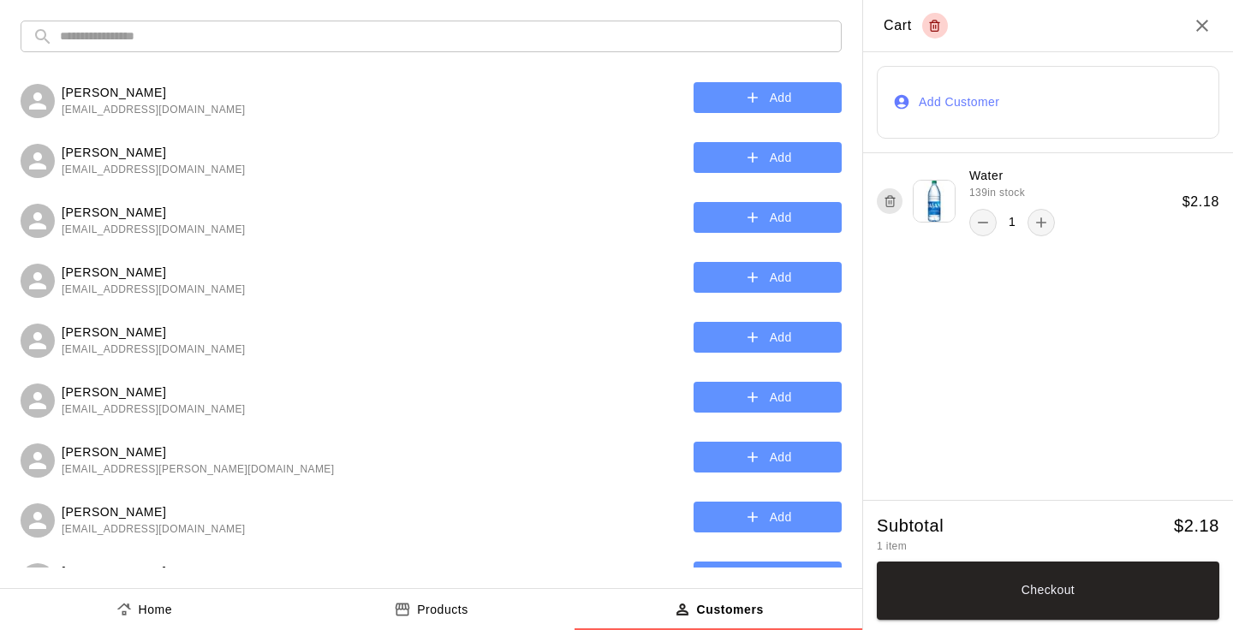
click at [299, 32] on input "text" at bounding box center [444, 37] width 769 height 32
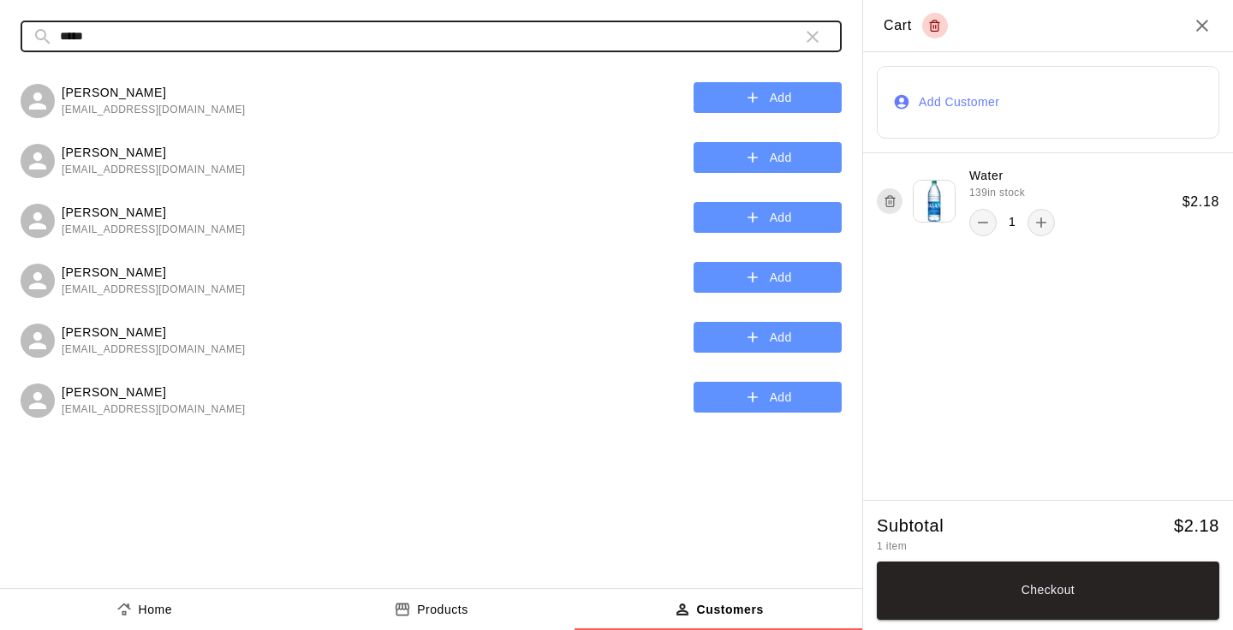
type input "*****"
click at [782, 277] on button "Add" at bounding box center [767, 278] width 148 height 32
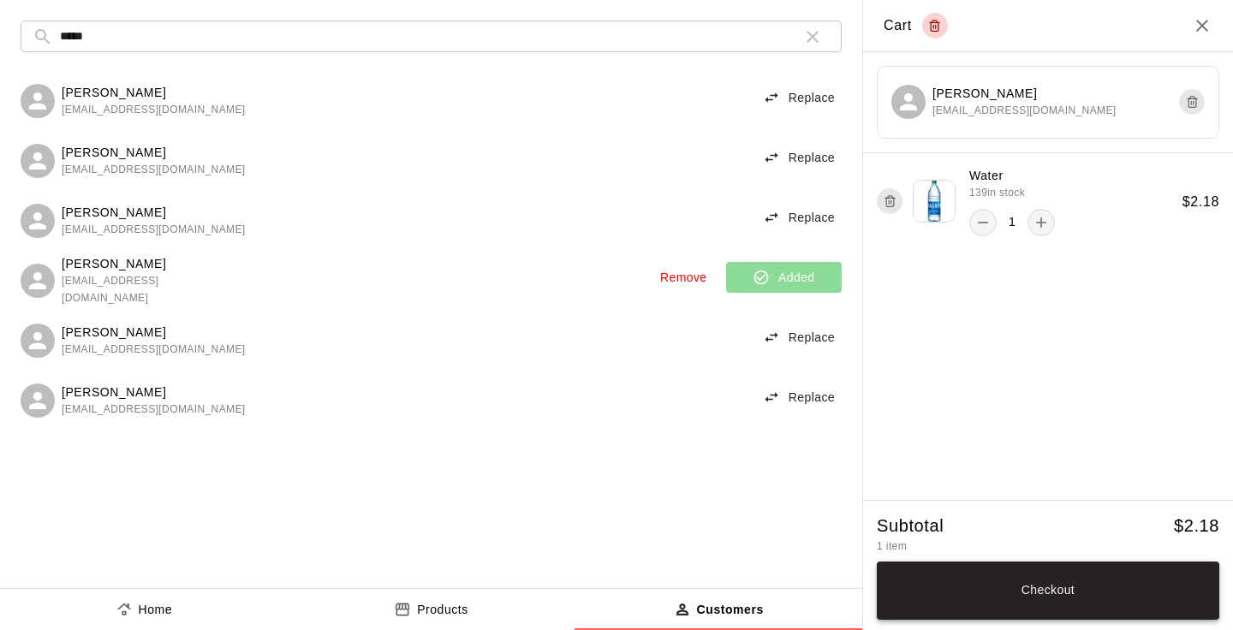
click at [1049, 573] on button "Checkout" at bounding box center [1047, 590] width 342 height 58
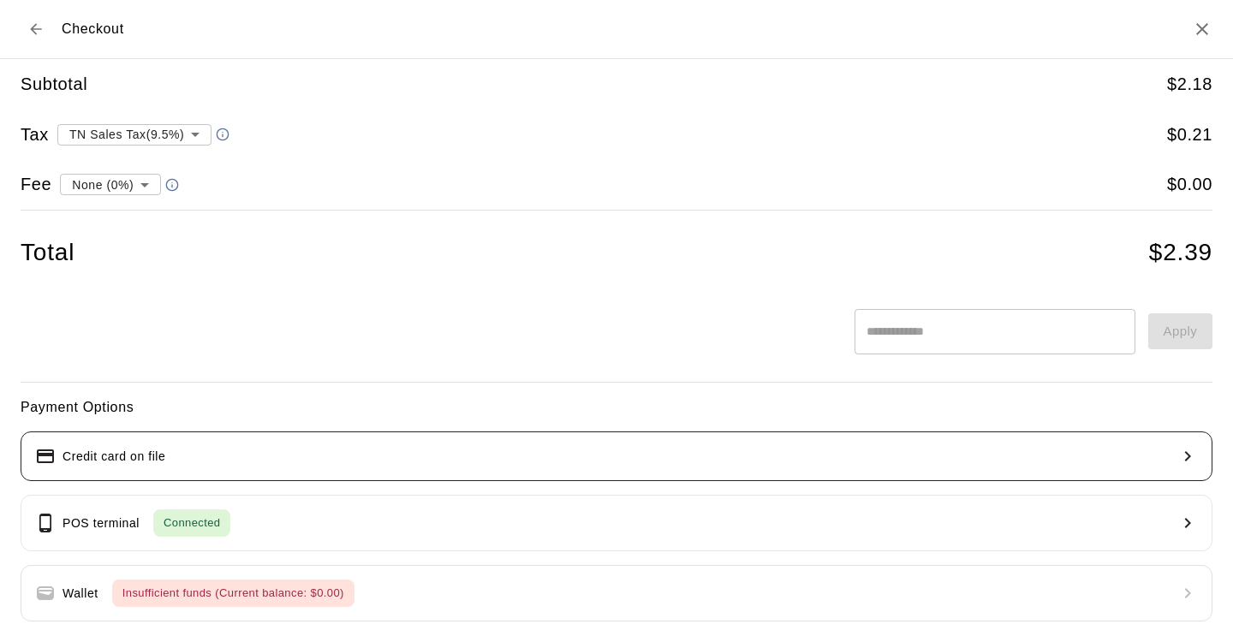
click at [213, 454] on button "Credit card on file" at bounding box center [616, 456] width 1191 height 50
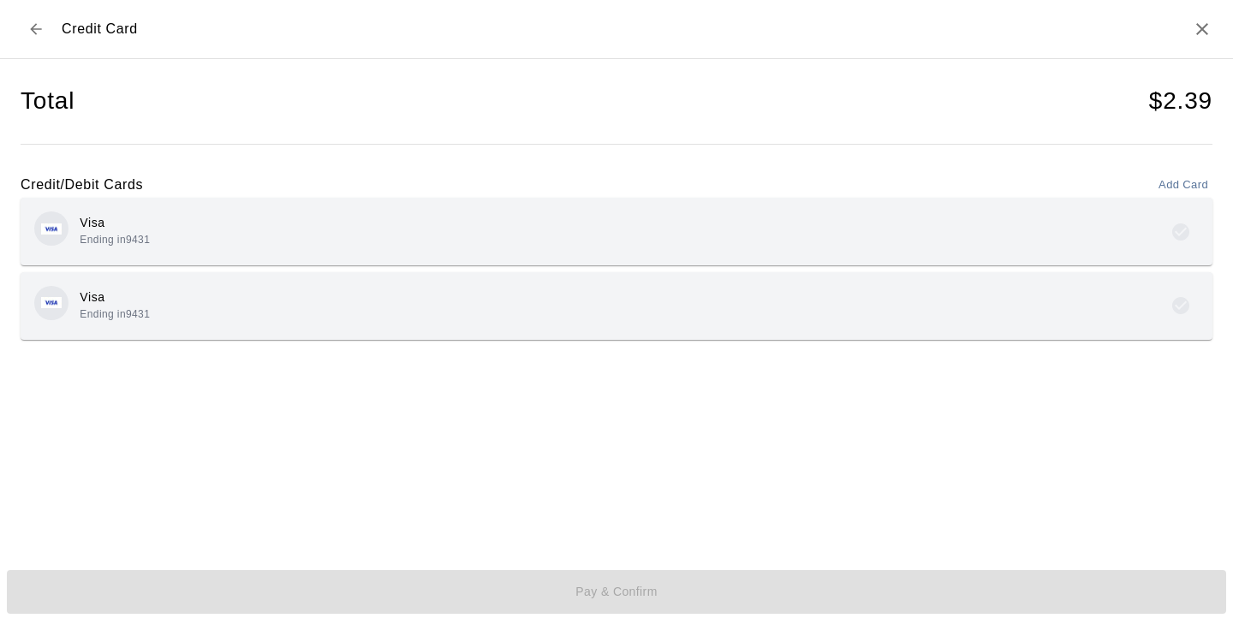
click at [431, 226] on div "Visa Ending in 9431" at bounding box center [616, 231] width 1164 height 40
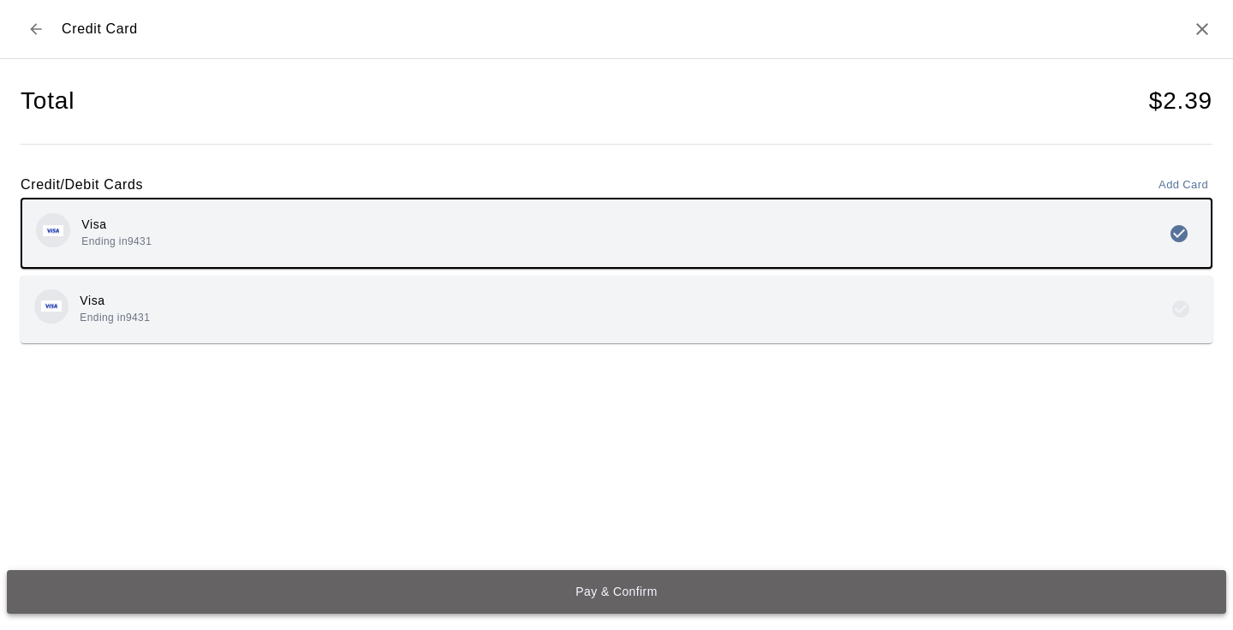
click at [604, 589] on button "Pay & Confirm" at bounding box center [616, 592] width 1219 height 45
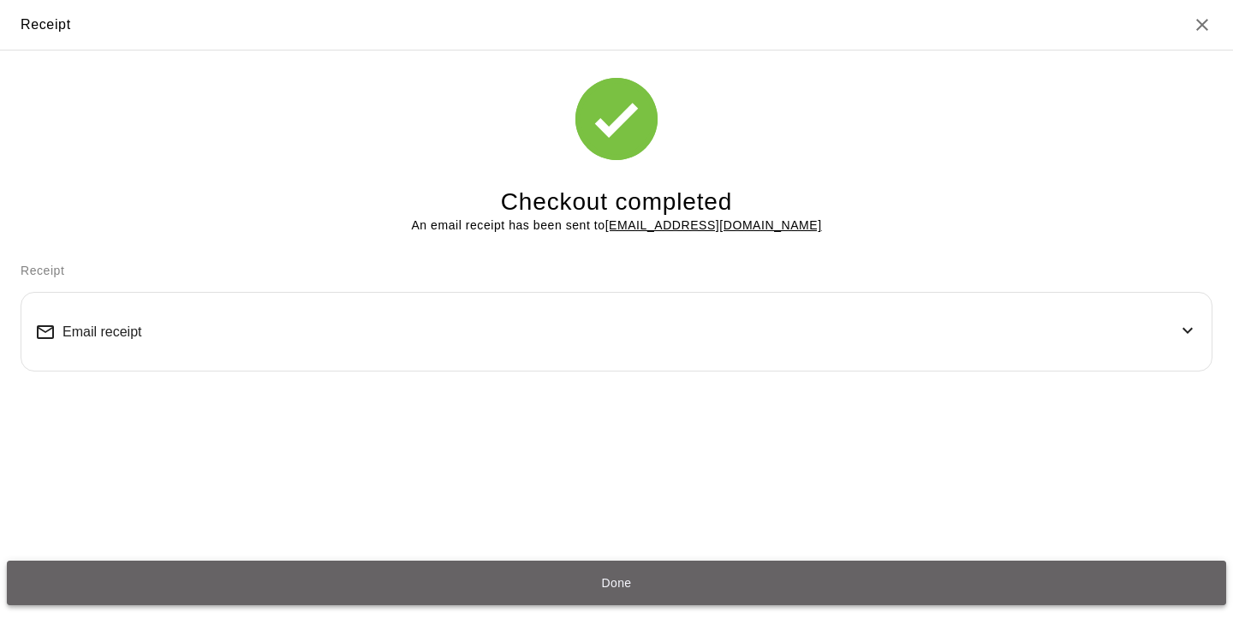
click at [642, 577] on button "Done" at bounding box center [616, 583] width 1219 height 45
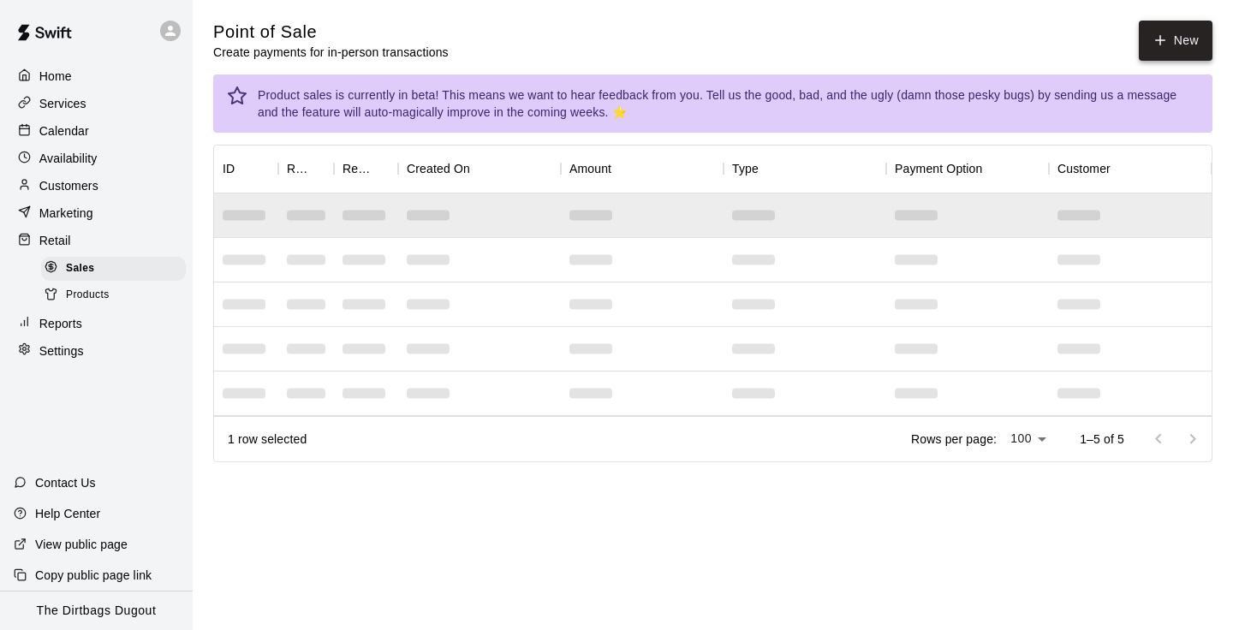
click at [1188, 32] on button "New" at bounding box center [1175, 41] width 74 height 40
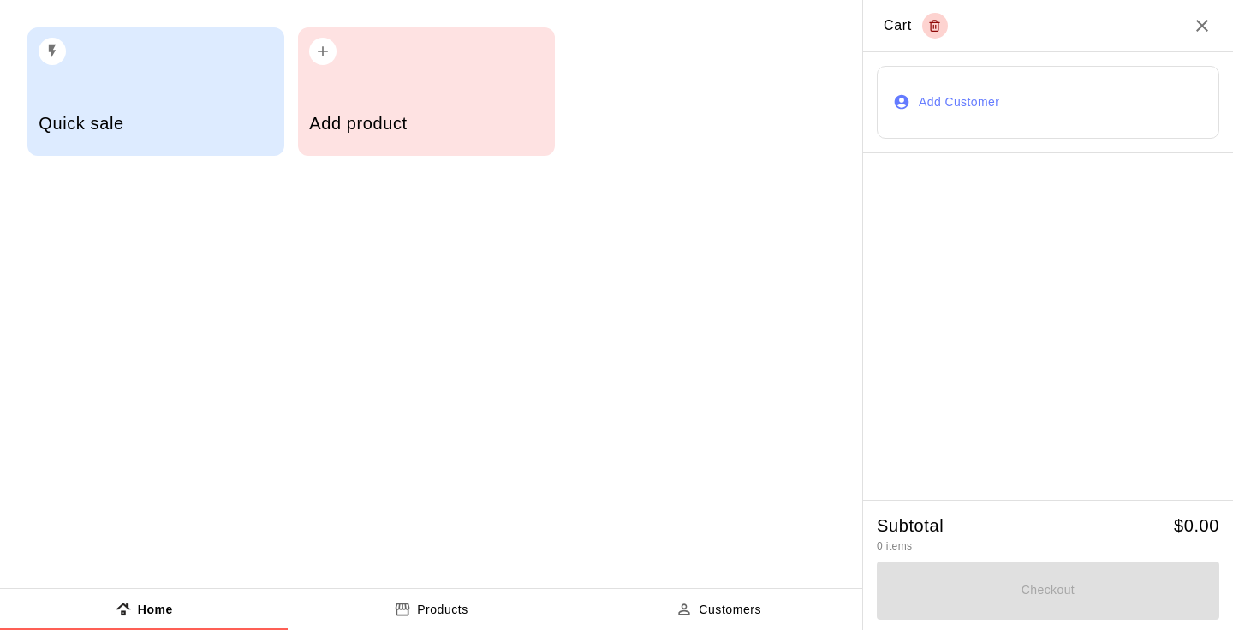
click at [372, 92] on div "Add product" at bounding box center [426, 91] width 257 height 128
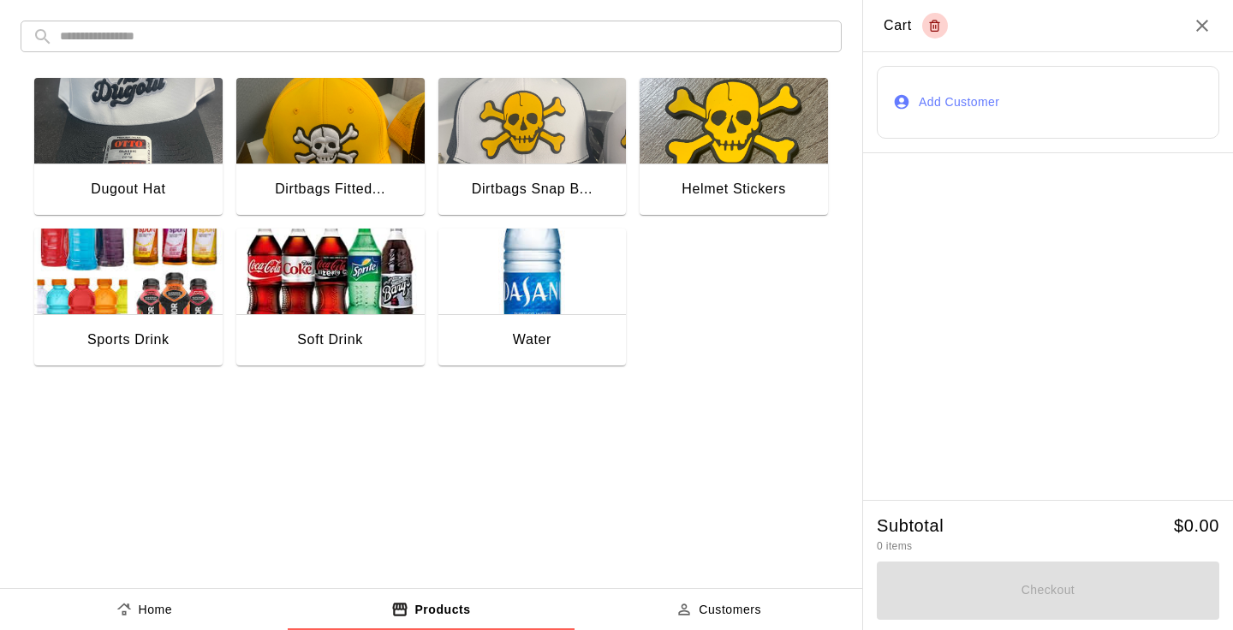
click at [359, 318] on div "Soft Drink" at bounding box center [330, 341] width 188 height 55
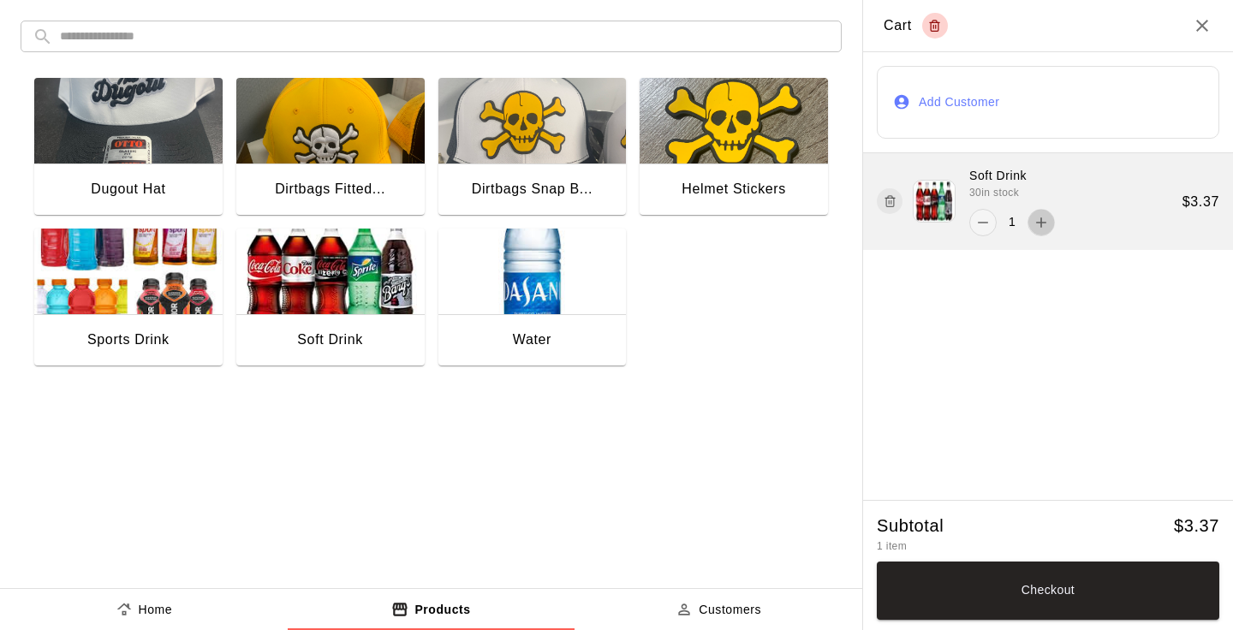
click at [1046, 217] on icon "add" at bounding box center [1040, 222] width 17 height 17
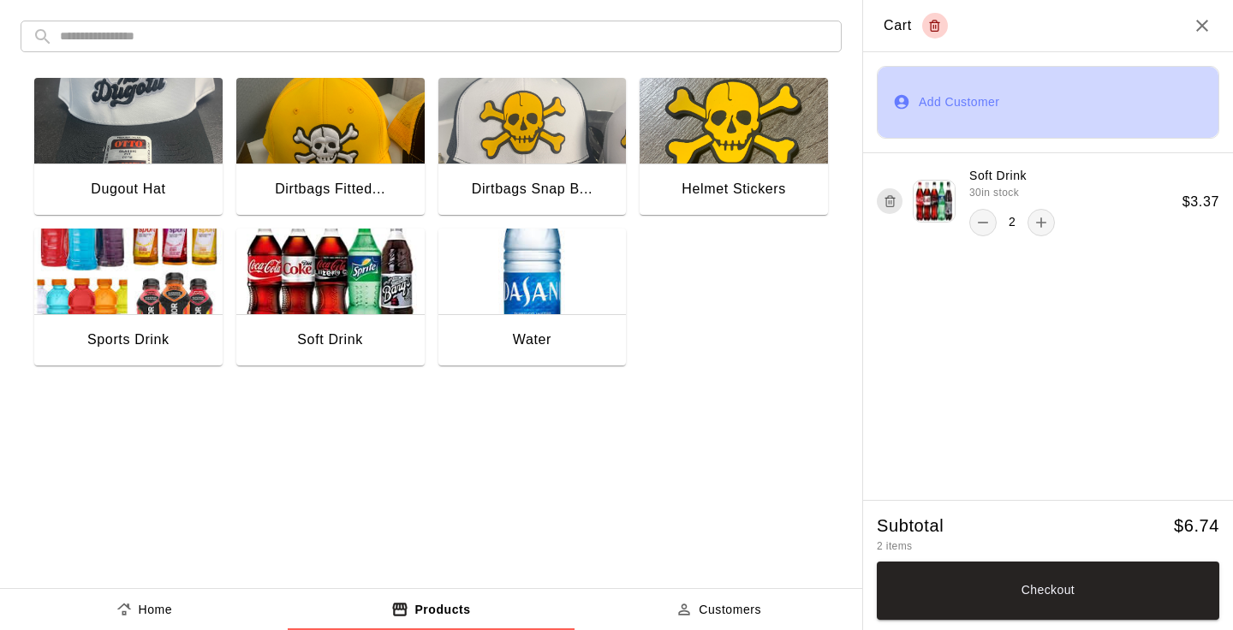
click at [1005, 116] on button "Add Customer" at bounding box center [1047, 102] width 342 height 73
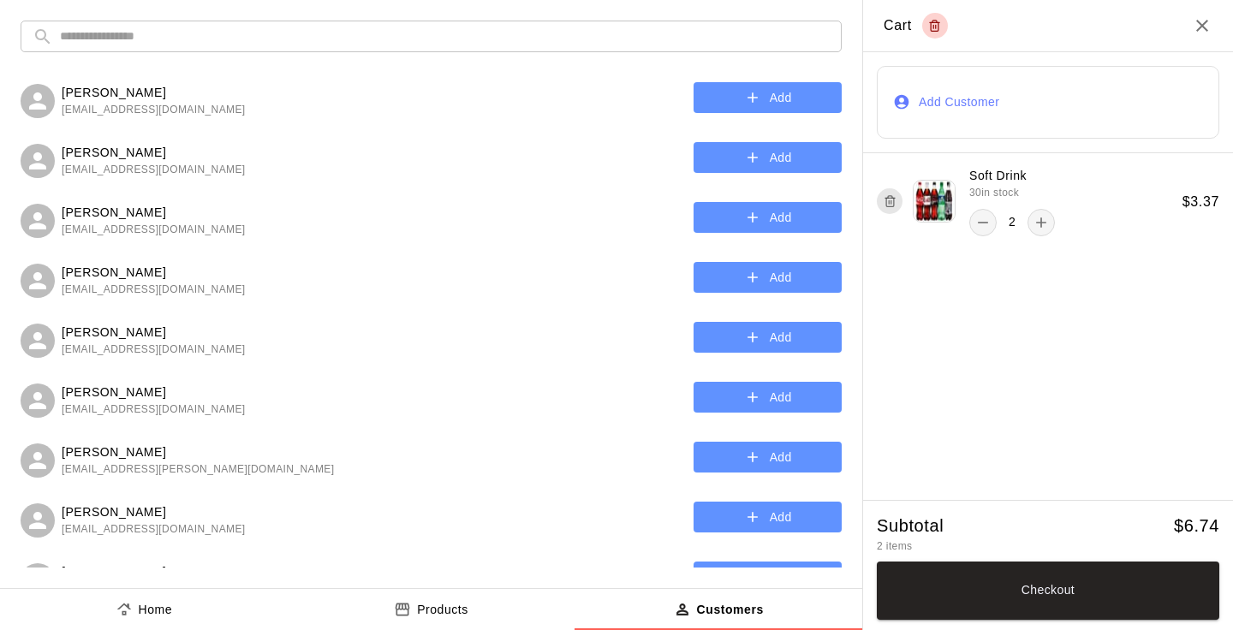
click at [484, 35] on input "text" at bounding box center [444, 37] width 769 height 32
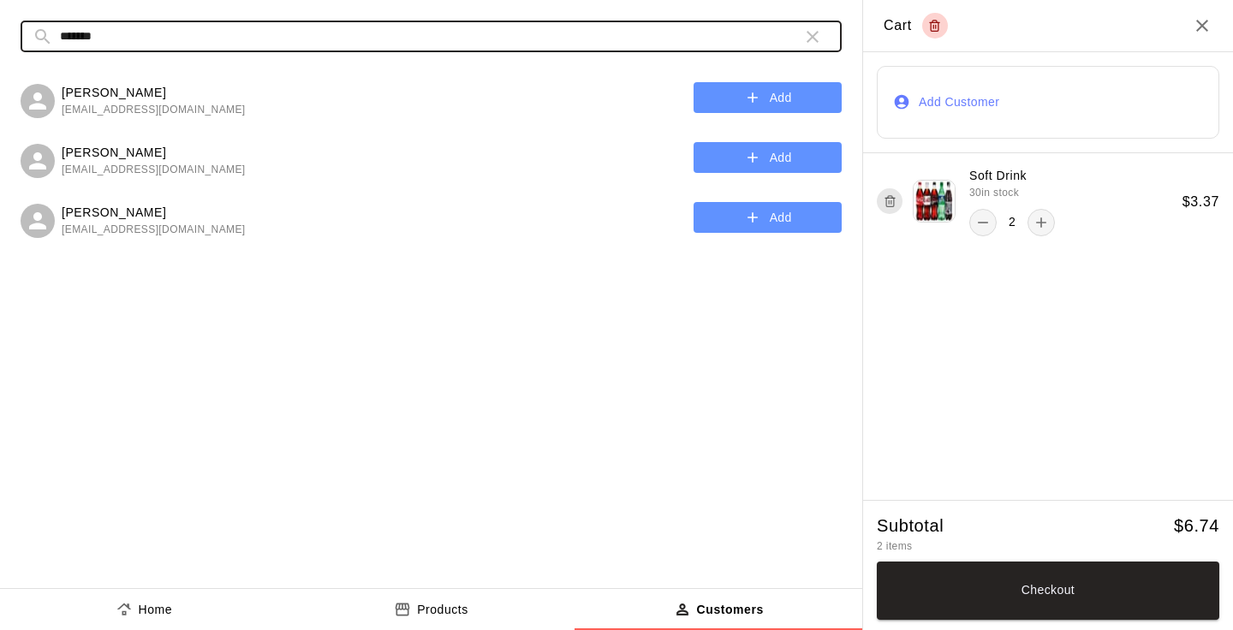
type input "*******"
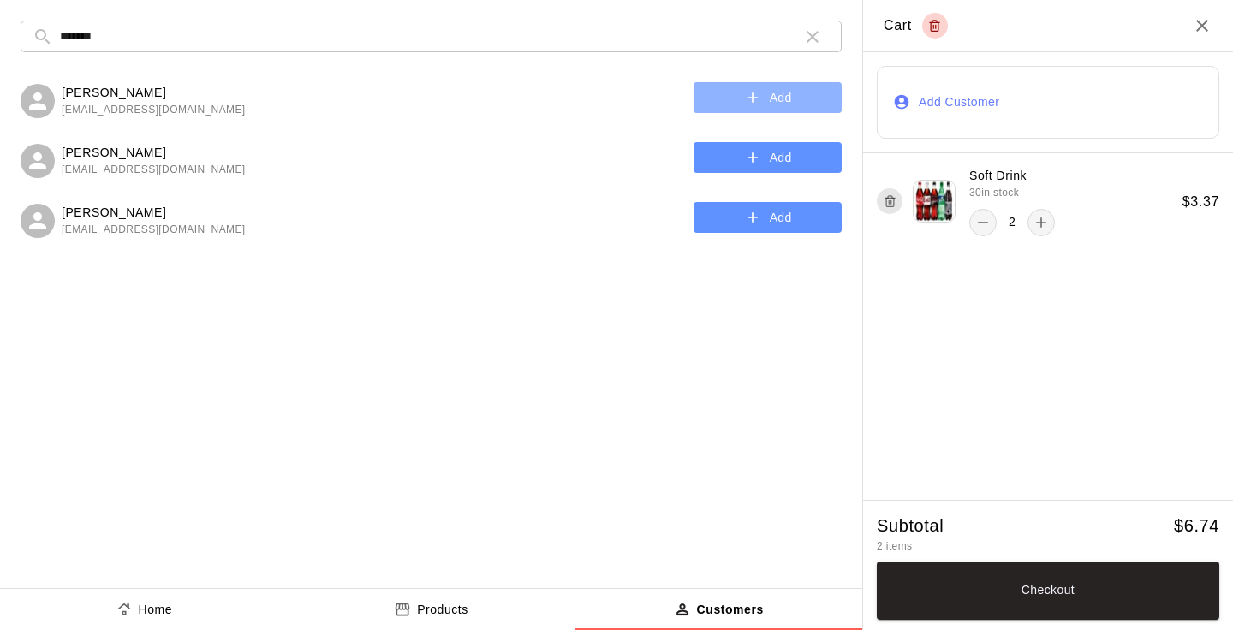
click at [777, 100] on button "Add" at bounding box center [767, 98] width 148 height 32
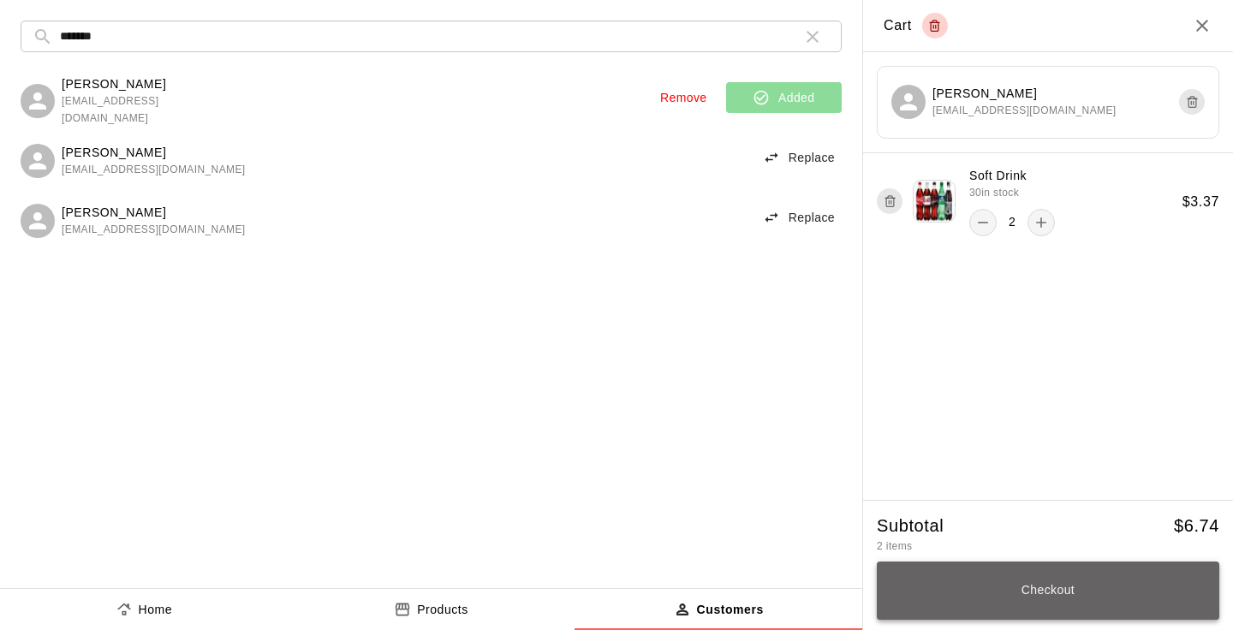
click at [1037, 584] on button "Checkout" at bounding box center [1047, 590] width 342 height 58
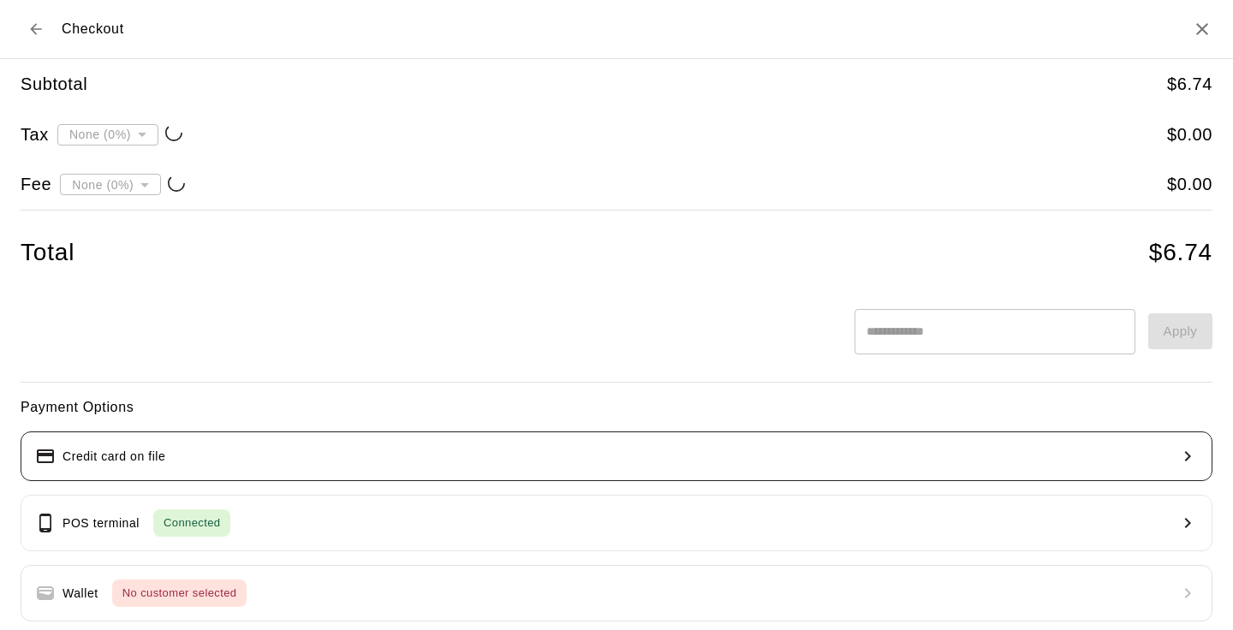
type input "**********"
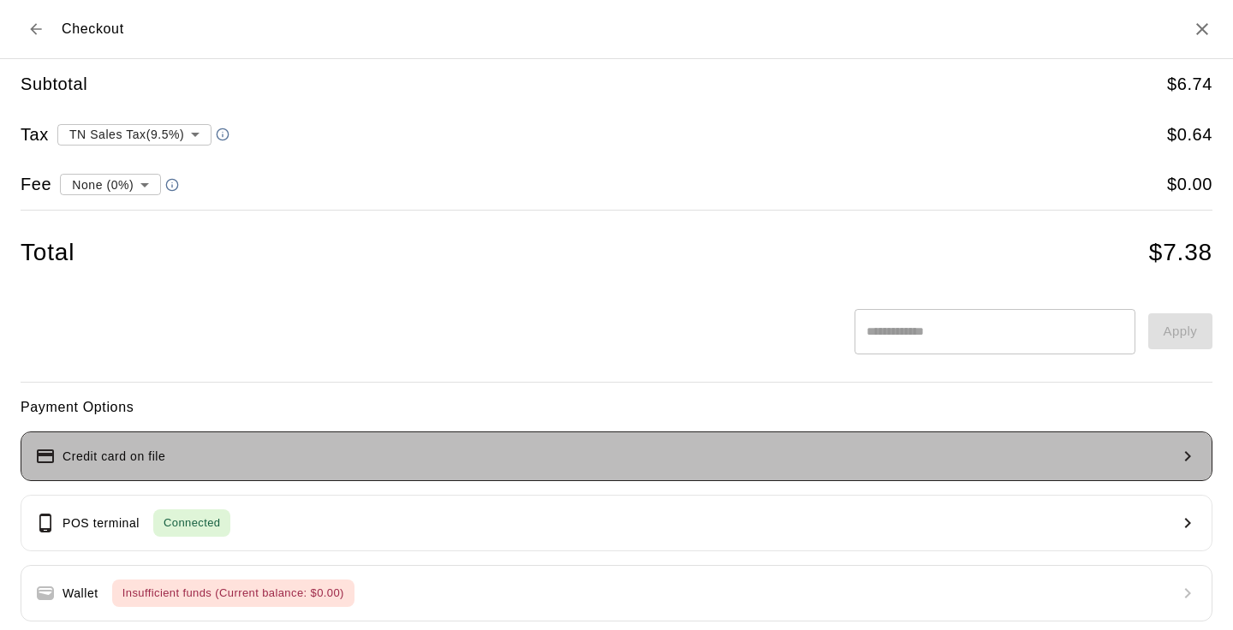
click at [418, 452] on button "Credit card on file" at bounding box center [616, 456] width 1191 height 50
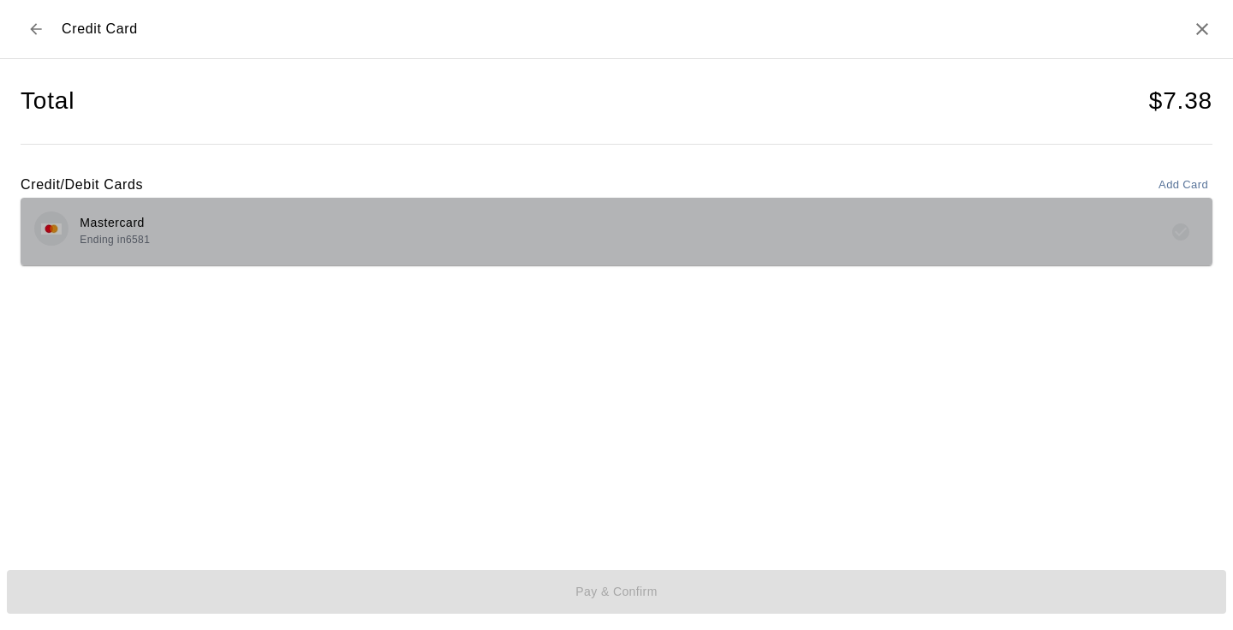
click at [265, 235] on div "Mastercard Ending in 6581" at bounding box center [616, 231] width 1164 height 40
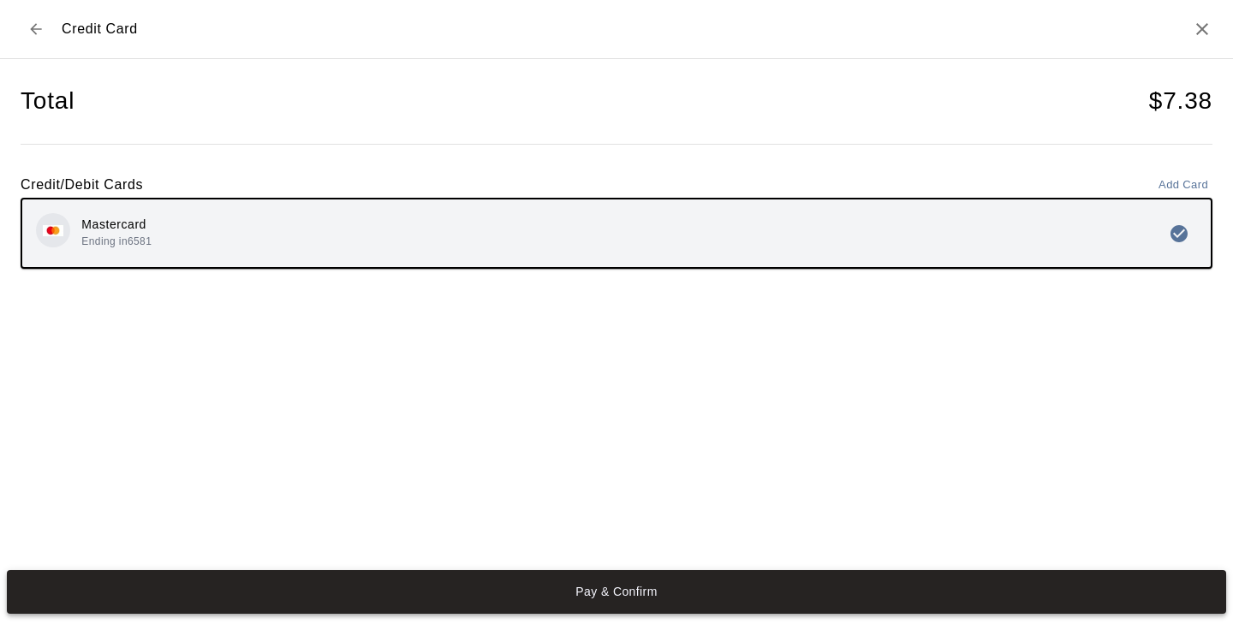
click at [612, 594] on button "Pay & Confirm" at bounding box center [616, 592] width 1219 height 45
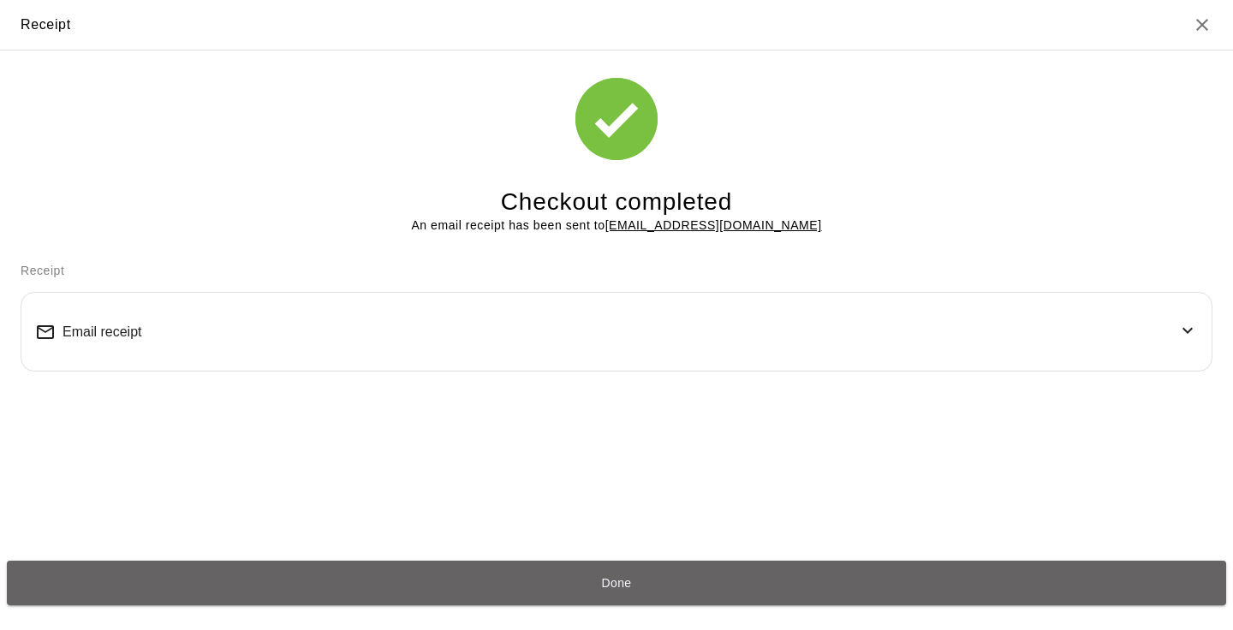
click at [612, 594] on button "Done" at bounding box center [616, 583] width 1219 height 45
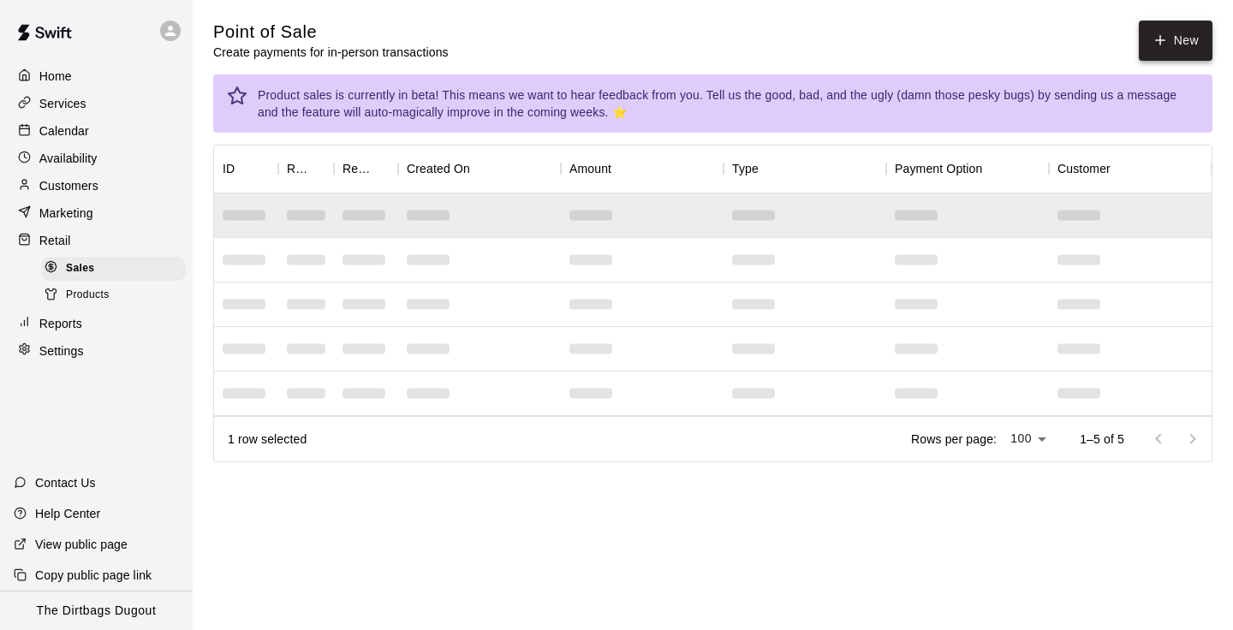
click at [1197, 42] on button "New" at bounding box center [1175, 41] width 74 height 40
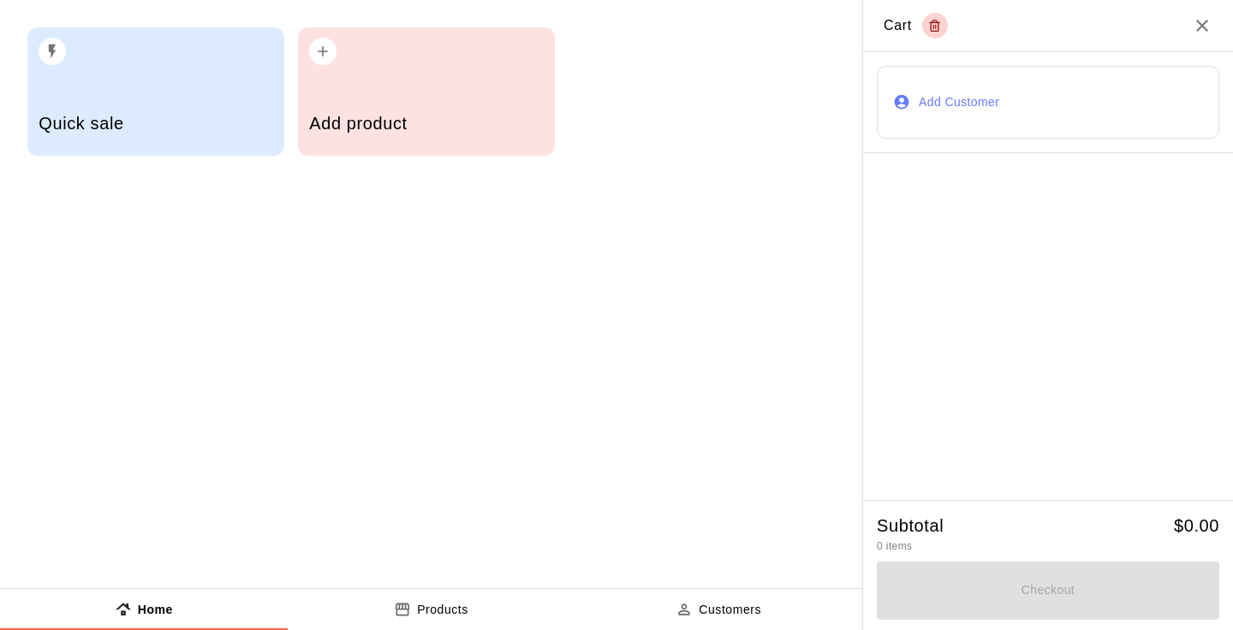
click at [423, 83] on div "Add product" at bounding box center [426, 91] width 257 height 128
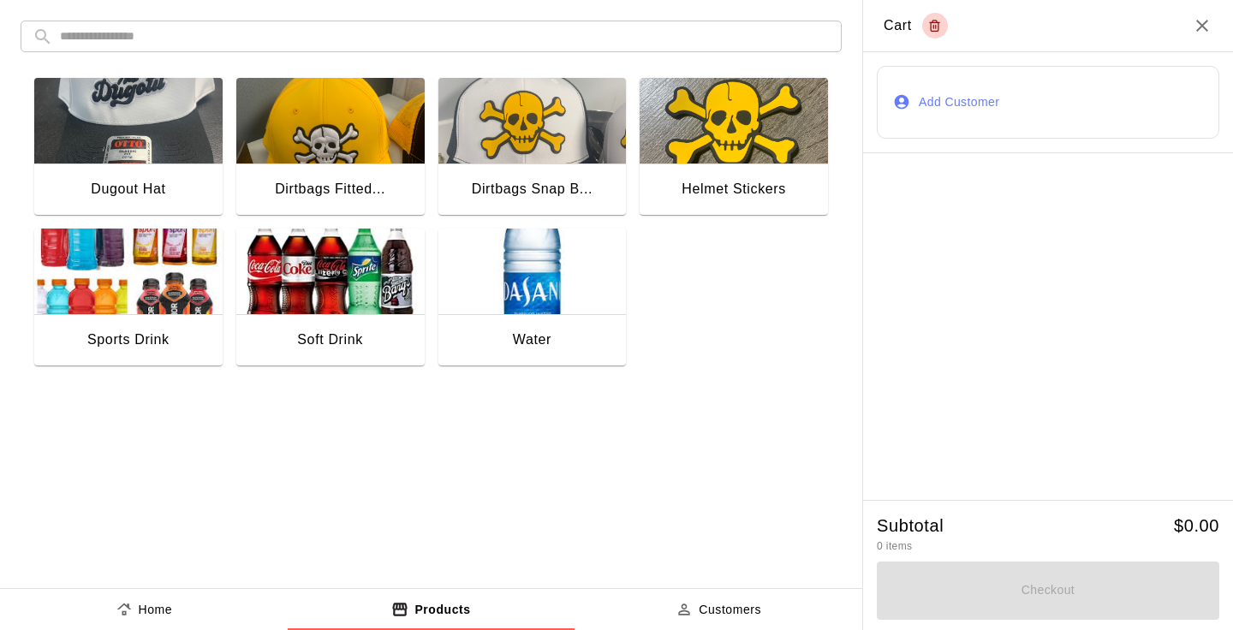
click at [538, 283] on img "button" at bounding box center [532, 272] width 188 height 86
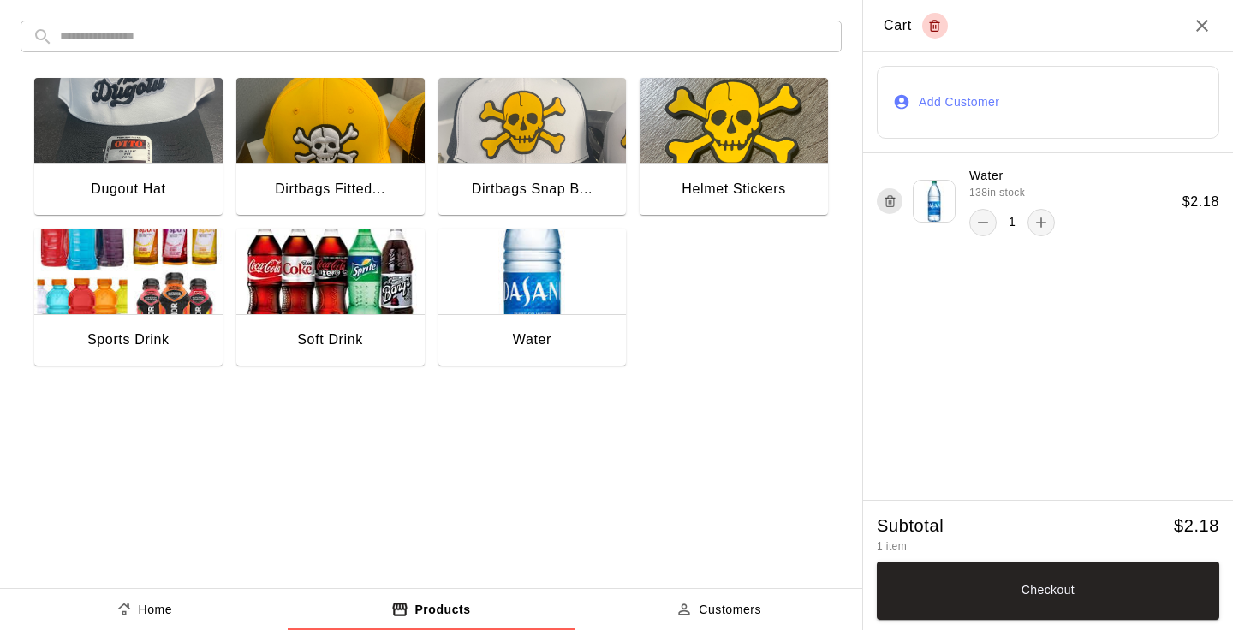
click at [972, 110] on button "Add Customer" at bounding box center [1047, 102] width 342 height 73
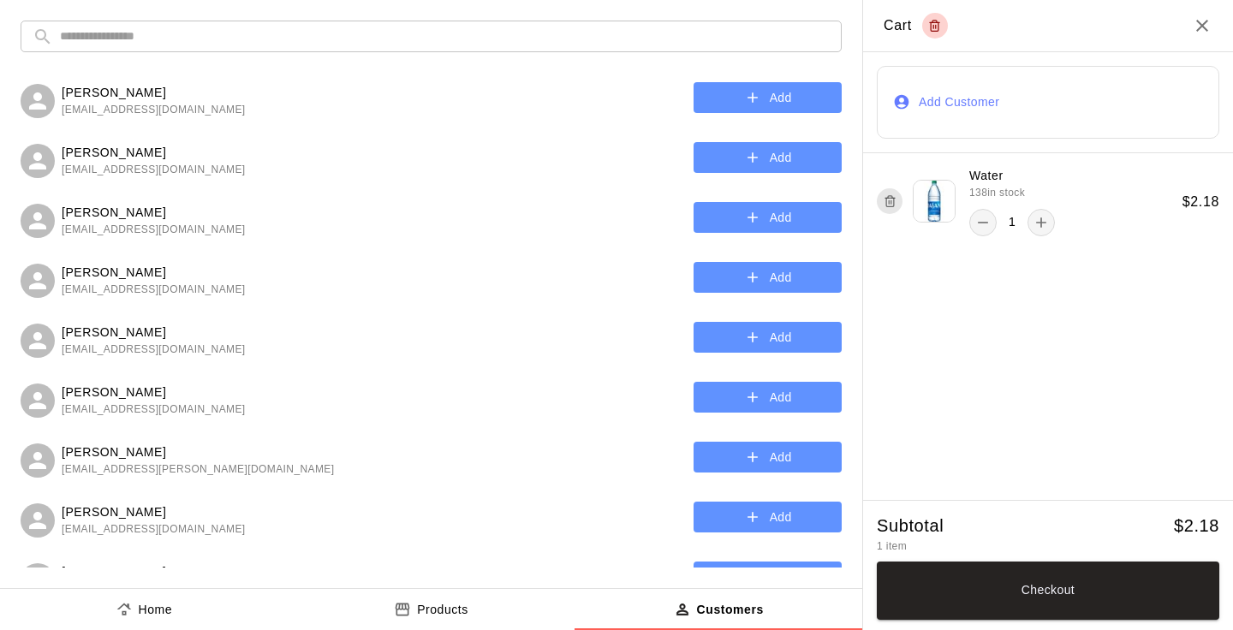
click at [471, 33] on input "text" at bounding box center [444, 37] width 769 height 32
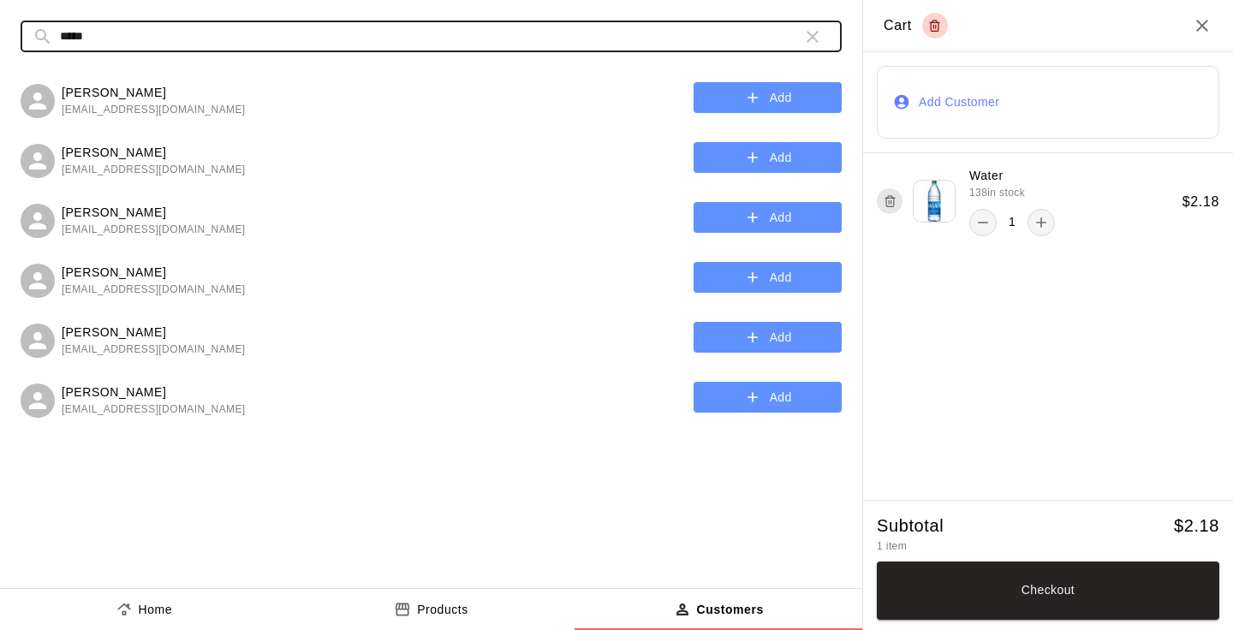
type input "*****"
click at [768, 283] on button "Add" at bounding box center [767, 278] width 148 height 32
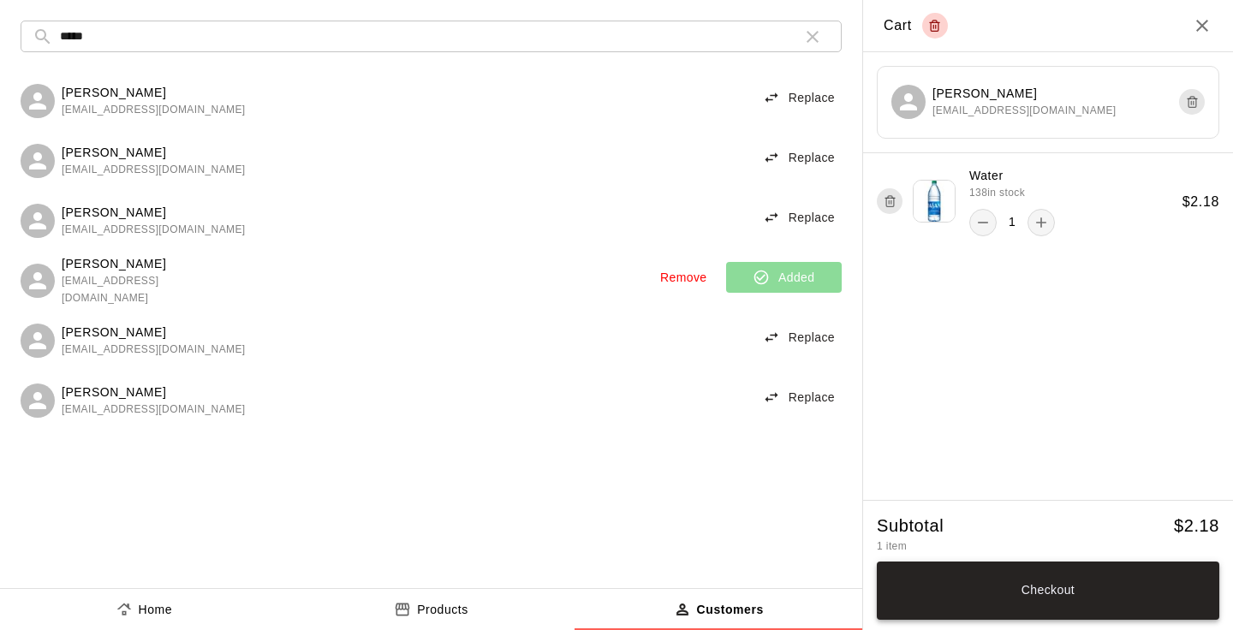
click at [1007, 586] on button "Checkout" at bounding box center [1047, 590] width 342 height 58
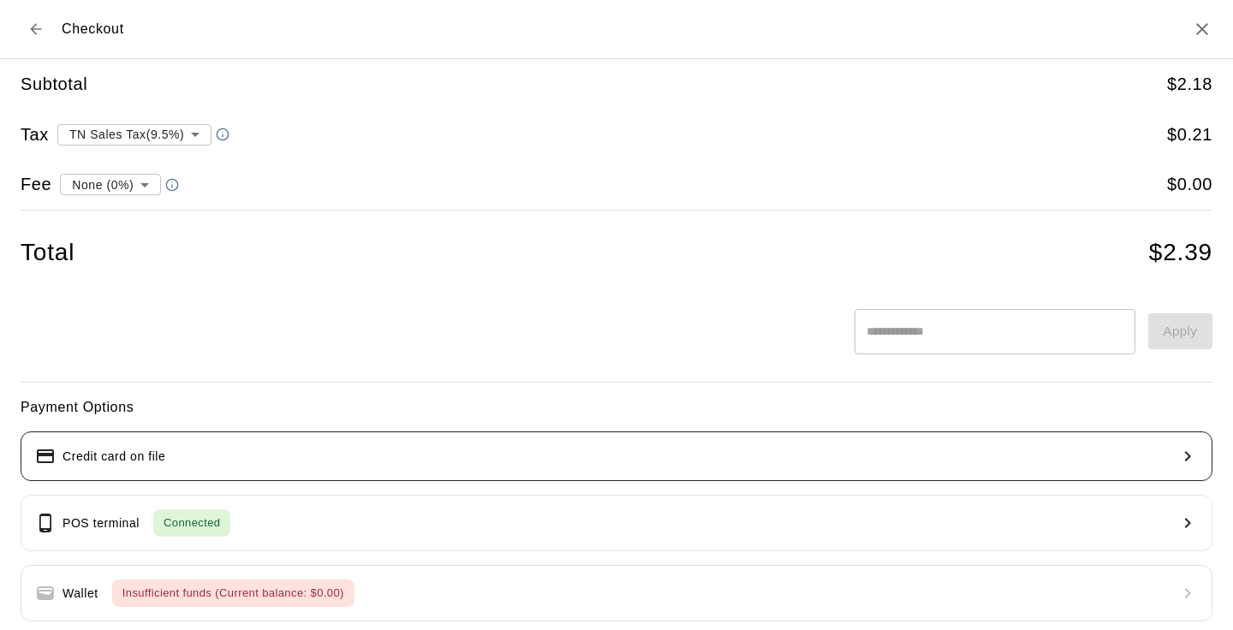
scroll to position [85, 0]
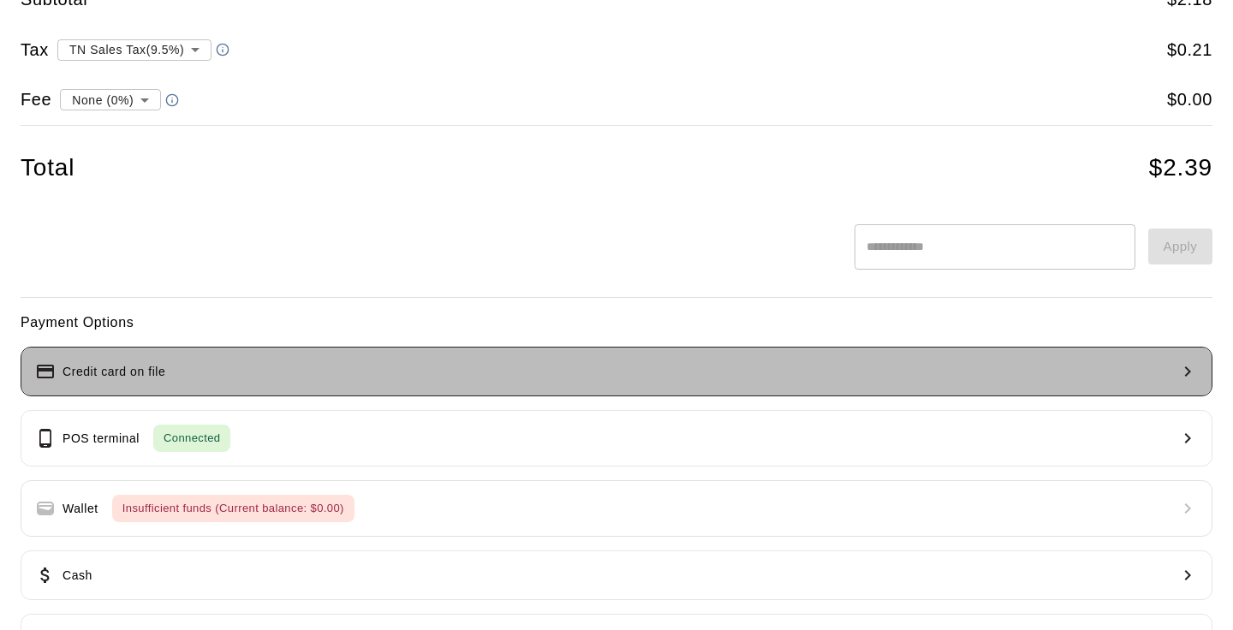
click at [294, 378] on button "Credit card on file" at bounding box center [616, 372] width 1191 height 50
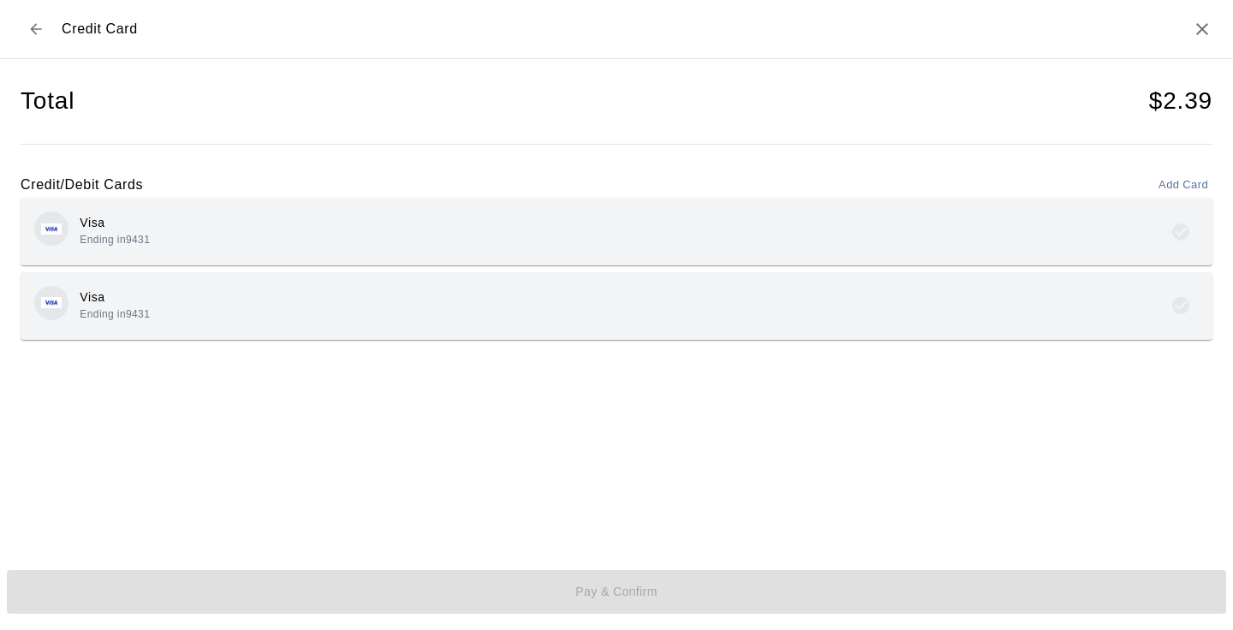
click at [334, 230] on div "Visa Ending in 9431" at bounding box center [616, 231] width 1164 height 40
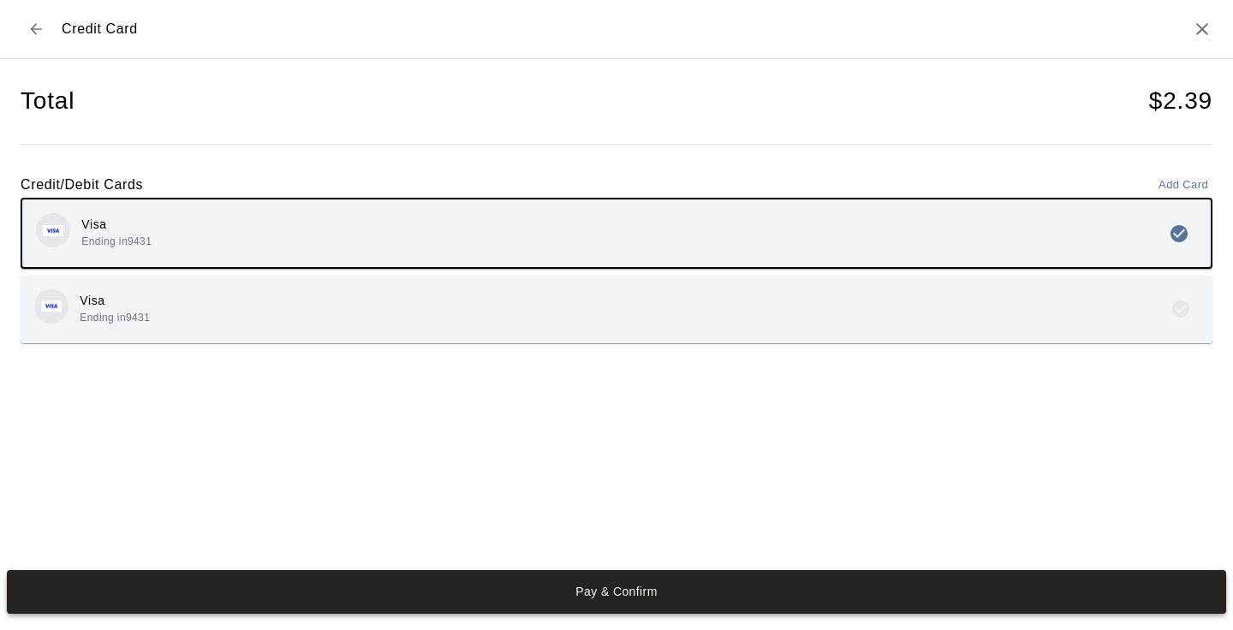
click at [645, 594] on button "Pay & Confirm" at bounding box center [616, 592] width 1219 height 45
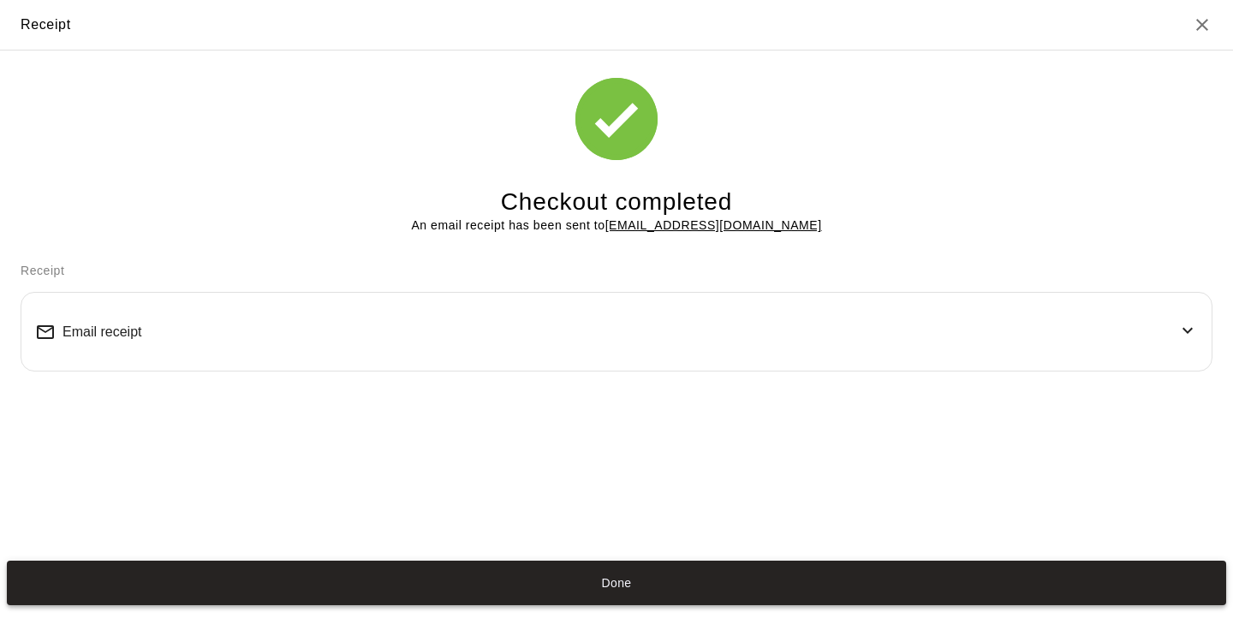
click at [691, 587] on button "Done" at bounding box center [616, 583] width 1219 height 45
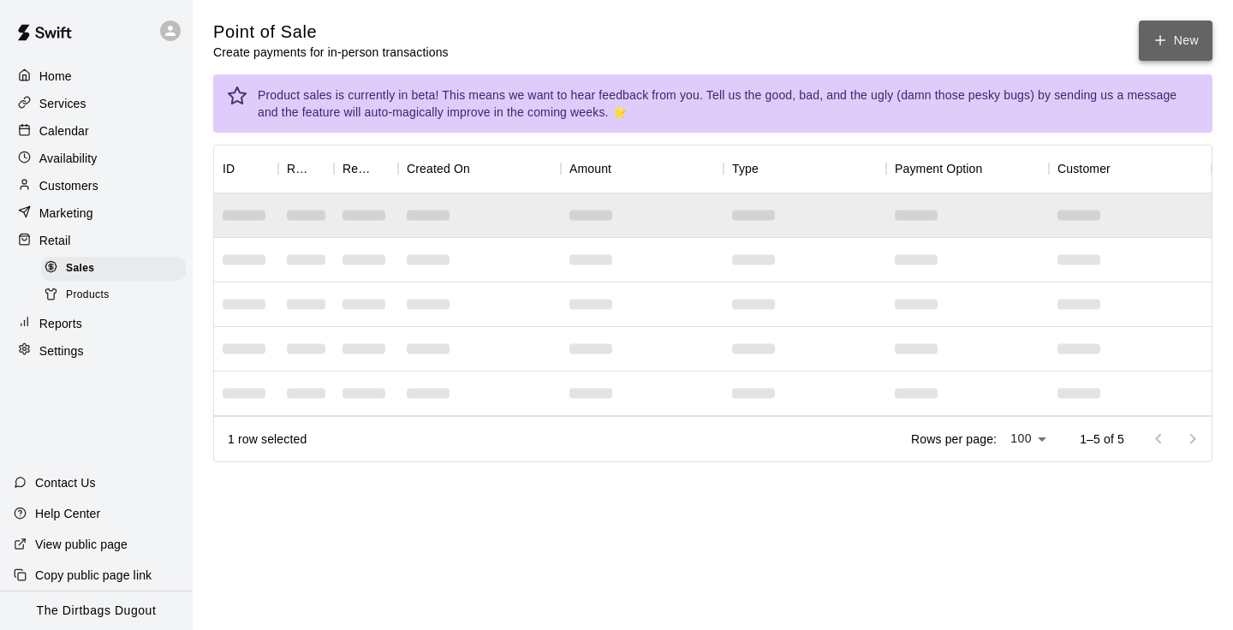
click at [1160, 37] on icon "button" at bounding box center [1160, 40] width 0 height 9
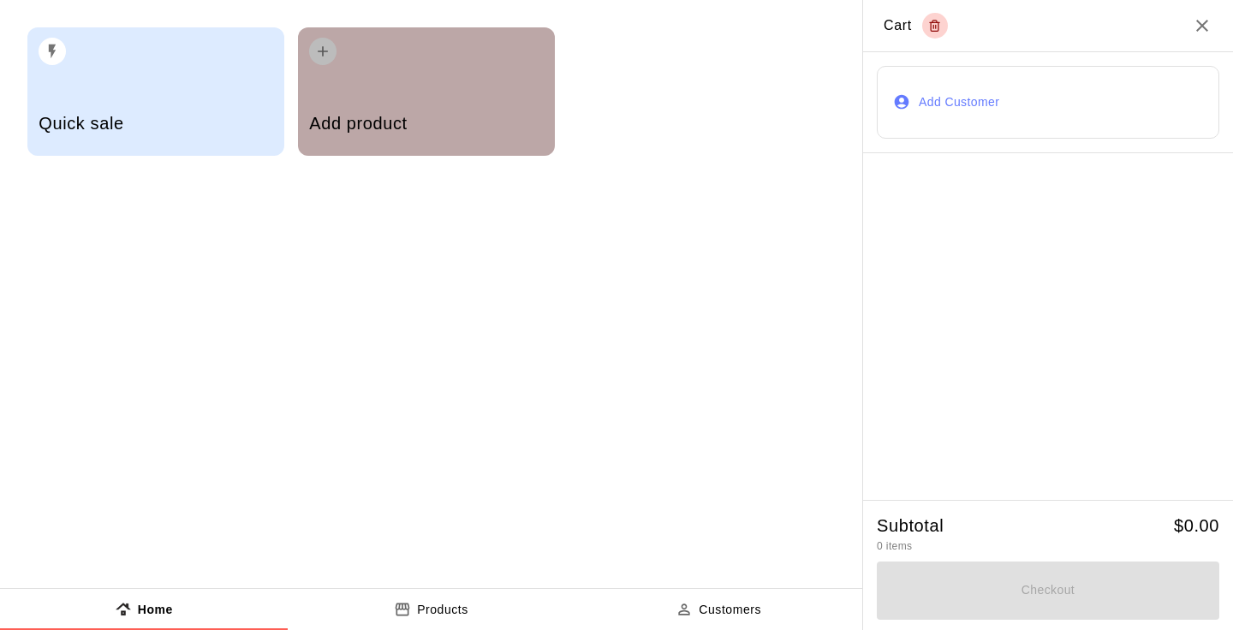
click at [495, 117] on h5 "Add product" at bounding box center [426, 123] width 234 height 23
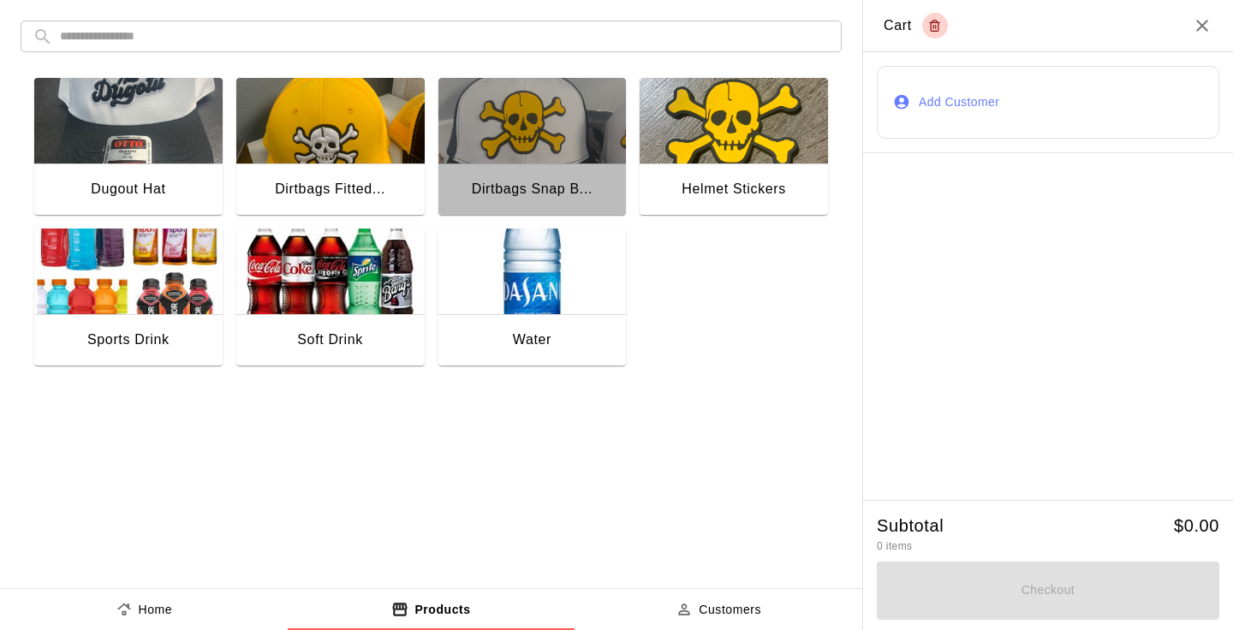
click at [585, 139] on img "button" at bounding box center [532, 121] width 188 height 86
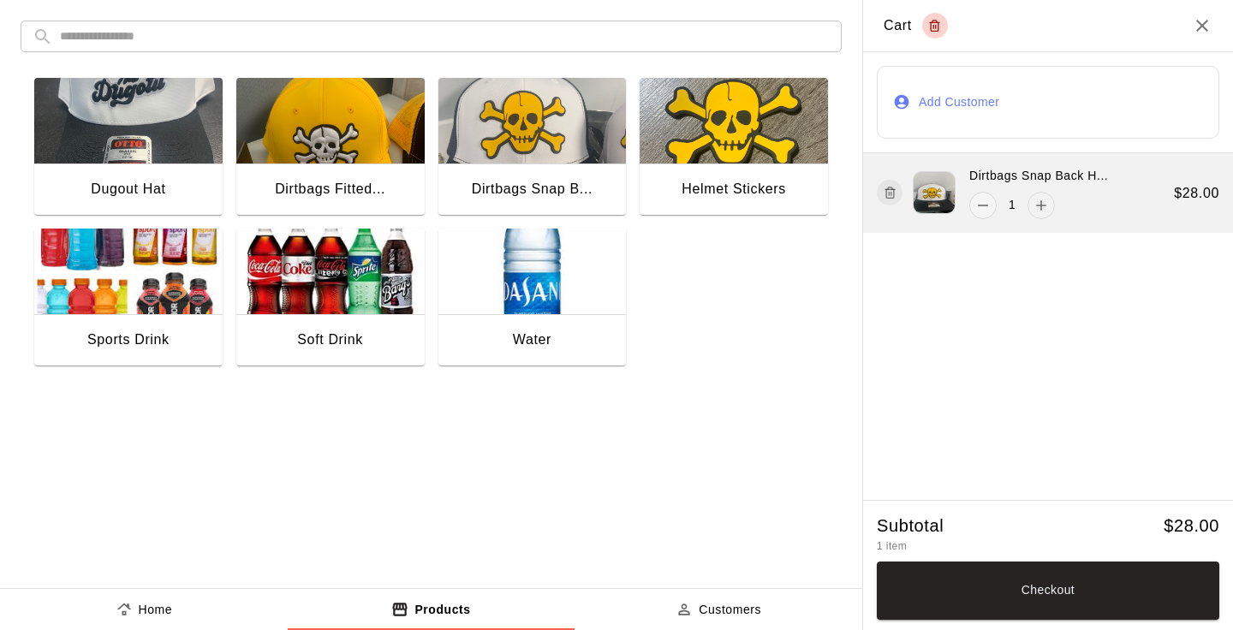
click at [1051, 206] on button "add" at bounding box center [1040, 205] width 27 height 27
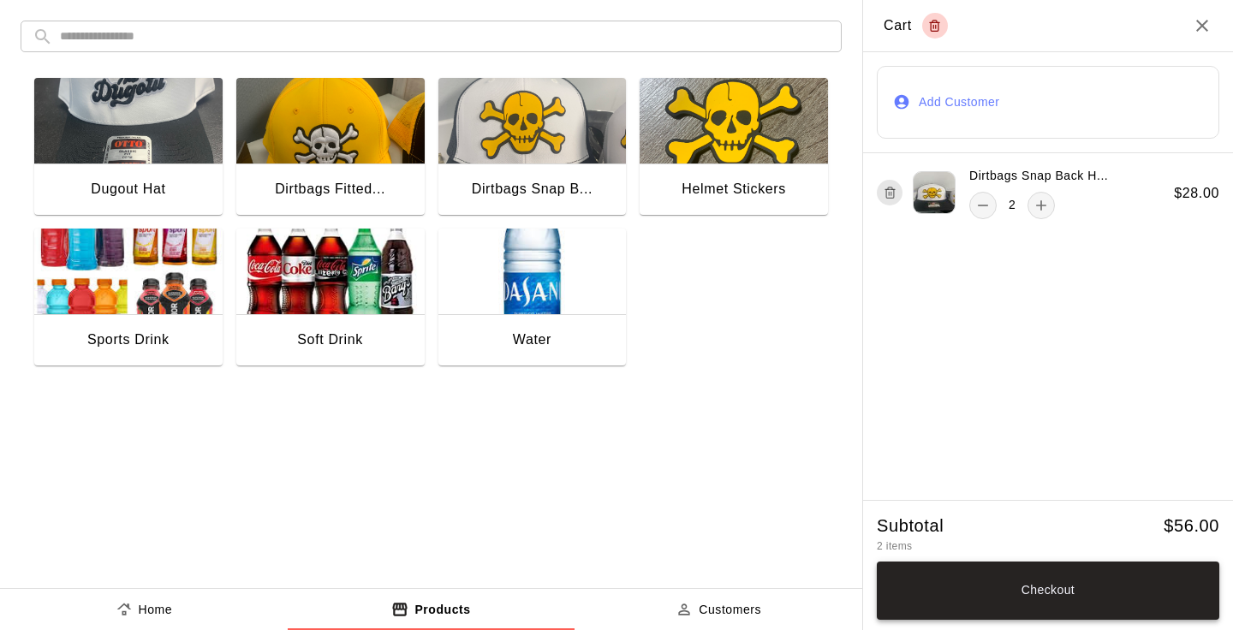
click at [1079, 597] on button "Checkout" at bounding box center [1047, 590] width 342 height 58
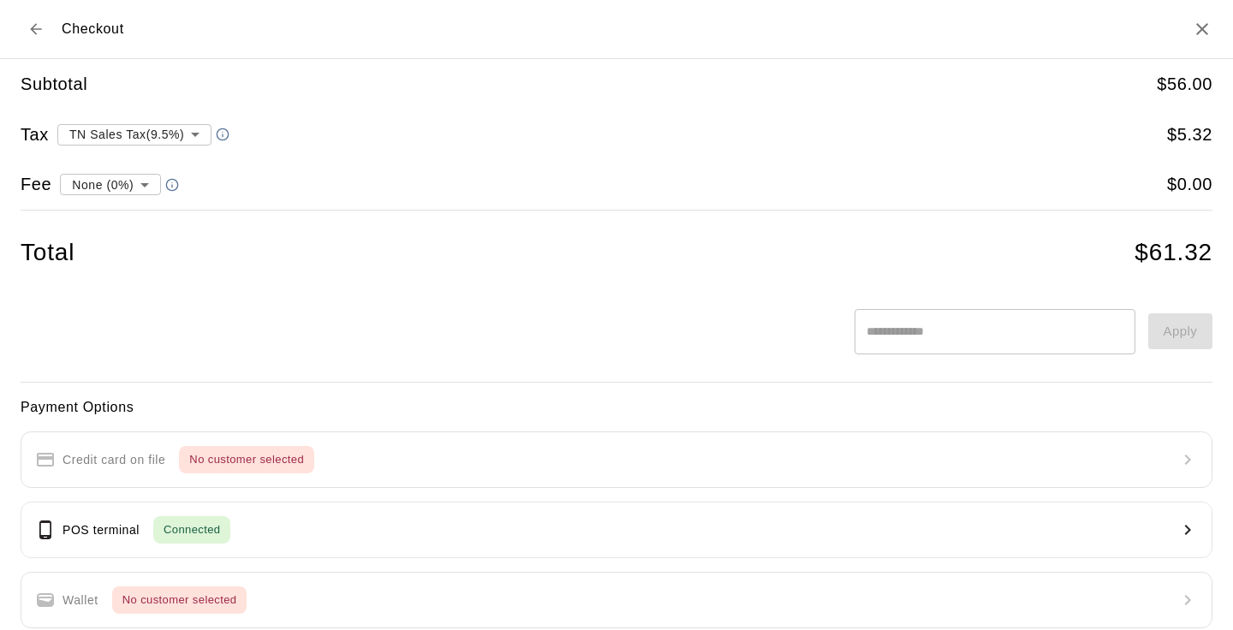
click at [33, 30] on icon "Back to cart" at bounding box center [35, 28] width 11 height 11
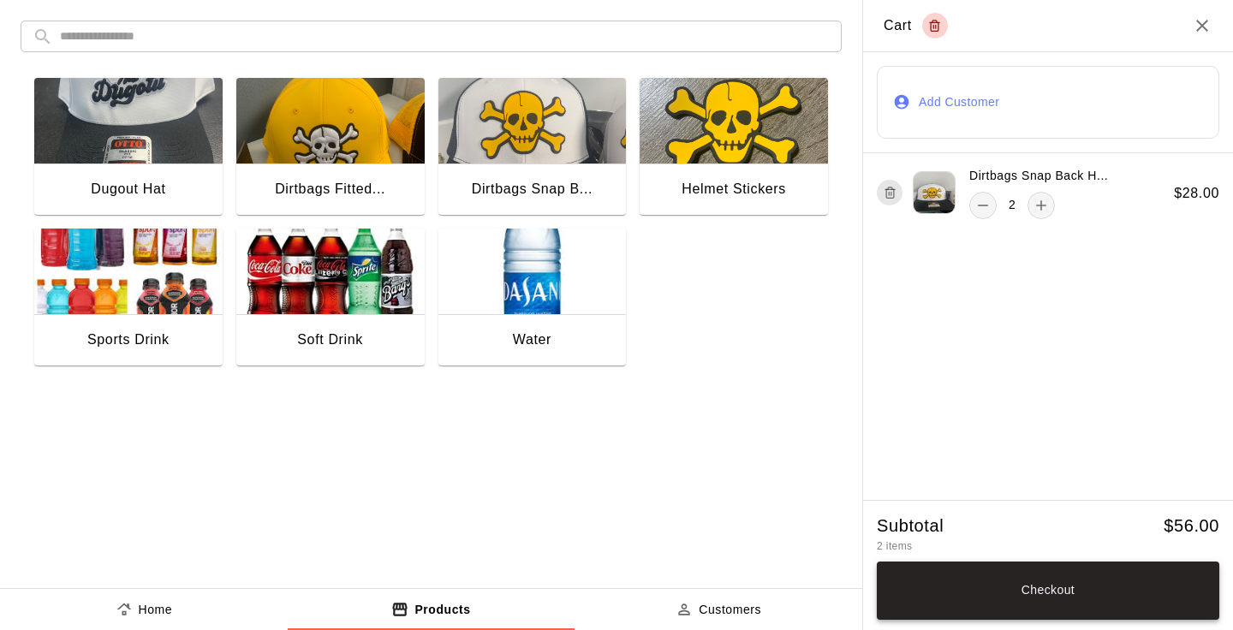
click at [1011, 591] on button "Checkout" at bounding box center [1047, 590] width 342 height 58
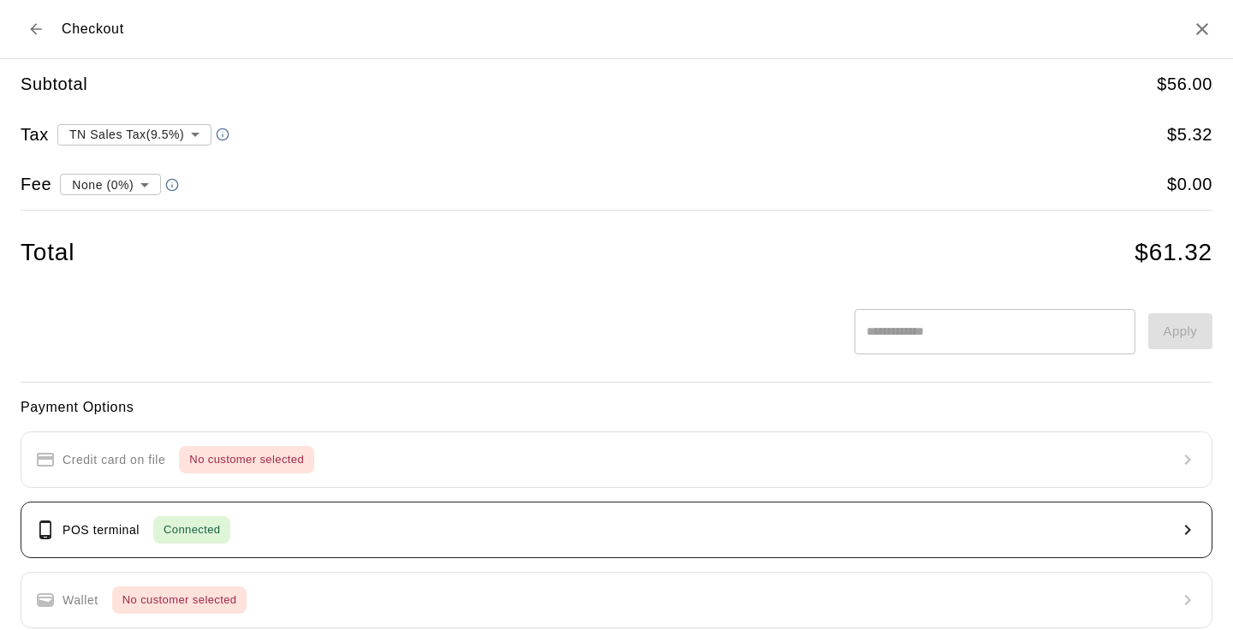
click at [429, 532] on button "POS terminal Connected" at bounding box center [616, 530] width 1191 height 56
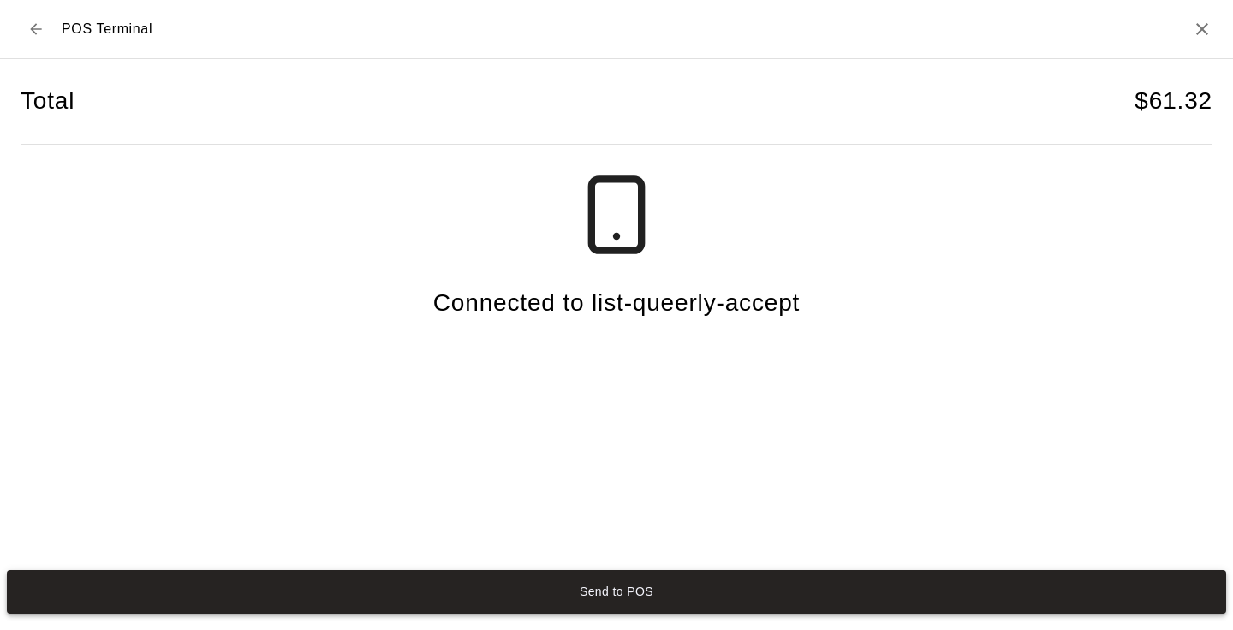
click at [565, 586] on button "Send to POS" at bounding box center [616, 592] width 1219 height 45
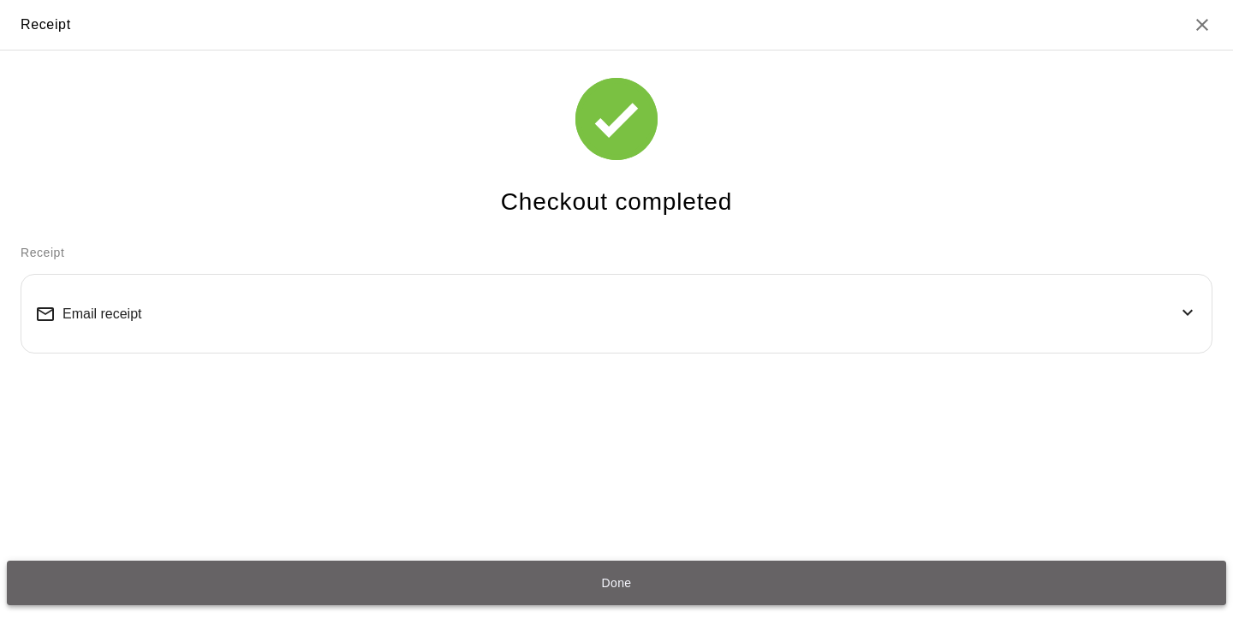
click at [603, 587] on button "Done" at bounding box center [616, 583] width 1219 height 45
